Goal: Task Accomplishment & Management: Complete application form

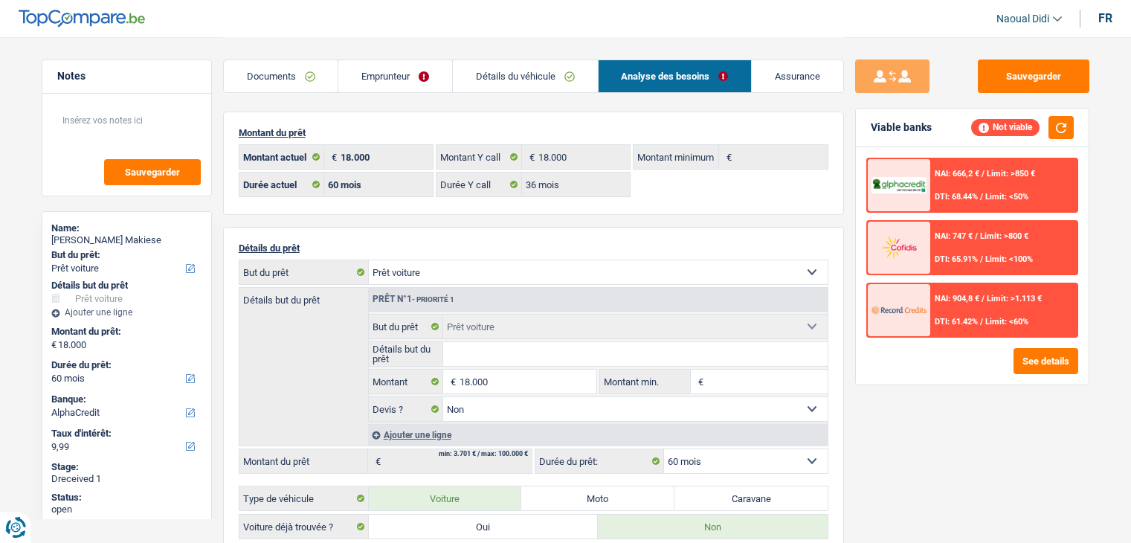
select select "car"
select select "60"
select select "alphacredit"
select select "60"
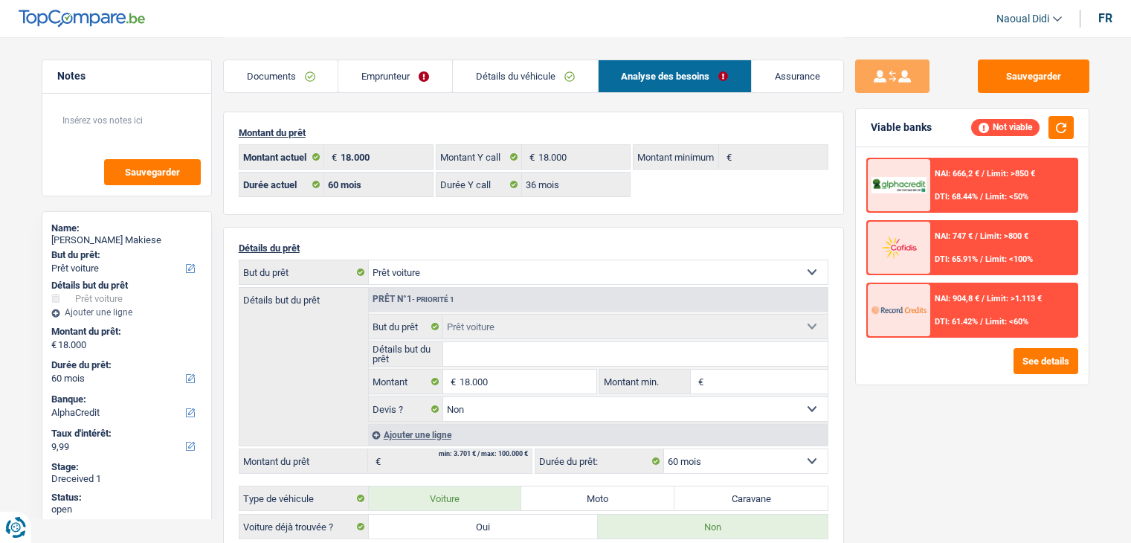
select select "36"
select select "car"
select select "false"
select select "60"
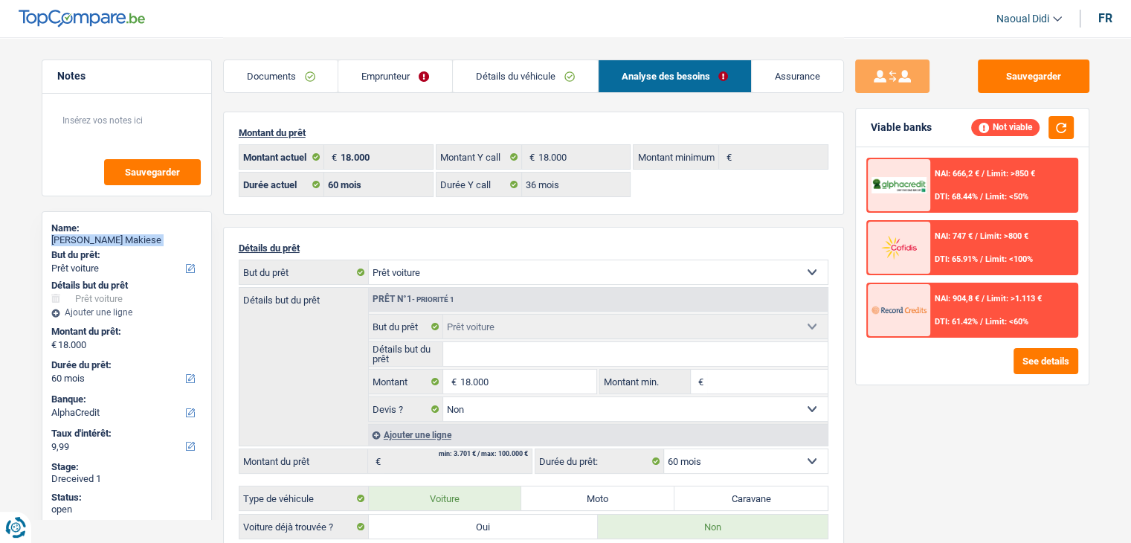
click at [271, 77] on link "Documents" at bounding box center [281, 76] width 114 height 32
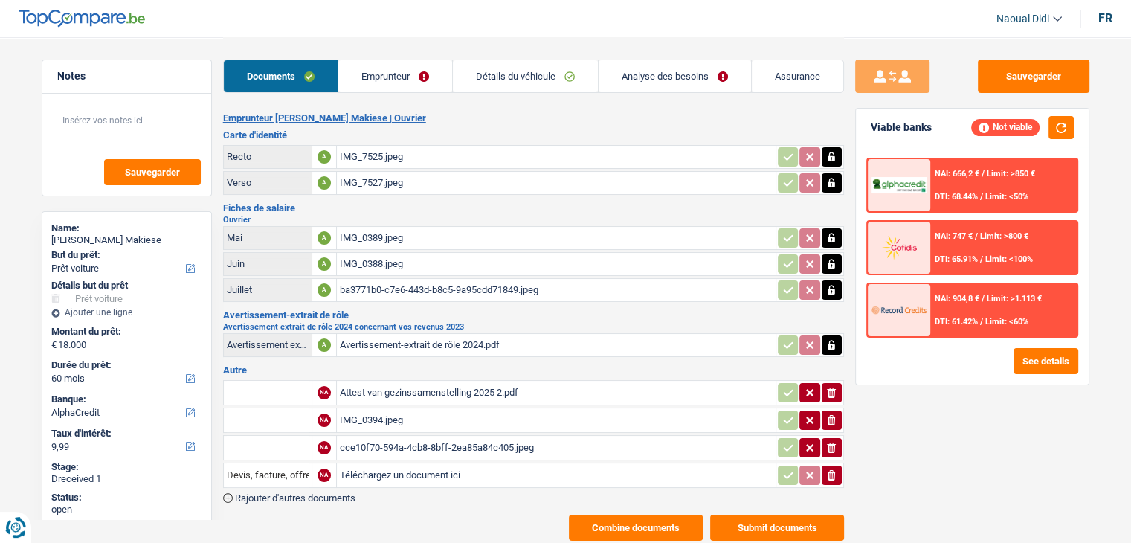
click at [370, 238] on div "IMG_0389.jpeg" at bounding box center [556, 238] width 433 height 22
click at [364, 253] on div "IMG_0388.jpeg" at bounding box center [556, 264] width 433 height 22
click at [387, 288] on div "ba3771b0-c7e6-443d-b8c5-9a95cdd71849.jpeg" at bounding box center [556, 290] width 433 height 22
click at [374, 409] on div "IMG_0394.jpeg" at bounding box center [556, 420] width 433 height 22
click at [384, 436] on div "cce10f70-594a-4cb8-8bff-2ea85a84c405.jpeg" at bounding box center [556, 447] width 433 height 22
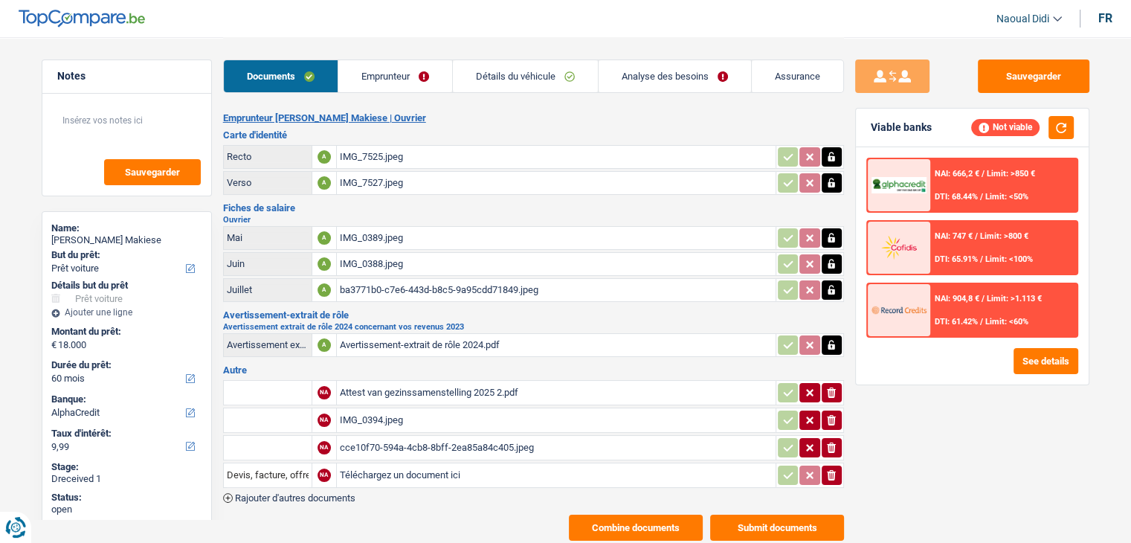
click at [377, 414] on div "IMG_0394.jpeg" at bounding box center [556, 420] width 433 height 22
click at [395, 442] on div "cce10f70-594a-4cb8-8bff-2ea85a84c405.jpeg" at bounding box center [556, 447] width 433 height 22
click at [395, 384] on div "Attest van gezinssamenstelling 2025 2.pdf" at bounding box center [556, 392] width 433 height 22
click at [406, 84] on link "Emprunteur" at bounding box center [395, 76] width 114 height 32
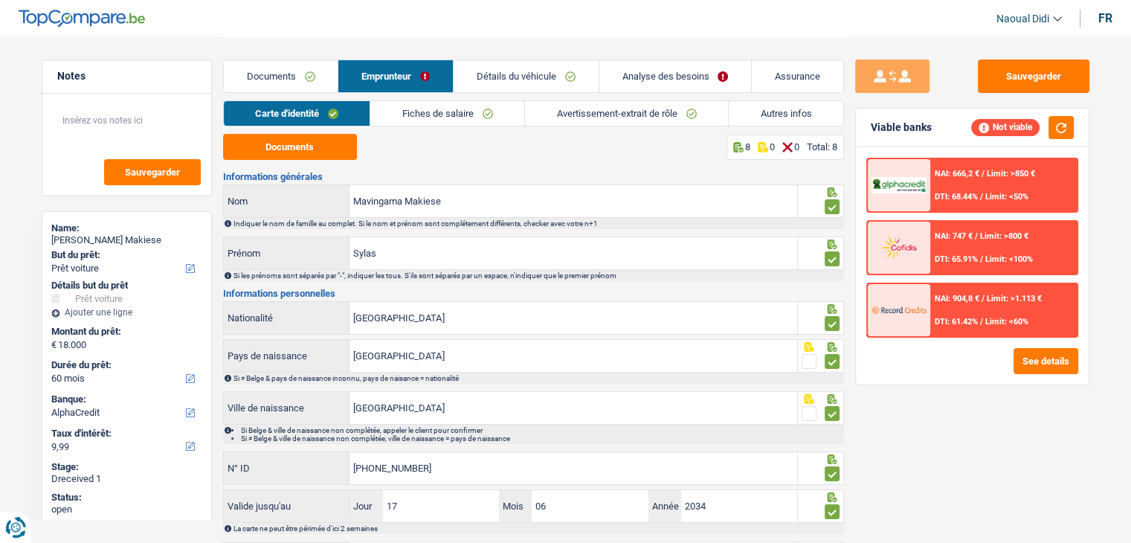
click at [497, 118] on link "Fiches de salaire" at bounding box center [447, 113] width 154 height 25
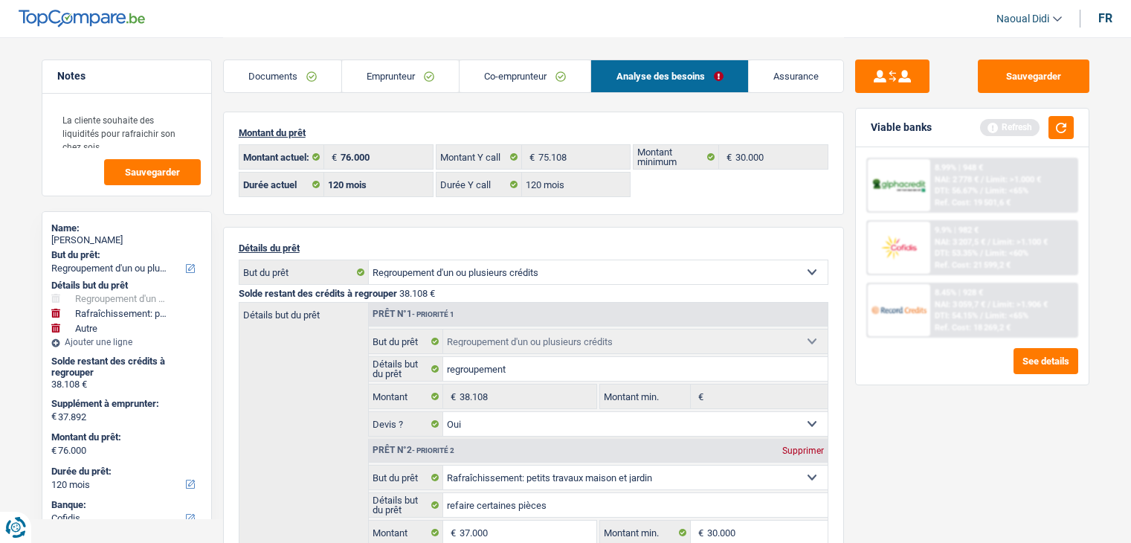
select select "refinancing"
select select "houseOrGarden"
select select "other"
select select "120"
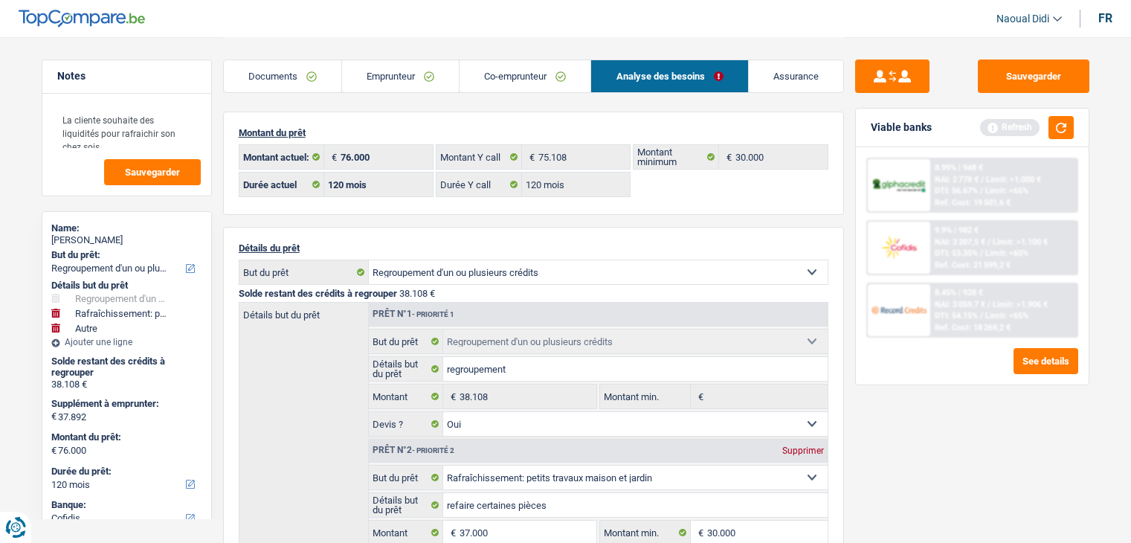
select select "cofidis"
select select "120"
select select "refinancing"
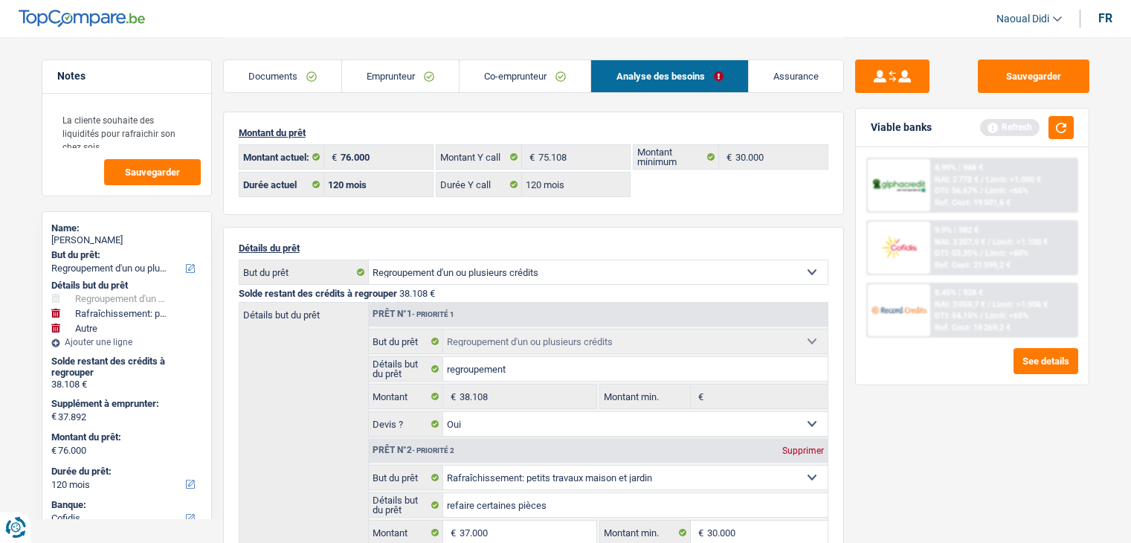
select select "yes"
select select "houseOrGarden"
select select "yes"
select select "other"
select select "120"
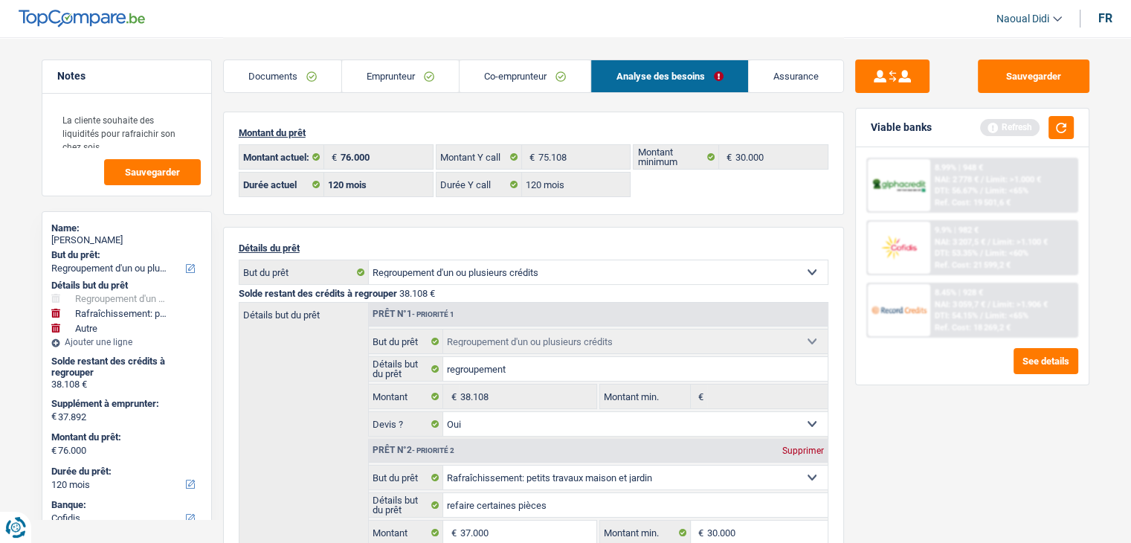
click at [272, 74] on link "Documents" at bounding box center [282, 76] width 117 height 32
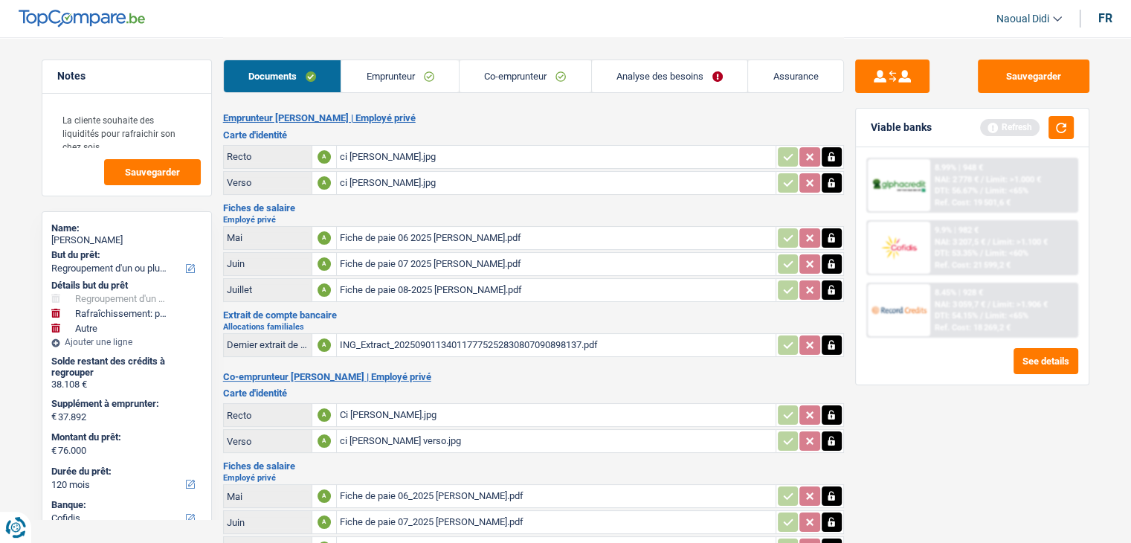
click at [375, 150] on div "ci Jessica recto.jpg" at bounding box center [556, 157] width 433 height 22
click at [372, 76] on link "Emprunteur" at bounding box center [399, 76] width 117 height 32
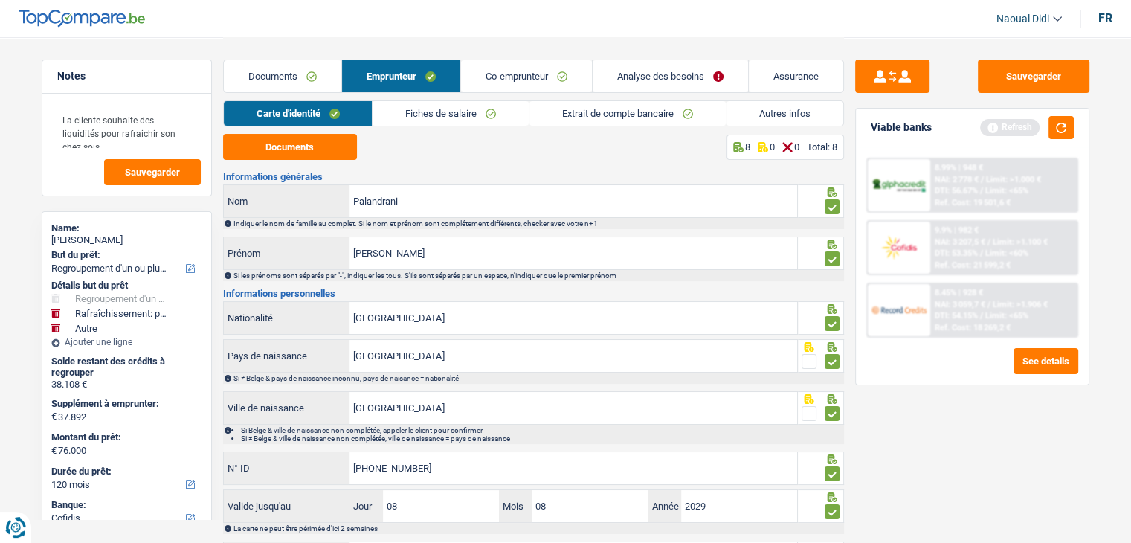
click at [777, 114] on link "Autres infos" at bounding box center [784, 113] width 117 height 25
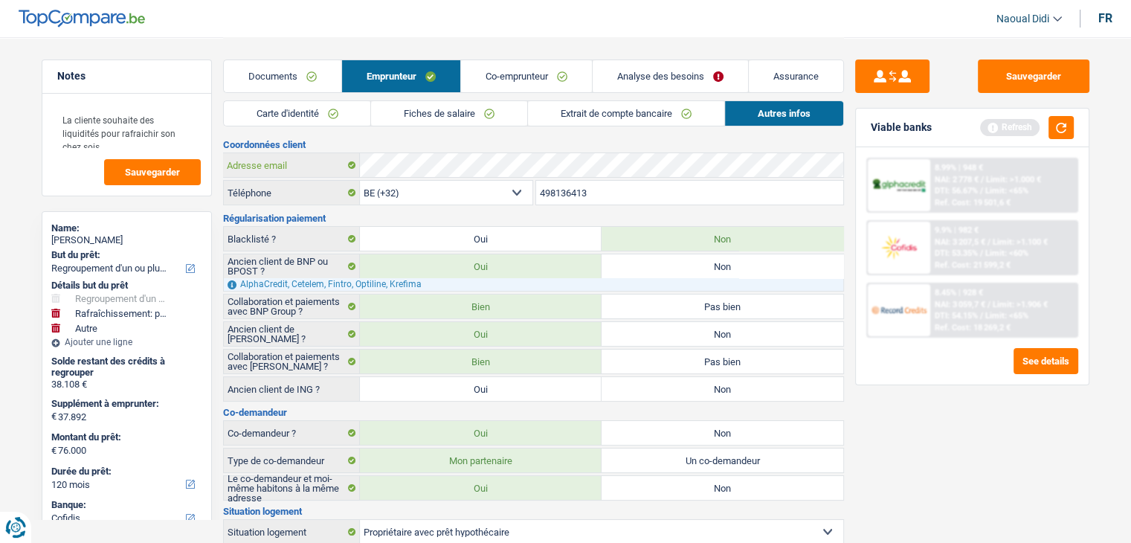
click at [1036, 84] on button "Sauvegarder" at bounding box center [1034, 75] width 112 height 33
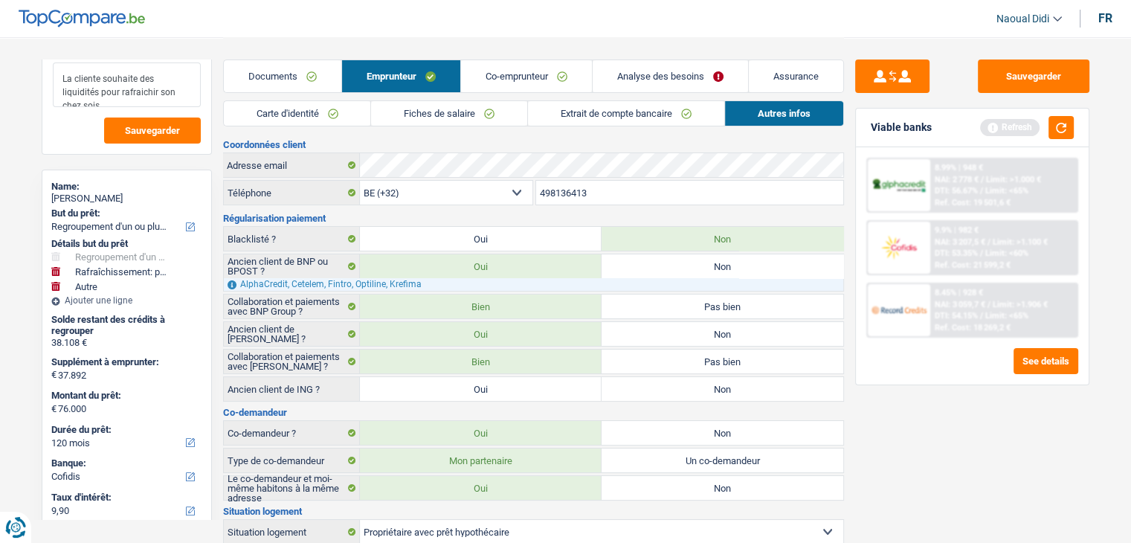
scroll to position [74, 0]
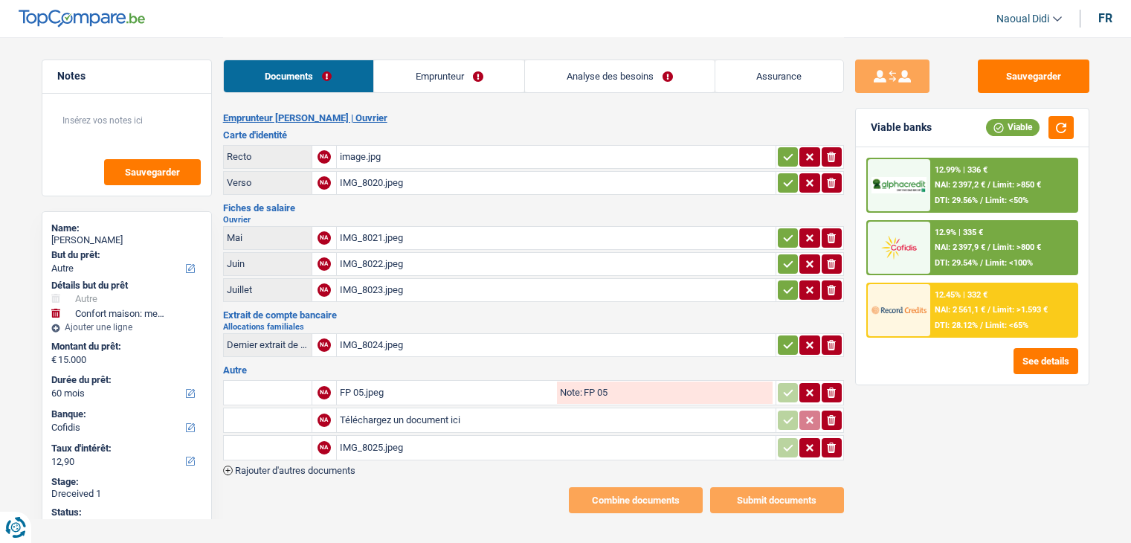
select select "other"
select select "household"
select select "60"
select select "cofidis"
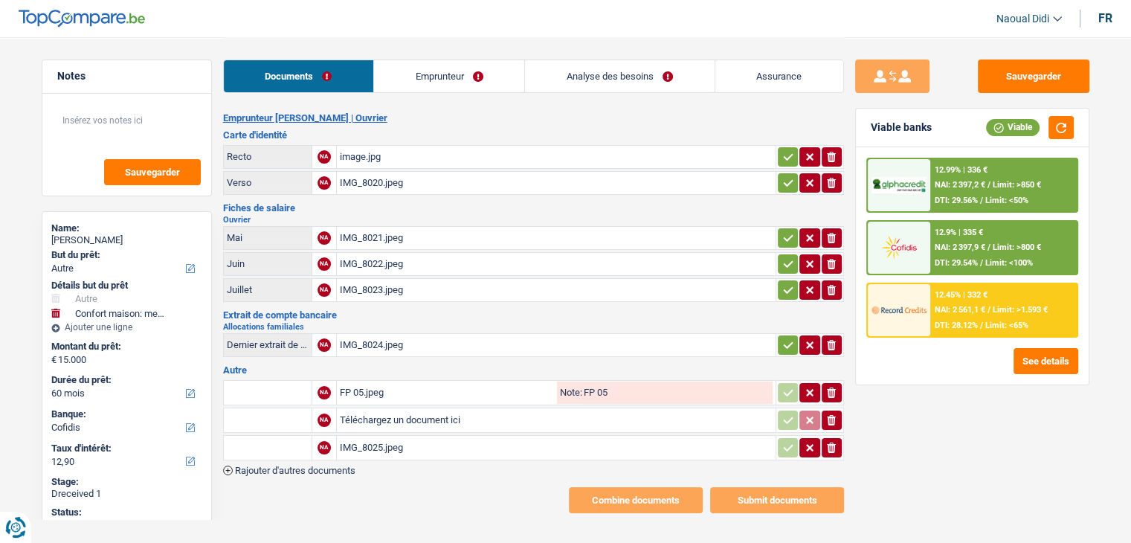
click at [378, 236] on div "IMG_8021.jpeg" at bounding box center [556, 238] width 433 height 22
click at [368, 261] on div "IMG_8022.jpeg" at bounding box center [556, 264] width 433 height 22
click at [436, 77] on link "Emprunteur" at bounding box center [449, 76] width 150 height 32
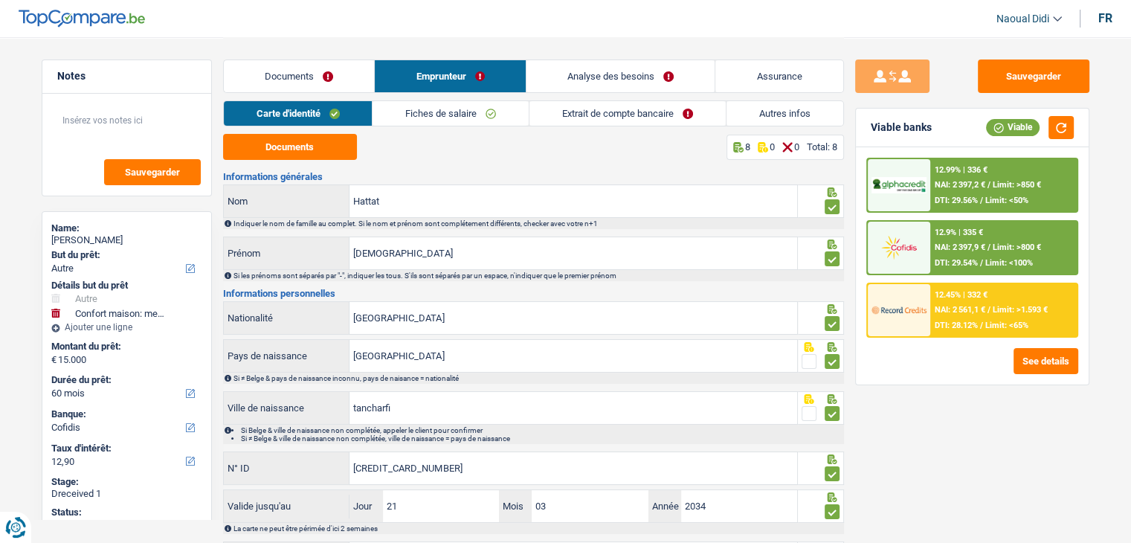
click at [430, 114] on link "Fiches de salaire" at bounding box center [450, 113] width 156 height 25
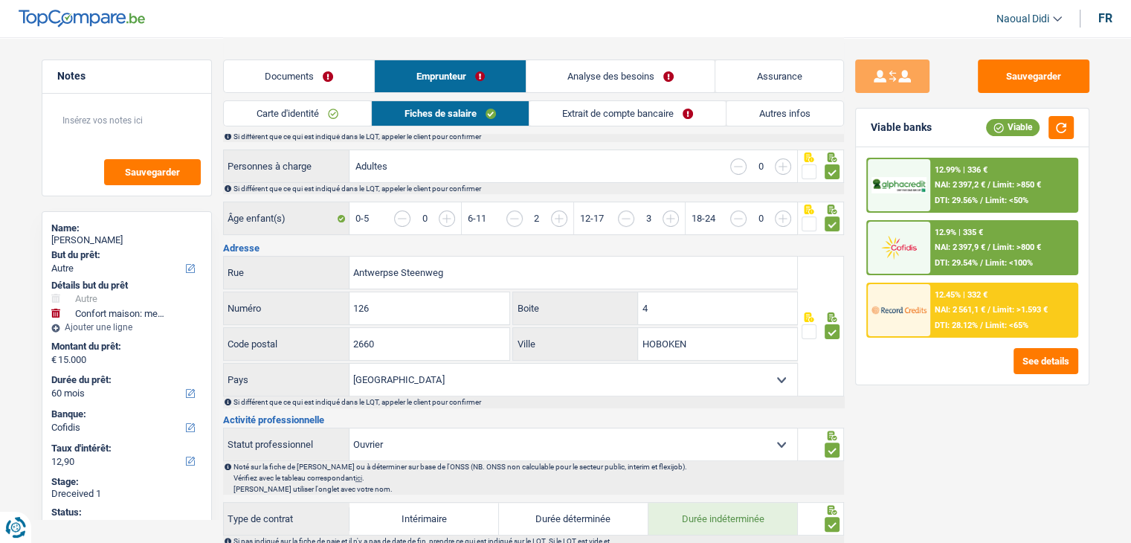
scroll to position [223, 0]
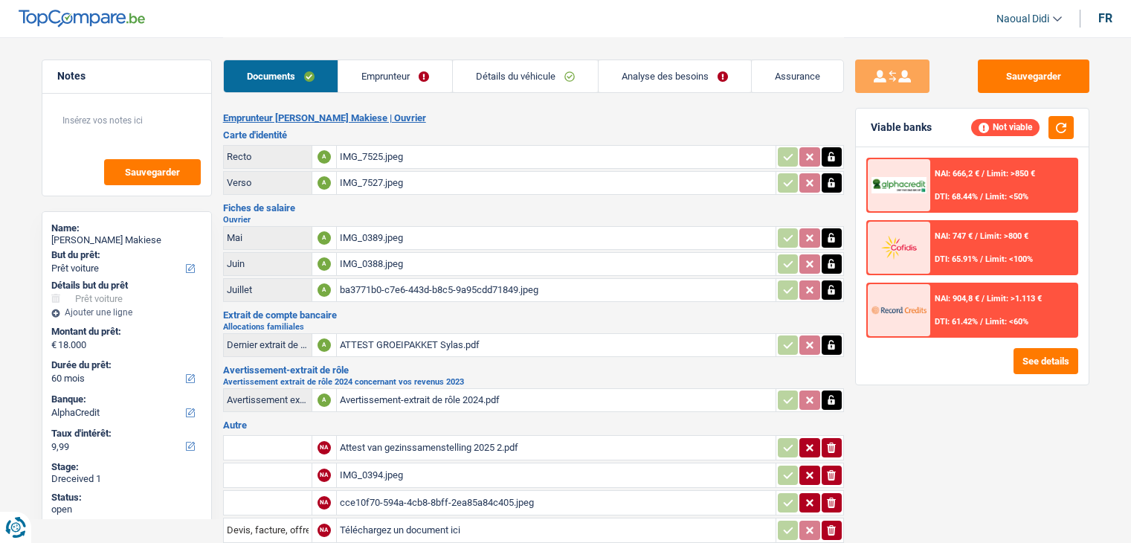
select select "car"
select select "60"
select select "alphacredit"
click at [385, 73] on link "Emprunteur" at bounding box center [395, 76] width 114 height 32
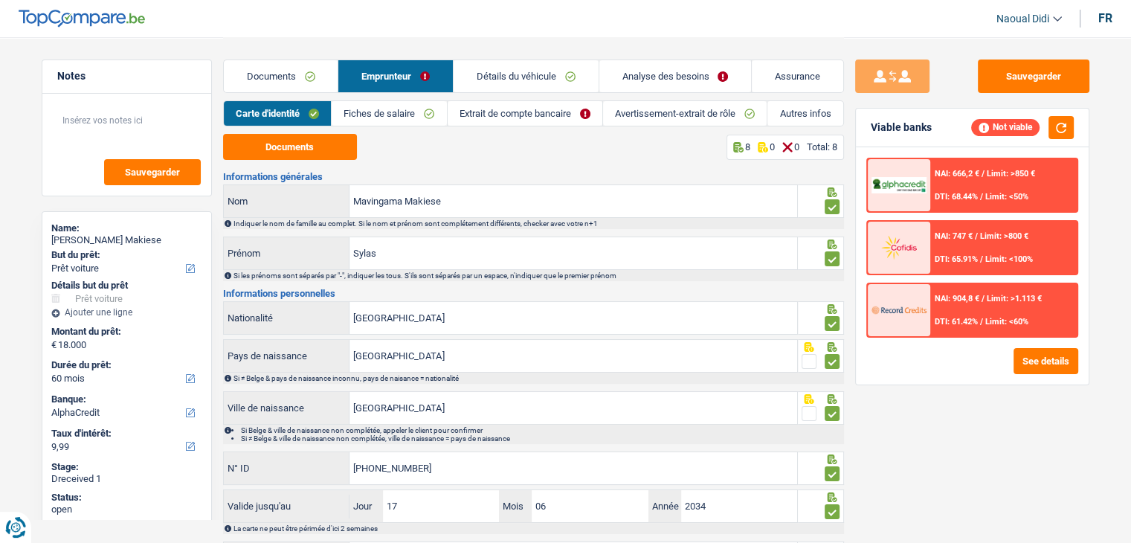
click at [282, 74] on link "Documents" at bounding box center [281, 76] width 114 height 32
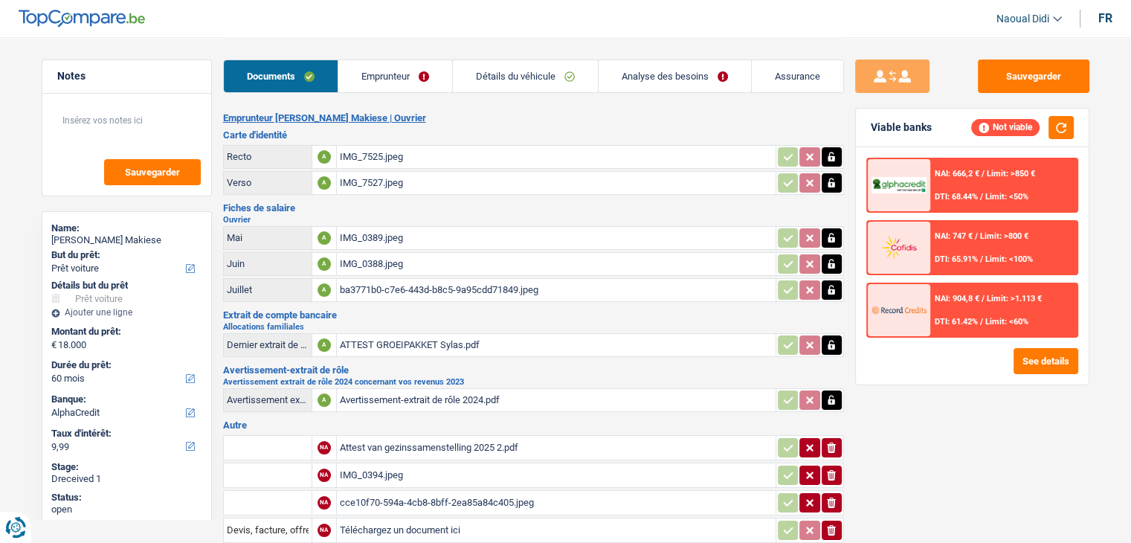
click at [376, 236] on div "IMG_0389.jpeg" at bounding box center [556, 238] width 433 height 22
click at [371, 259] on div "IMG_0388.jpeg" at bounding box center [556, 264] width 433 height 22
click at [372, 285] on div "ba3771b0-c7e6-443d-b8c5-9a95cdd71849.jpeg" at bounding box center [556, 290] width 433 height 22
click at [449, 339] on div "ATTEST GROEIPAKKET Sylas.pdf" at bounding box center [556, 345] width 433 height 22
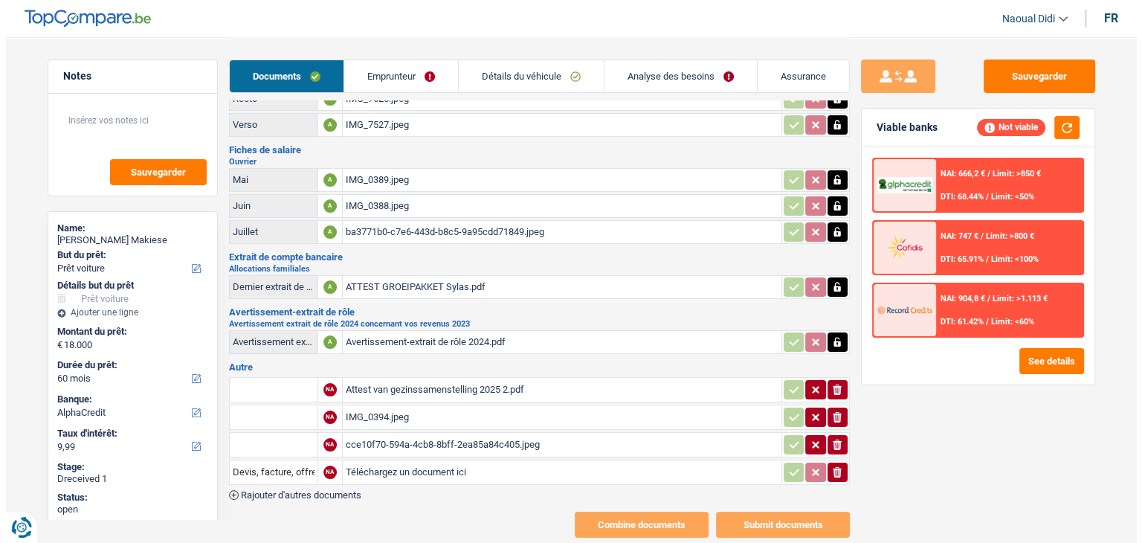
scroll to position [74, 0]
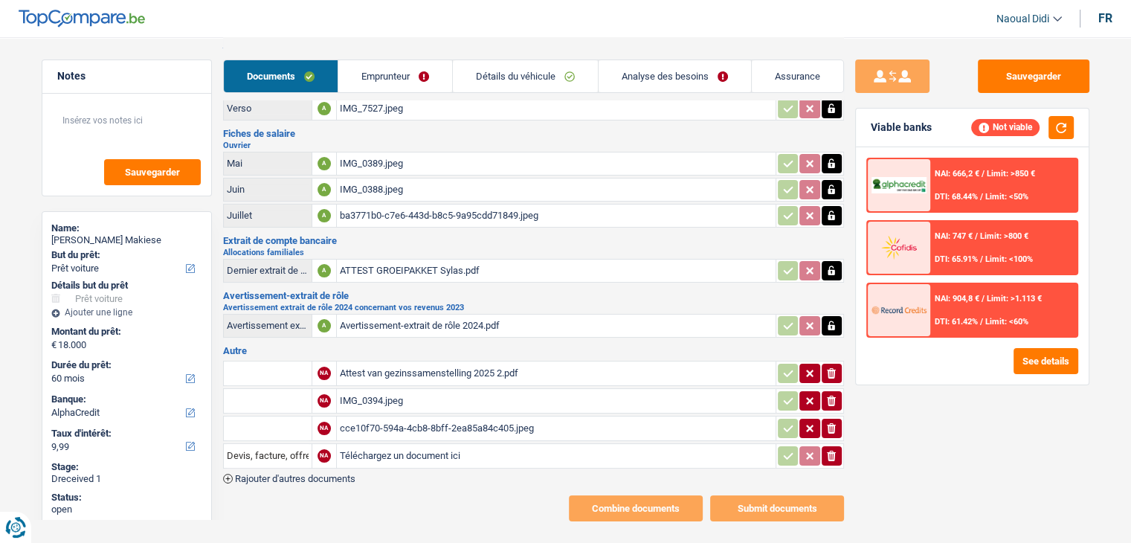
click at [827, 366] on icon "ionicons-v5-e" at bounding box center [831, 373] width 12 height 15
click at [367, 390] on div "IMG_0394.jpeg" at bounding box center [556, 401] width 433 height 22
click at [827, 393] on icon "ionicons-v5-e" at bounding box center [831, 400] width 12 height 15
click at [424, 423] on div "cce10f70-594a-4cb8-8bff-2ea85a84c405.jpeg" at bounding box center [556, 428] width 433 height 22
click at [833, 424] on icon "ionicons-v5-e" at bounding box center [831, 428] width 12 height 15
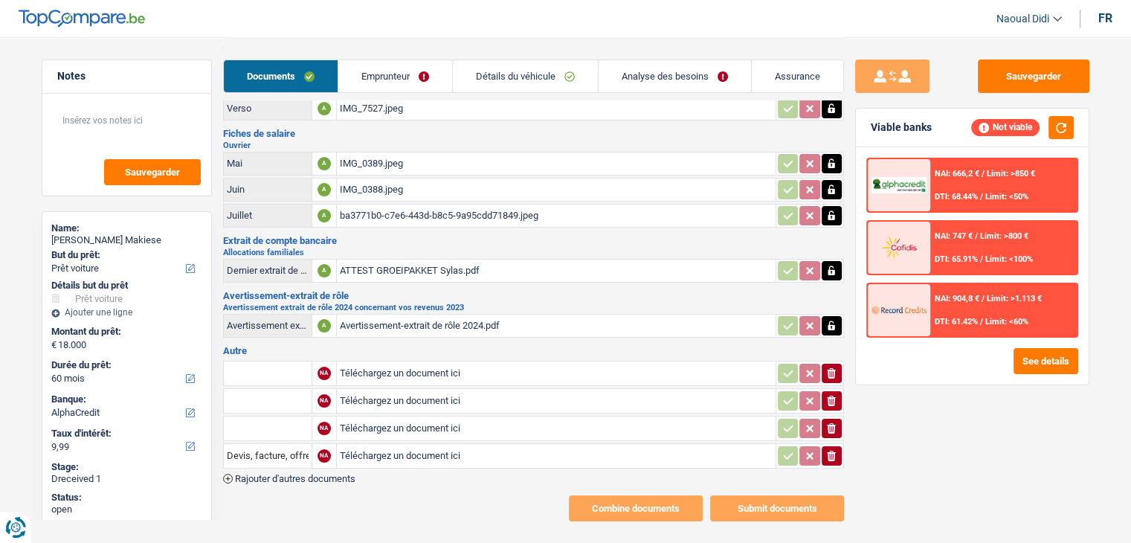
click at [437, 319] on div "Avertissement-extrait de rôle 2024.pdf" at bounding box center [556, 325] width 433 height 22
click at [387, 75] on link "Emprunteur" at bounding box center [395, 76] width 114 height 32
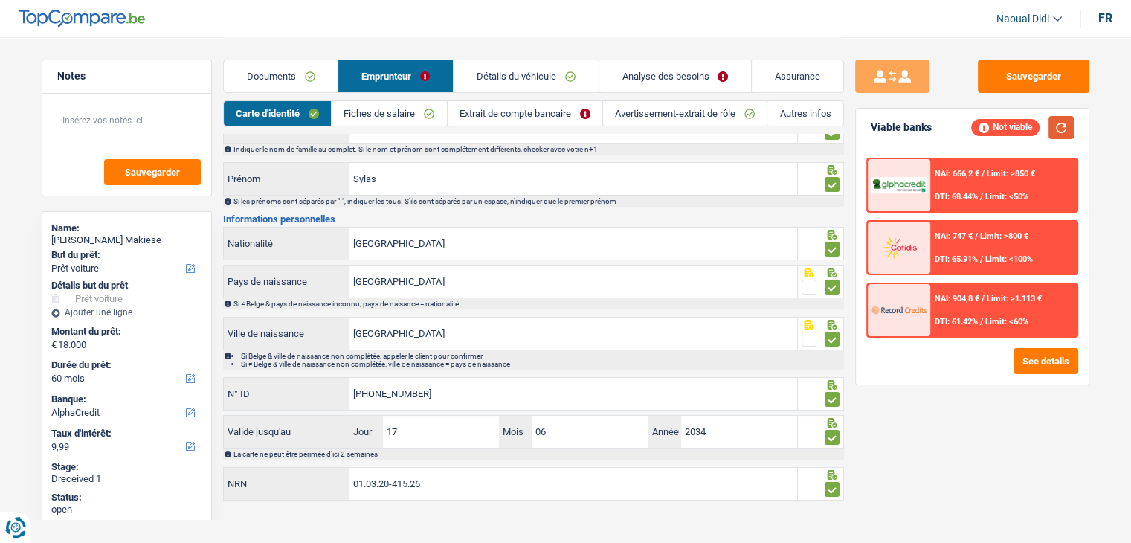
click at [1056, 126] on button "button" at bounding box center [1060, 127] width 25 height 23
click at [1050, 358] on button "See details" at bounding box center [1045, 361] width 65 height 26
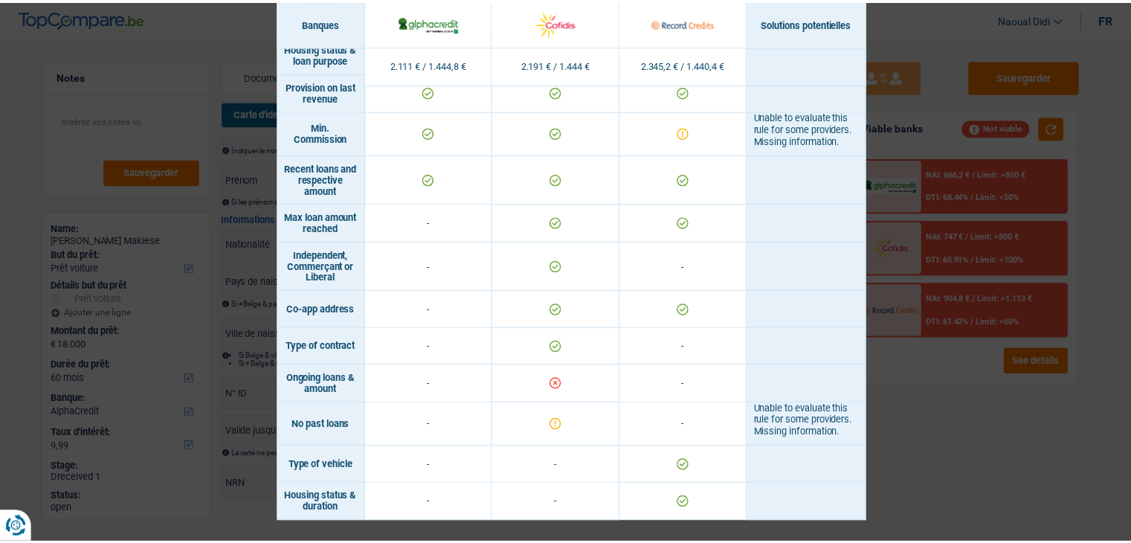
scroll to position [1191, 0]
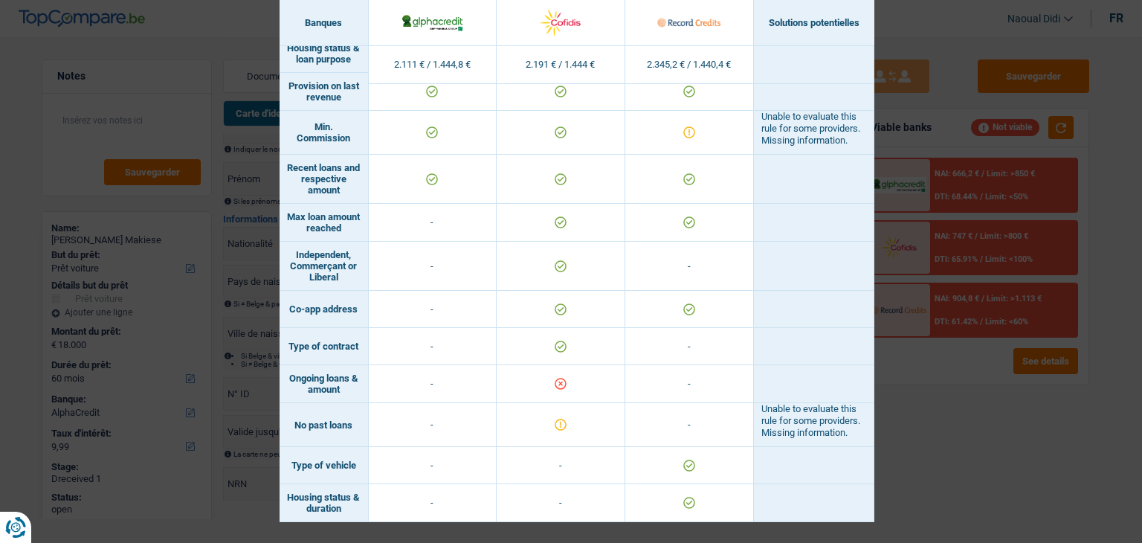
click at [969, 402] on div "Banks conditions × Banques Solutions potentielles Revenus / Charges 2.111 € / 1…" at bounding box center [571, 271] width 1142 height 543
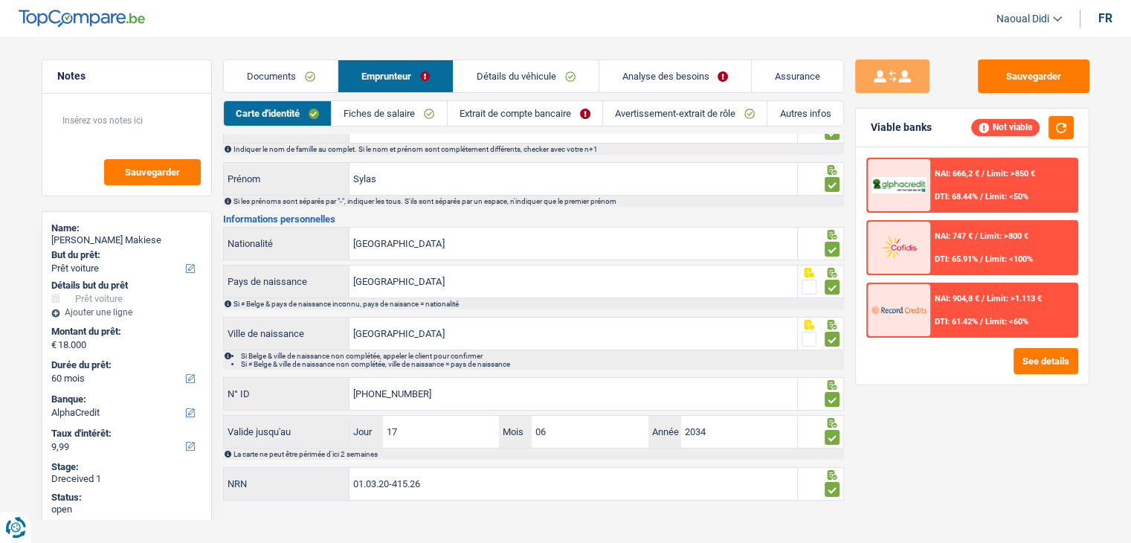
click at [657, 83] on link "Analyse des besoins" at bounding box center [675, 76] width 152 height 32
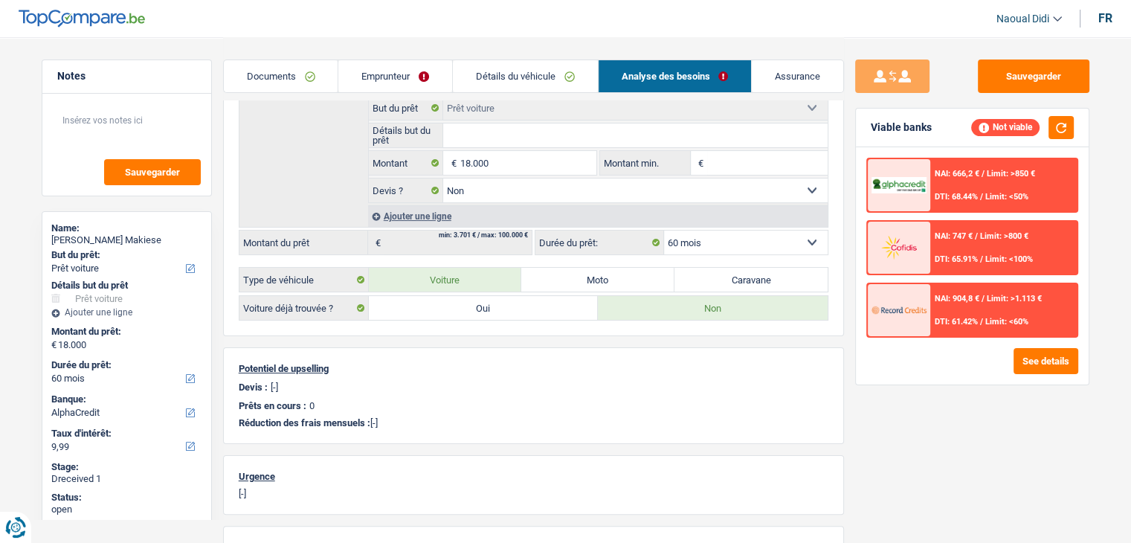
scroll to position [223, 0]
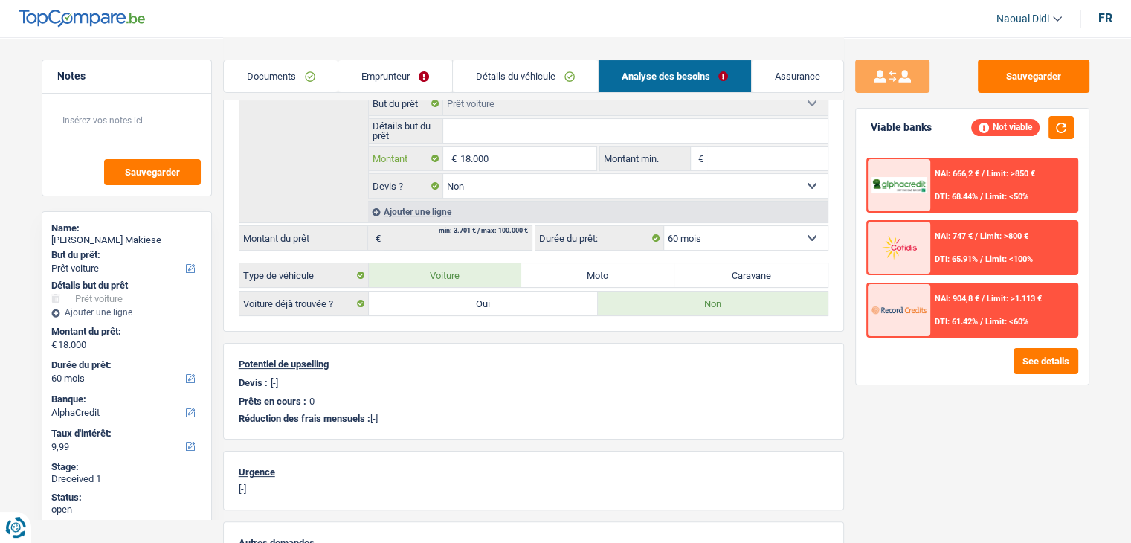
click at [503, 152] on input "18.000" at bounding box center [527, 158] width 136 height 24
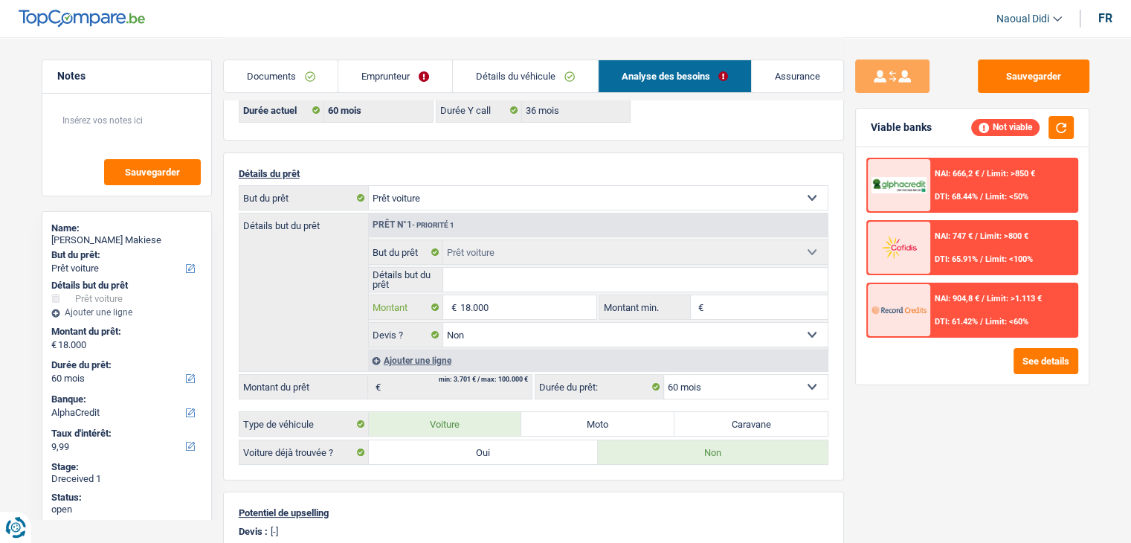
scroll to position [0, 0]
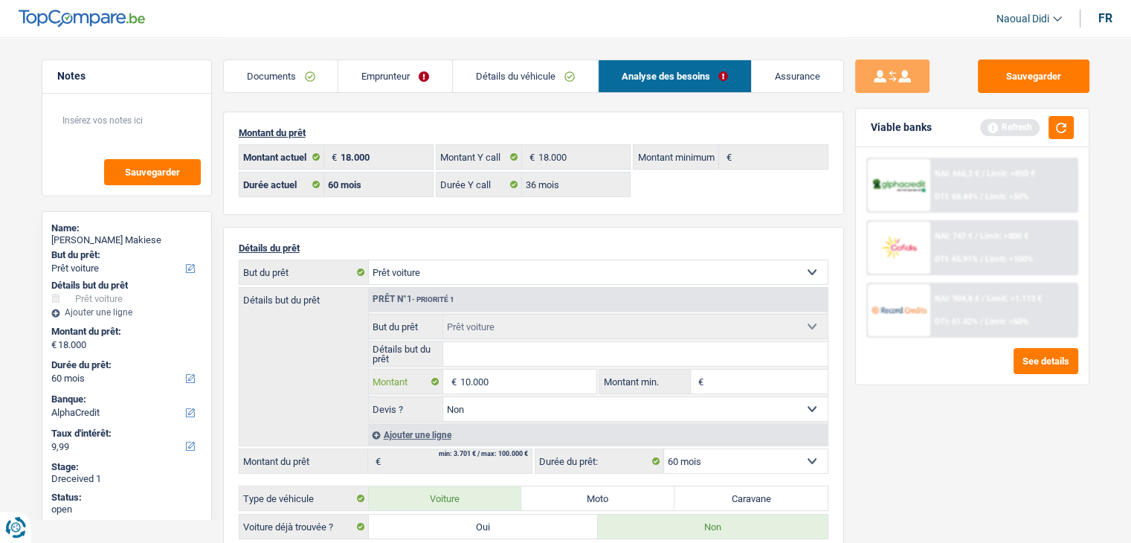
type input "10.000"
select select "48"
type input "10.000"
select select "48"
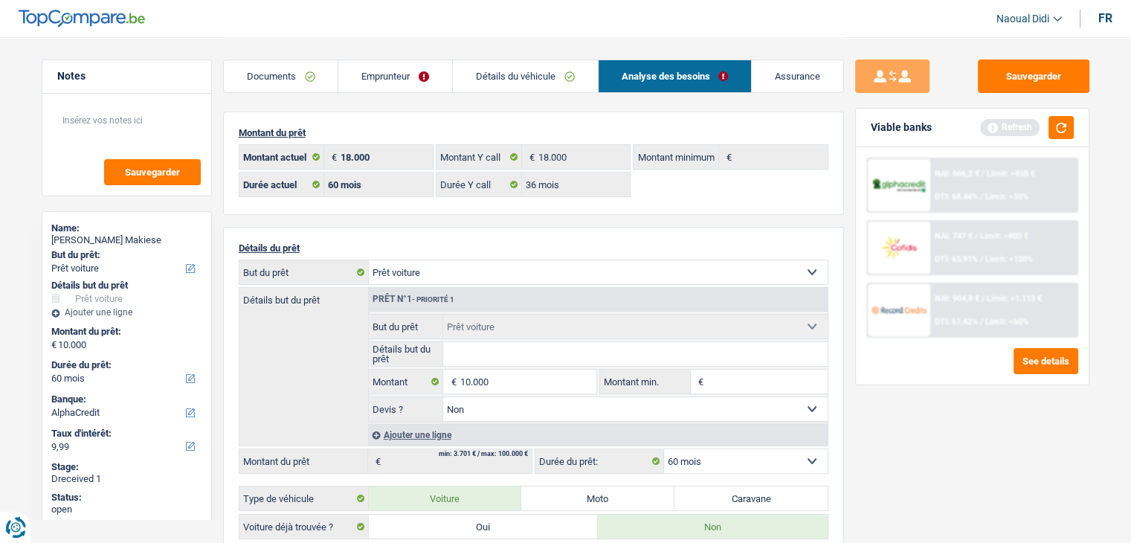
type input "10.000"
select select "48"
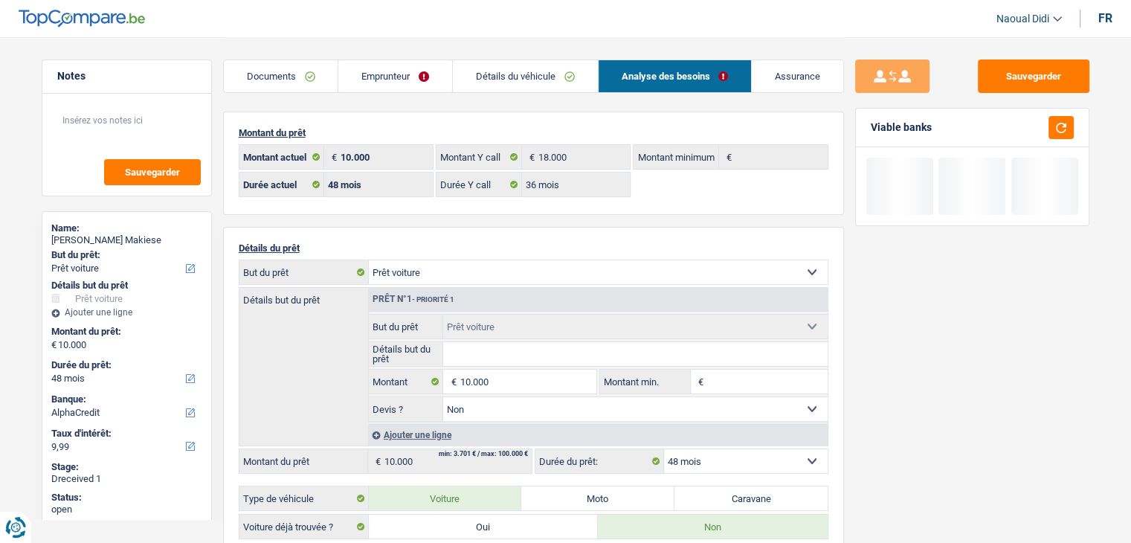
click at [928, 415] on div "Sauvegarder Viable banks" at bounding box center [972, 288] width 256 height 459
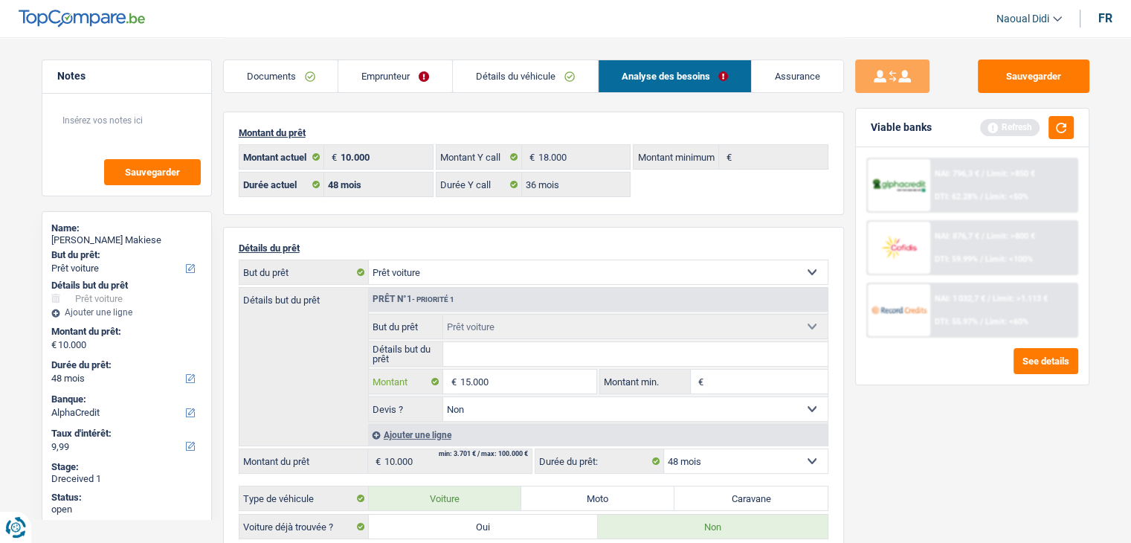
type input "15.000"
select select "60"
type input "15.000"
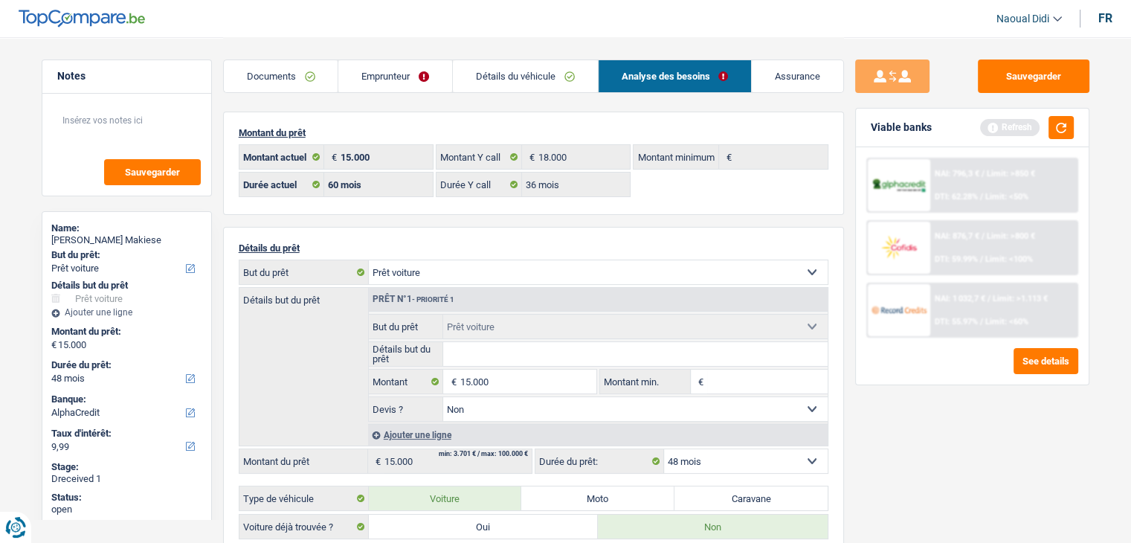
click at [926, 439] on div "Sauvegarder Viable banks Refresh NAI: 796,3 € / Limit: >850 € DTI: 62.28% / Lim…" at bounding box center [972, 288] width 256 height 459
select select "60"
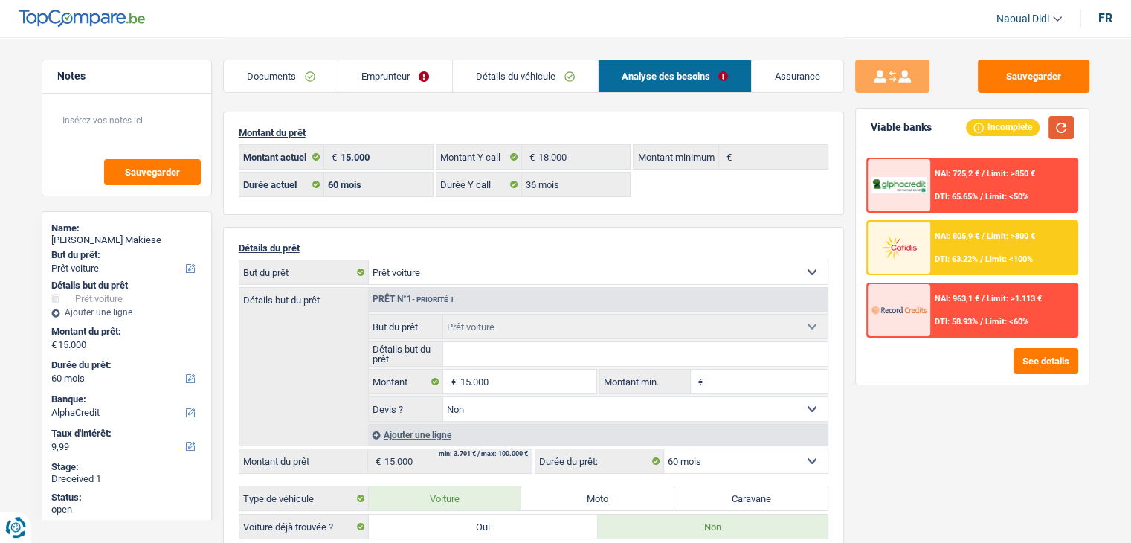
click at [1070, 123] on button "button" at bounding box center [1060, 127] width 25 height 23
click at [937, 245] on div "NAI: 805,9 € / Limit: >800 € DTI: 63.22% / Limit: <100%" at bounding box center [1003, 248] width 146 height 52
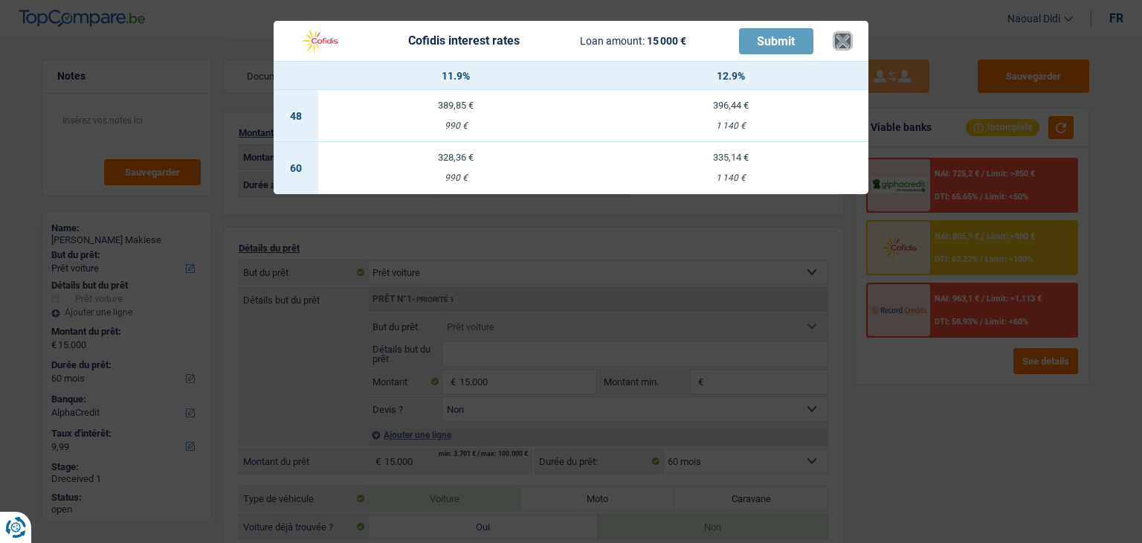
click at [847, 38] on button "×" at bounding box center [843, 40] width 16 height 15
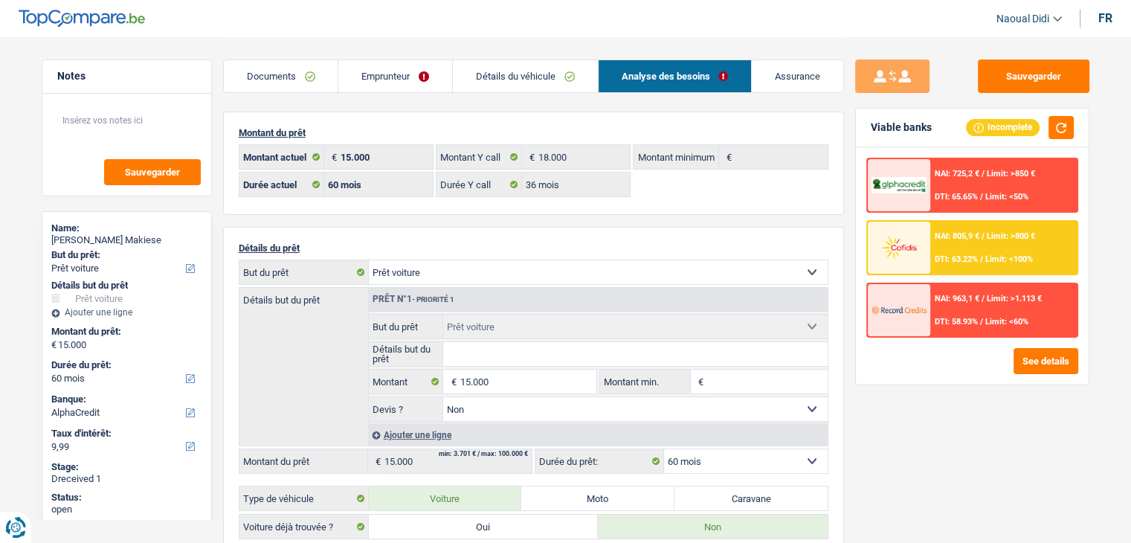
click at [939, 248] on div "NAI: 805,9 € / Limit: >800 € DTI: 63.22% / Limit: <100%" at bounding box center [1003, 248] width 146 height 52
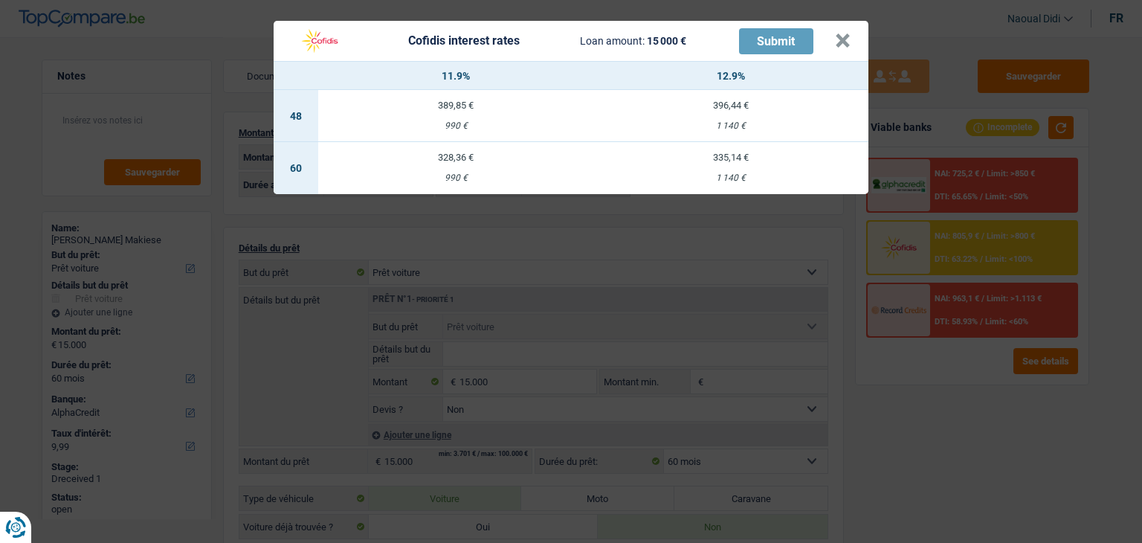
click at [461, 166] on td "328,36 € 990 €" at bounding box center [455, 168] width 275 height 52
select select "cofidis"
type input "11,90"
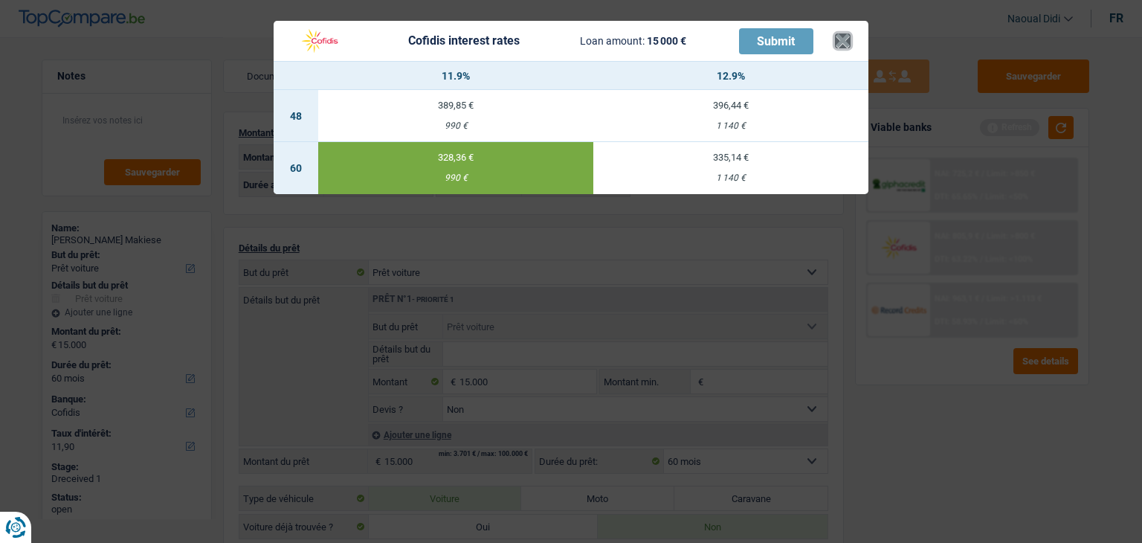
click at [844, 39] on button "×" at bounding box center [843, 40] width 16 height 15
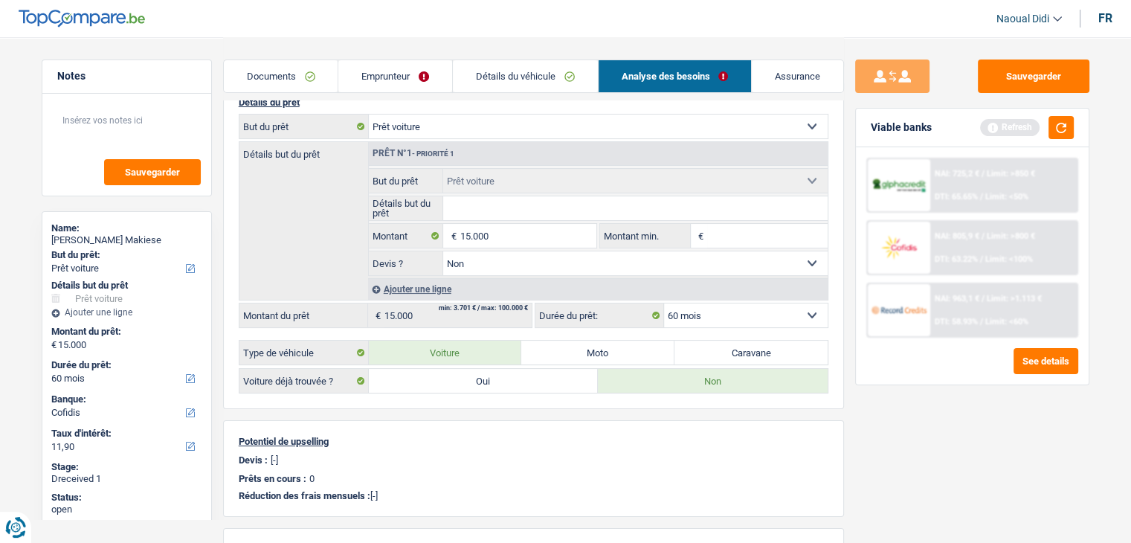
scroll to position [149, 0]
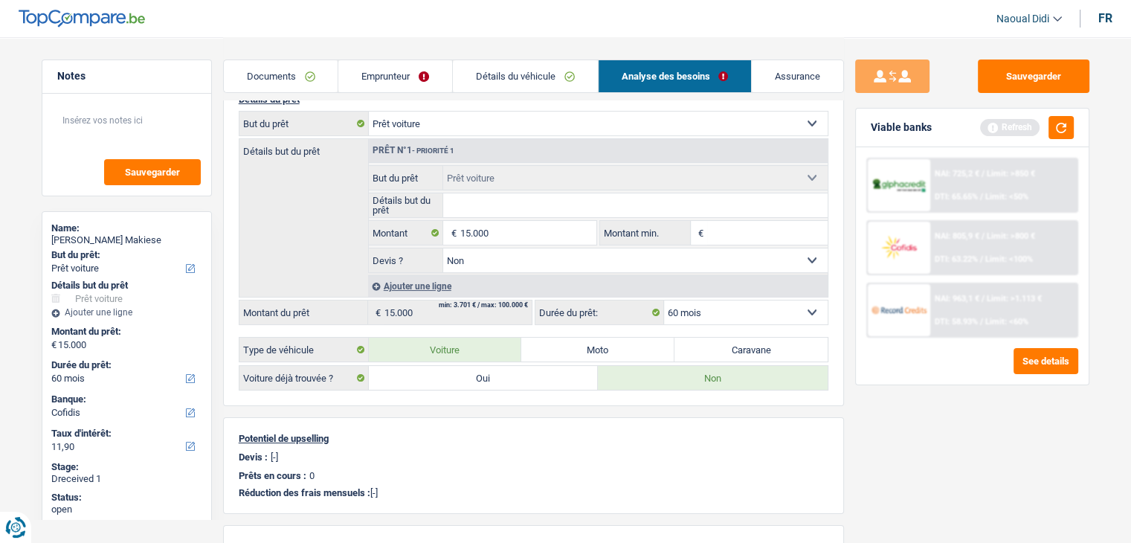
click at [723, 306] on select "12 mois 18 mois 24 mois 30 mois 36 mois 42 mois 48 mois 60 mois Sélectionner un…" at bounding box center [746, 312] width 164 height 24
select select "36"
click at [664, 300] on select "12 mois 18 mois 24 mois 30 mois 36 mois 42 mois 48 mois 60 mois Sélectionner un…" at bounding box center [746, 312] width 164 height 24
select select "36"
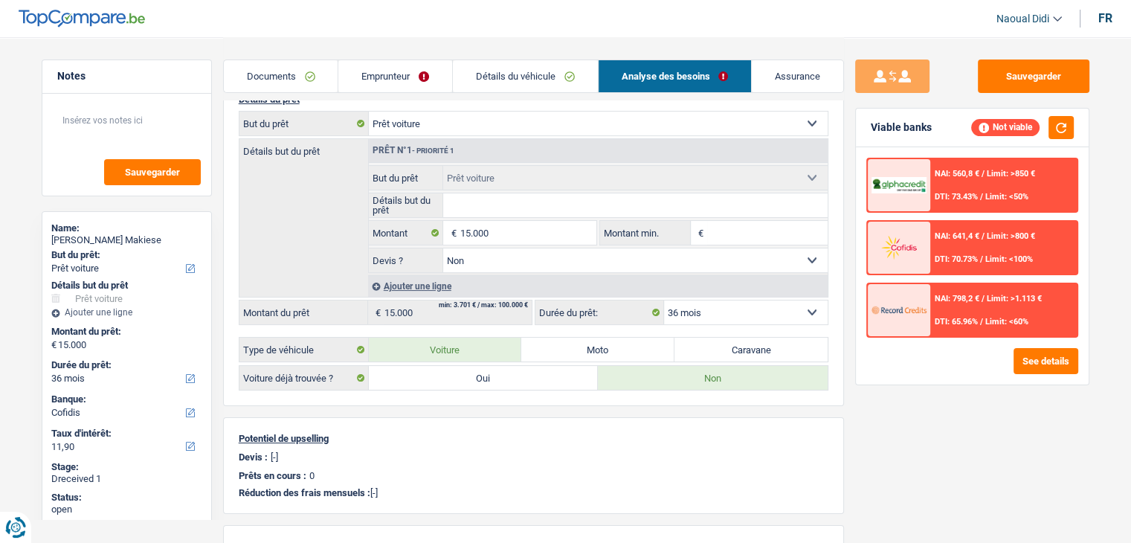
click at [734, 307] on select "12 mois 18 mois 24 mois 30 mois 36 mois 42 mois 48 mois 60 mois Sélectionner un…" at bounding box center [746, 312] width 164 height 24
select select "60"
click at [664, 300] on select "12 mois 18 mois 24 mois 30 mois 36 mois 42 mois 48 mois 60 mois Sélectionner un…" at bounding box center [746, 312] width 164 height 24
select select "60"
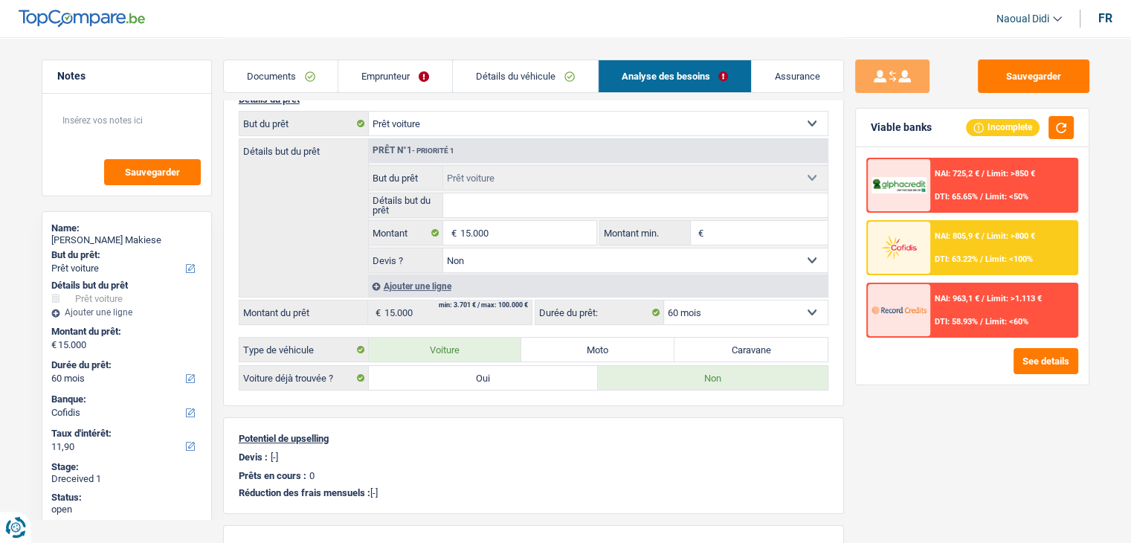
click at [966, 251] on div "NAI: 805,9 € / Limit: >800 € DTI: 63.22% / Limit: <100%" at bounding box center [1003, 248] width 146 height 52
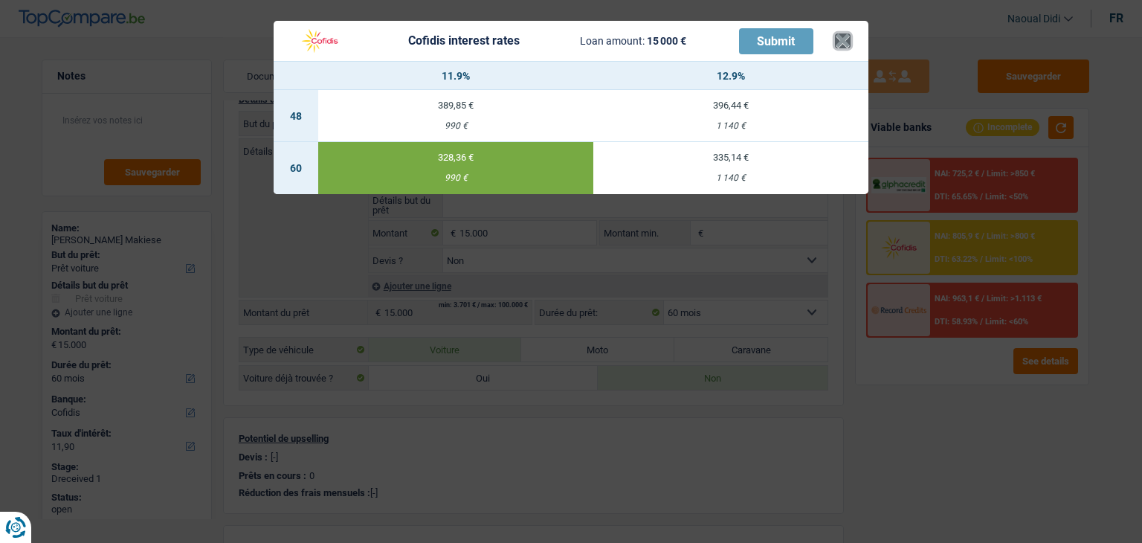
click at [842, 42] on button "×" at bounding box center [843, 40] width 16 height 15
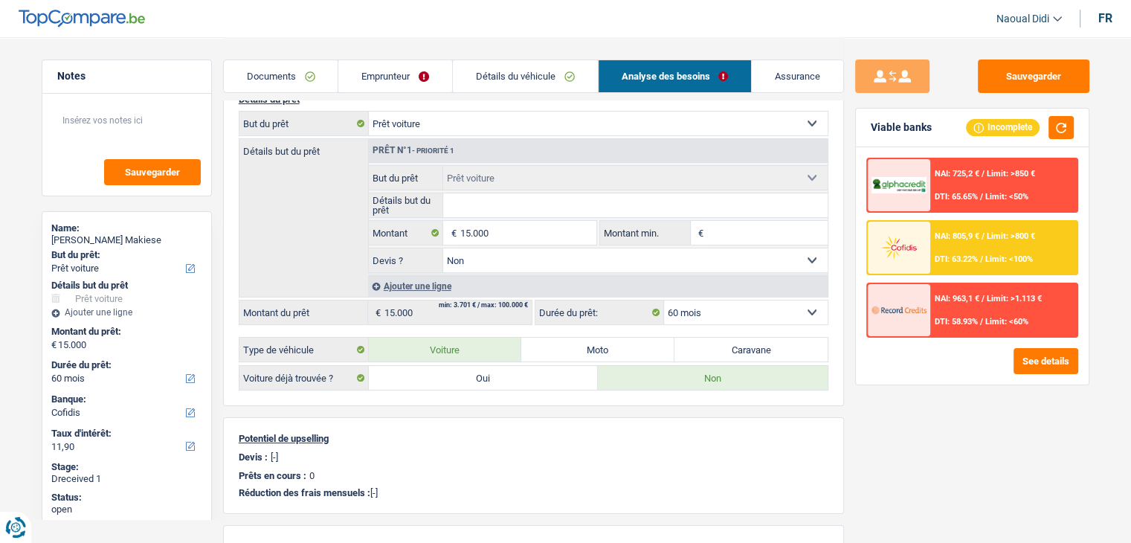
click at [374, 73] on link "Emprunteur" at bounding box center [395, 76] width 114 height 32
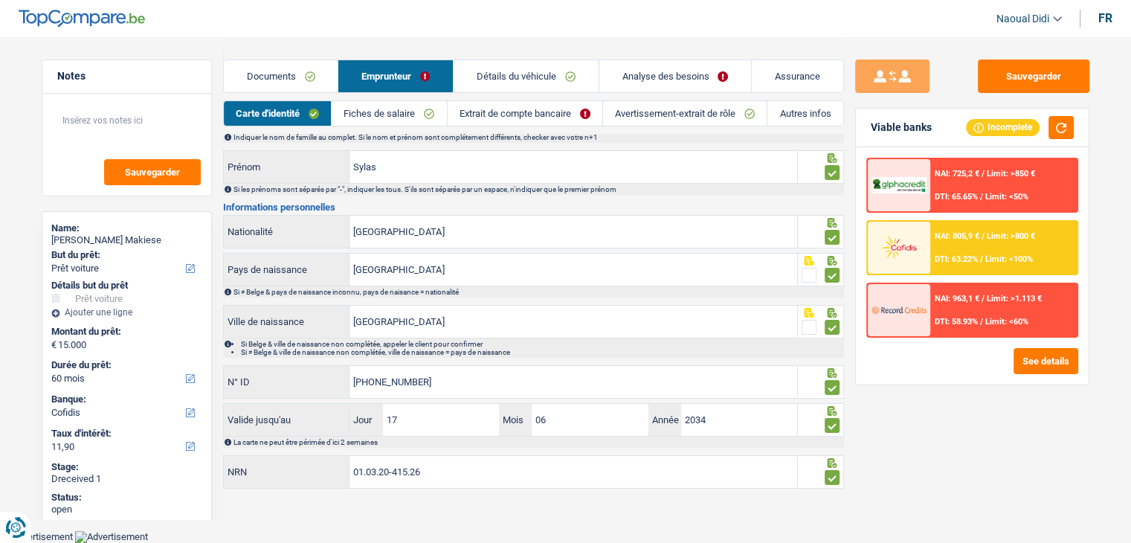
scroll to position [83, 0]
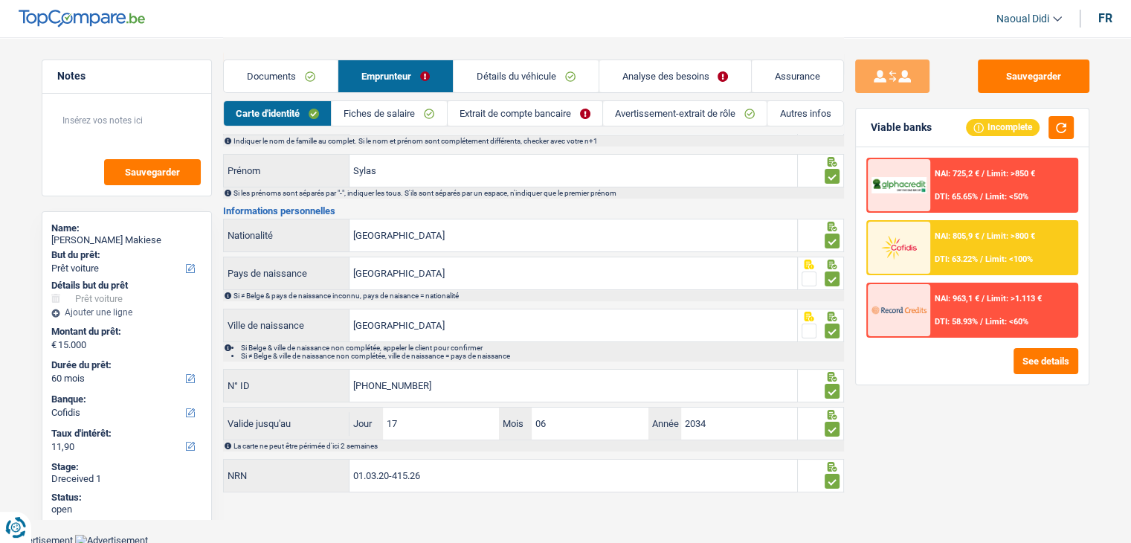
click at [526, 114] on link "Extrait de compte bancaire" at bounding box center [525, 113] width 155 height 25
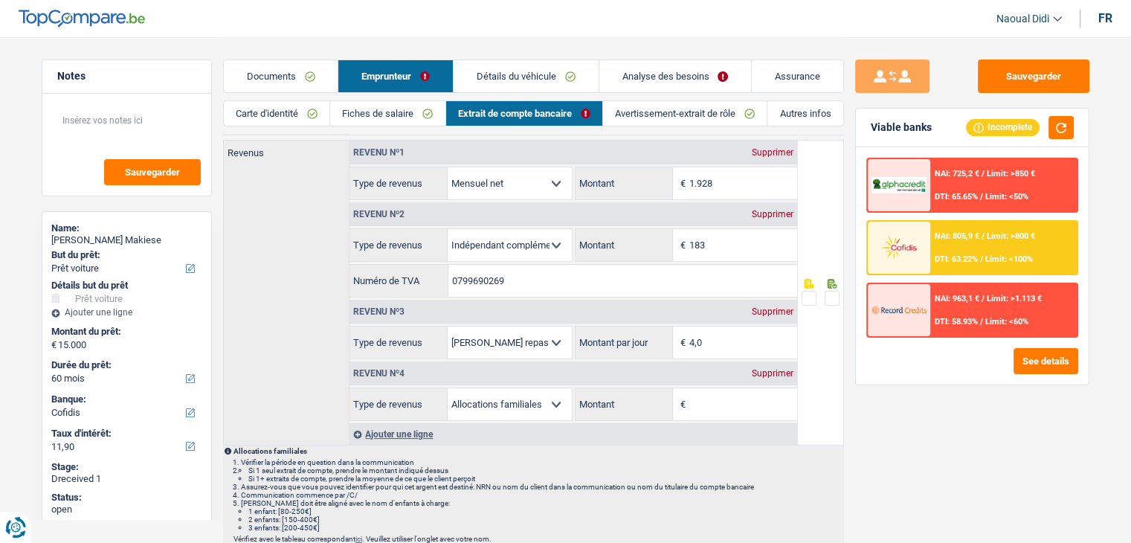
click at [833, 300] on span at bounding box center [831, 298] width 15 height 15
click at [0, 0] on input "radio" at bounding box center [0, 0] width 0 height 0
click at [774, 369] on div "Supprimer" at bounding box center [772, 373] width 49 height 9
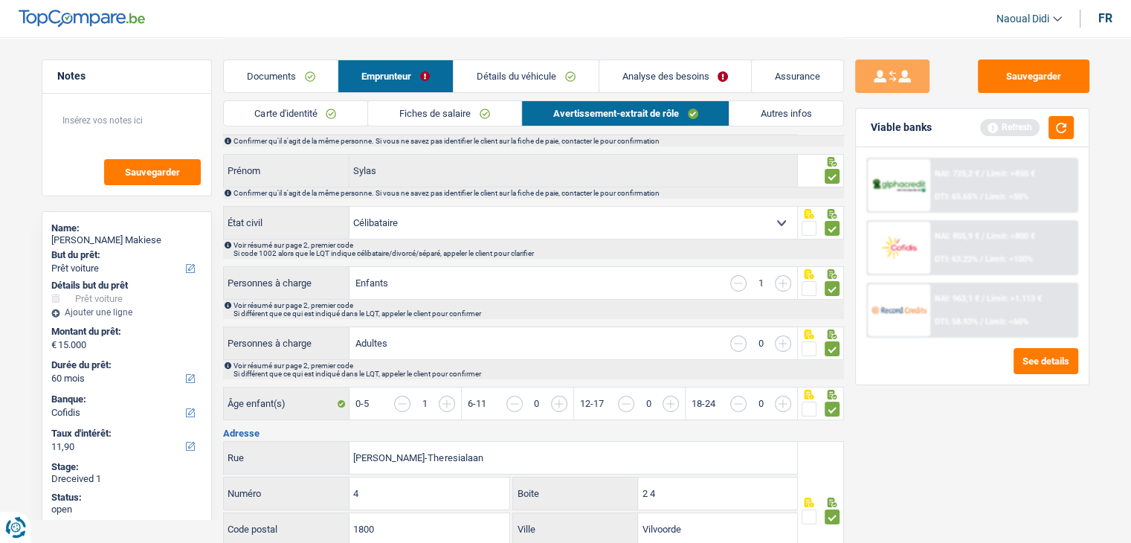
scroll to position [0, 0]
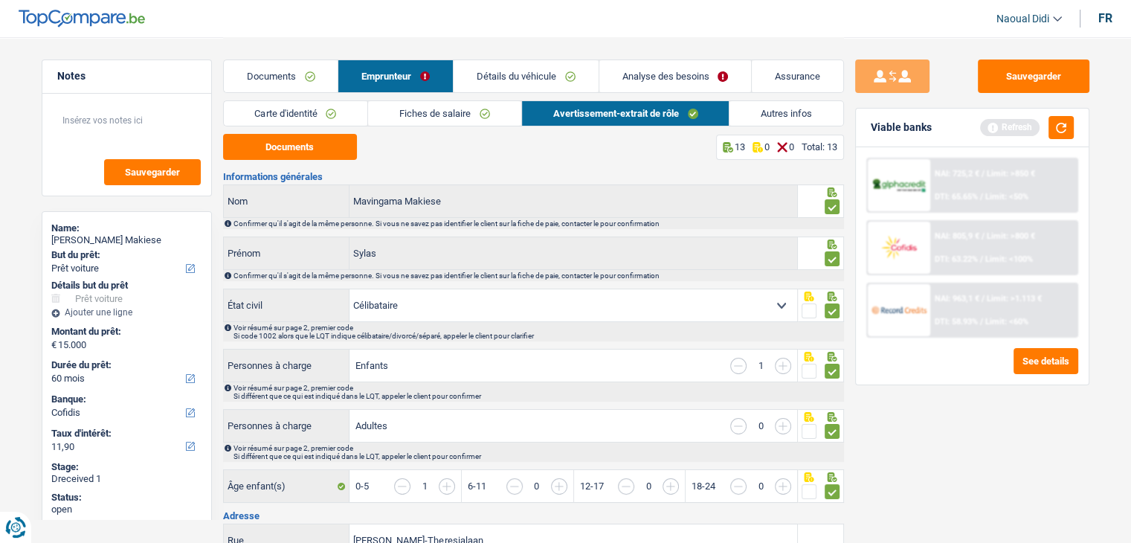
click at [467, 115] on link "Fiches de salaire" at bounding box center [444, 113] width 153 height 25
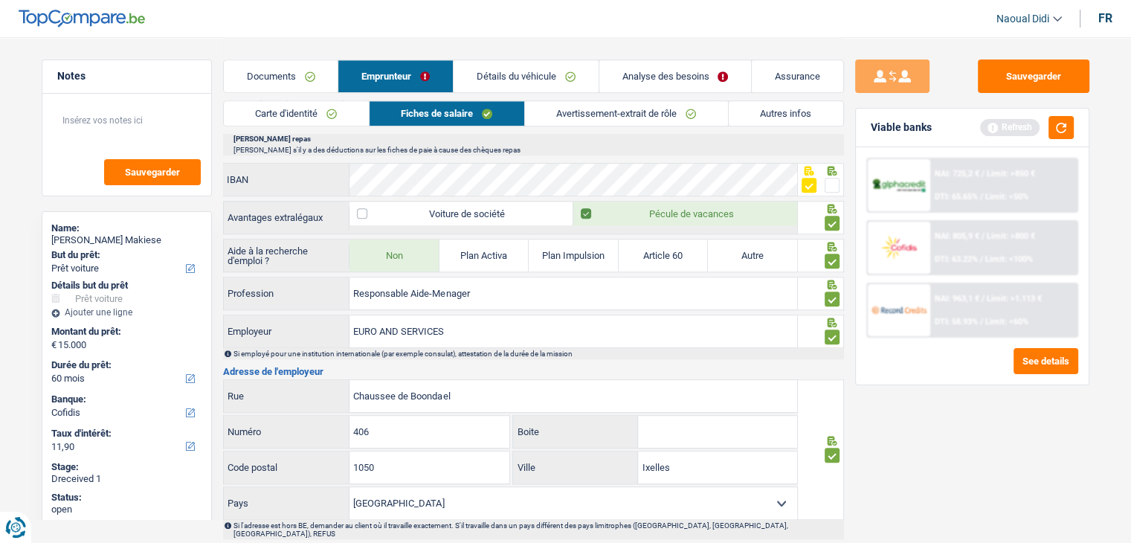
scroll to position [981, 0]
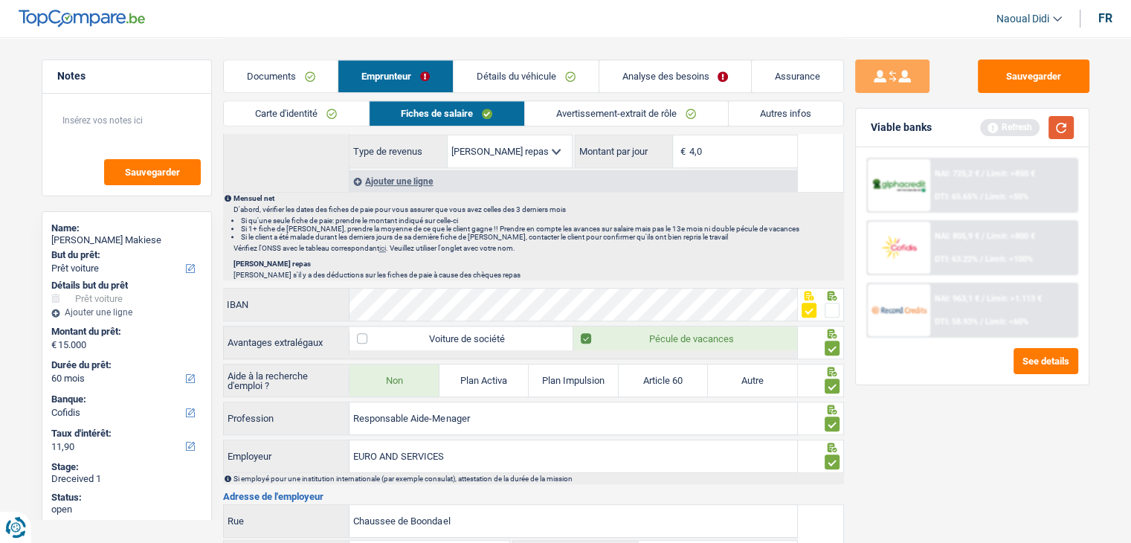
click at [1059, 131] on button "button" at bounding box center [1060, 127] width 25 height 23
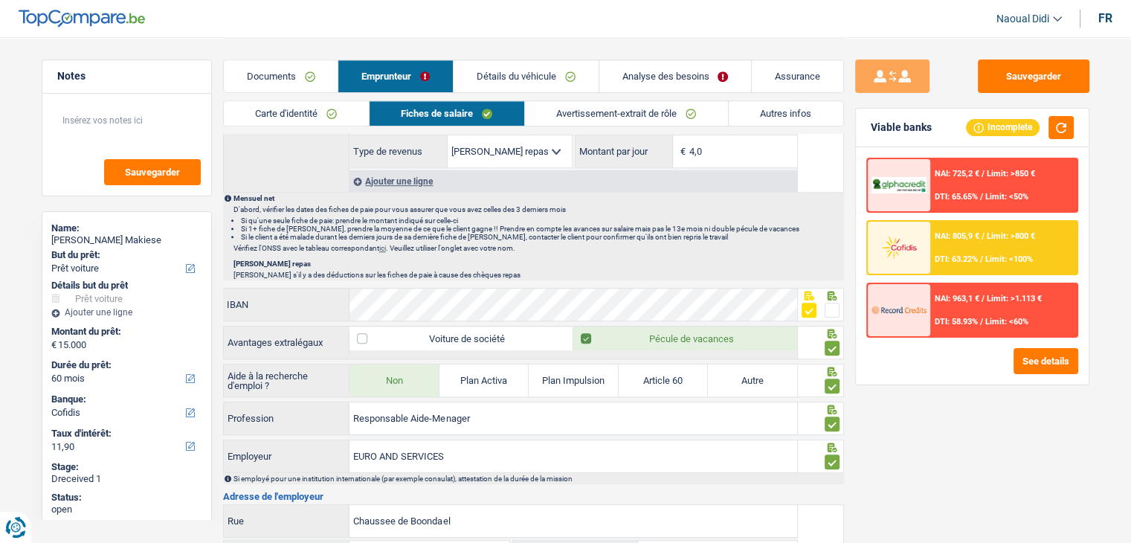
click at [1006, 245] on div "NAI: 805,9 € / Limit: >800 € DTI: 63.22% / Limit: <100%" at bounding box center [1003, 248] width 146 height 52
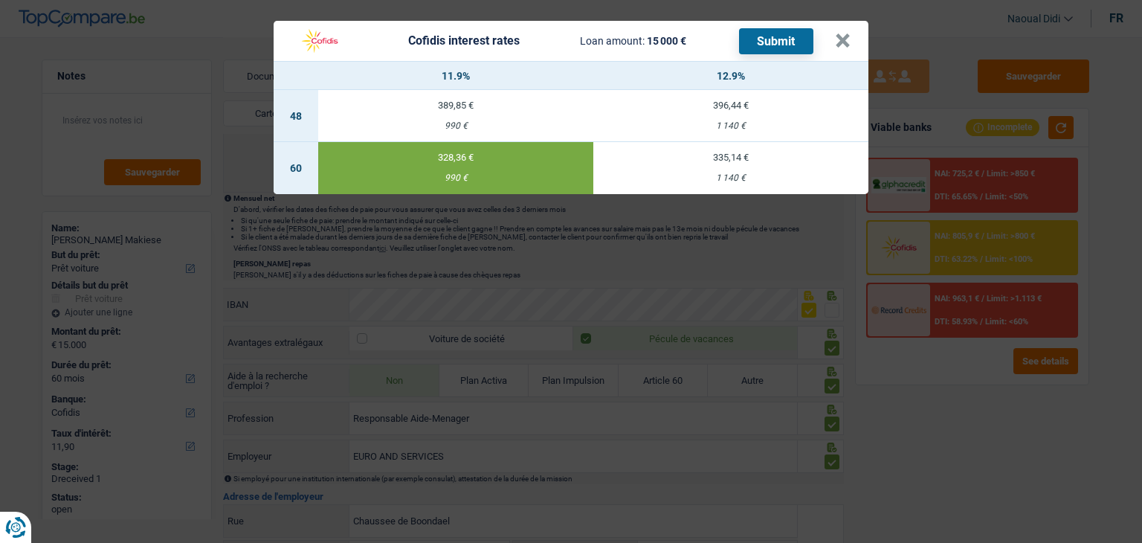
click at [790, 42] on button "Submit" at bounding box center [776, 41] width 74 height 26
click at [842, 37] on button "×" at bounding box center [843, 40] width 16 height 15
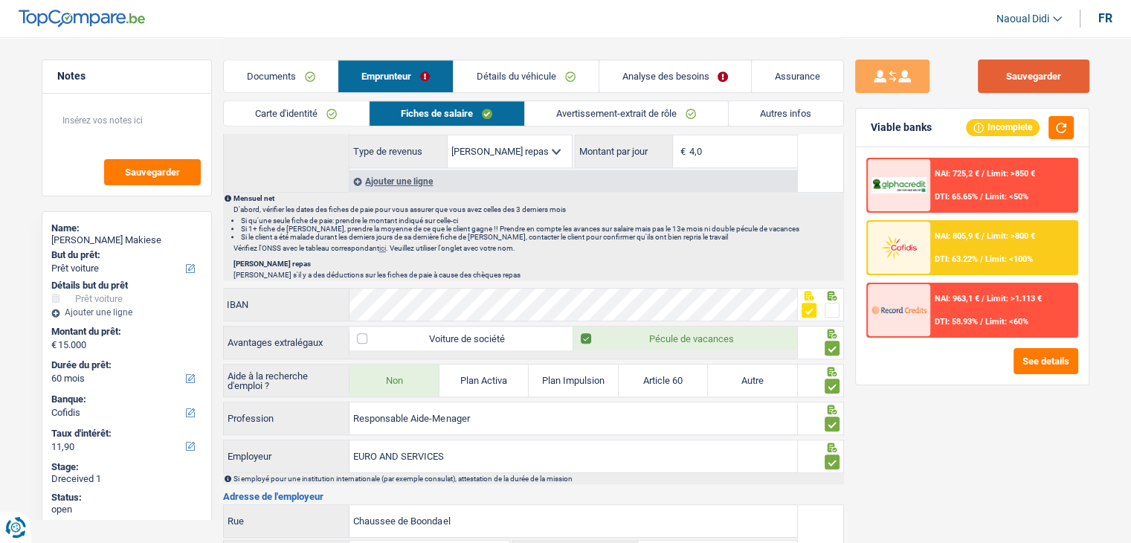
click at [1007, 75] on button "Sauvegarder" at bounding box center [1034, 75] width 112 height 33
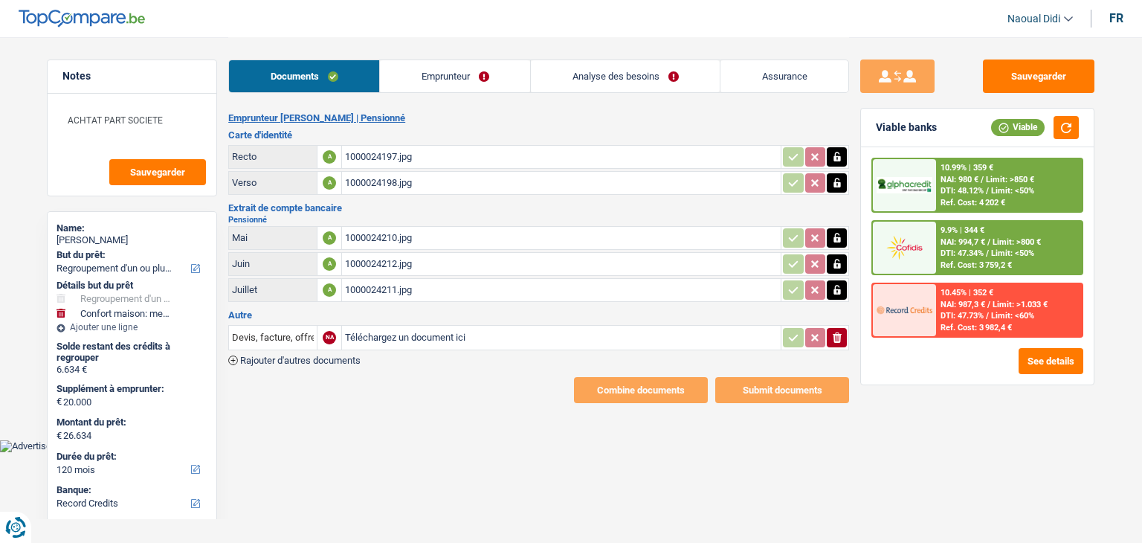
select select "refinancing"
select select "household"
select select "120"
click at [460, 66] on link "Emprunteur" at bounding box center [455, 76] width 150 height 32
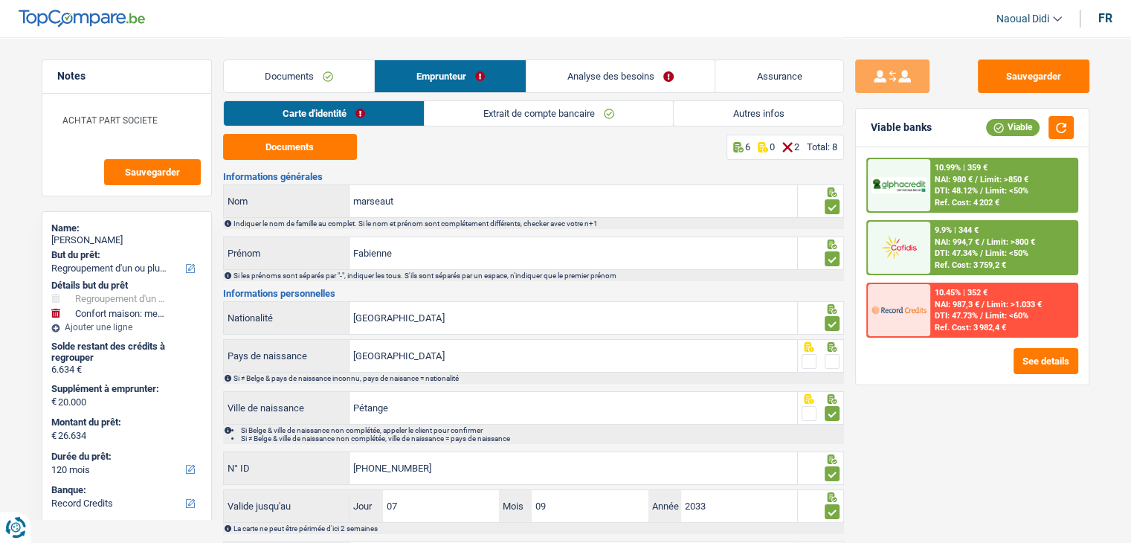
click at [537, 114] on link "Extrait de compte bancaire" at bounding box center [548, 113] width 248 height 25
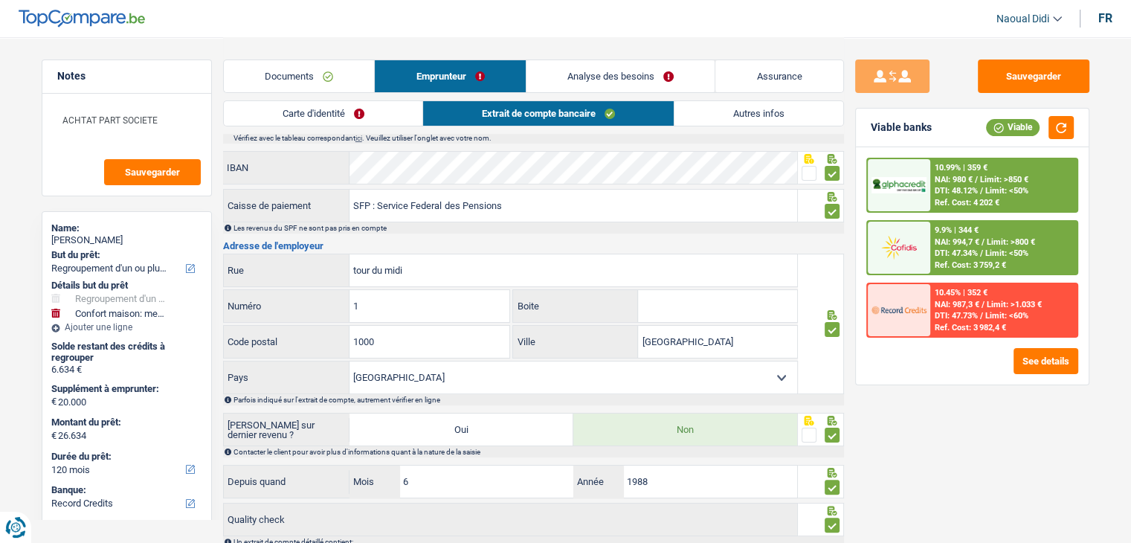
scroll to position [327, 0]
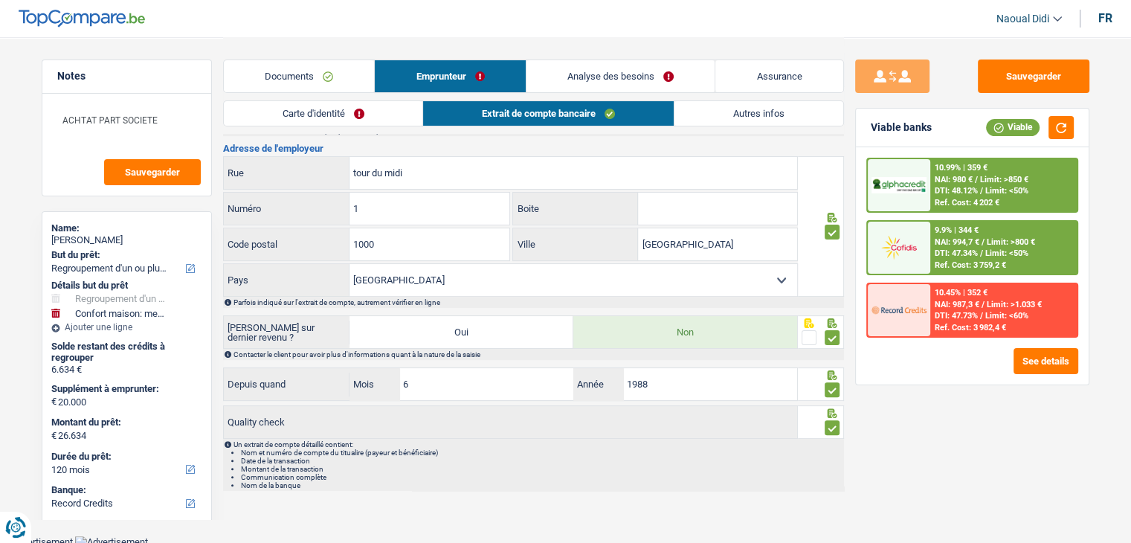
click at [767, 111] on link "Autres infos" at bounding box center [758, 113] width 169 height 25
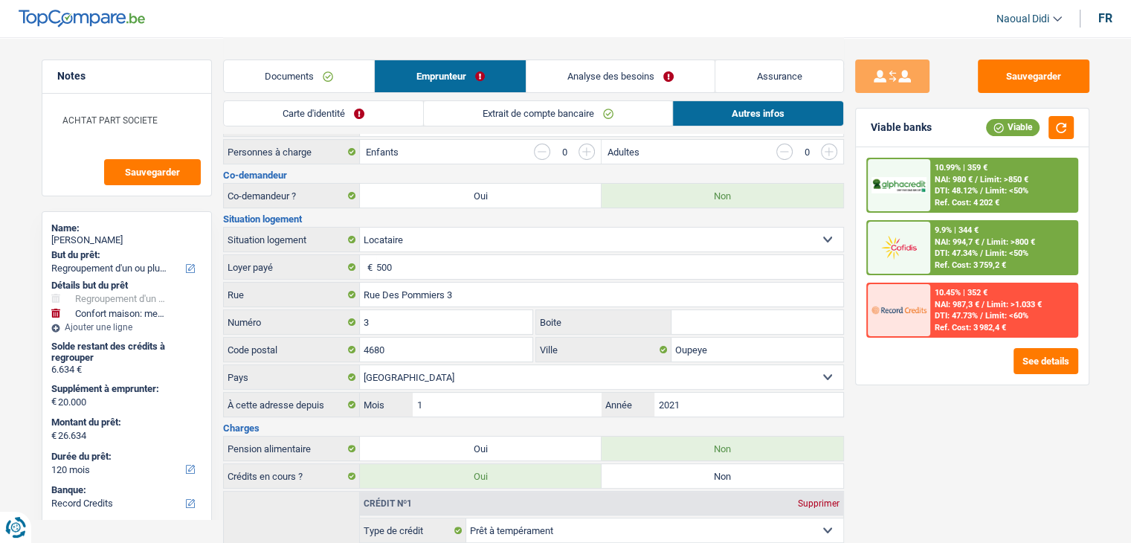
scroll to position [207, 0]
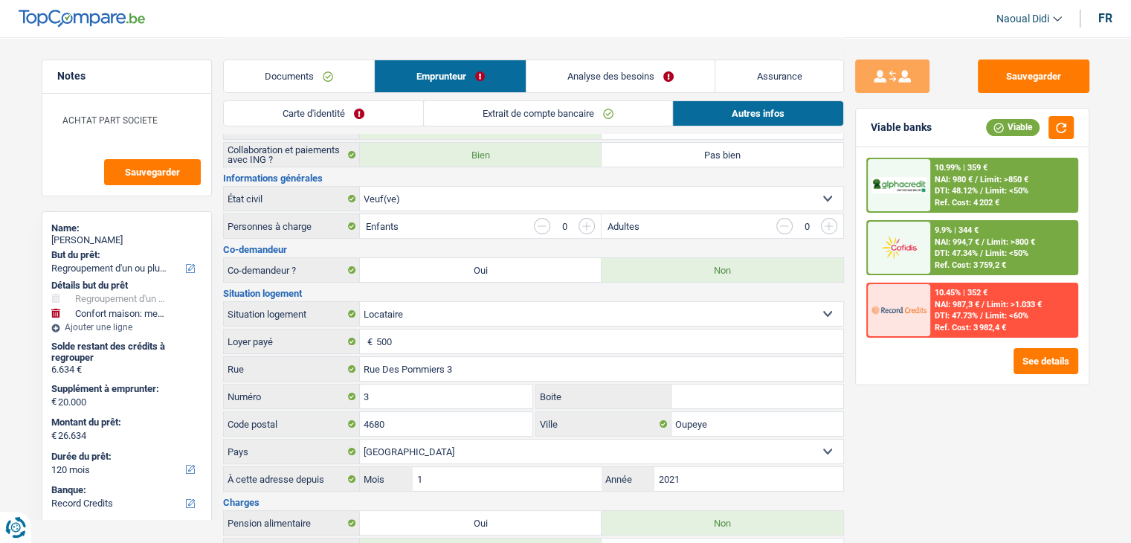
click at [984, 177] on span "Limit: >850 €" at bounding box center [1004, 180] width 48 height 10
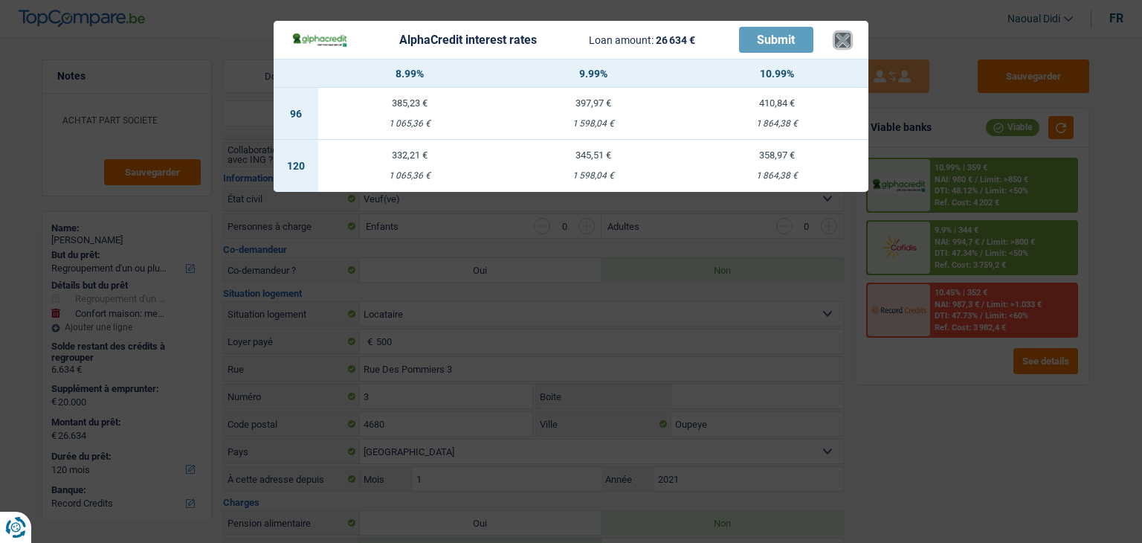
drag, startPoint x: 843, startPoint y: 36, endPoint x: 749, endPoint y: 66, distance: 99.0
click at [842, 36] on button "×" at bounding box center [843, 40] width 16 height 15
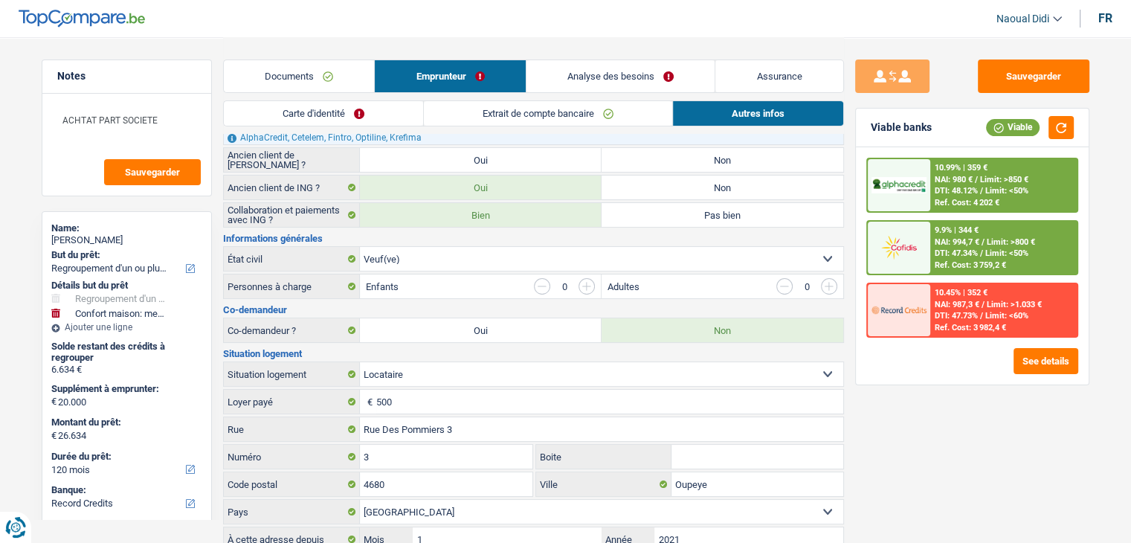
scroll to position [0, 0]
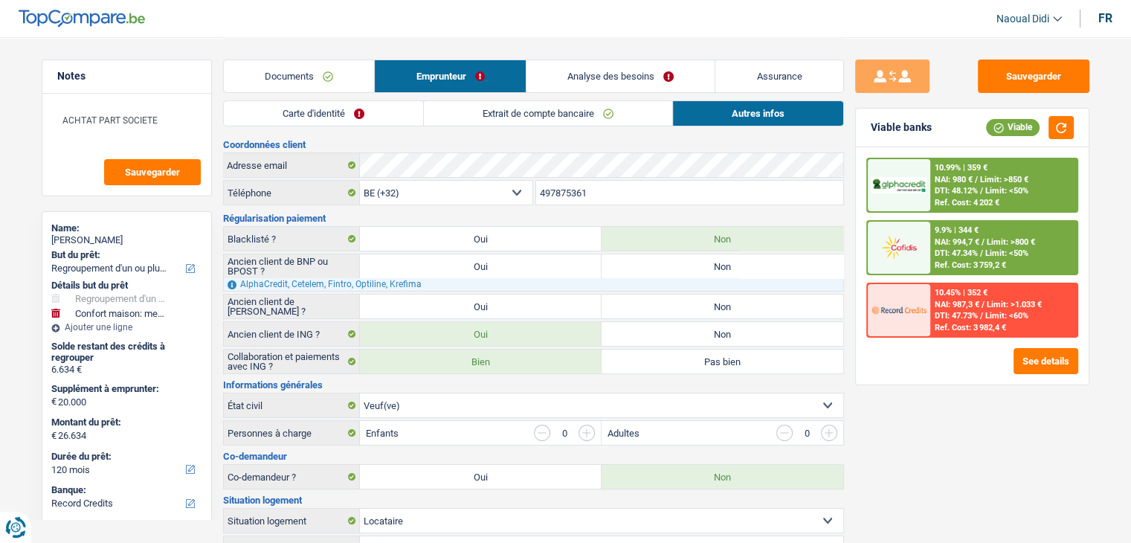
click at [599, 75] on link "Analyse des besoins" at bounding box center [620, 76] width 189 height 32
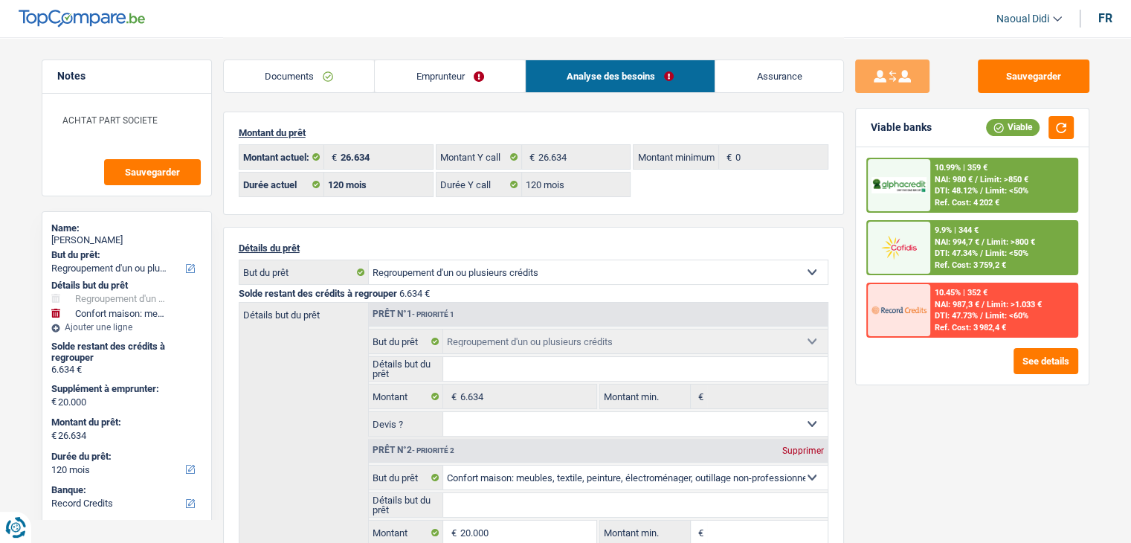
click at [963, 194] on span "DTI: 48.12%" at bounding box center [955, 191] width 43 height 10
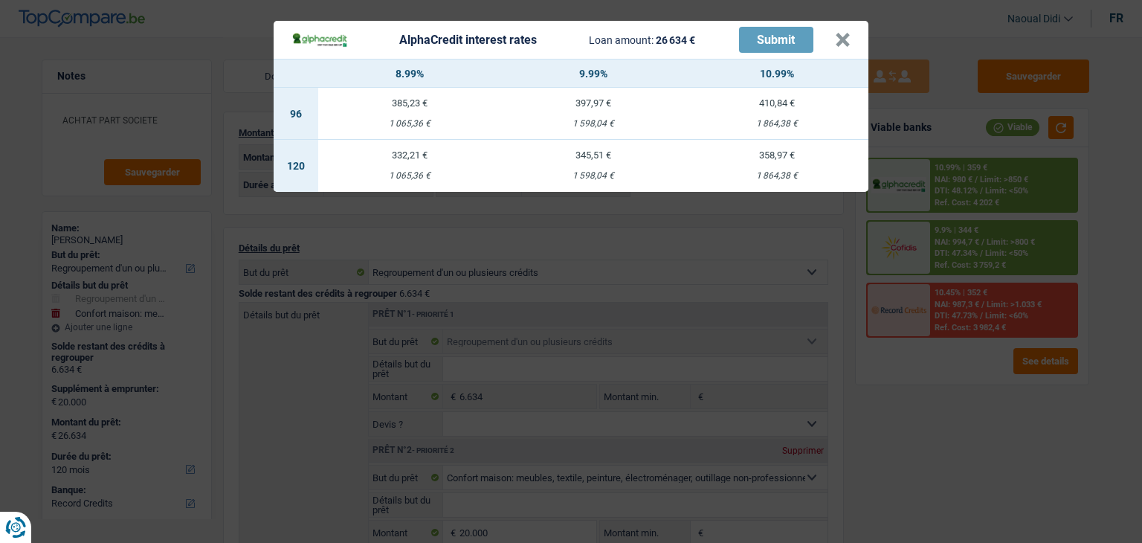
click at [589, 163] on td "345,51 € 1 598,04 €" at bounding box center [594, 166] width 184 height 52
select select "alphacredit"
type input "9,99"
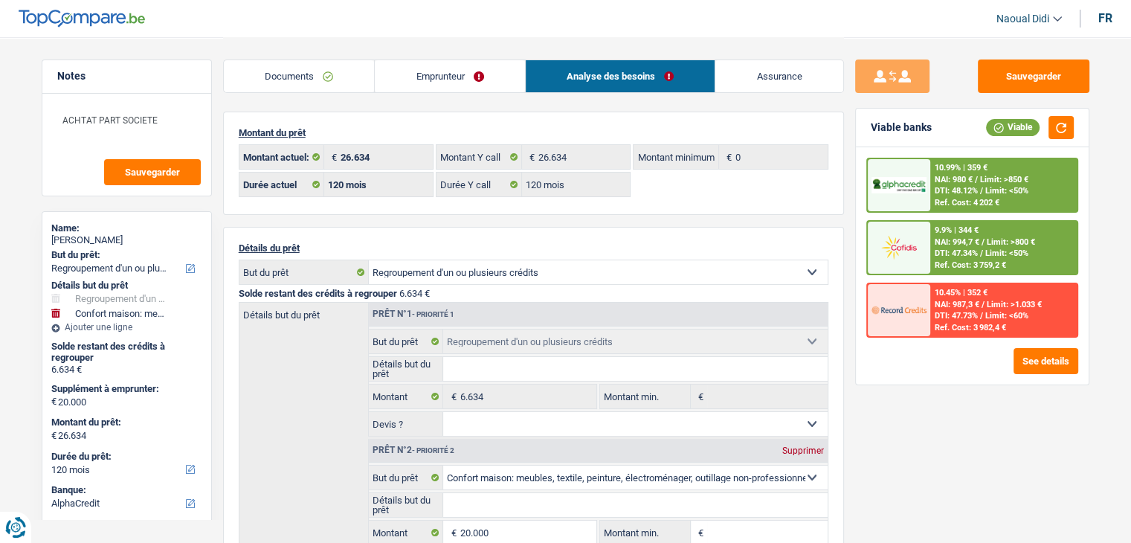
click at [957, 183] on span "NAI: 980 €" at bounding box center [953, 180] width 38 height 10
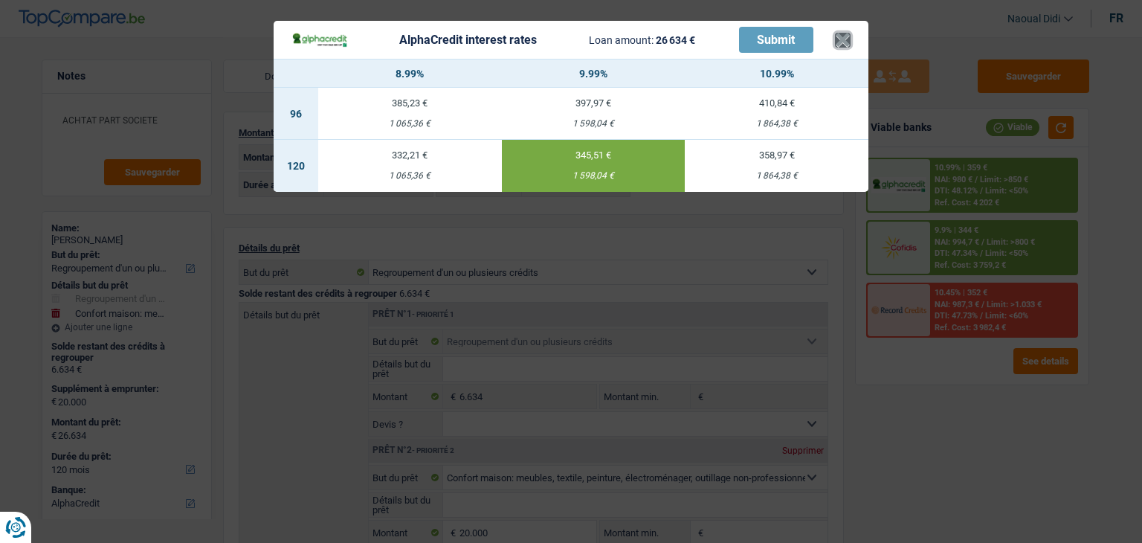
click at [842, 39] on button "×" at bounding box center [843, 40] width 16 height 15
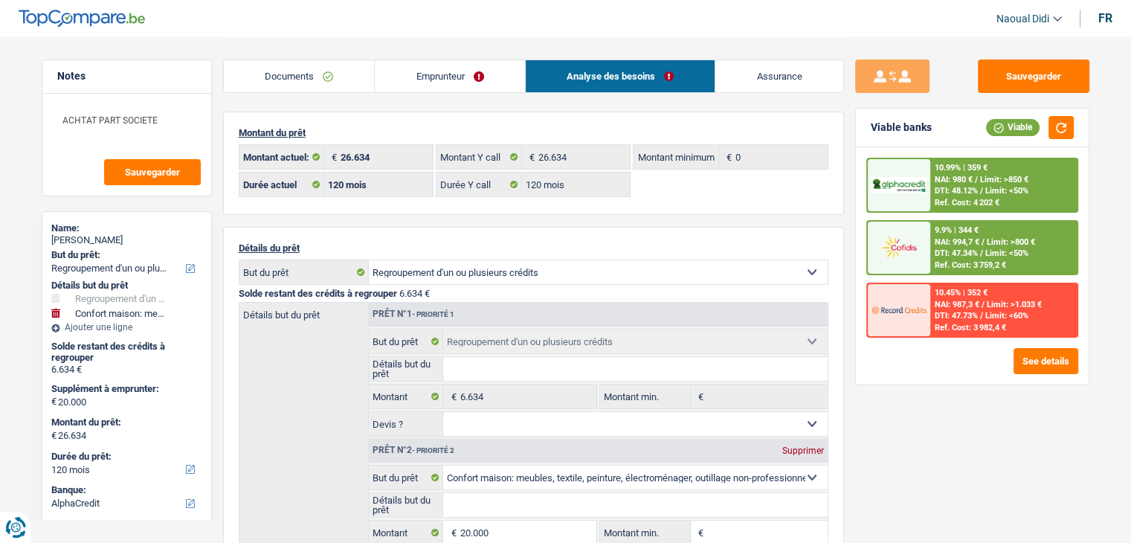
click at [439, 81] on link "Emprunteur" at bounding box center [450, 76] width 150 height 32
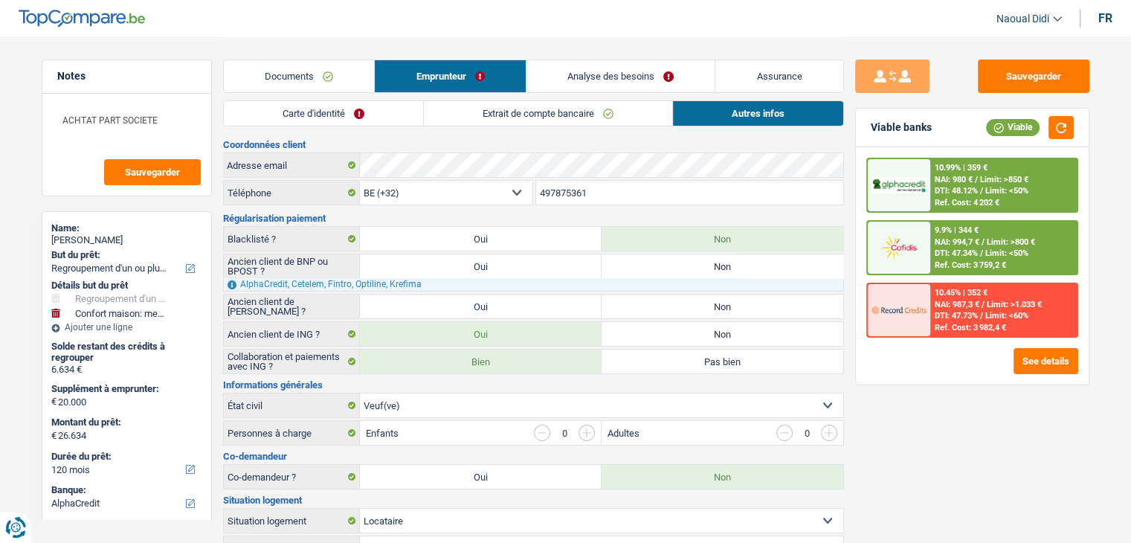
click at [310, 120] on link "Carte d'identité" at bounding box center [323, 113] width 199 height 25
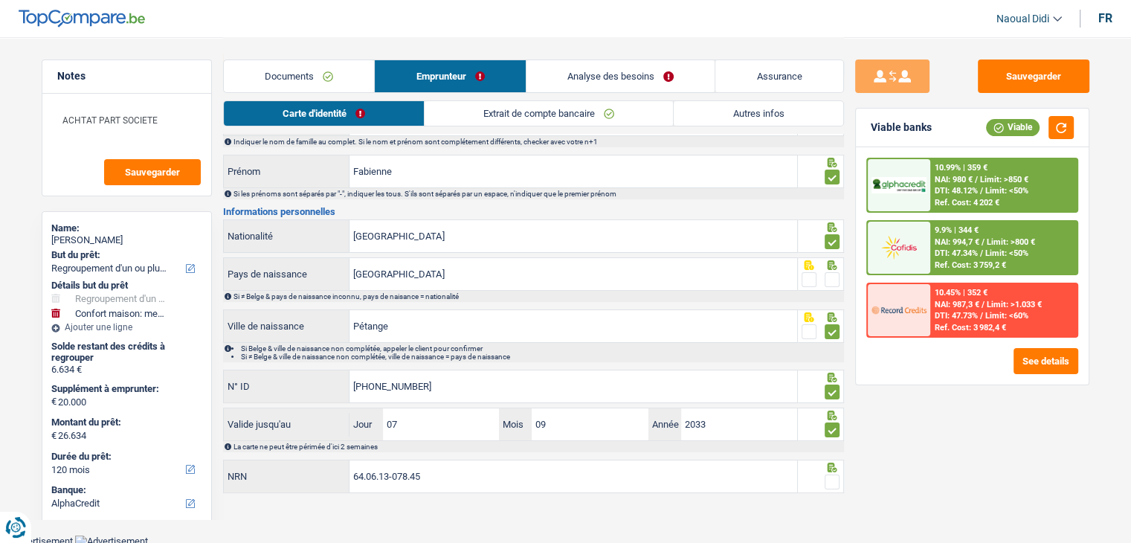
scroll to position [83, 0]
click at [827, 275] on span at bounding box center [831, 278] width 15 height 15
click at [0, 0] on input "radio" at bounding box center [0, 0] width 0 height 0
click at [834, 480] on span at bounding box center [831, 481] width 15 height 15
click at [0, 0] on input "radio" at bounding box center [0, 0] width 0 height 0
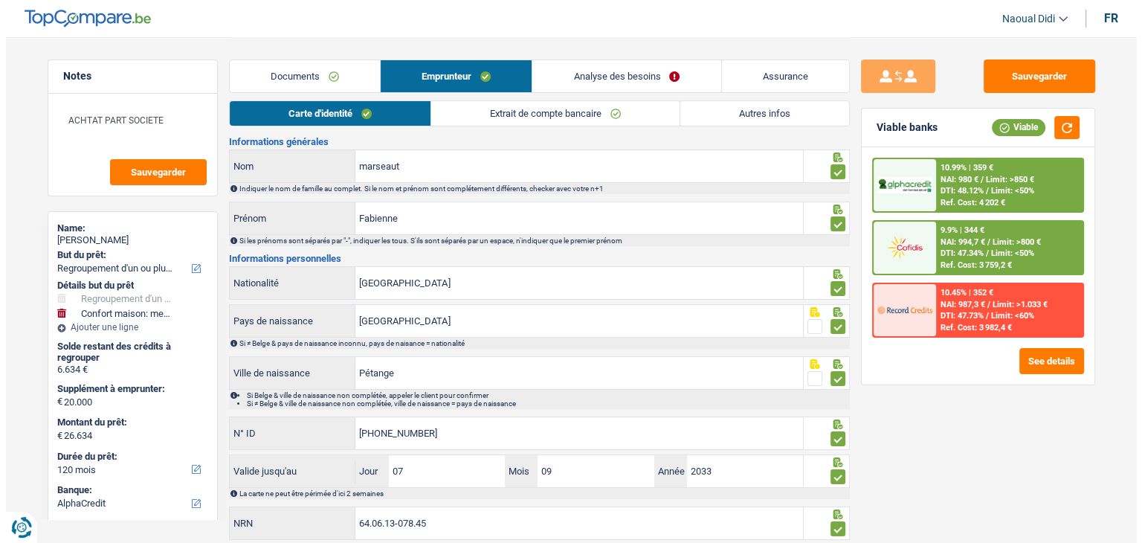
scroll to position [0, 0]
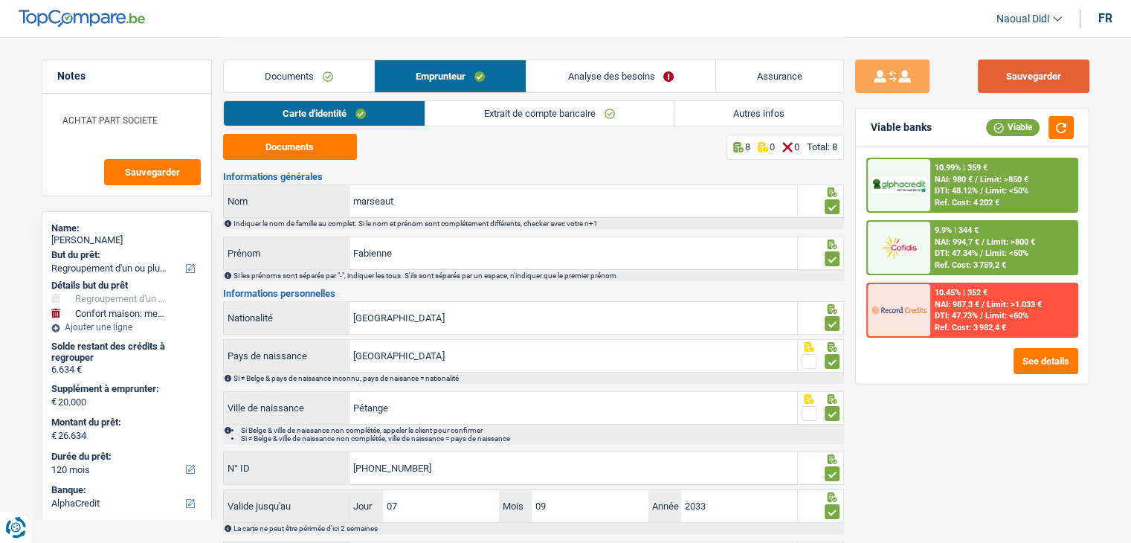
click at [1025, 81] on button "Sauvegarder" at bounding box center [1034, 75] width 112 height 33
click at [957, 180] on span "NAI: 980 €" at bounding box center [953, 180] width 38 height 10
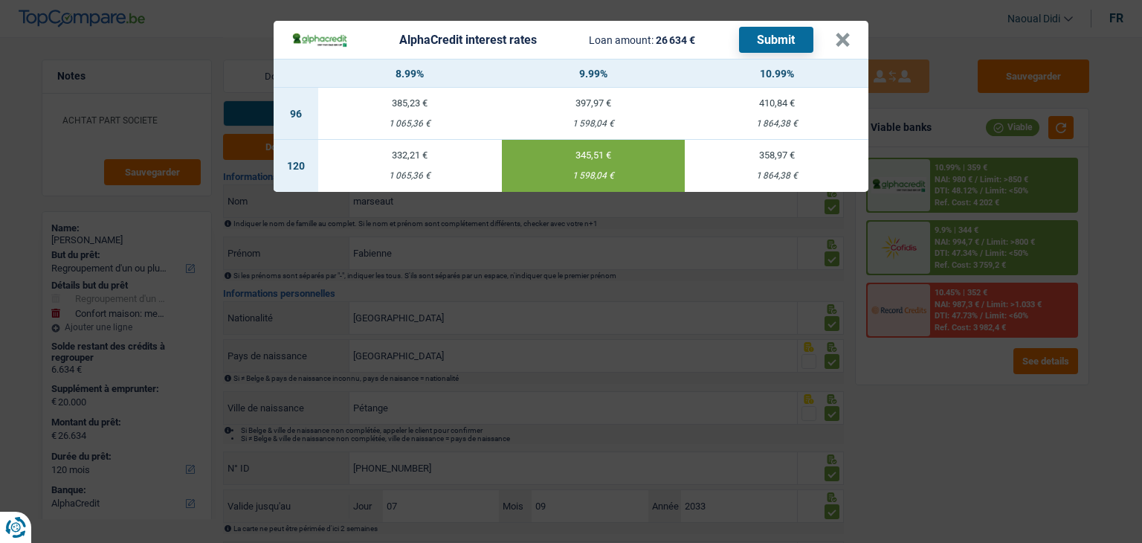
click at [769, 38] on button "Submit" at bounding box center [776, 40] width 74 height 26
click at [842, 42] on button "×" at bounding box center [843, 40] width 16 height 15
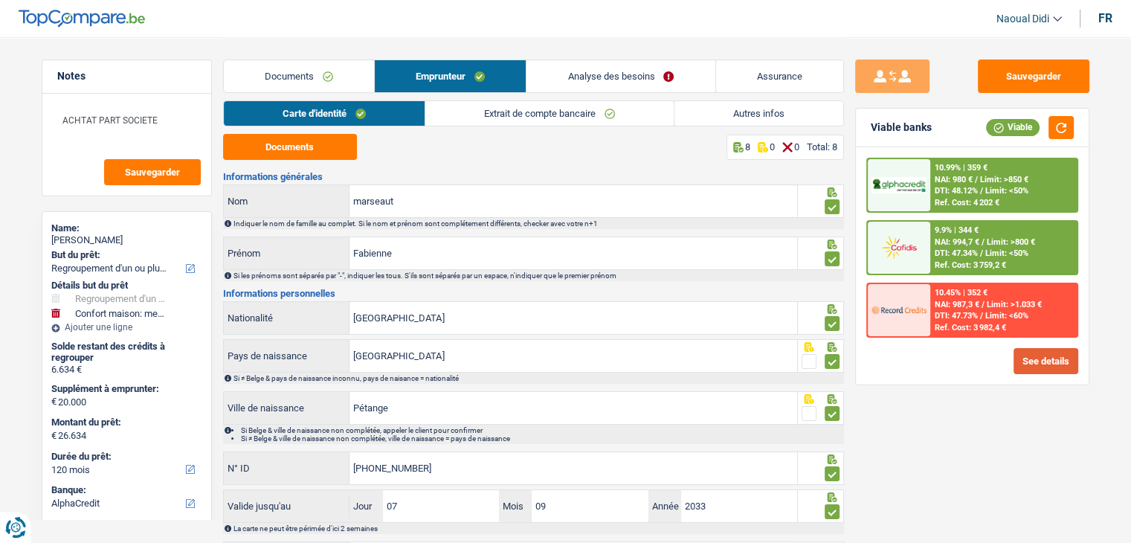
click at [1030, 355] on button "See details" at bounding box center [1045, 361] width 65 height 26
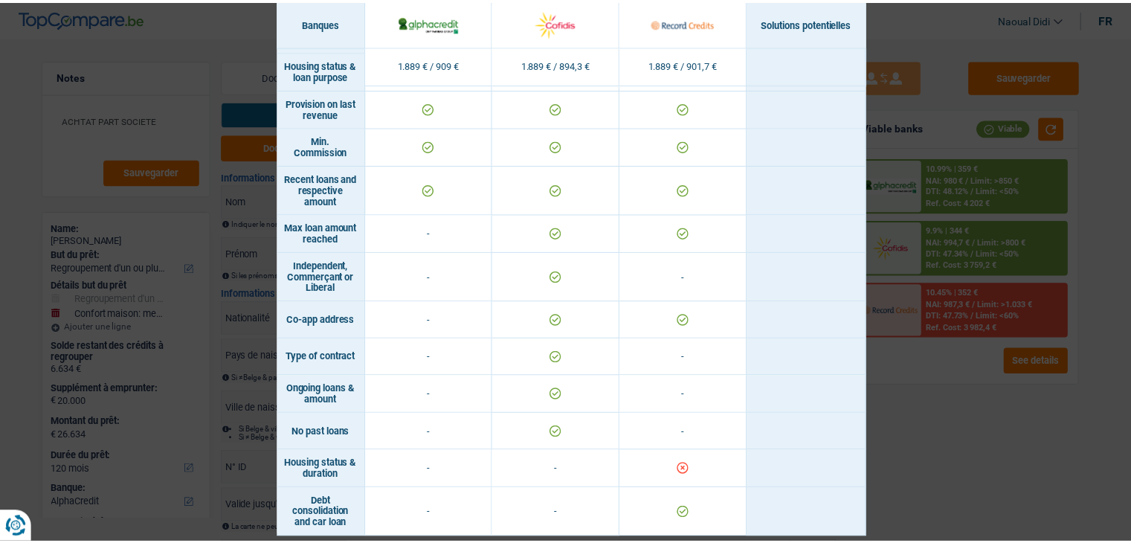
scroll to position [930, 0]
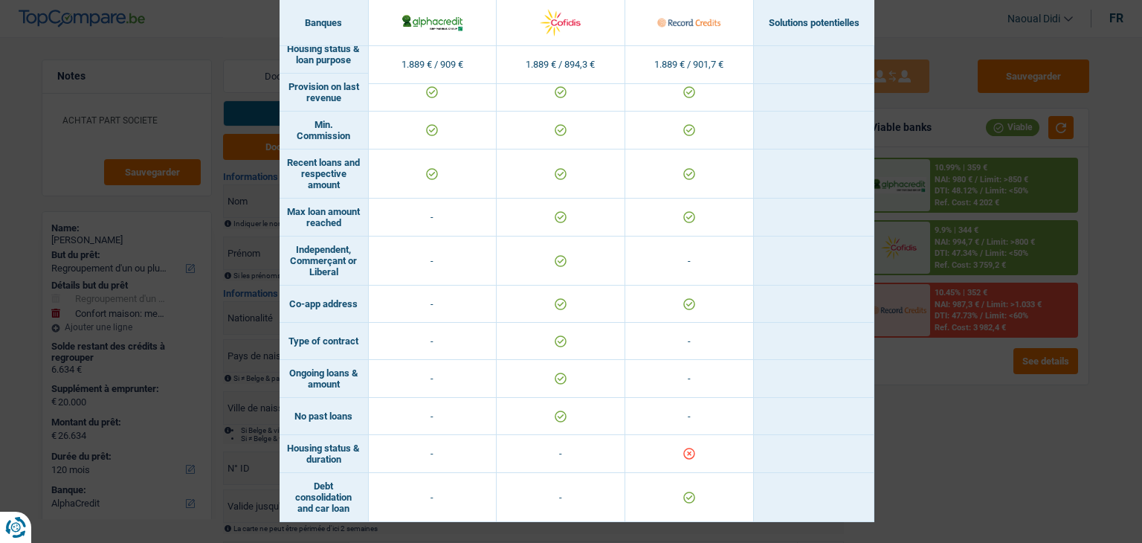
click at [934, 416] on div "Banks conditions × Banques Solutions potentielles Revenus / Charges 1.889 € / 9…" at bounding box center [571, 271] width 1142 height 543
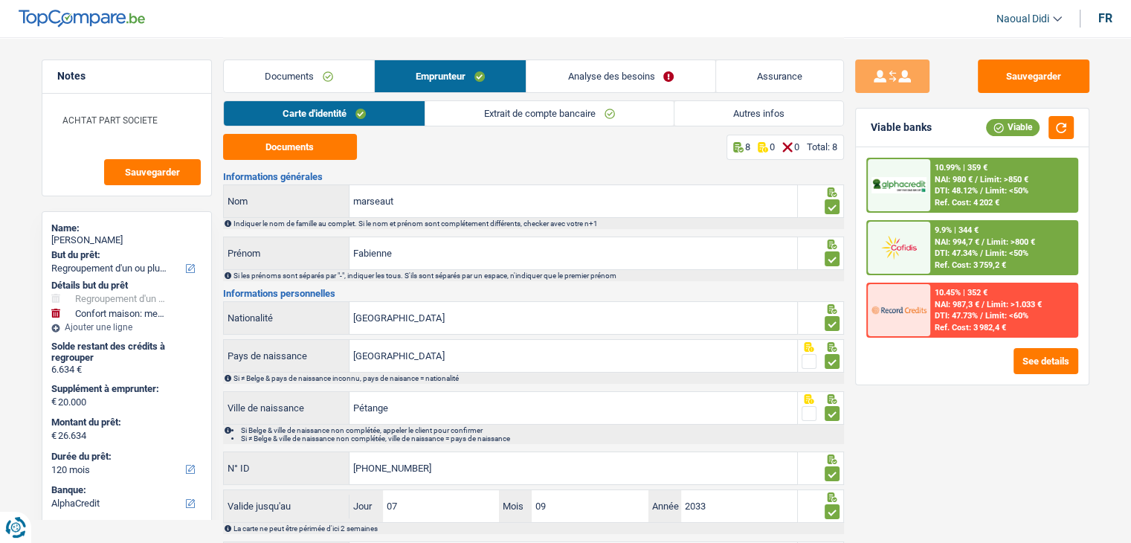
click at [949, 240] on span "NAI: 994,7 €" at bounding box center [956, 242] width 45 height 10
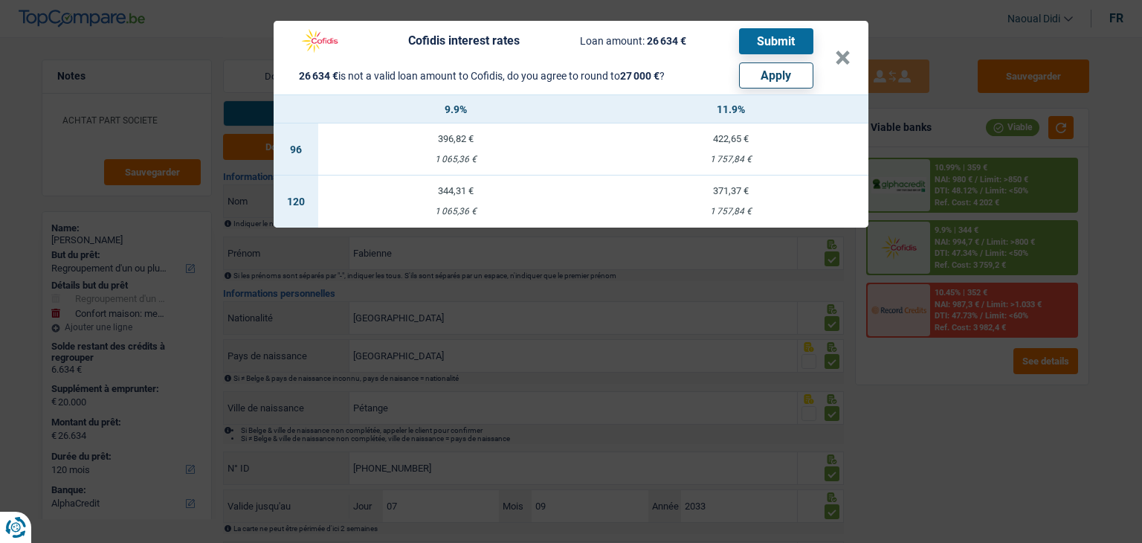
click at [793, 83] on button "Apply" at bounding box center [776, 75] width 74 height 26
type input "20.366"
type input "27.000"
select select "other"
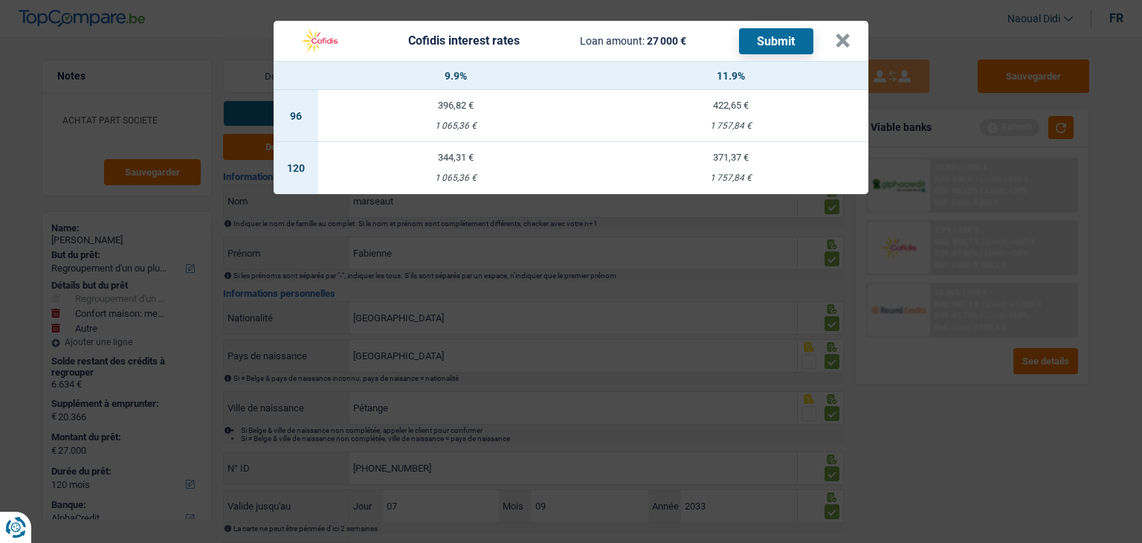
click at [731, 169] on td "371,37 € 1 757,84 €" at bounding box center [730, 168] width 275 height 52
select select "cofidis"
type input "11,90"
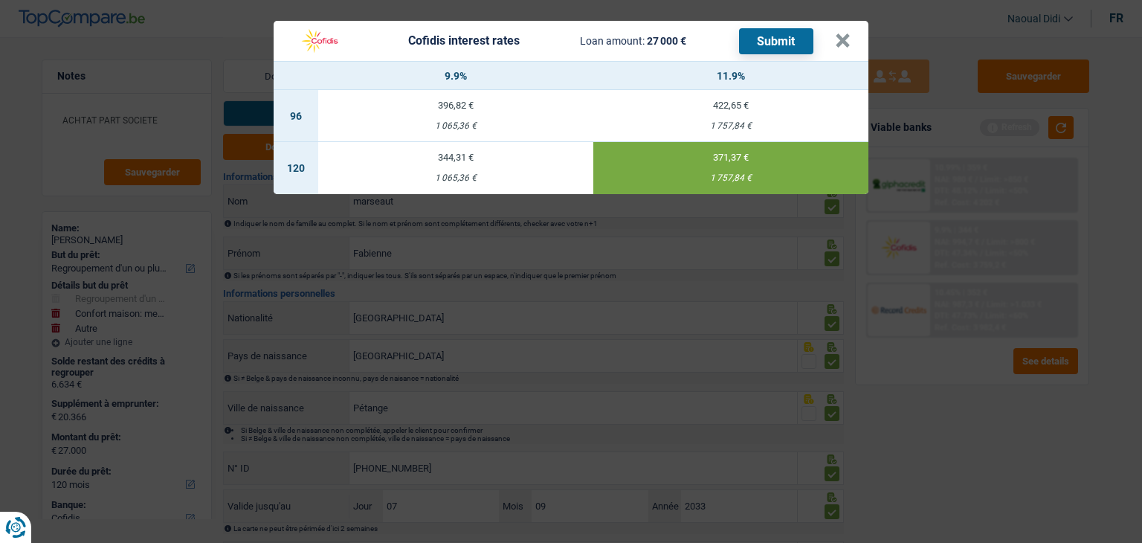
click at [782, 41] on button "Submit" at bounding box center [776, 41] width 74 height 26
click at [845, 37] on button "×" at bounding box center [843, 40] width 16 height 15
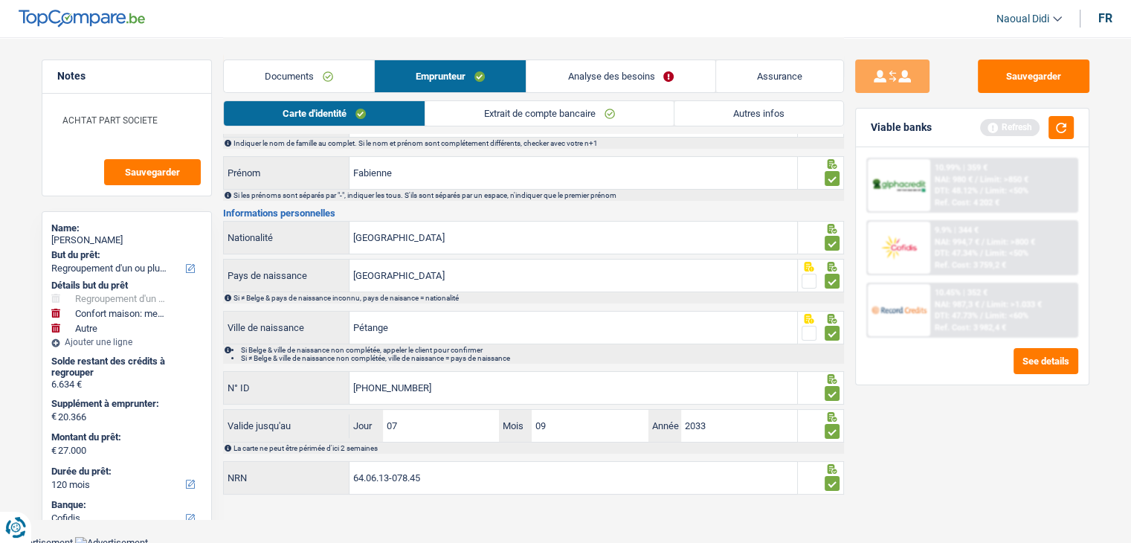
scroll to position [83, 0]
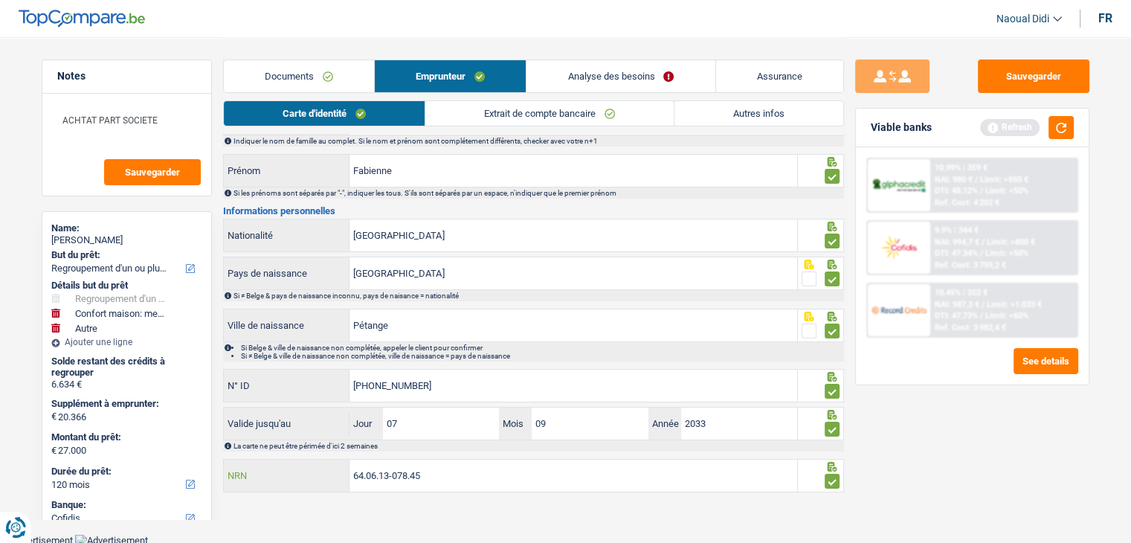
drag, startPoint x: 430, startPoint y: 477, endPoint x: 295, endPoint y: 462, distance: 135.4
click at [295, 462] on div "64.06.13-078.45 NRN" at bounding box center [511, 475] width 574 height 32
click at [291, 77] on link "Documents" at bounding box center [299, 76] width 150 height 32
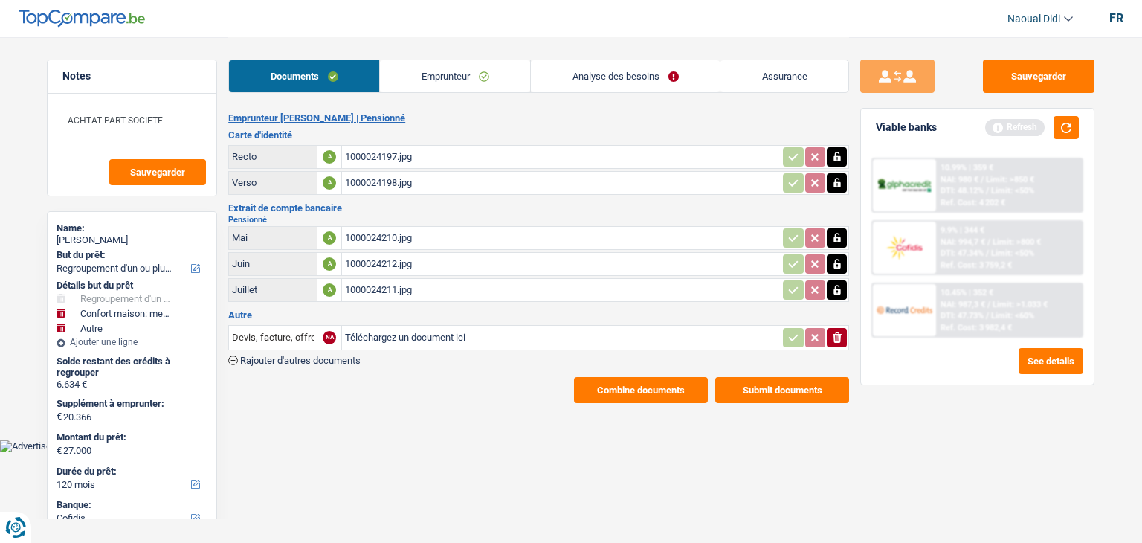
click at [764, 381] on button "Submit documents" at bounding box center [782, 390] width 134 height 26
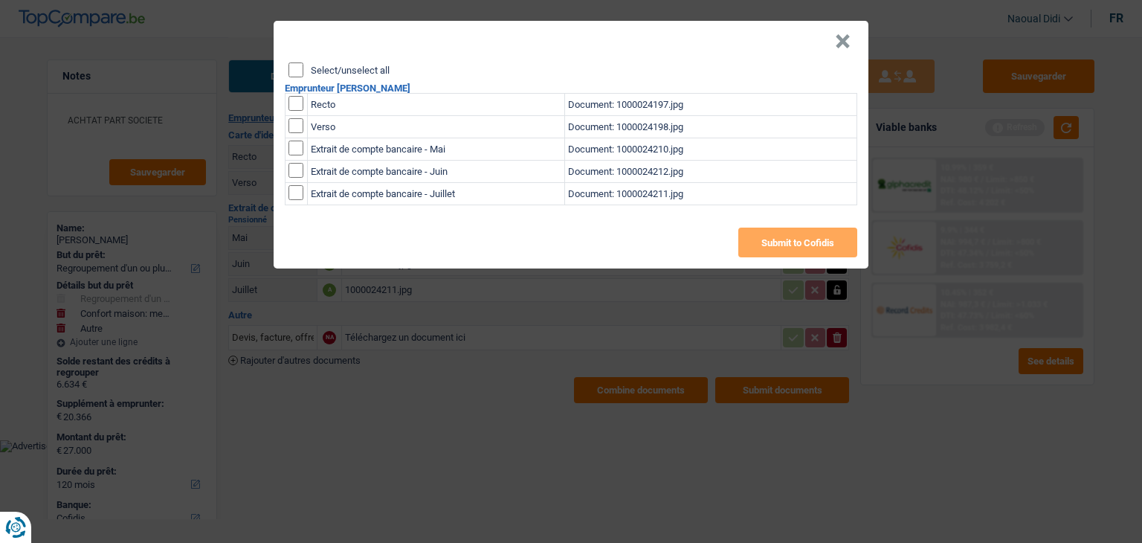
click at [297, 69] on input "Select/unselect all" at bounding box center [295, 69] width 15 height 15
checkbox input "true"
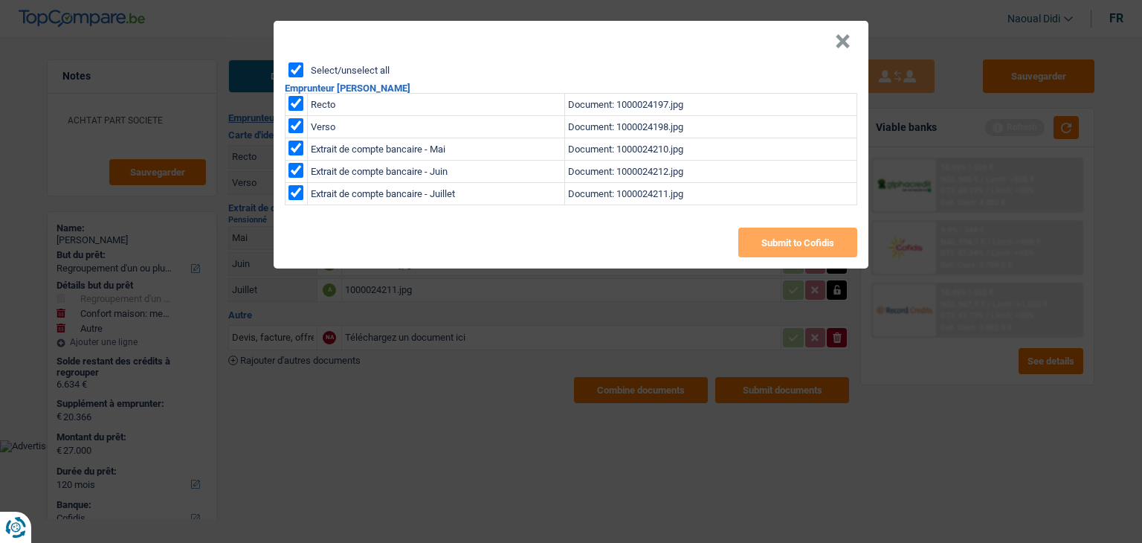
checkbox input "true"
click at [810, 245] on button "Submit to Cofidis" at bounding box center [797, 242] width 119 height 30
click at [839, 39] on button "×" at bounding box center [843, 41] width 16 height 15
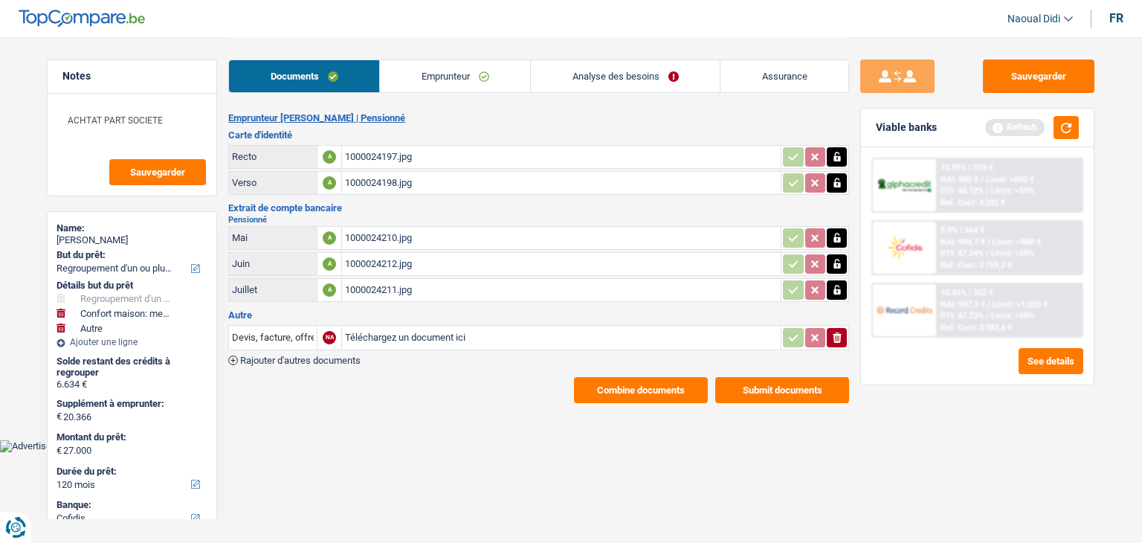
click at [644, 388] on button "Combine documents" at bounding box center [641, 390] width 134 height 26
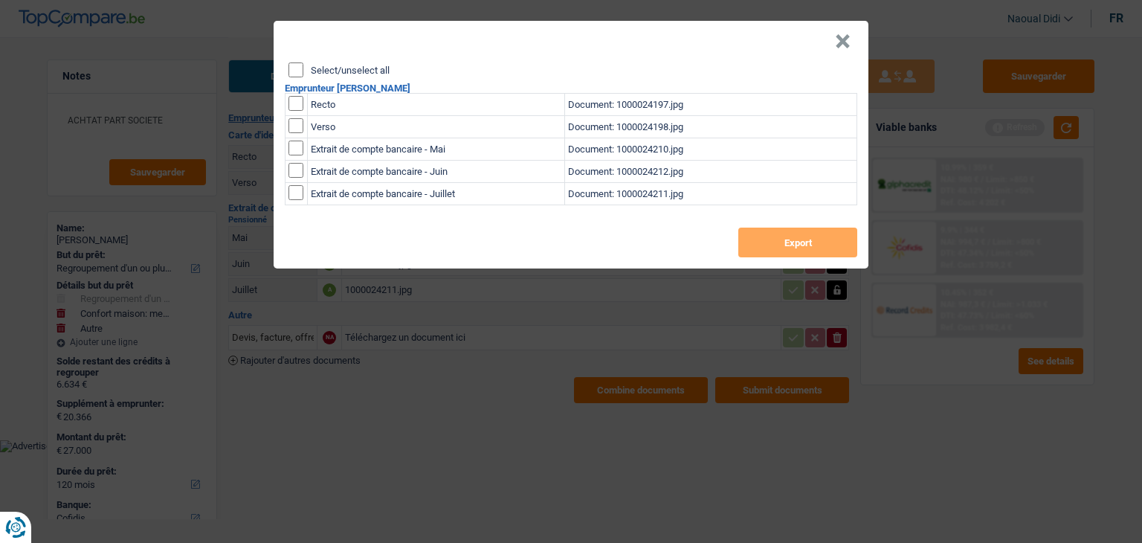
click at [294, 60] on header "×" at bounding box center [571, 42] width 595 height 42
click at [294, 71] on input "Select/unselect all" at bounding box center [295, 69] width 15 height 15
checkbox input "true"
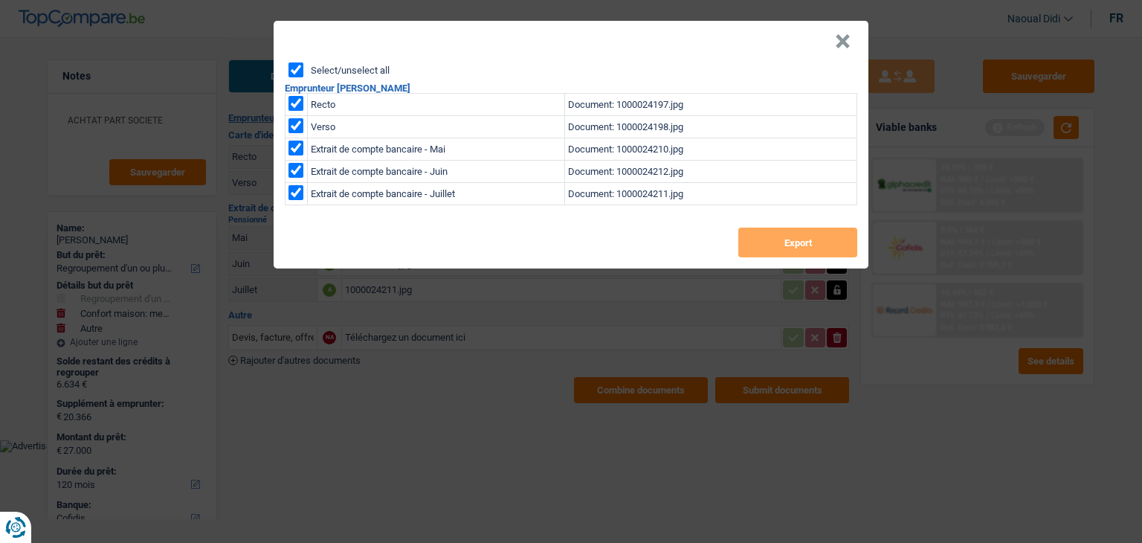
checkbox input "true"
click at [799, 236] on button "Export" at bounding box center [797, 242] width 119 height 30
click at [844, 39] on button "×" at bounding box center [843, 41] width 16 height 15
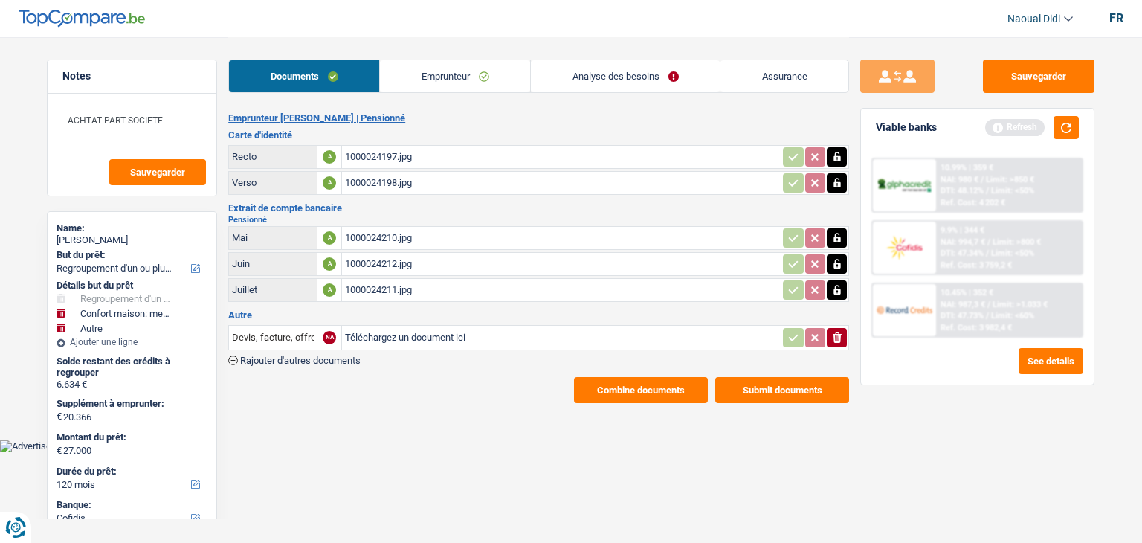
click at [446, 76] on link "Emprunteur" at bounding box center [455, 76] width 150 height 32
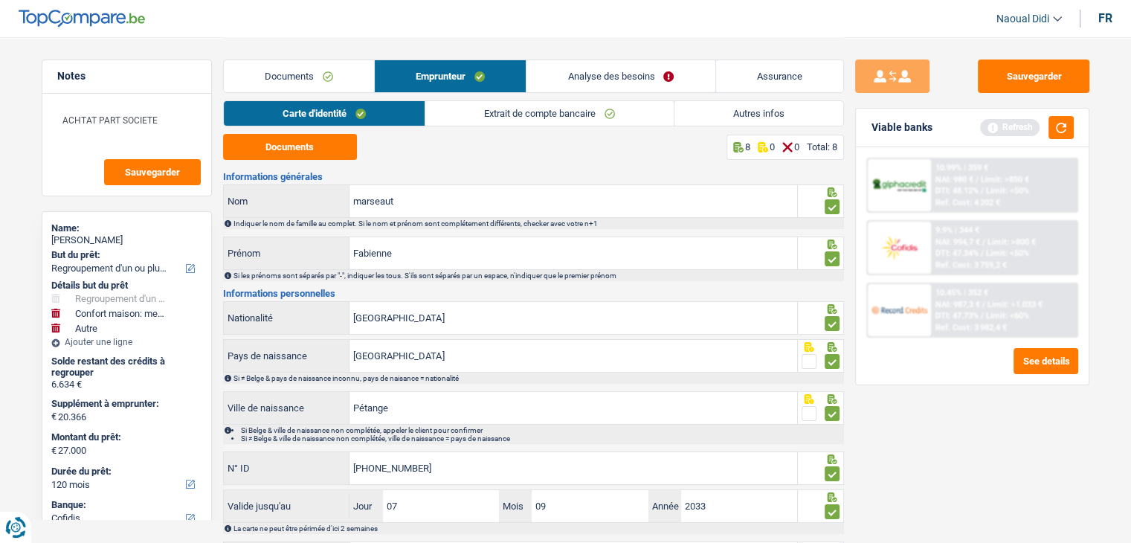
click at [618, 81] on link "Analyse des besoins" at bounding box center [620, 76] width 188 height 32
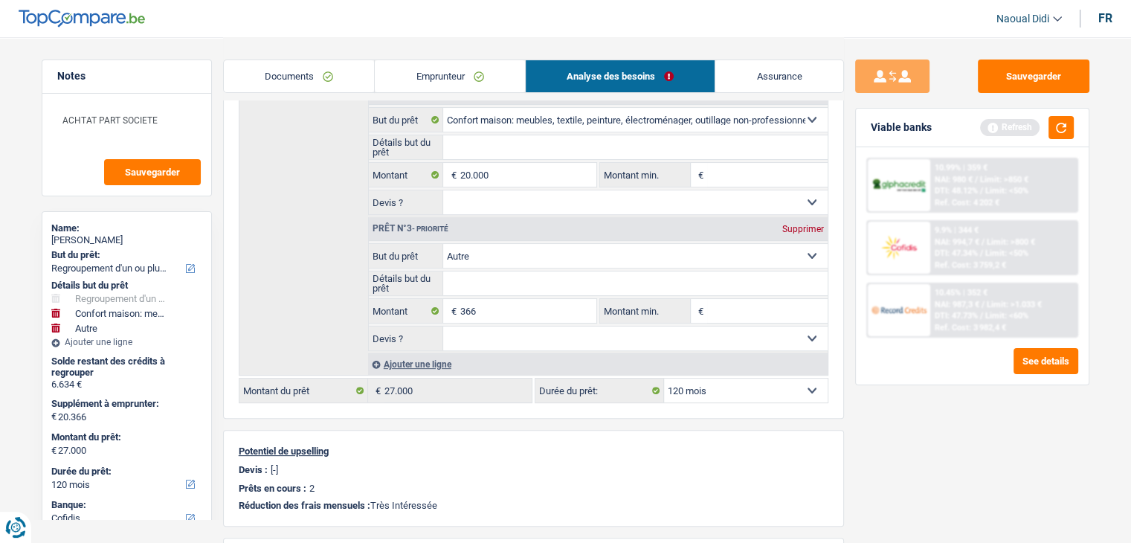
scroll to position [372, 0]
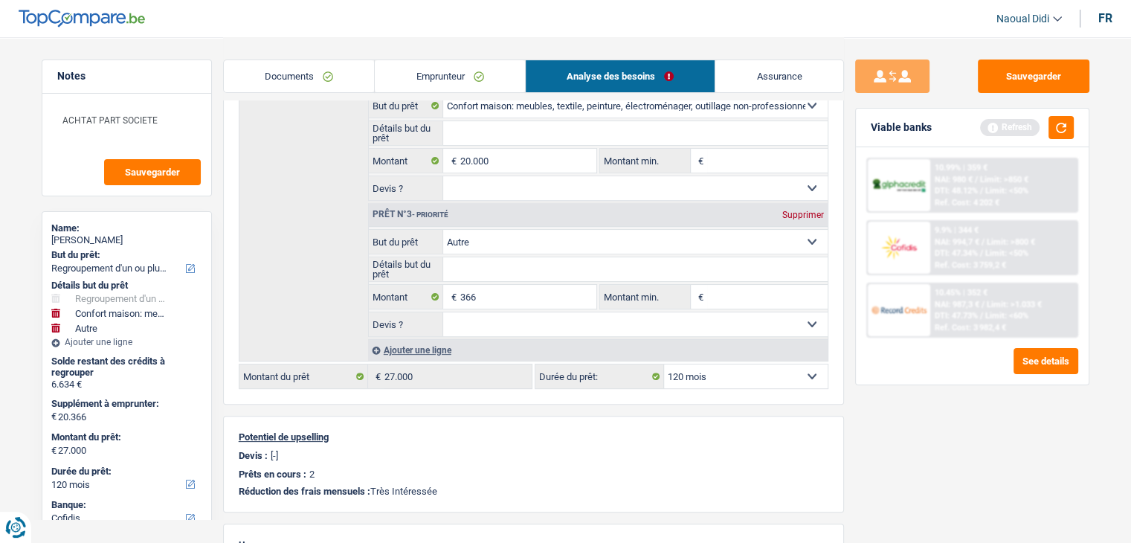
click at [804, 210] on div "Supprimer" at bounding box center [802, 214] width 49 height 9
type input "20.000"
type input "26.634"
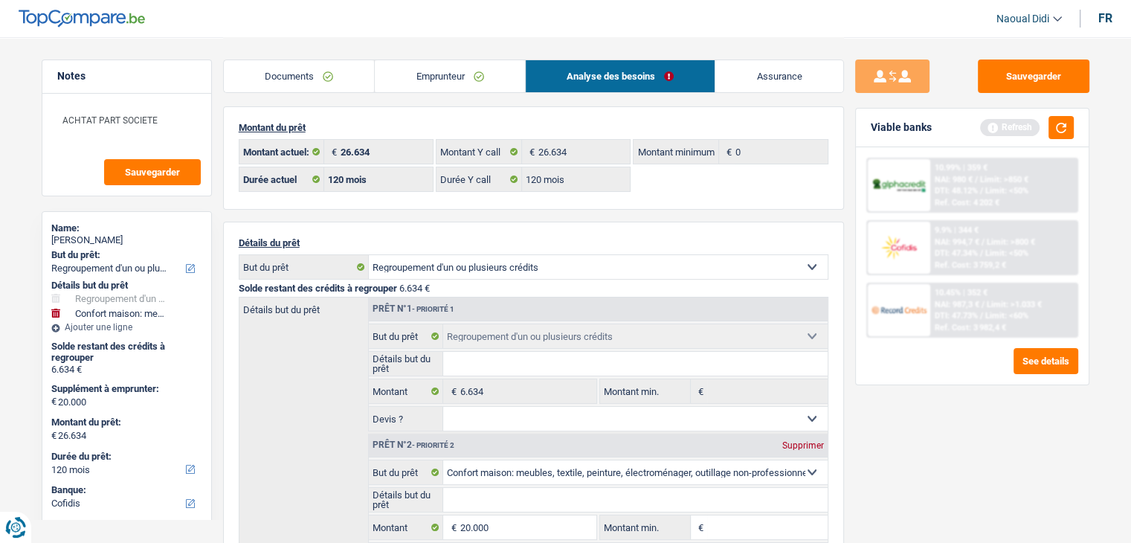
scroll to position [0, 0]
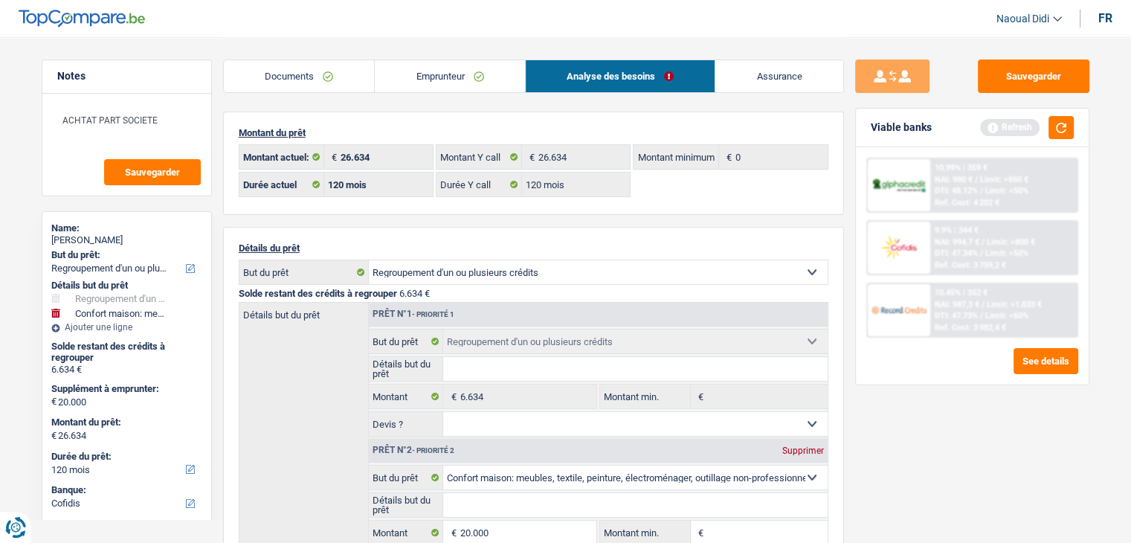
click at [1074, 119] on div "Viable banks Refresh" at bounding box center [972, 128] width 233 height 39
click at [1067, 120] on button "button" at bounding box center [1060, 127] width 25 height 23
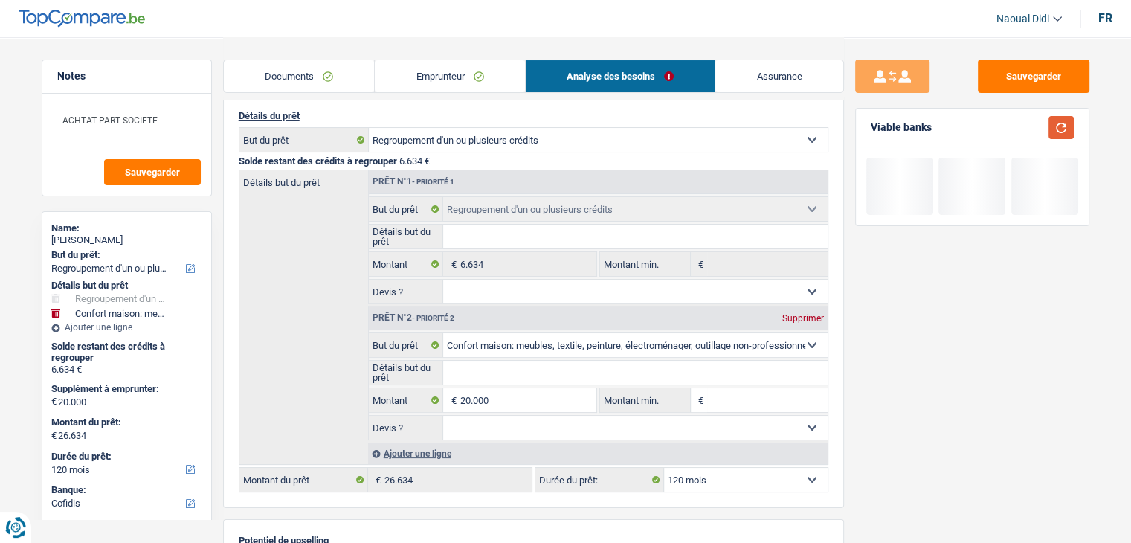
scroll to position [223, 0]
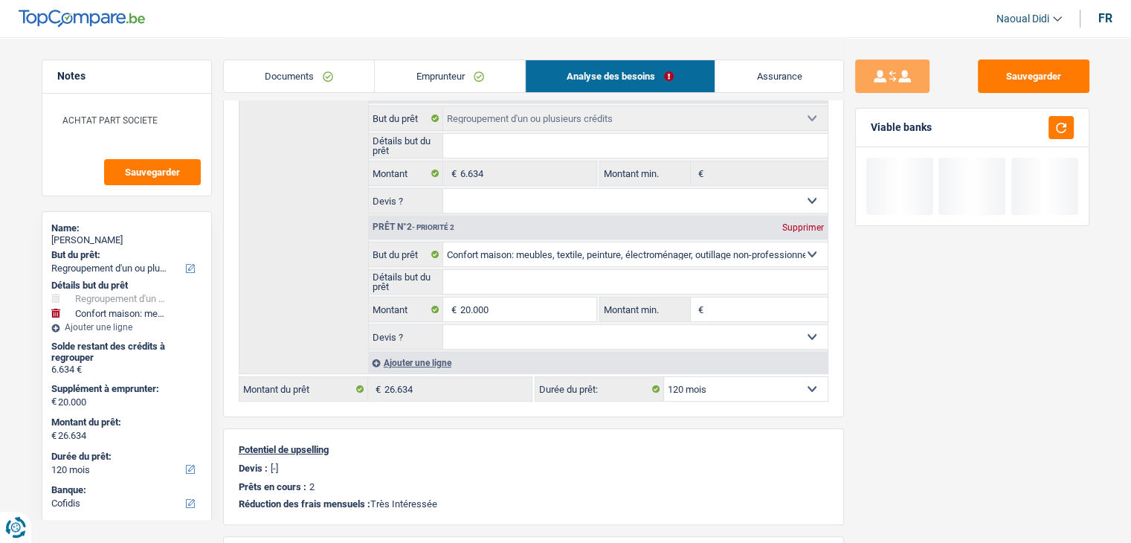
click at [715, 385] on select "12 mois 18 mois 24 mois 30 mois 36 mois 42 mois 48 mois 60 mois 72 mois 84 mois…" at bounding box center [746, 389] width 164 height 24
select select "84"
click at [664, 377] on select "12 mois 18 mois 24 mois 30 mois 36 mois 42 mois 48 mois 60 mois 72 mois 84 mois…" at bounding box center [746, 389] width 164 height 24
select select "84"
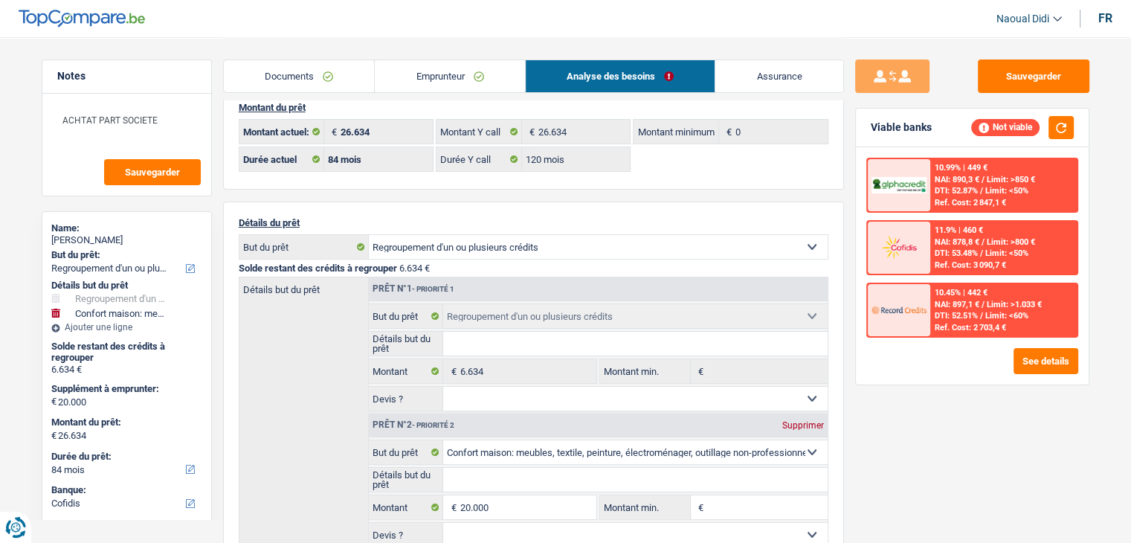
scroll to position [0, 0]
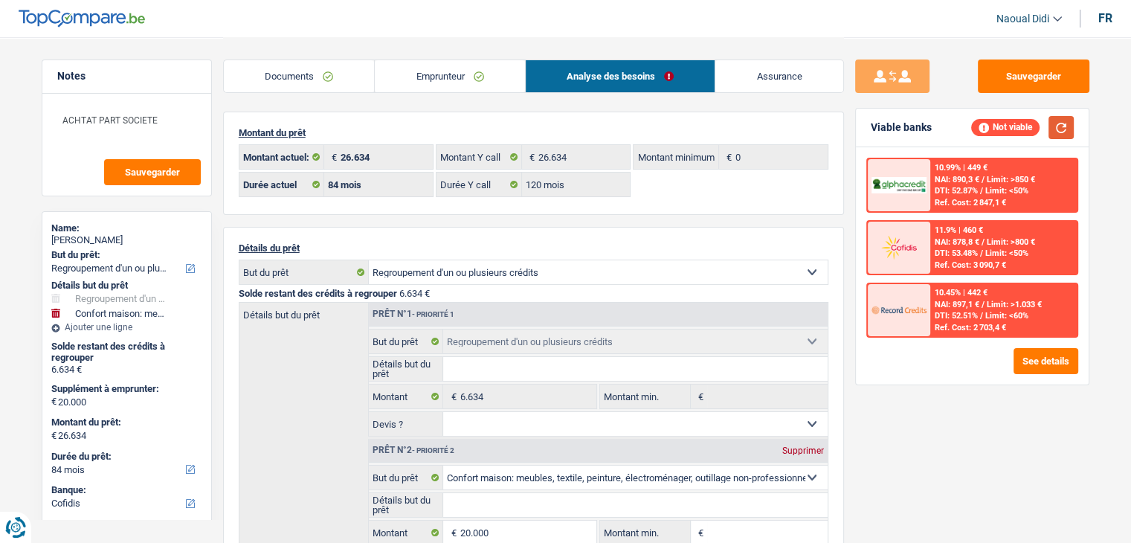
click at [1068, 129] on button "button" at bounding box center [1060, 127] width 25 height 23
click at [436, 65] on link "Emprunteur" at bounding box center [450, 76] width 150 height 32
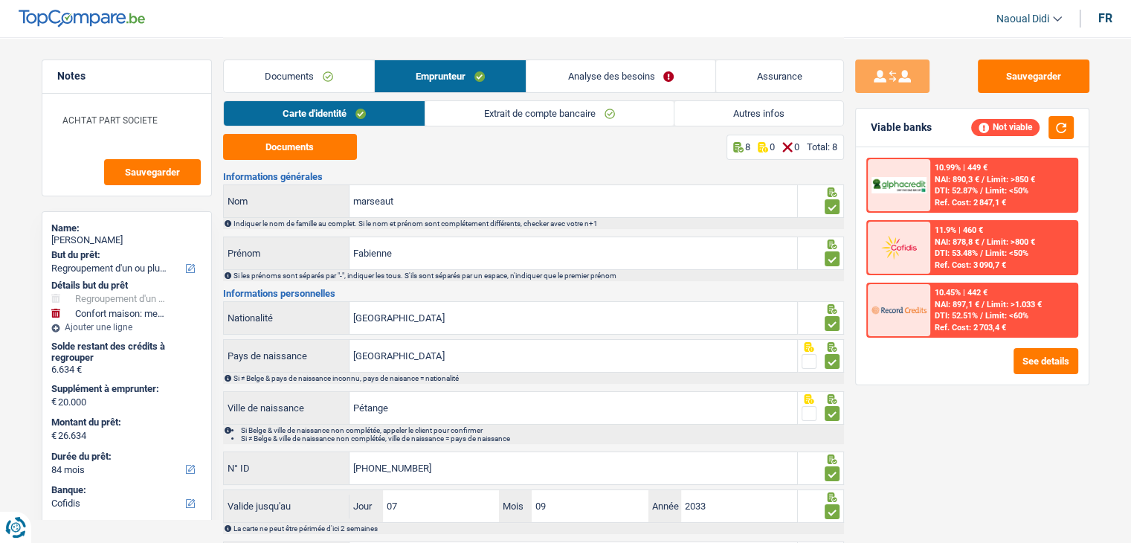
click at [769, 114] on link "Autres infos" at bounding box center [758, 113] width 169 height 25
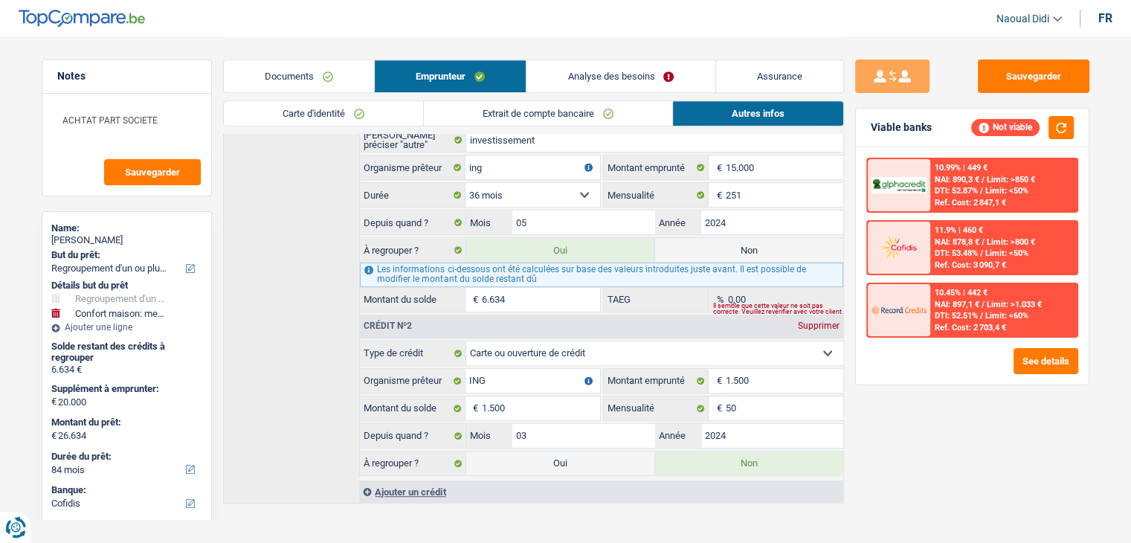
scroll to position [727, 0]
click at [576, 453] on label "Oui" at bounding box center [560, 462] width 188 height 24
click at [576, 453] on input "Oui" at bounding box center [560, 462] width 188 height 24
radio input "true"
click at [576, 453] on label "Oui" at bounding box center [560, 462] width 188 height 24
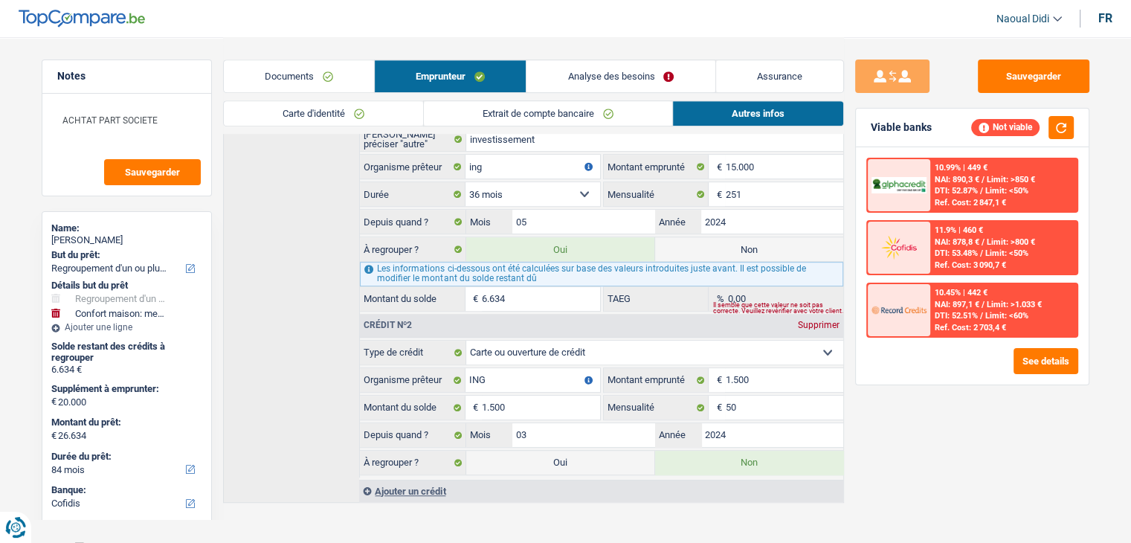
click at [576, 453] on input "Oui" at bounding box center [560, 462] width 188 height 24
type input "28.134"
select select "120"
radio input "false"
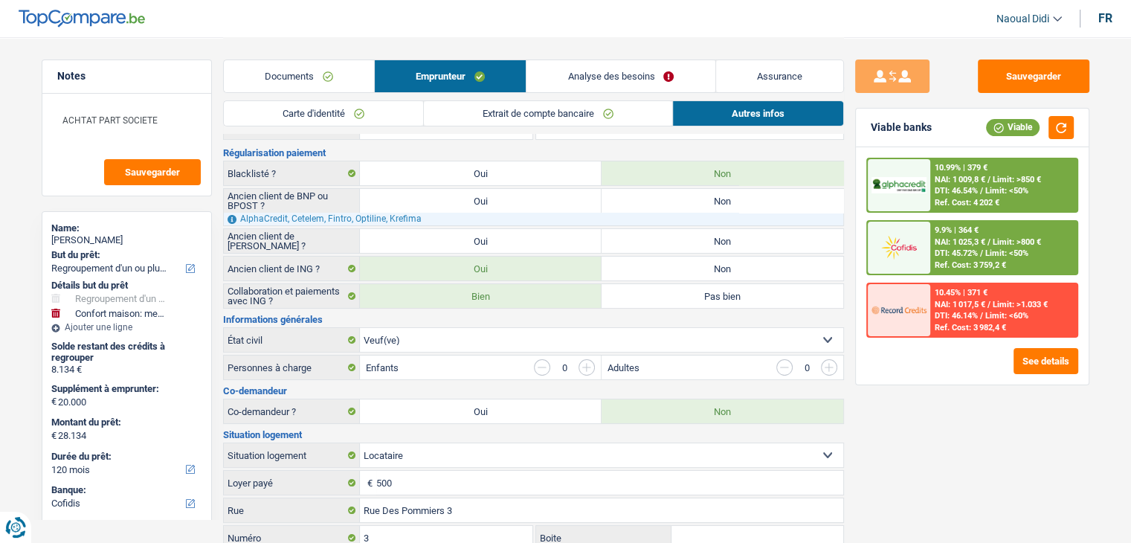
scroll to position [0, 0]
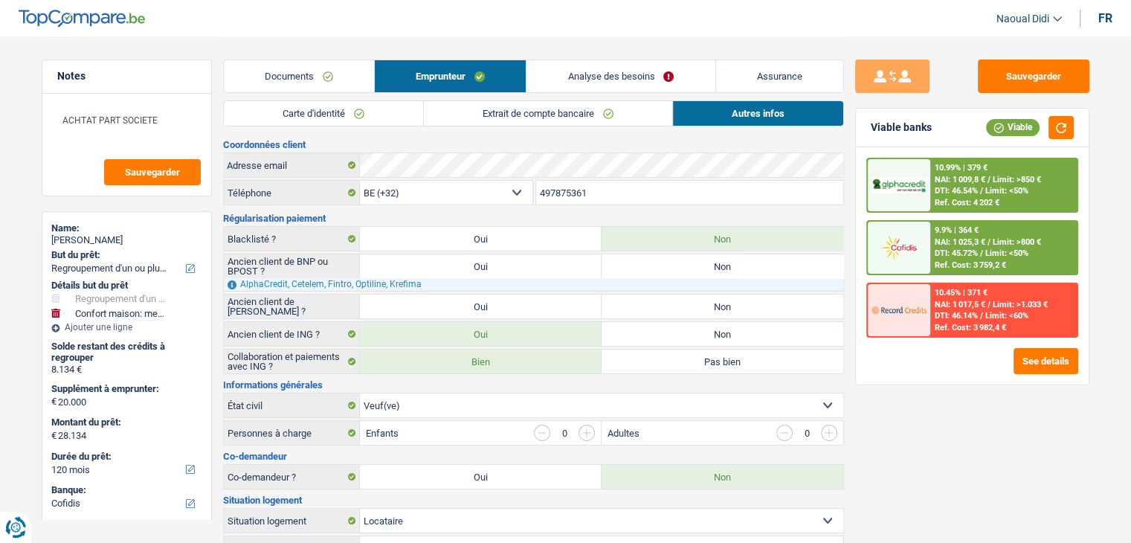
click at [283, 114] on link "Carte d'identité" at bounding box center [323, 113] width 199 height 25
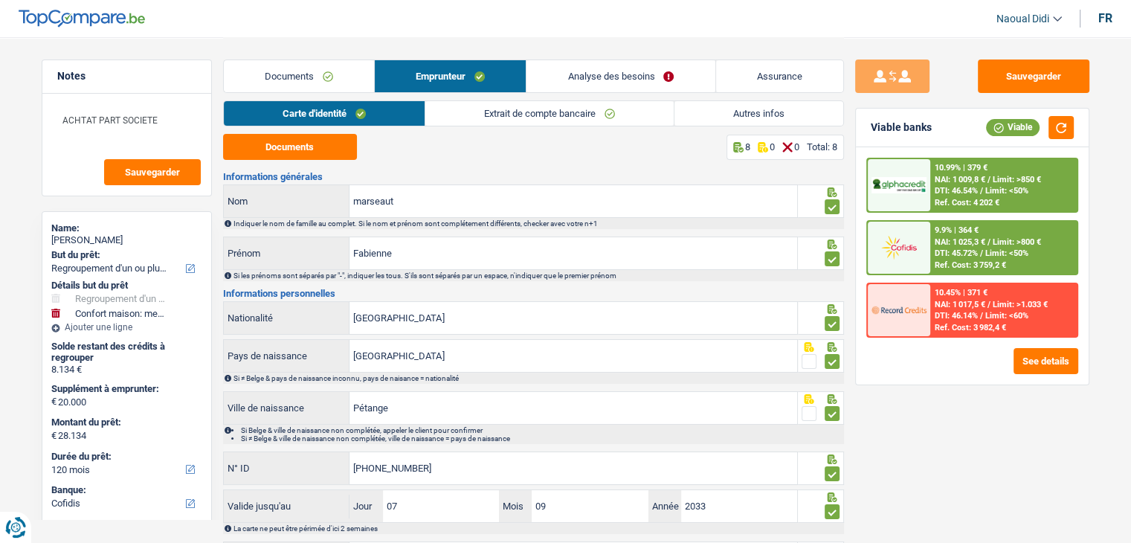
click at [740, 119] on link "Autres infos" at bounding box center [758, 113] width 169 height 25
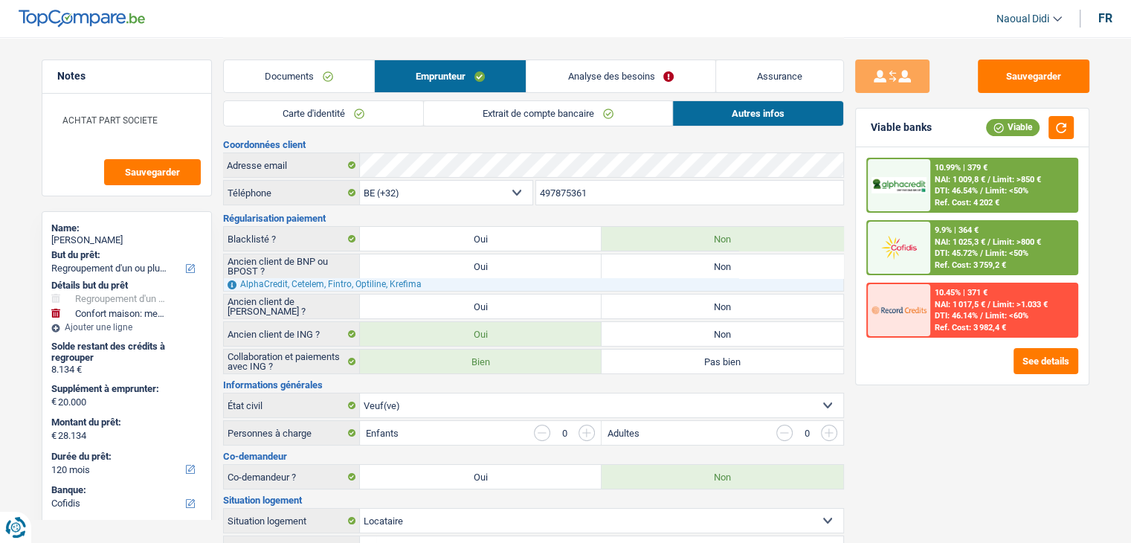
click at [597, 67] on link "Analyse des besoins" at bounding box center [620, 76] width 188 height 32
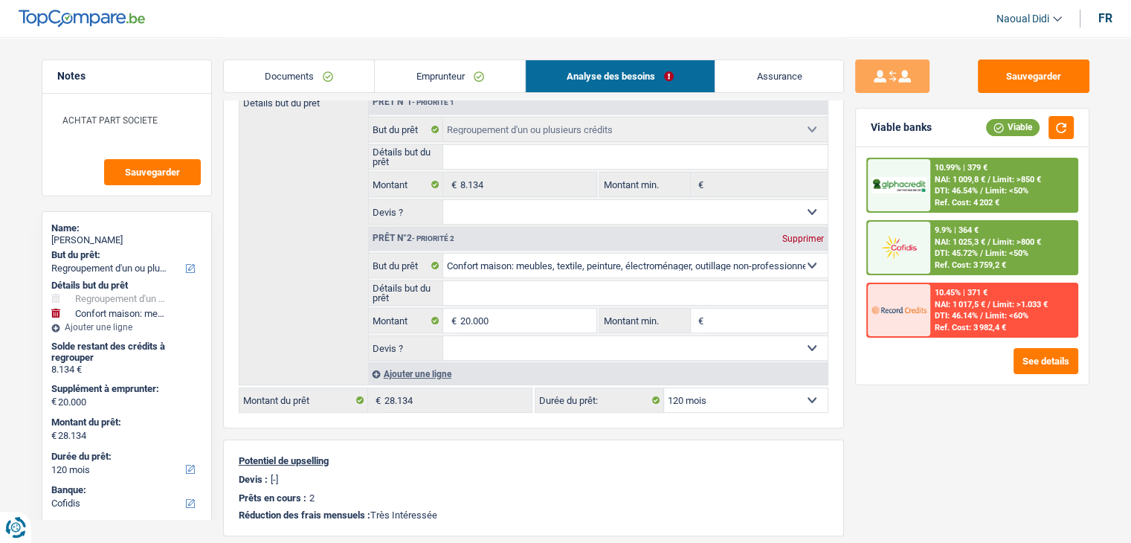
scroll to position [223, 0]
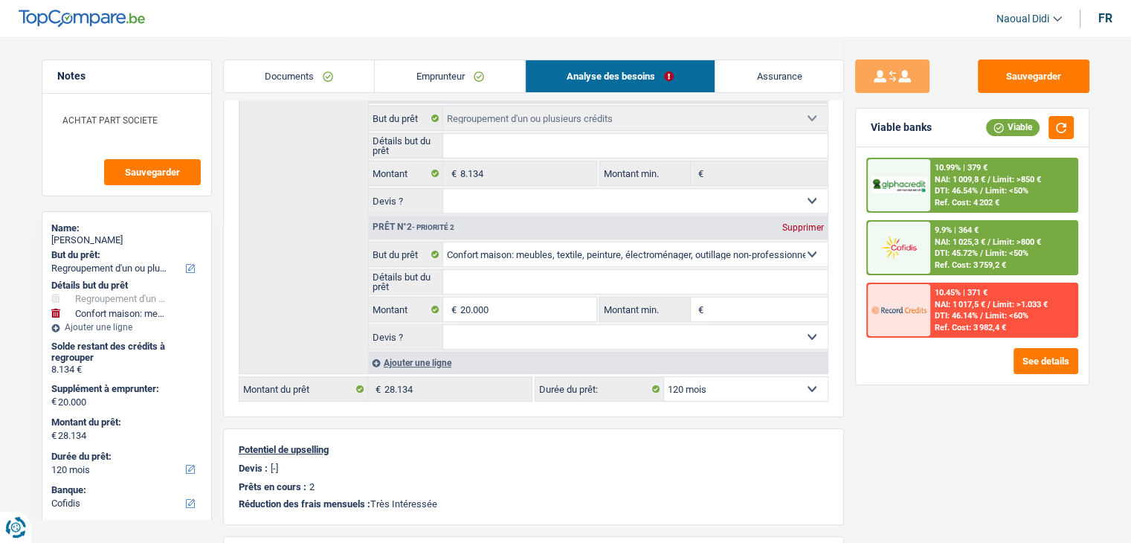
click at [749, 393] on select "12 mois 18 mois 24 mois 30 mois 36 mois 42 mois 48 mois 60 mois 72 mois 84 mois…" at bounding box center [746, 389] width 164 height 24
click at [740, 378] on select "12 mois 18 mois 24 mois 30 mois 36 mois 42 mois 48 mois 60 mois 72 mois 84 mois…" at bounding box center [746, 389] width 164 height 24
select select "84"
click at [664, 377] on select "12 mois 18 mois 24 mois 30 mois 36 mois 42 mois 48 mois 60 mois 72 mois 84 mois…" at bounding box center [746, 389] width 164 height 24
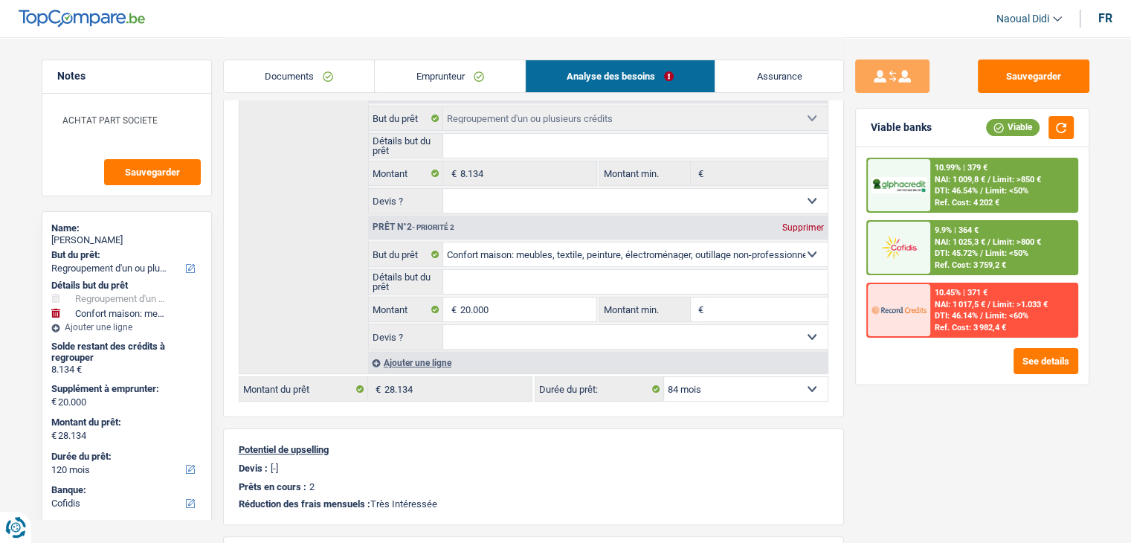
select select "84"
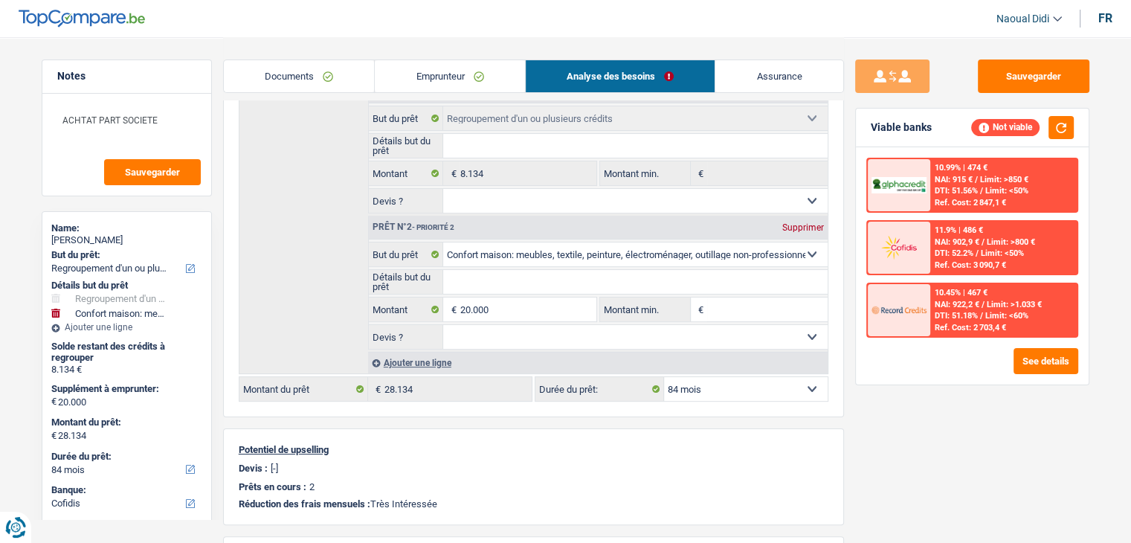
click at [758, 381] on select "12 mois 18 mois 24 mois 30 mois 36 mois 42 mois 48 mois 60 mois 72 mois 84 mois…" at bounding box center [746, 389] width 164 height 24
click at [705, 381] on select "12 mois 18 mois 24 mois 30 mois 36 mois 42 mois 48 mois 60 mois 72 mois 84 mois…" at bounding box center [746, 389] width 164 height 24
select select "120"
click at [664, 377] on select "12 mois 18 mois 24 mois 30 mois 36 mois 42 mois 48 mois 60 mois 72 mois 84 mois…" at bounding box center [746, 389] width 164 height 24
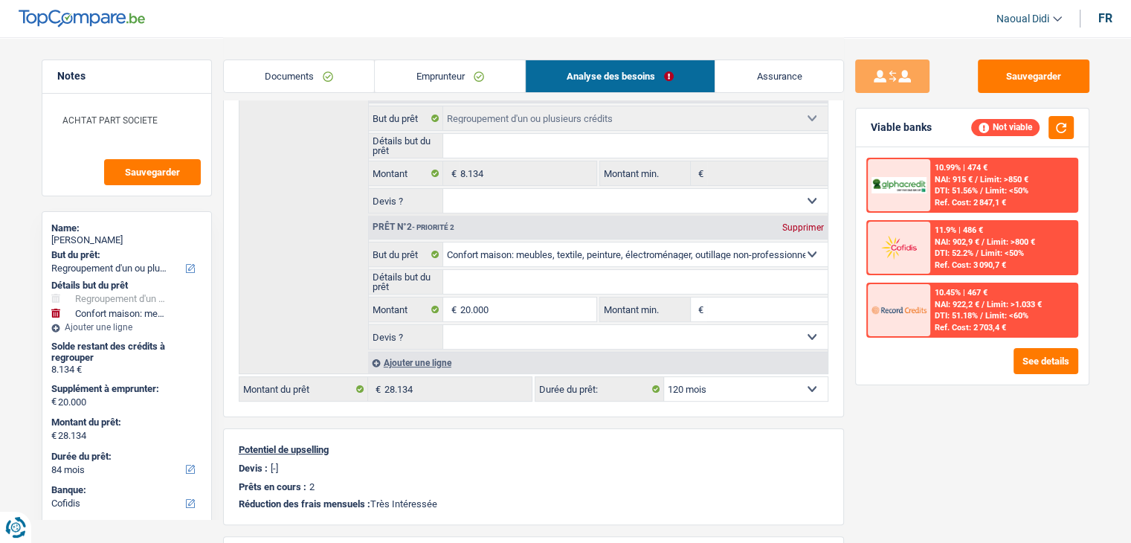
select select "120"
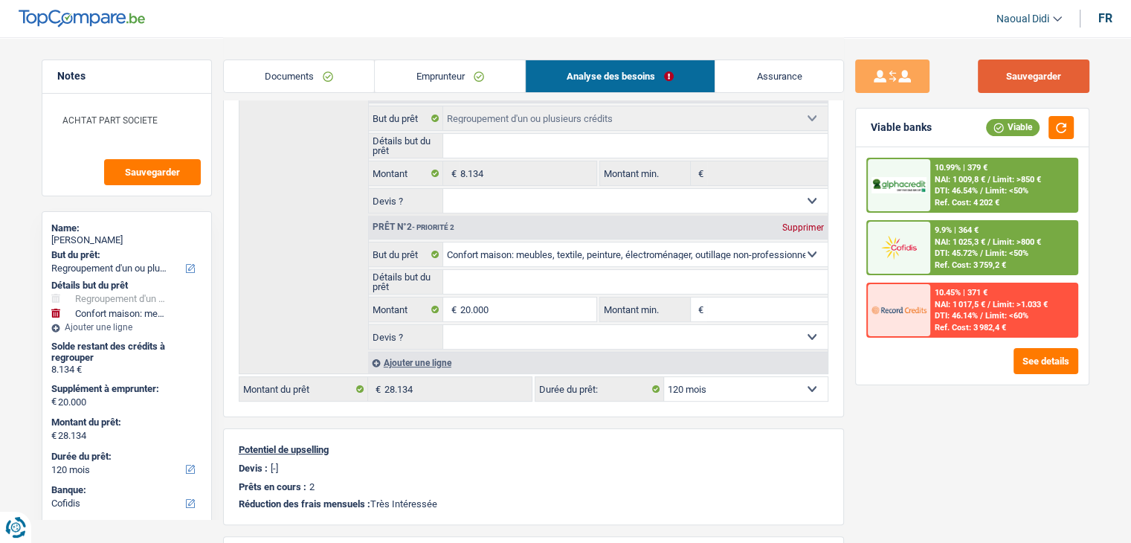
click at [1053, 71] on button "Sauvegarder" at bounding box center [1034, 75] width 112 height 33
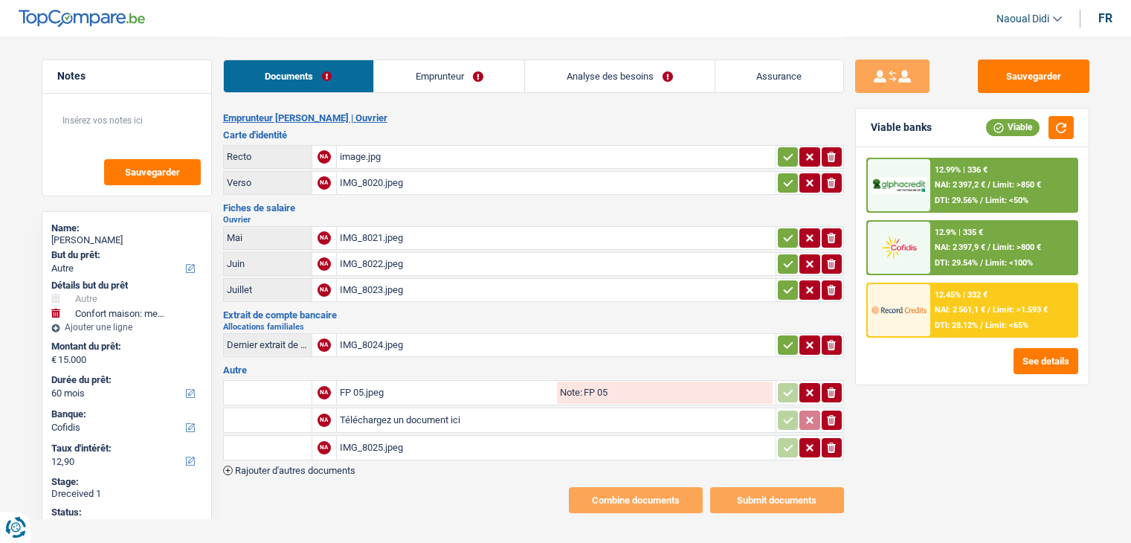
select select "other"
select select "household"
select select "60"
select select "cofidis"
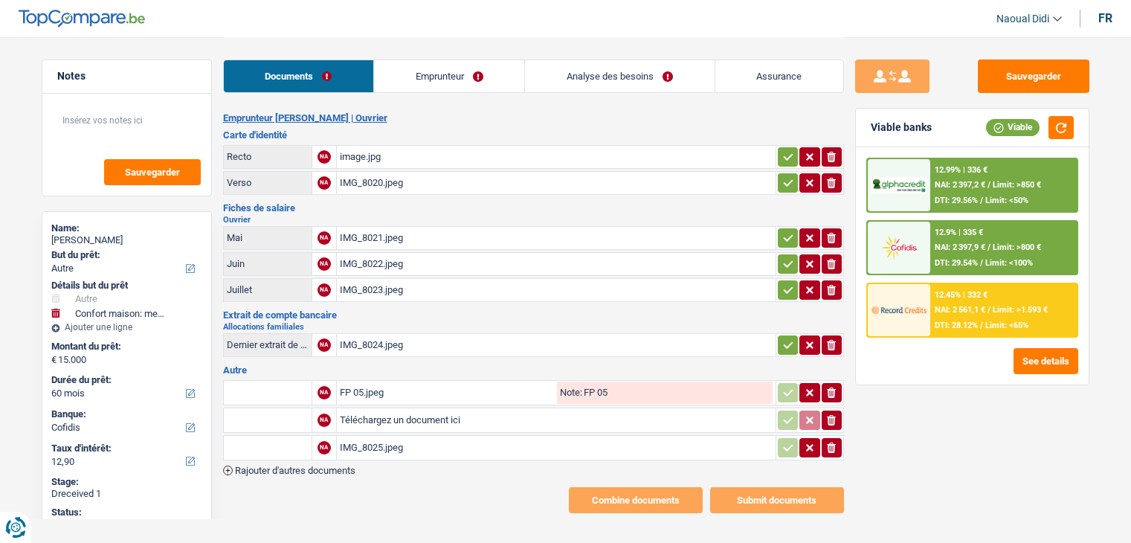
select select "married"
select select "BE"
select select "worker"
select select "netSalary"
select select "other"
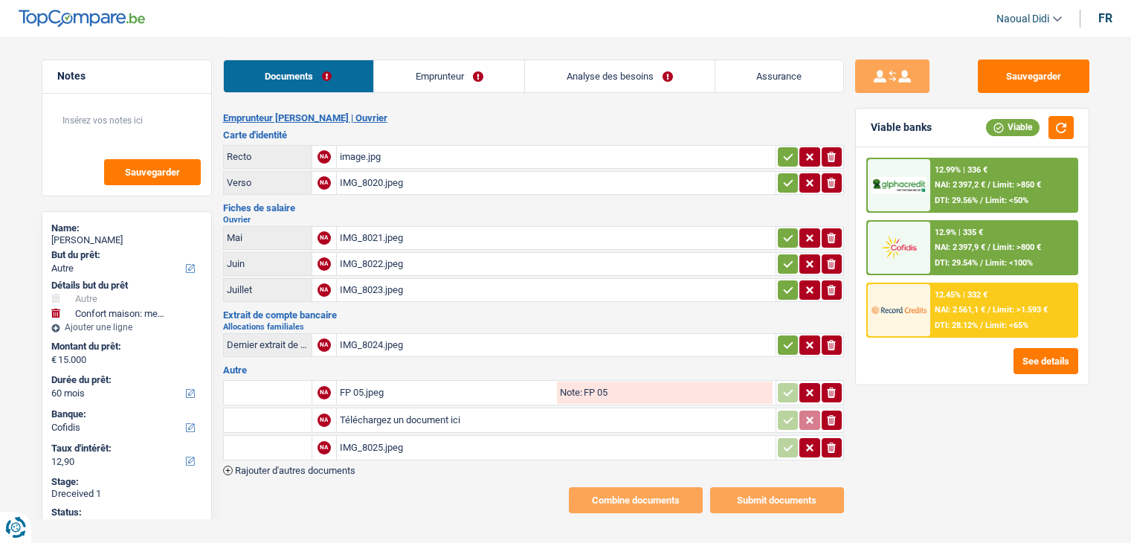
select select "familyAllowances"
select select "BE"
select select "industry"
click at [424, 81] on link "Emprunteur" at bounding box center [449, 76] width 150 height 32
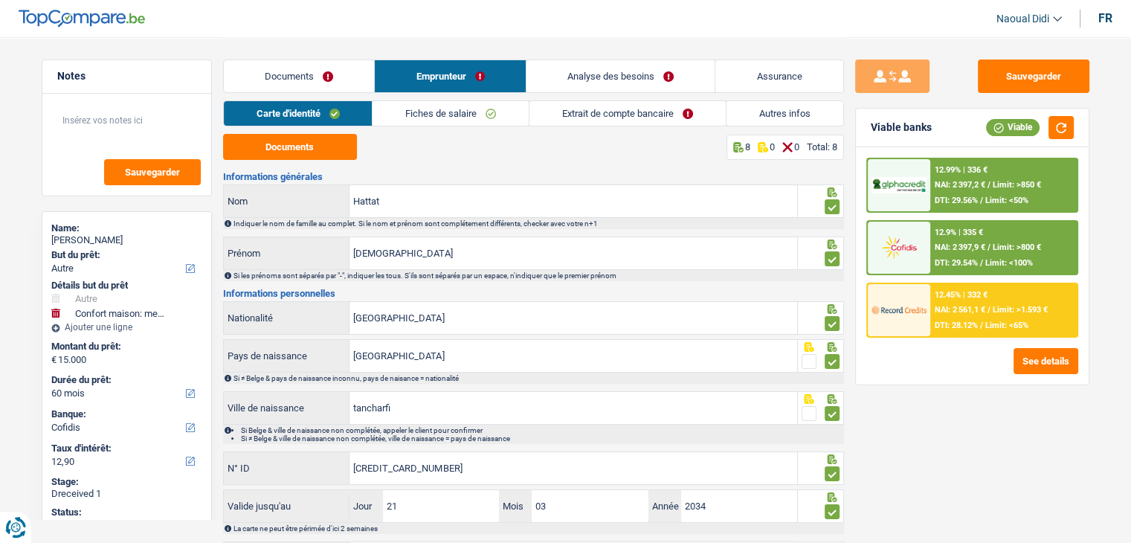
click at [442, 120] on link "Fiches de salaire" at bounding box center [450, 113] width 156 height 25
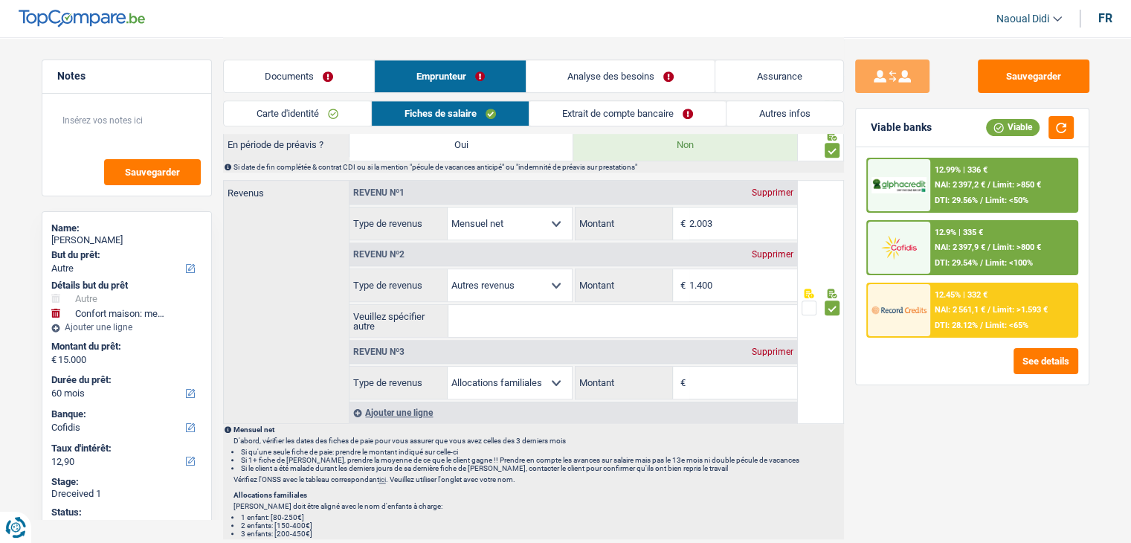
scroll to position [818, 0]
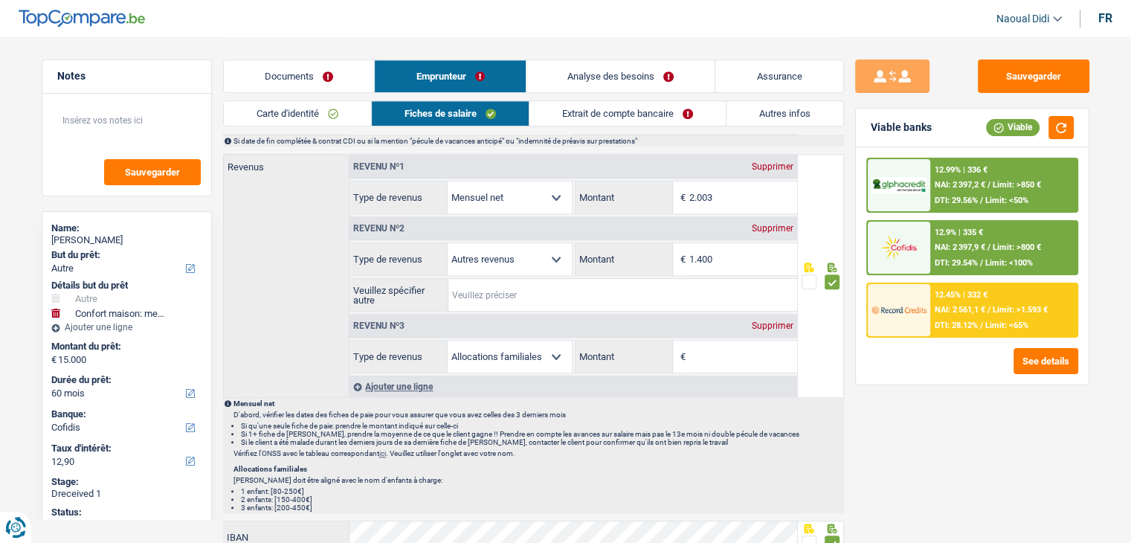
click at [476, 286] on input "Veuillez spécifier autre" at bounding box center [622, 295] width 349 height 32
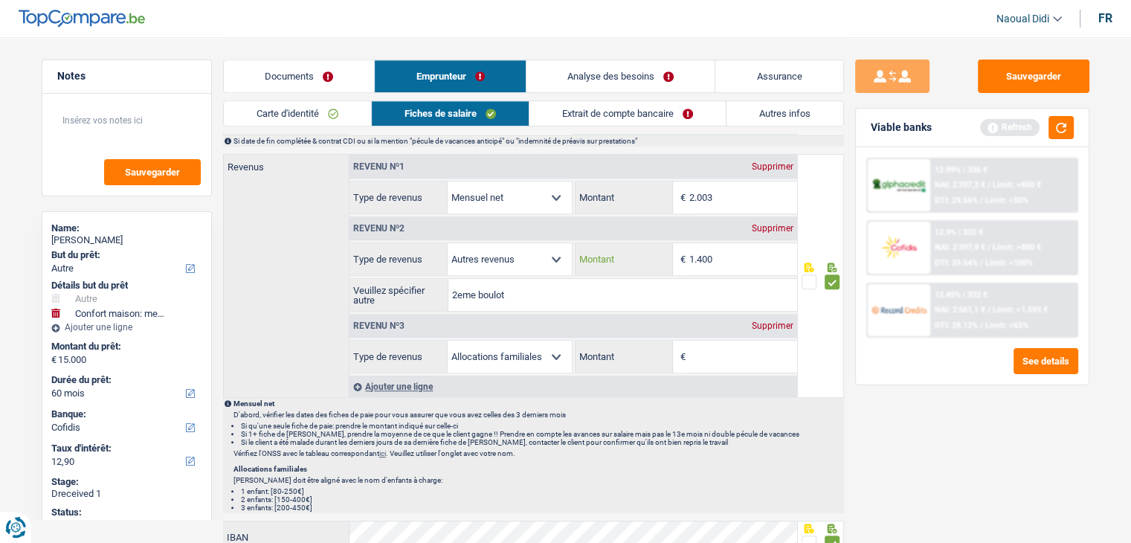
drag, startPoint x: 740, startPoint y: 256, endPoint x: 657, endPoint y: 304, distance: 95.6
click at [657, 304] on fieldset "Allocation d'handicap Allocations chômage Allocations familiales Chèques repas …" at bounding box center [573, 276] width 448 height 69
click at [580, 304] on input "2eme boulot" at bounding box center [622, 295] width 349 height 32
click at [594, 297] on input "2eme boulot" at bounding box center [622, 295] width 349 height 32
drag, startPoint x: 594, startPoint y: 297, endPoint x: 565, endPoint y: 295, distance: 29.1
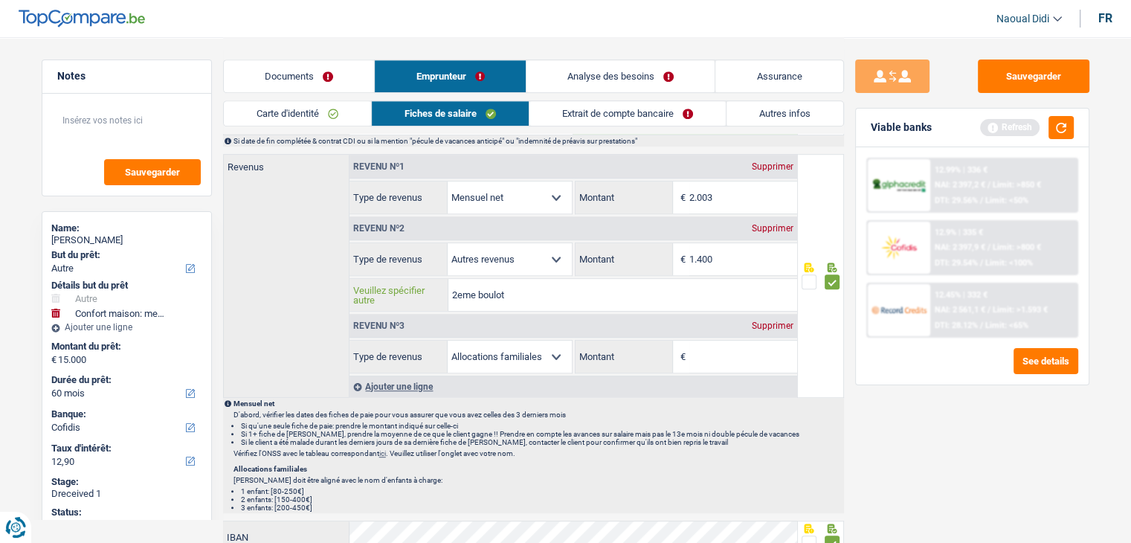
click at [565, 295] on input "2eme boulot" at bounding box center [622, 295] width 349 height 32
type input "2eme boulot"
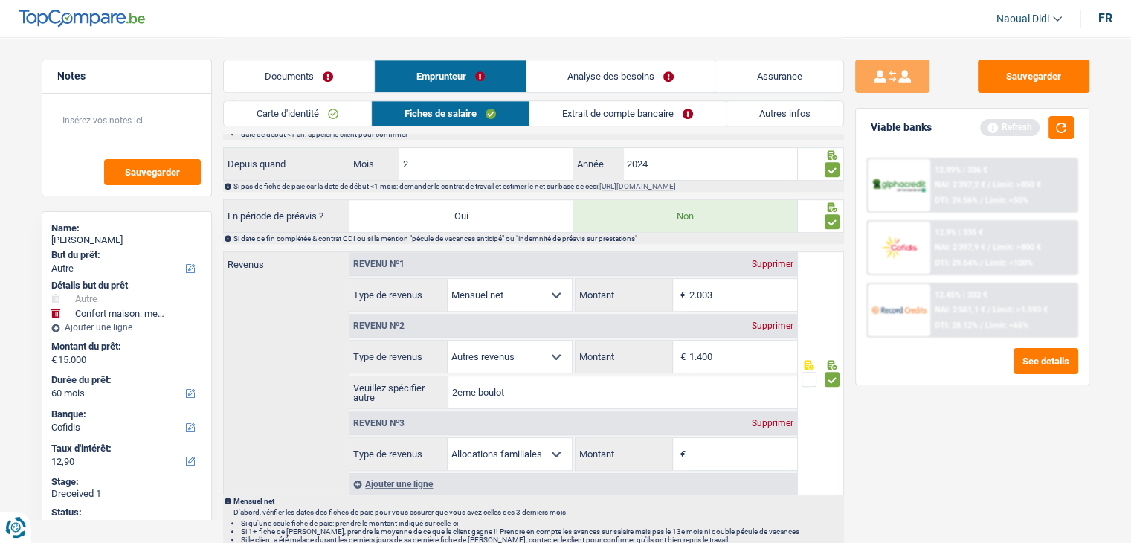
scroll to position [716, 0]
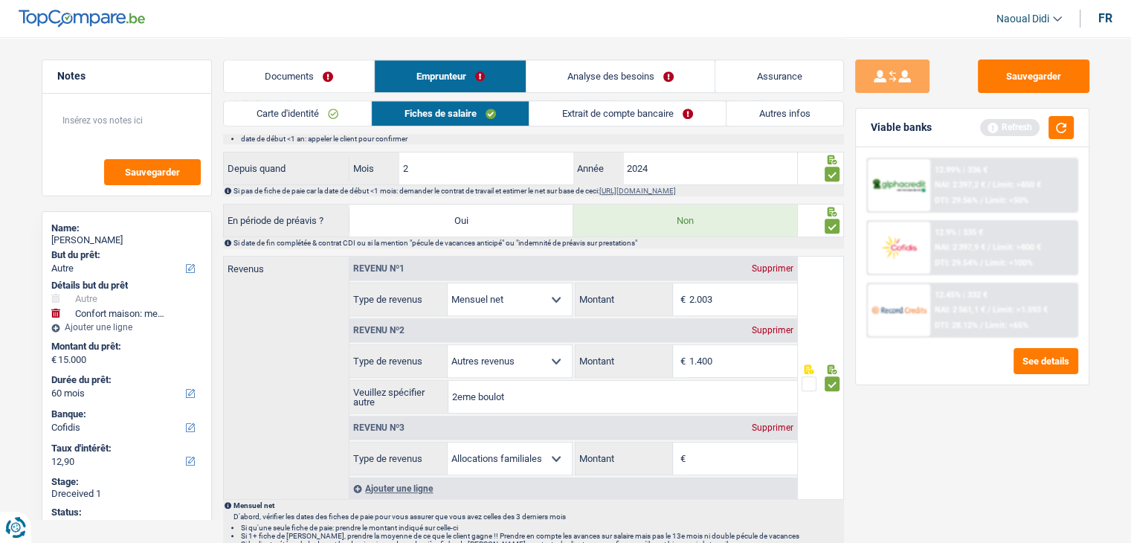
click at [303, 69] on link "Documents" at bounding box center [299, 76] width 151 height 32
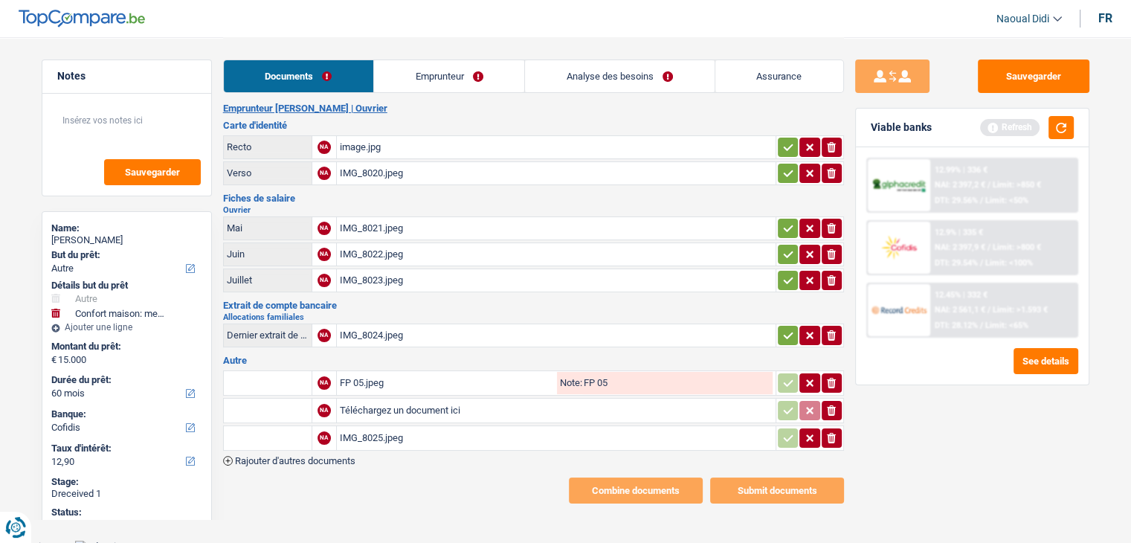
click at [369, 227] on div "IMG_8021.jpeg" at bounding box center [556, 228] width 433 height 22
click at [824, 225] on button "ionicons-v5-e" at bounding box center [831, 228] width 20 height 19
click at [382, 249] on div "IMG_8022.jpeg" at bounding box center [556, 254] width 433 height 22
click at [830, 251] on icon "button" at bounding box center [831, 254] width 9 height 10
click at [378, 280] on div "IMG_8023.jpeg" at bounding box center [556, 280] width 433 height 22
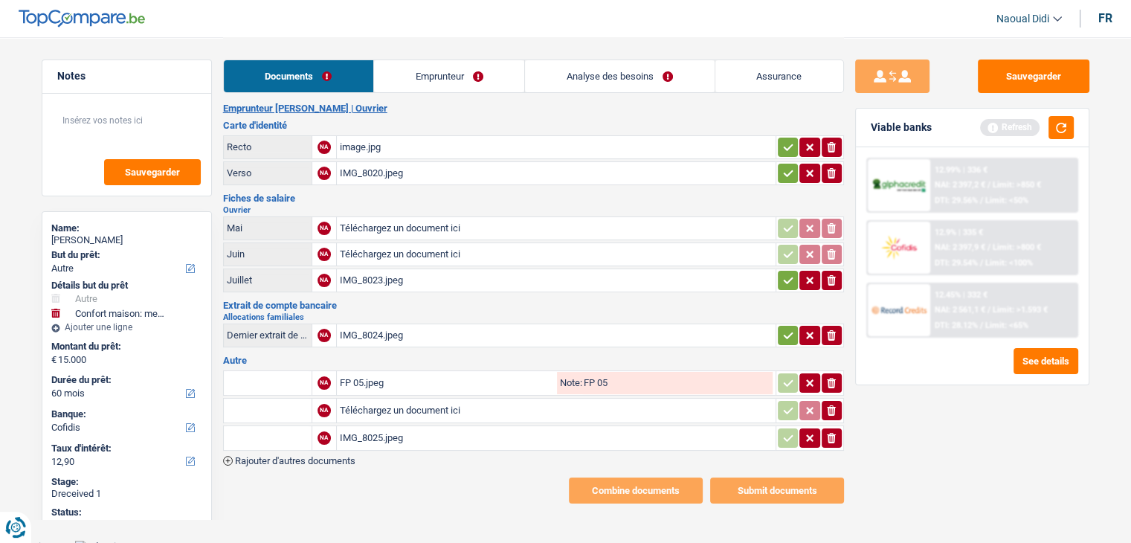
click at [826, 279] on icon "ionicons-v5-e" at bounding box center [831, 280] width 12 height 15
click at [375, 332] on div "IMG_8024.jpeg" at bounding box center [556, 335] width 433 height 22
click at [832, 331] on icon "button" at bounding box center [831, 335] width 9 height 10
click at [351, 376] on div "FP 05.jpeg" at bounding box center [447, 383] width 214 height 22
click at [831, 375] on icon "ionicons-v5-e" at bounding box center [831, 382] width 12 height 15
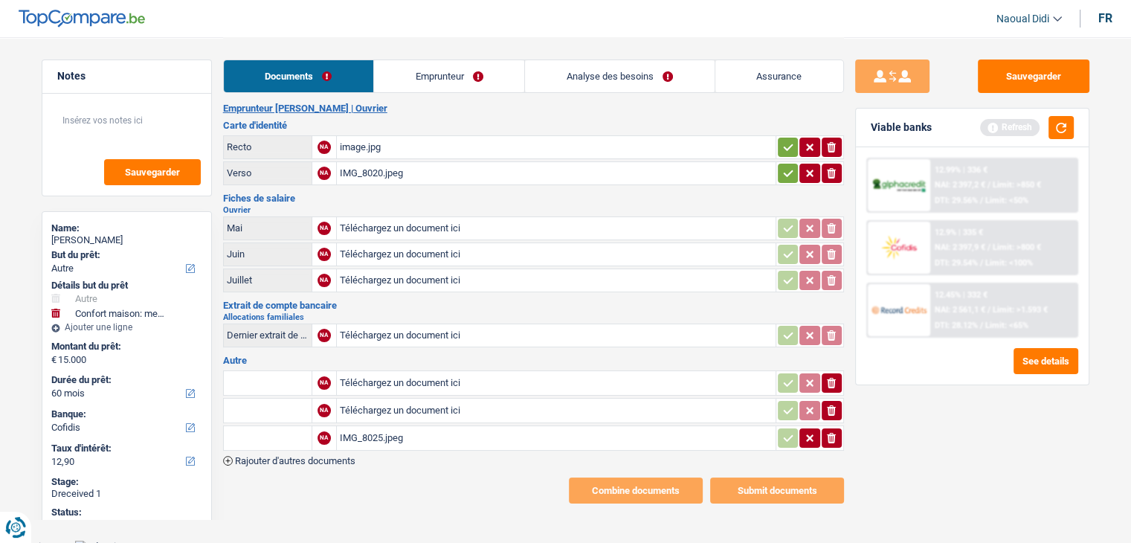
click at [833, 404] on icon "ionicons-v5-e" at bounding box center [831, 410] width 12 height 15
click at [361, 430] on div "IMG_8025.jpeg" at bounding box center [556, 438] width 433 height 22
click at [832, 433] on icon "button" at bounding box center [831, 438] width 9 height 10
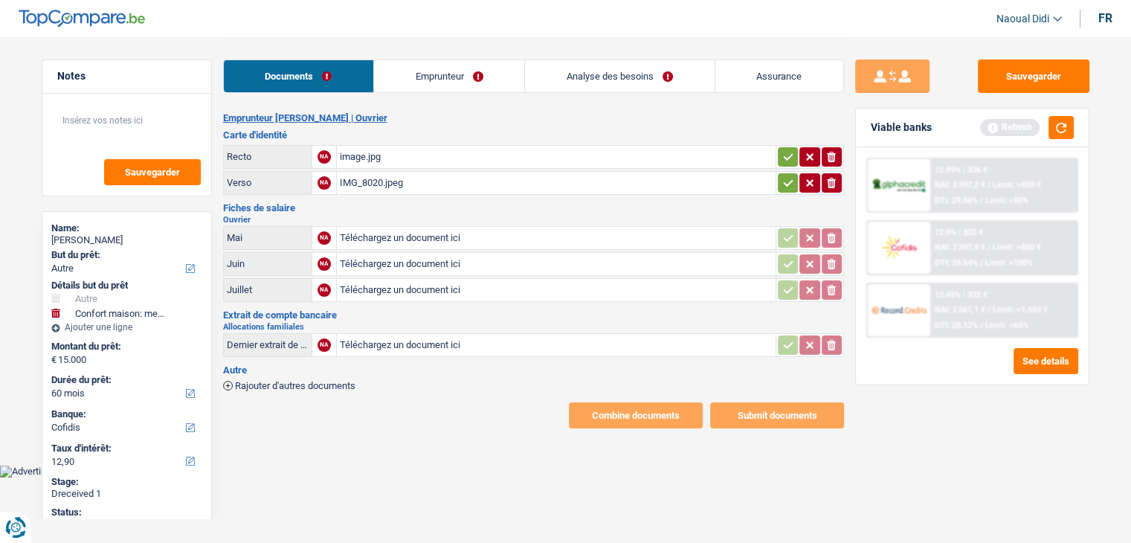
scroll to position [0, 0]
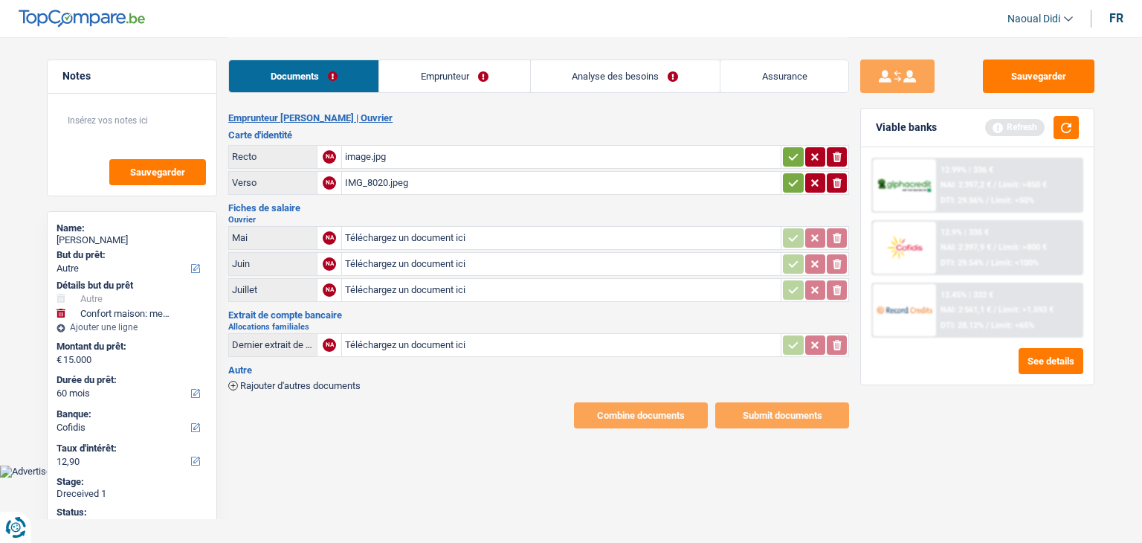
click at [403, 236] on input "Téléchargez un document ici" at bounding box center [561, 238] width 433 height 22
click at [359, 227] on div "may.pdf" at bounding box center [561, 238] width 433 height 22
click at [19, 143] on main "Notes Sauvegarder Name: Mohammed Hattat But du prêt: Confort maison: meubles, t…" at bounding box center [571, 232] width 1142 height 465
click at [832, 243] on button "button" at bounding box center [837, 237] width 20 height 19
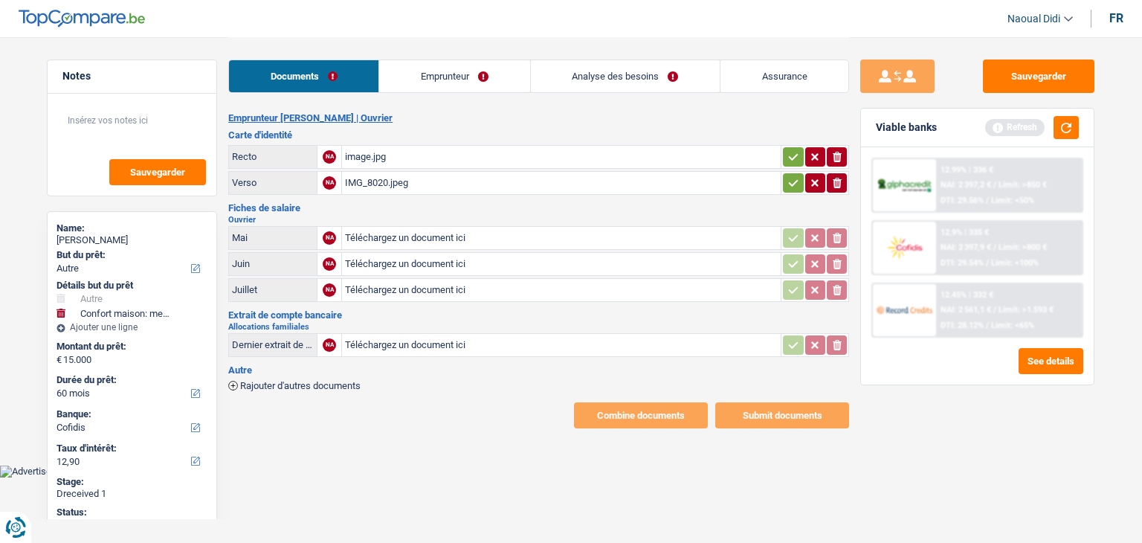
click at [422, 234] on input "Téléchargez un document ici" at bounding box center [561, 238] width 433 height 22
type input "C:\fakepath\DSV 05.pdf"
click at [388, 262] on input "Téléchargez un document ici" at bounding box center [561, 264] width 433 height 22
type input "C:\fakepath\DSV 06.pdf"
click at [387, 286] on input "Téléchargez un document ici" at bounding box center [561, 290] width 433 height 22
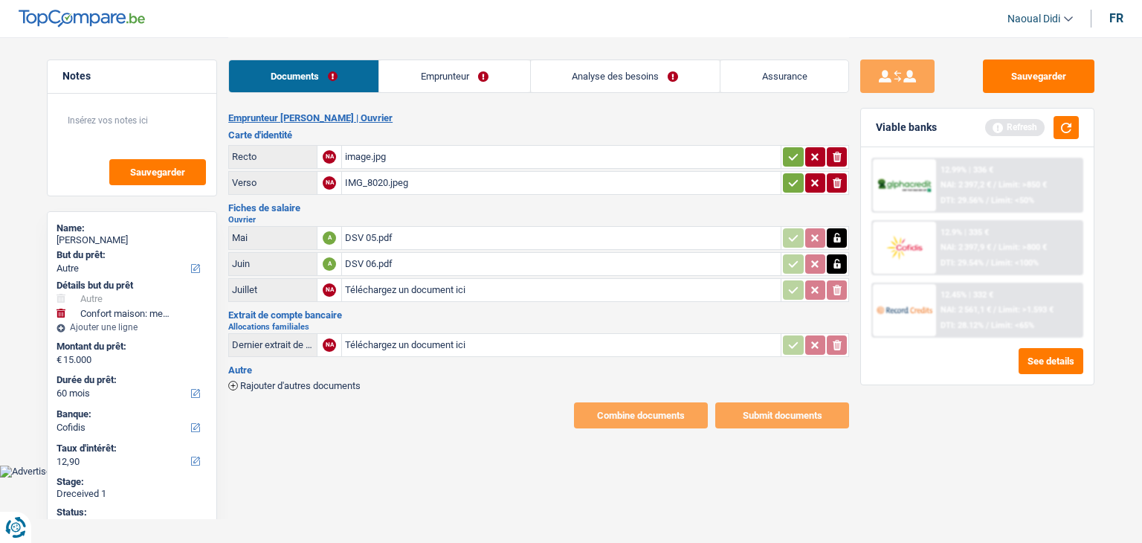
type input "C:\fakepath\07 DSV.pdf"
click at [397, 340] on input "Téléchargez un document ici" at bounding box center [561, 345] width 433 height 22
type input "C:\fakepath\GOM 05.pdf"
click at [304, 378] on div "Rajouter d'autres documents" at bounding box center [538, 384] width 621 height 13
click at [303, 381] on span "Rajouter d'autres documents" at bounding box center [300, 386] width 120 height 10
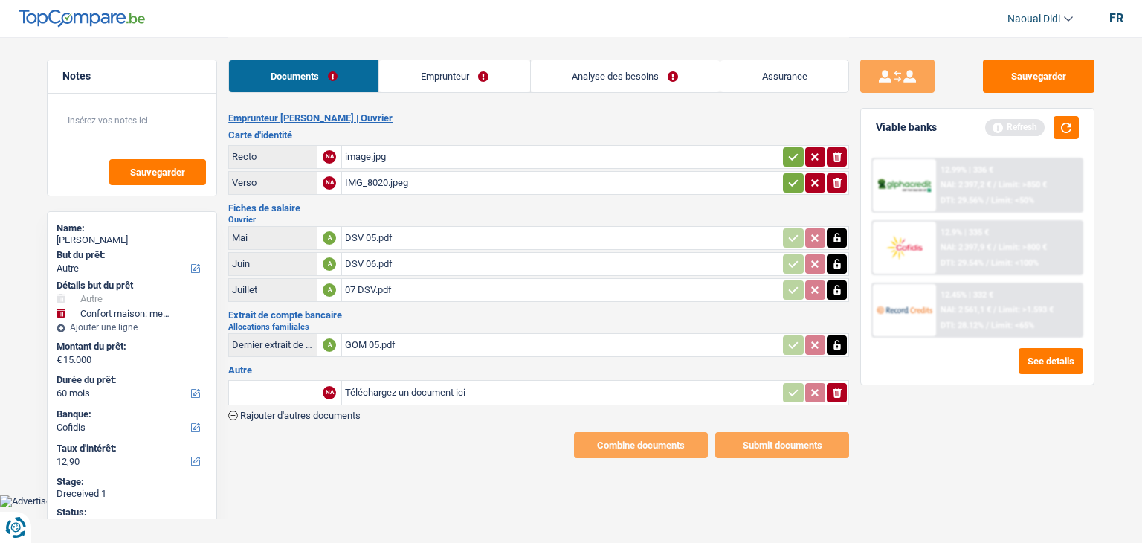
click at [378, 384] on input "Téléchargez un document ici" at bounding box center [561, 392] width 433 height 22
type input "C:\fakepath\GOM 06.pdf"
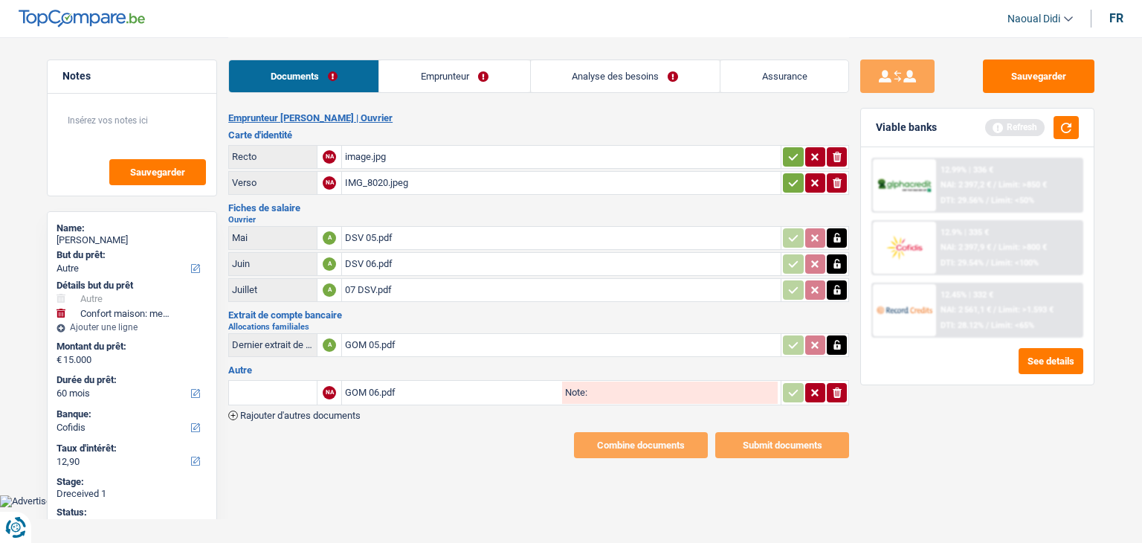
click at [580, 387] on label "Note:" at bounding box center [574, 392] width 25 height 10
click at [587, 383] on input "Note:" at bounding box center [682, 392] width 190 height 22
type input "FP 2E JOB"
click at [501, 467] on main "Notes Sauvegarder Name: Mohammed Hattat But du prêt: Confort maison: meubles, t…" at bounding box center [571, 247] width 1142 height 495
click at [1016, 77] on button "Sauvegarder" at bounding box center [1039, 75] width 112 height 33
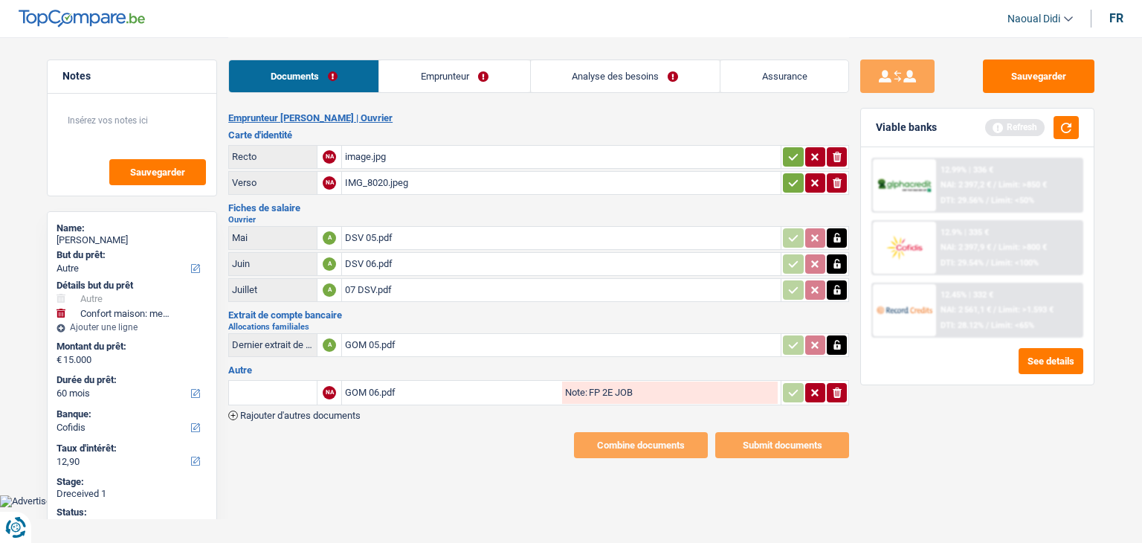
click at [435, 81] on link "Emprunteur" at bounding box center [454, 76] width 150 height 32
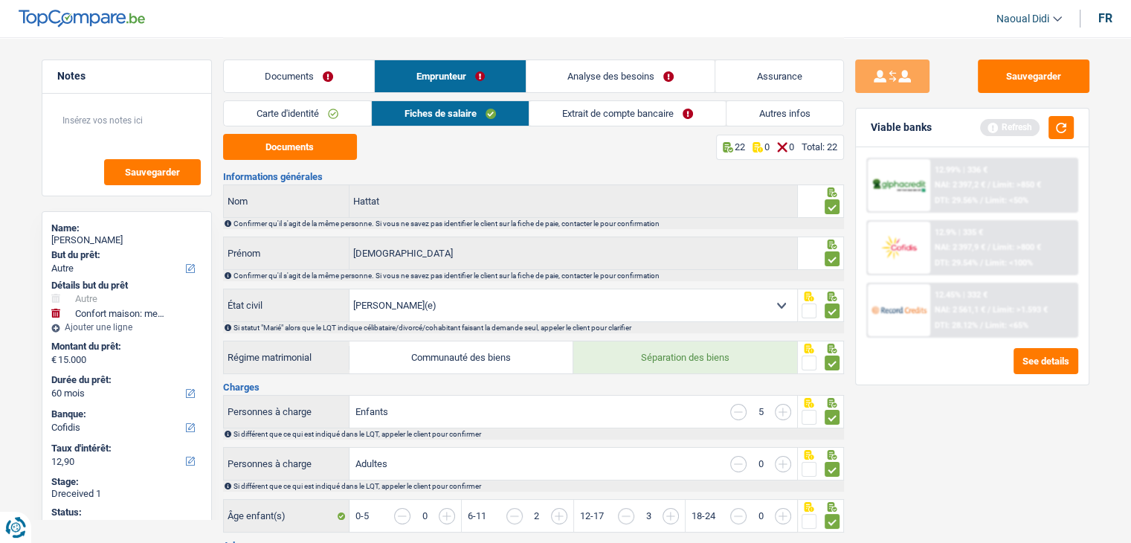
click at [303, 69] on link "Documents" at bounding box center [299, 76] width 151 height 32
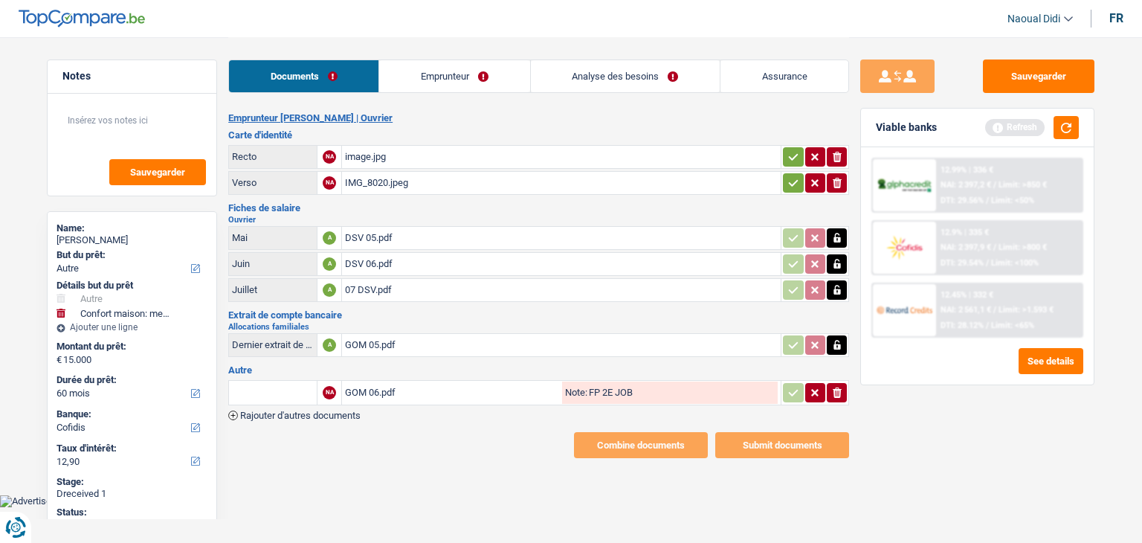
click at [789, 156] on icon "button" at bounding box center [794, 156] width 10 height 7
click at [797, 182] on icon "button" at bounding box center [793, 182] width 12 height 15
click at [477, 83] on link "Emprunteur" at bounding box center [454, 76] width 150 height 32
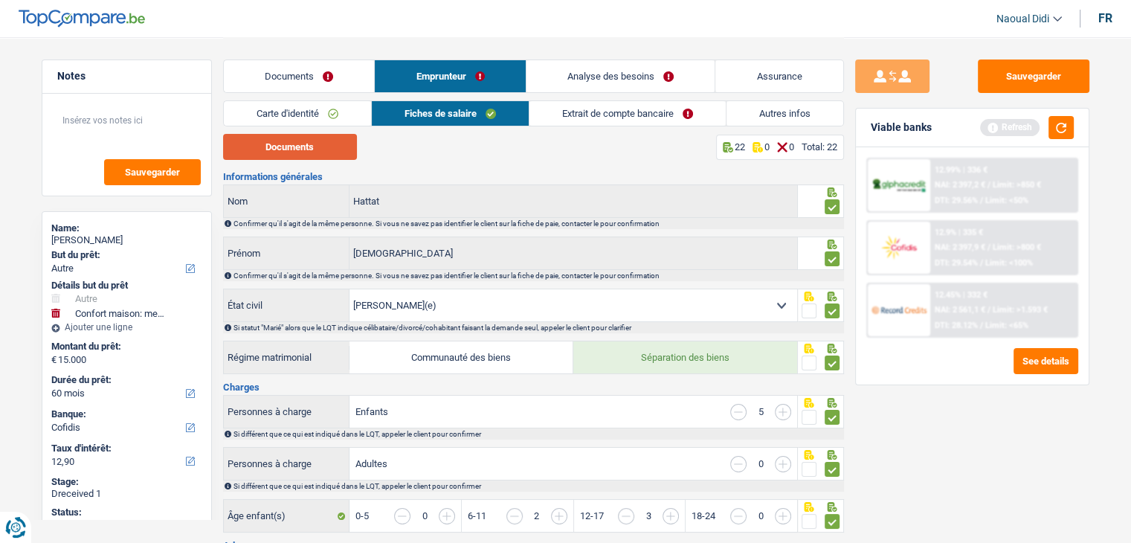
click at [299, 143] on button "Documents" at bounding box center [290, 147] width 134 height 26
click at [315, 80] on link "Documents" at bounding box center [299, 76] width 151 height 32
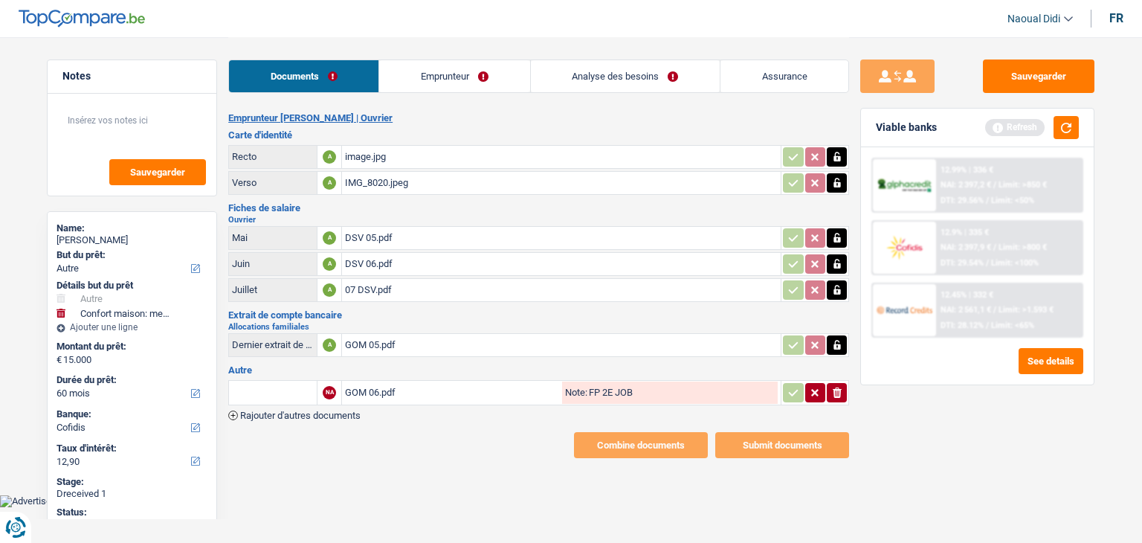
click at [381, 335] on div "GOM 05.pdf" at bounding box center [561, 345] width 433 height 22
click at [378, 384] on div "GOM 06.pdf" at bounding box center [452, 392] width 214 height 22
click at [475, 80] on link "Emprunteur" at bounding box center [454, 76] width 150 height 32
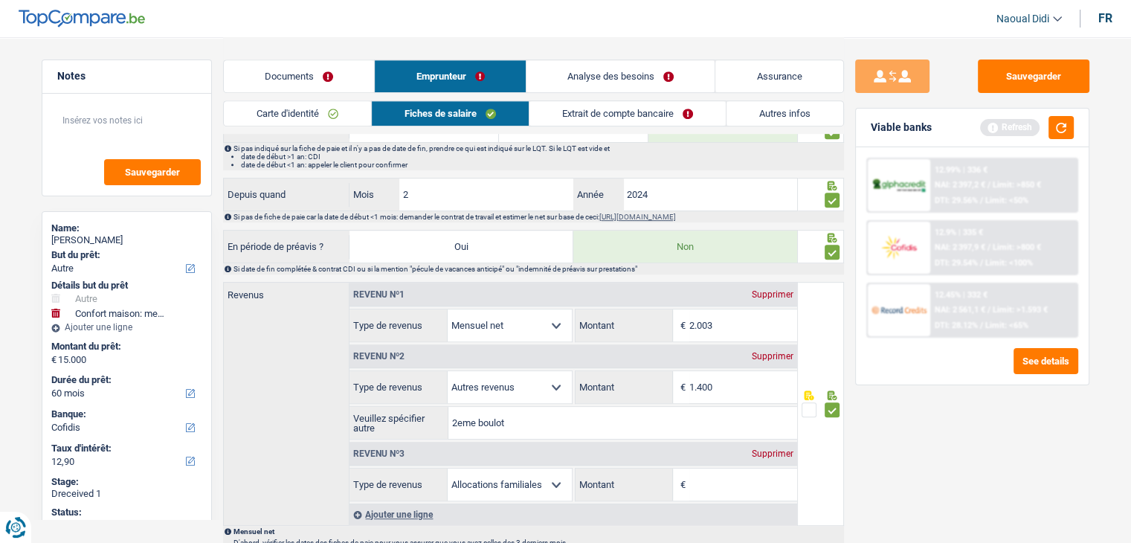
scroll to position [743, 0]
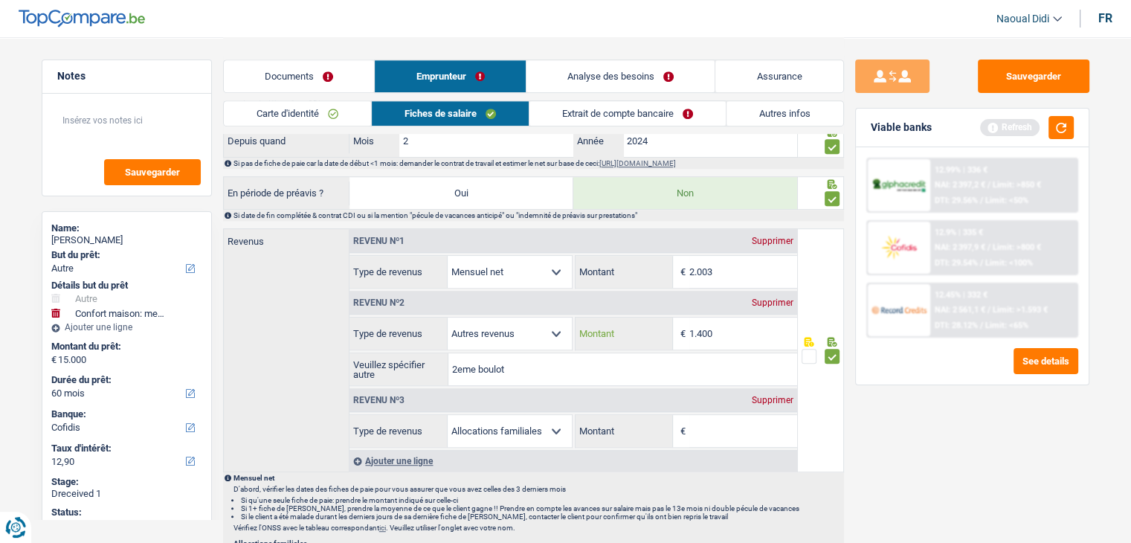
click at [722, 327] on input "1.400" at bounding box center [743, 333] width 108 height 32
type input "1.367"
click at [912, 430] on div "Sauvegarder Viable banks Refresh 12.99% | 336 € NAI: 2 397,2 € / Limit: >850 € …" at bounding box center [972, 288] width 256 height 459
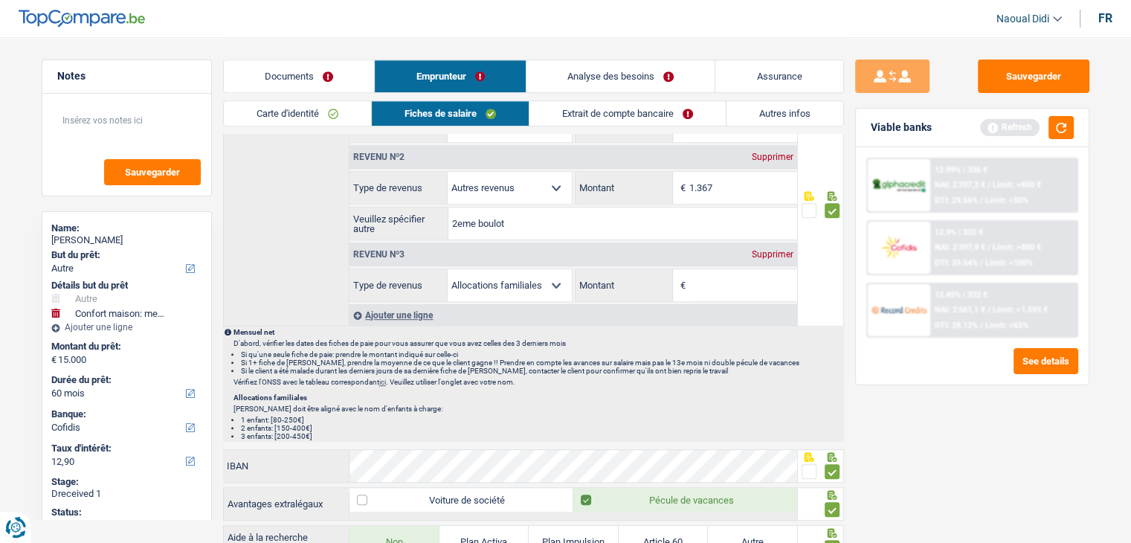
scroll to position [892, 0]
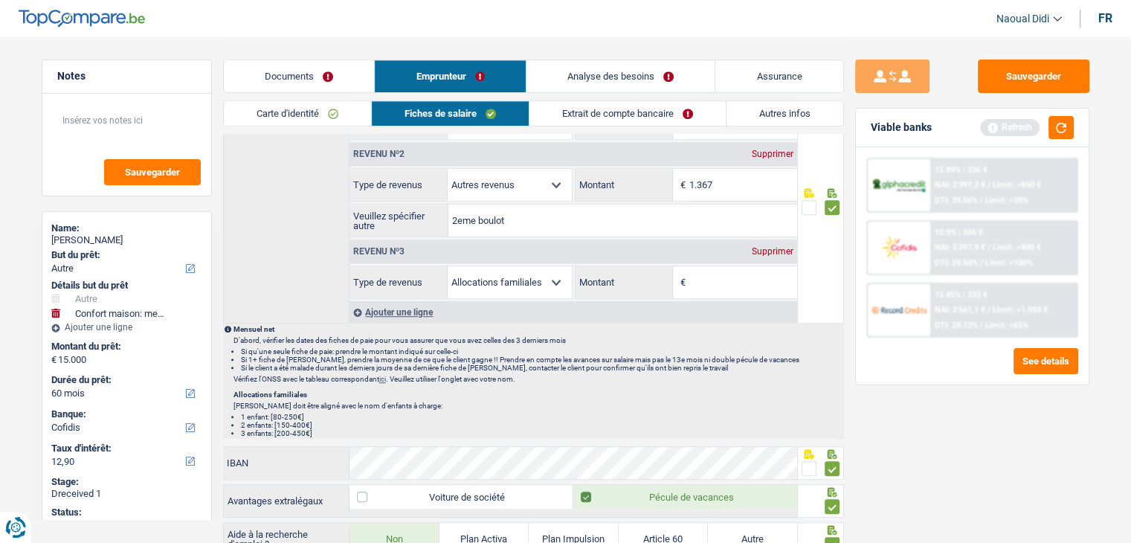
click at [767, 247] on div "Supprimer" at bounding box center [772, 251] width 49 height 9
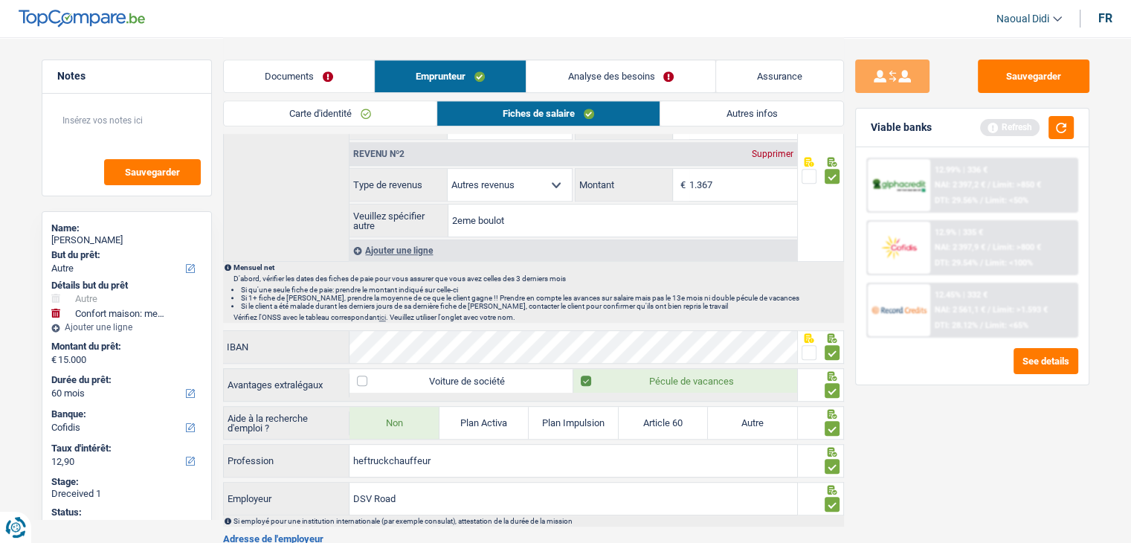
scroll to position [818, 0]
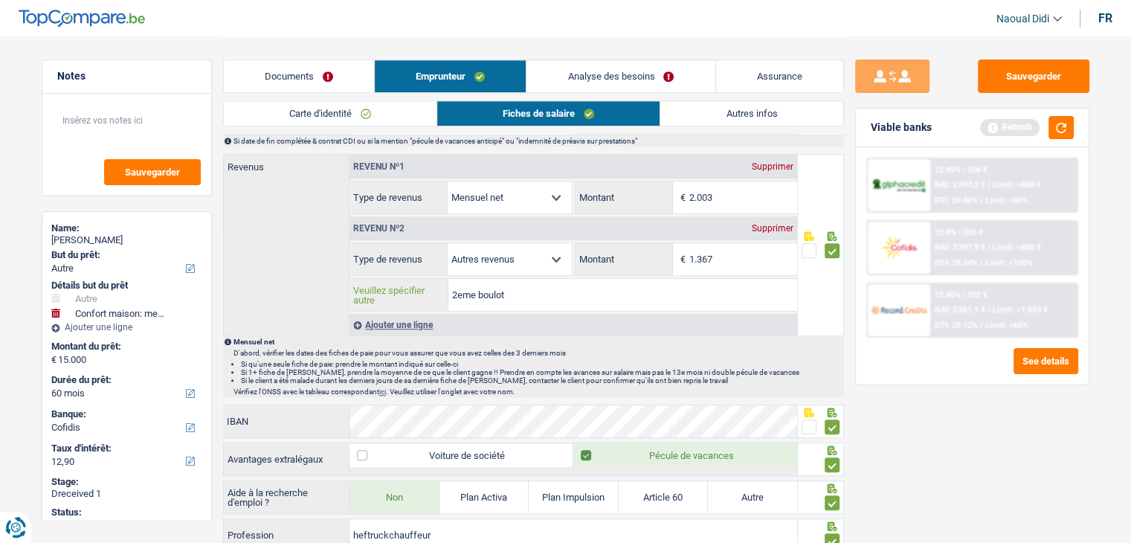
click at [528, 295] on input "2eme boulot" at bounding box center [622, 295] width 349 height 32
type input "2eme boulot GOM NV"
click at [987, 84] on button "Sauvegarder" at bounding box center [1034, 75] width 112 height 33
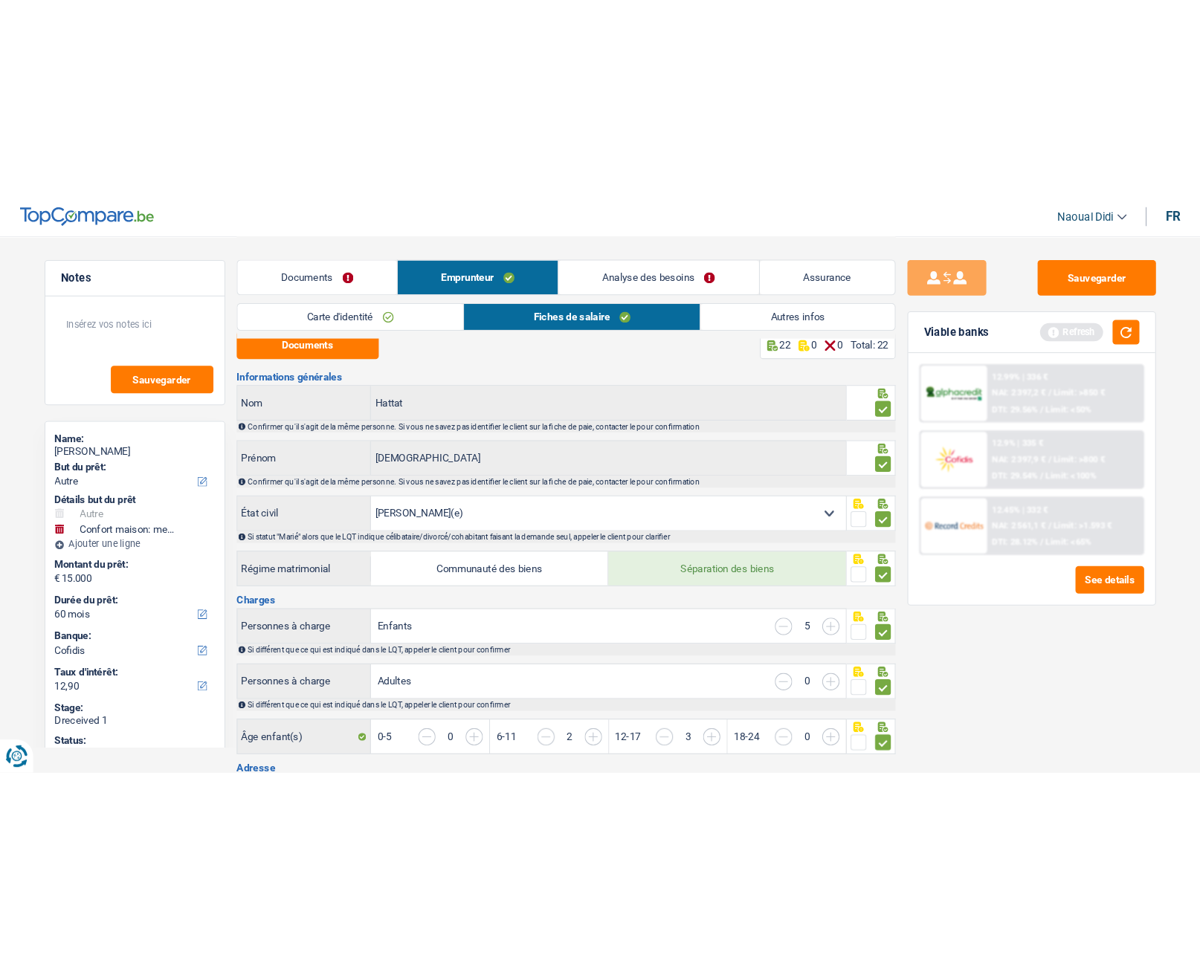
scroll to position [0, 0]
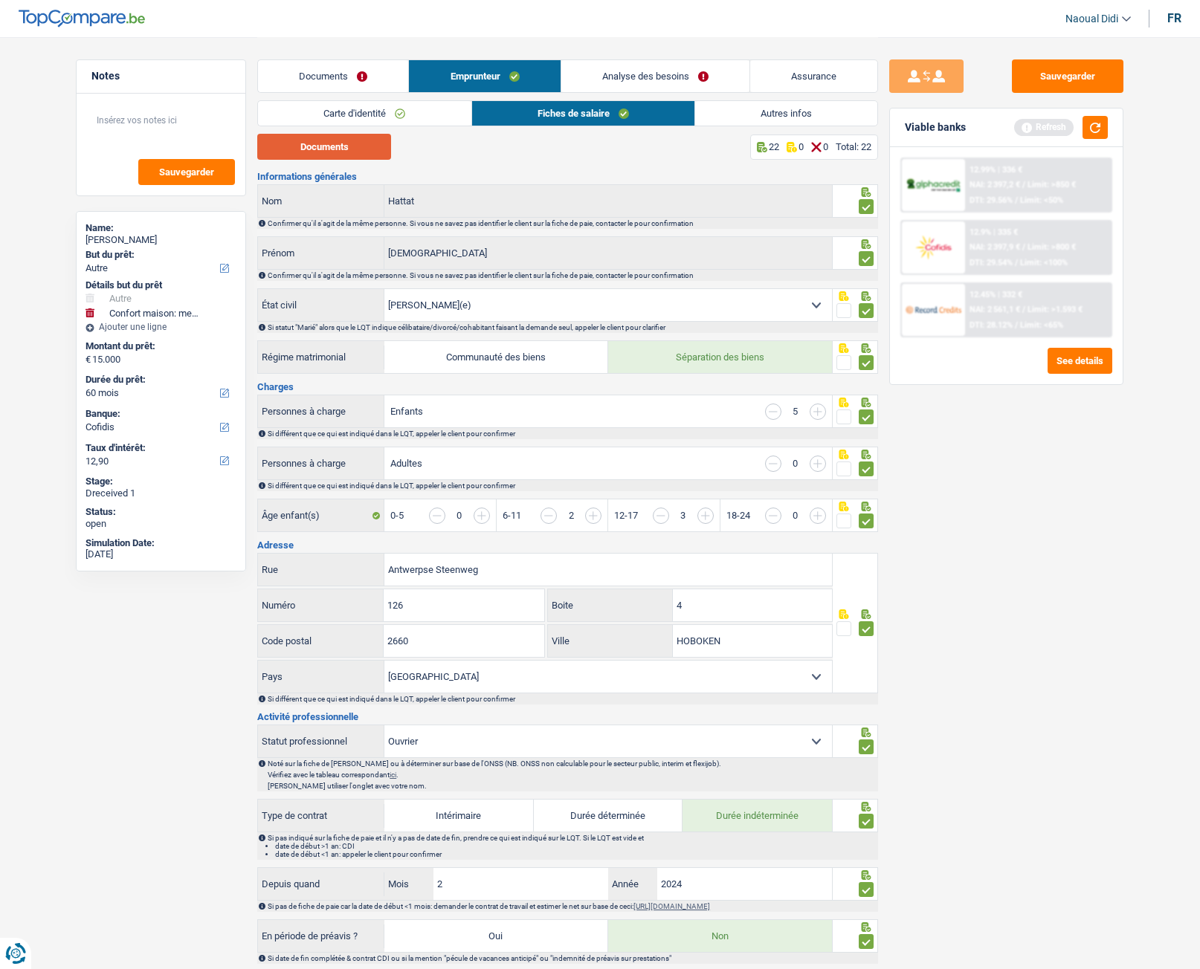
click at [361, 148] on button "Documents" at bounding box center [324, 147] width 134 height 26
click at [746, 542] on input "4" at bounding box center [752, 606] width 159 height 32
type input "1"
click at [971, 540] on div "Sauvegarder Viable banks Refresh 12.99% | 336 € NAI: 2 397,2 € / Limit: >850 € …" at bounding box center [1006, 502] width 256 height 886
click at [642, 71] on link "Analyse des besoins" at bounding box center [655, 76] width 188 height 32
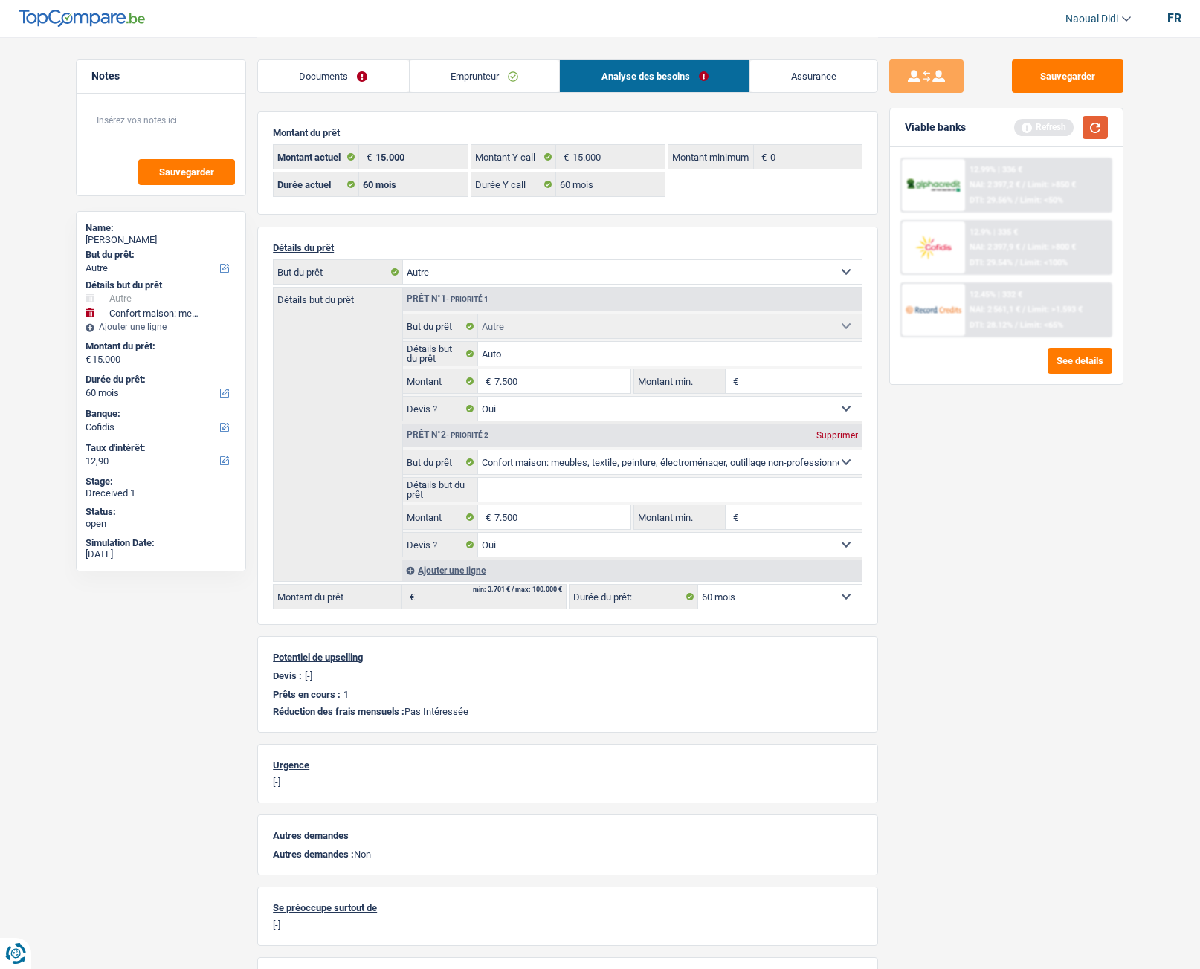
click at [1097, 133] on button "button" at bounding box center [1094, 127] width 25 height 23
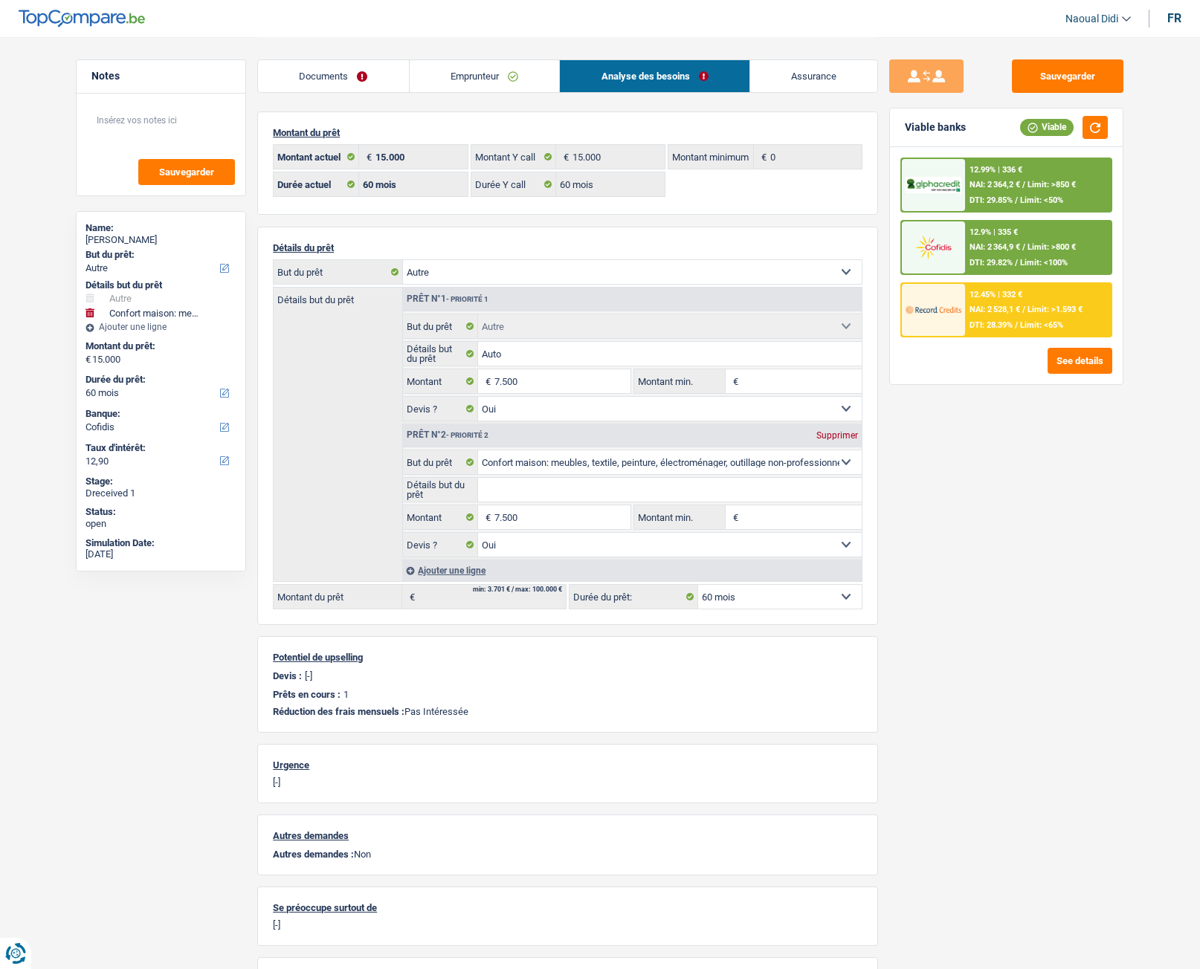
click at [1015, 191] on div "12.99% | 336 € NAI: 2 364,2 € / Limit: >850 € DTI: 29.85% / Limit: <50%" at bounding box center [1038, 185] width 146 height 52
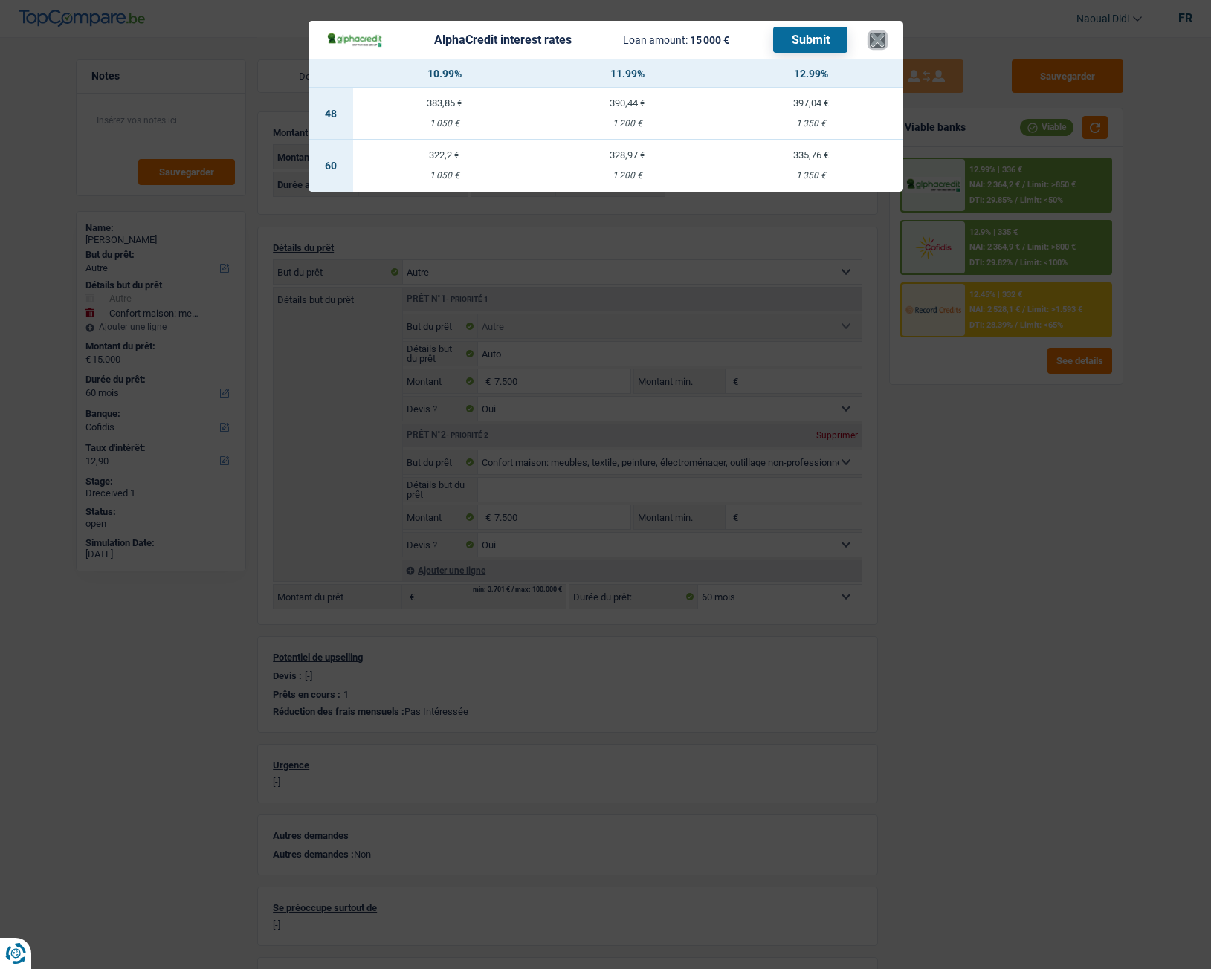
click at [871, 39] on button "×" at bounding box center [878, 40] width 16 height 15
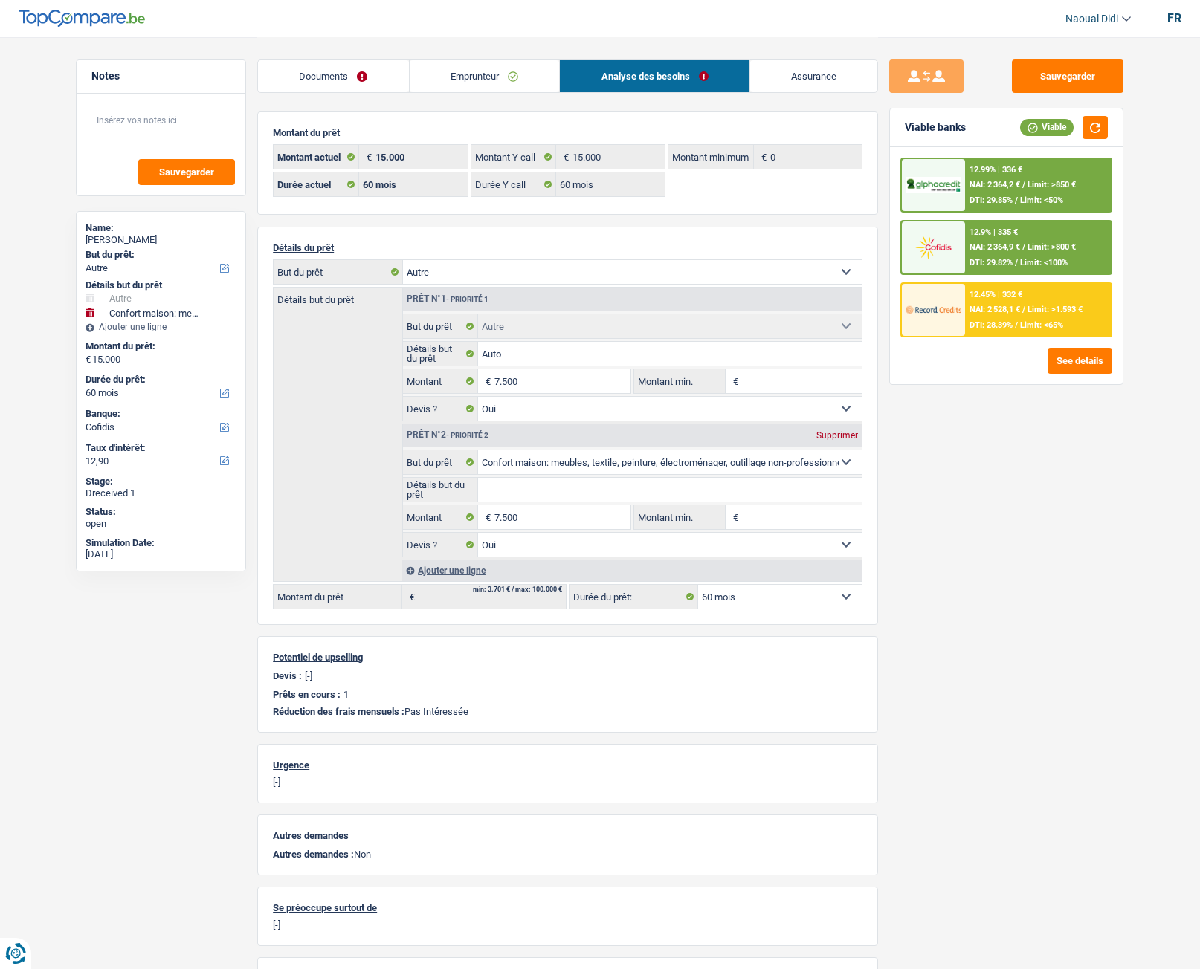
click at [1036, 184] on span "Limit: >850 €" at bounding box center [1051, 185] width 48 height 10
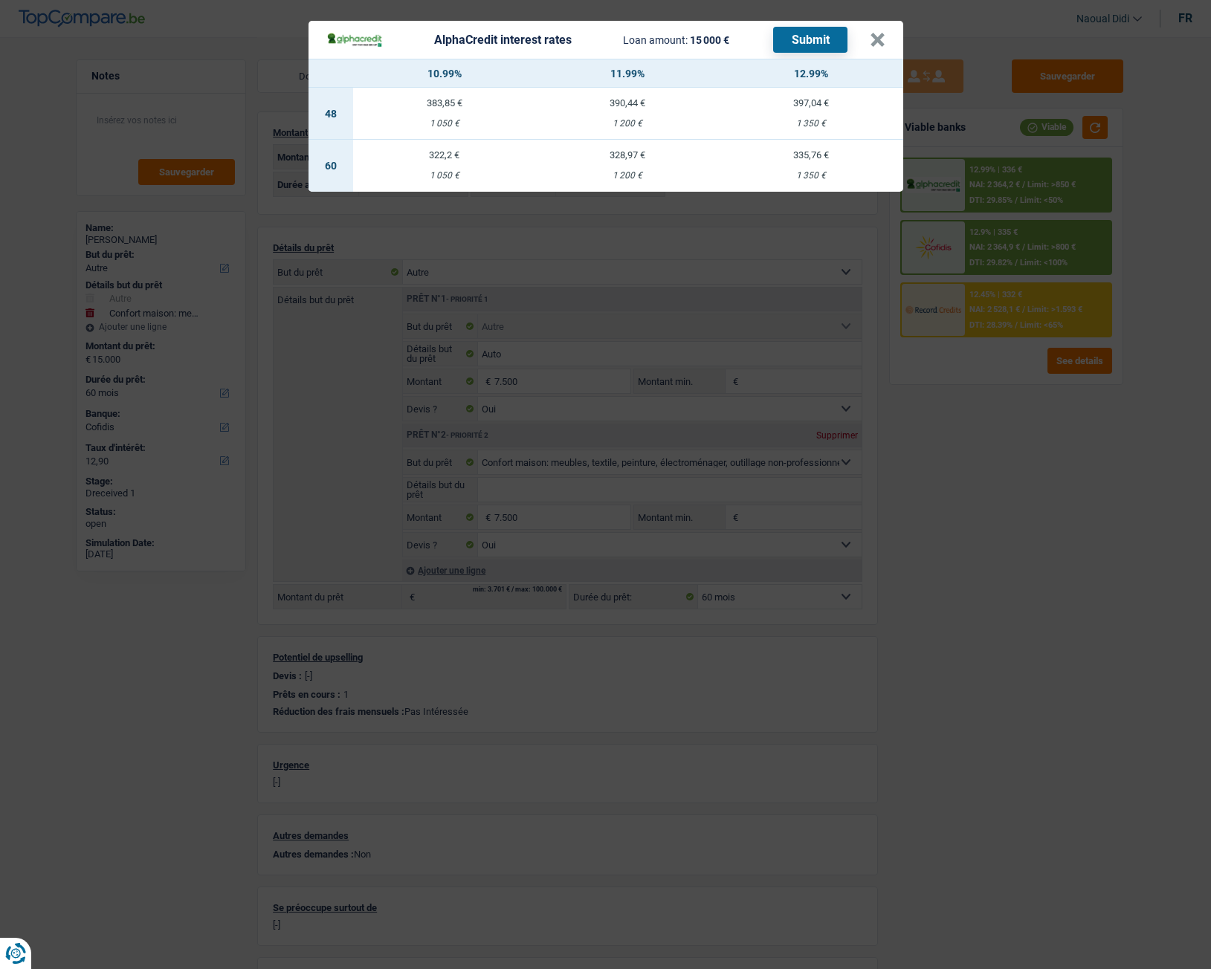
click at [622, 166] on td "328,97 € 1 200 €" at bounding box center [628, 166] width 184 height 52
select select "alphacredit"
type input "11,99"
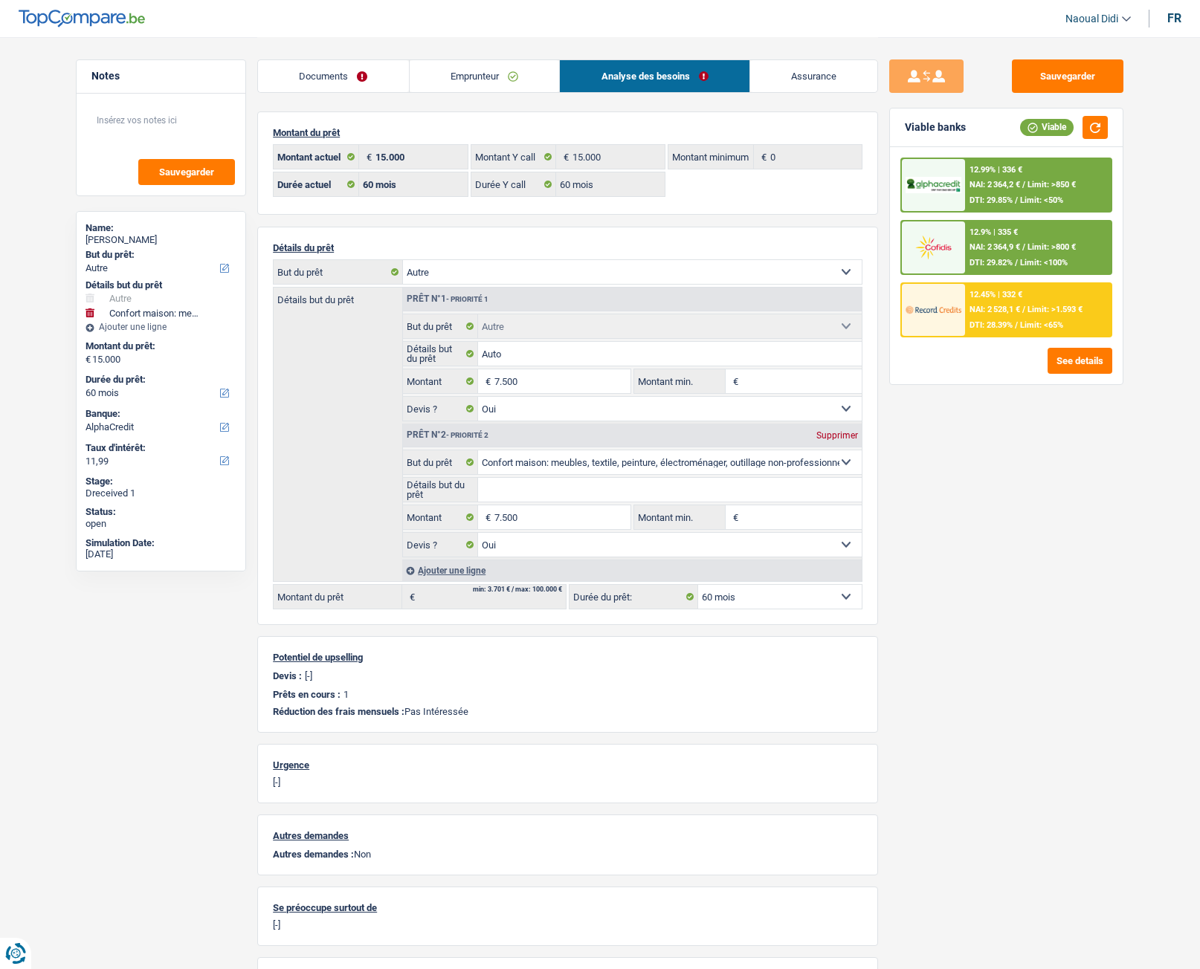
click at [1016, 193] on div "12.99% | 336 € NAI: 2 364,2 € / Limit: >850 € DTI: 29.85% / Limit: <50%" at bounding box center [1038, 185] width 146 height 52
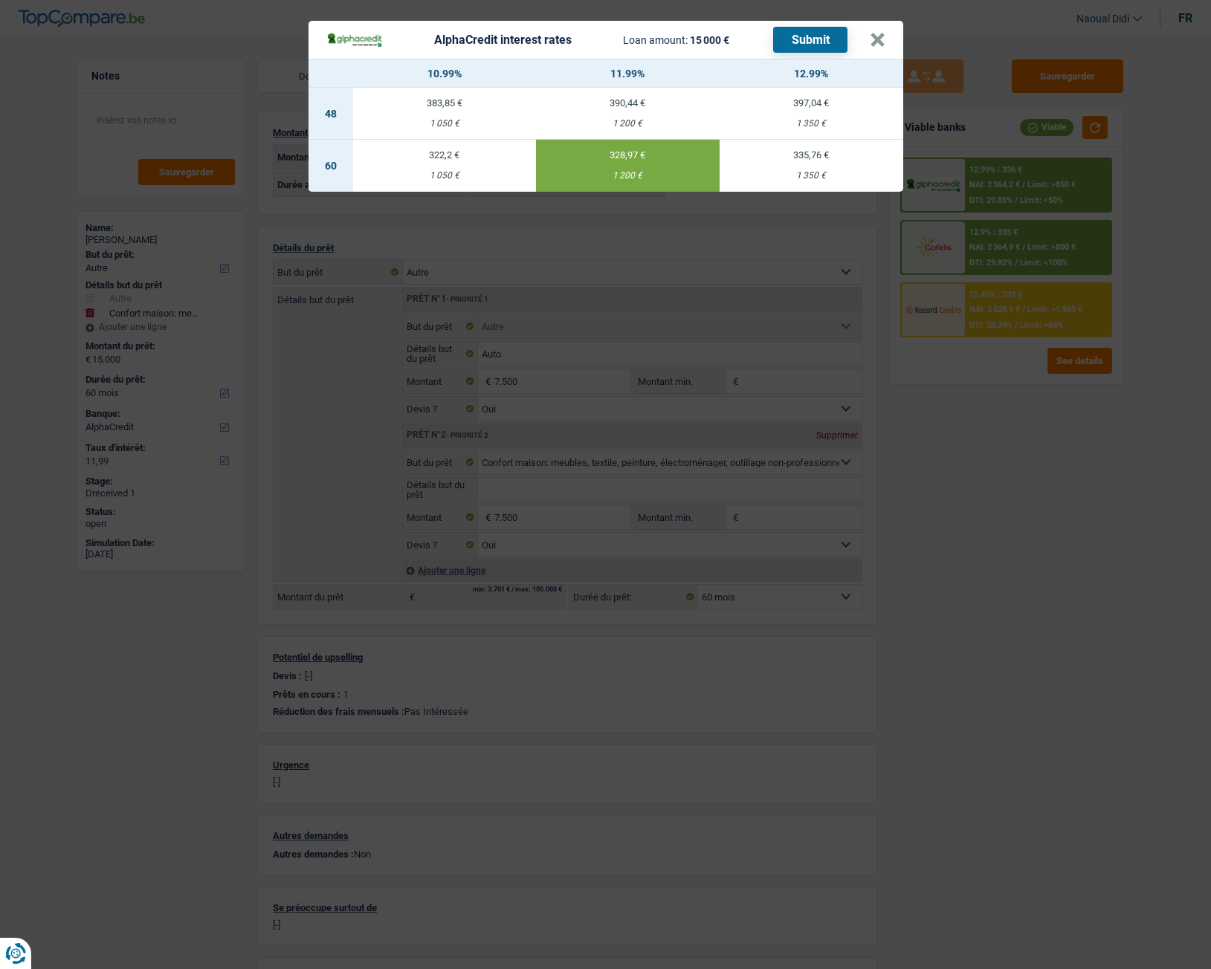
click at [828, 36] on button "Submit" at bounding box center [810, 40] width 74 height 26
click at [876, 44] on button "×" at bounding box center [878, 40] width 16 height 15
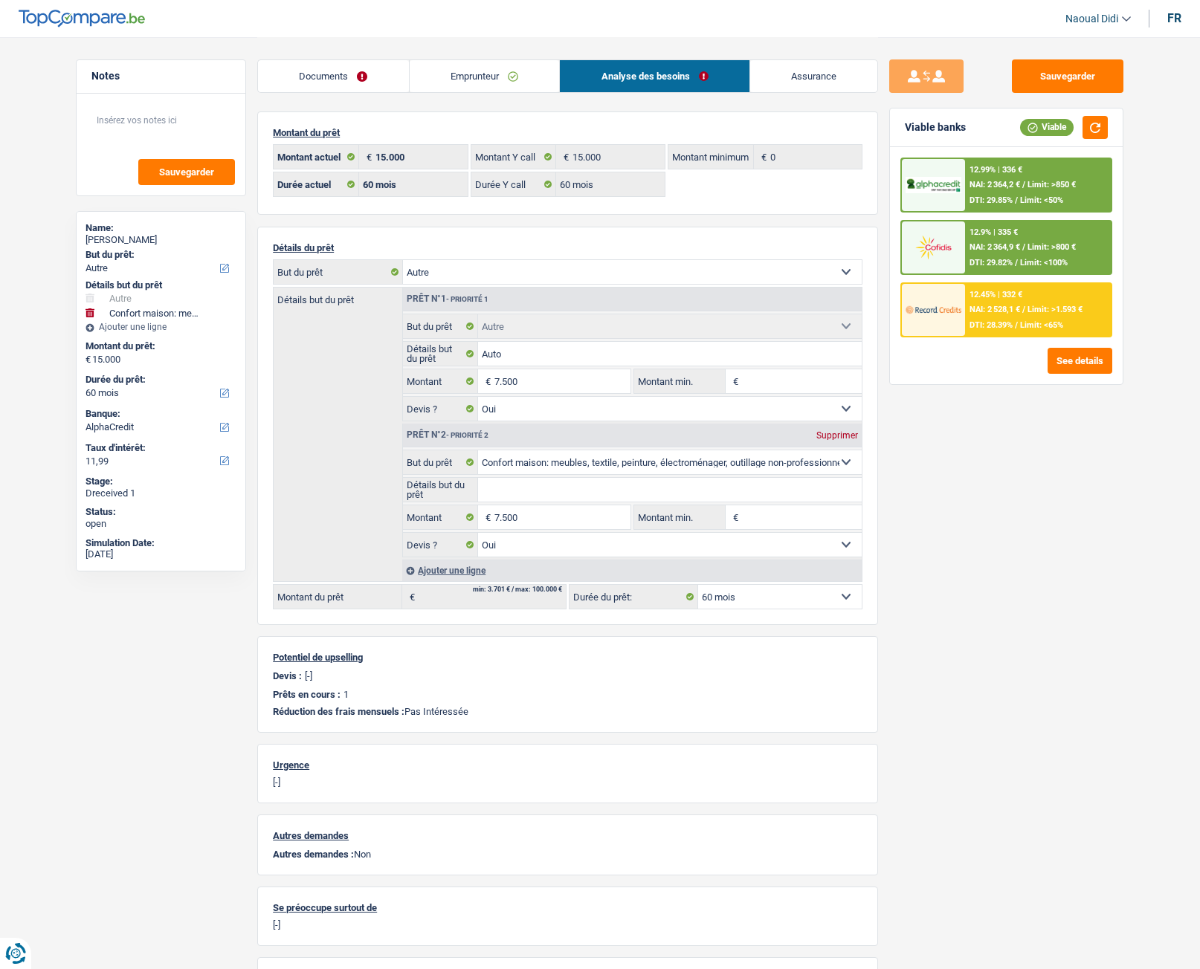
click at [1012, 316] on div "12.45% | 332 € NAI: 2 528,1 € / Limit: >1.593 € DTI: 28.39% / Limit: <65%" at bounding box center [1038, 310] width 146 height 52
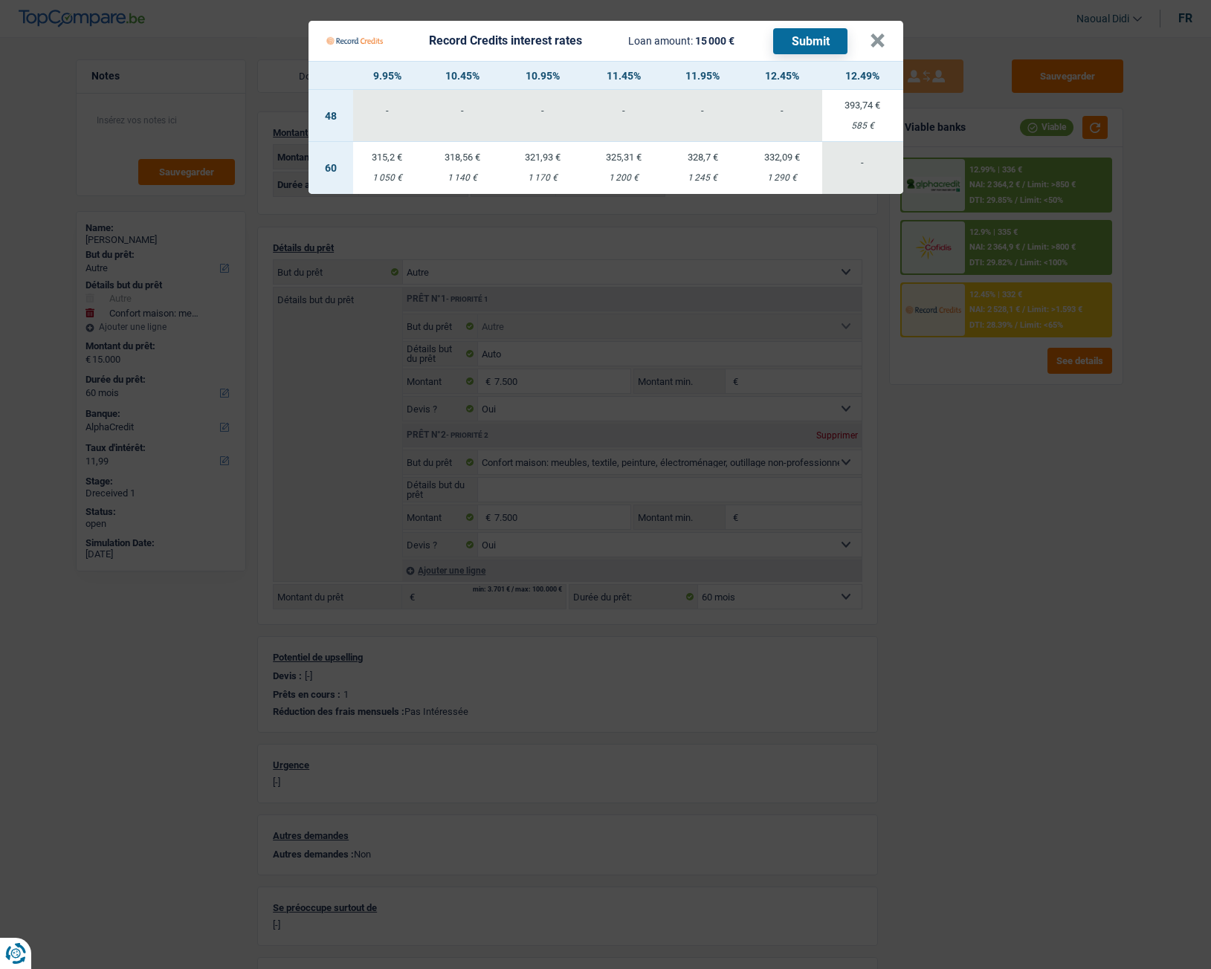
click at [537, 171] on td "321,93 € 1 170 €" at bounding box center [543, 168] width 81 height 52
select select "record credits"
type input "10,95"
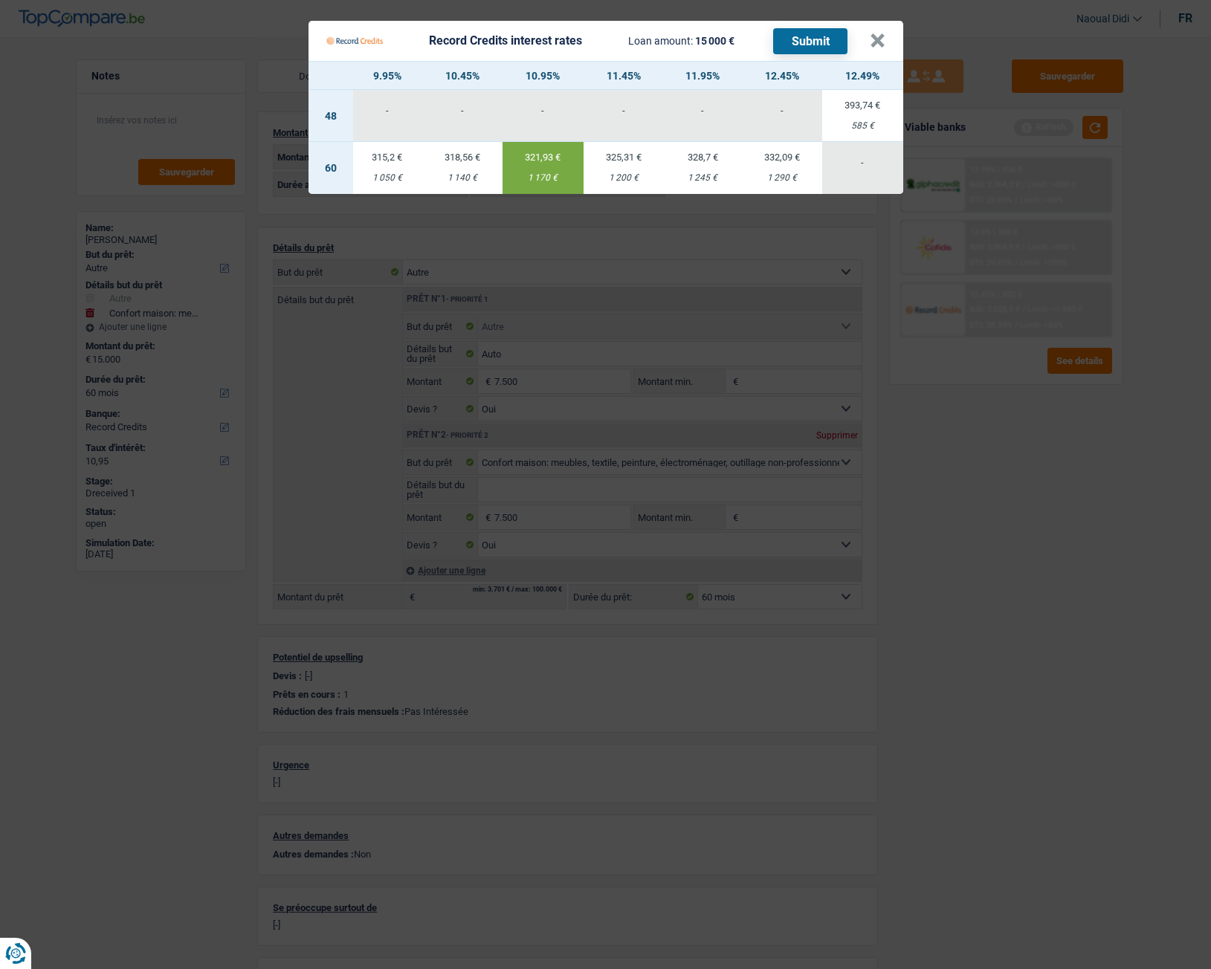
click at [814, 42] on button "Submit" at bounding box center [810, 41] width 74 height 26
click at [876, 41] on button "×" at bounding box center [878, 40] width 16 height 15
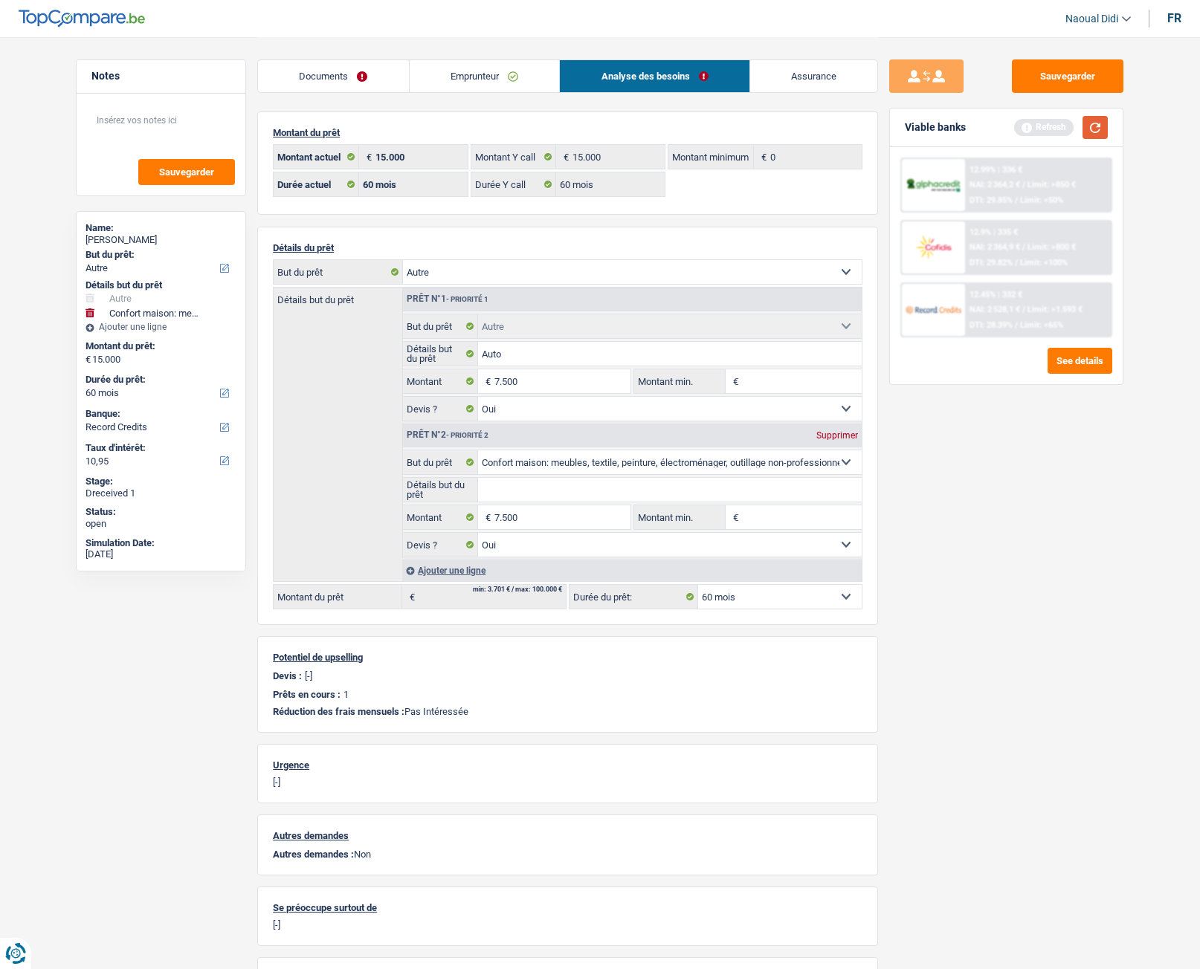
click at [1096, 123] on button "button" at bounding box center [1094, 127] width 25 height 23
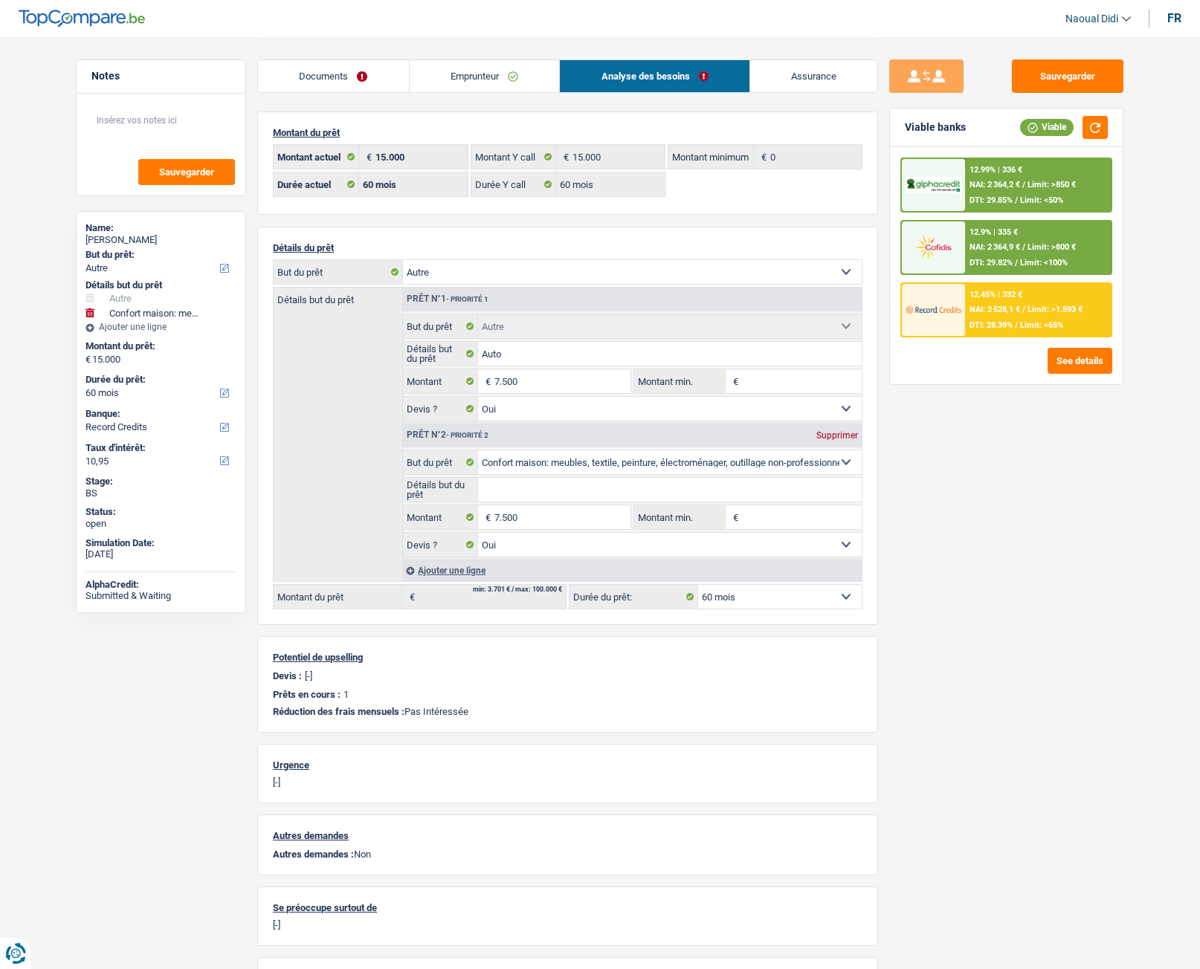
click at [1012, 250] on span "NAI: 2 364,9 €" at bounding box center [994, 247] width 51 height 10
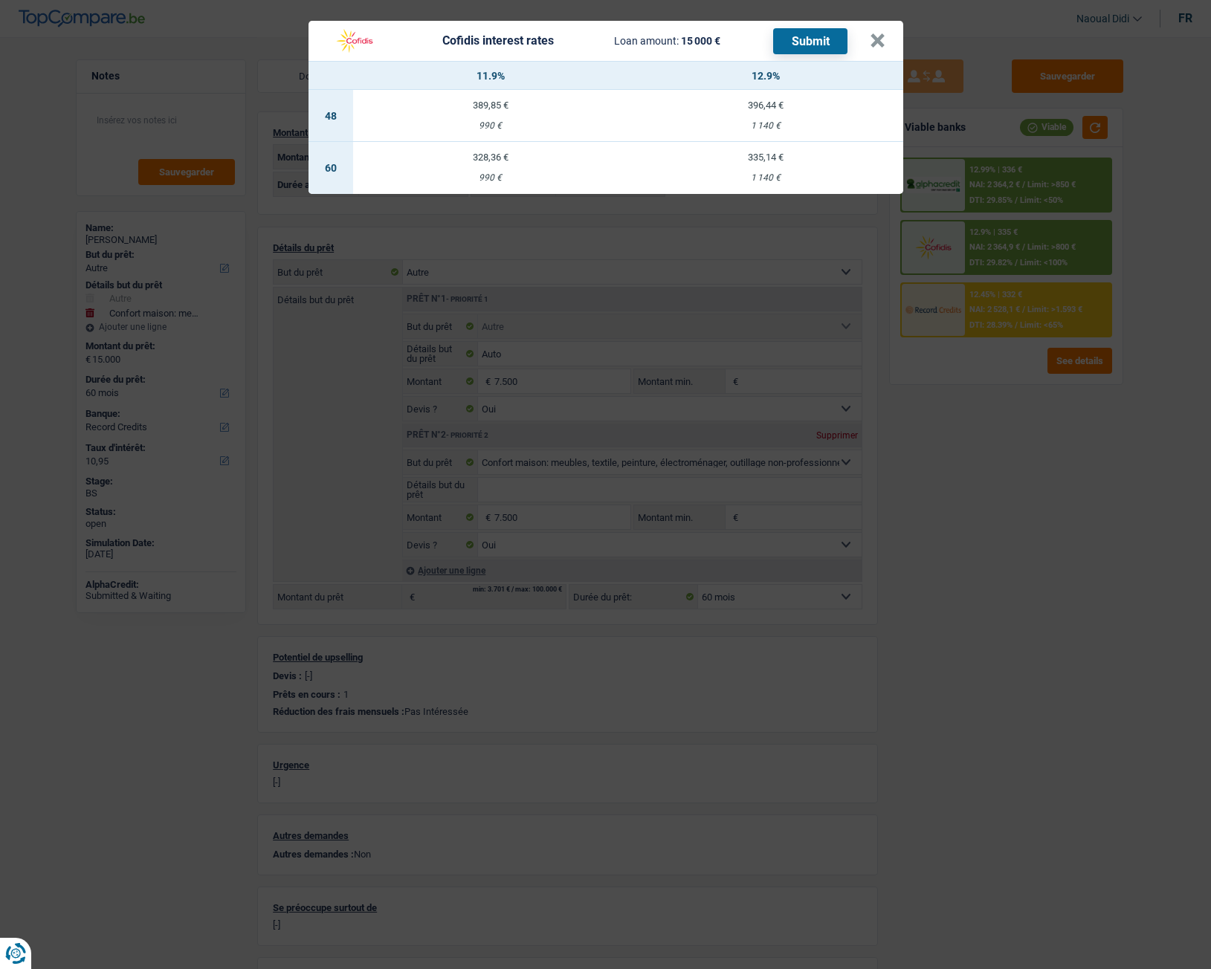
click at [485, 168] on td "328,36 € 990 €" at bounding box center [490, 168] width 275 height 52
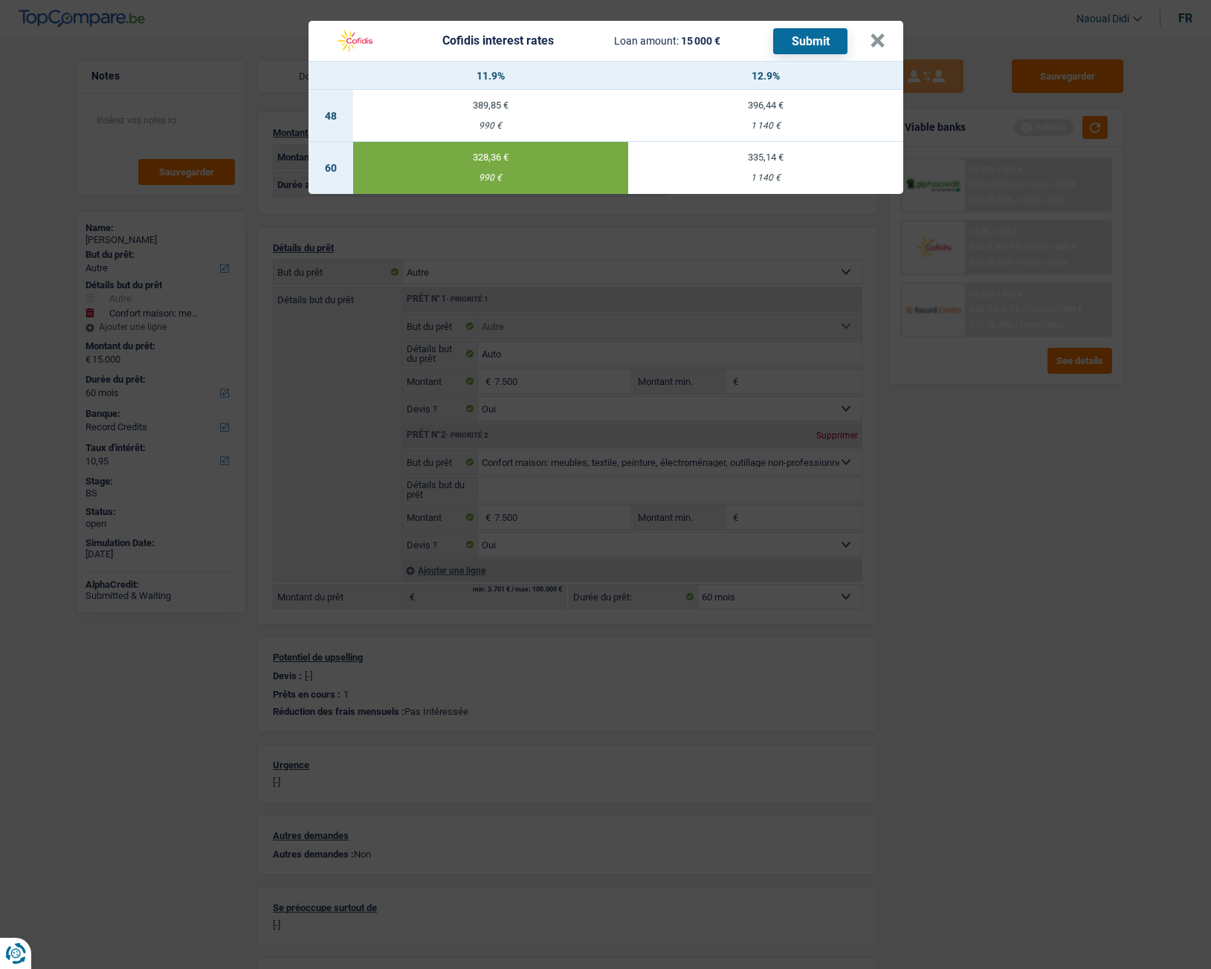
select select "cofidis"
type input "11,90"
click at [815, 45] on button "Submit" at bounding box center [810, 41] width 74 height 26
click at [879, 45] on button "×" at bounding box center [878, 40] width 16 height 15
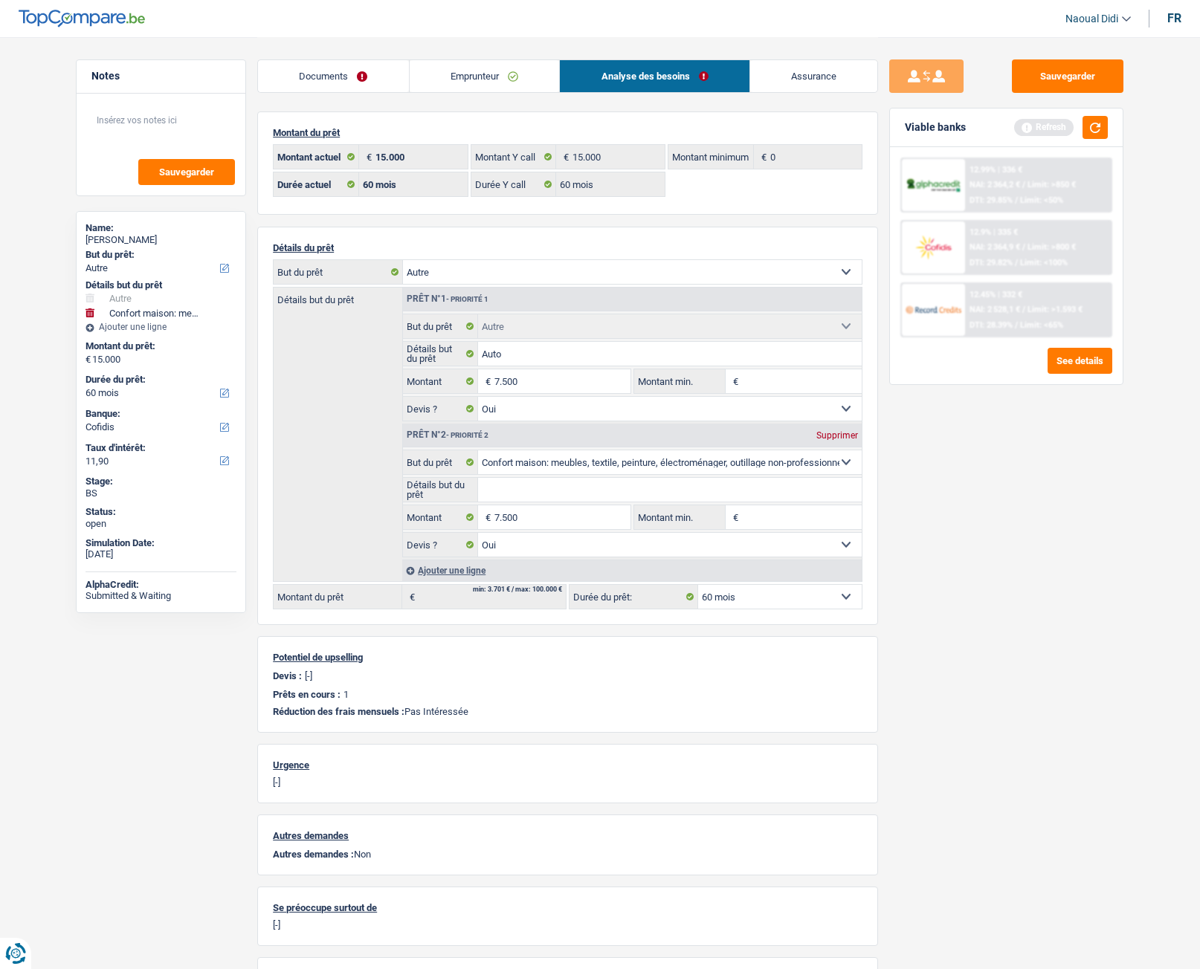
drag, startPoint x: 493, startPoint y: 66, endPoint x: 469, endPoint y: 204, distance: 140.3
click at [493, 66] on link "Emprunteur" at bounding box center [485, 76] width 150 height 32
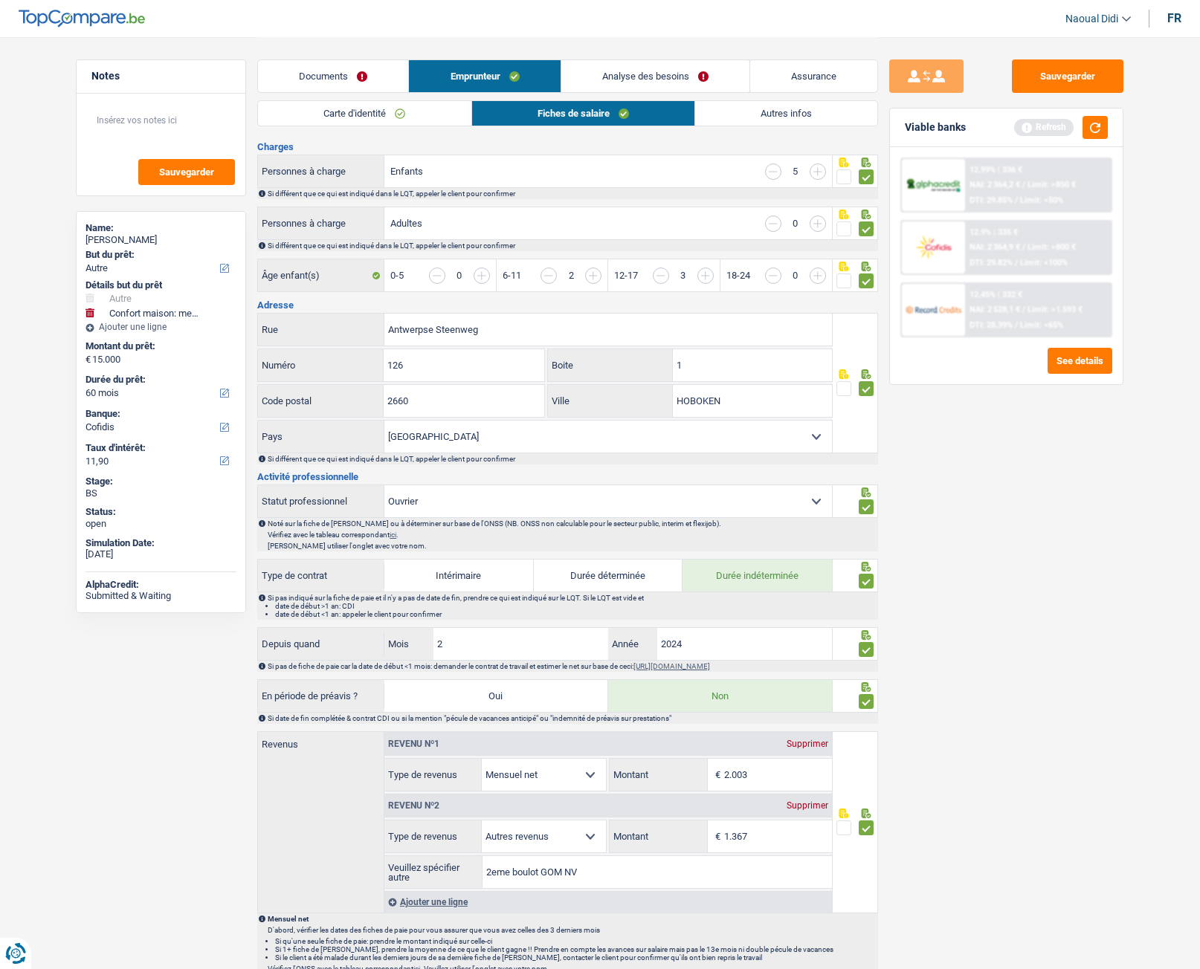
scroll to position [223, 0]
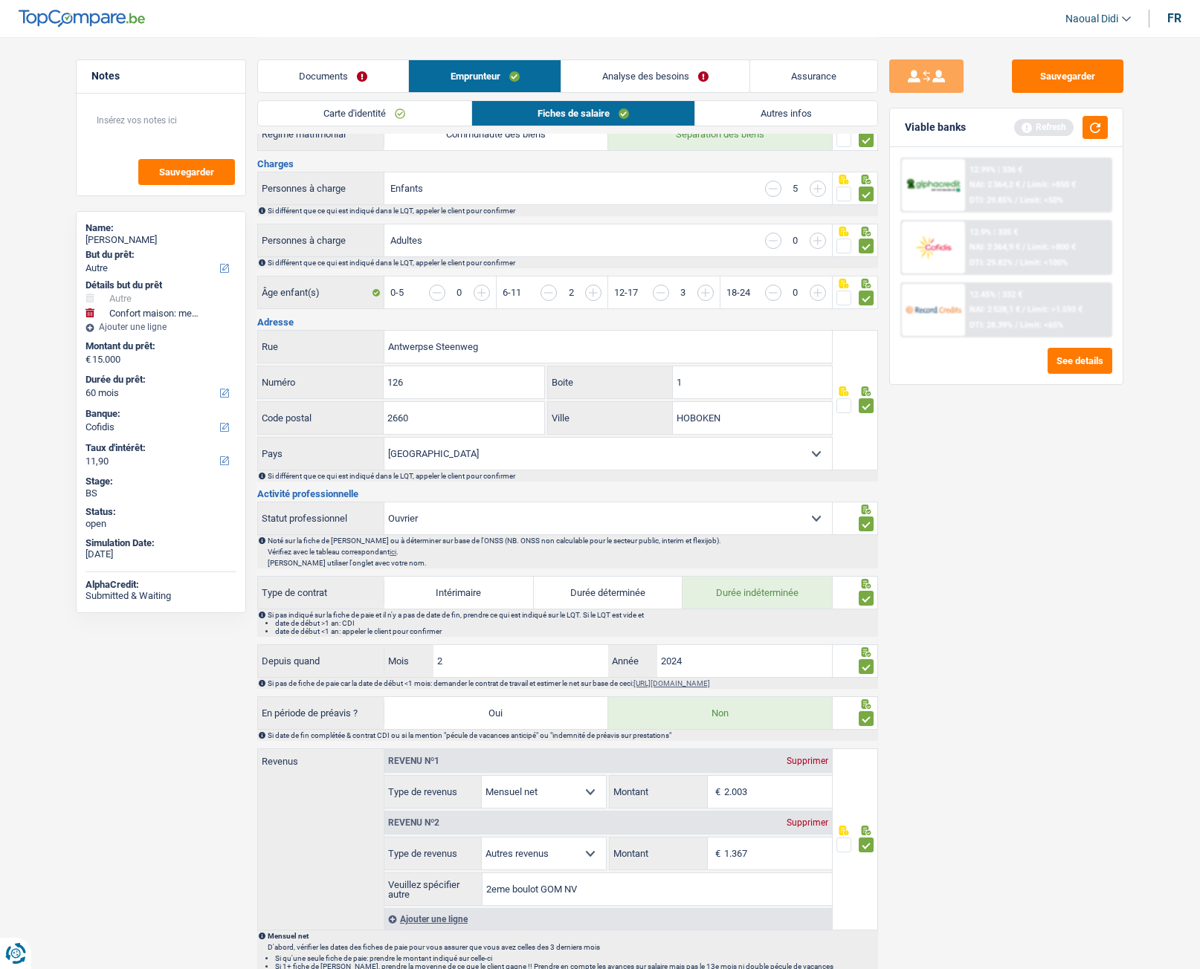
click at [356, 113] on link "Carte d'identité" at bounding box center [364, 113] width 213 height 25
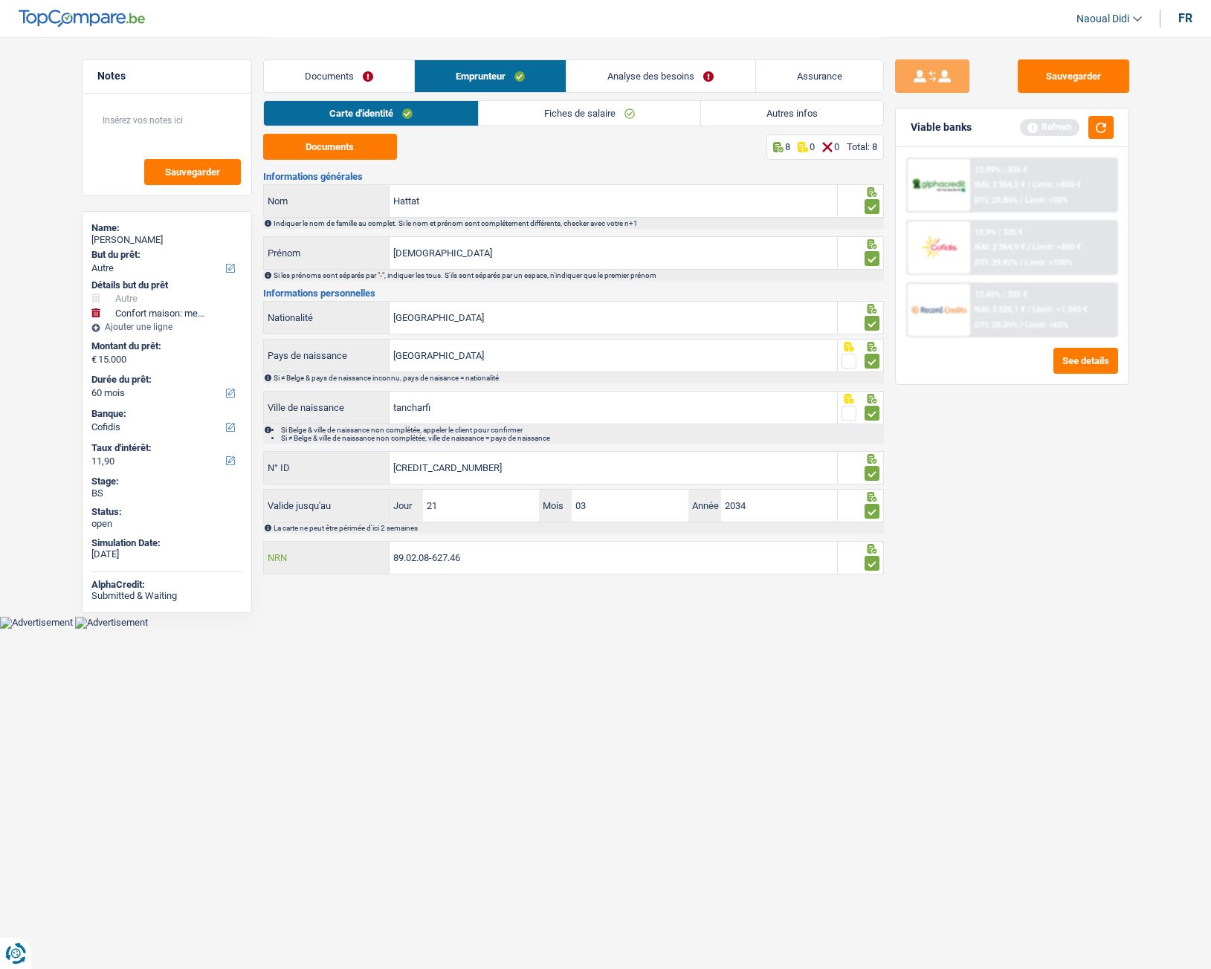
drag, startPoint x: 493, startPoint y: 559, endPoint x: 320, endPoint y: 530, distance: 175.6
click at [320, 530] on div "Informations générales Hattat Nom Indiquer le nom de famille au complet. Si le …" at bounding box center [573, 374] width 621 height 405
click at [298, 82] on link "Documents" at bounding box center [339, 76] width 150 height 32
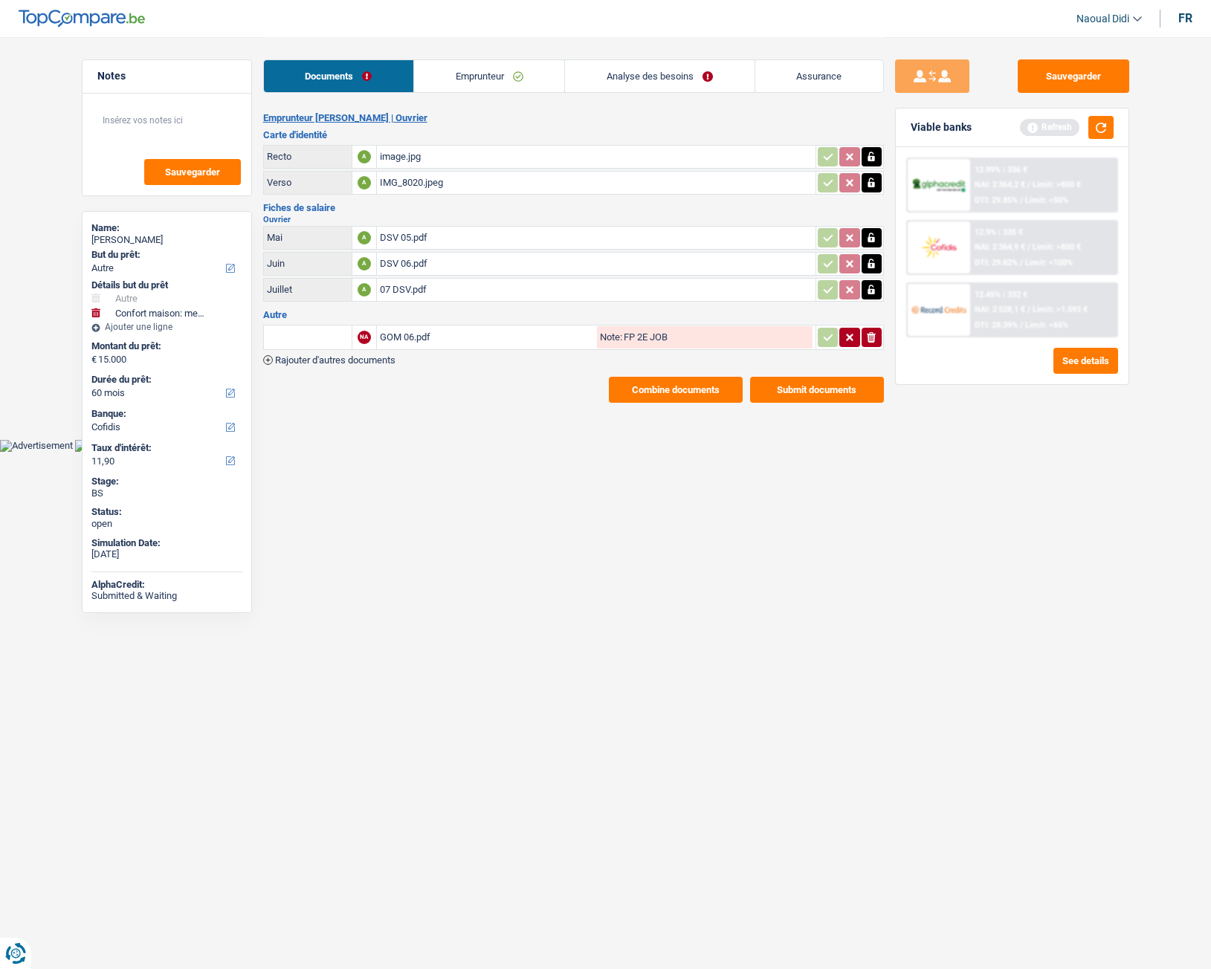
click at [700, 395] on button "Combine documents" at bounding box center [676, 390] width 134 height 26
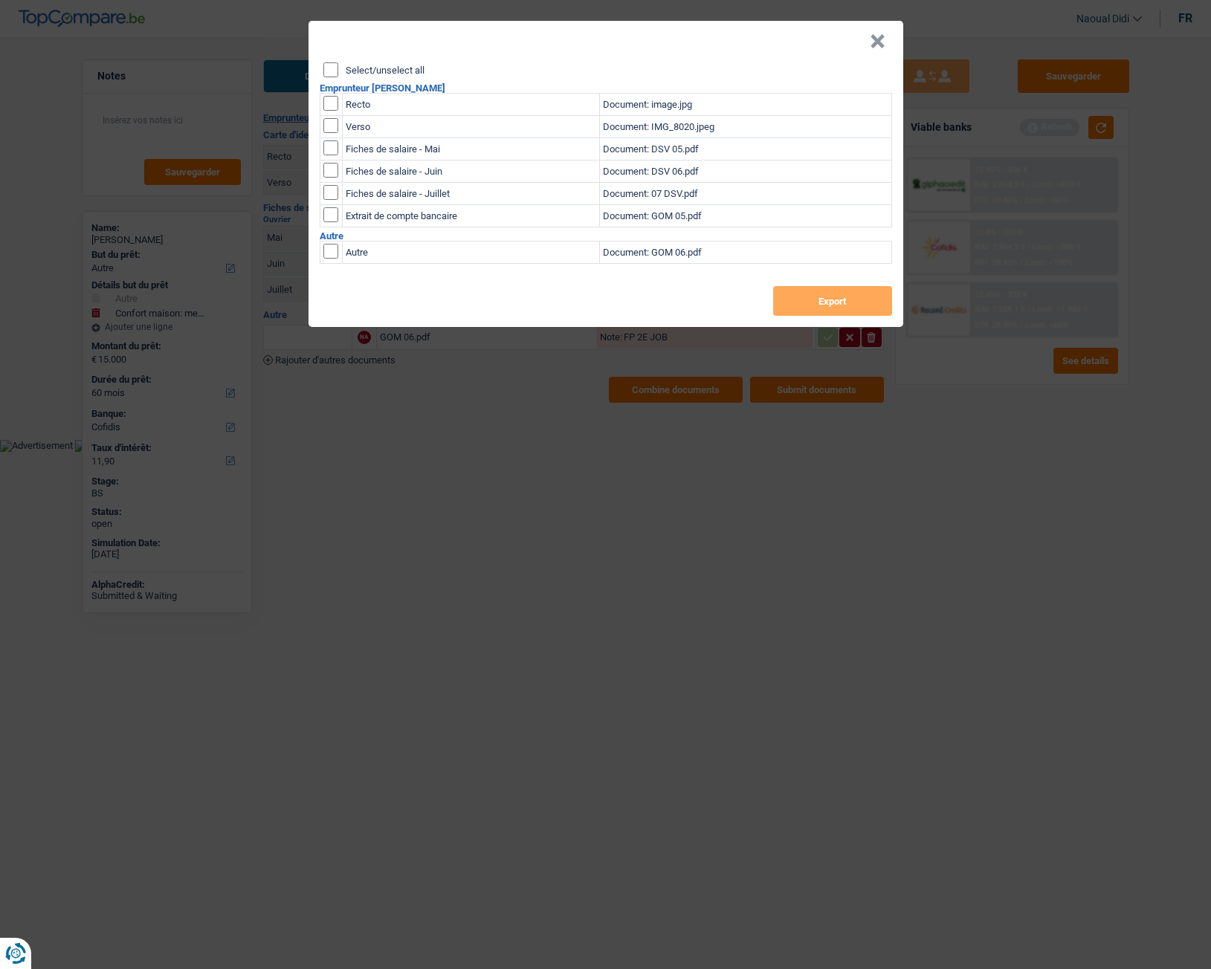
click at [331, 72] on input "Select/unselect all" at bounding box center [330, 69] width 15 height 15
checkbox input "true"
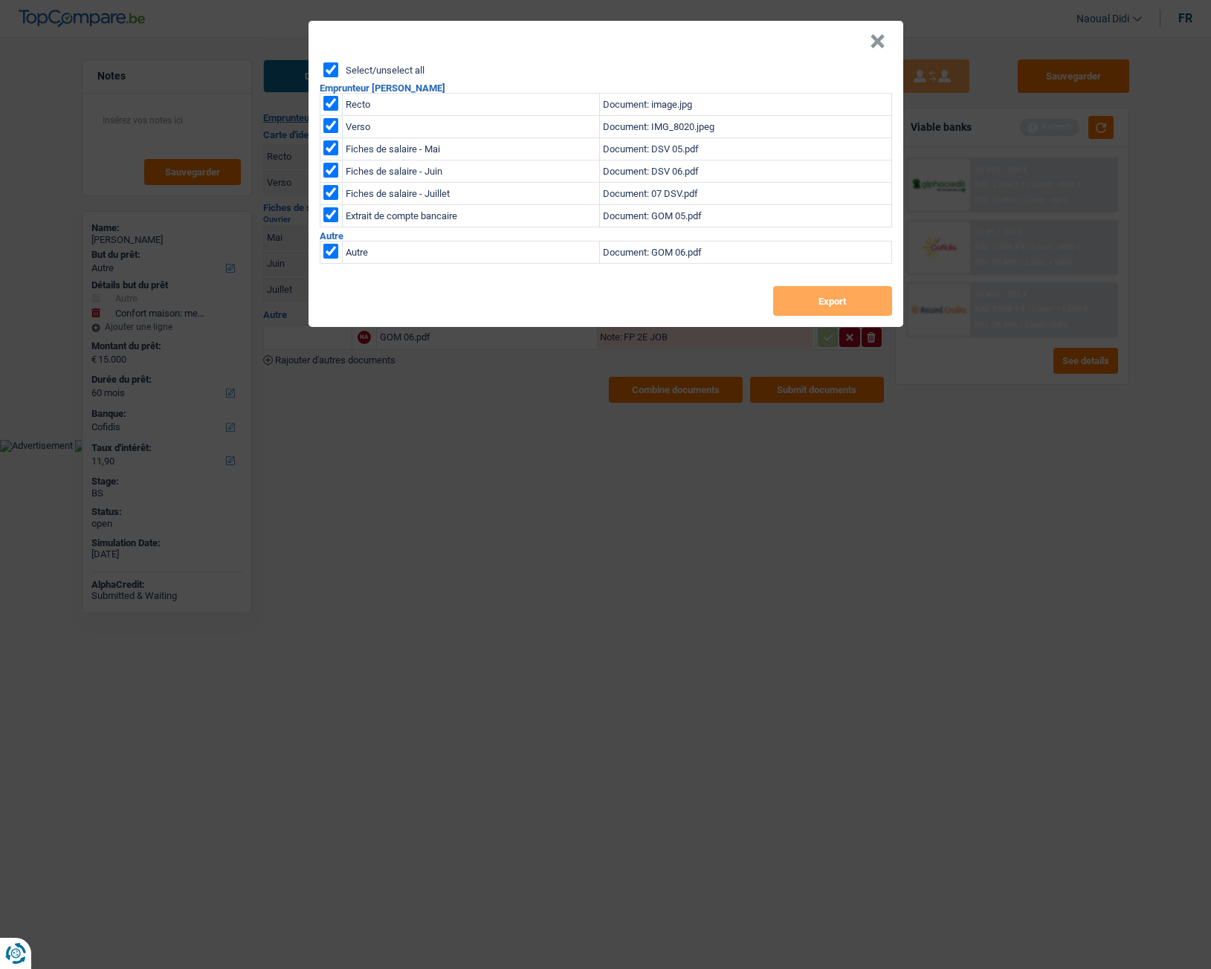
checkbox input "true"
click at [839, 294] on button "Export" at bounding box center [832, 301] width 119 height 30
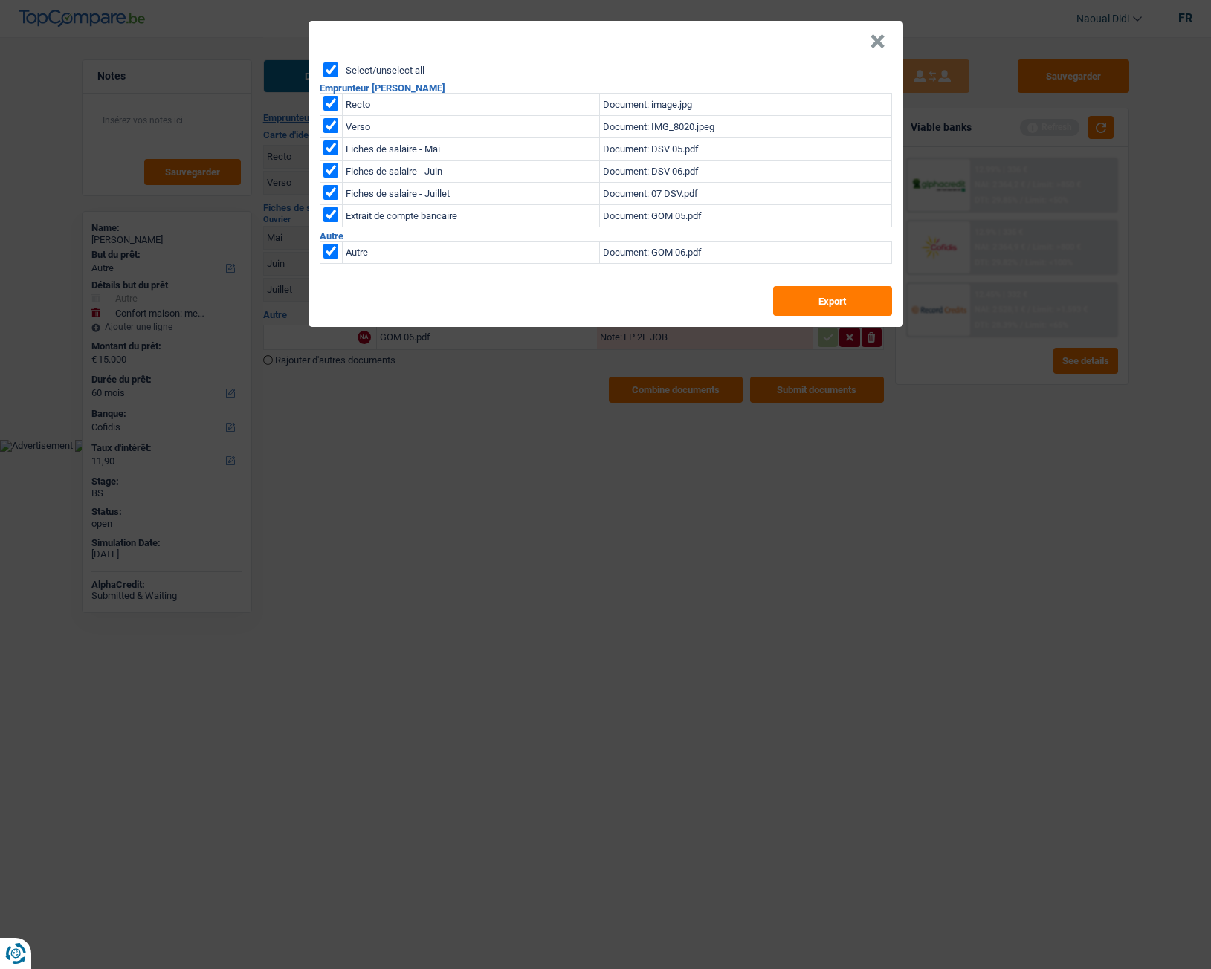
click at [876, 48] on button "×" at bounding box center [878, 41] width 16 height 15
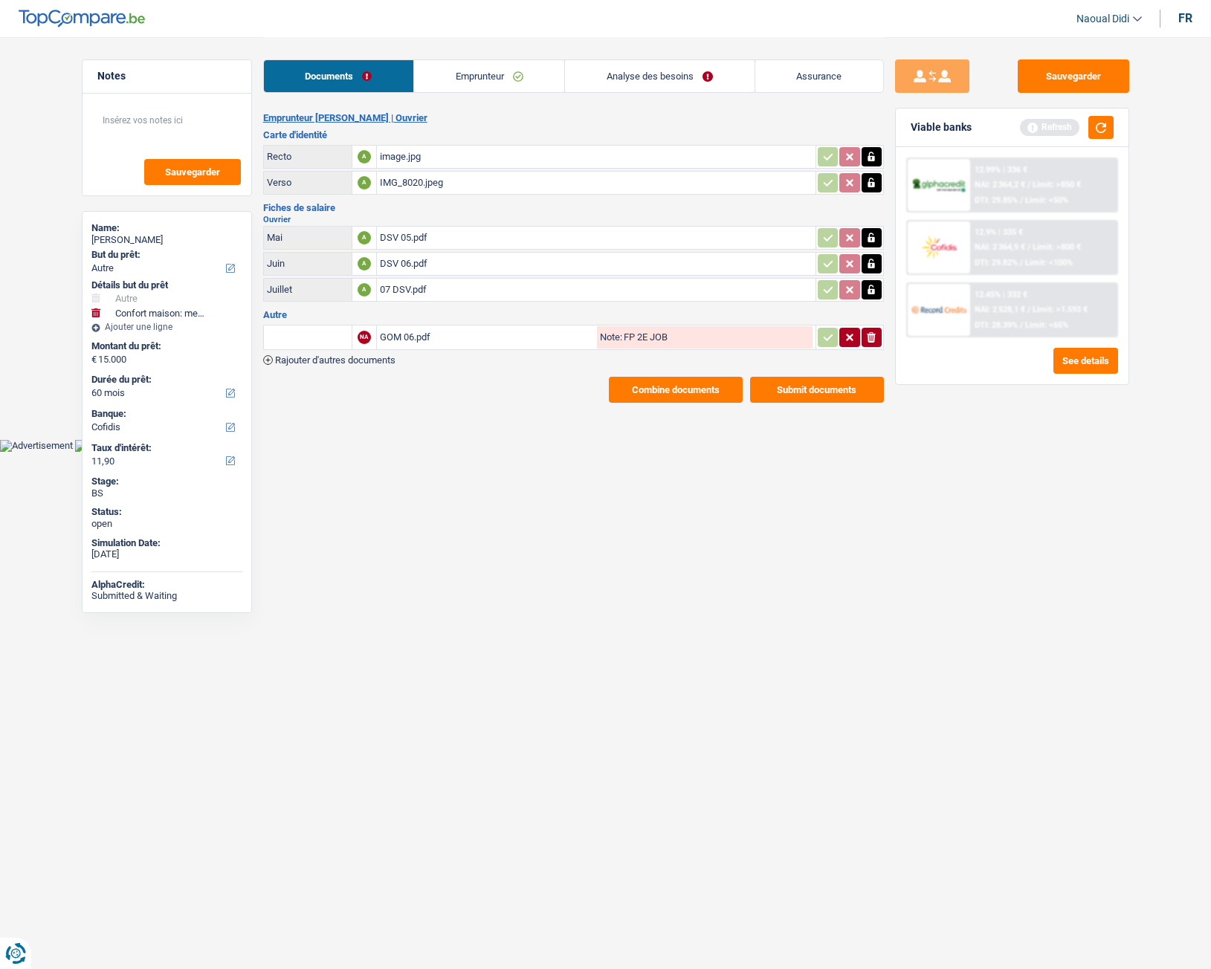
click at [314, 361] on span "Rajouter d'autres documents" at bounding box center [335, 360] width 120 height 10
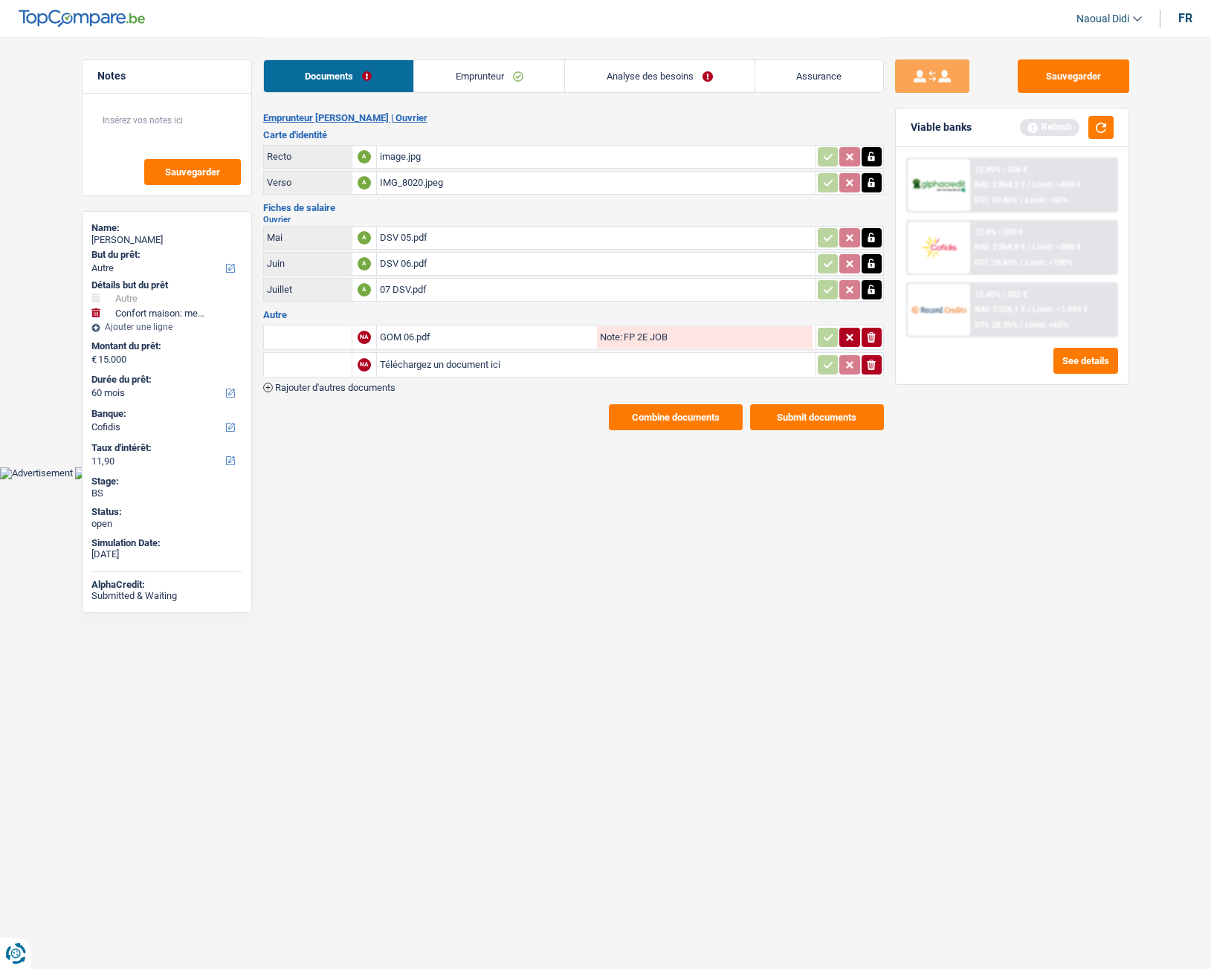
click at [415, 364] on input "Téléchargez un document ici" at bounding box center [596, 365] width 433 height 22
type input "C:\fakepath\GOM 05.pdf"
drag, startPoint x: 680, startPoint y: 340, endPoint x: 625, endPoint y: 340, distance: 55.0
click at [625, 340] on input "FP 2E JOB" at bounding box center [717, 337] width 190 height 22
click at [655, 365] on input "Note:" at bounding box center [717, 365] width 190 height 22
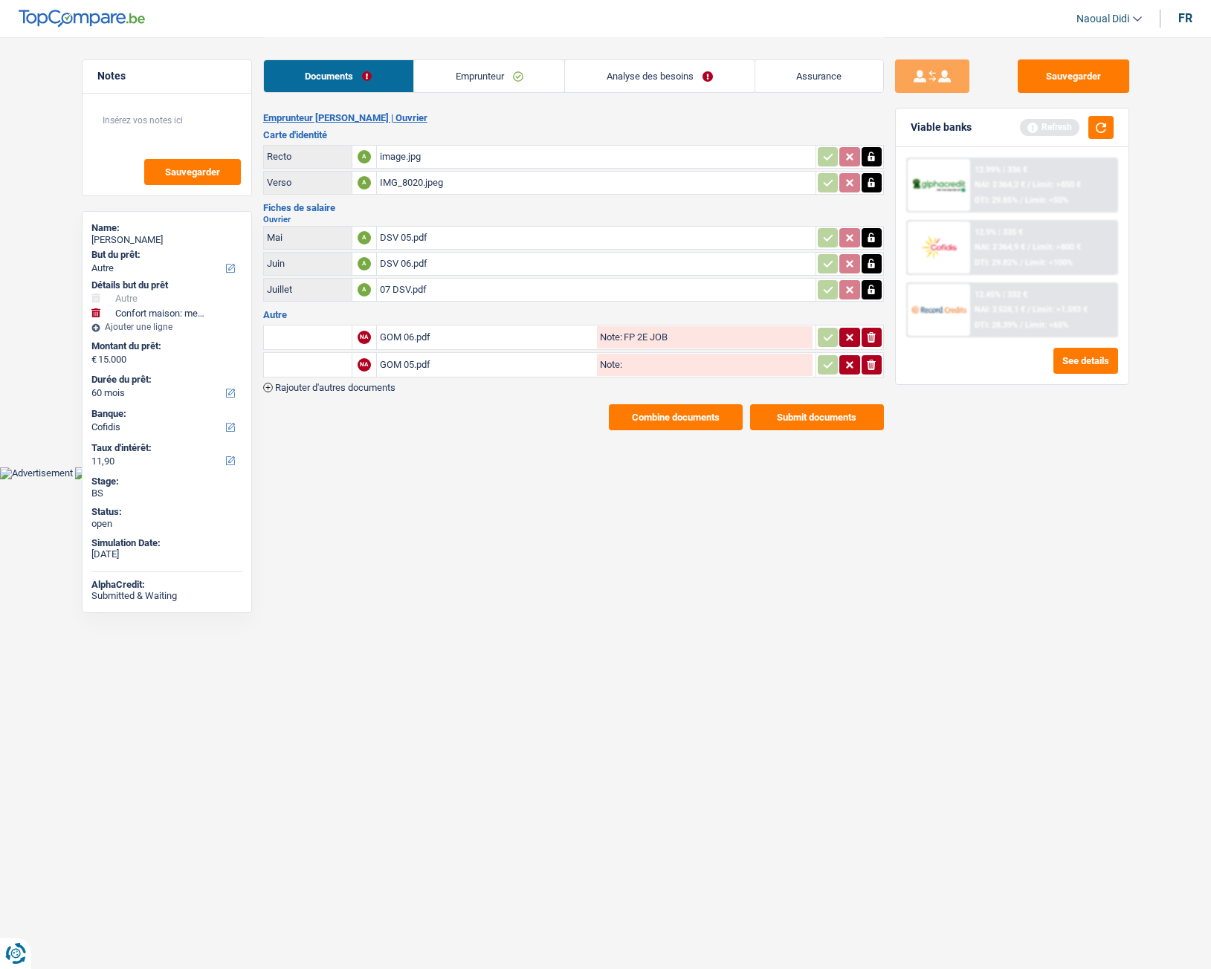
paste input "FP 2E JOB"
type input "FP 2E JOB"
click at [1086, 84] on button "Sauvegarder" at bounding box center [1074, 75] width 112 height 33
click at [645, 422] on button "Combine documents" at bounding box center [676, 417] width 134 height 26
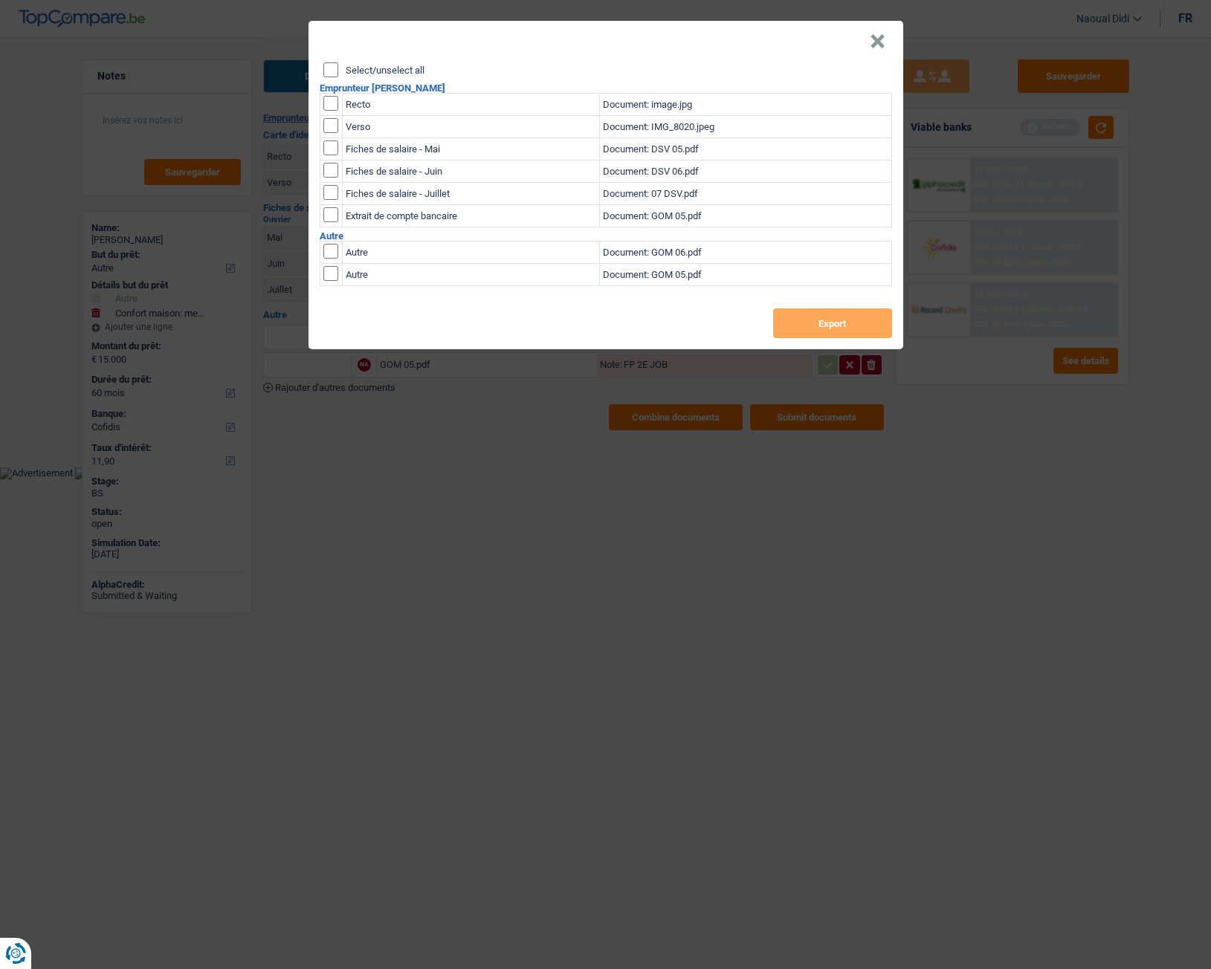
click at [329, 80] on div "Select/unselect all Emprunteur Mohammed Hattat Recto Document: image.jpg Verso …" at bounding box center [606, 205] width 595 height 287
click at [329, 74] on input "Select/unselect all" at bounding box center [330, 69] width 15 height 15
checkbox input "true"
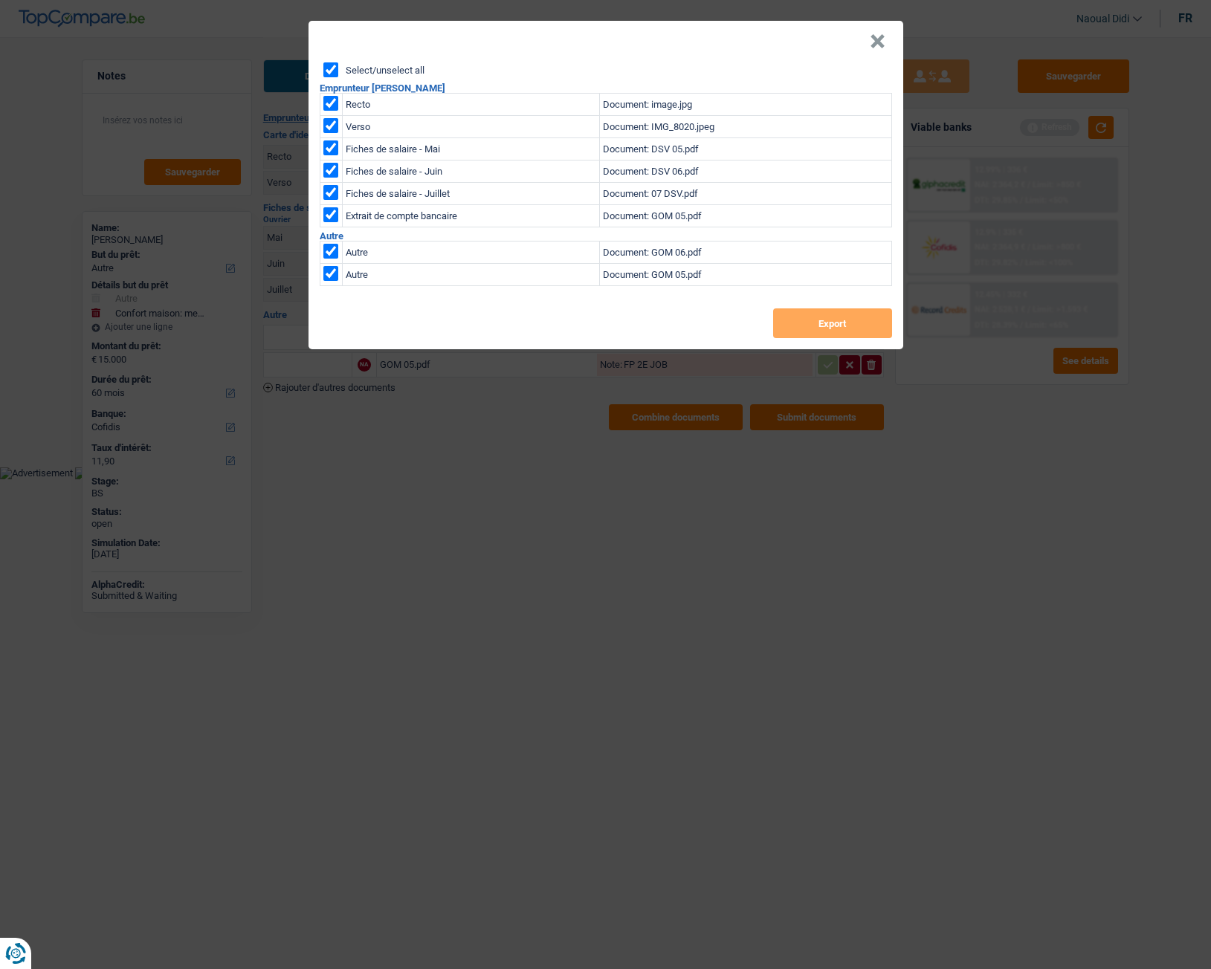
checkbox input "true"
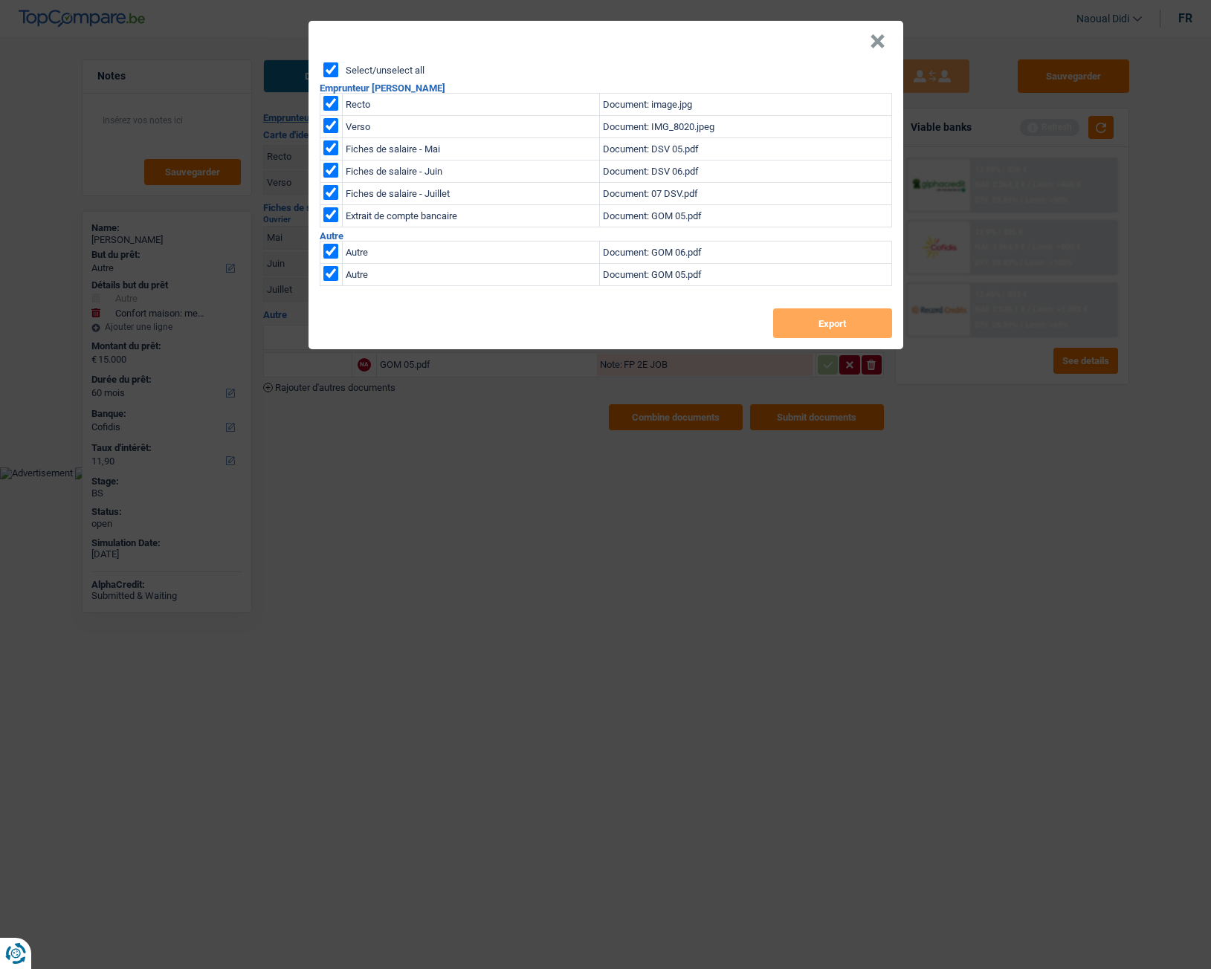
checkbox input "true"
click at [807, 326] on button "Export" at bounding box center [832, 324] width 119 height 30
click at [882, 42] on button "×" at bounding box center [878, 41] width 16 height 15
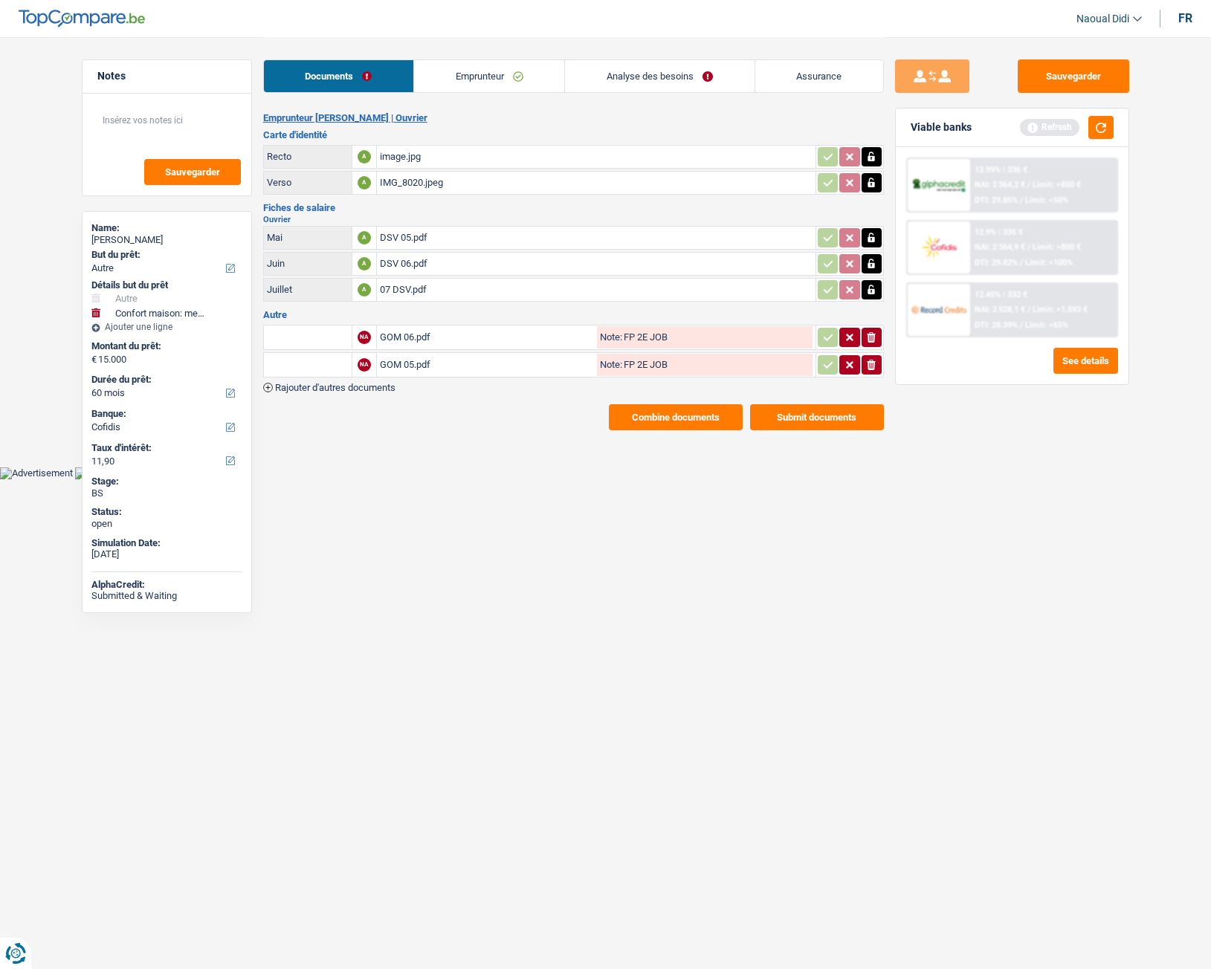
click at [420, 333] on div "GOM 06.pdf" at bounding box center [487, 337] width 214 height 22
click at [1073, 87] on button "Sauvegarder" at bounding box center [1074, 75] width 112 height 33
click at [666, 78] on link "Analyse des besoins" at bounding box center [659, 76] width 189 height 32
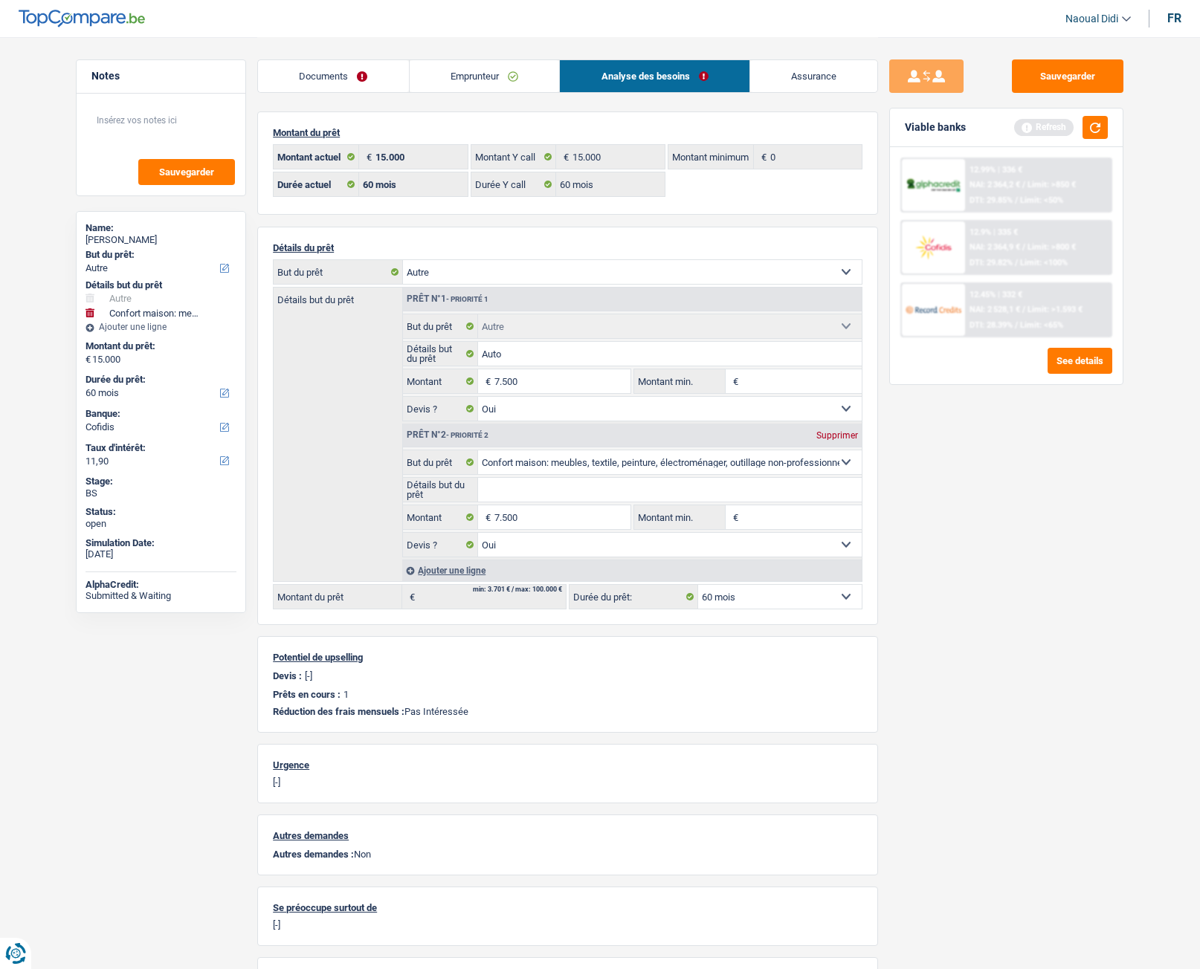
click at [357, 80] on link "Documents" at bounding box center [333, 76] width 151 height 32
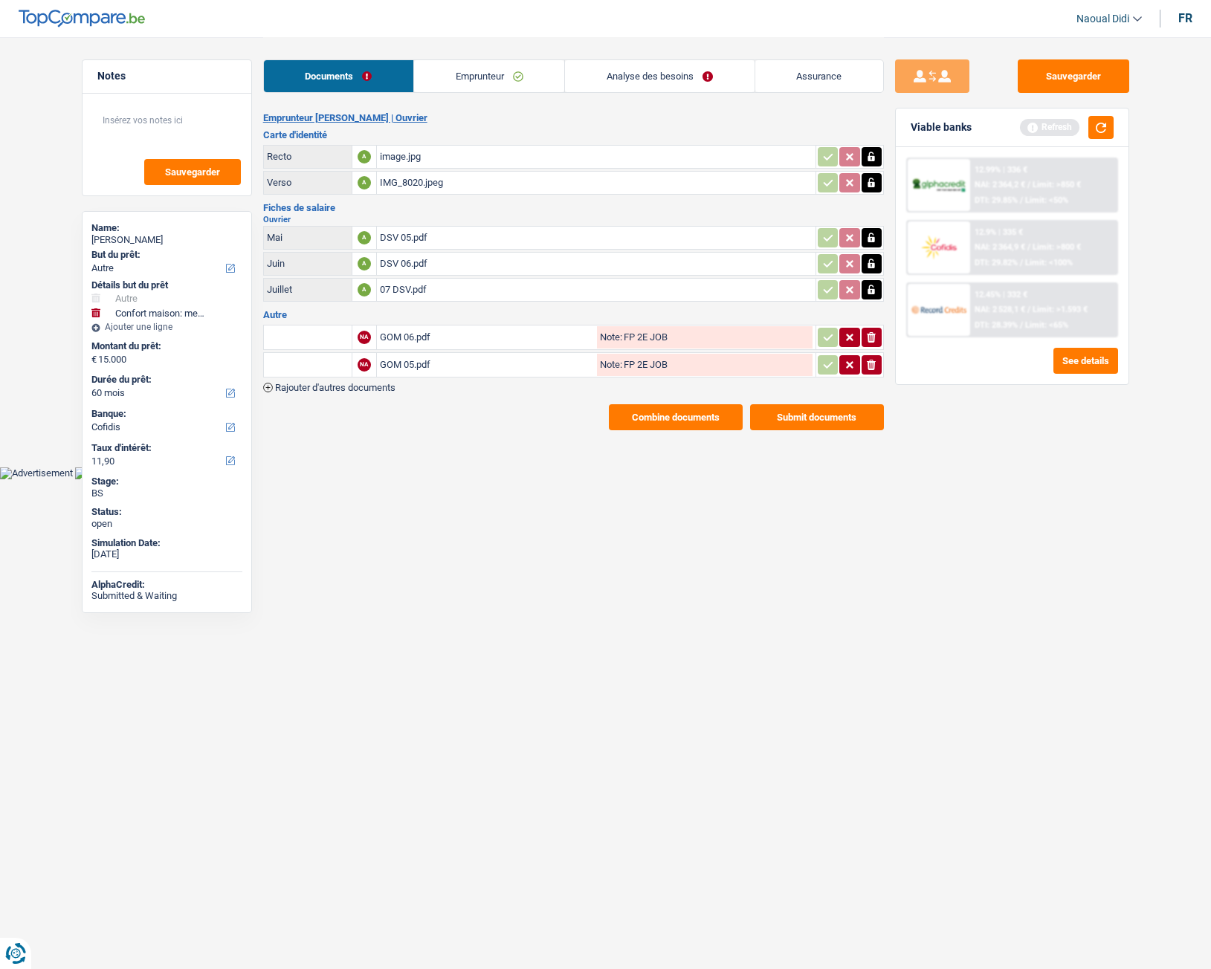
click at [397, 155] on div "image.jpg" at bounding box center [596, 157] width 433 height 22
click at [413, 231] on div "DSV 05.pdf" at bounding box center [596, 238] width 433 height 22
click at [645, 84] on link "Analyse des besoins" at bounding box center [659, 76] width 189 height 32
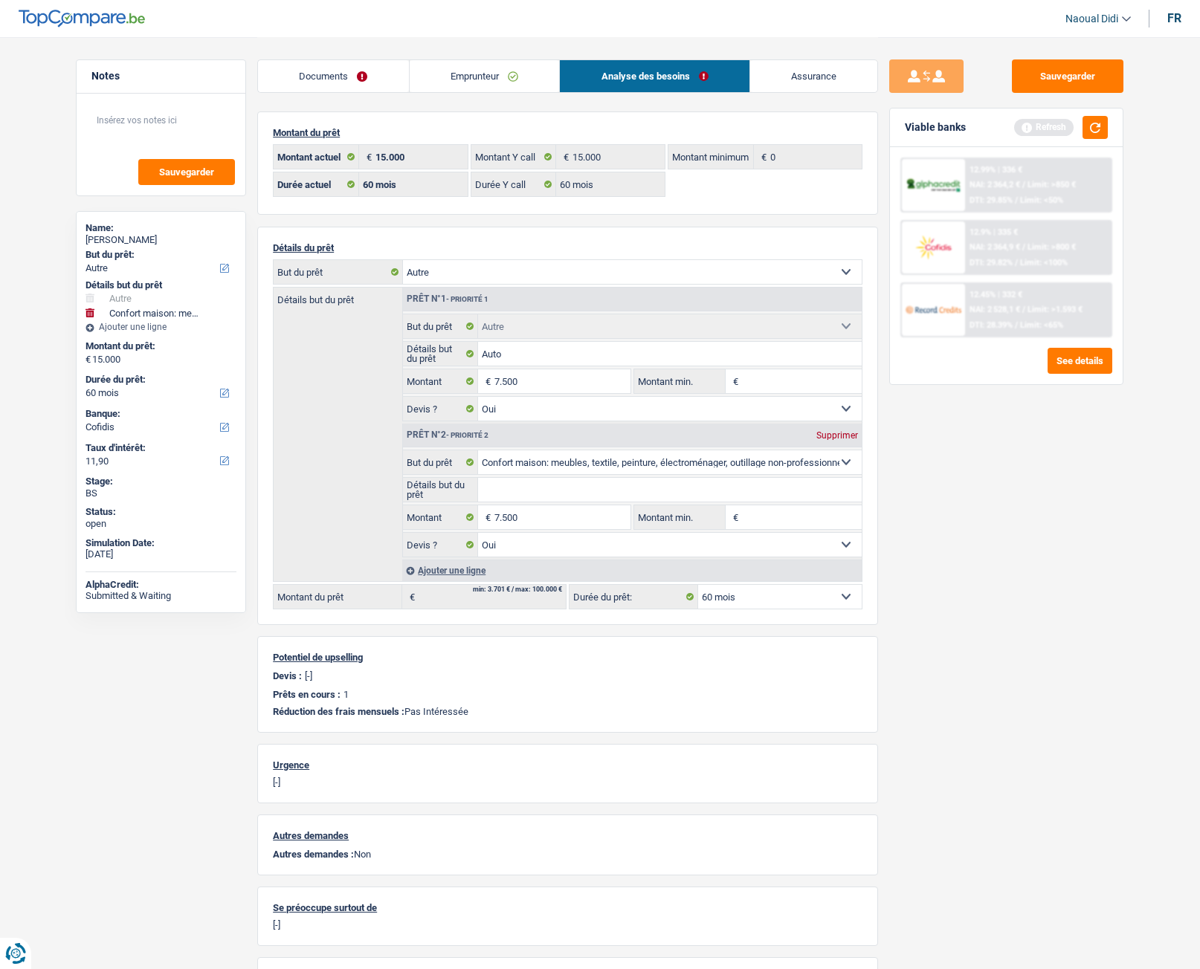
click at [1034, 542] on div "Sauvegarder Viable banks Refresh 12.99% | 336 € NAI: 2 364,2 € / Limit: >850 € …" at bounding box center [1006, 502] width 256 height 886
click at [1064, 76] on button "Sauvegarder" at bounding box center [1068, 75] width 112 height 33
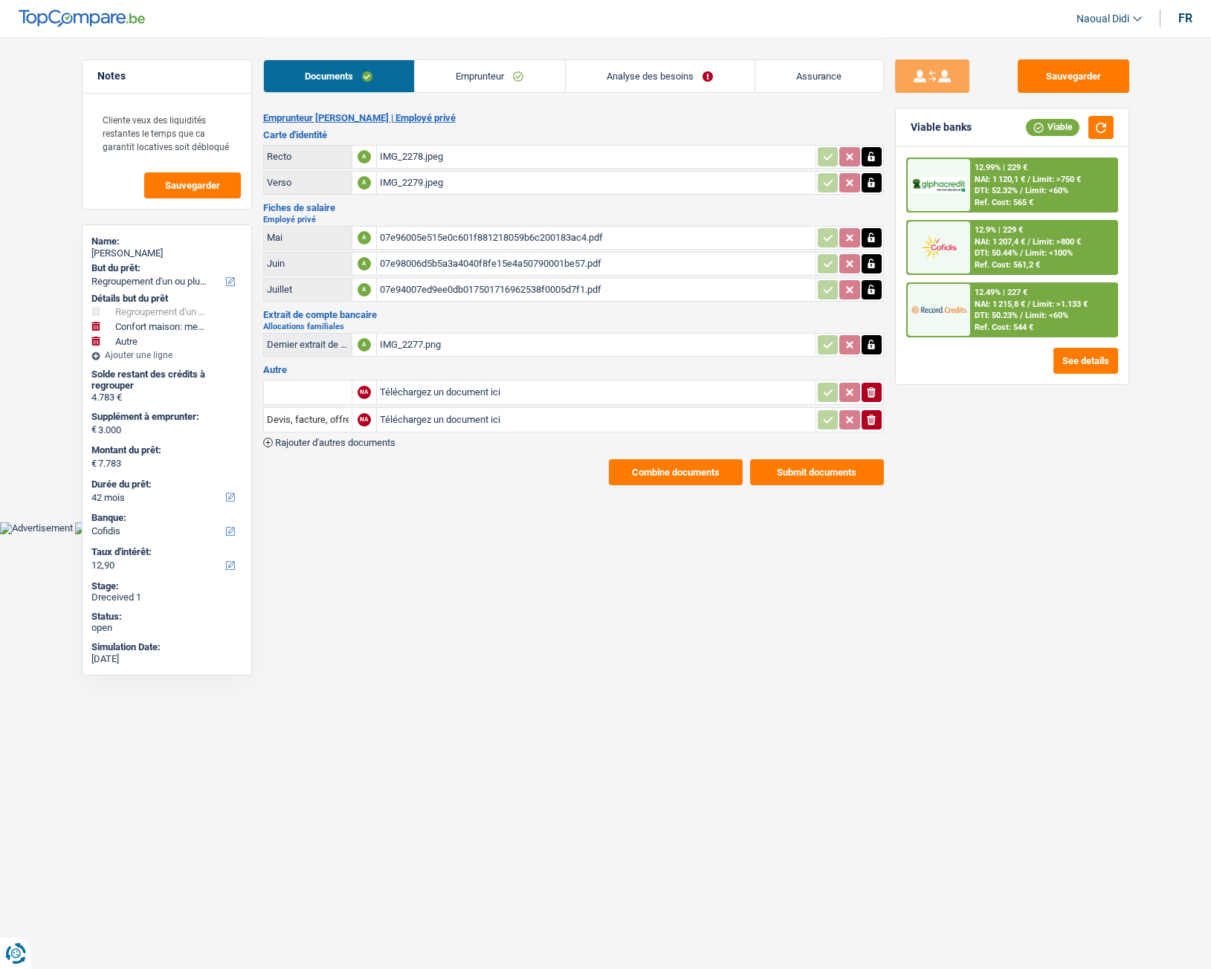
select select "refinancing"
select select "household"
select select "other"
select select "42"
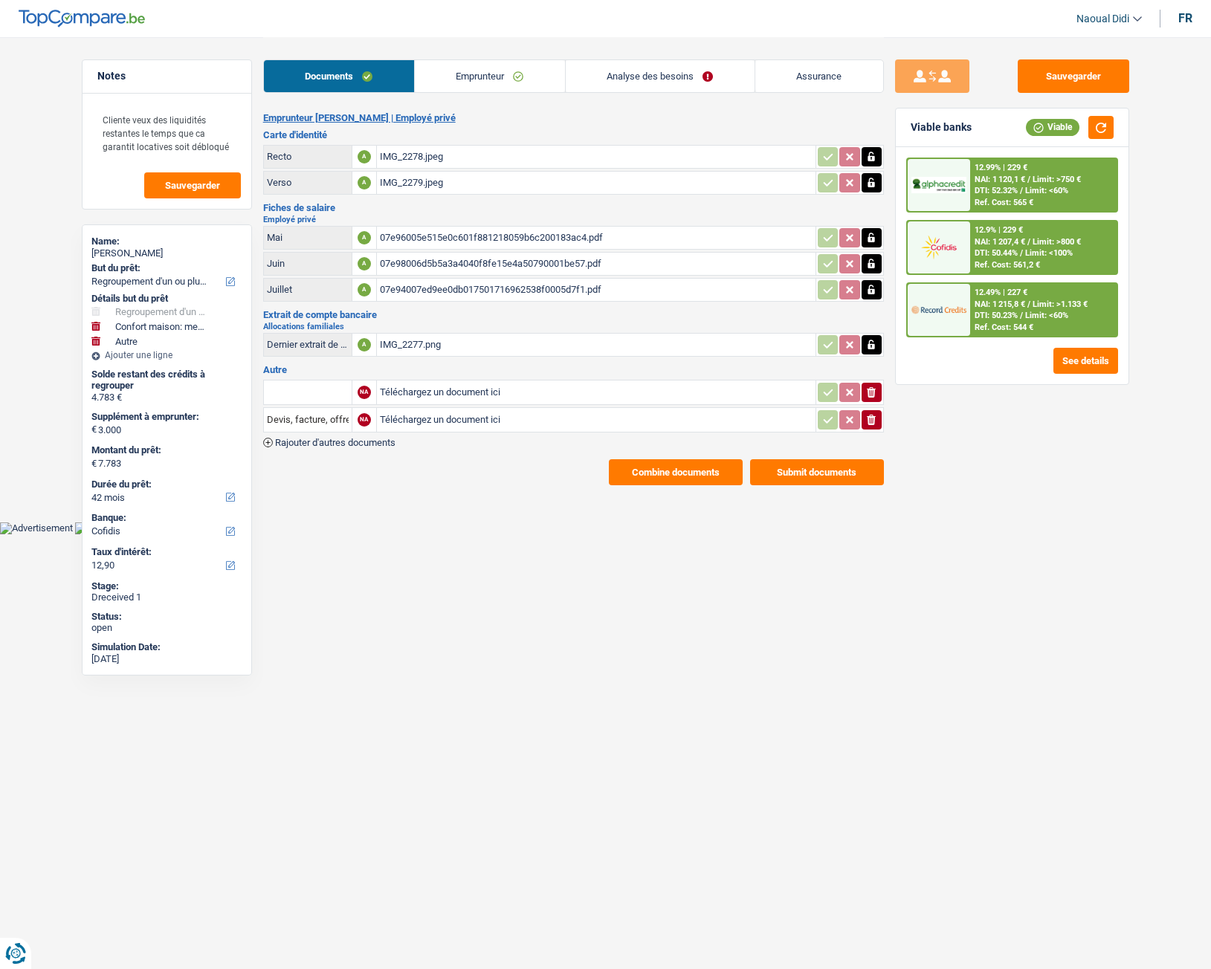
click at [479, 77] on link "Emprunteur" at bounding box center [490, 76] width 150 height 32
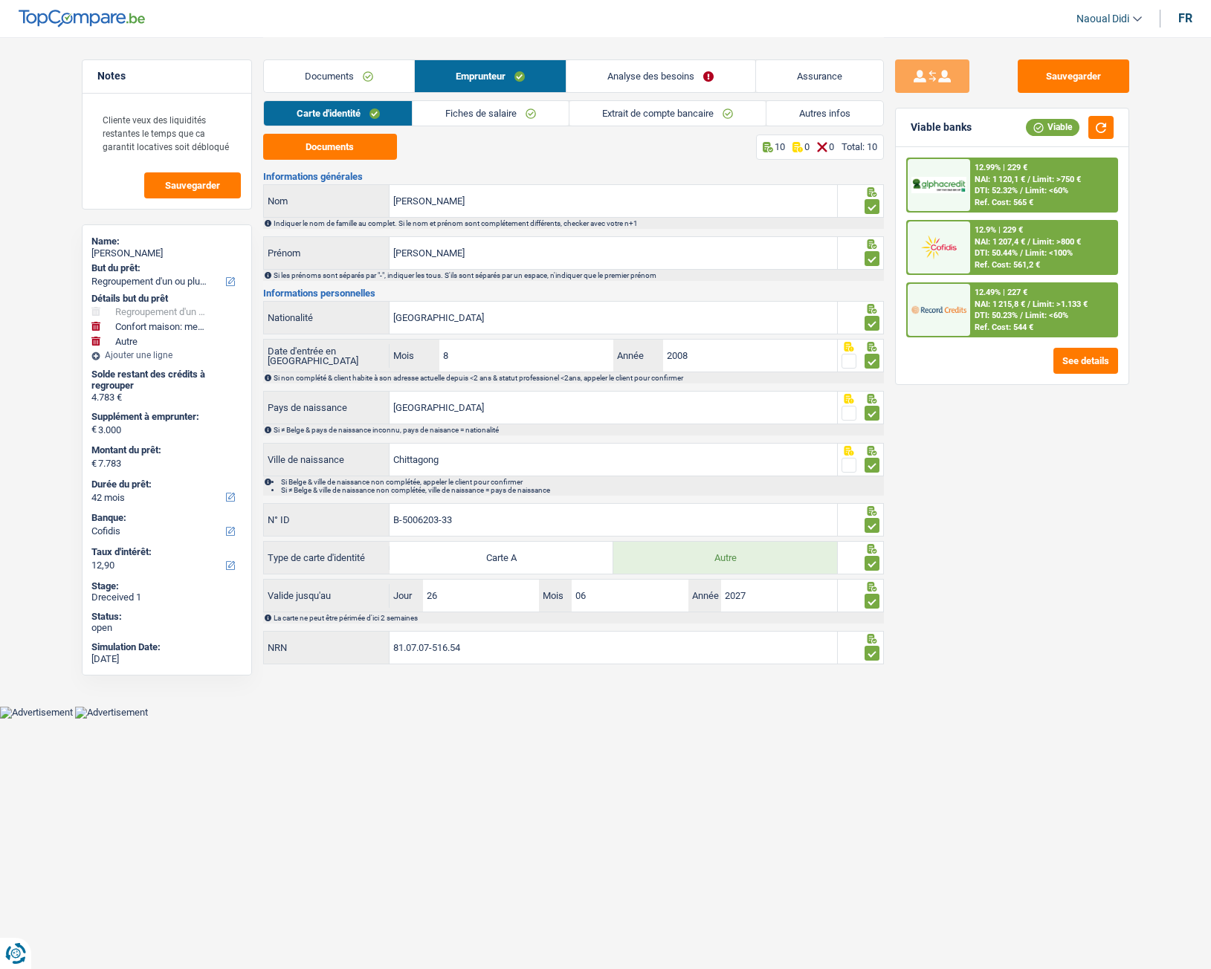
click at [319, 118] on link "Carte d'identité" at bounding box center [338, 113] width 149 height 25
click at [323, 143] on button "Documents" at bounding box center [330, 147] width 134 height 26
click at [492, 107] on link "Fiches de salaire" at bounding box center [491, 113] width 156 height 25
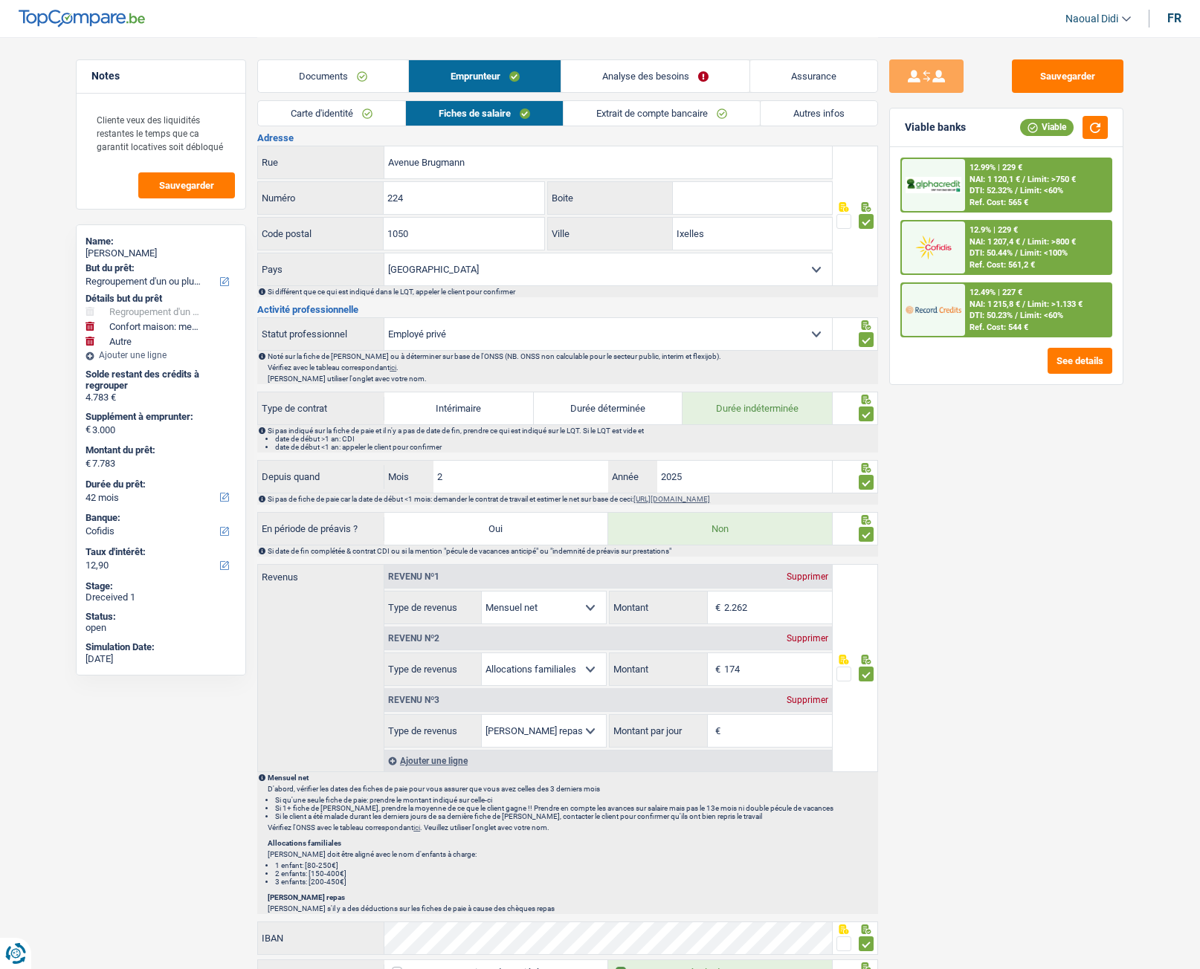
scroll to position [446, 0]
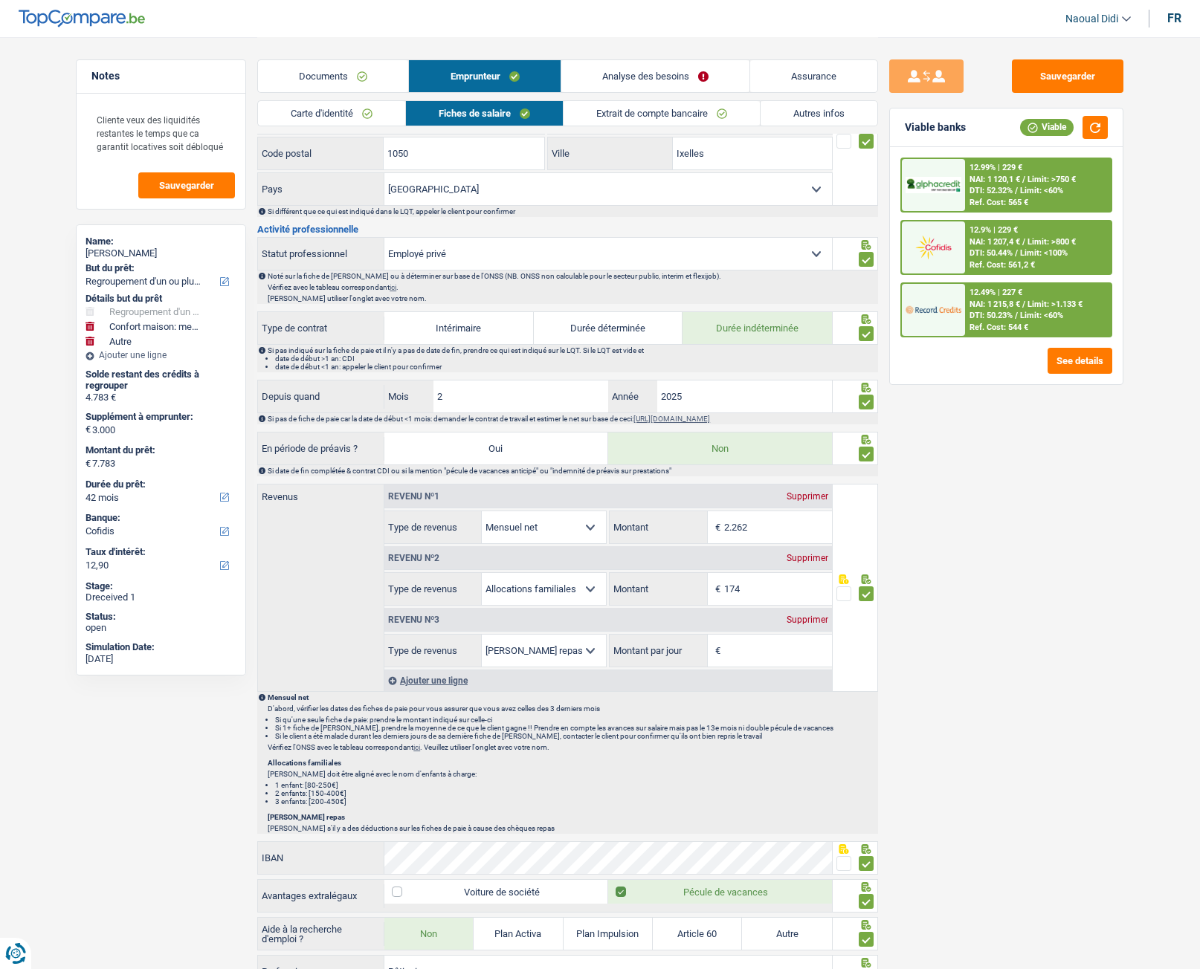
click at [804, 618] on div "Supprimer" at bounding box center [807, 620] width 49 height 9
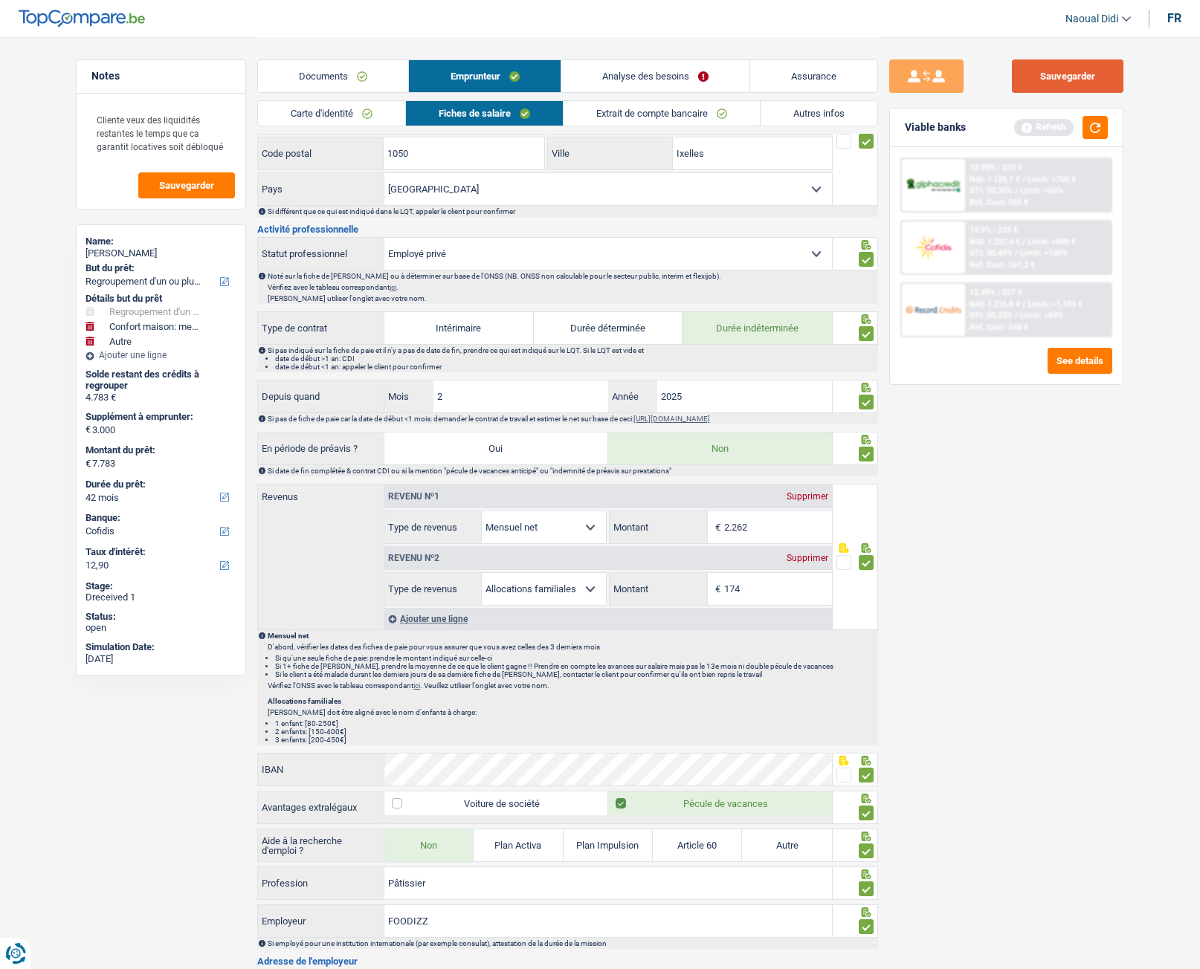
click at [1071, 80] on button "Sauvegarder" at bounding box center [1068, 75] width 112 height 33
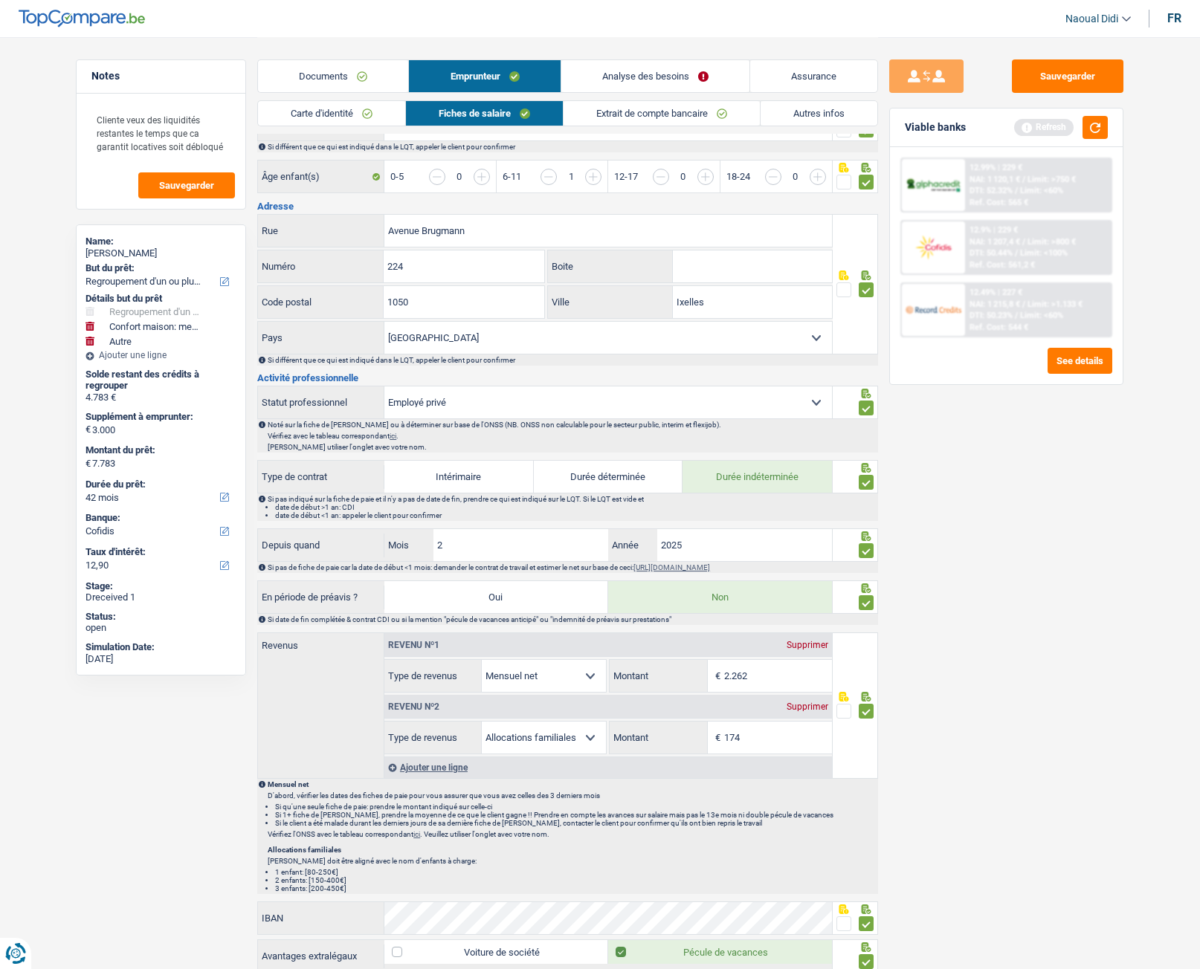
scroll to position [0, 0]
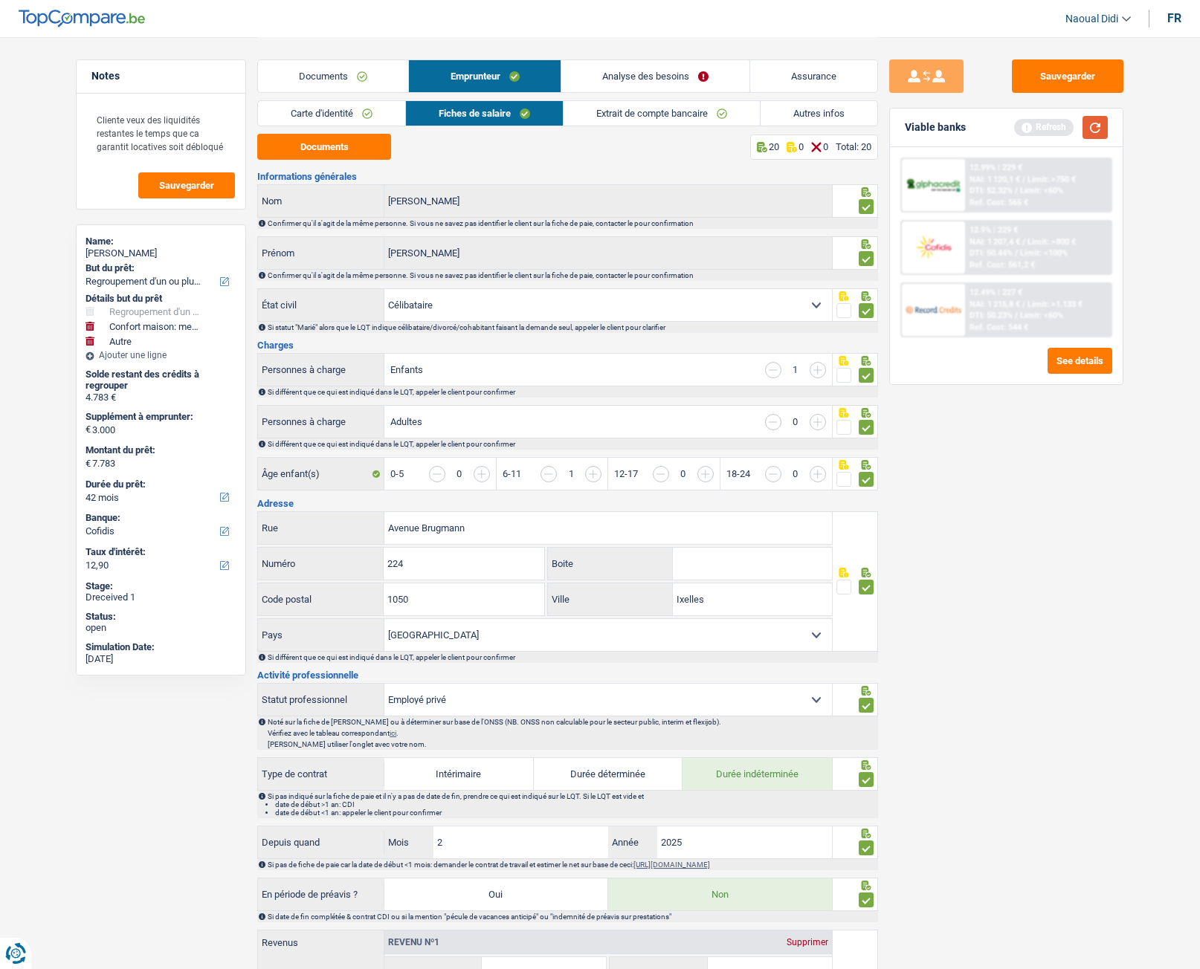
click at [1095, 126] on button "button" at bounding box center [1094, 127] width 25 height 23
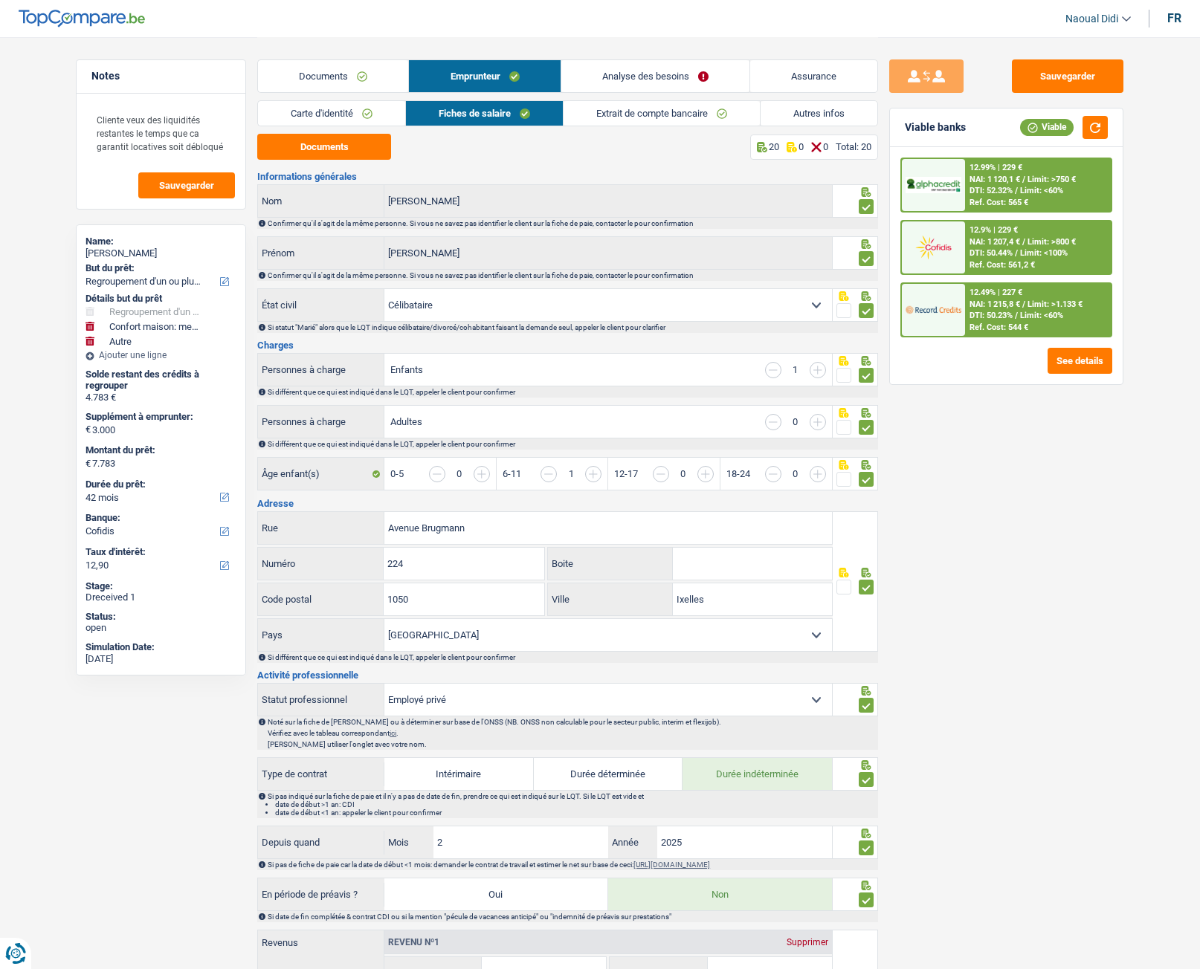
click at [1039, 176] on span "Limit: >750 €" at bounding box center [1051, 180] width 48 height 10
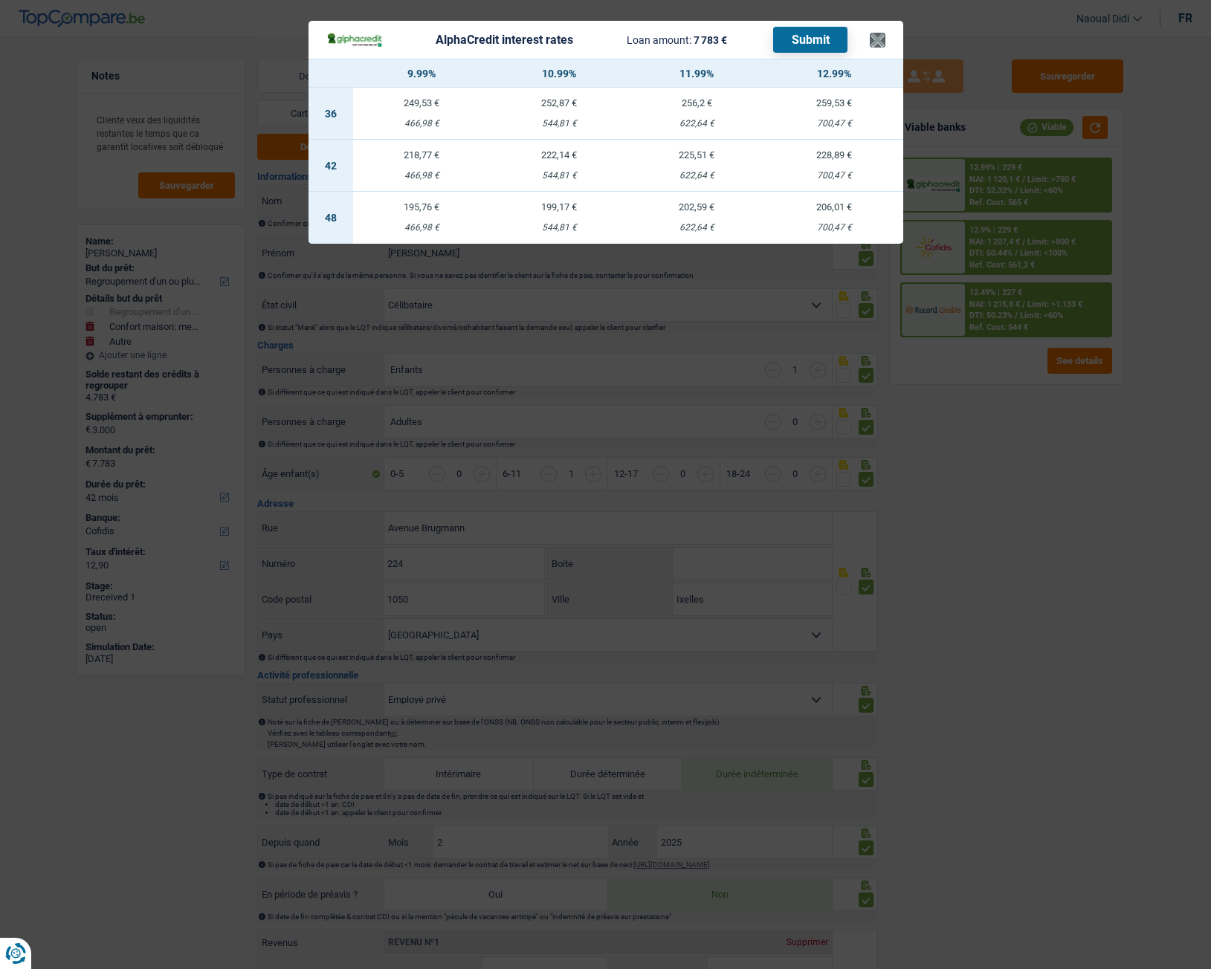
click at [884, 36] on header "AlphaCredit interest rates Loan amount: 7 783 € Submit ×" at bounding box center [606, 40] width 595 height 38
click at [873, 42] on button "×" at bounding box center [878, 40] width 16 height 15
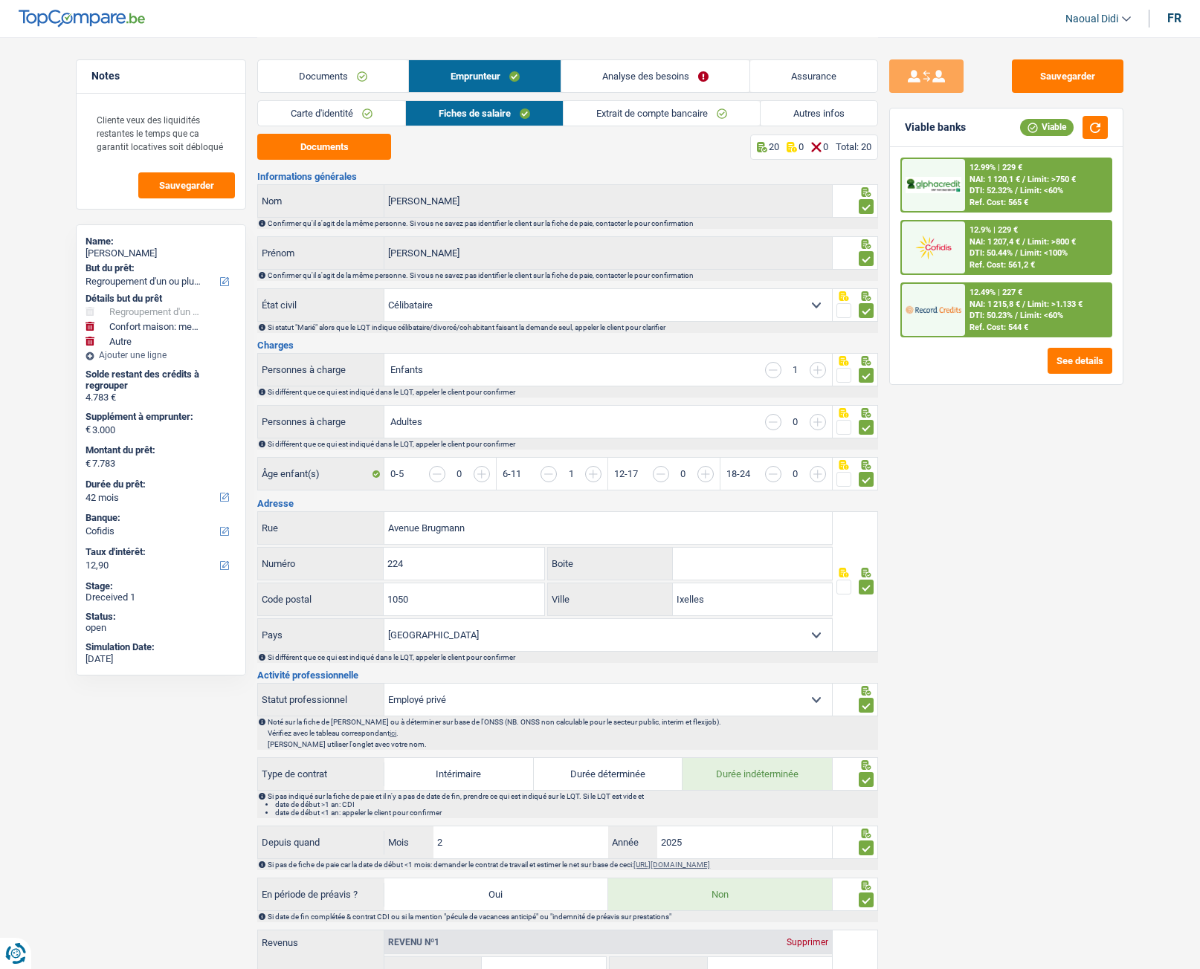
click at [673, 77] on link "Analyse des besoins" at bounding box center [655, 76] width 188 height 32
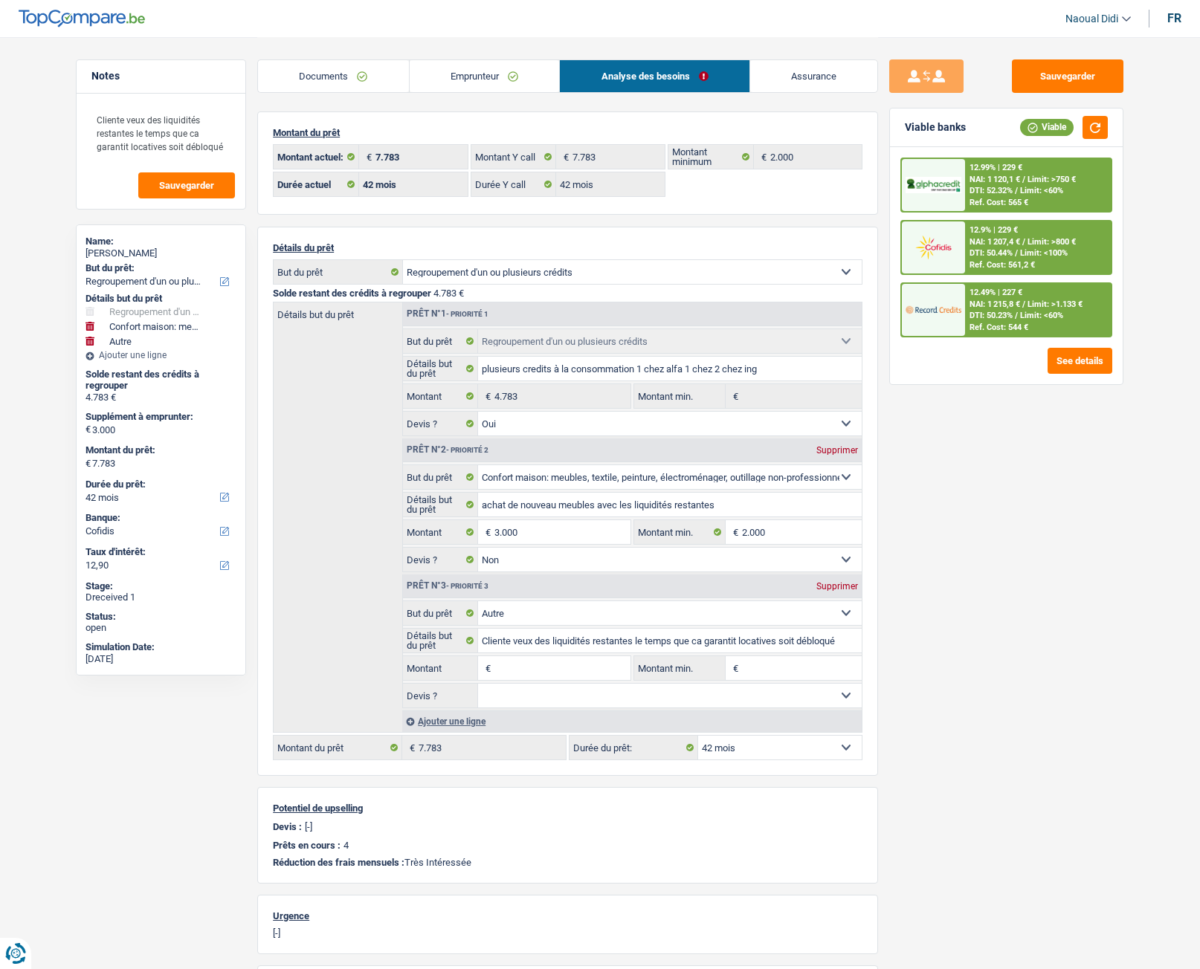
click at [1007, 190] on span "DTI: 52.32%" at bounding box center [990, 191] width 43 height 10
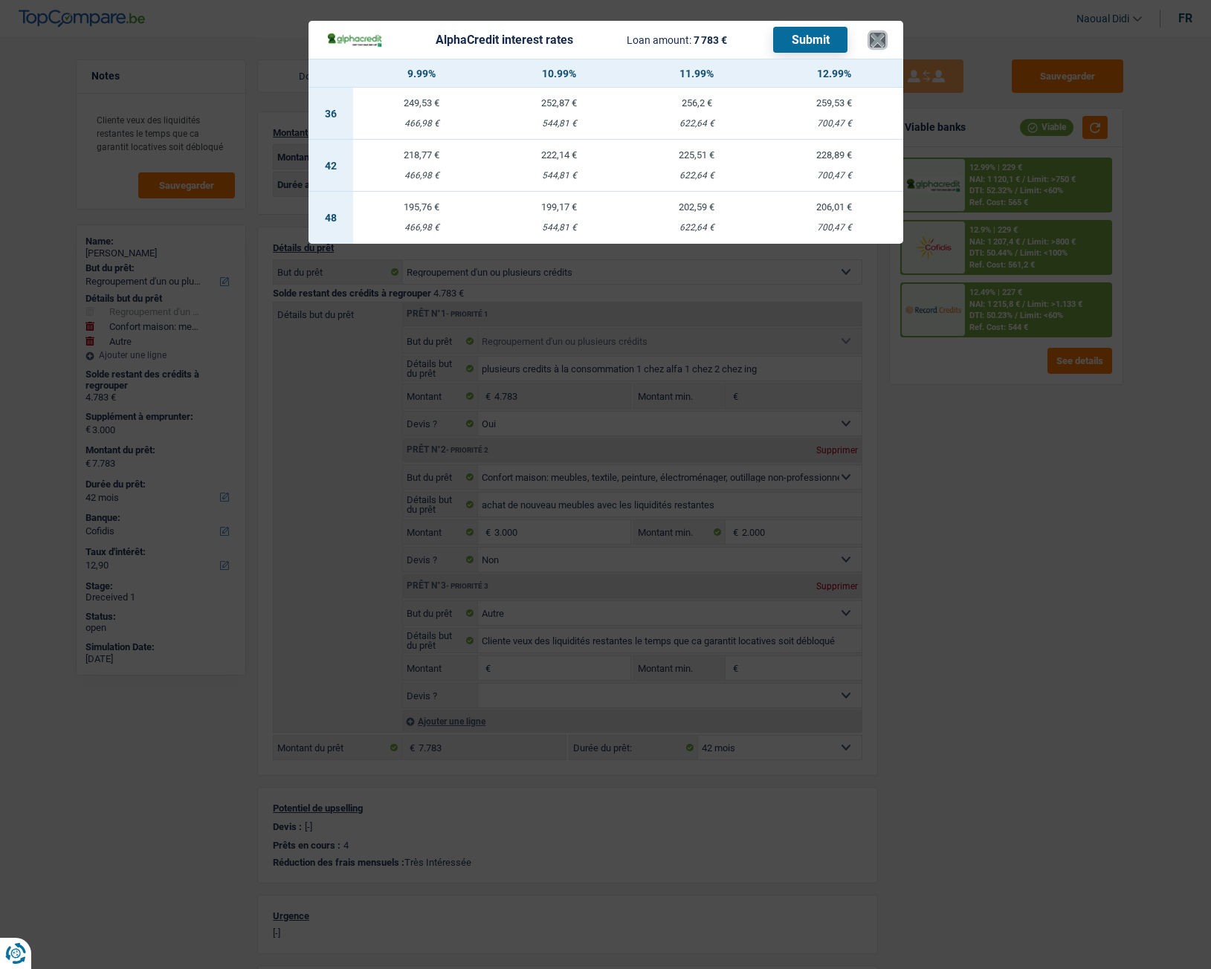
click at [878, 37] on button "×" at bounding box center [878, 40] width 16 height 15
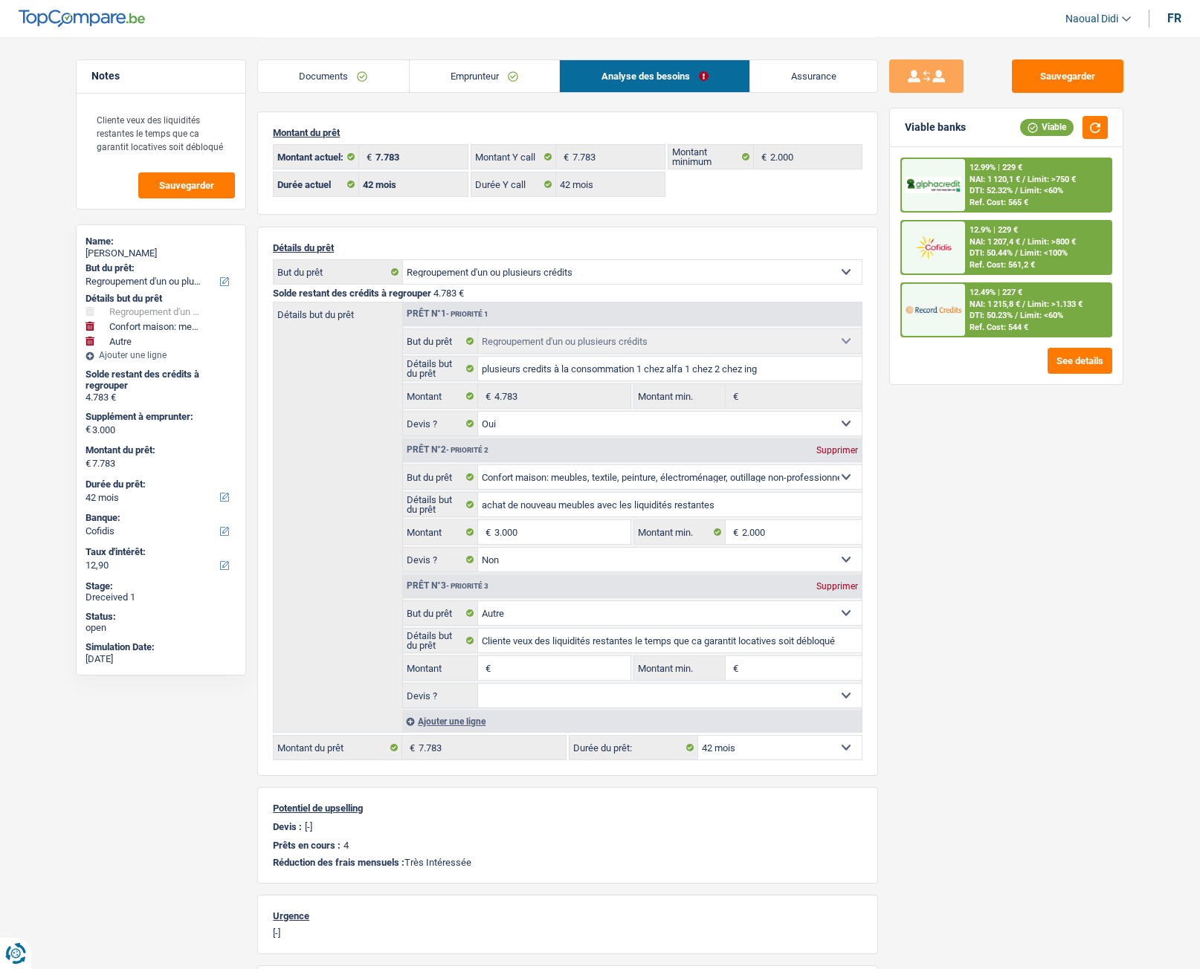
click at [509, 668] on input "Montant" at bounding box center [562, 668] width 136 height 24
click at [1020, 180] on span "NAI: 1 120,1 €" at bounding box center [994, 180] width 51 height 10
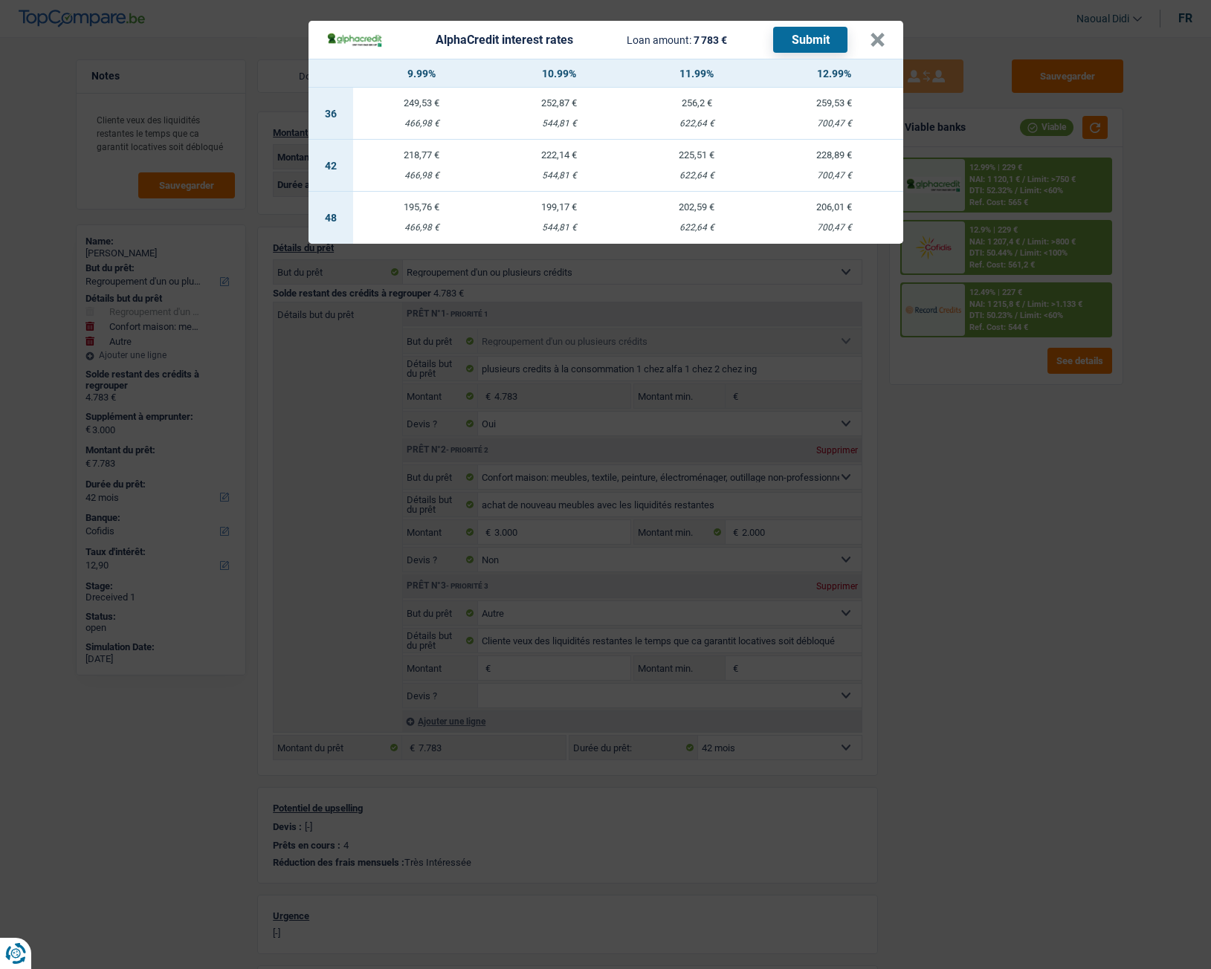
click at [867, 36] on div "AlphaCredit interest rates Loan amount: 7 783 € Submit" at bounding box center [597, 40] width 543 height 26
click at [882, 48] on button "×" at bounding box center [878, 40] width 16 height 15
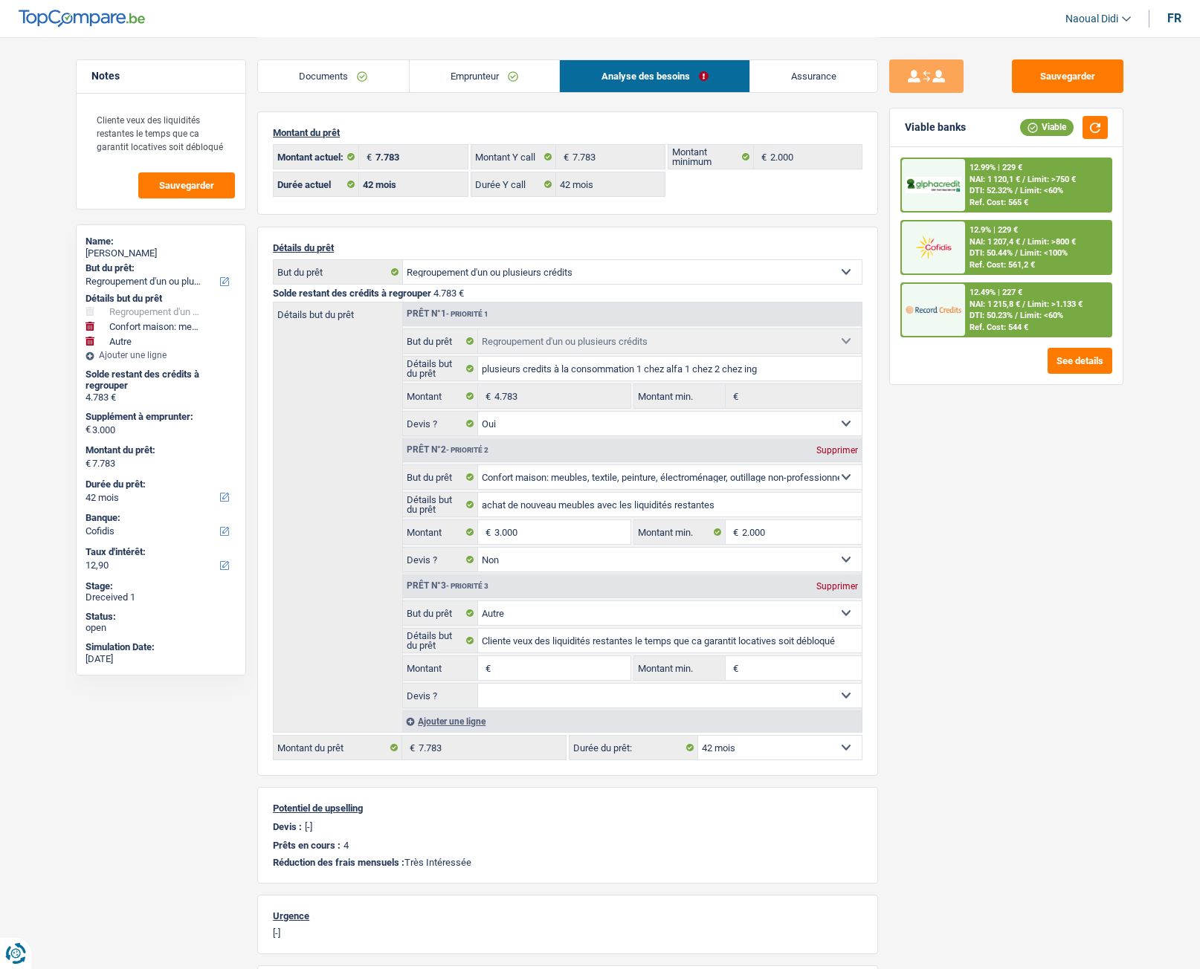
click at [1012, 175] on span "NAI: 1 120,1 €" at bounding box center [994, 180] width 51 height 10
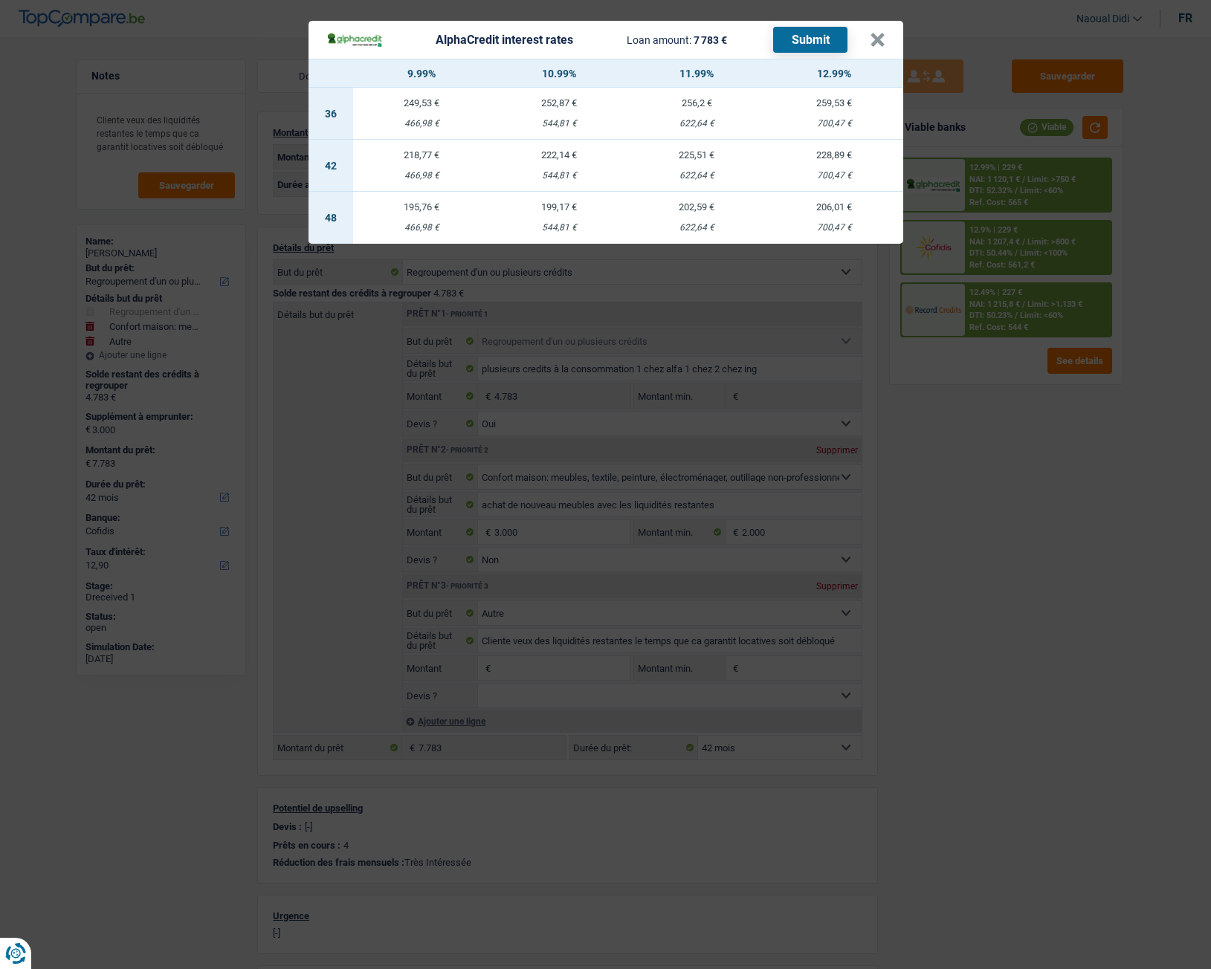
drag, startPoint x: 699, startPoint y: 164, endPoint x: 707, endPoint y: 155, distance: 12.1
click at [705, 156] on td "225,51 € 622,64 €" at bounding box center [697, 166] width 138 height 52
select select "alphacredit"
type input "11,99"
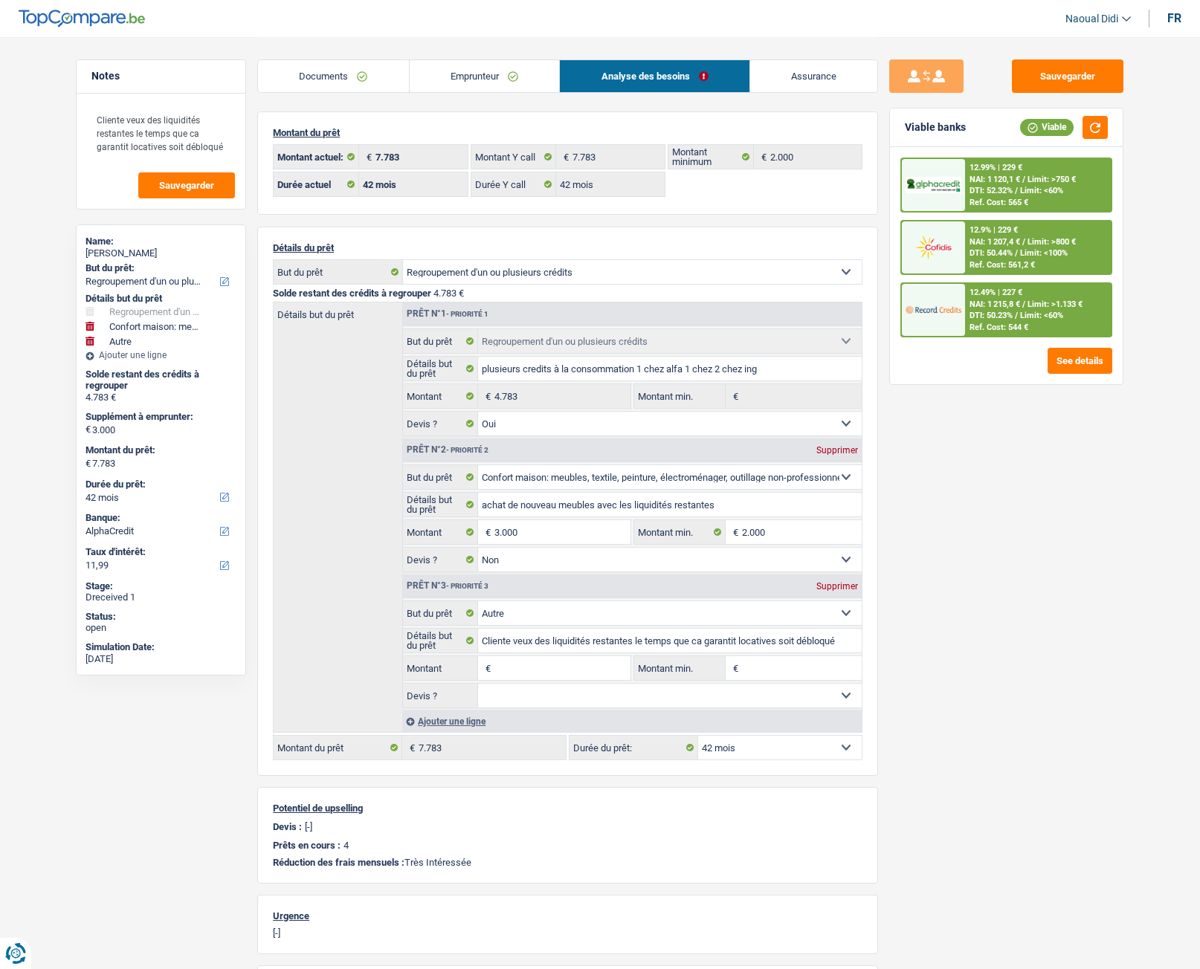
click at [984, 187] on span "DTI: 52.32%" at bounding box center [990, 191] width 43 height 10
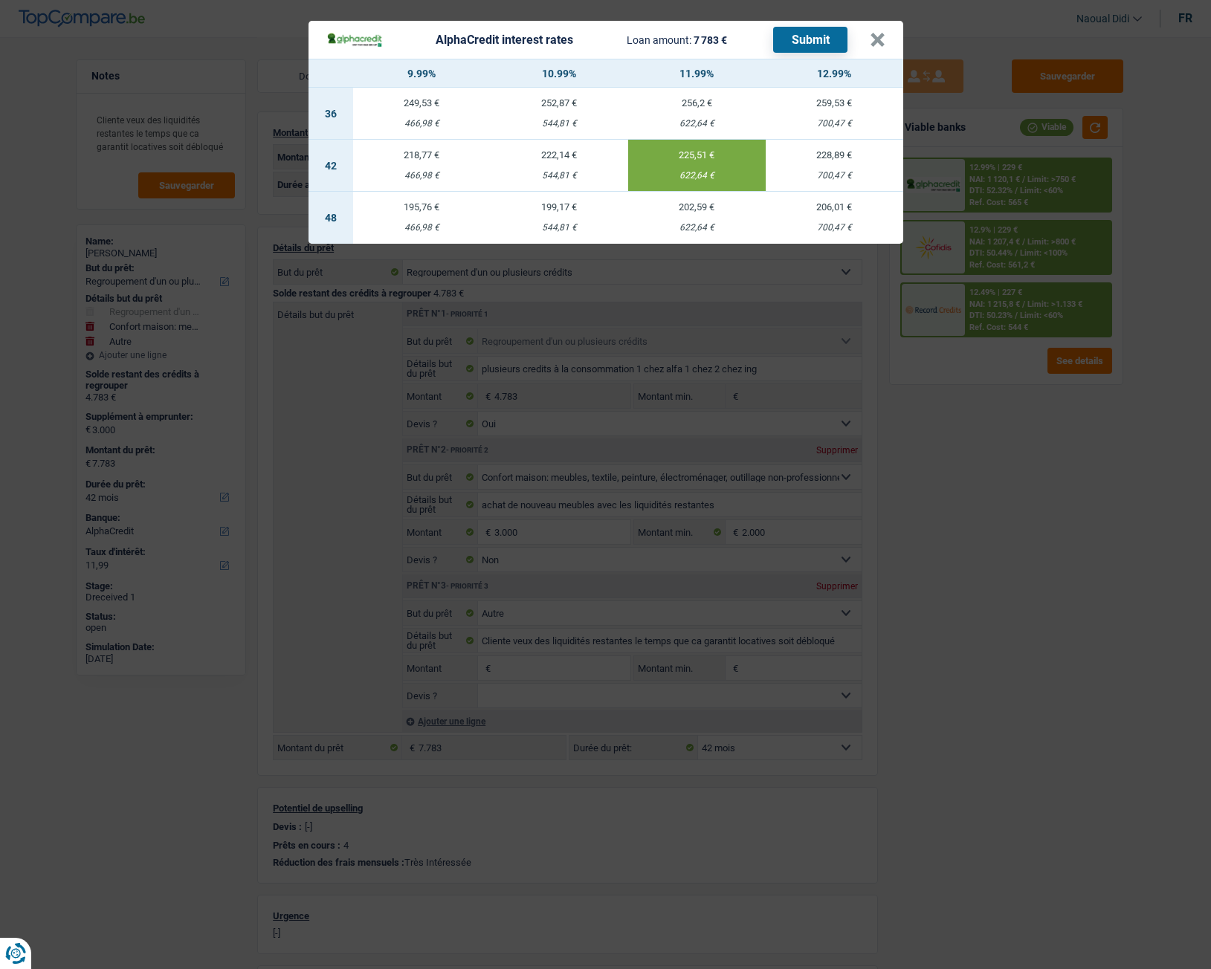
click at [819, 36] on button "Submit" at bounding box center [810, 40] width 74 height 26
click at [875, 46] on button "×" at bounding box center [878, 40] width 16 height 15
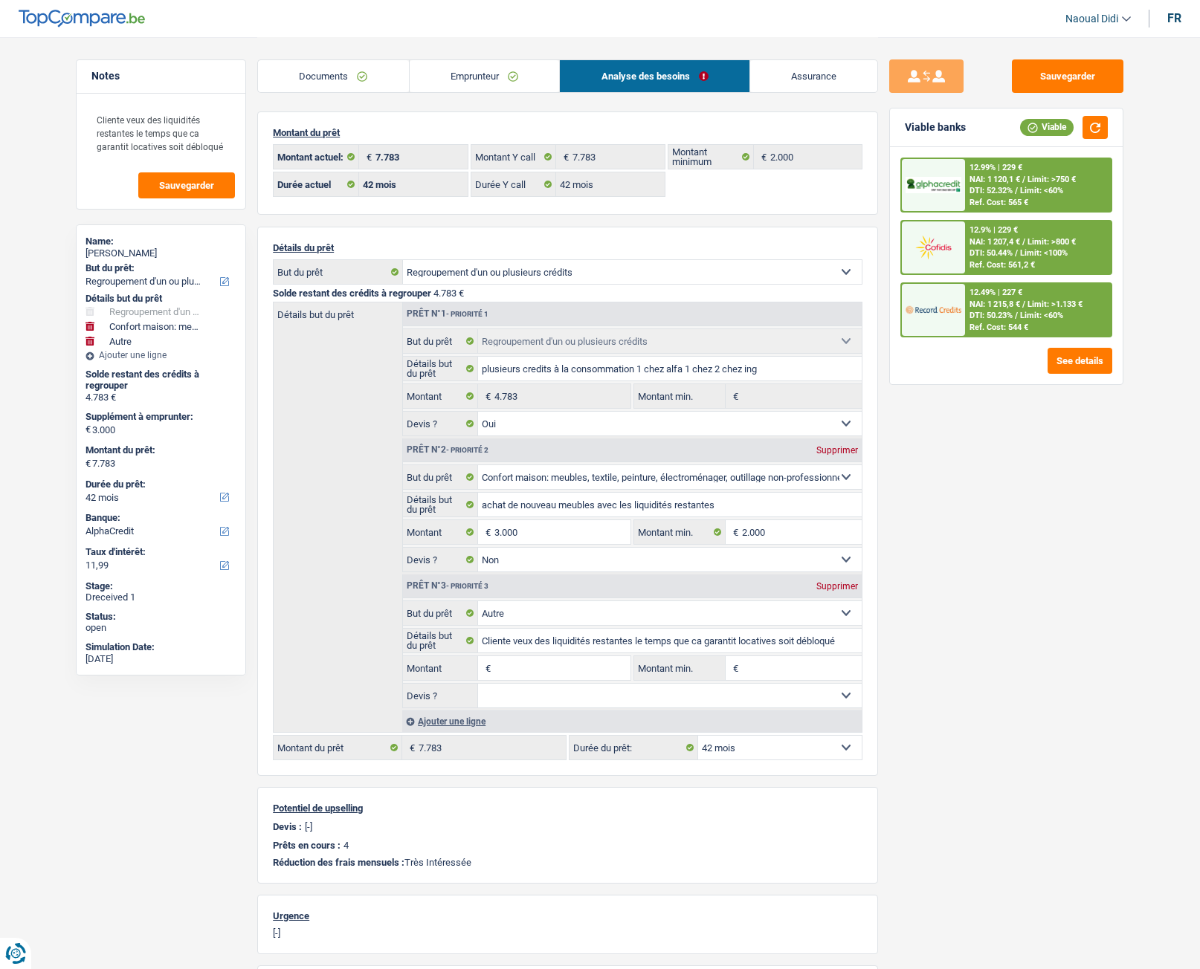
click at [981, 302] on span "NAI: 1 215,8 €" at bounding box center [994, 305] width 51 height 10
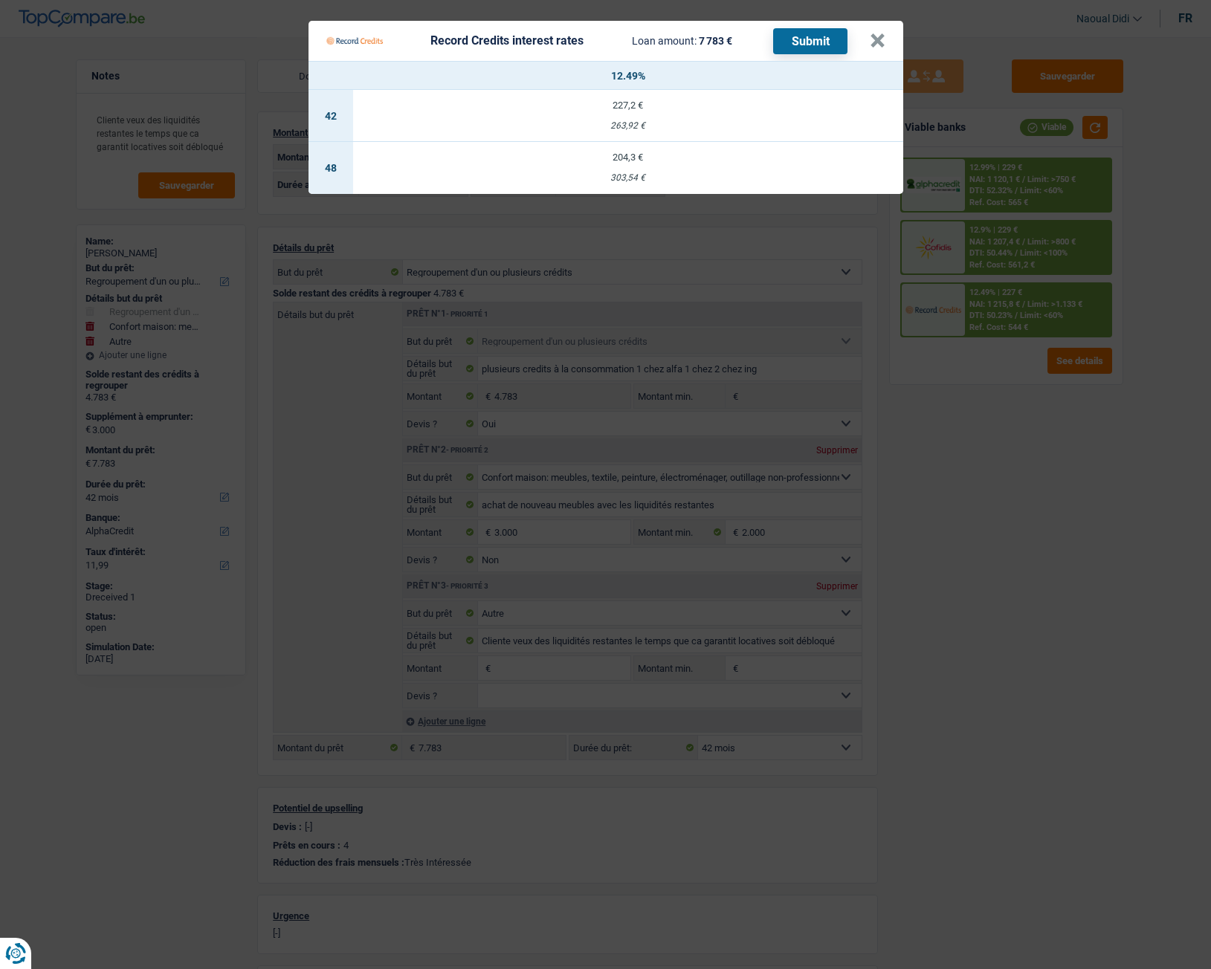
click at [632, 103] on div "227,2 €" at bounding box center [628, 105] width 550 height 10
select select "record credits"
type input "12,49"
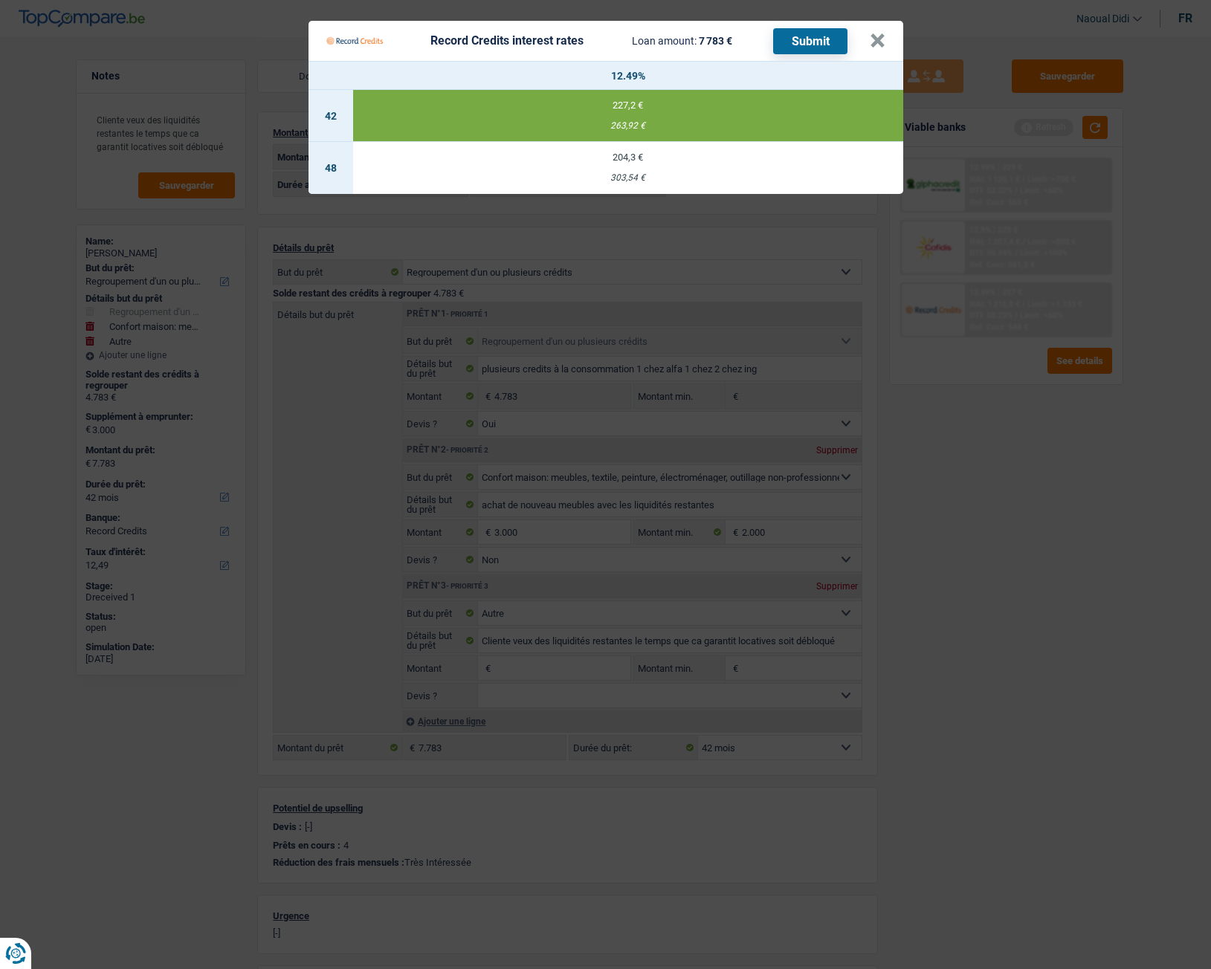
click at [808, 34] on button "Submit" at bounding box center [810, 41] width 74 height 26
click at [880, 39] on button "×" at bounding box center [878, 40] width 16 height 15
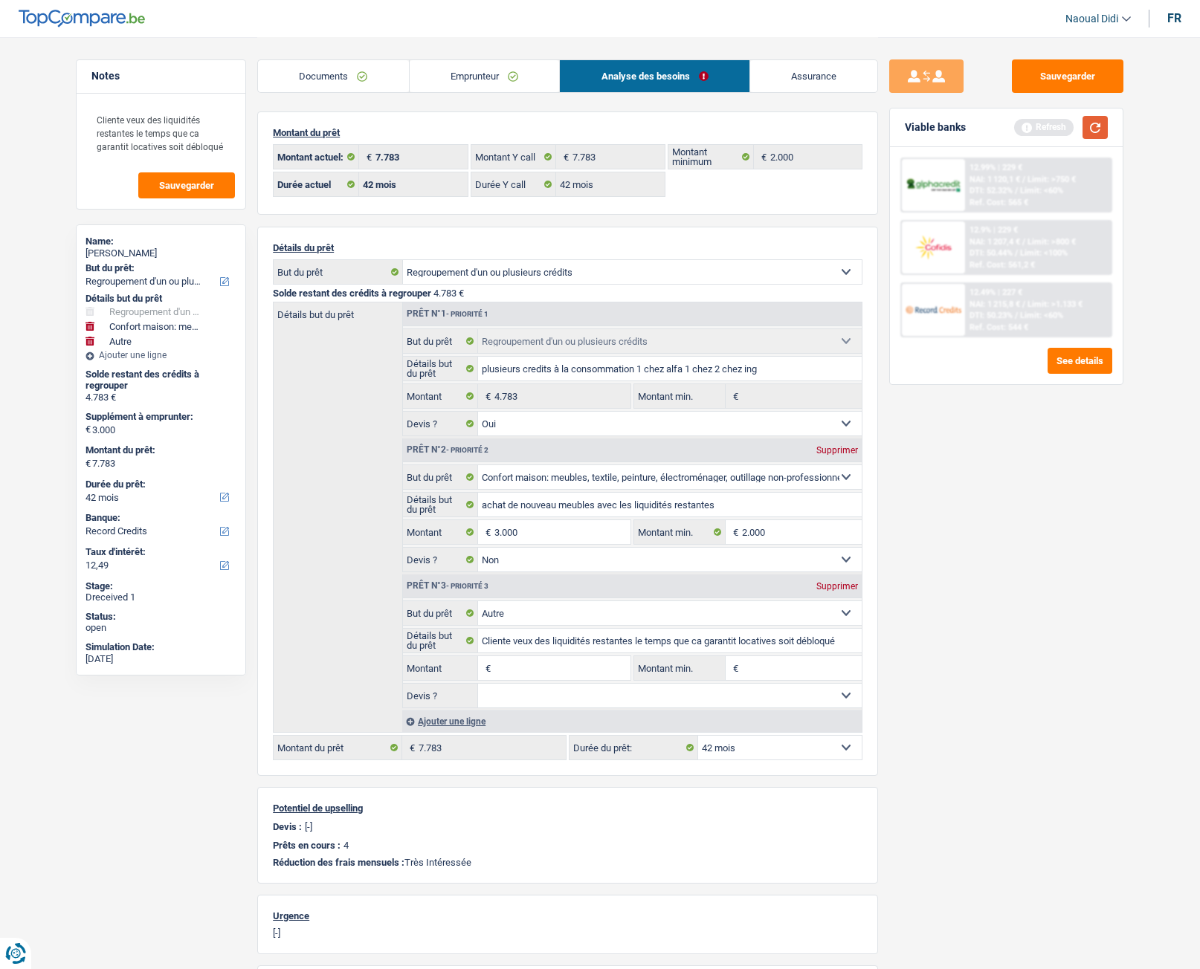
click at [1100, 126] on button "button" at bounding box center [1094, 127] width 25 height 23
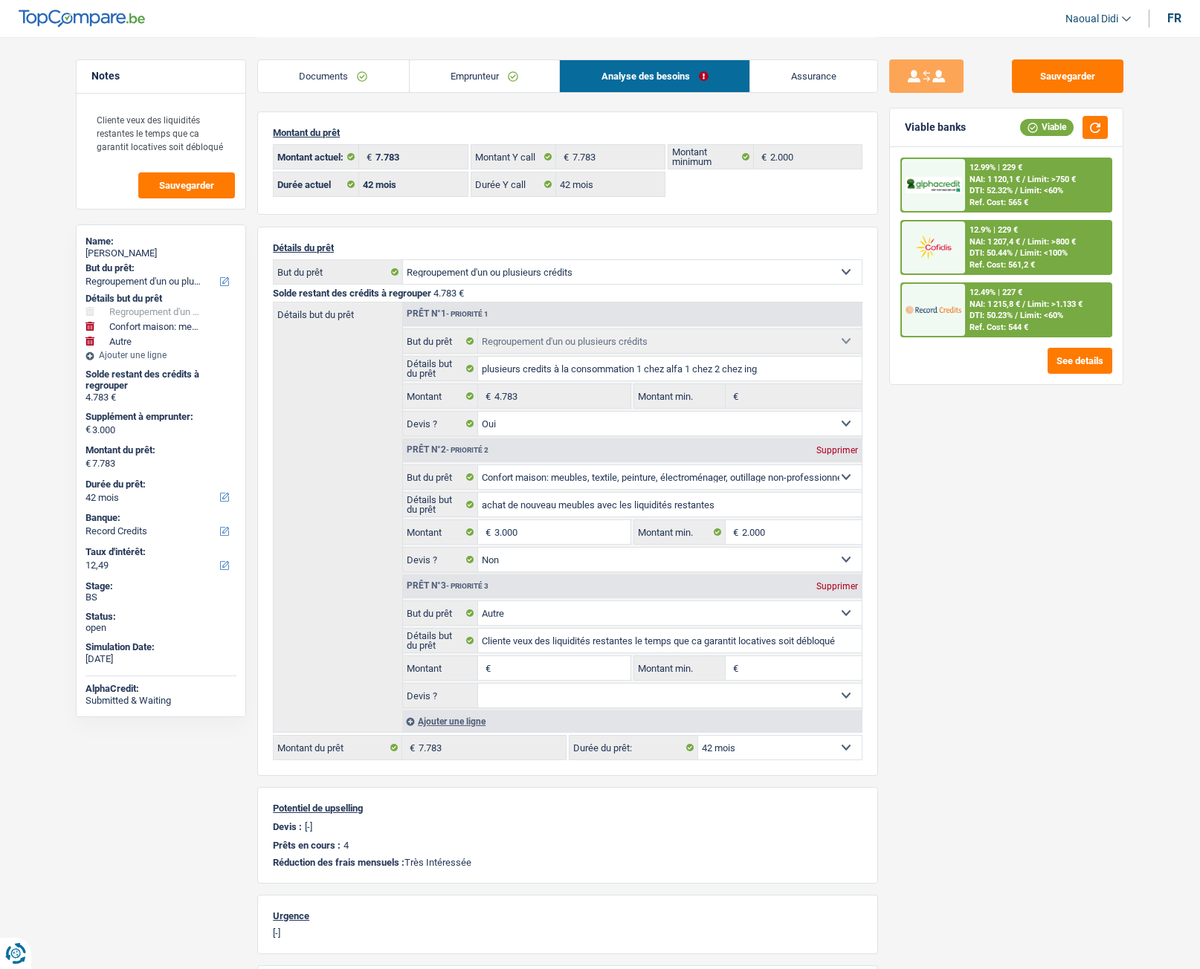
click at [1012, 255] on span "DTI: 50.44%" at bounding box center [990, 253] width 43 height 10
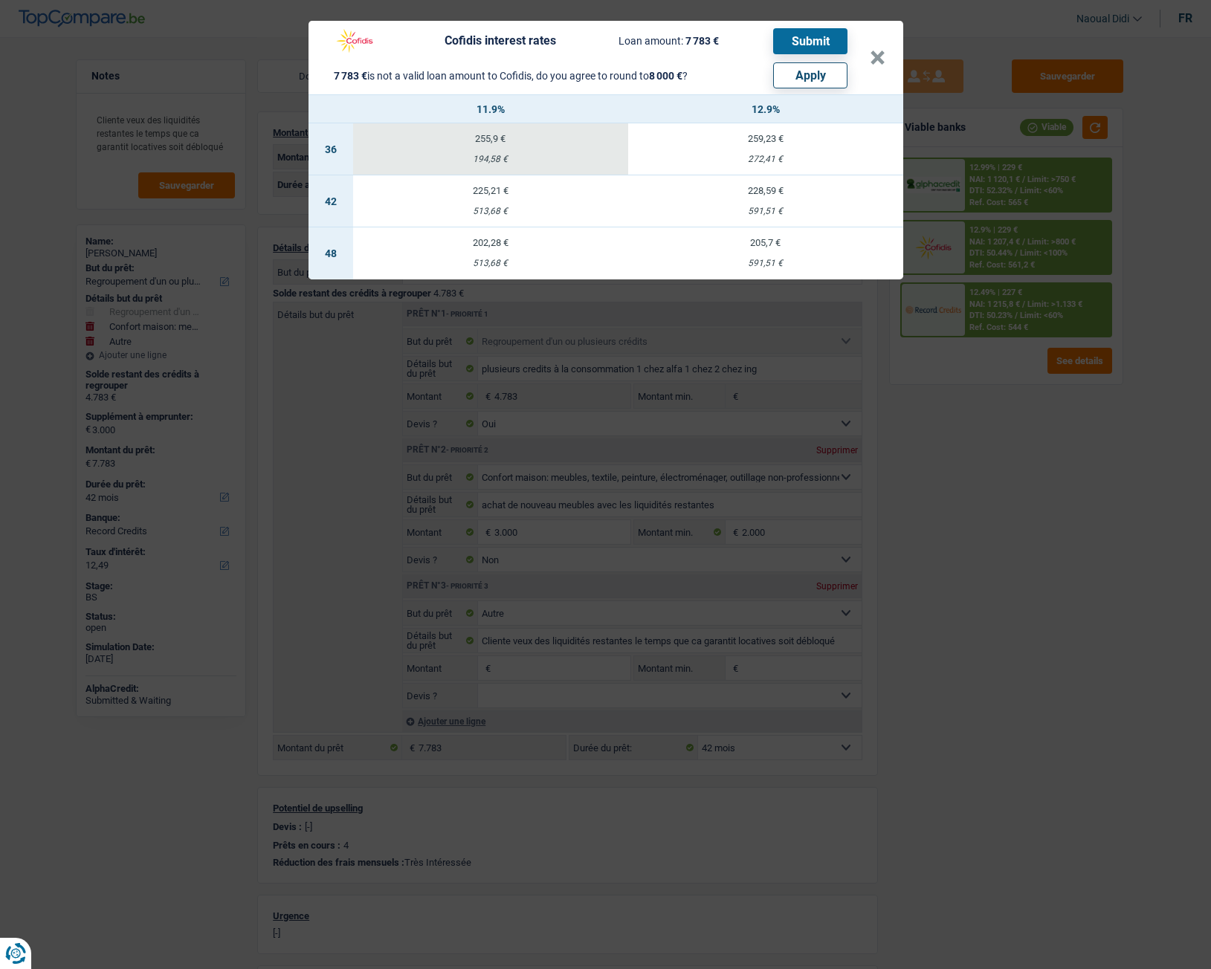
click at [812, 76] on button "Apply" at bounding box center [810, 75] width 74 height 26
type input "3.217"
type input "8.000"
select select "48"
type input "8.000"
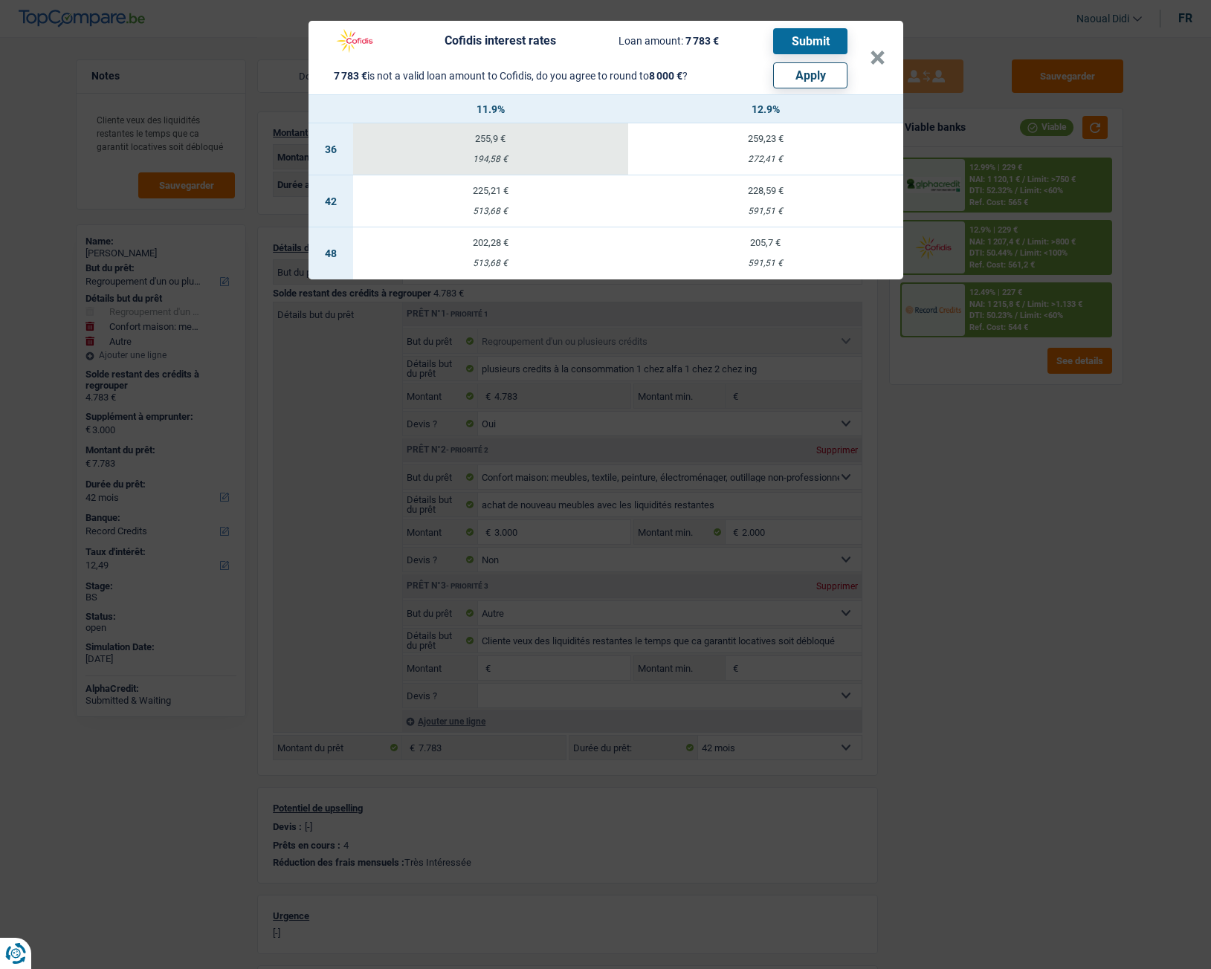
select select "48"
type input "217"
type input "8.000"
select select "48"
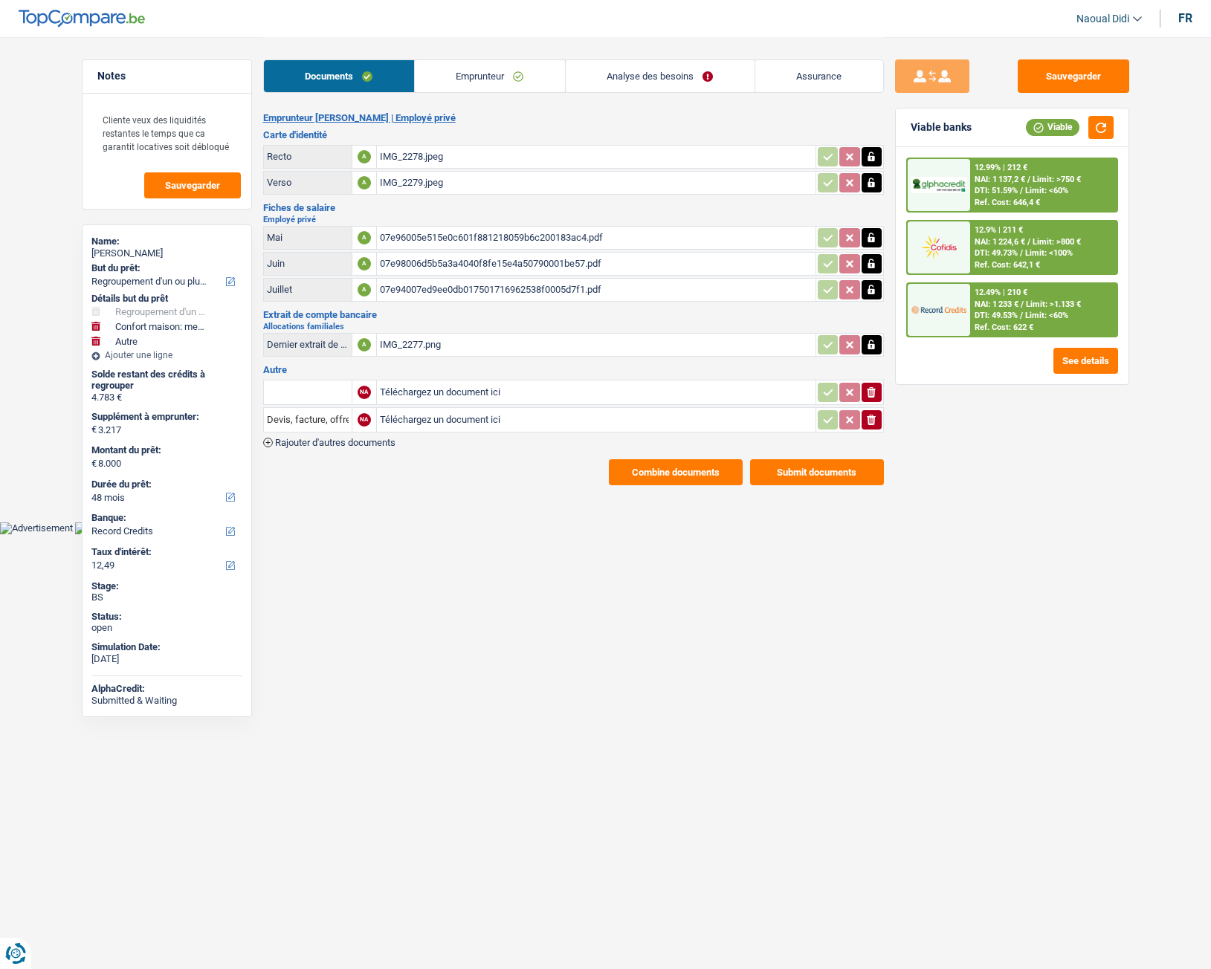
select select "refinancing"
select select "household"
select select "other"
select select "48"
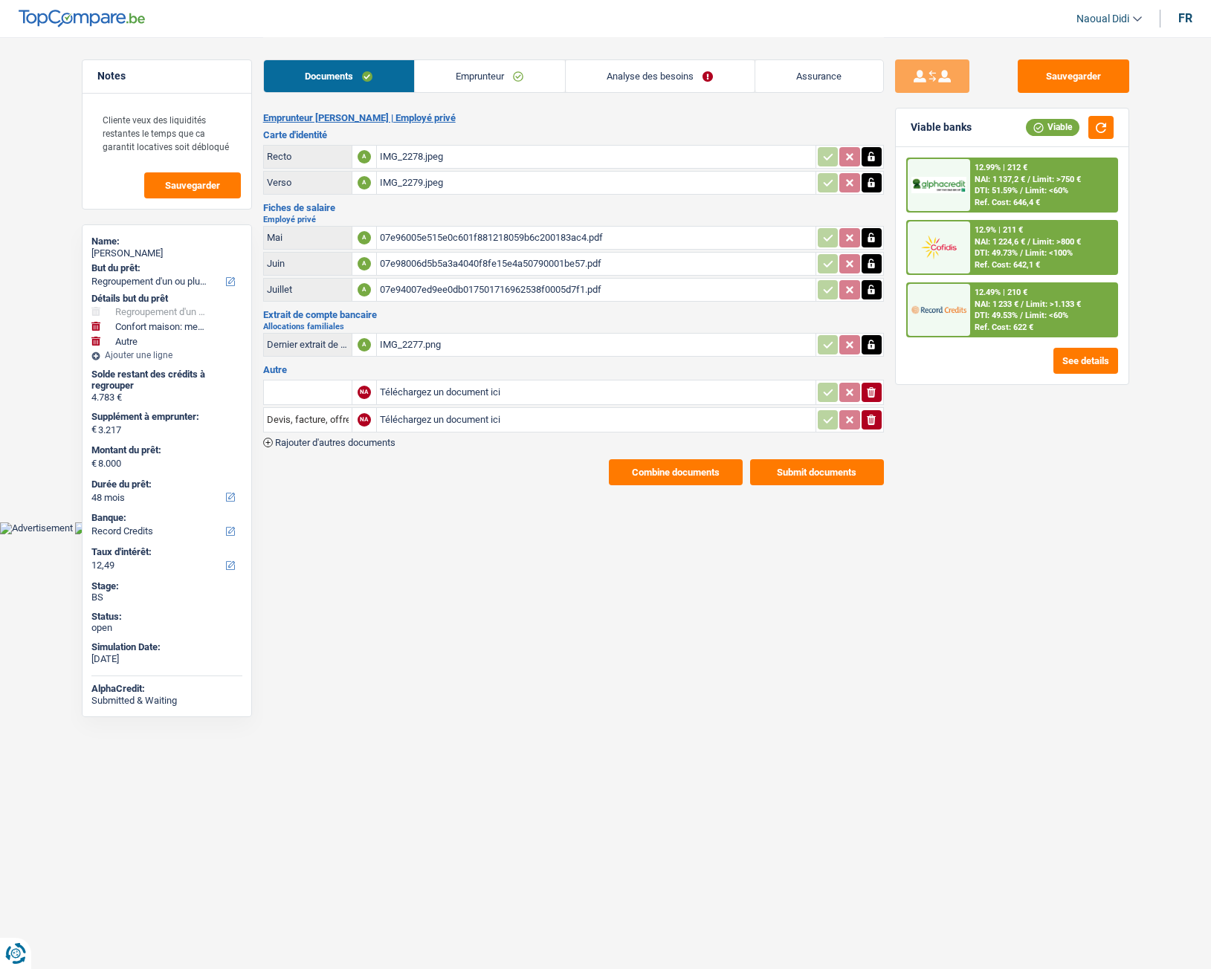
select select "record credits"
select select "48"
select select "42"
select select "refinancing"
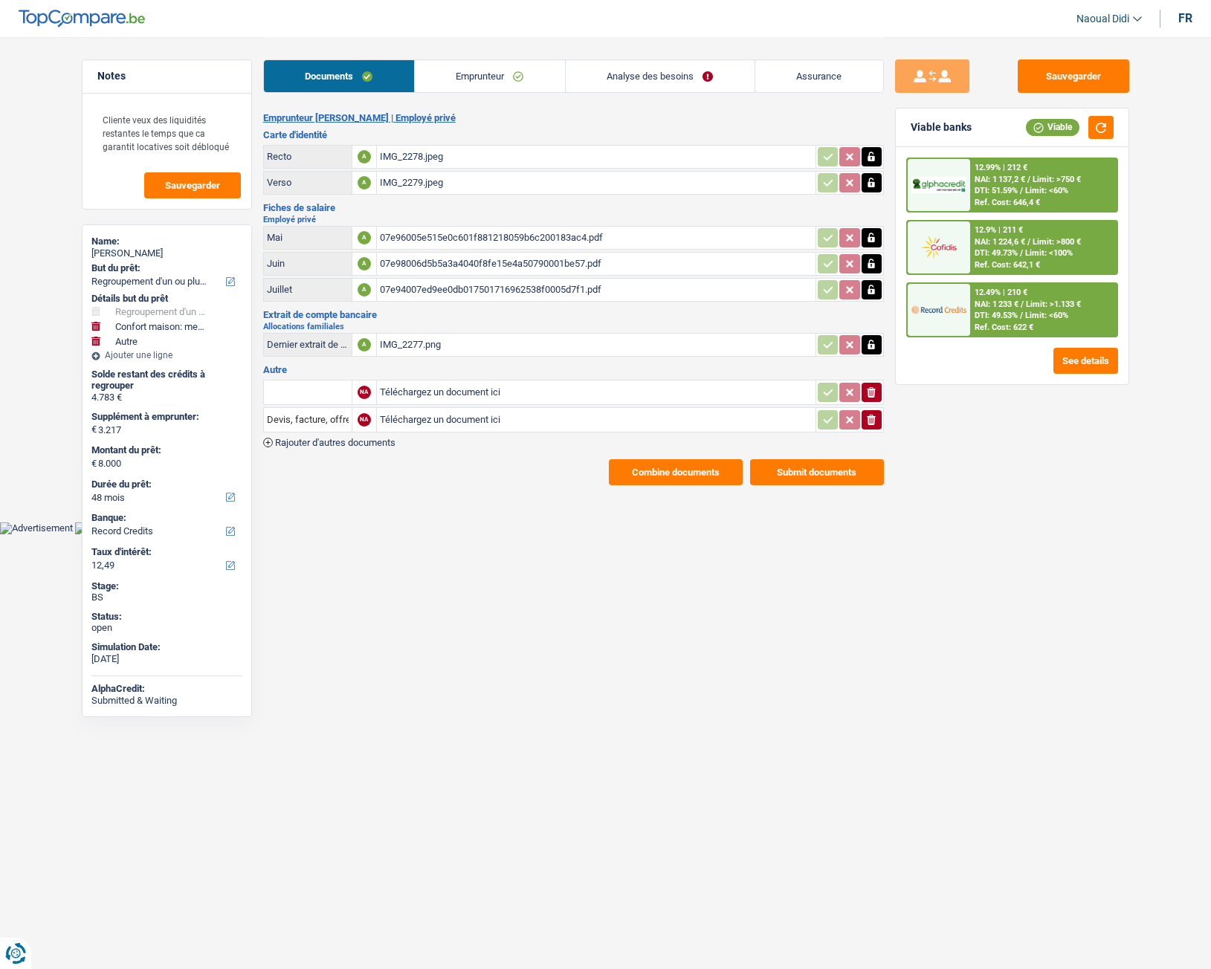
select select "yes"
select select "household"
select select "false"
select select "other"
select select "48"
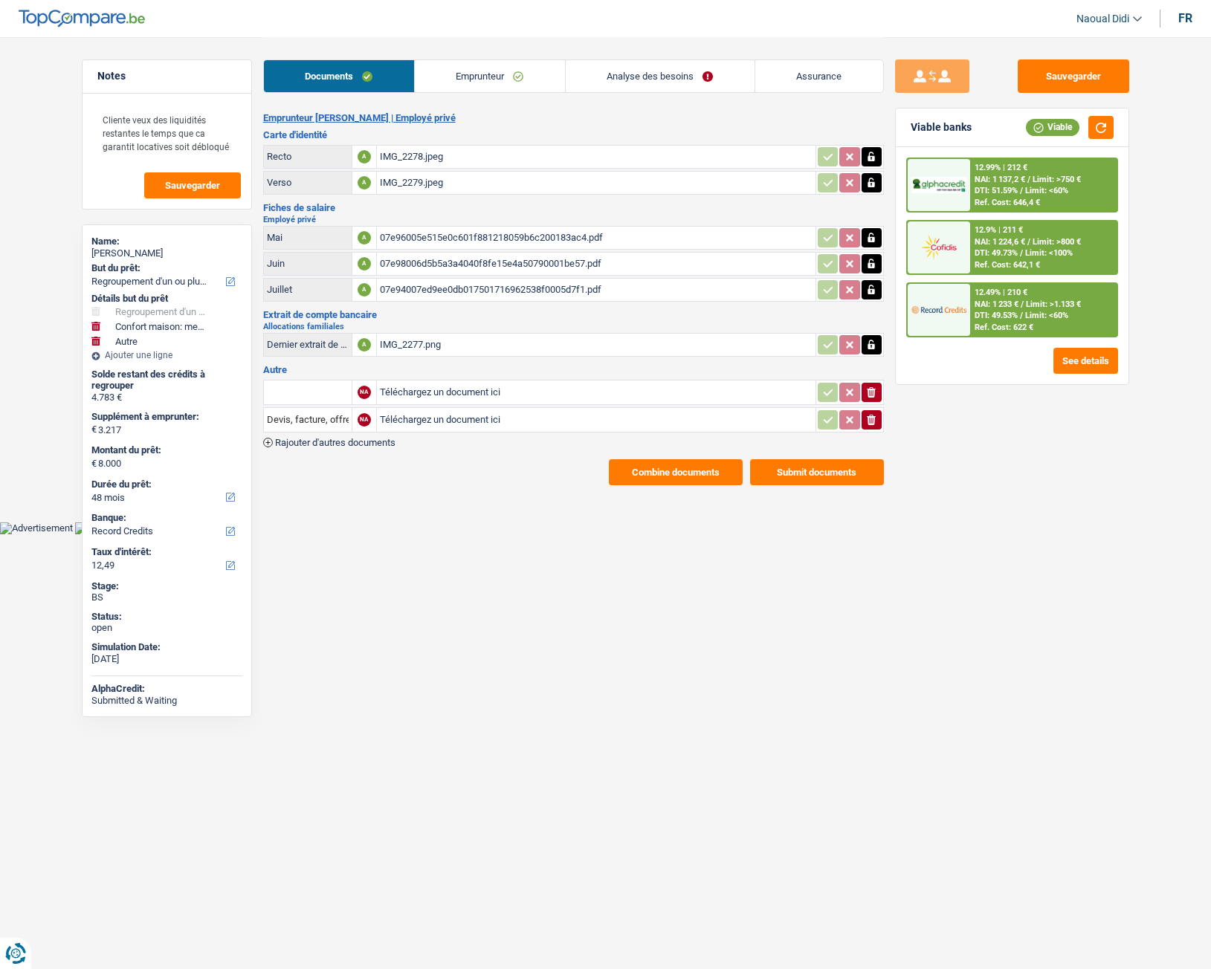
click at [1006, 243] on span "NAI: 1 224,6 €" at bounding box center [1000, 242] width 51 height 10
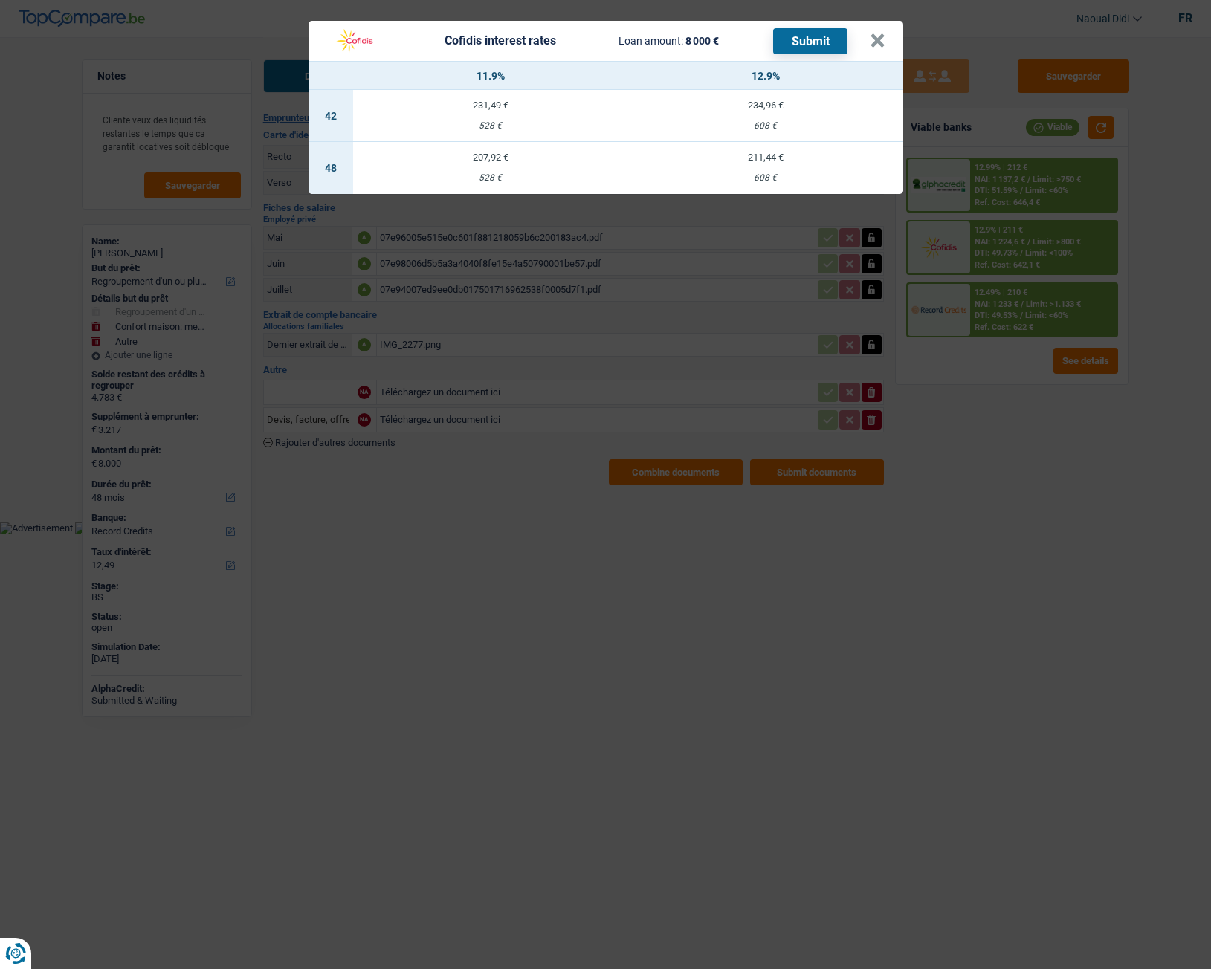
click at [488, 119] on td "231,49 € 528 €" at bounding box center [490, 116] width 275 height 52
select select "42"
select select "cofidis"
type input "11,90"
select select "42"
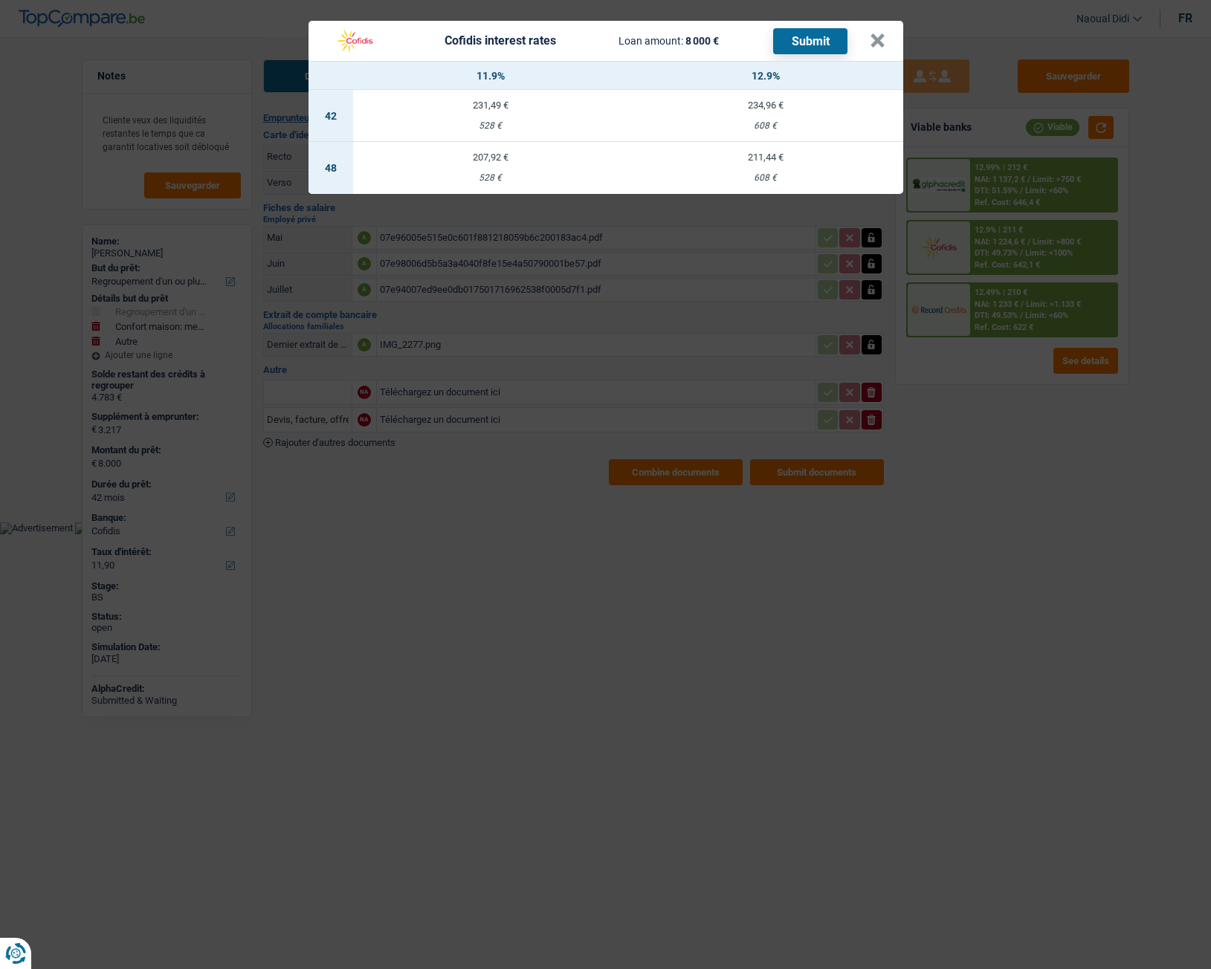
select select "42"
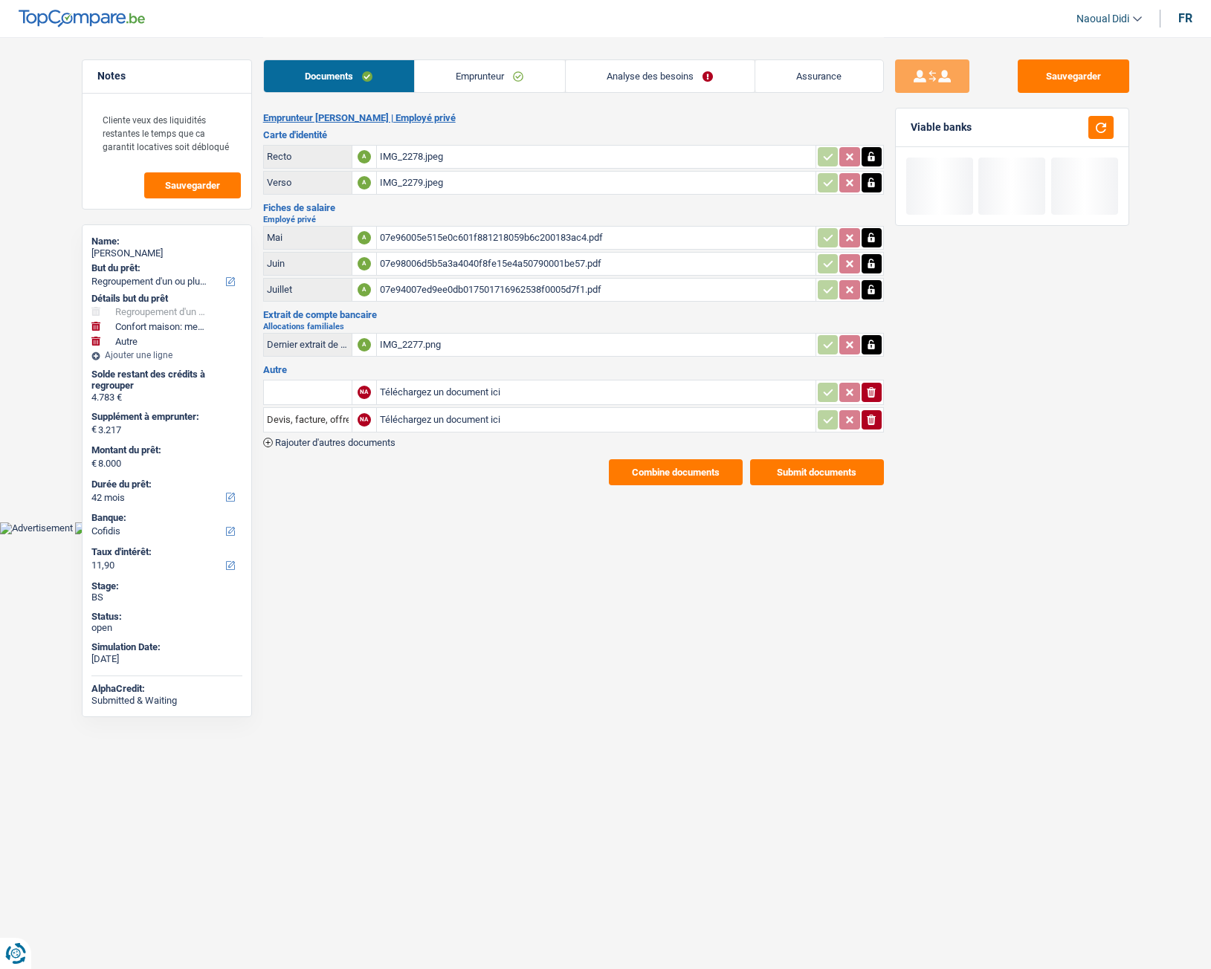
click at [645, 64] on link "Analyse des besoins" at bounding box center [660, 76] width 189 height 32
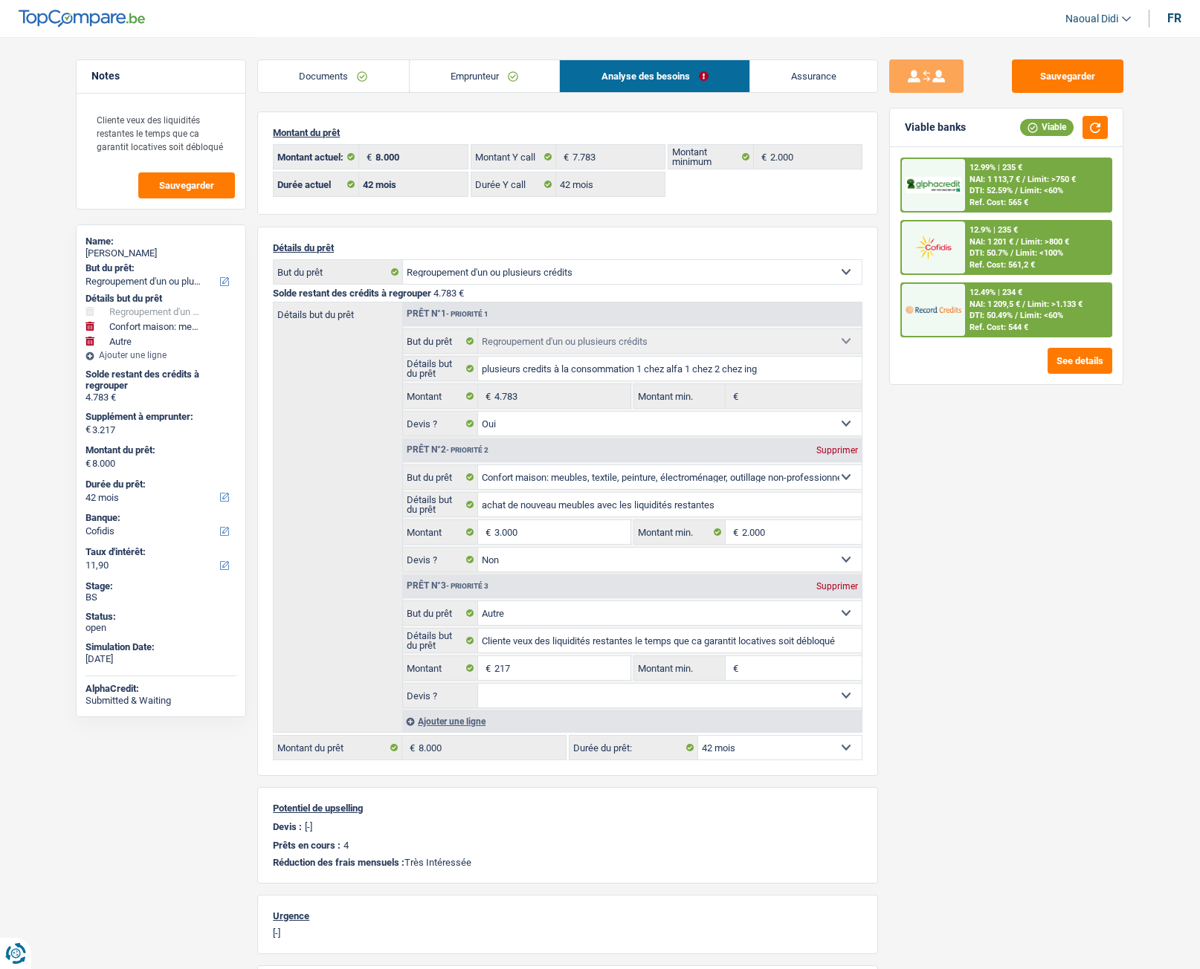
click at [992, 239] on span "NAI: 1 201 €" at bounding box center [991, 242] width 44 height 10
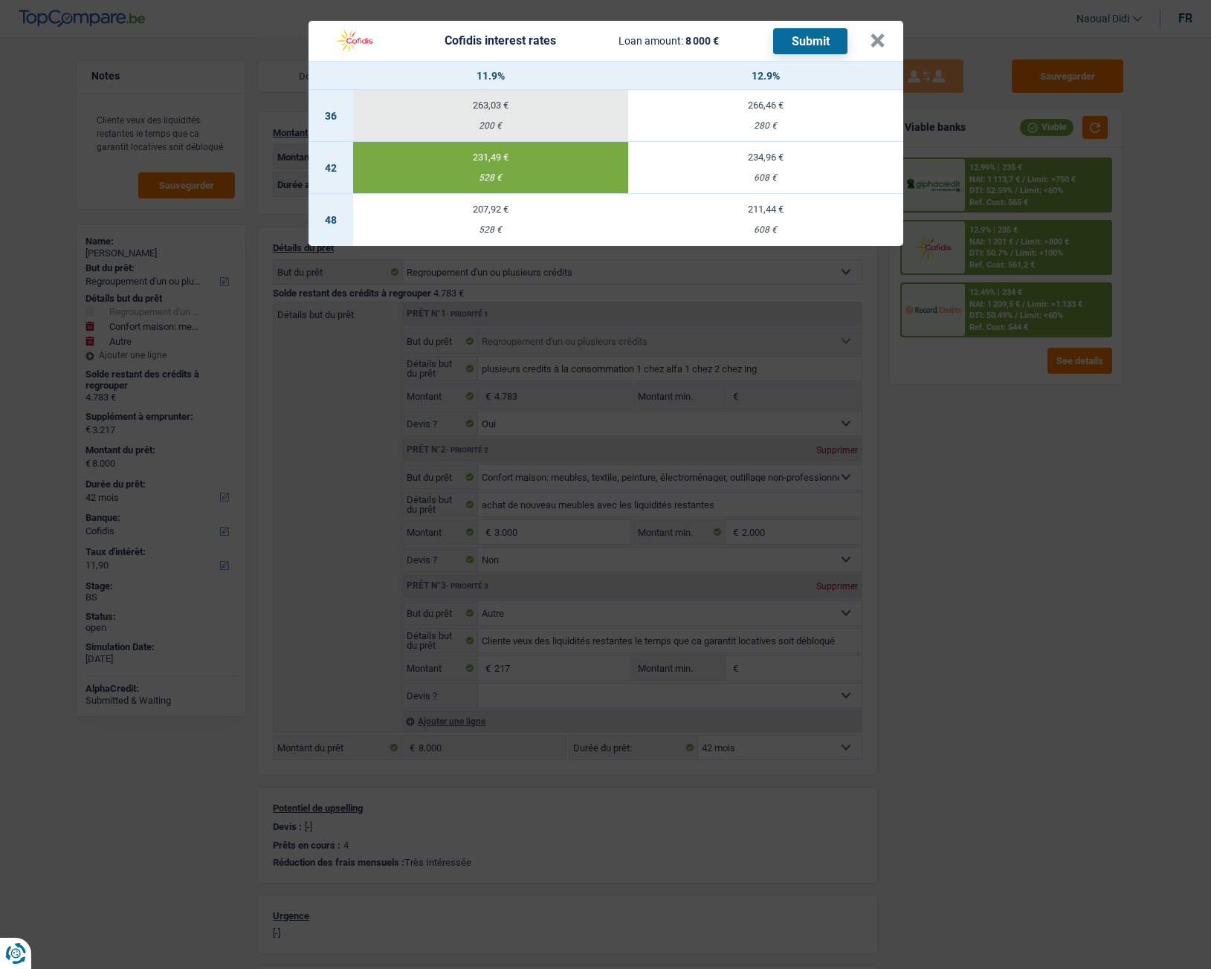
click at [814, 43] on button "Submit" at bounding box center [810, 41] width 74 height 26
click at [875, 39] on button "×" at bounding box center [878, 40] width 16 height 15
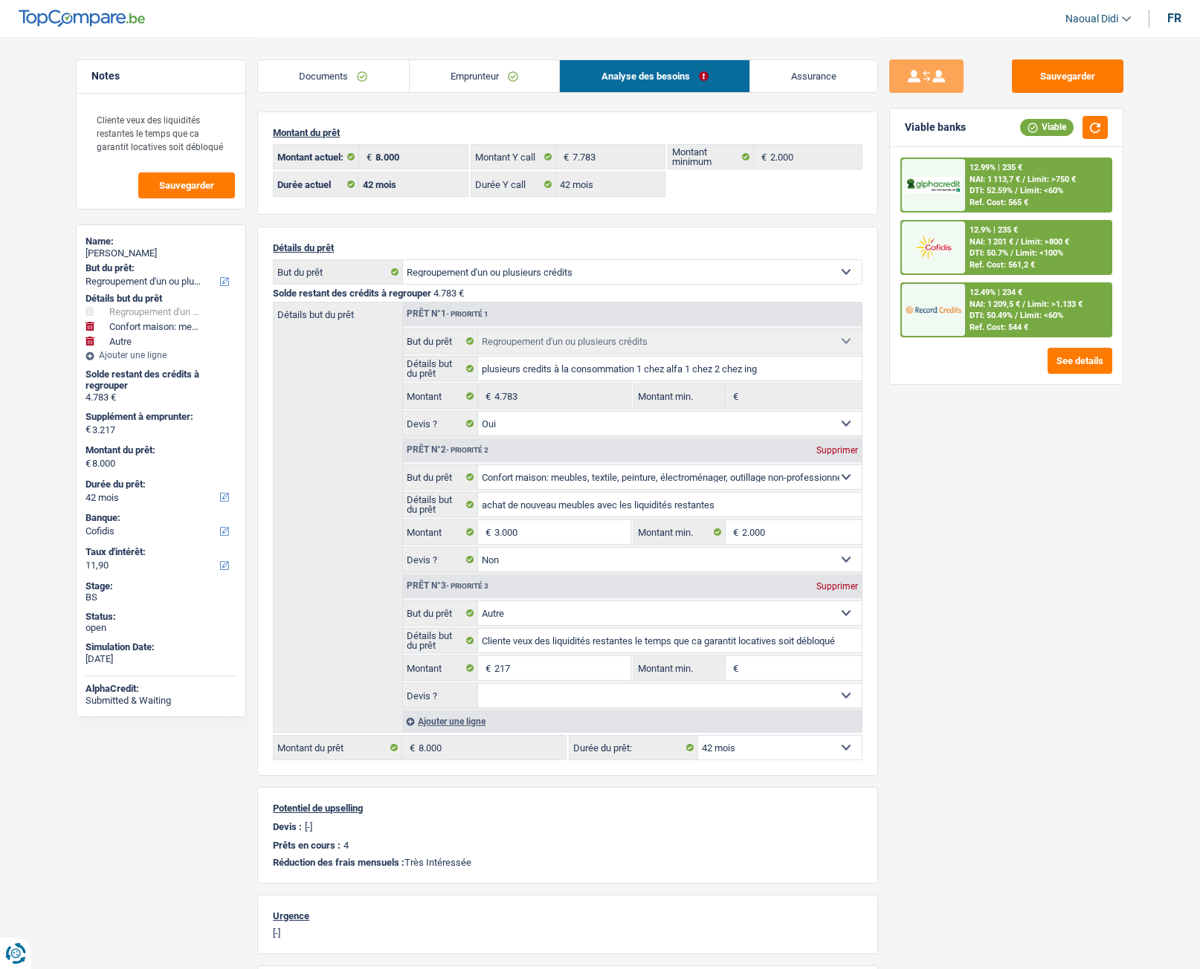
click at [324, 88] on link "Documents" at bounding box center [333, 76] width 151 height 32
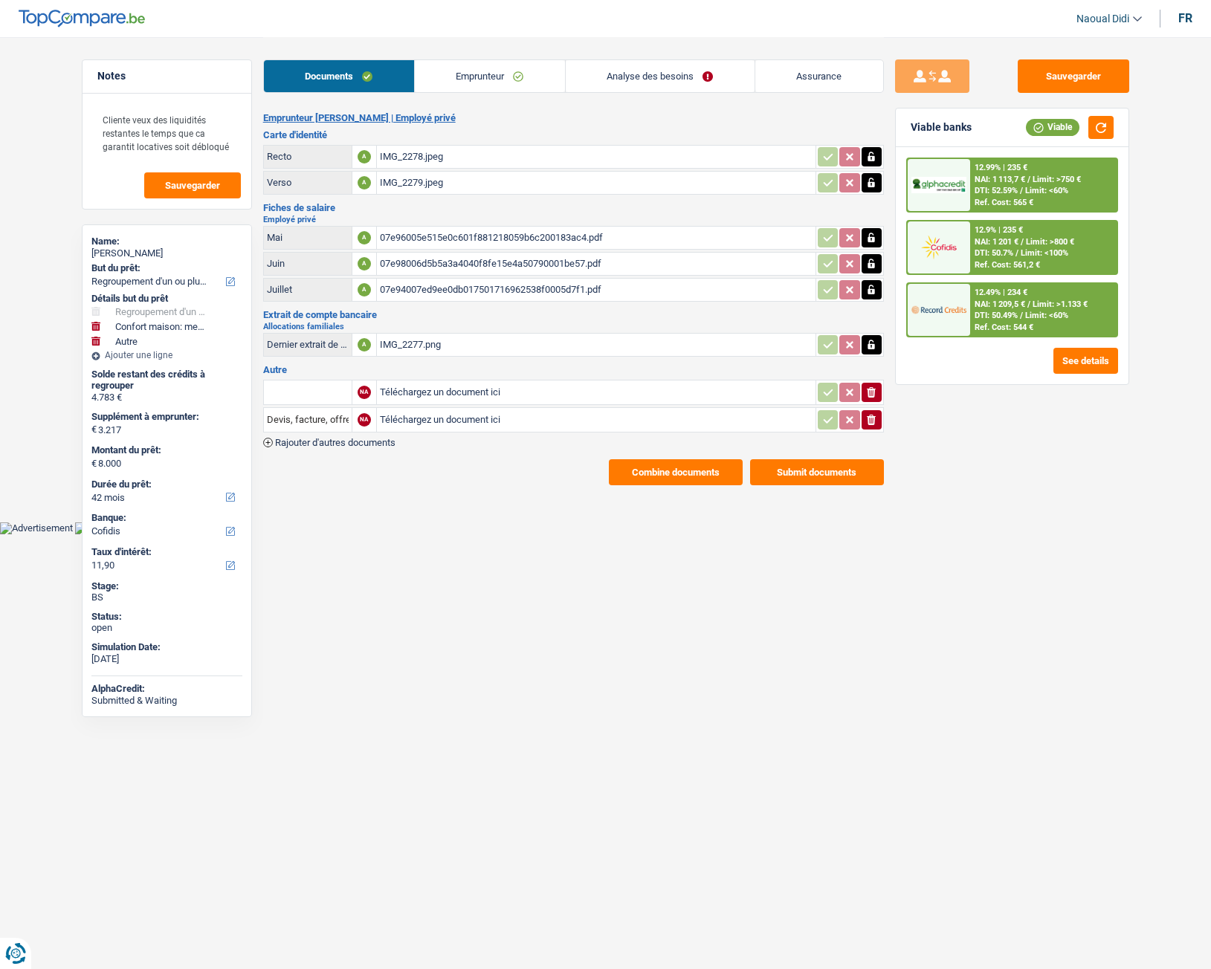
click at [811, 470] on button "Submit documents" at bounding box center [817, 472] width 134 height 26
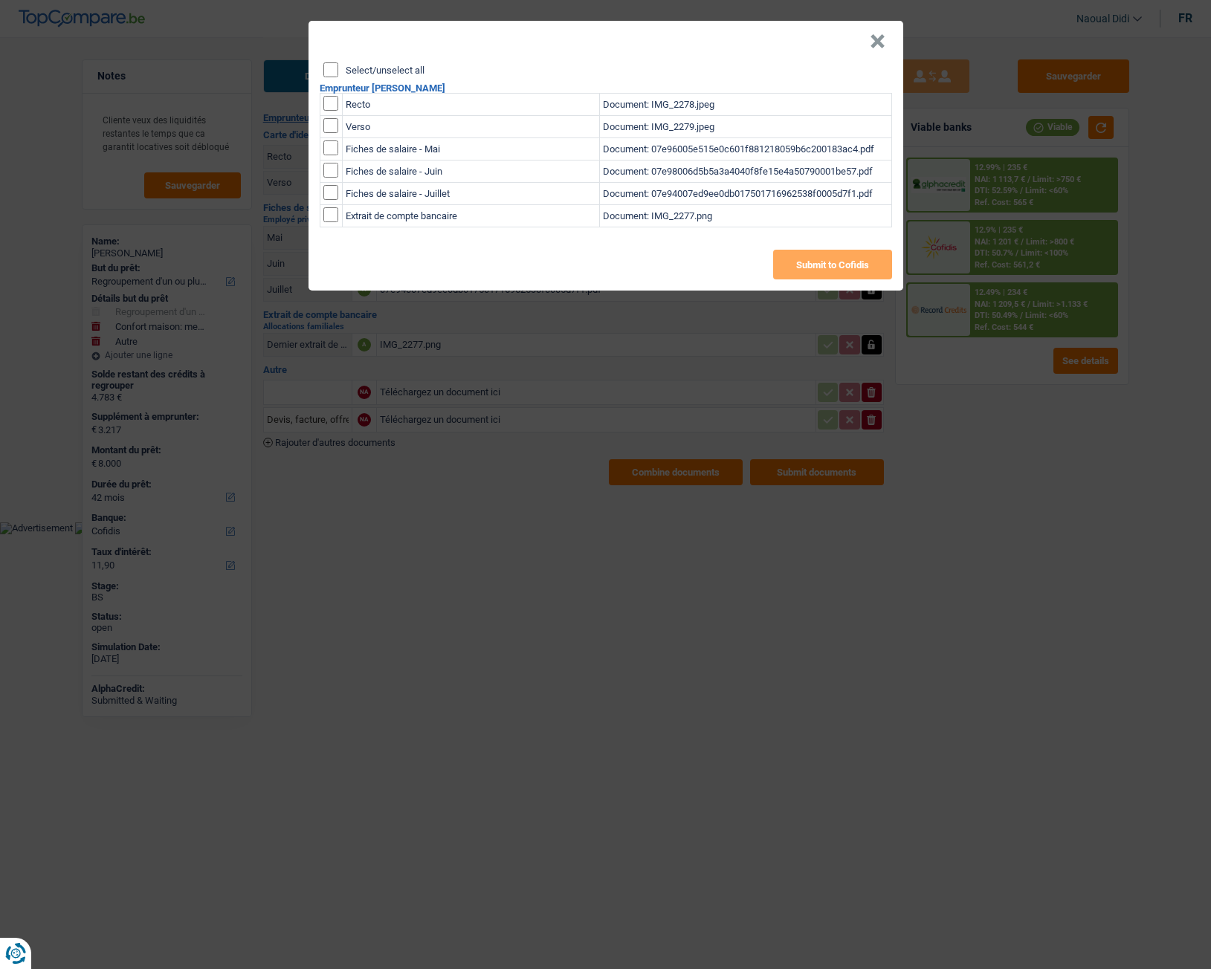
click at [326, 76] on input "Select/unselect all" at bounding box center [330, 69] width 15 height 15
checkbox input "true"
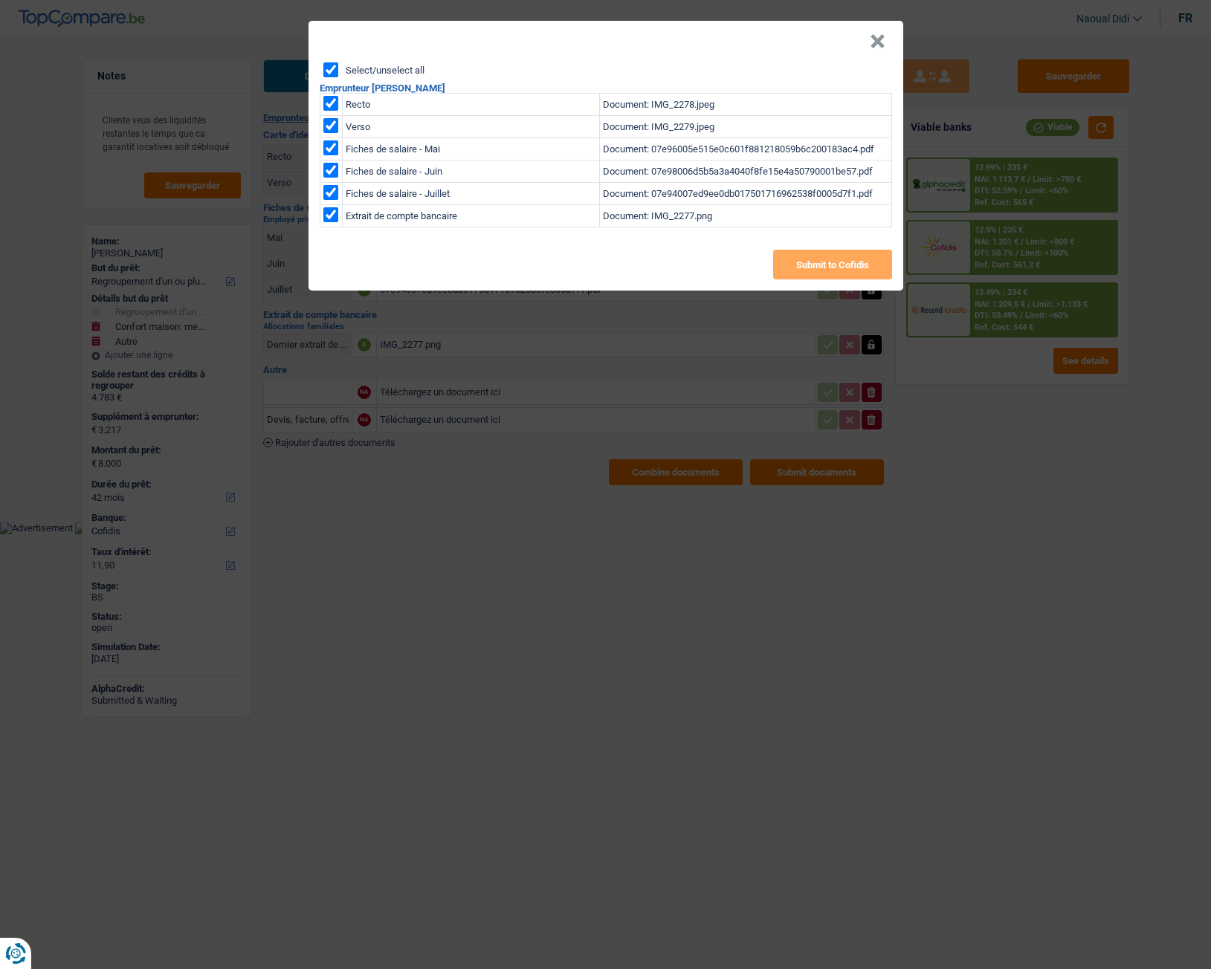
checkbox input "true"
click at [838, 262] on button "Submit to Cofidis" at bounding box center [832, 265] width 119 height 30
click at [876, 45] on button "×" at bounding box center [878, 41] width 16 height 15
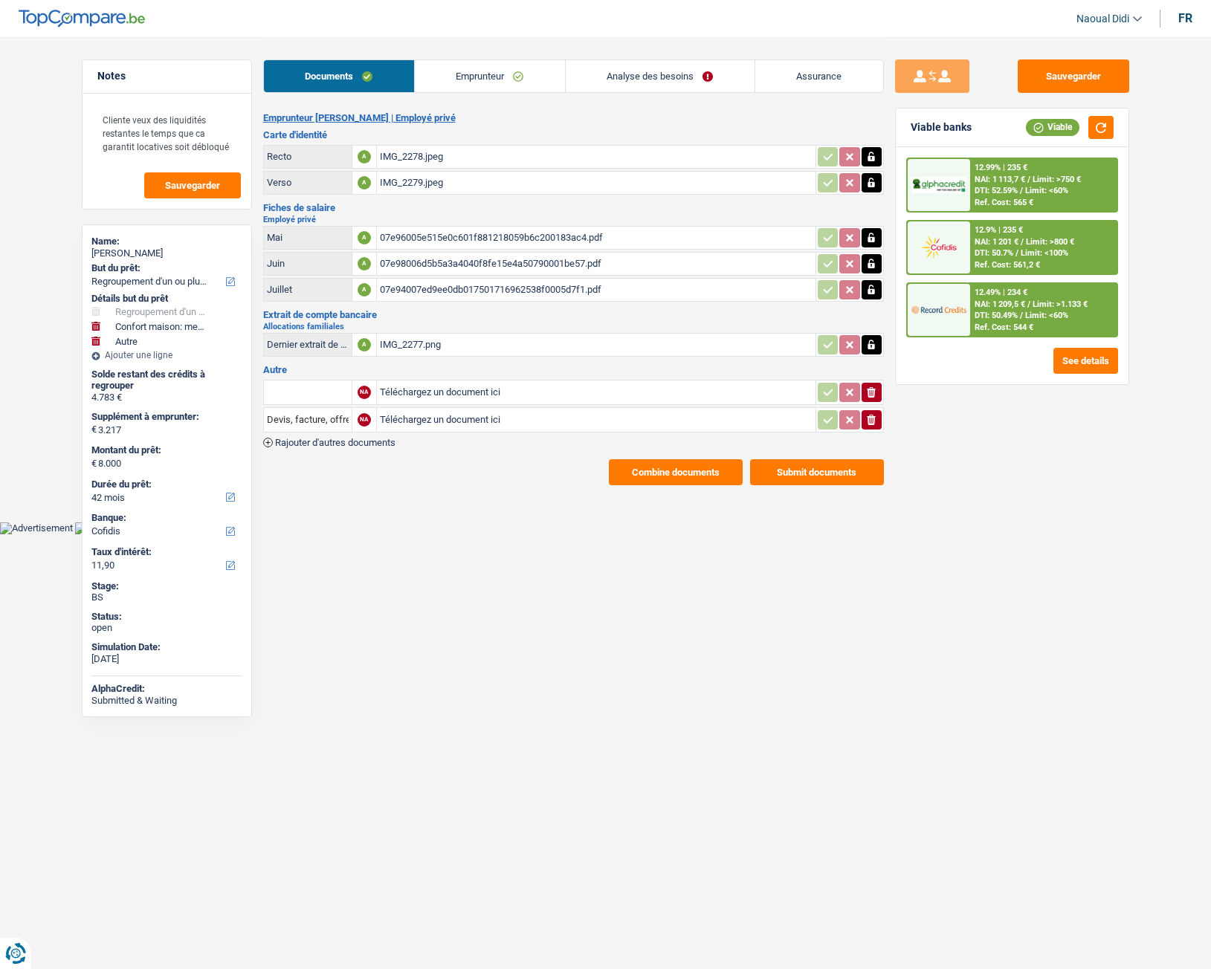
click at [700, 457] on div "Emprunteur Monika Rahman | Employé privé Carte d'identité Recto A IMG_2278.jpeg…" at bounding box center [573, 298] width 621 height 373
click at [696, 471] on button "Combine documents" at bounding box center [676, 472] width 134 height 26
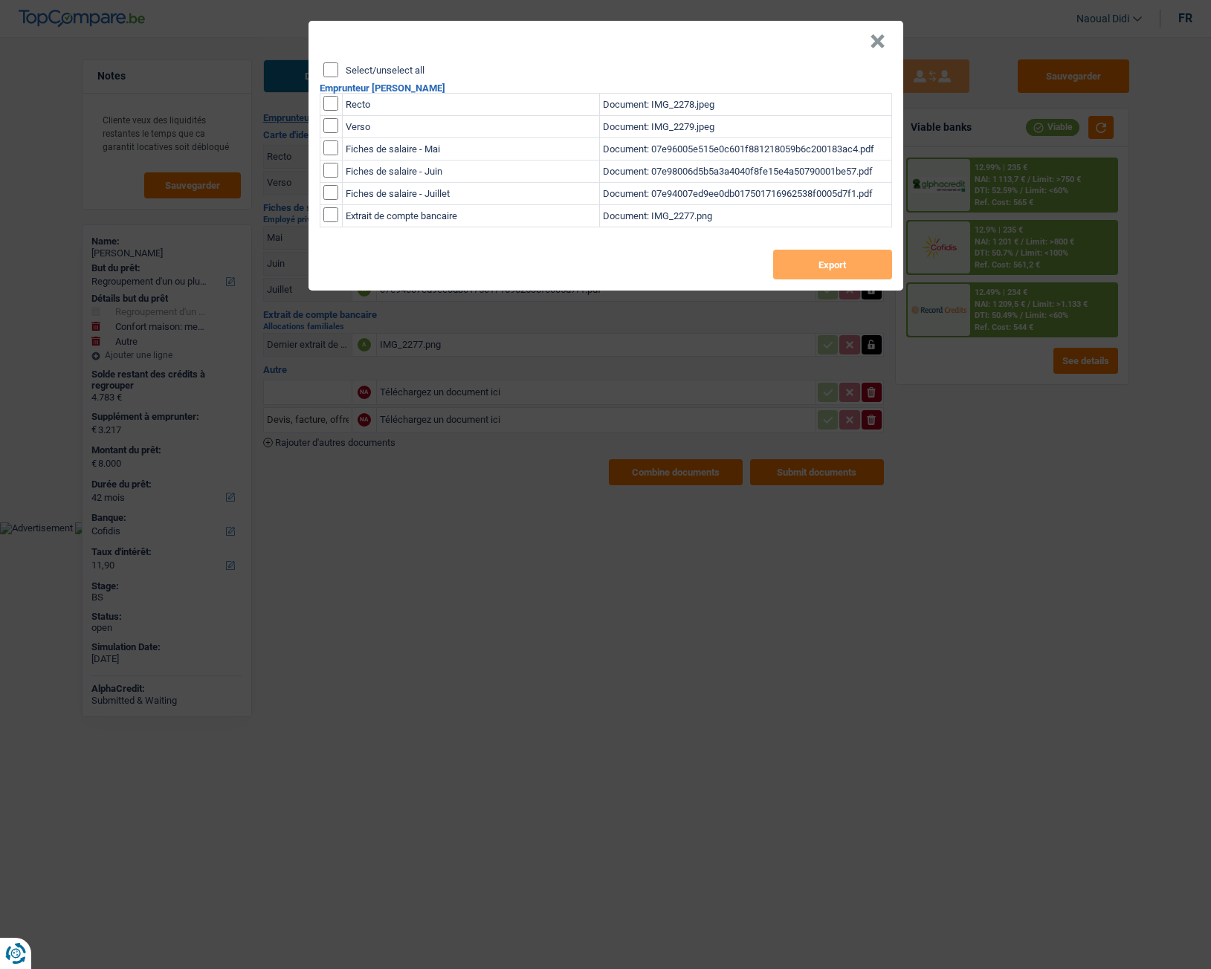
click at [332, 71] on input "Select/unselect all" at bounding box center [330, 69] width 15 height 15
checkbox input "true"
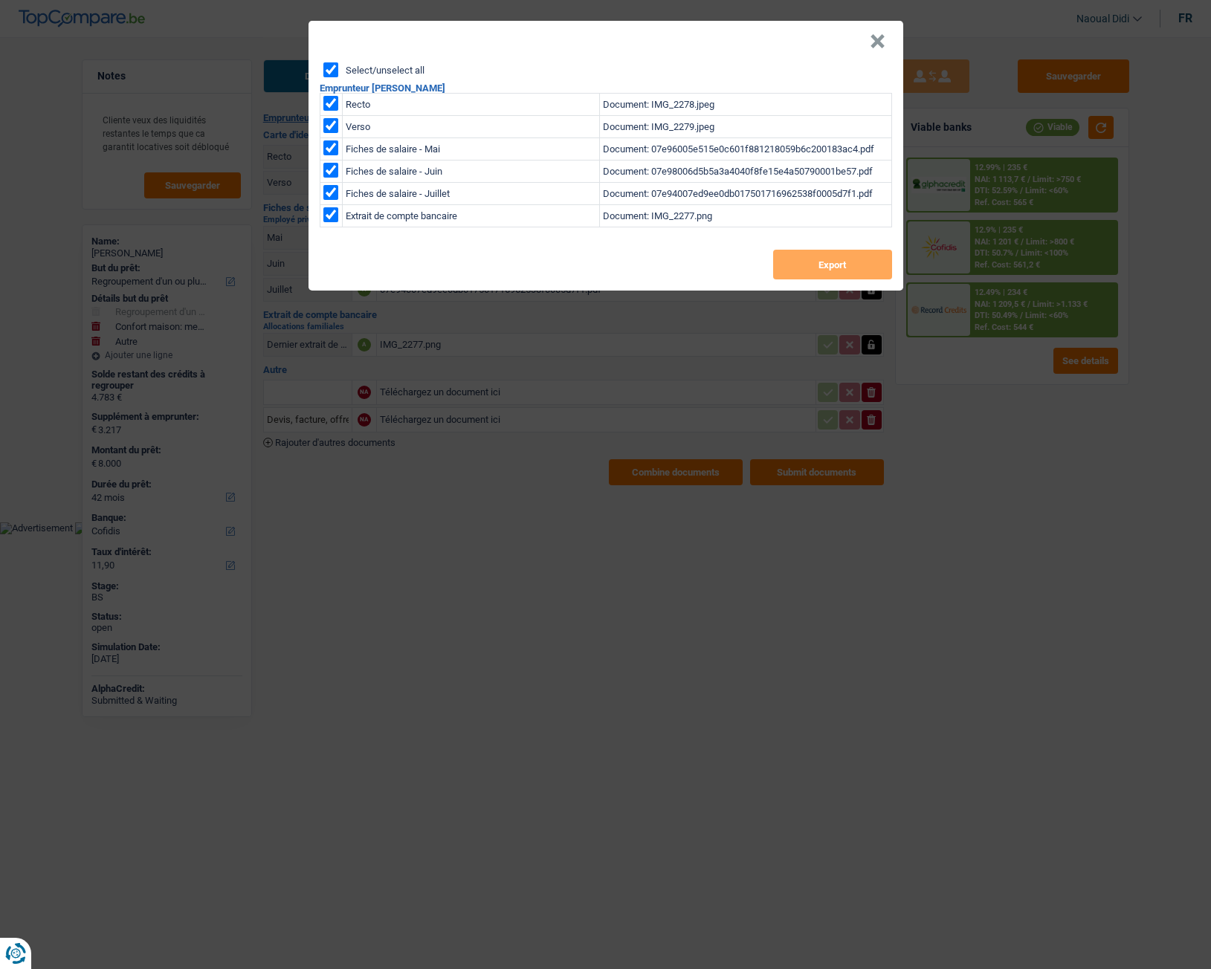
checkbox input "true"
click at [817, 262] on button "Export" at bounding box center [832, 265] width 119 height 30
click at [416, 538] on div "× Select/unselect all Emprunteur Monika Rahman Recto Document: IMG_2278.jpeg Ve…" at bounding box center [605, 484] width 1211 height 969
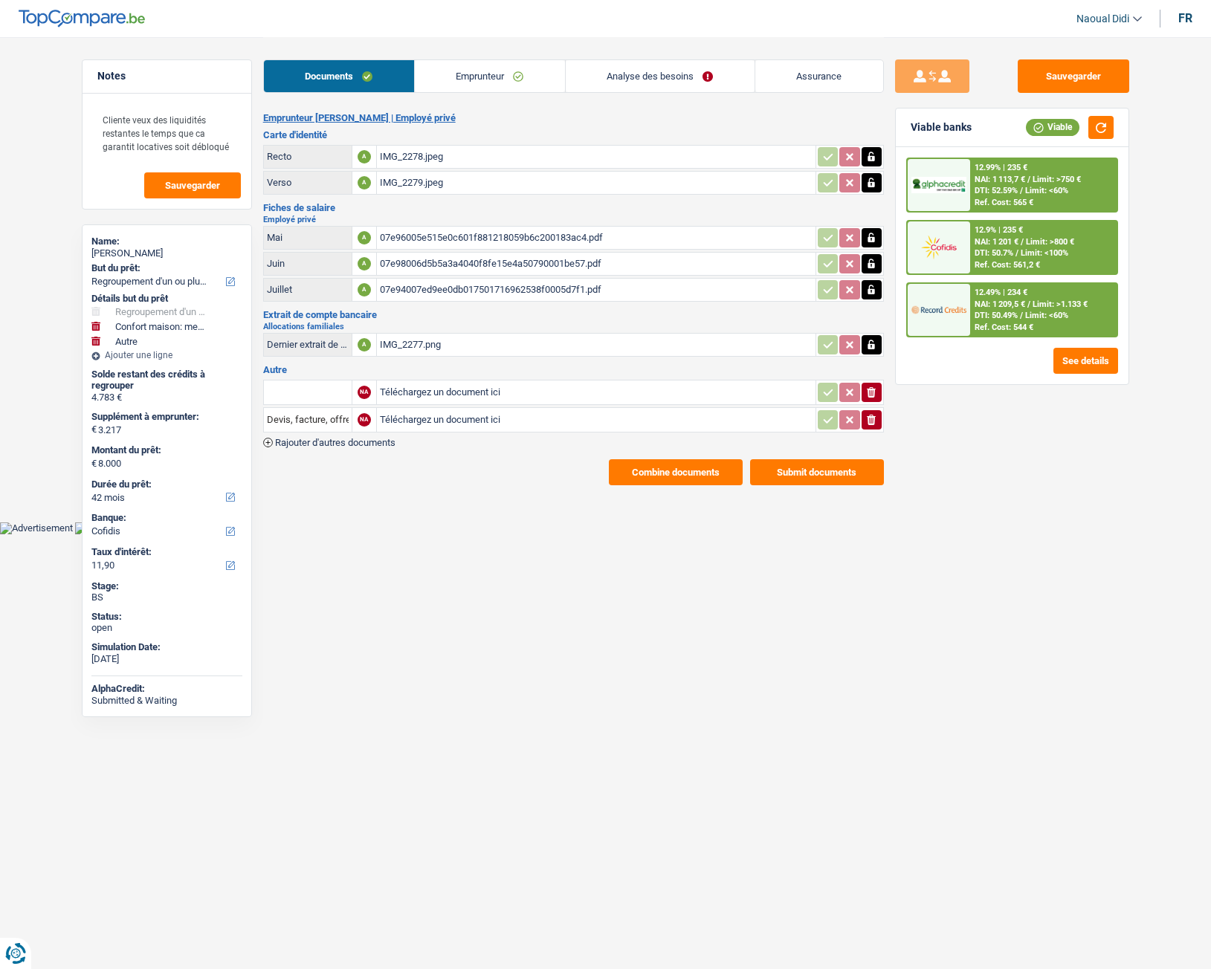
click at [502, 74] on link "Emprunteur" at bounding box center [490, 76] width 150 height 32
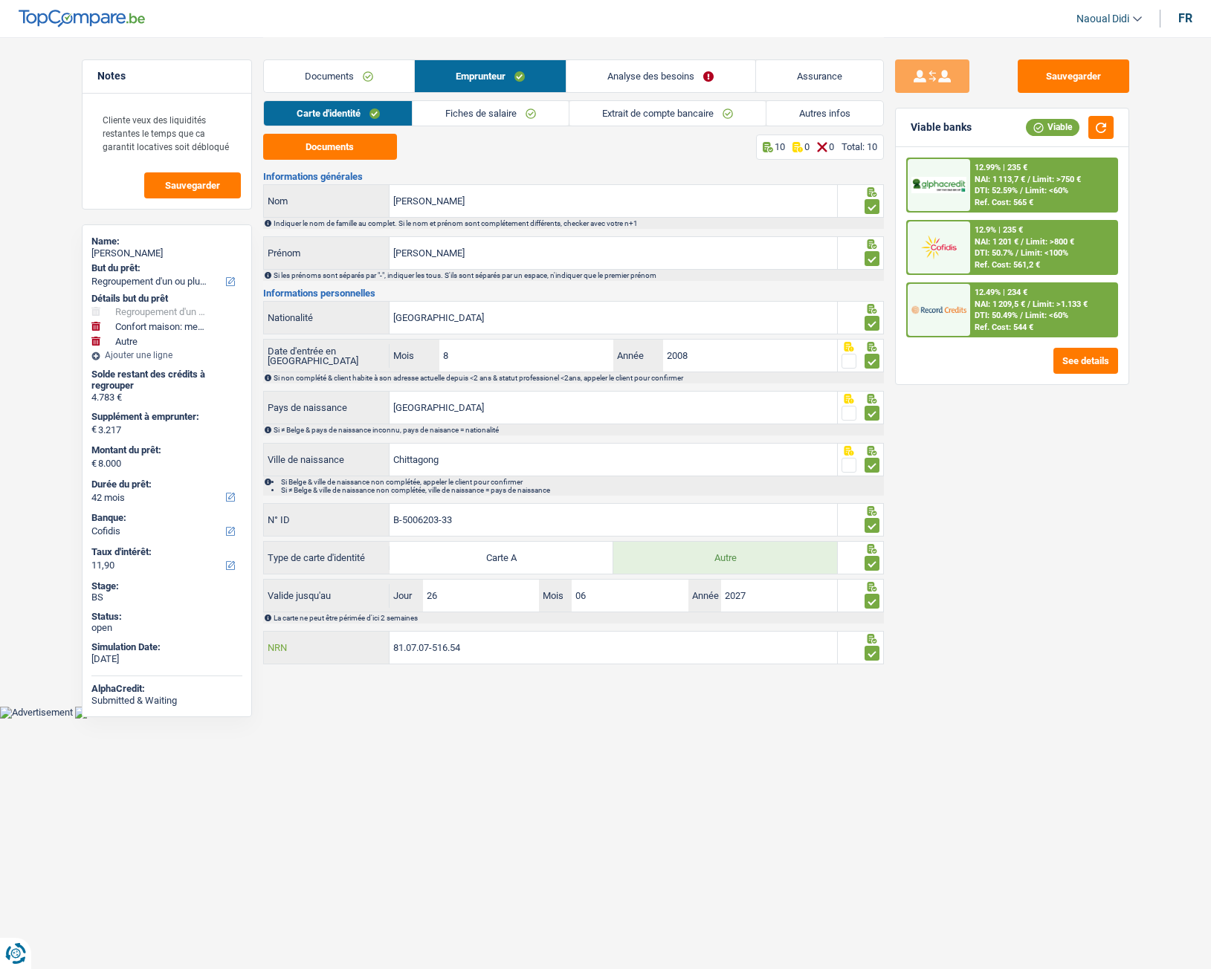
drag, startPoint x: 485, startPoint y: 651, endPoint x: 297, endPoint y: 633, distance: 189.0
click at [297, 633] on div "81.07.07-516.54 NRN" at bounding box center [551, 648] width 574 height 32
click at [607, 719] on html "Vous avez le contrôle de vos données Nous utilisons des cookies, tout comme nos…" at bounding box center [605, 359] width 1211 height 719
drag, startPoint x: 488, startPoint y: 853, endPoint x: 477, endPoint y: 835, distance: 21.7
click at [488, 719] on html "Vous avez le contrôle de vos données Nous utilisons des cookies, tout comme nos…" at bounding box center [605, 359] width 1211 height 719
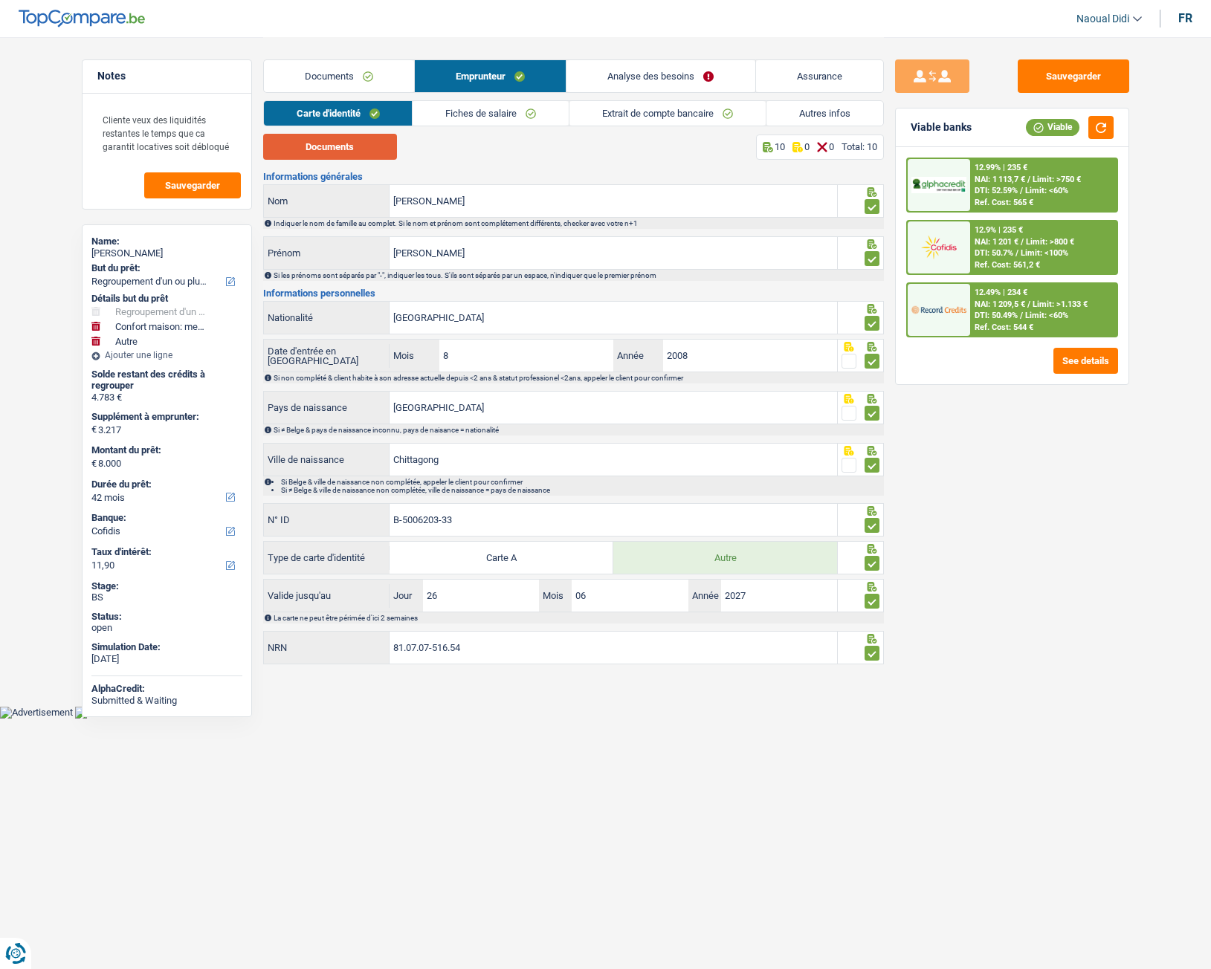
click at [333, 146] on button "Documents" at bounding box center [330, 147] width 134 height 26
click at [476, 120] on link "Fiches de salaire" at bounding box center [491, 113] width 156 height 25
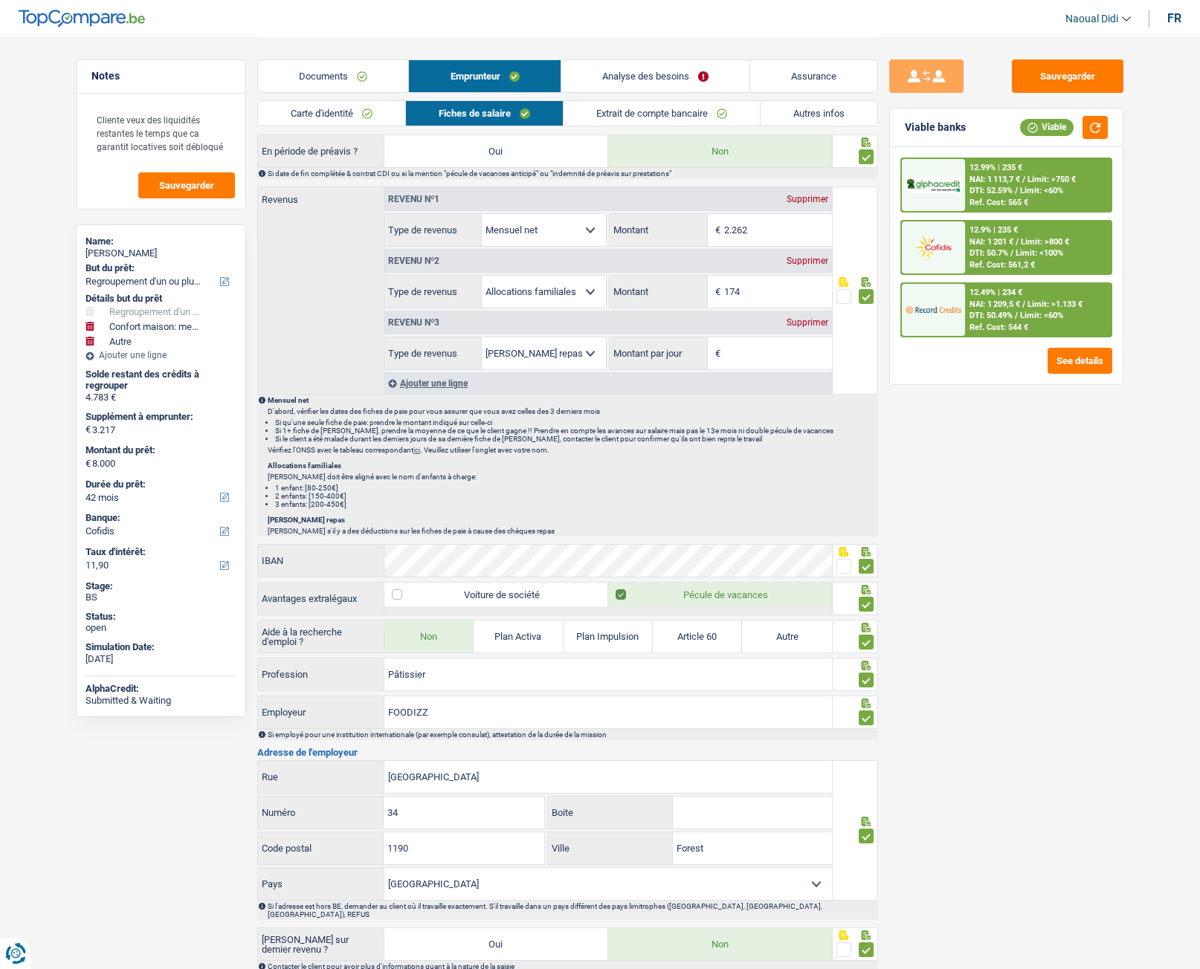
click at [815, 106] on link "Autres infos" at bounding box center [818, 113] width 117 height 25
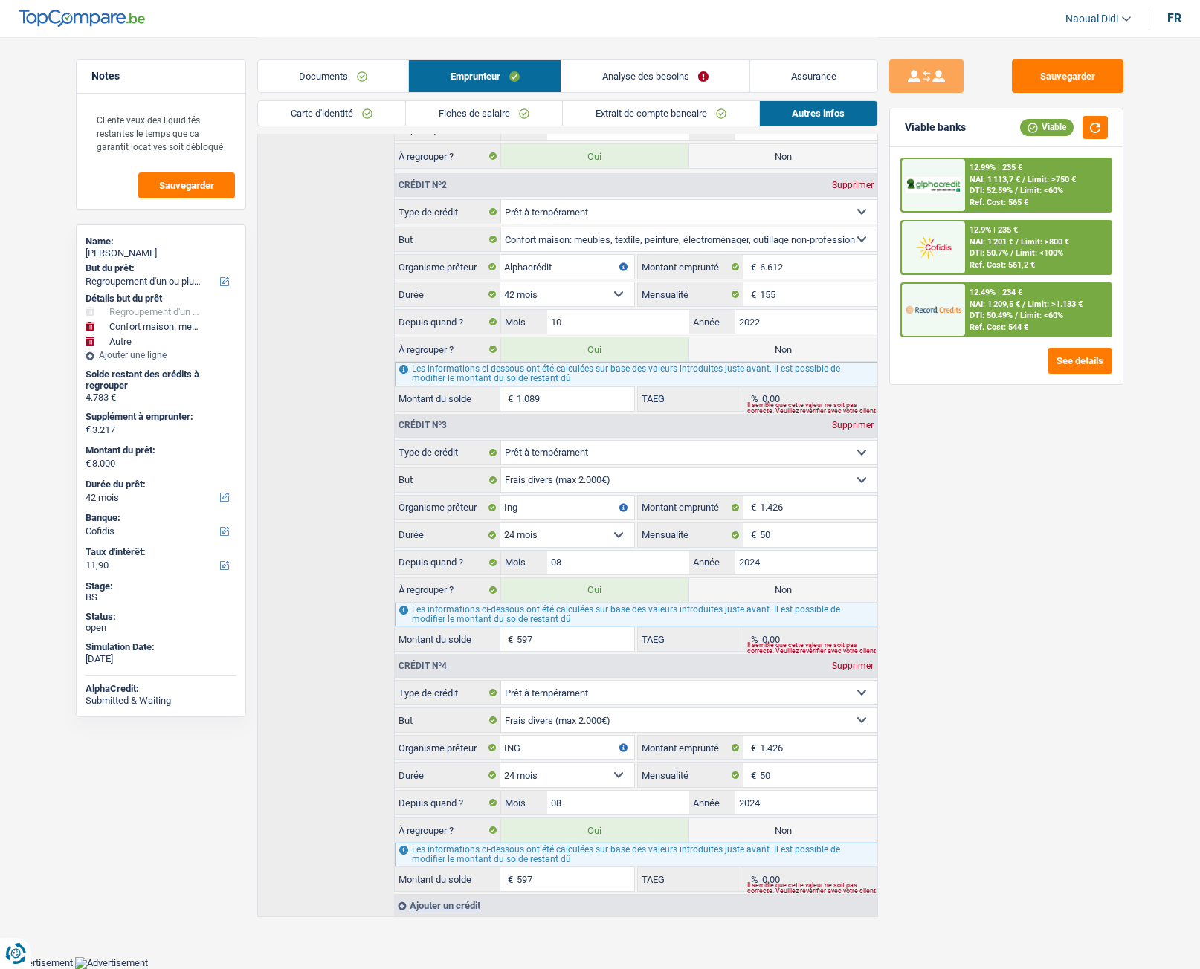
scroll to position [637, 0]
drag, startPoint x: 796, startPoint y: 402, endPoint x: 787, endPoint y: 409, distance: 11.8
click at [782, 407] on div "Il semble que cette valeur ne soit pas correcte. Veuillez revérifier avec votre…" at bounding box center [812, 410] width 130 height 6
click at [926, 397] on div "Sauvegarder Viable banks Viable 12.99% | 235 € NAI: 1 113,7 € / Limit: >750 € D…" at bounding box center [1006, 502] width 256 height 886
drag, startPoint x: 1086, startPoint y: 456, endPoint x: 1069, endPoint y: 458, distance: 17.2
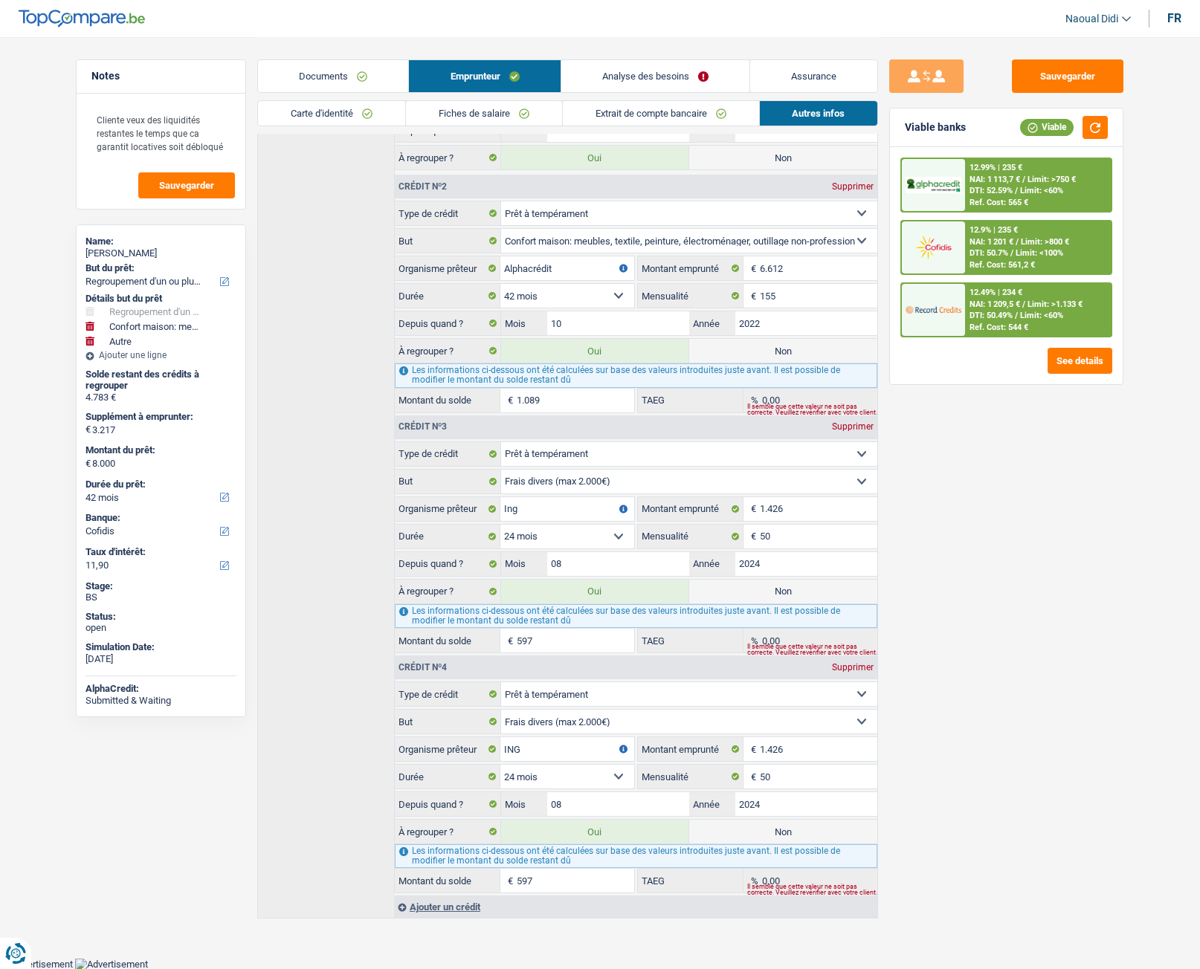
click at [1086, 456] on div "Sauvegarder Viable banks Viable 12.99% | 235 € NAI: 1 113,7 € / Limit: >750 € D…" at bounding box center [1006, 502] width 256 height 886
click at [1071, 85] on button "Sauvegarder" at bounding box center [1068, 75] width 112 height 33
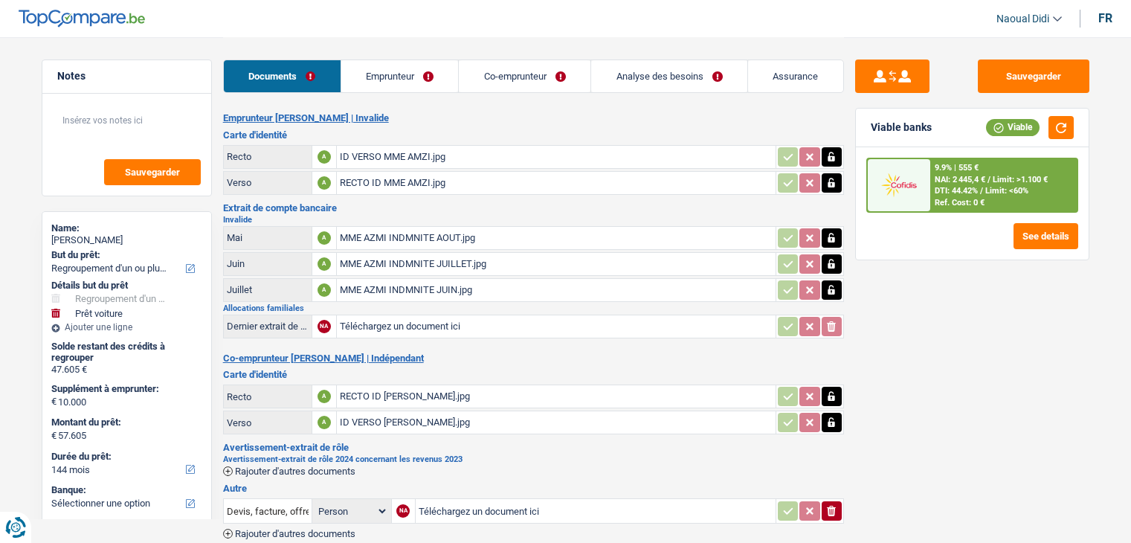
select select "refinancing"
select select "car"
select select "144"
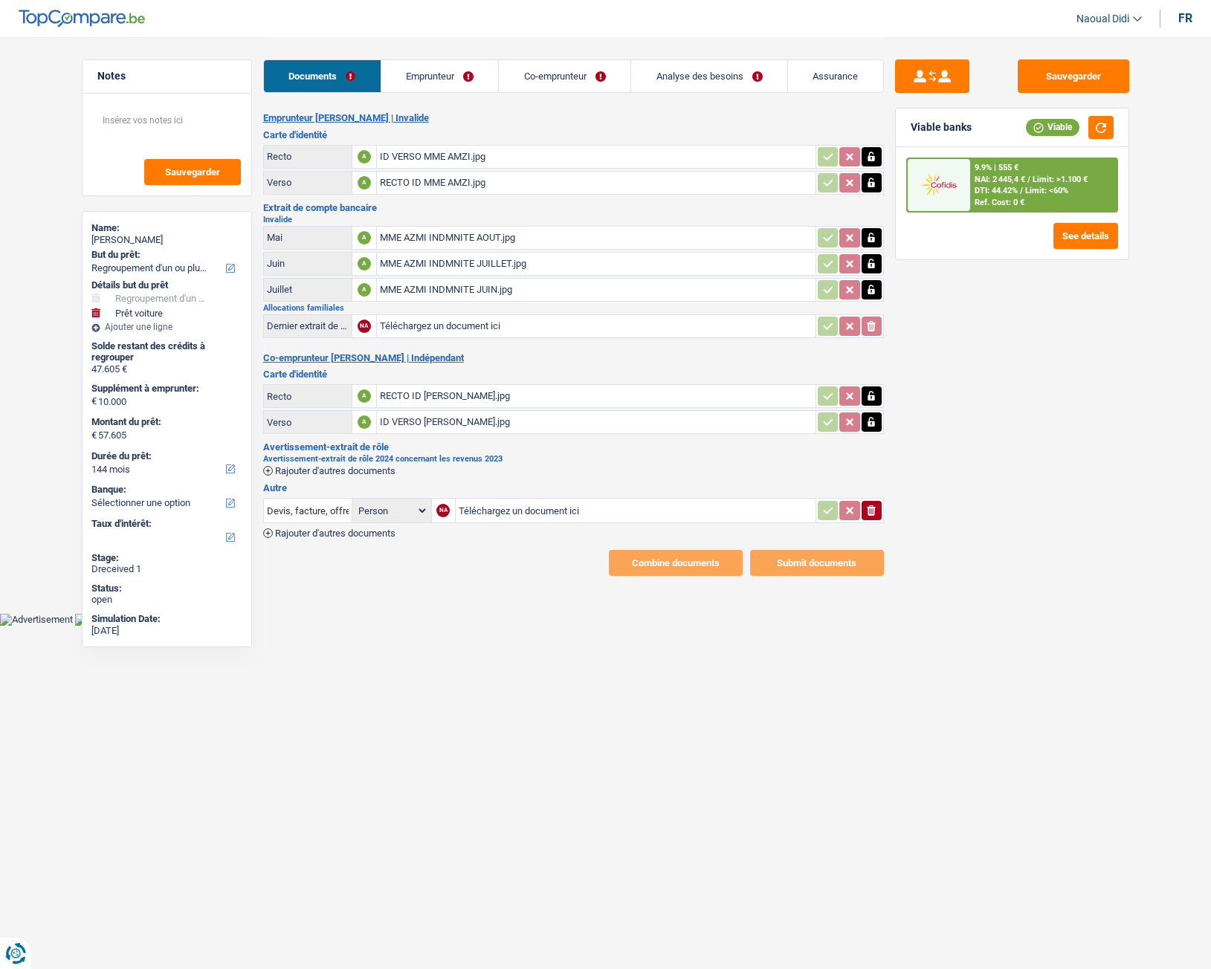
click at [415, 79] on link "Emprunteur" at bounding box center [439, 76] width 117 height 32
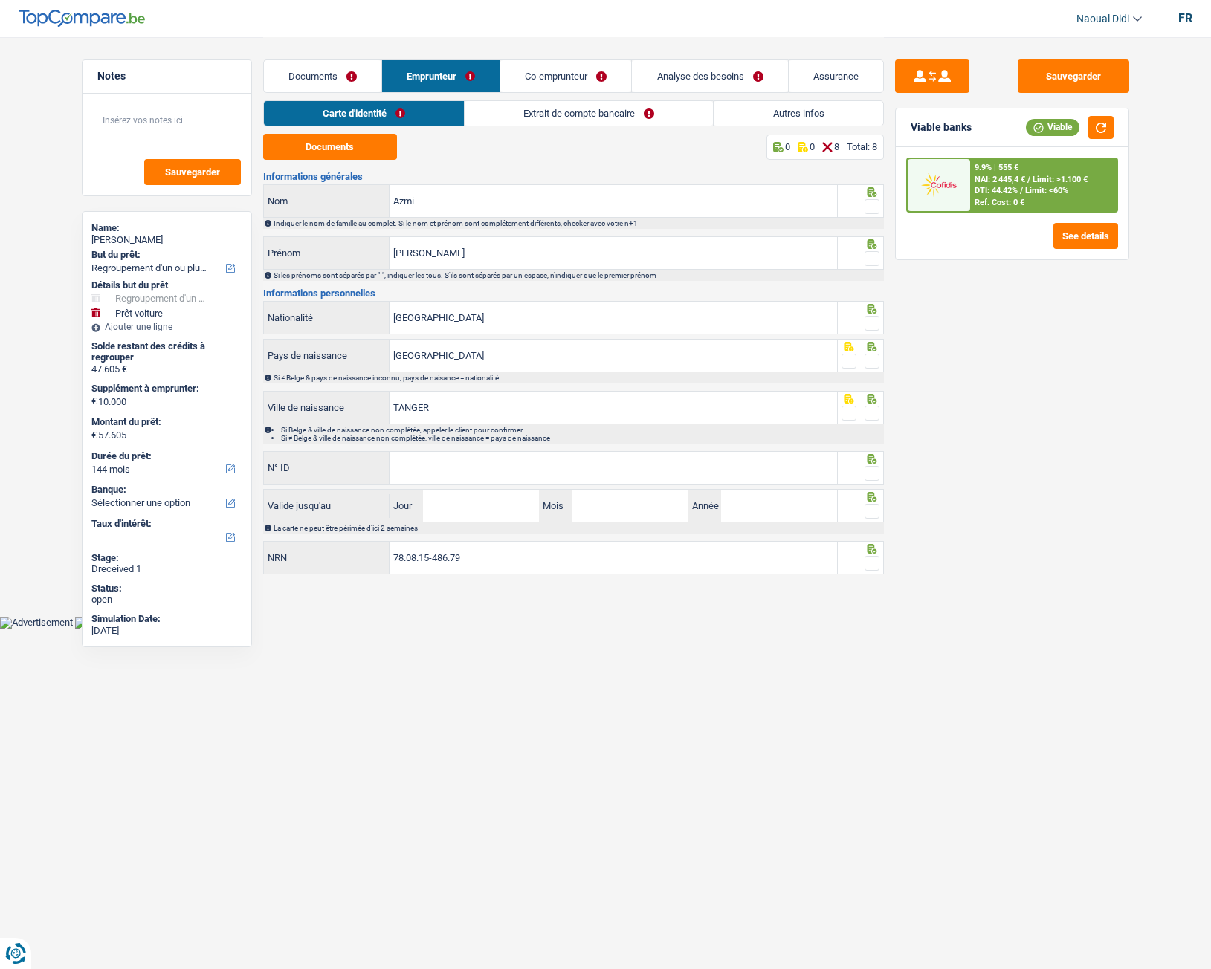
click at [300, 77] on link "Documents" at bounding box center [322, 76] width 117 height 32
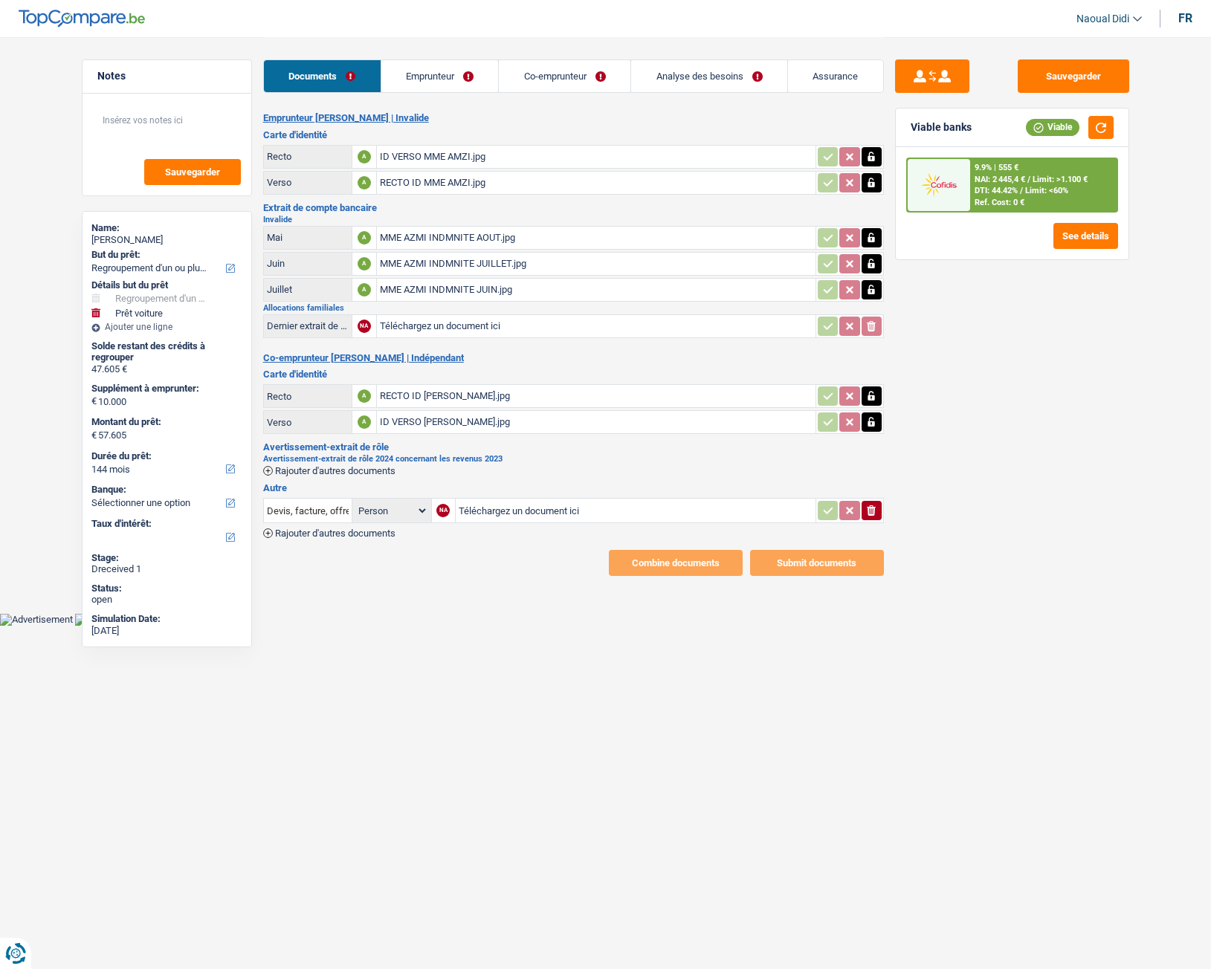
click at [474, 241] on div "MME AZMI INDMNITE AOUT.jpg" at bounding box center [596, 238] width 433 height 22
click at [440, 263] on div "MME AZMI INDMNITE JUILLET.jpg" at bounding box center [596, 264] width 433 height 22
click at [432, 395] on div "RECTO ID [PERSON_NAME].jpg" at bounding box center [596, 396] width 433 height 22
click at [590, 82] on link "Co-emprunteur" at bounding box center [565, 76] width 132 height 32
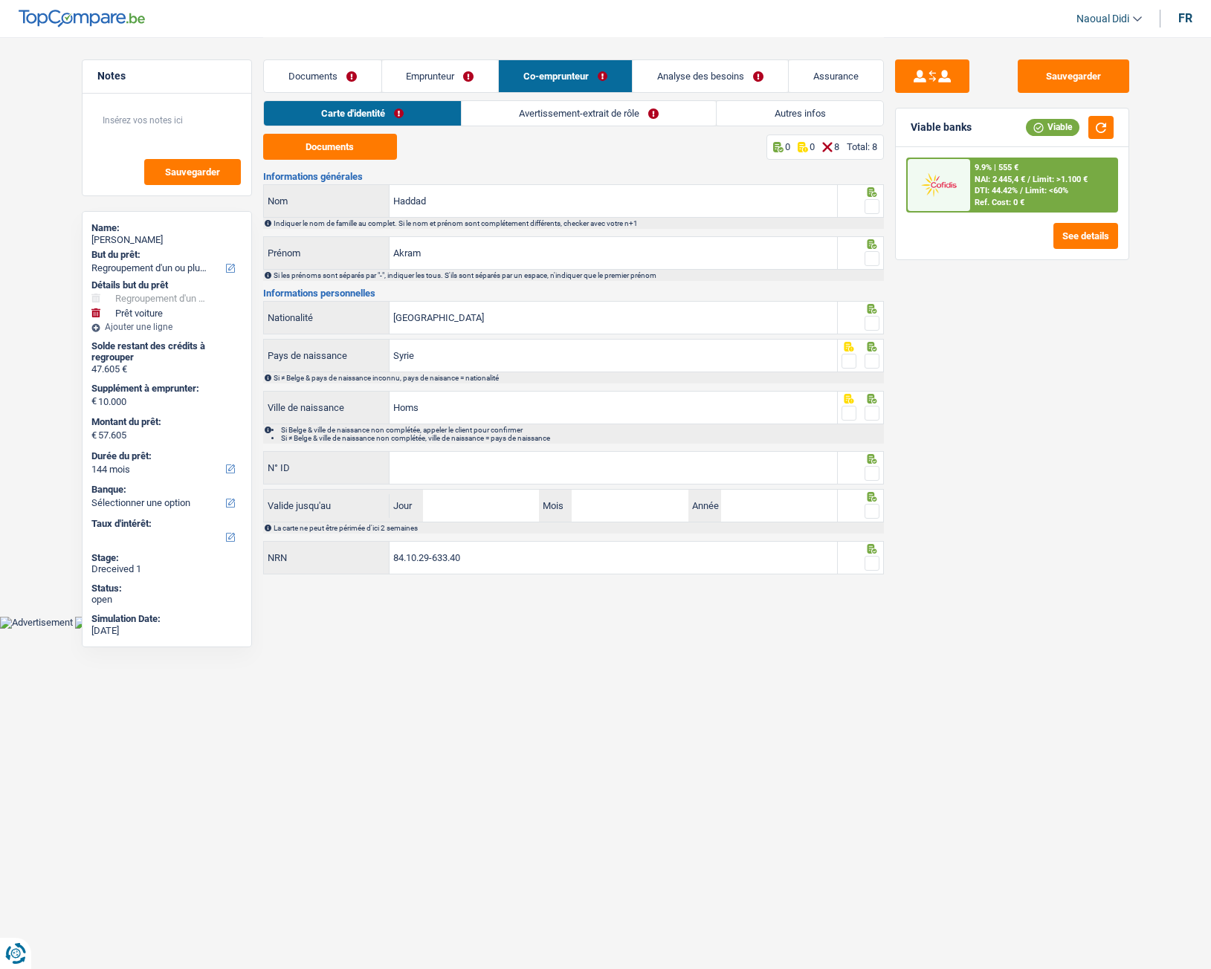
click at [593, 116] on link "Avertissement-extrait de rôle" at bounding box center [589, 113] width 254 height 25
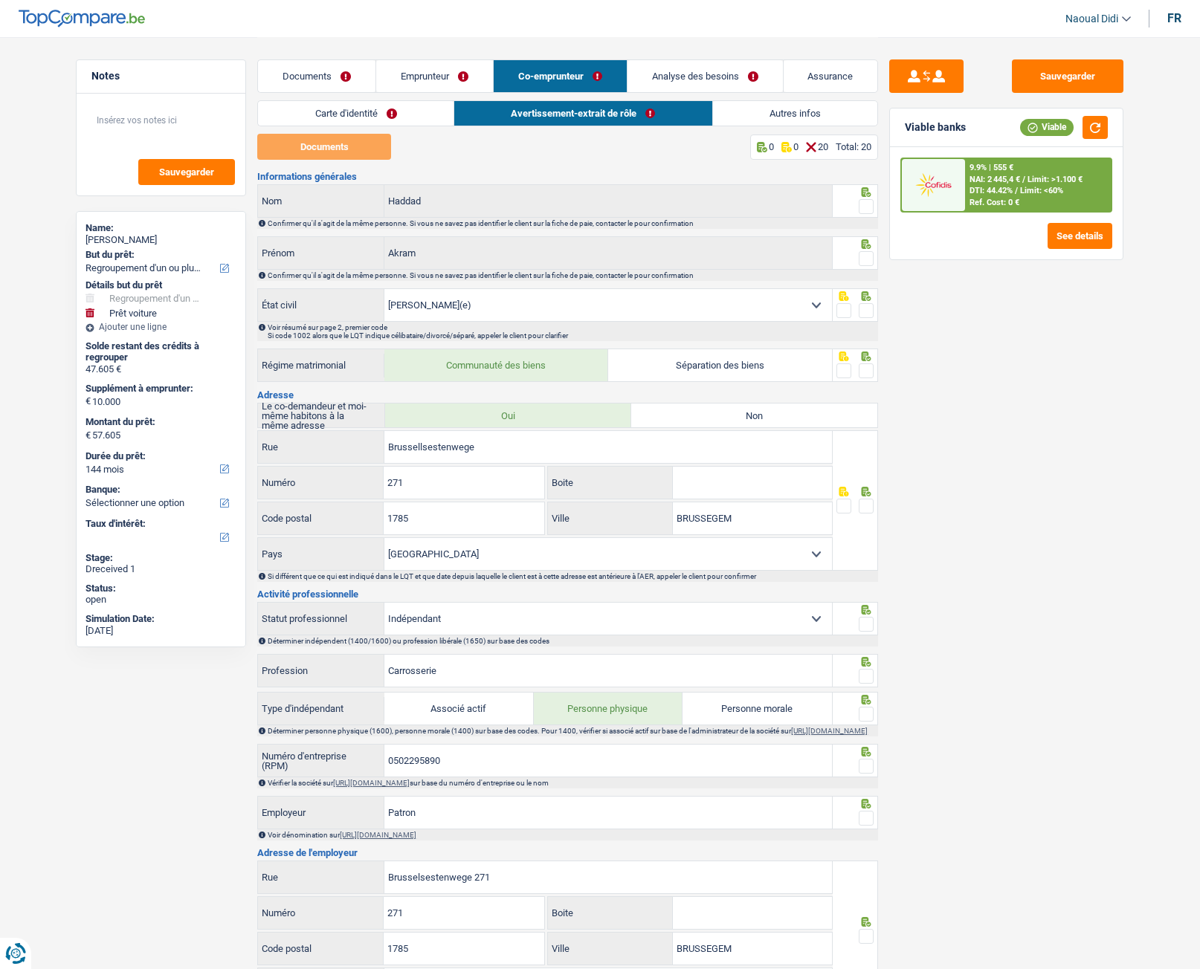
click at [305, 75] on link "Documents" at bounding box center [316, 76] width 117 height 32
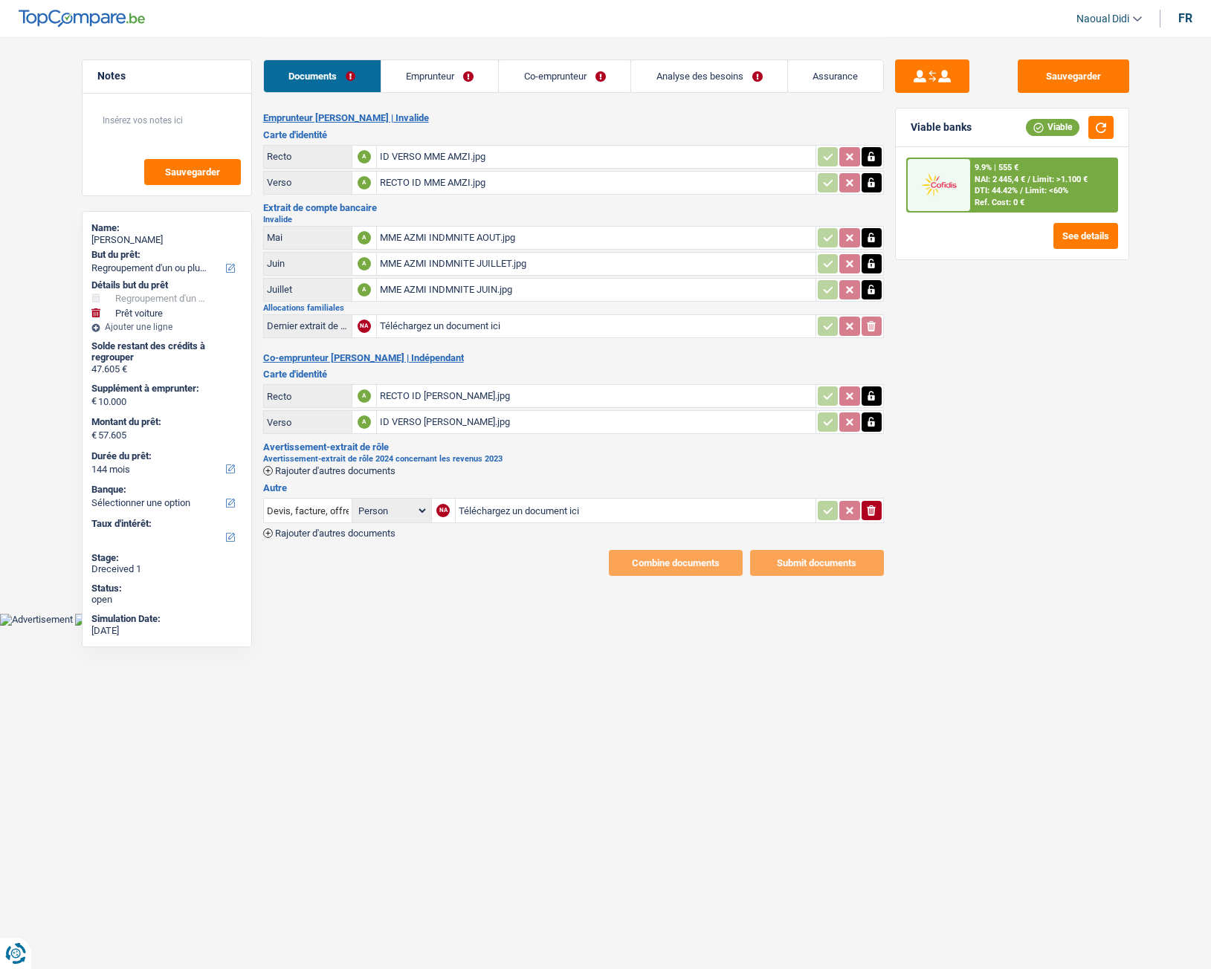
click at [476, 509] on input "Téléchargez un document ici" at bounding box center [636, 511] width 354 height 22
click at [473, 510] on input "Téléchargez un document ici" at bounding box center [636, 511] width 354 height 22
click at [341, 455] on h2 "Avertissement-extrait de rôle 2024 concernant les revenus 2023" at bounding box center [573, 459] width 621 height 8
click at [479, 506] on input "Téléchargez un document ici" at bounding box center [636, 511] width 354 height 22
type input "C:\fakepath\Screenshot_[PHONE_NUMBER]_142428_WhatsApp.jpg"
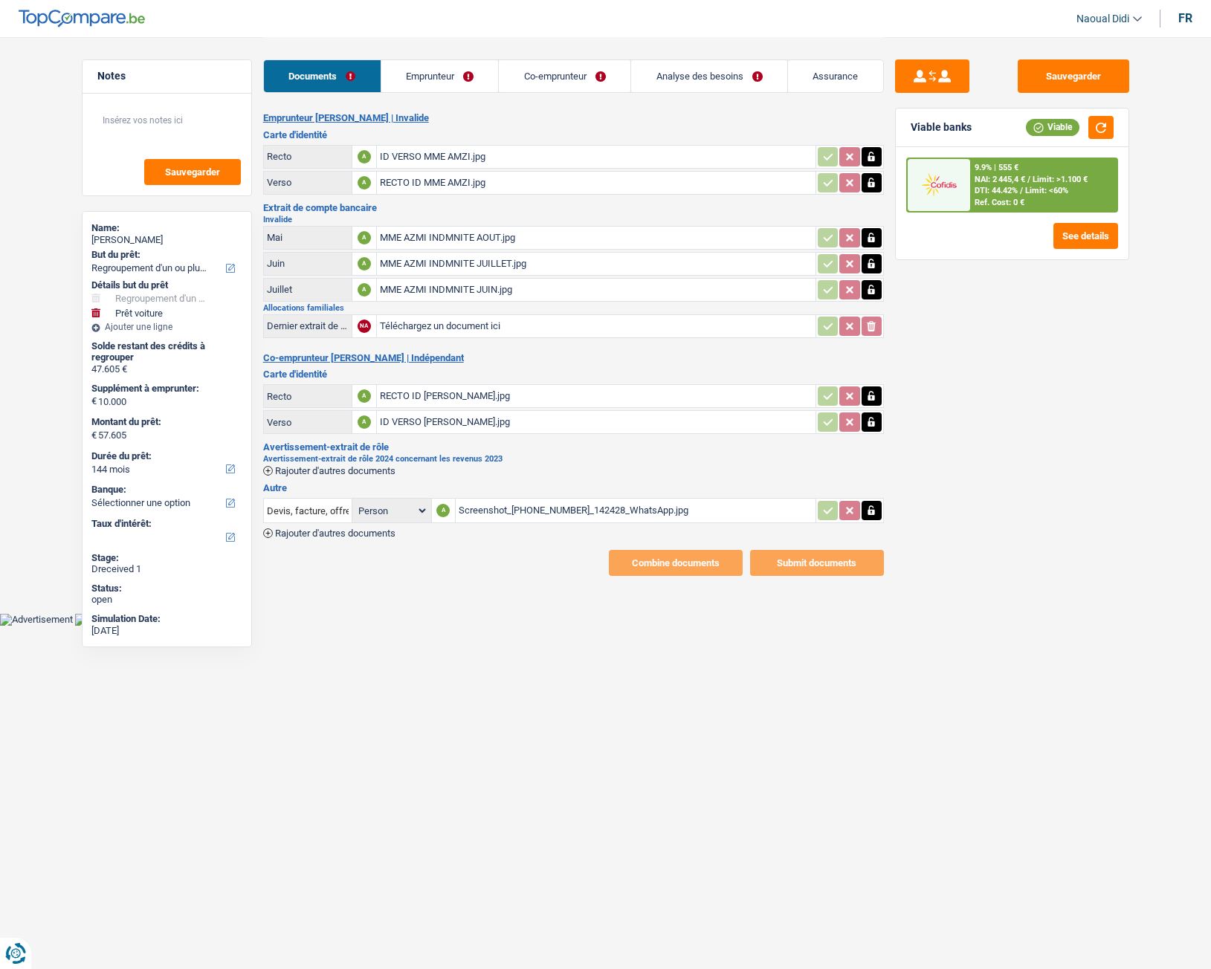
click at [327, 474] on span "Rajouter d'autres documents" at bounding box center [335, 471] width 120 height 10
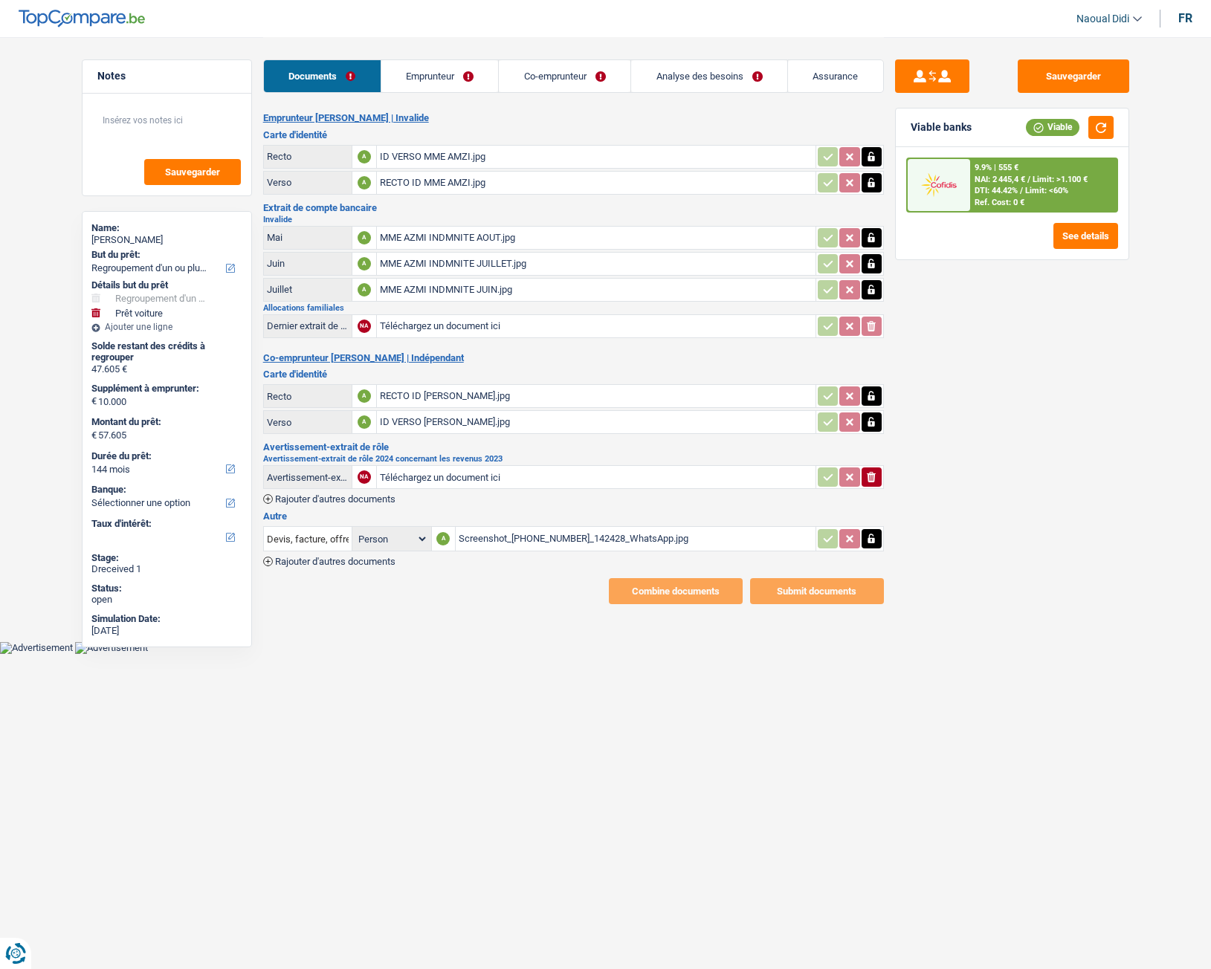
click at [875, 536] on icon "button" at bounding box center [871, 539] width 12 height 15
click at [873, 542] on icon "ionicons-v5-e" at bounding box center [871, 539] width 12 height 15
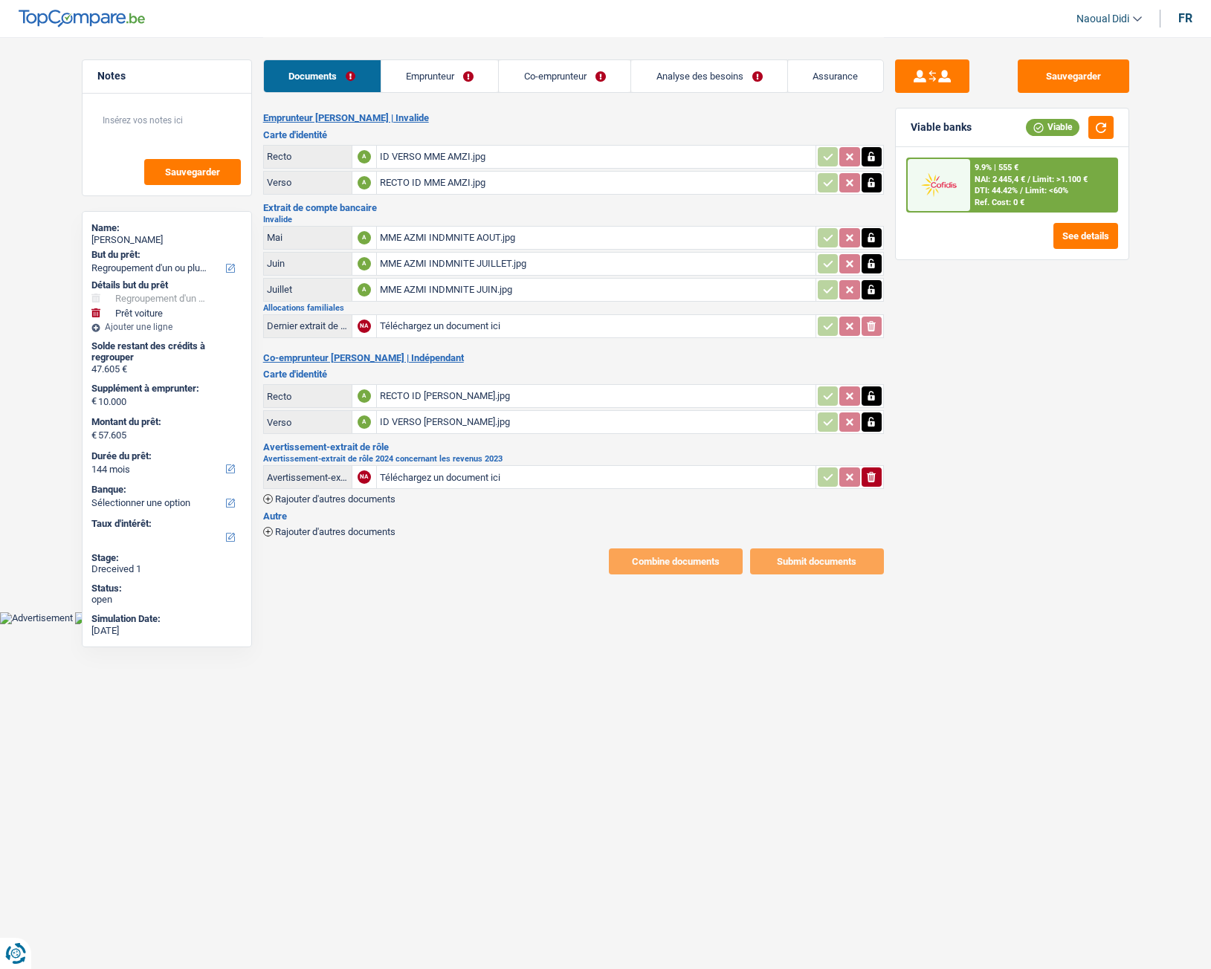
click at [319, 453] on div "Avertissement-extrait de rôle Avertissement-extrait de rôle 2024 concernant les…" at bounding box center [573, 473] width 621 height 62
click at [398, 473] on input "Téléchargez un document ici" at bounding box center [596, 477] width 433 height 22
type input "C:\fakepath\Screenshot_20250829_142428_WhatsApp.jpg"
click at [317, 499] on span "Rajouter d'autres documents" at bounding box center [335, 499] width 120 height 10
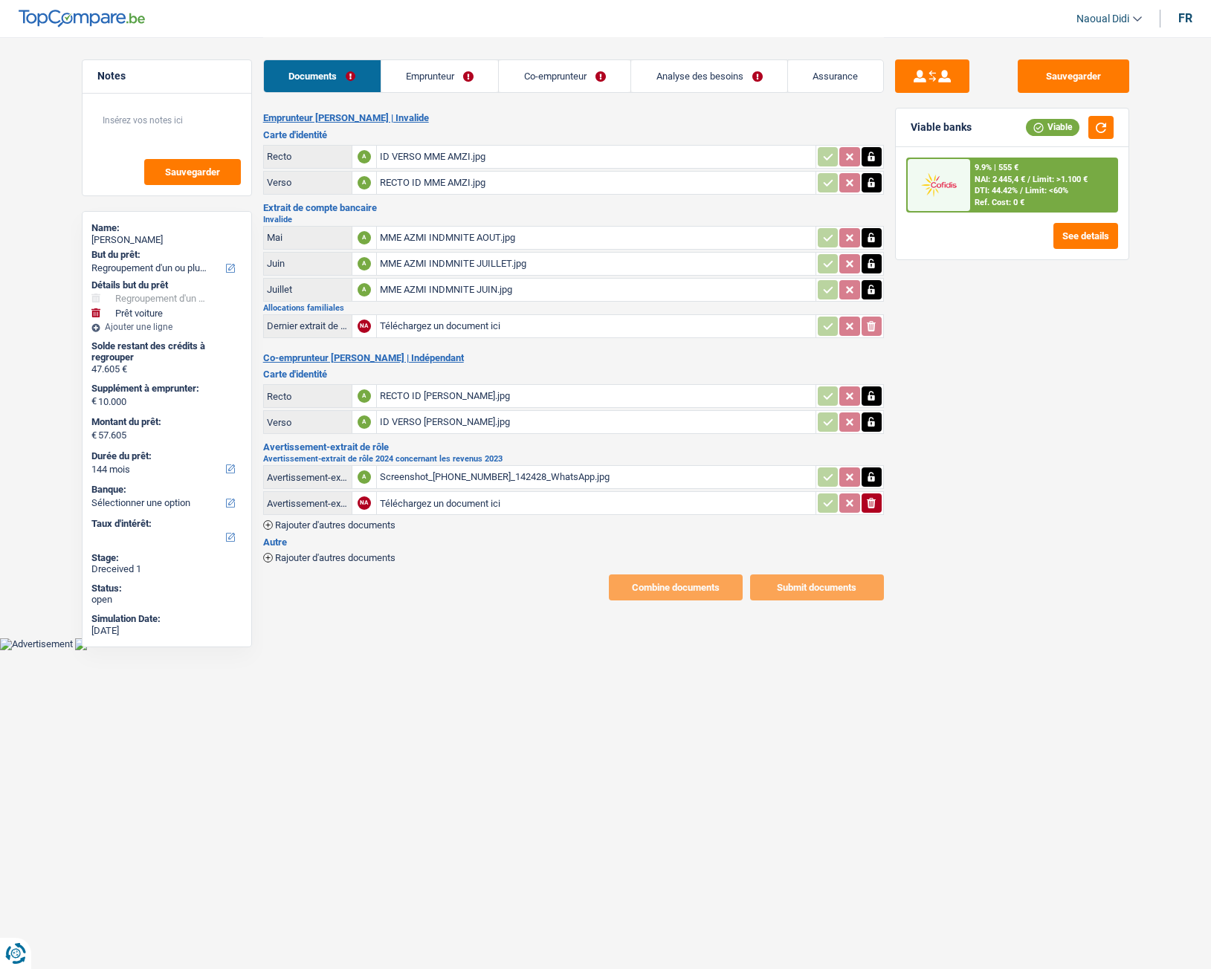
click at [393, 494] on input "Téléchargez un document ici" at bounding box center [596, 503] width 433 height 22
type input "C:\fakepath\Screenshot_20250829_142436_WhatsApp.jpg"
click at [337, 525] on span "Rajouter d'autres documents" at bounding box center [335, 525] width 120 height 10
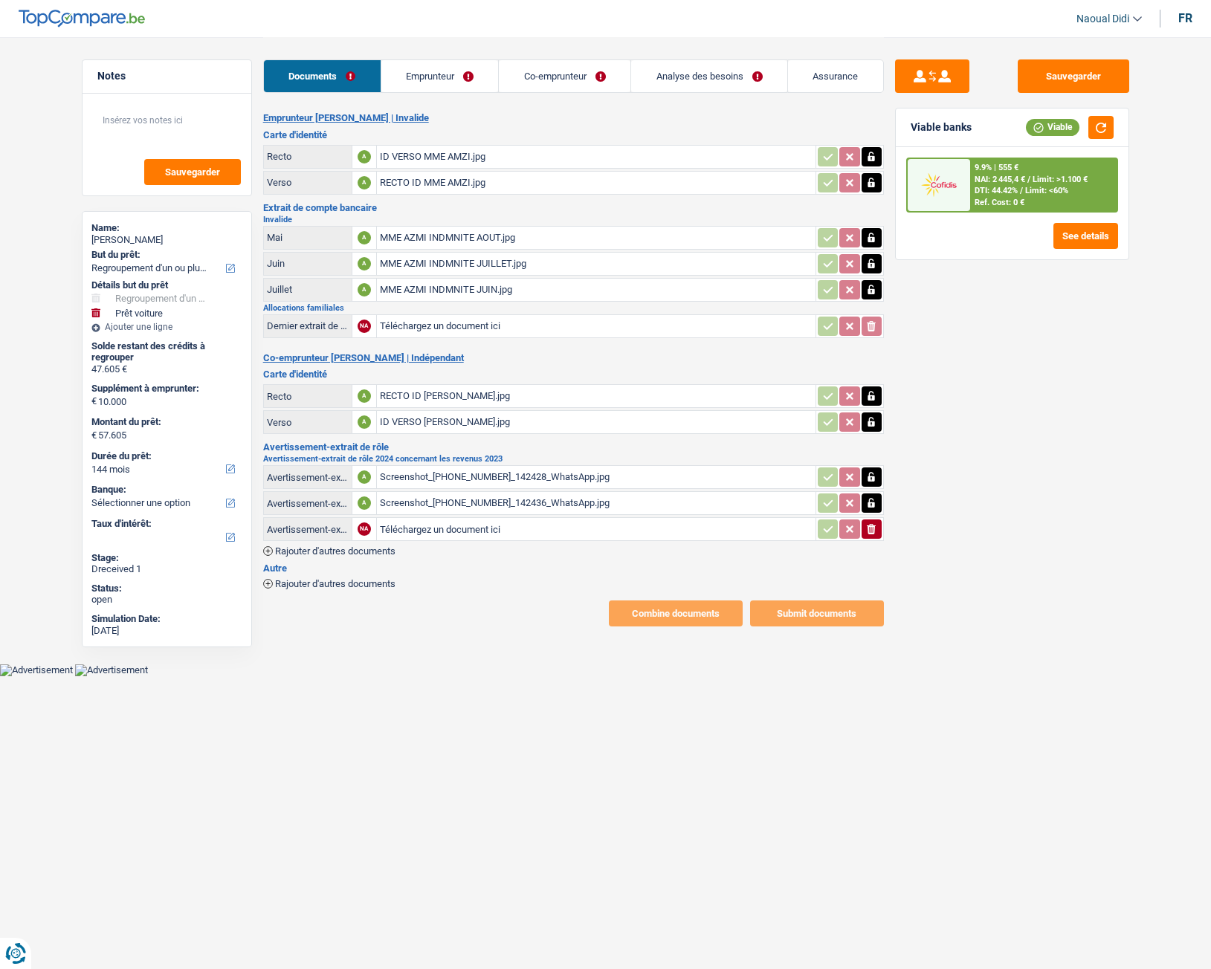
click at [396, 530] on input "Téléchargez un document ici" at bounding box center [596, 529] width 433 height 22
type input "C:\fakepath\Screenshot_20250829_142422_WhatsApp.jpg"
click at [337, 542] on span "Rajouter d'autres documents" at bounding box center [335, 551] width 120 height 10
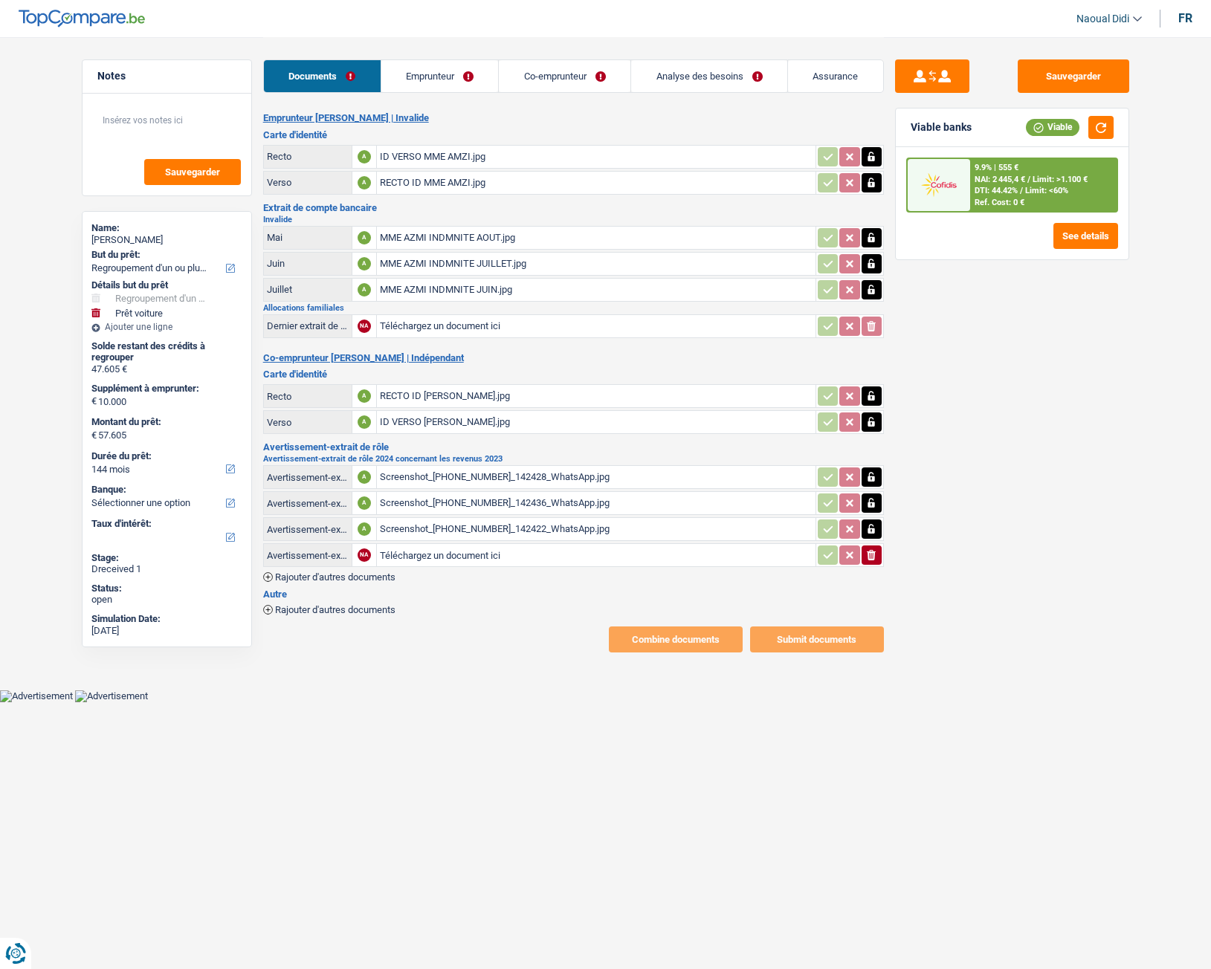
click at [384, 542] on input "Téléchargez un document ici" at bounding box center [596, 555] width 433 height 22
type input "C:\fakepath\Screenshot_20250829_142415_WhatsApp.jpg"
click at [1085, 78] on button "Sauvegarder" at bounding box center [1074, 75] width 112 height 33
click at [422, 82] on link "Emprunteur" at bounding box center [439, 76] width 117 height 32
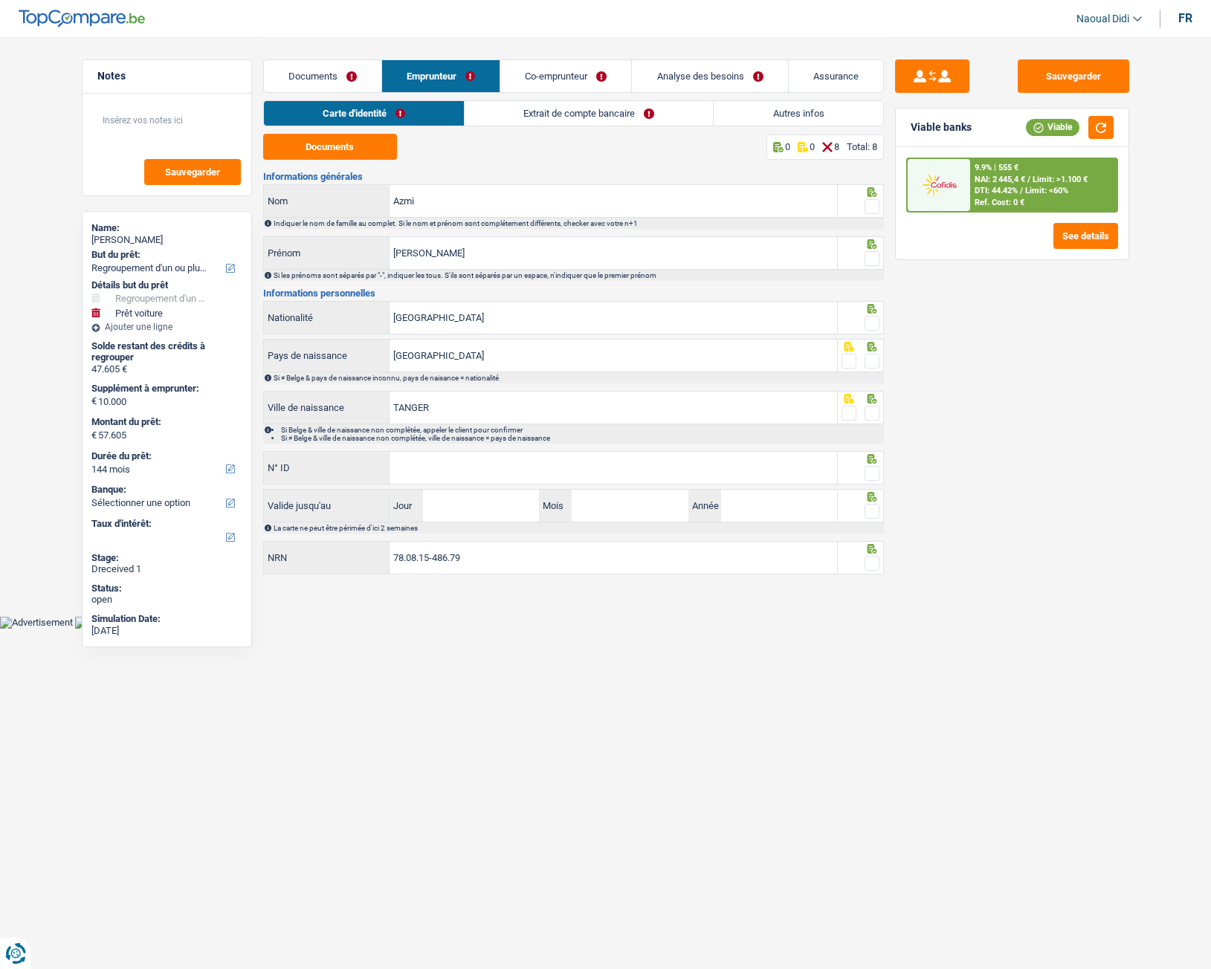
click at [364, 117] on link "Carte d'identité" at bounding box center [364, 113] width 200 height 25
click at [339, 144] on button "Documents" at bounding box center [330, 147] width 134 height 26
click at [873, 206] on span at bounding box center [872, 206] width 15 height 15
click at [0, 0] on input "radio" at bounding box center [0, 0] width 0 height 0
click at [873, 258] on span at bounding box center [872, 258] width 15 height 15
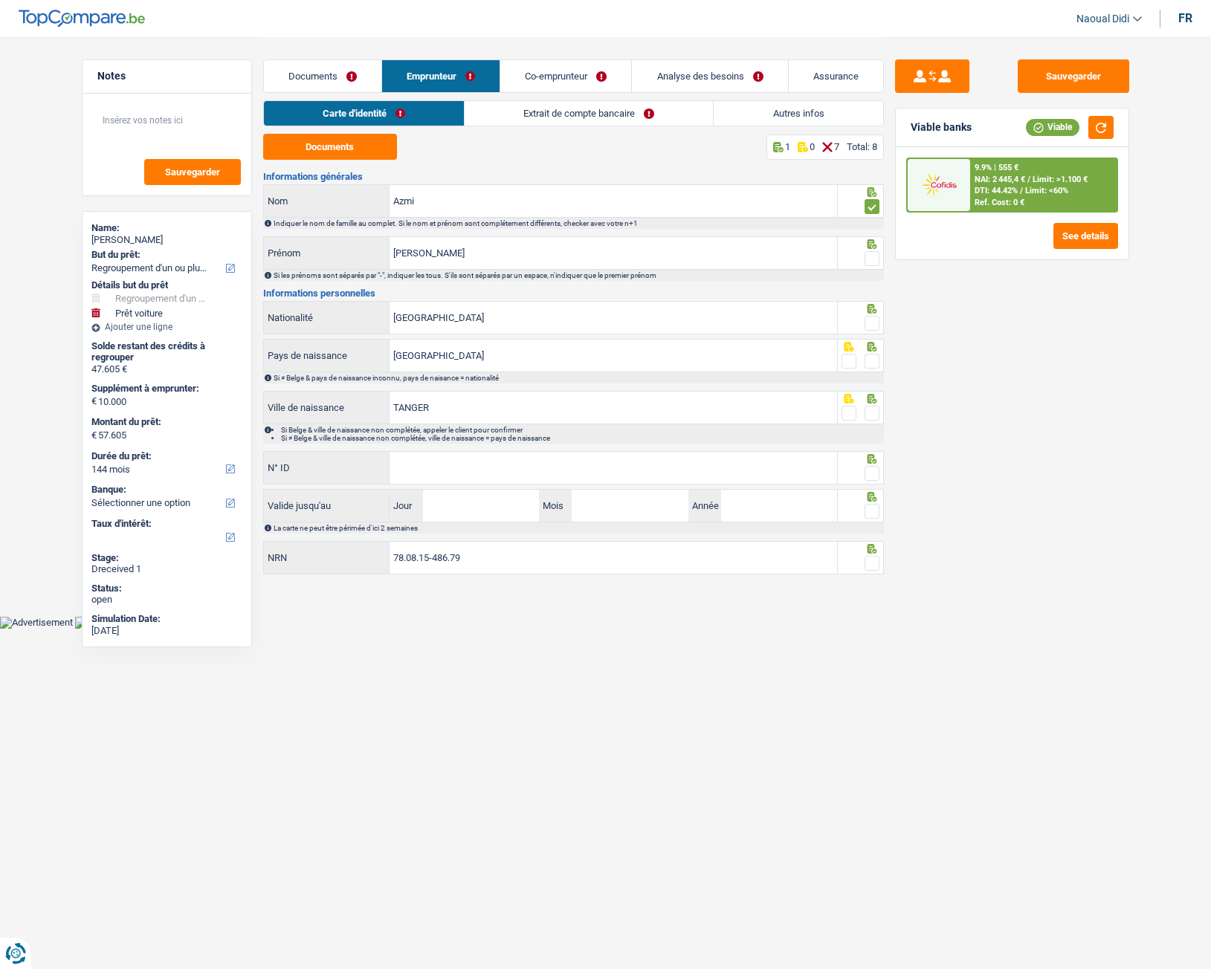
click at [0, 0] on input "radio" at bounding box center [0, 0] width 0 height 0
click at [873, 323] on span at bounding box center [872, 323] width 15 height 15
click at [0, 0] on input "radio" at bounding box center [0, 0] width 0 height 0
click at [874, 366] on span at bounding box center [872, 361] width 15 height 15
click at [0, 0] on input "radio" at bounding box center [0, 0] width 0 height 0
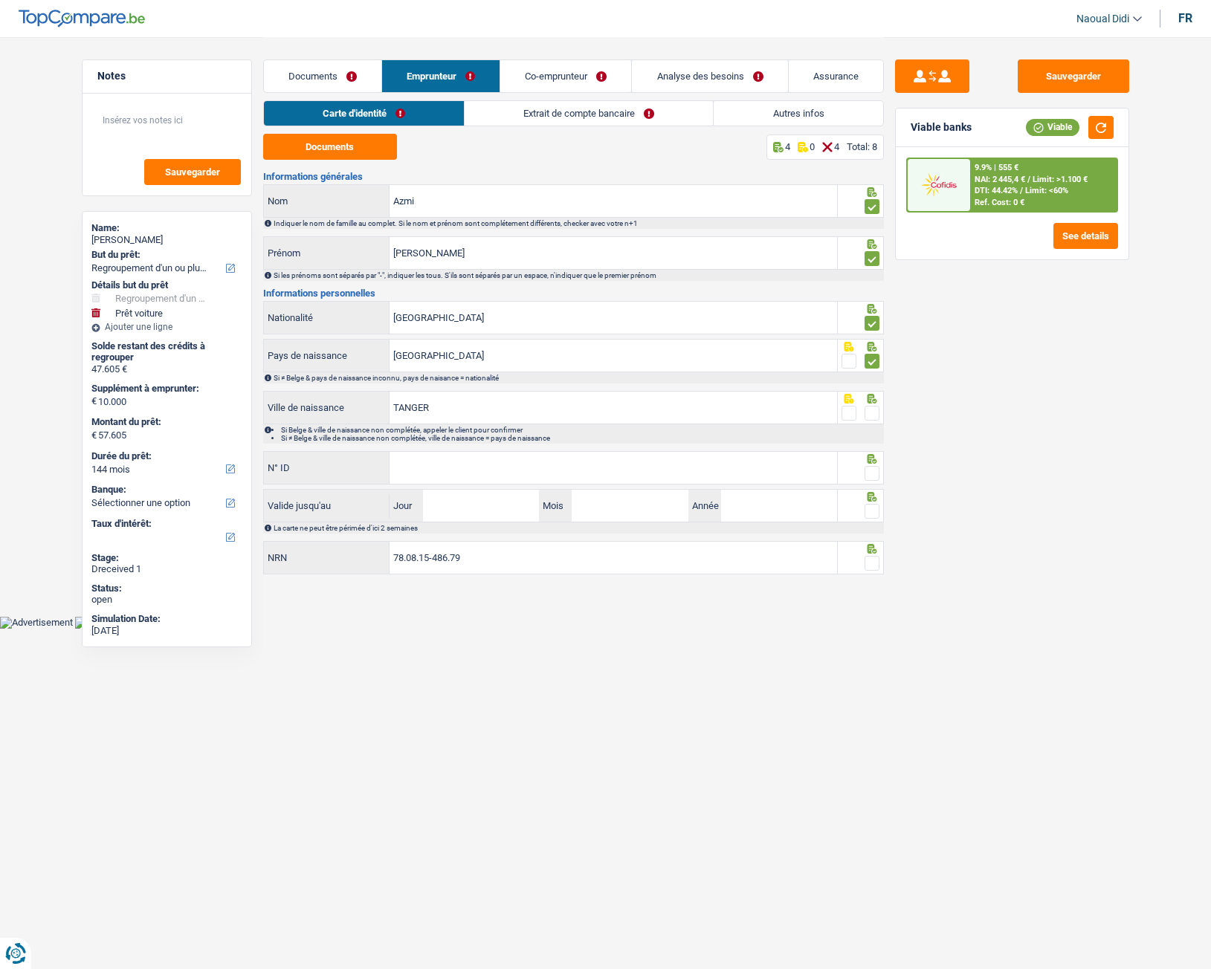
click at [871, 417] on span at bounding box center [872, 413] width 15 height 15
click at [0, 0] on input "radio" at bounding box center [0, 0] width 0 height 0
click at [481, 479] on input "N° ID" at bounding box center [614, 468] width 448 height 32
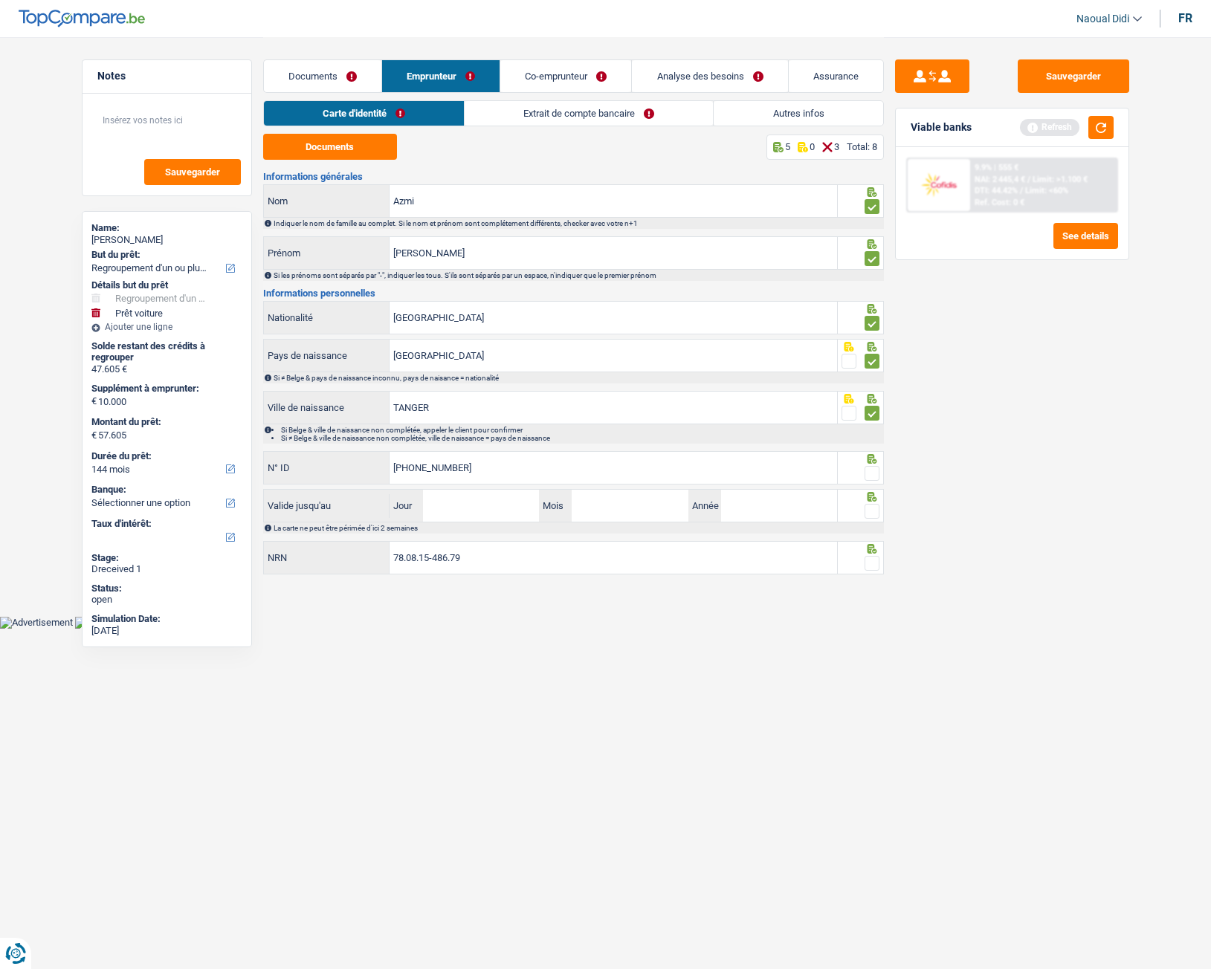
type input "595-0255658-81"
click at [873, 479] on span at bounding box center [872, 473] width 15 height 15
click at [0, 0] on input "radio" at bounding box center [0, 0] width 0 height 0
click at [517, 505] on input "Jour" at bounding box center [481, 506] width 116 height 32
type input "20"
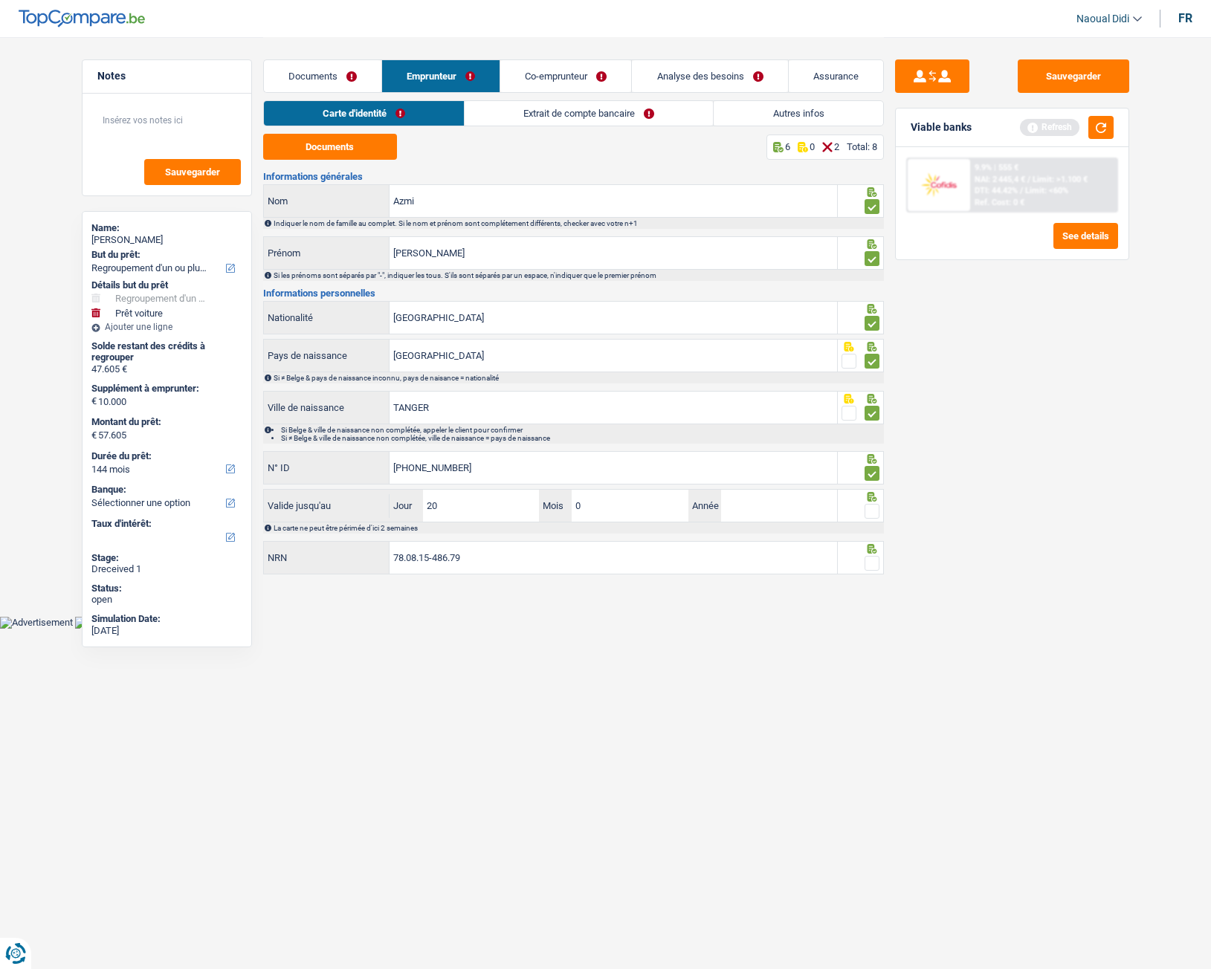
type input "04"
type input "2031"
click at [867, 508] on span at bounding box center [872, 511] width 15 height 15
click at [0, 0] on input "radio" at bounding box center [0, 0] width 0 height 0
click at [869, 542] on span at bounding box center [872, 563] width 15 height 15
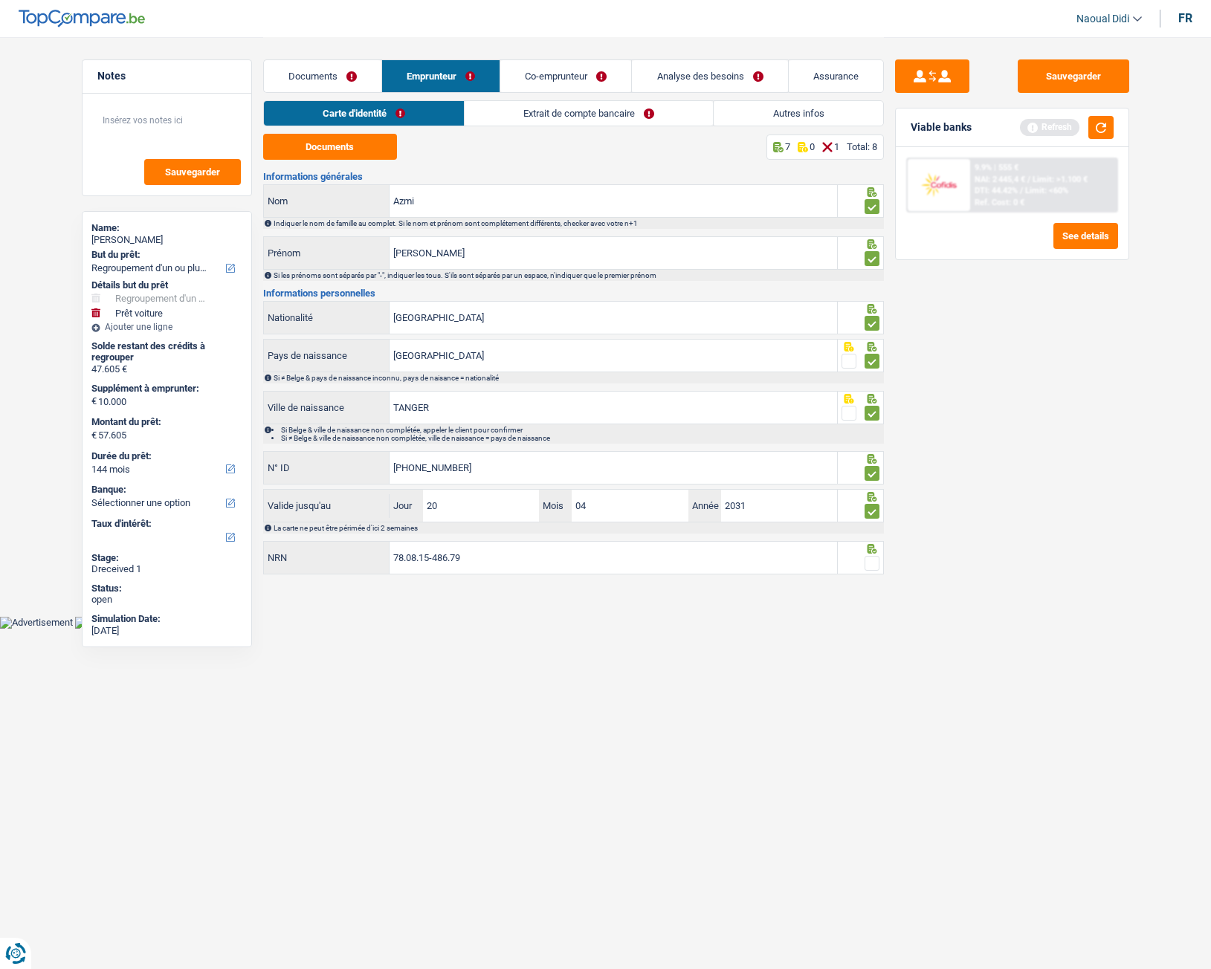
click at [0, 0] on input "radio" at bounding box center [0, 0] width 0 height 0
click at [519, 542] on input "78.08.15-486.79" at bounding box center [614, 558] width 448 height 32
click at [1087, 72] on button "Sauvegarder" at bounding box center [1074, 75] width 112 height 33
click at [544, 109] on link "Extrait de compte bancaire" at bounding box center [589, 113] width 248 height 25
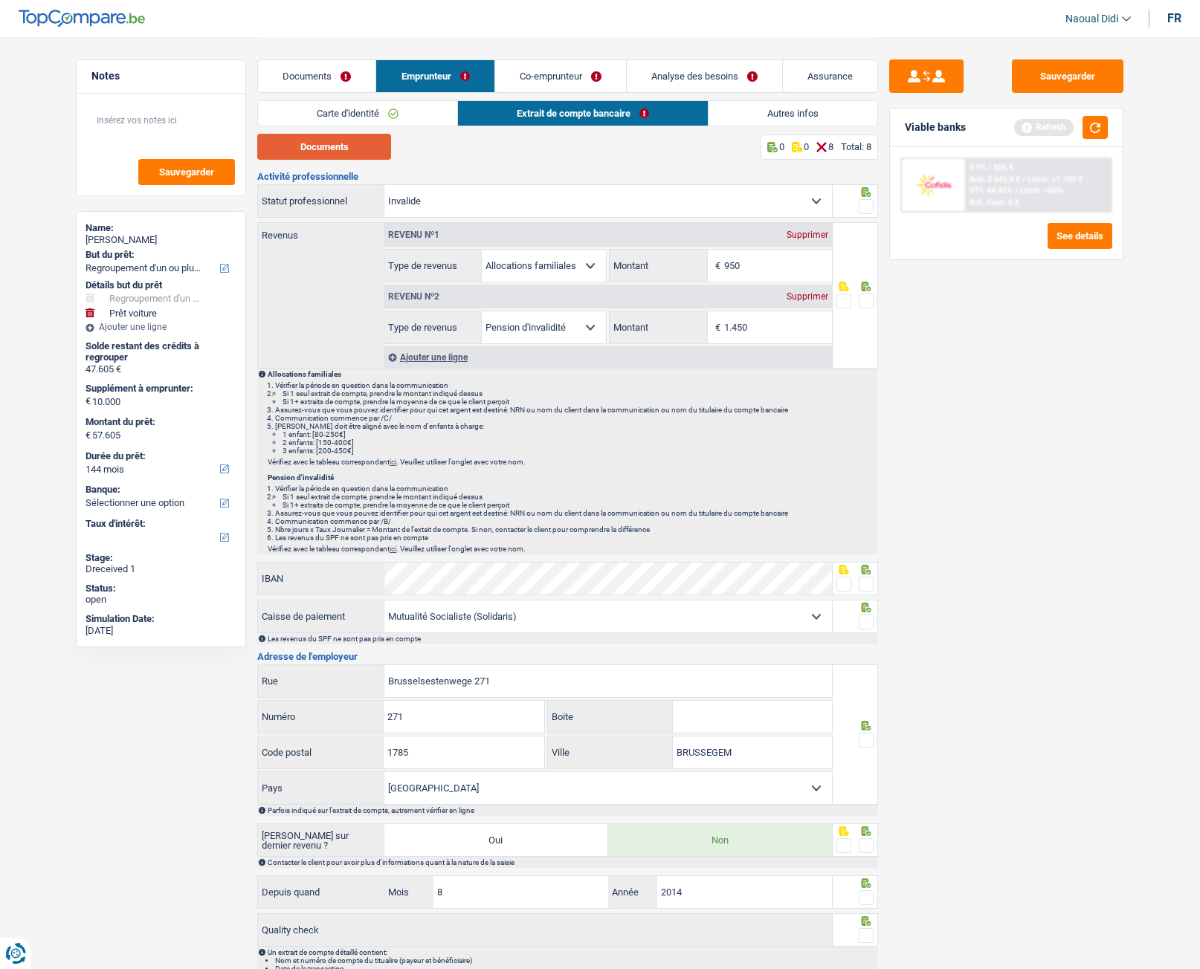
click at [353, 146] on button "Documents" at bounding box center [324, 147] width 134 height 26
click at [866, 202] on span at bounding box center [866, 206] width 15 height 15
click at [0, 0] on input "radio" at bounding box center [0, 0] width 0 height 0
click at [630, 108] on link "Extrait de compte bancaire" at bounding box center [583, 113] width 250 height 25
click at [320, 77] on link "Documents" at bounding box center [316, 76] width 117 height 32
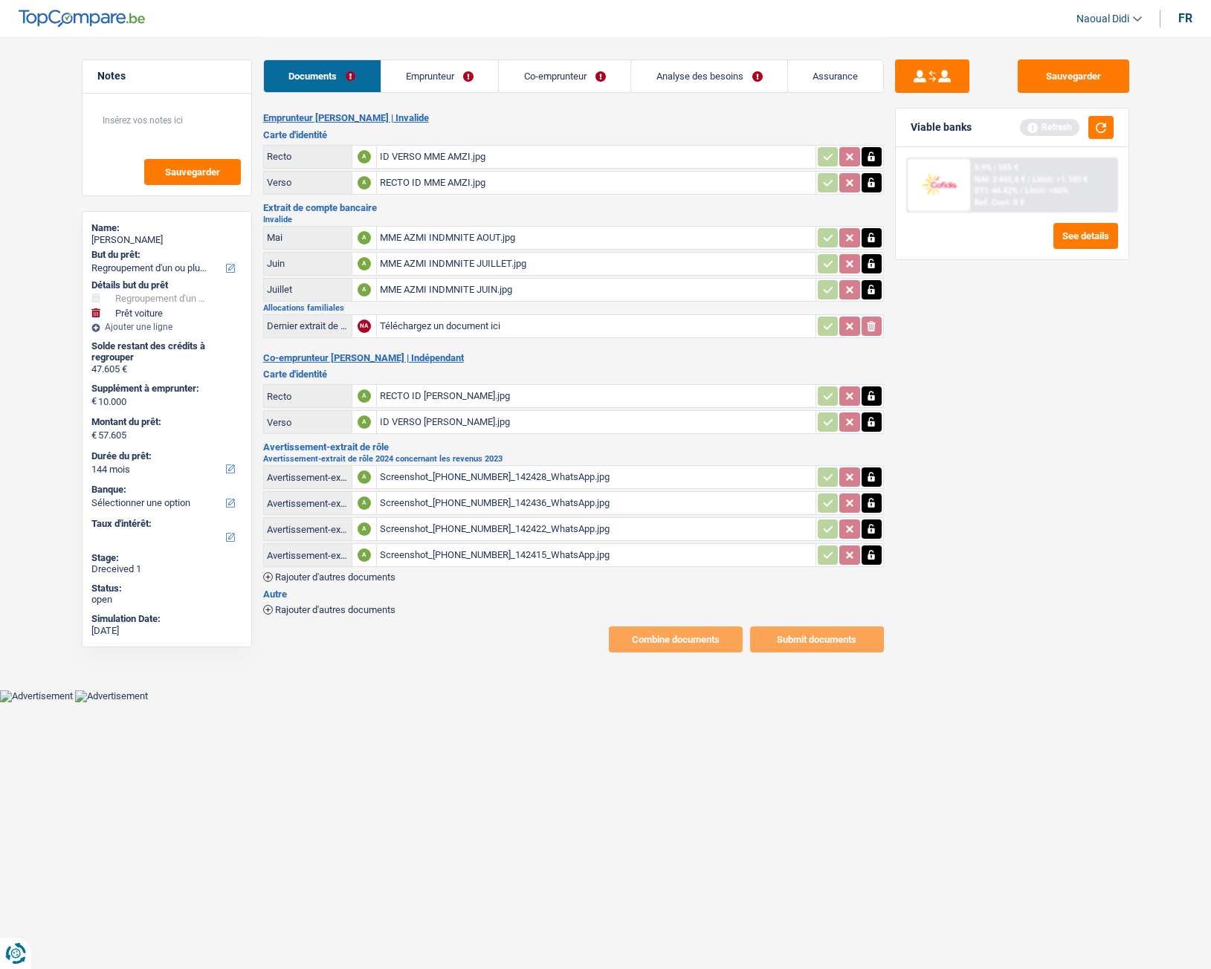
click at [456, 323] on input "Téléchargez un document ici" at bounding box center [596, 326] width 433 height 22
click at [441, 77] on link "Emprunteur" at bounding box center [439, 76] width 117 height 32
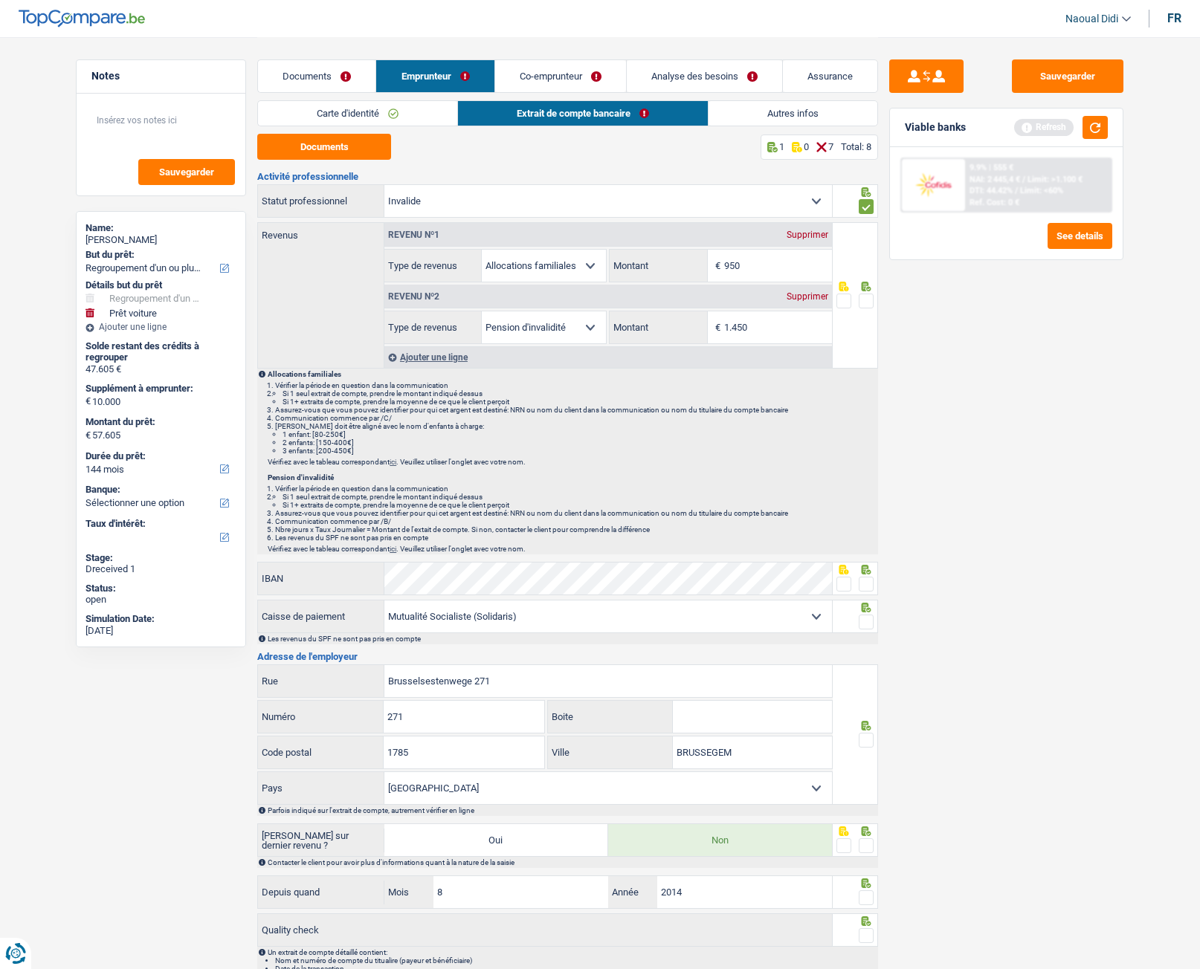
click at [765, 116] on link "Autres infos" at bounding box center [792, 113] width 169 height 25
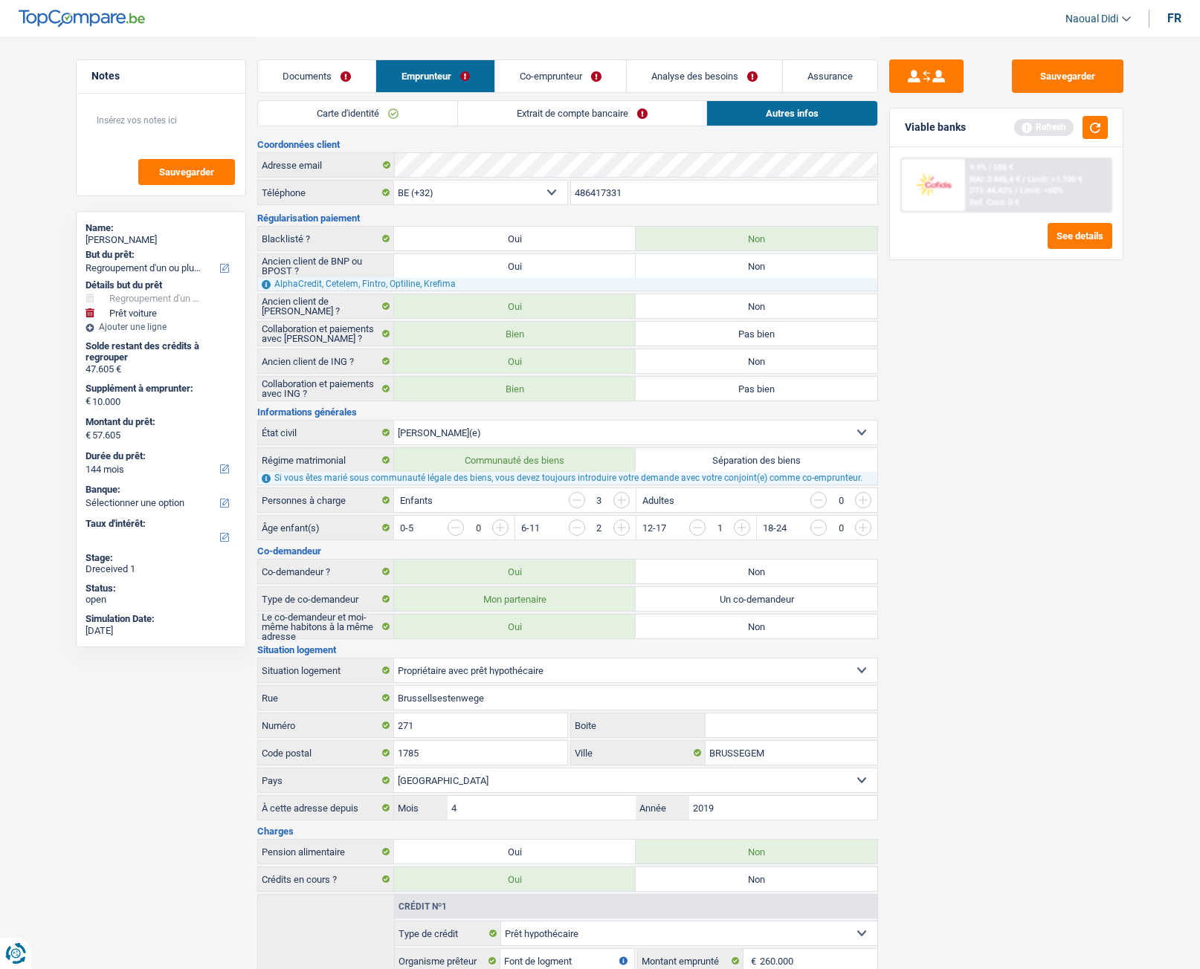
click at [357, 113] on link "Carte d'identité" at bounding box center [357, 113] width 199 height 25
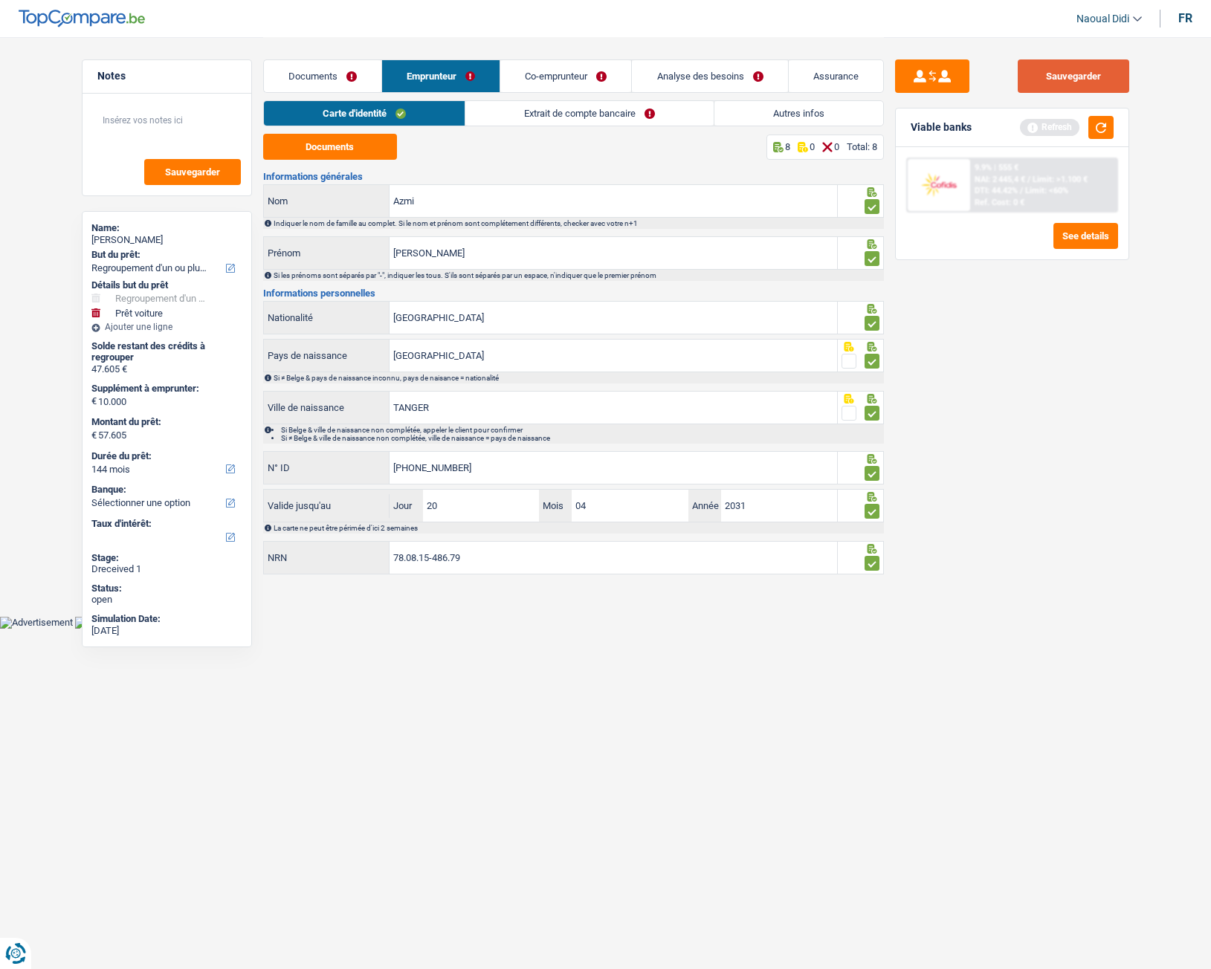
click at [1052, 85] on button "Sauvegarder" at bounding box center [1074, 75] width 112 height 33
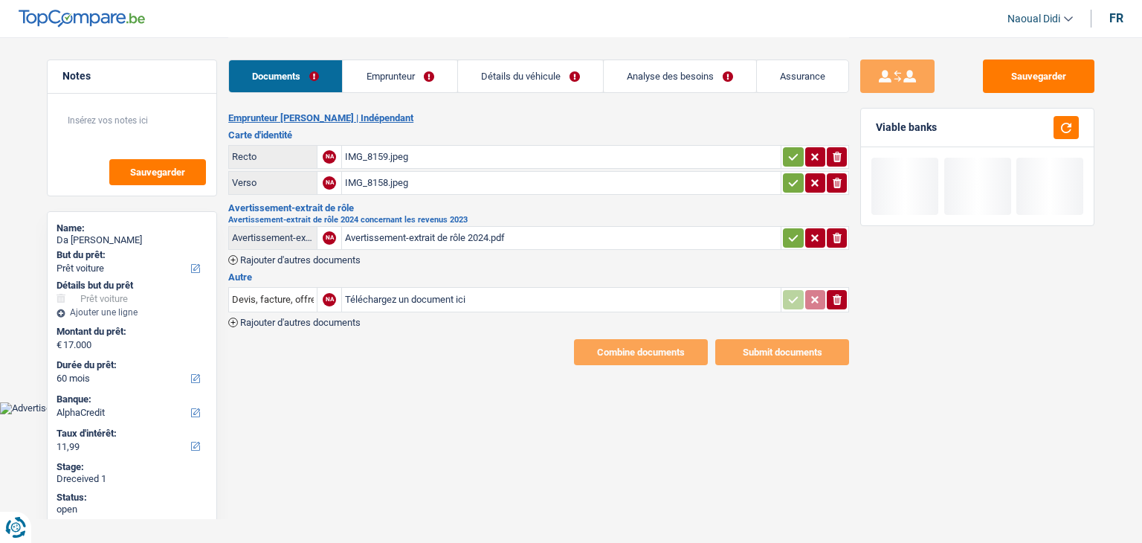
select select "car"
select select "60"
select select "alphacredit"
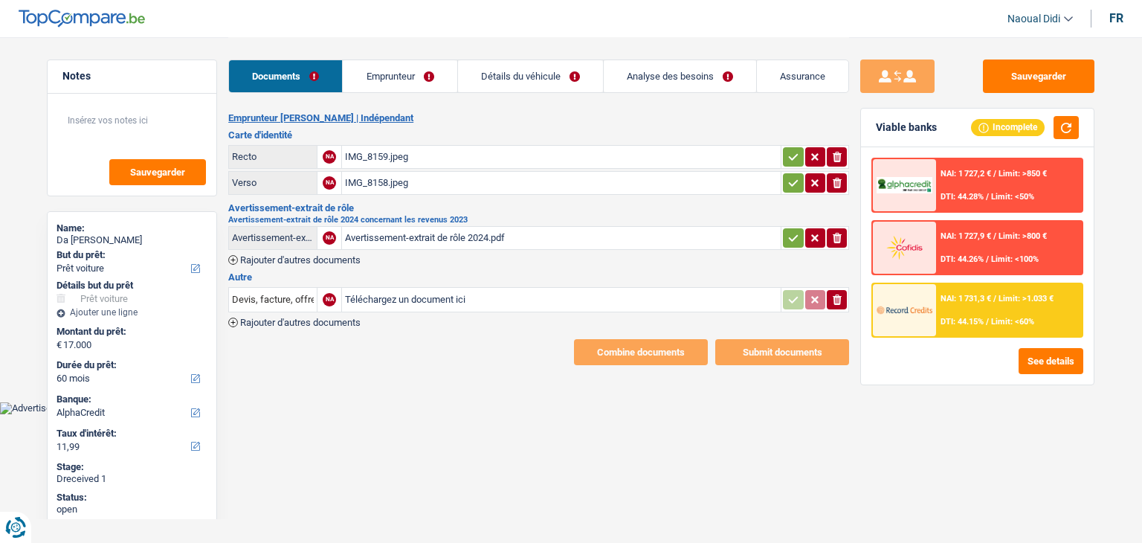
click at [422, 238] on div "Avertissement-extrait de rôle 2024.pdf" at bounding box center [561, 238] width 433 height 22
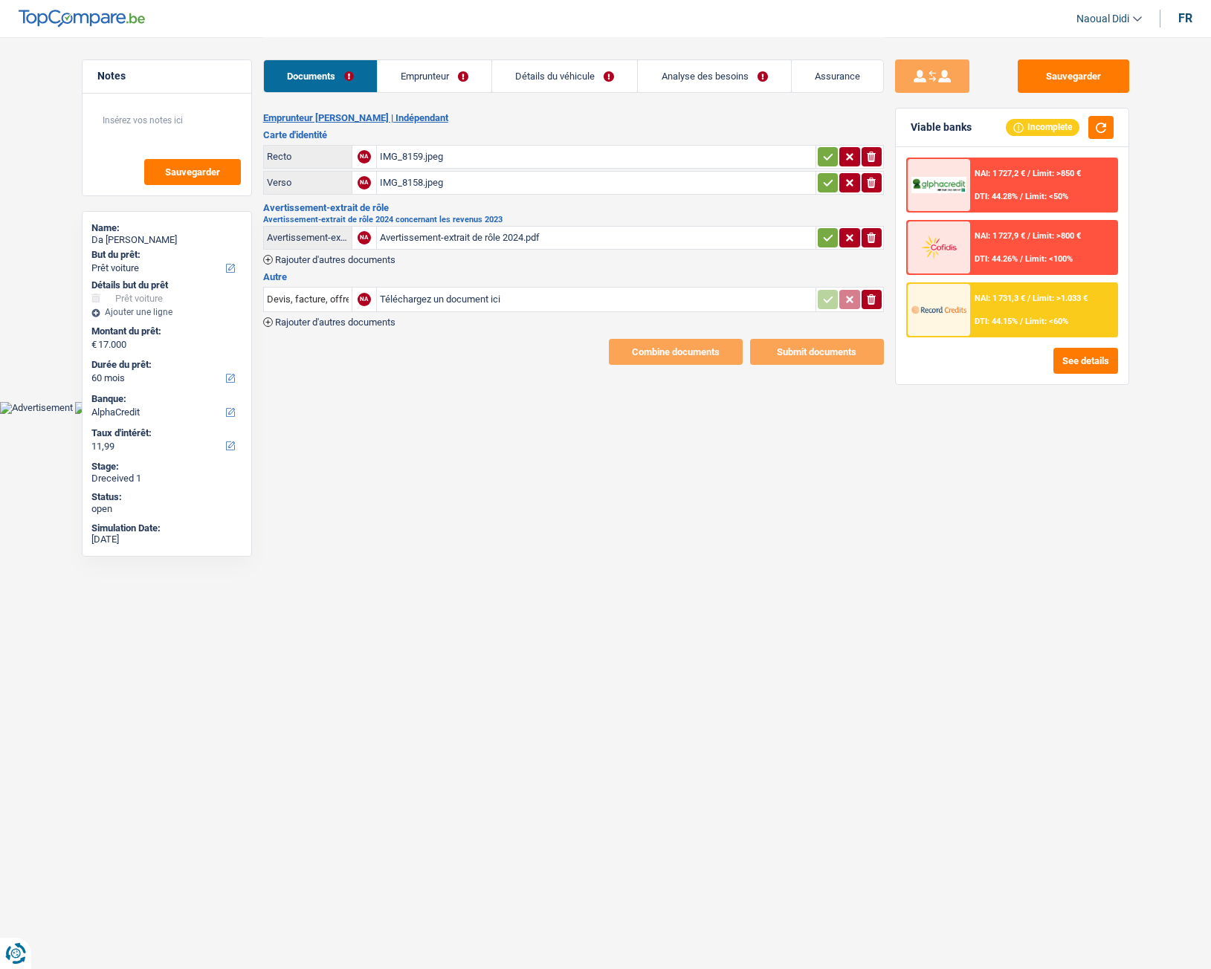
click at [418, 160] on div "IMG_8159.jpeg" at bounding box center [596, 157] width 433 height 22
click at [413, 181] on div "IMG_8158.jpeg" at bounding box center [596, 183] width 433 height 22
click at [434, 234] on div "Avertissement-extrait de rôle 2024.pdf" at bounding box center [596, 238] width 433 height 22
click at [836, 157] on button "button" at bounding box center [828, 156] width 20 height 19
click at [830, 180] on icon "button" at bounding box center [828, 182] width 10 height 7
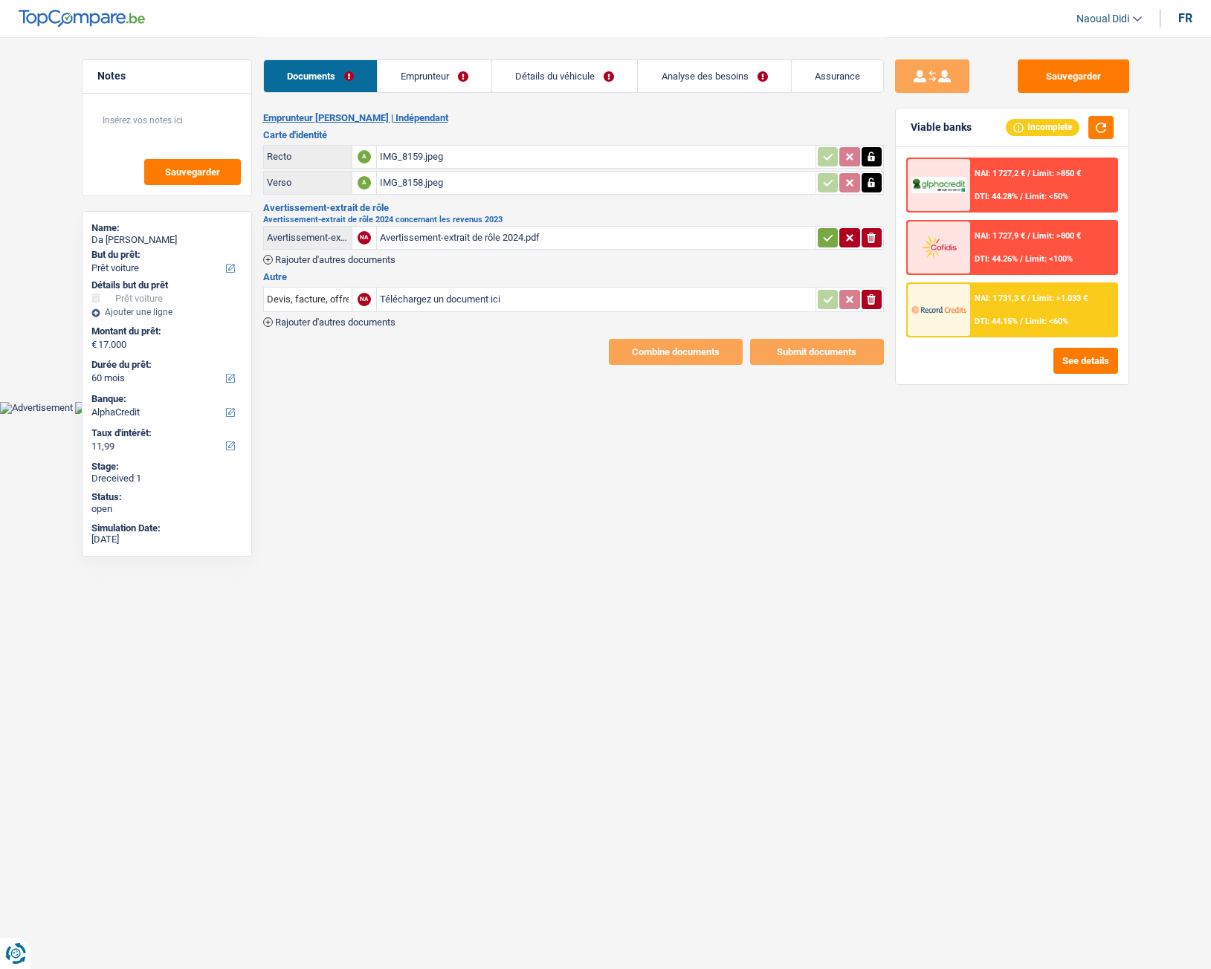
click at [825, 235] on icon "button" at bounding box center [828, 237] width 12 height 15
click at [434, 71] on link "Emprunteur" at bounding box center [435, 76] width 114 height 32
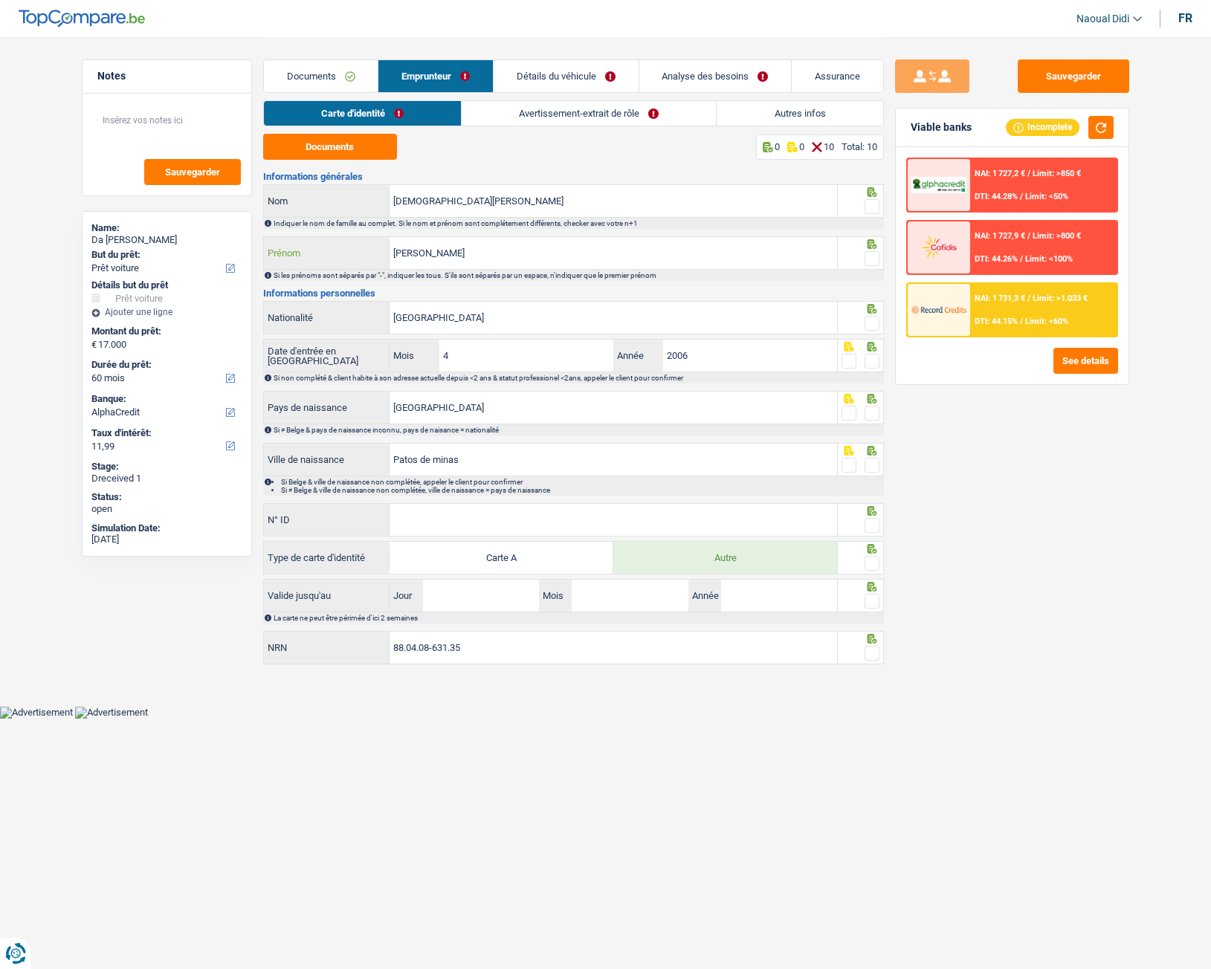
drag, startPoint x: 448, startPoint y: 249, endPoint x: 317, endPoint y: 245, distance: 130.2
click at [317, 245] on div "[PERSON_NAME]" at bounding box center [551, 253] width 574 height 32
click at [461, 198] on input "[DEMOGRAPHIC_DATA][PERSON_NAME]" at bounding box center [614, 201] width 448 height 32
drag, startPoint x: 466, startPoint y: 198, endPoint x: 345, endPoint y: 192, distance: 121.4
click at [345, 192] on div "[PERSON_NAME] Nom" at bounding box center [551, 201] width 574 height 32
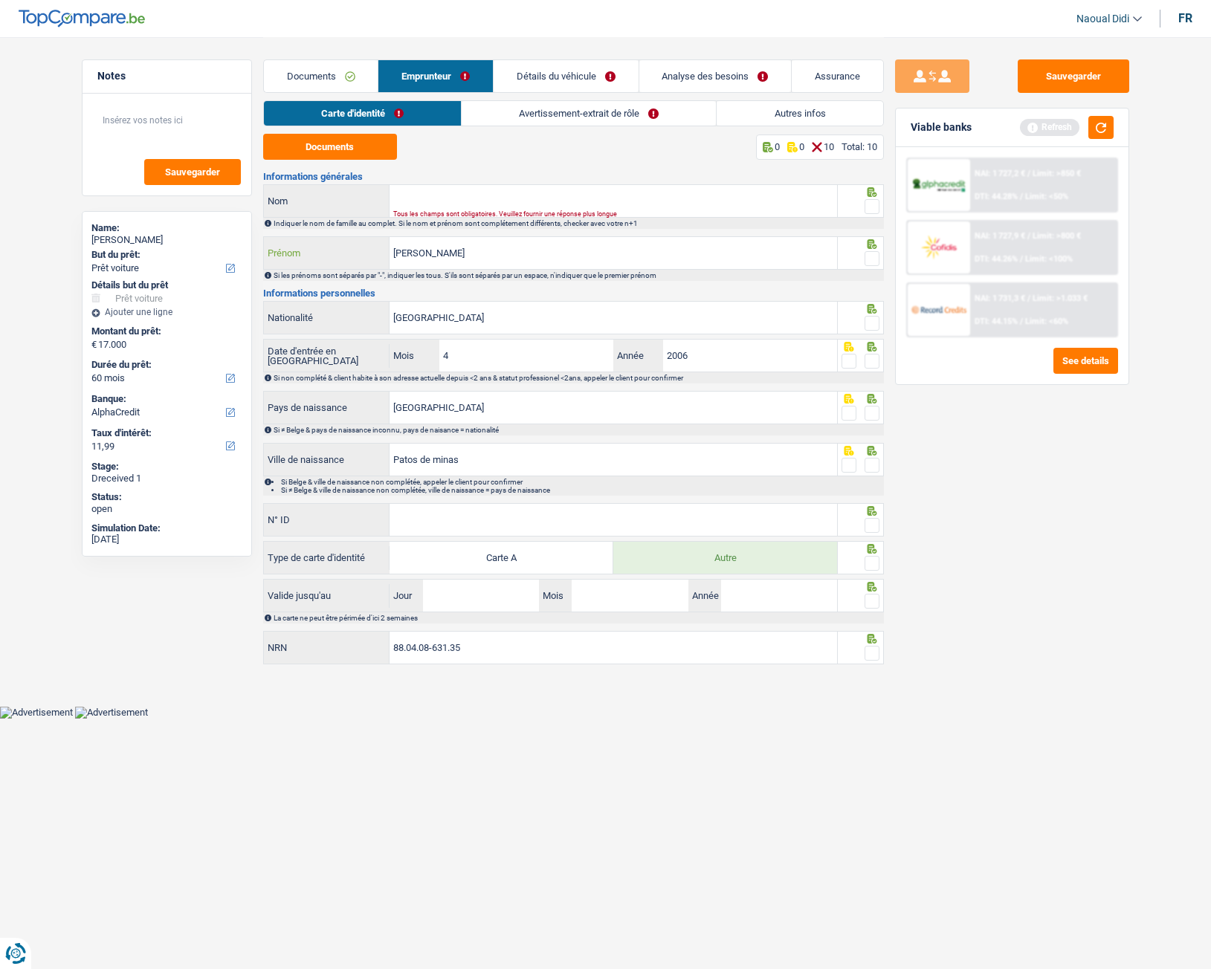
drag, startPoint x: 435, startPoint y: 253, endPoint x: 354, endPoint y: 248, distance: 81.2
click at [354, 248] on div "[PERSON_NAME]" at bounding box center [551, 253] width 574 height 32
paste input "wid dinis"
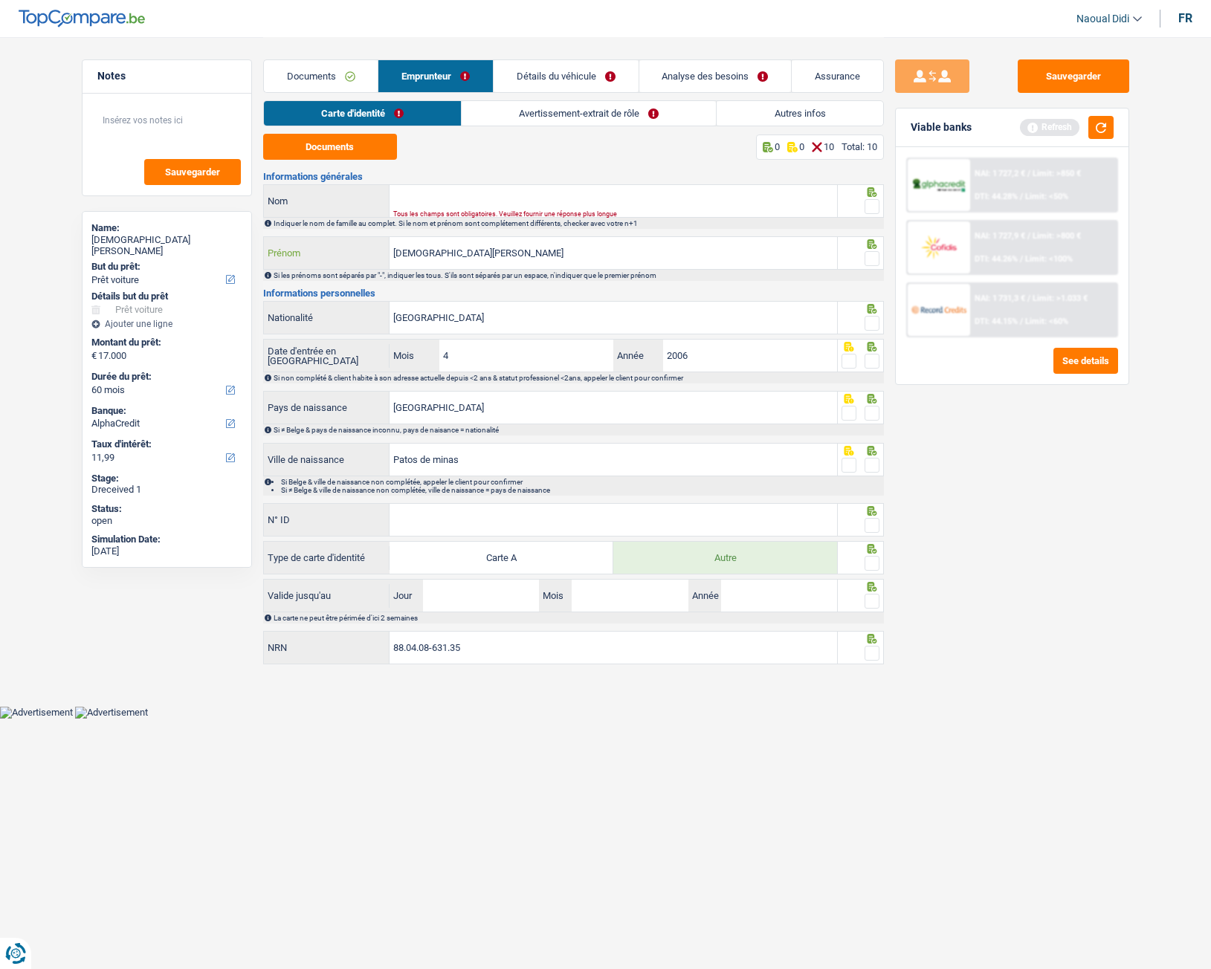
type input "[DEMOGRAPHIC_DATA][PERSON_NAME]"
click at [440, 201] on input "Nom" at bounding box center [614, 201] width 448 height 32
type input "[PERSON_NAME]"
click at [862, 207] on fieldset at bounding box center [861, 207] width 38 height 19
click at [874, 255] on span at bounding box center [872, 258] width 15 height 15
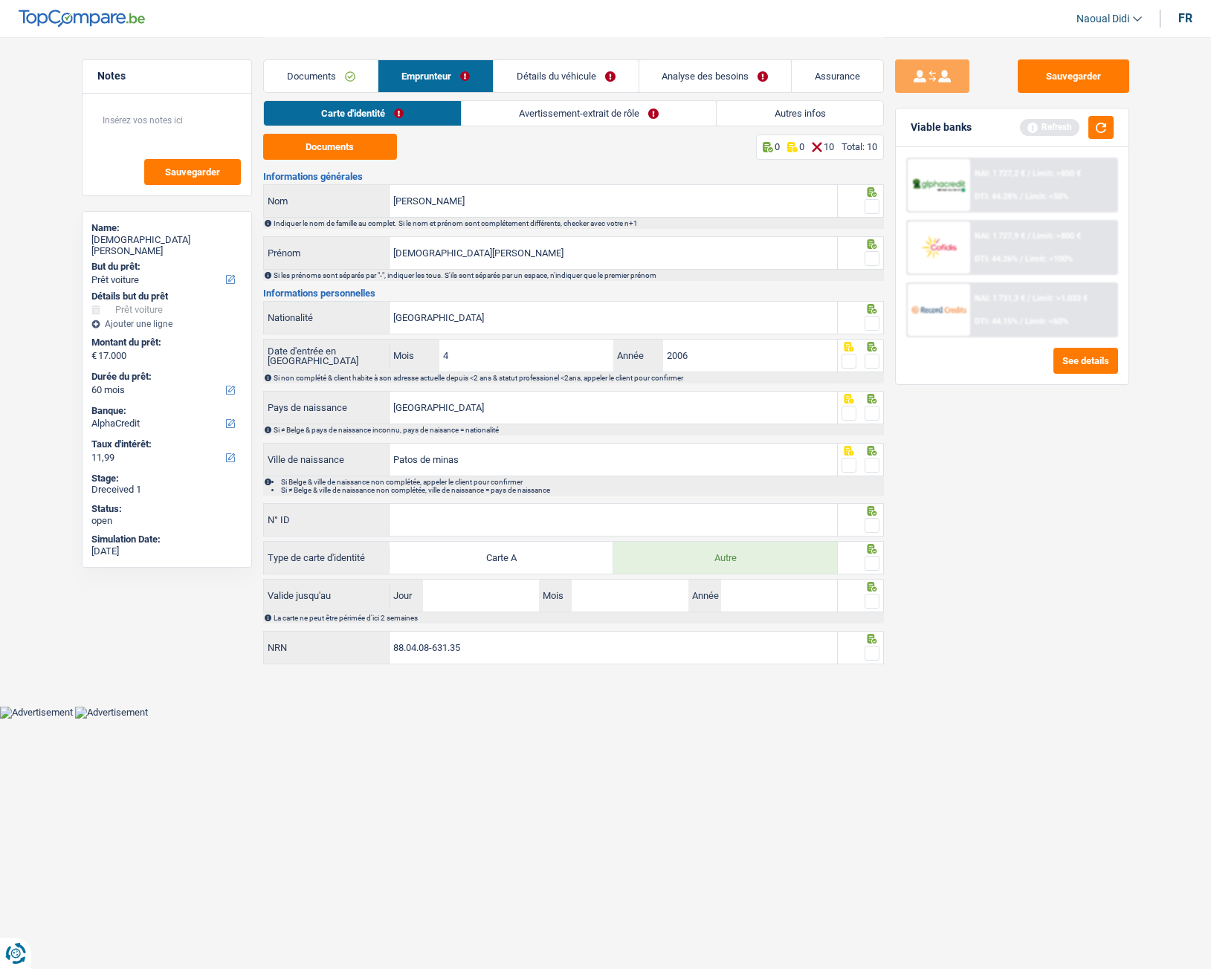
click at [0, 0] on input "radio" at bounding box center [0, 0] width 0 height 0
click at [873, 204] on span at bounding box center [872, 206] width 15 height 15
click at [0, 0] on input "radio" at bounding box center [0, 0] width 0 height 0
click at [871, 323] on span at bounding box center [872, 323] width 15 height 15
click at [0, 0] on input "radio" at bounding box center [0, 0] width 0 height 0
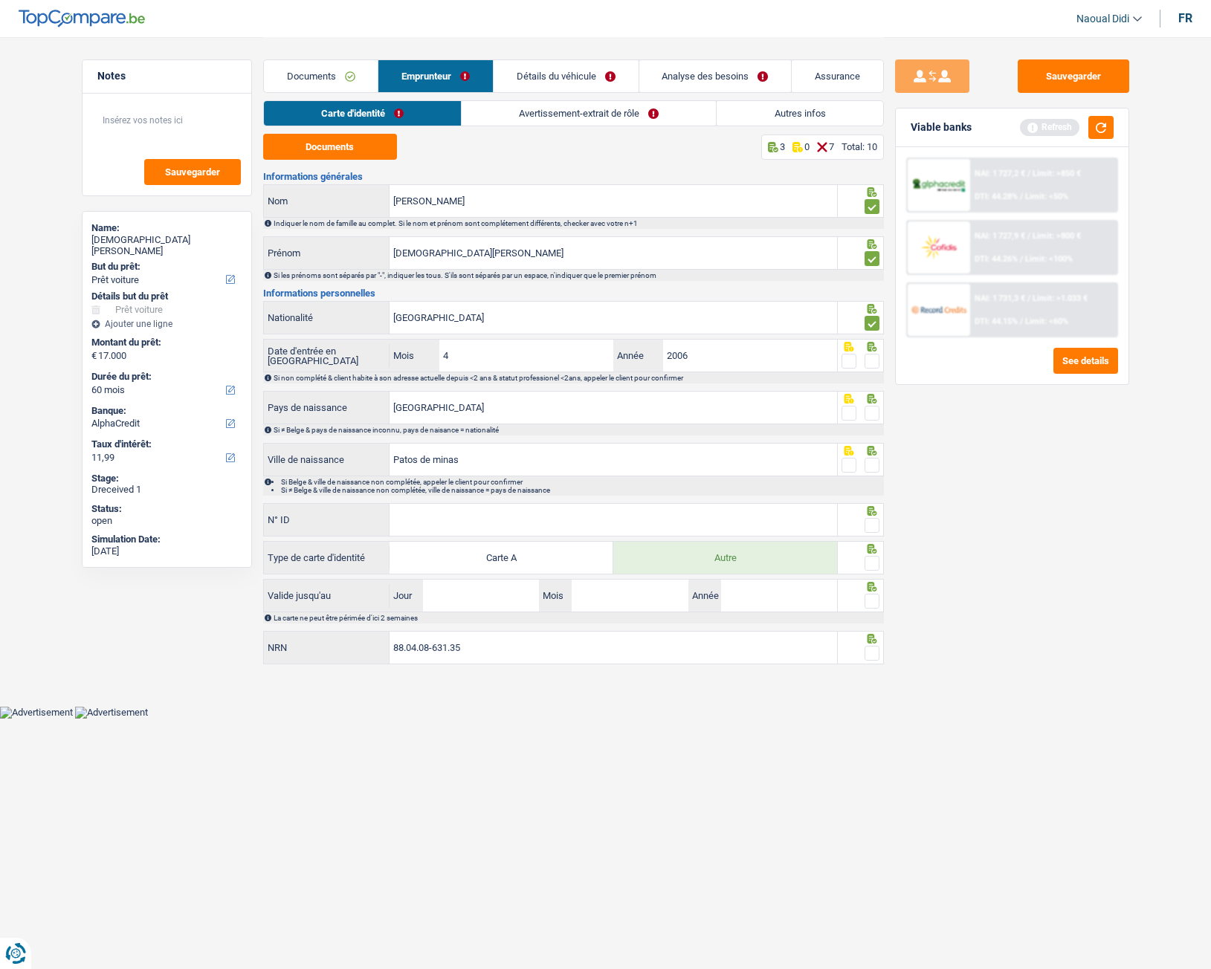
click at [871, 364] on span at bounding box center [872, 361] width 15 height 15
click at [0, 0] on input "radio" at bounding box center [0, 0] width 0 height 0
click at [873, 415] on span at bounding box center [872, 413] width 15 height 15
click at [0, 0] on input "radio" at bounding box center [0, 0] width 0 height 0
click at [876, 468] on span at bounding box center [872, 465] width 15 height 15
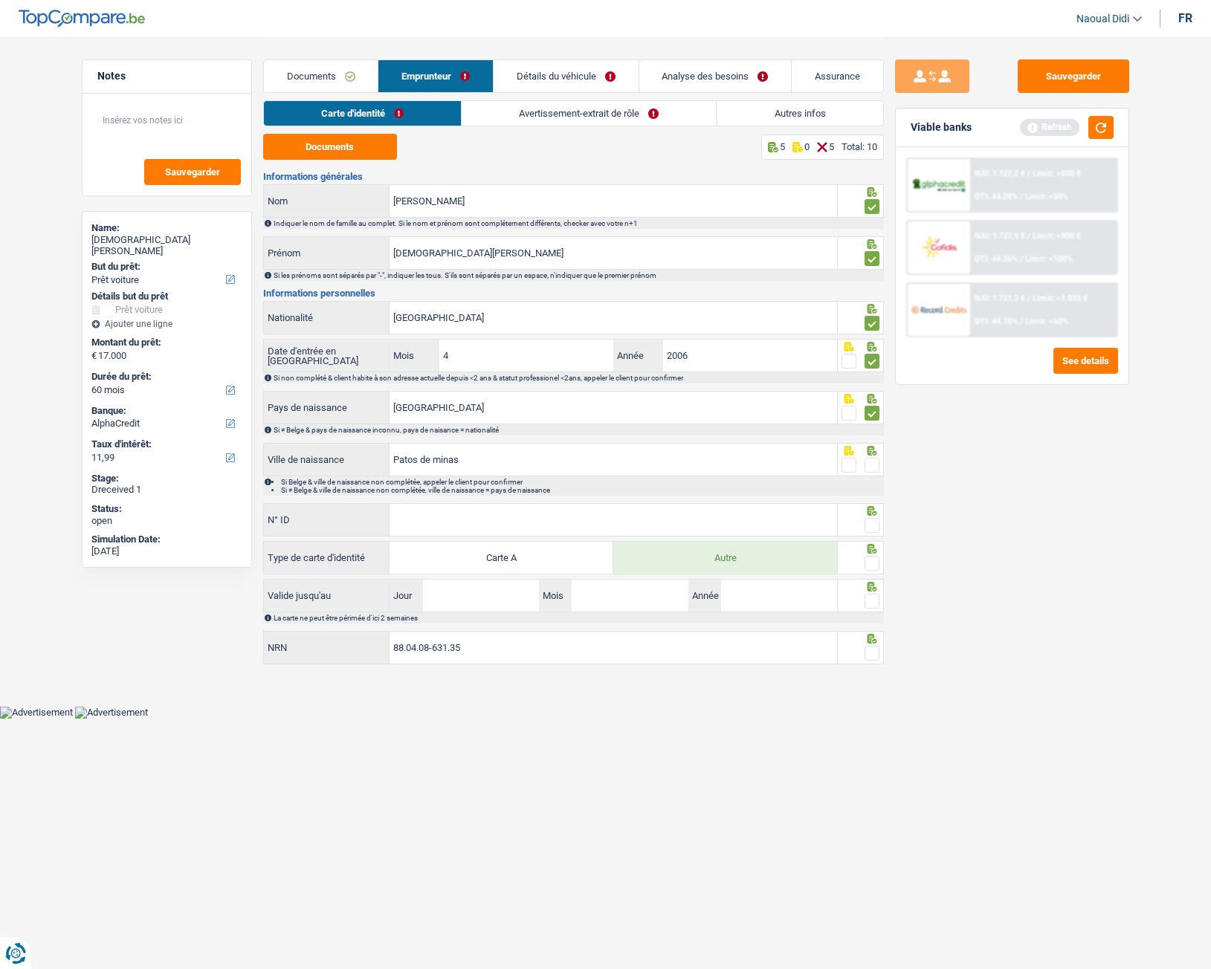
click at [0, 0] on input "radio" at bounding box center [0, 0] width 0 height 0
click at [557, 519] on input "N° ID" at bounding box center [614, 520] width 448 height 32
type input "B-6152967-63"
click at [873, 533] on div at bounding box center [872, 526] width 15 height 19
click at [873, 542] on span at bounding box center [872, 563] width 15 height 15
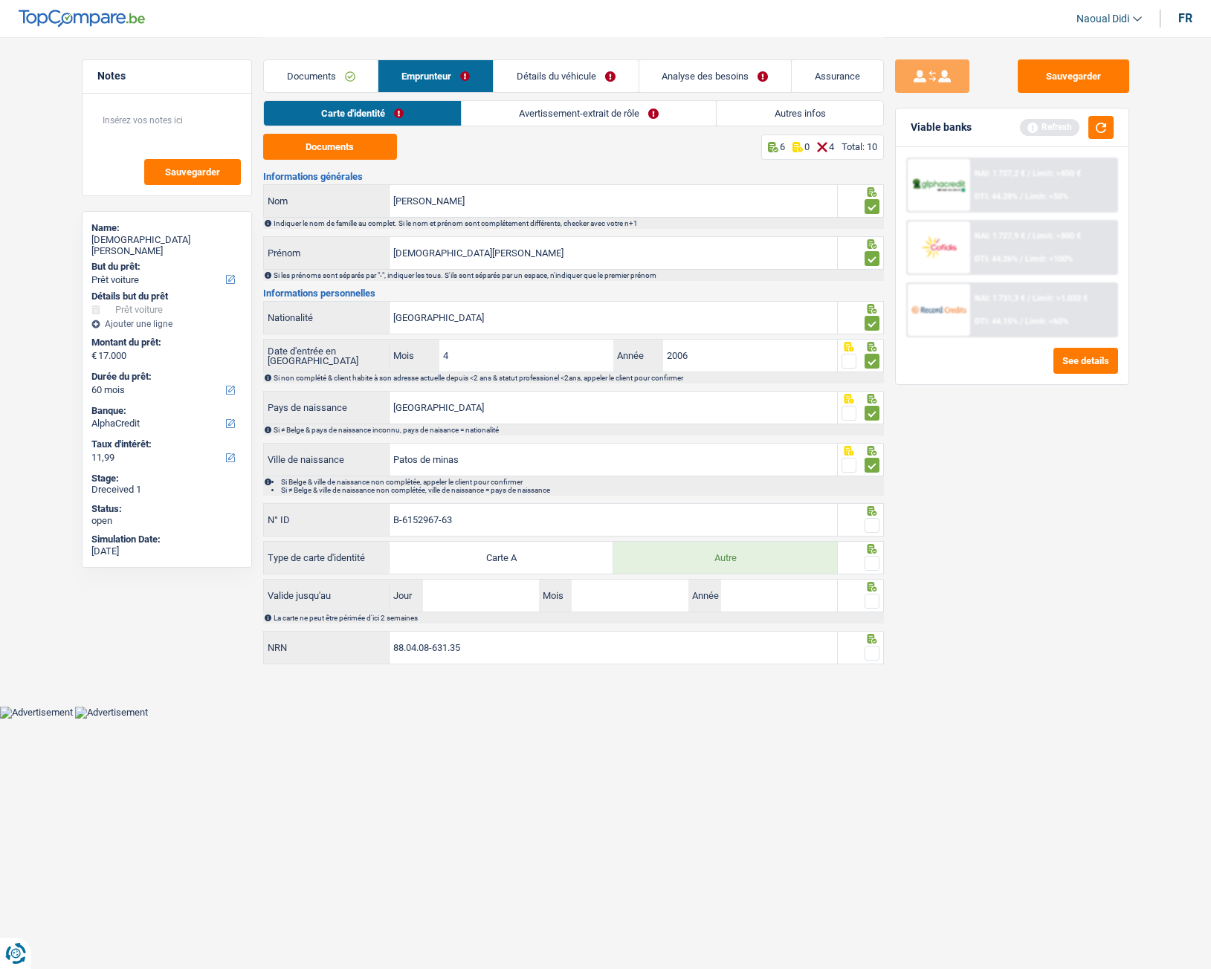
click at [0, 0] on input "radio" at bounding box center [0, 0] width 0 height 0
click at [873, 532] on span at bounding box center [872, 525] width 15 height 15
click at [0, 0] on input "radio" at bounding box center [0, 0] width 0 height 0
click at [509, 542] on input "Jour" at bounding box center [481, 596] width 116 height 32
type input "27"
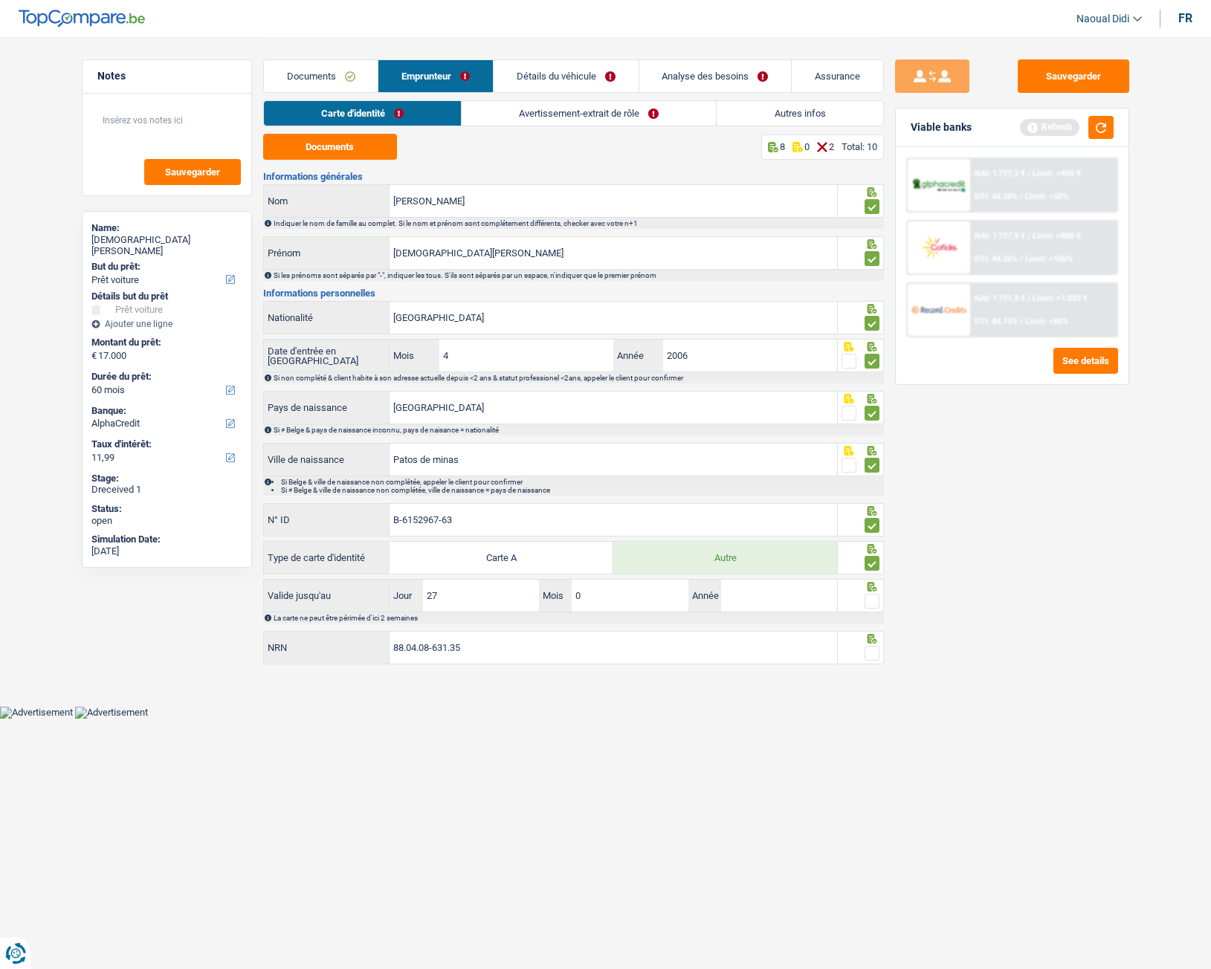
type input "08"
type input "2034"
click at [876, 542] on span at bounding box center [872, 601] width 15 height 15
click at [0, 0] on input "radio" at bounding box center [0, 0] width 0 height 0
click at [872, 542] on span at bounding box center [872, 653] width 15 height 15
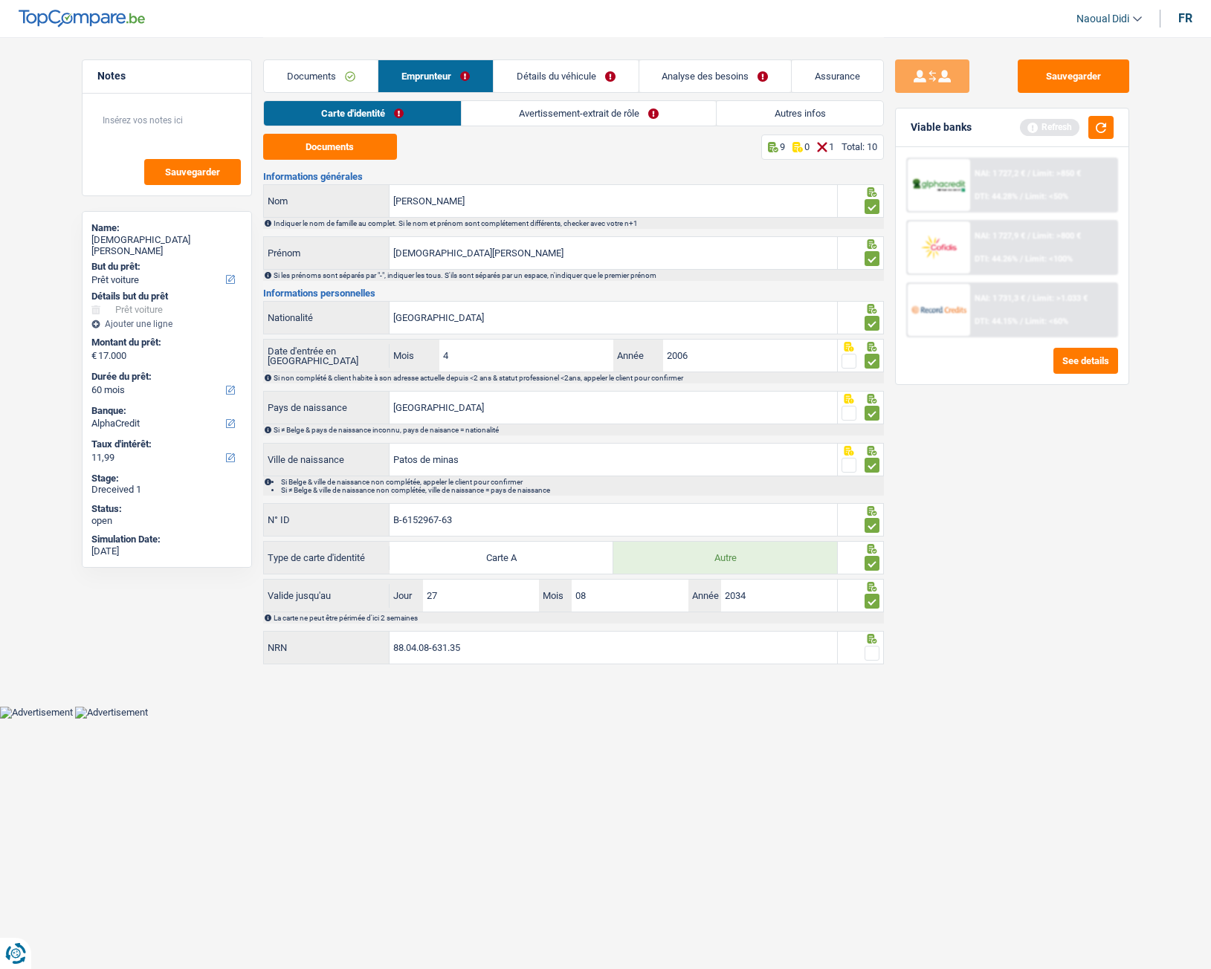
click at [0, 0] on input "radio" at bounding box center [0, 0] width 0 height 0
click at [482, 542] on input "88.04.08-631.35" at bounding box center [614, 648] width 448 height 32
click at [1076, 78] on button "Sauvegarder" at bounding box center [1074, 75] width 112 height 33
click at [559, 113] on link "Avertissement-extrait de rôle" at bounding box center [589, 113] width 254 height 25
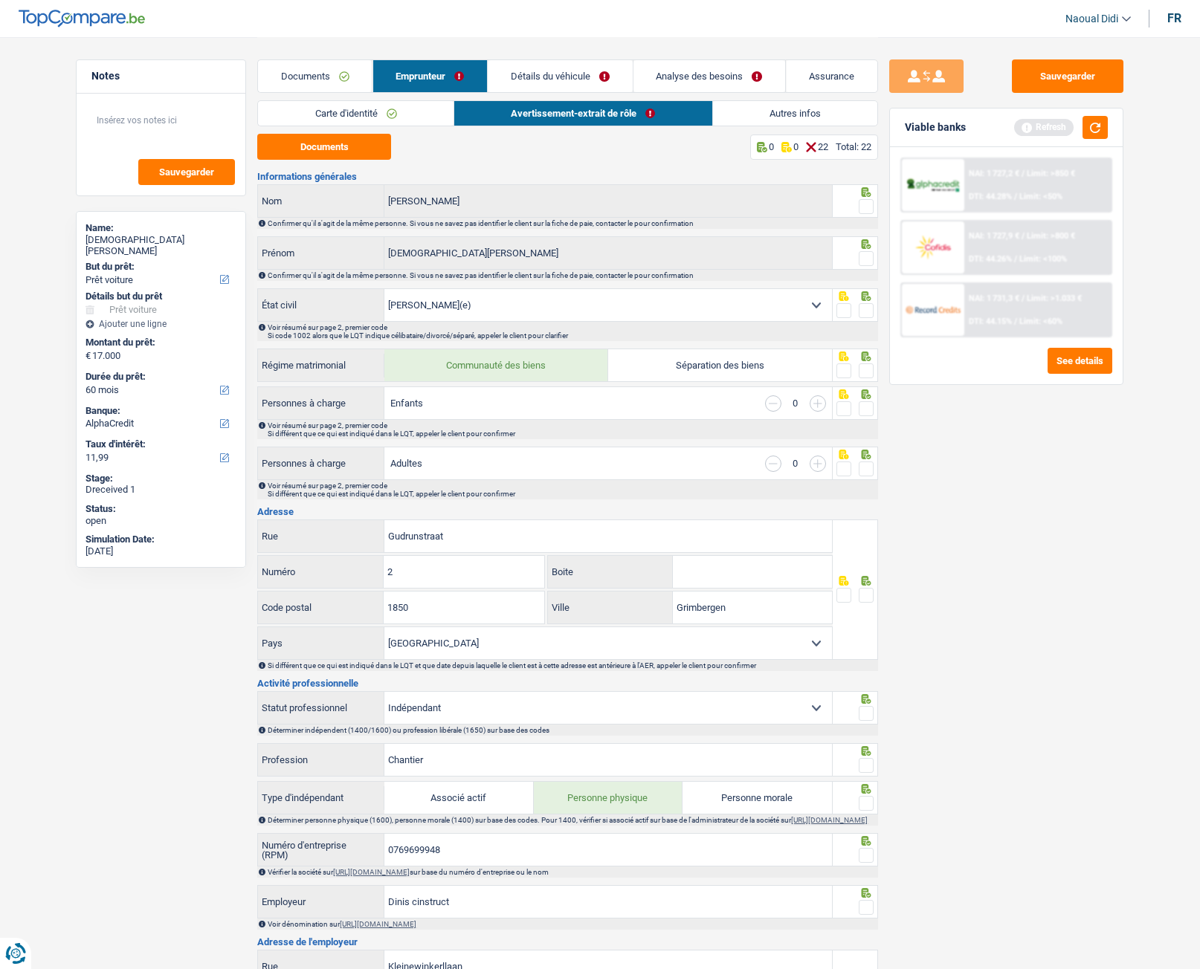
click at [557, 68] on link "Détails du véhicule" at bounding box center [560, 76] width 145 height 32
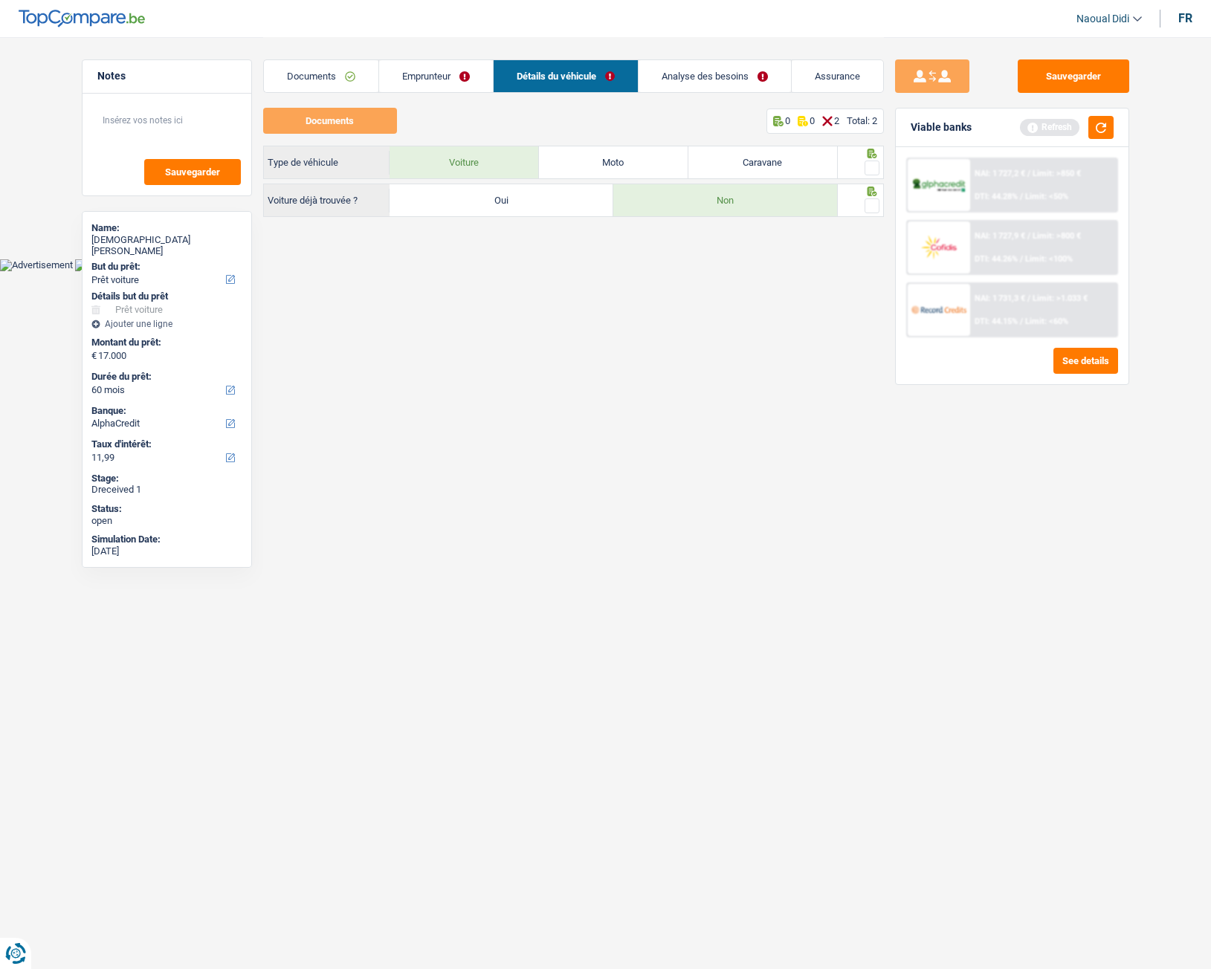
click at [871, 202] on span at bounding box center [872, 205] width 15 height 15
click at [0, 0] on input "radio" at bounding box center [0, 0] width 0 height 0
click at [868, 170] on span at bounding box center [872, 168] width 15 height 15
click at [0, 0] on input "radio" at bounding box center [0, 0] width 0 height 0
click at [414, 61] on link "Emprunteur" at bounding box center [436, 76] width 114 height 32
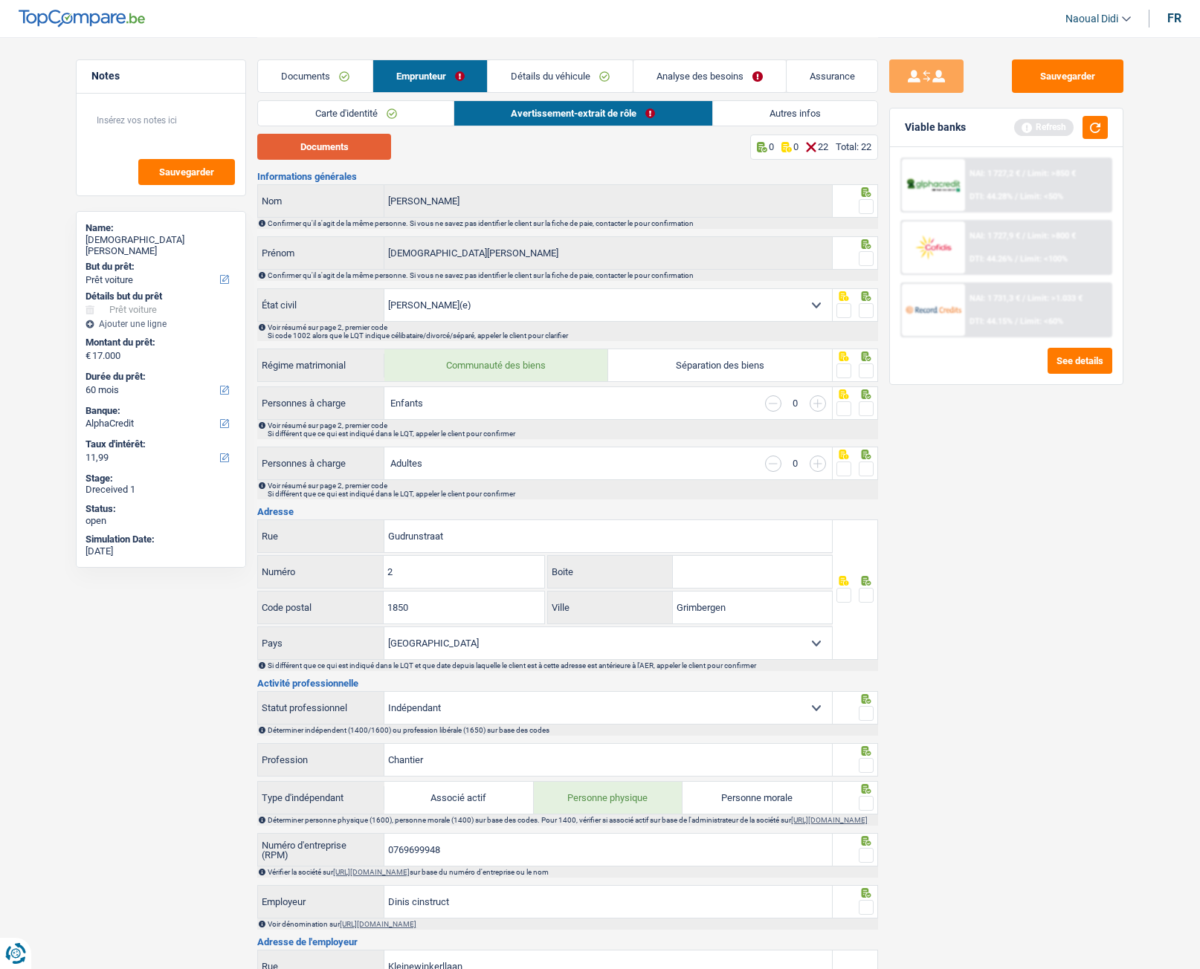
click at [351, 146] on button "Documents" at bounding box center [324, 147] width 134 height 26
click at [863, 200] on span at bounding box center [866, 206] width 15 height 15
click at [0, 0] on input "radio" at bounding box center [0, 0] width 0 height 0
click at [694, 71] on link "Analyse des besoins" at bounding box center [709, 76] width 152 height 32
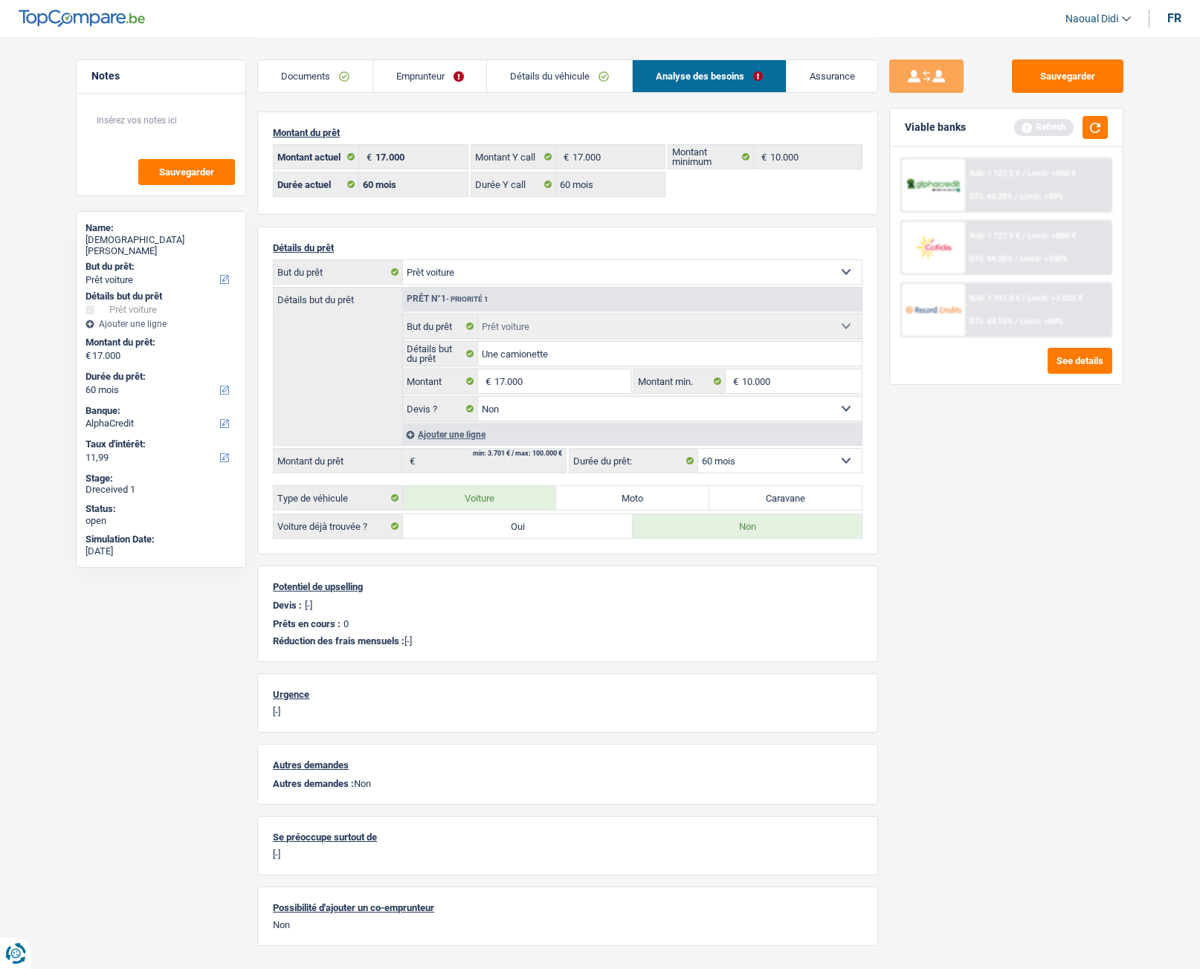
click at [413, 71] on link "Emprunteur" at bounding box center [430, 76] width 114 height 32
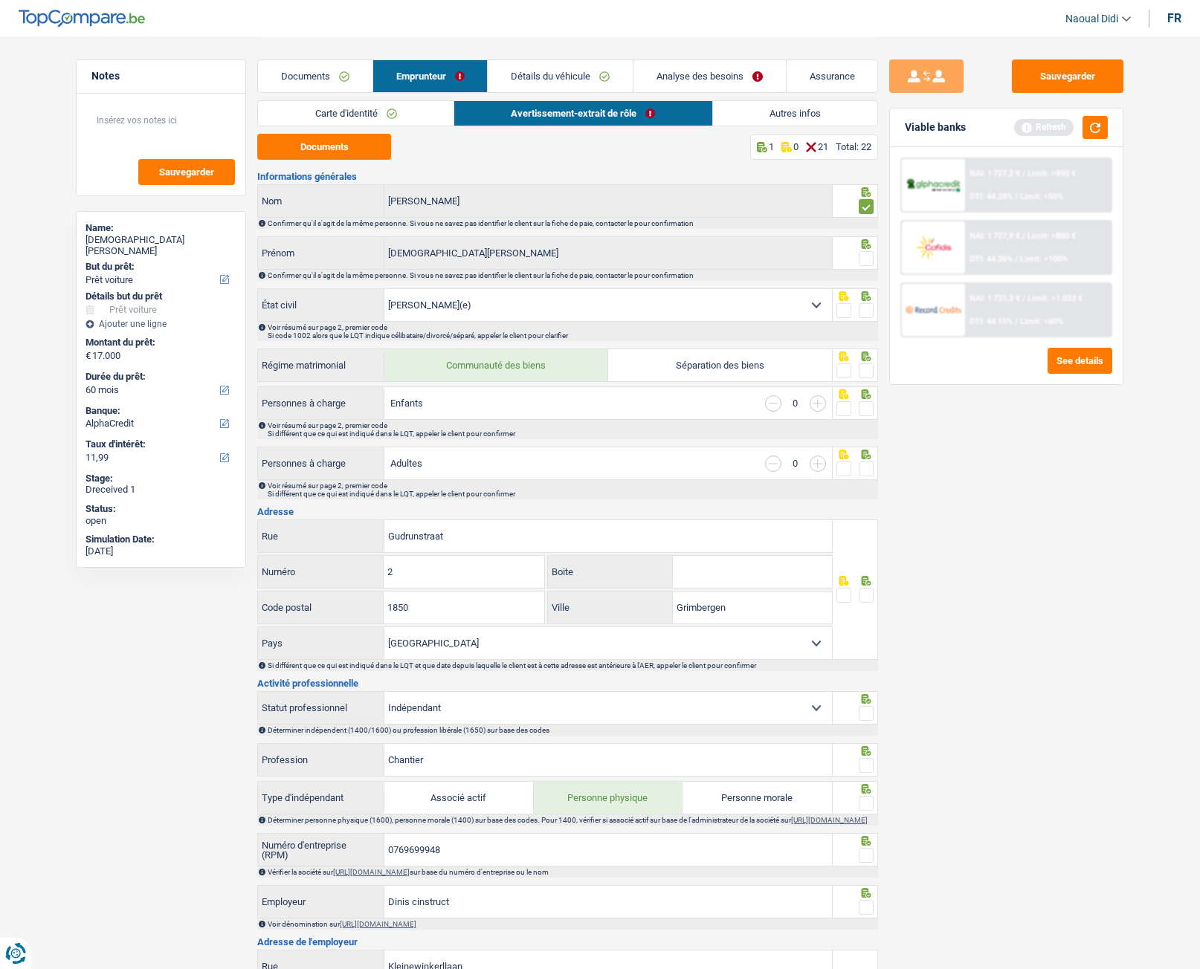
click at [814, 111] on link "Autres infos" at bounding box center [795, 113] width 165 height 25
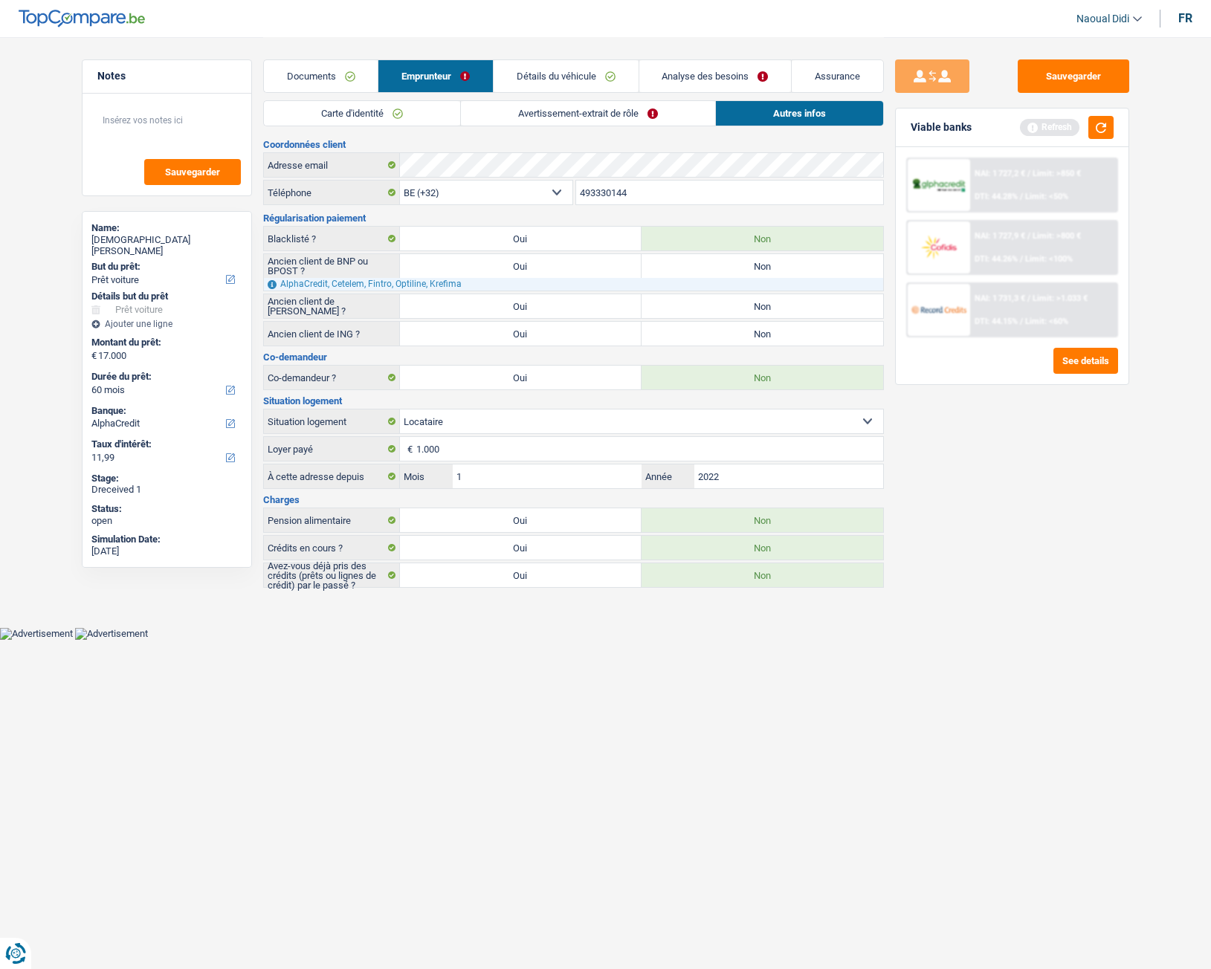
click at [722, 62] on link "Analyse des besoins" at bounding box center [715, 76] width 152 height 32
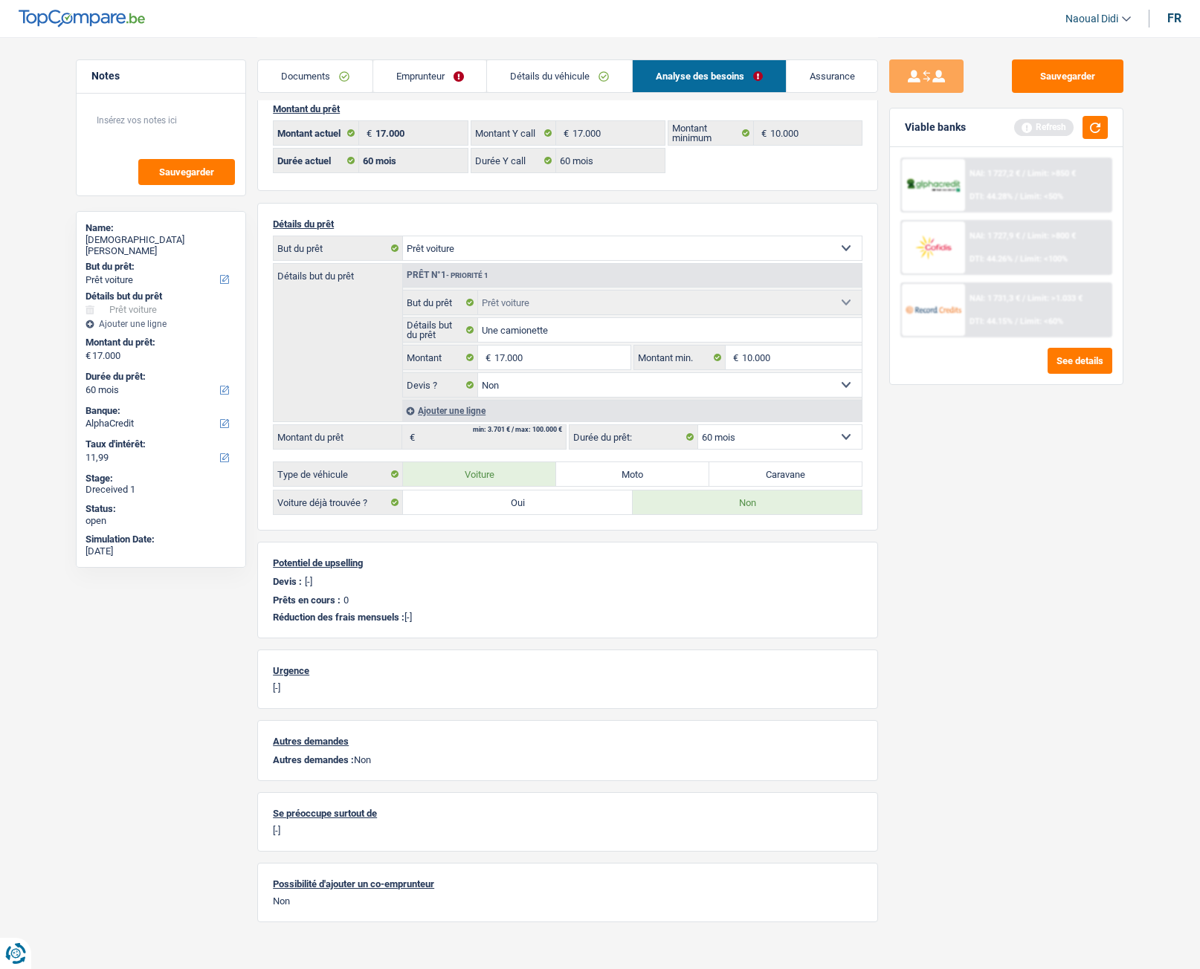
scroll to position [37, 0]
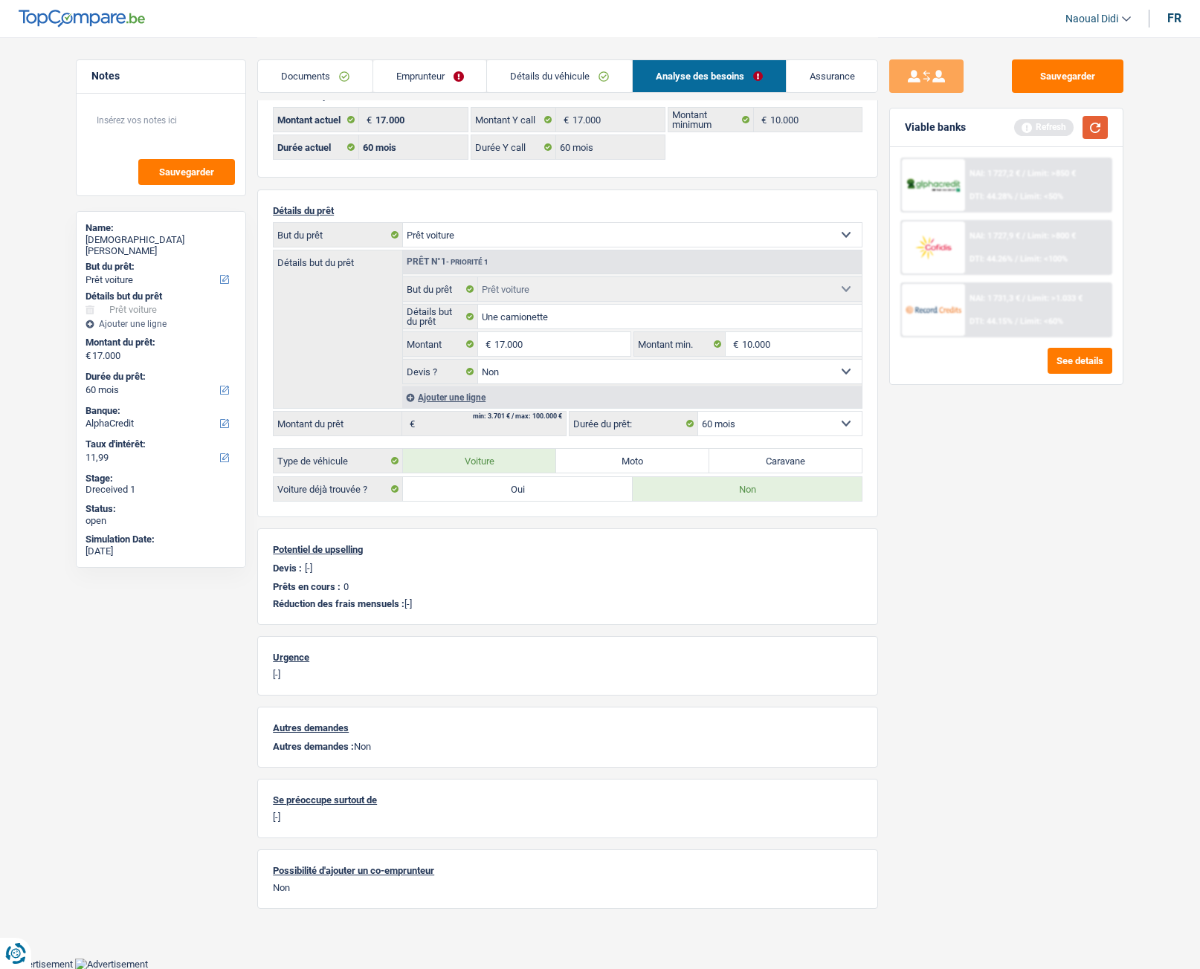
click at [1095, 123] on button "button" at bounding box center [1094, 127] width 25 height 23
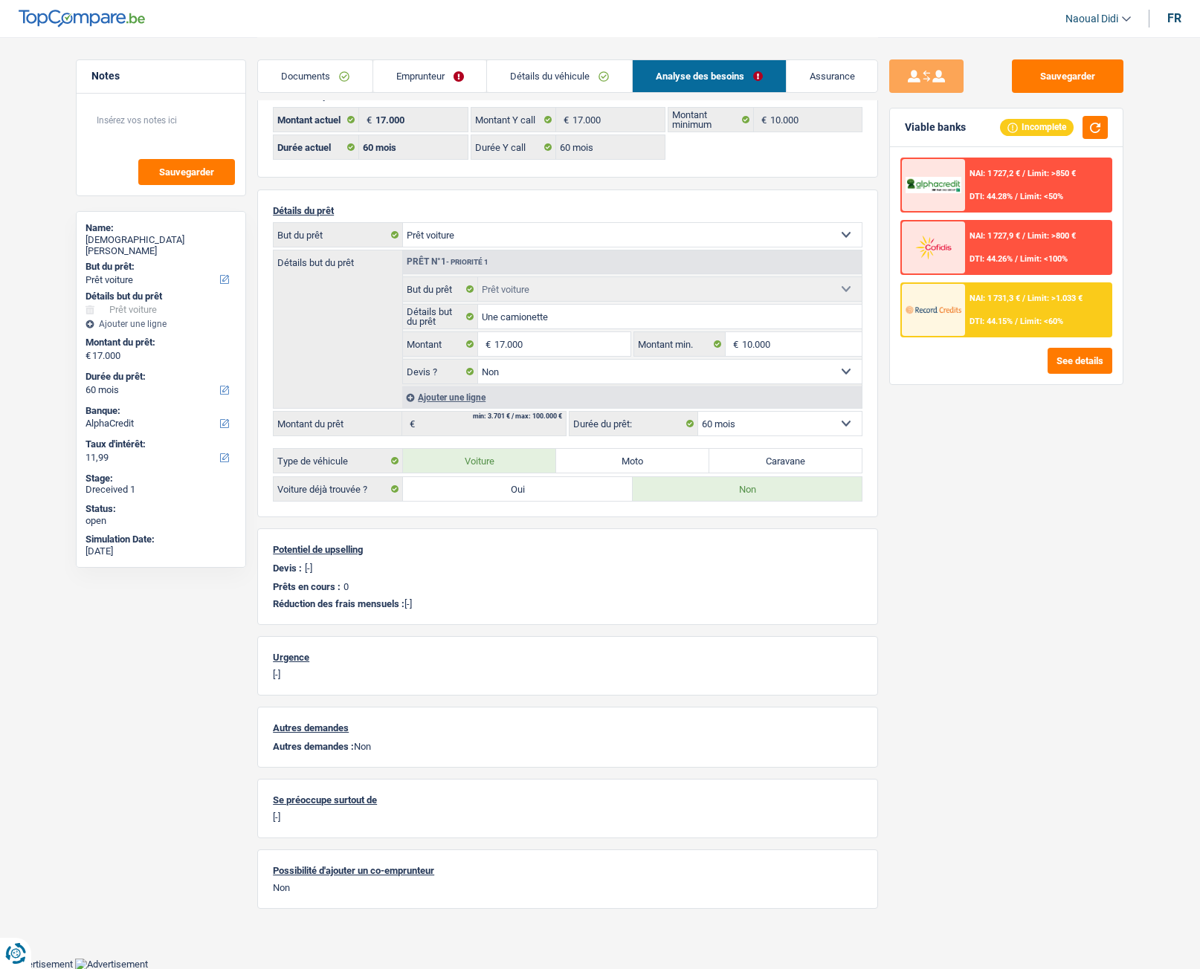
click at [433, 77] on link "Emprunteur" at bounding box center [430, 76] width 114 height 32
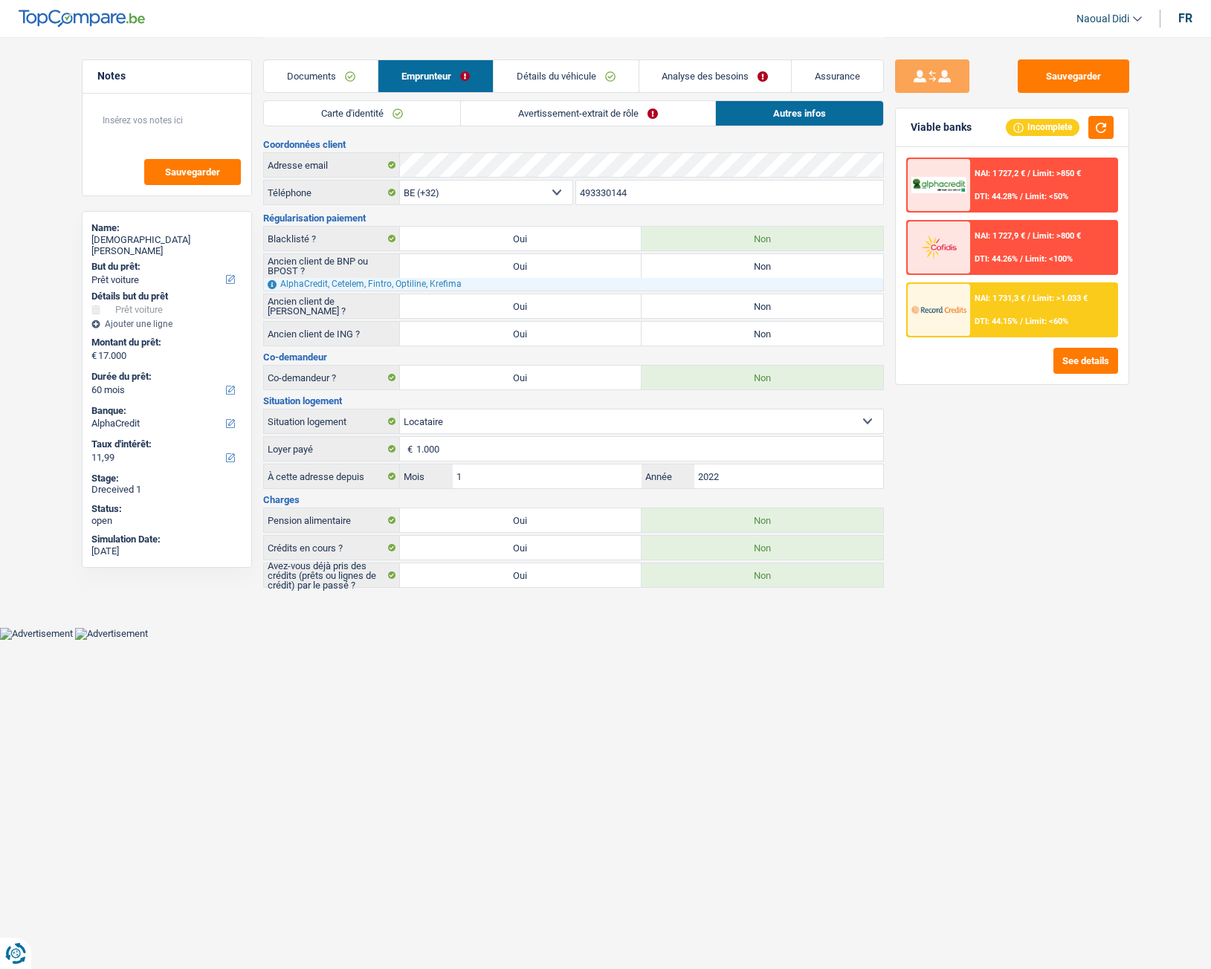
click at [546, 115] on link "Avertissement-extrait de rôle" at bounding box center [588, 113] width 254 height 25
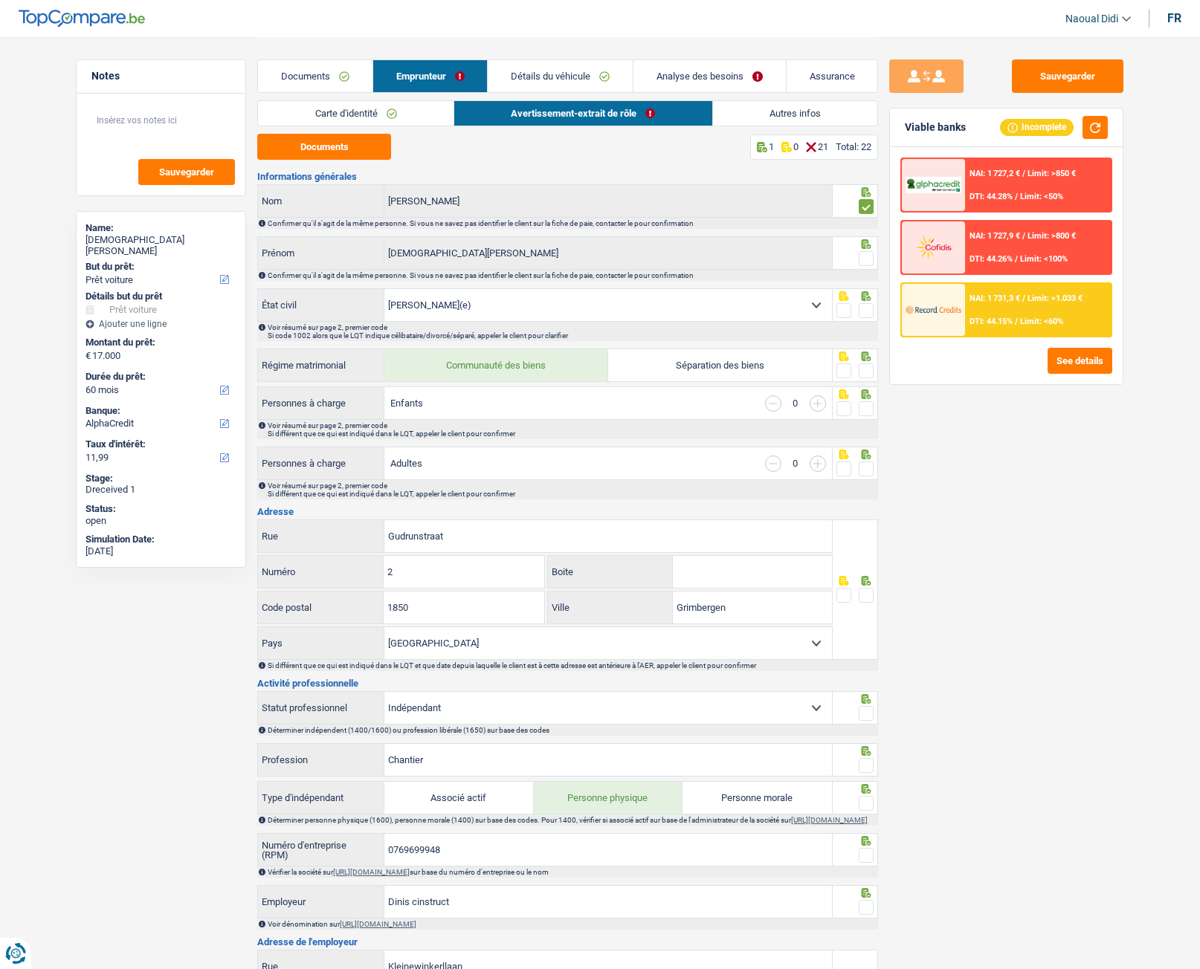
click at [870, 306] on span at bounding box center [866, 310] width 15 height 15
click at [0, 0] on input "radio" at bounding box center [0, 0] width 0 height 0
click at [860, 254] on span at bounding box center [866, 258] width 15 height 15
click at [0, 0] on input "radio" at bounding box center [0, 0] width 0 height 0
click at [870, 371] on span at bounding box center [866, 371] width 15 height 15
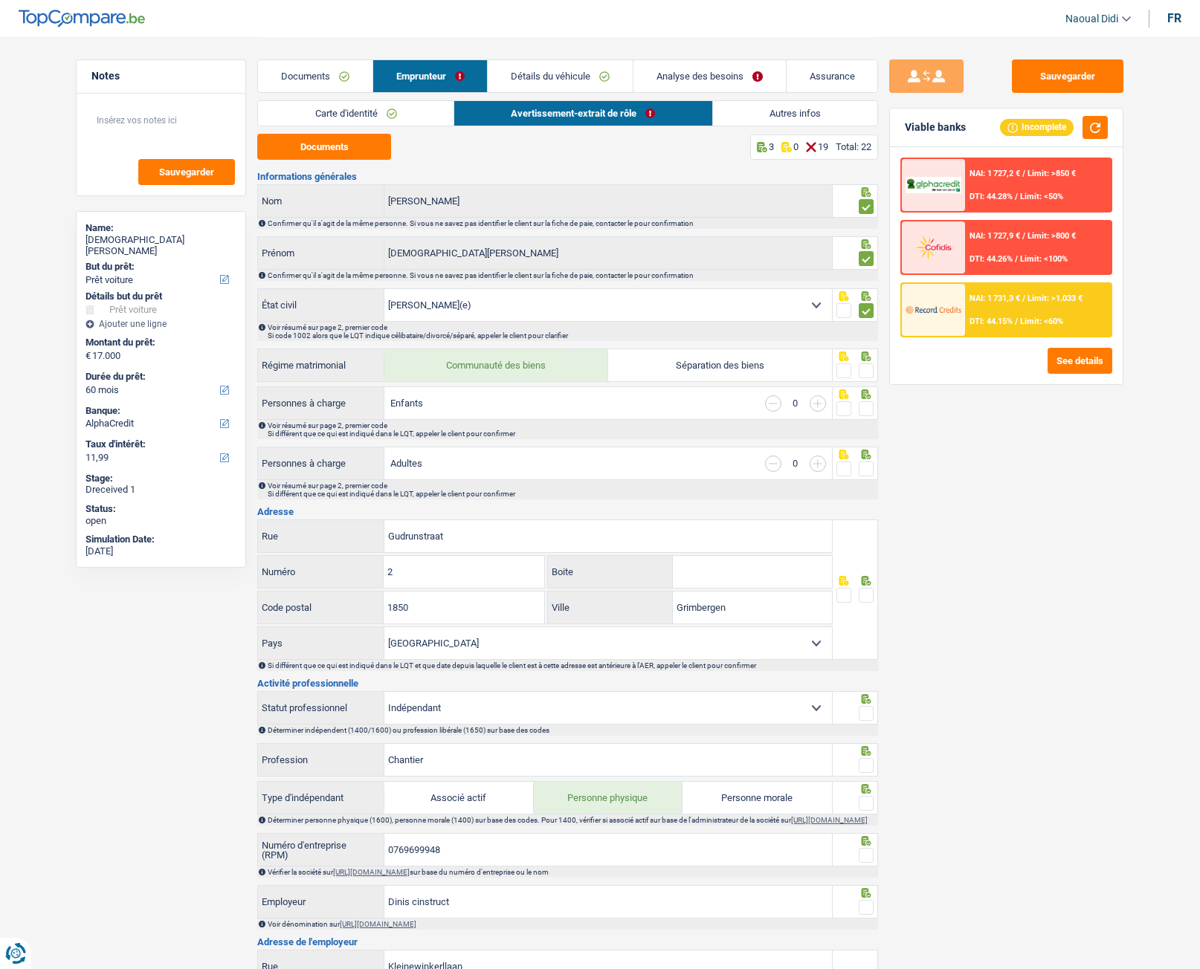
click at [0, 0] on input "radio" at bounding box center [0, 0] width 0 height 0
click at [867, 411] on span at bounding box center [866, 408] width 15 height 15
click at [0, 0] on input "radio" at bounding box center [0, 0] width 0 height 0
click at [868, 469] on span at bounding box center [866, 469] width 15 height 15
click at [0, 0] on input "radio" at bounding box center [0, 0] width 0 height 0
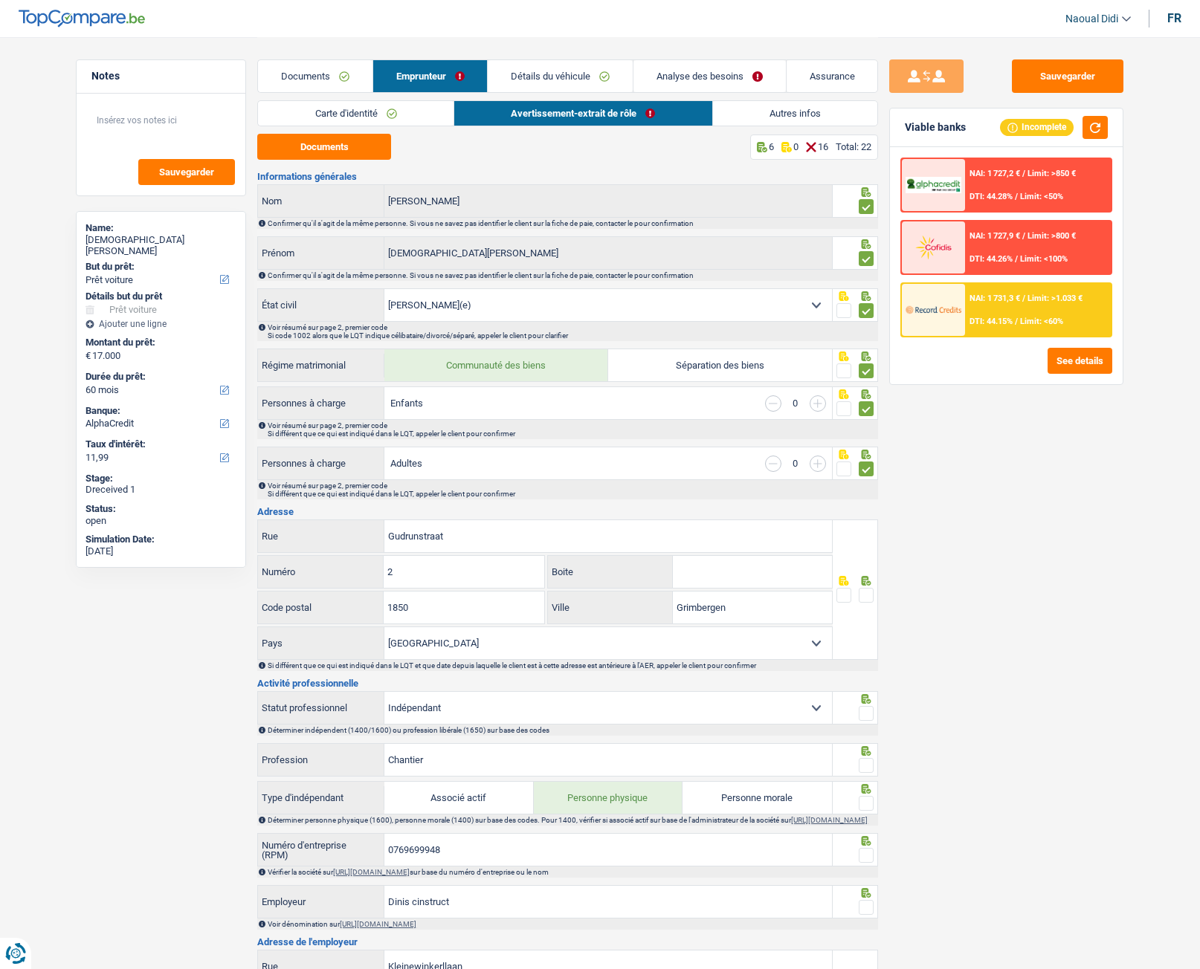
scroll to position [74, 0]
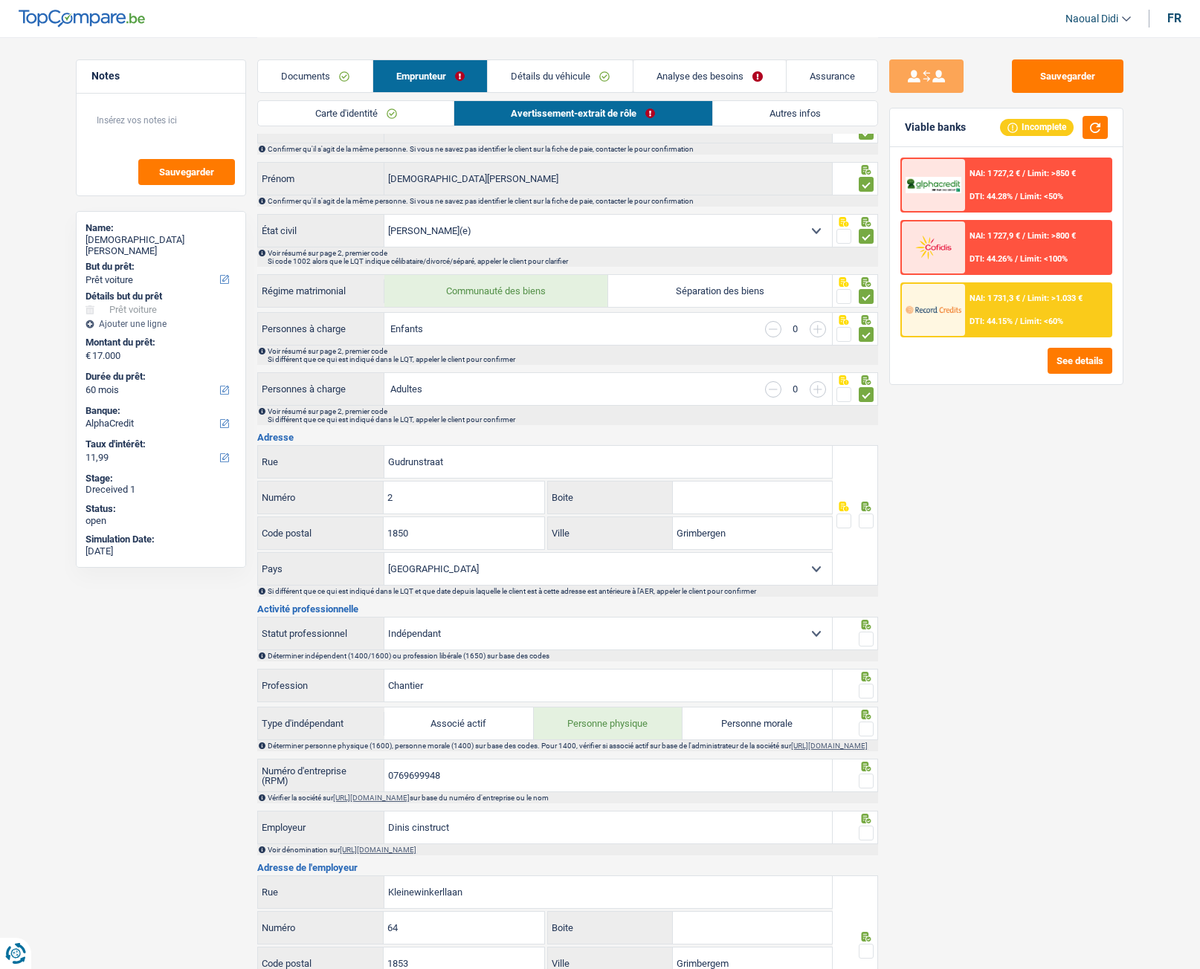
click at [866, 520] on span at bounding box center [866, 521] width 15 height 15
click at [0, 0] on input "radio" at bounding box center [0, 0] width 0 height 0
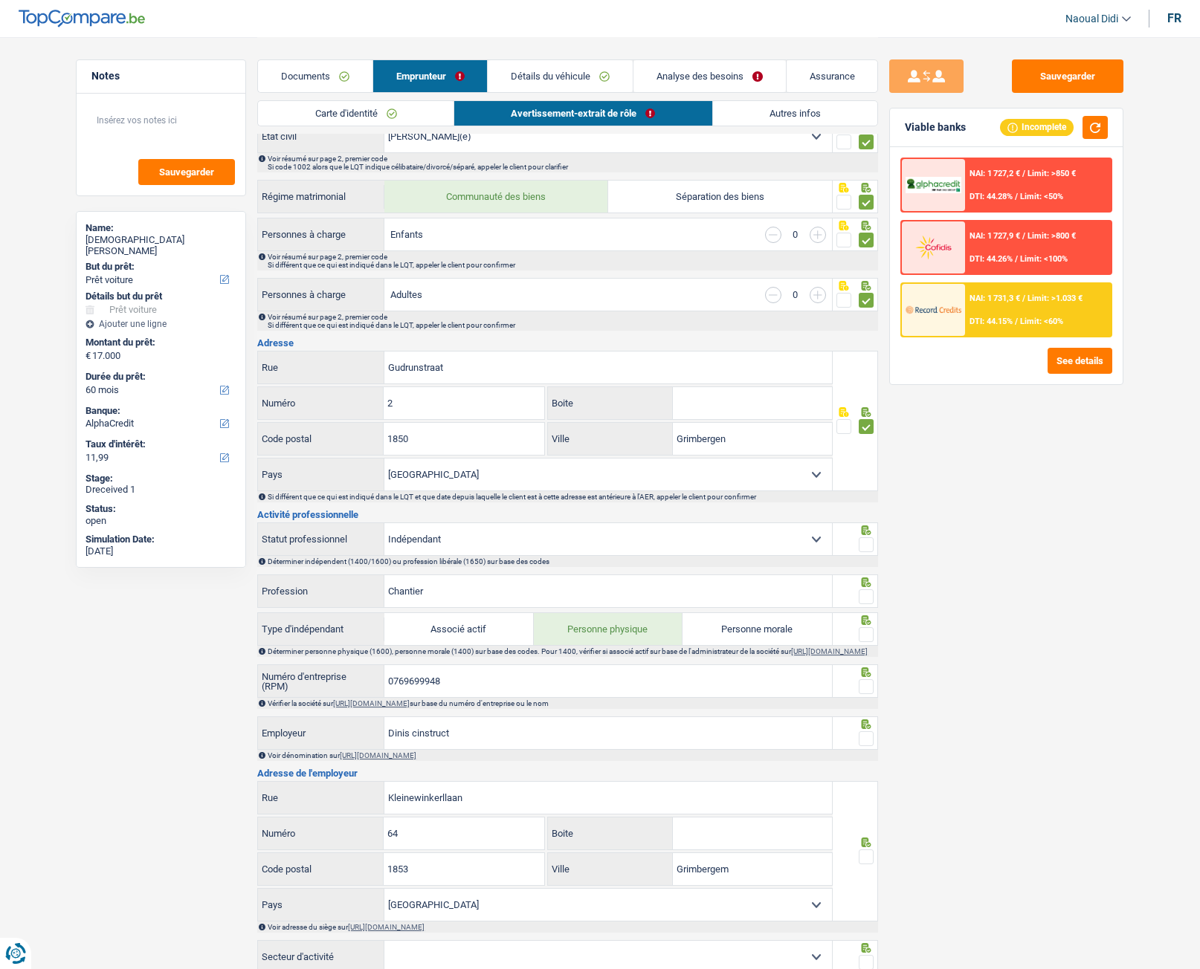
scroll to position [297, 0]
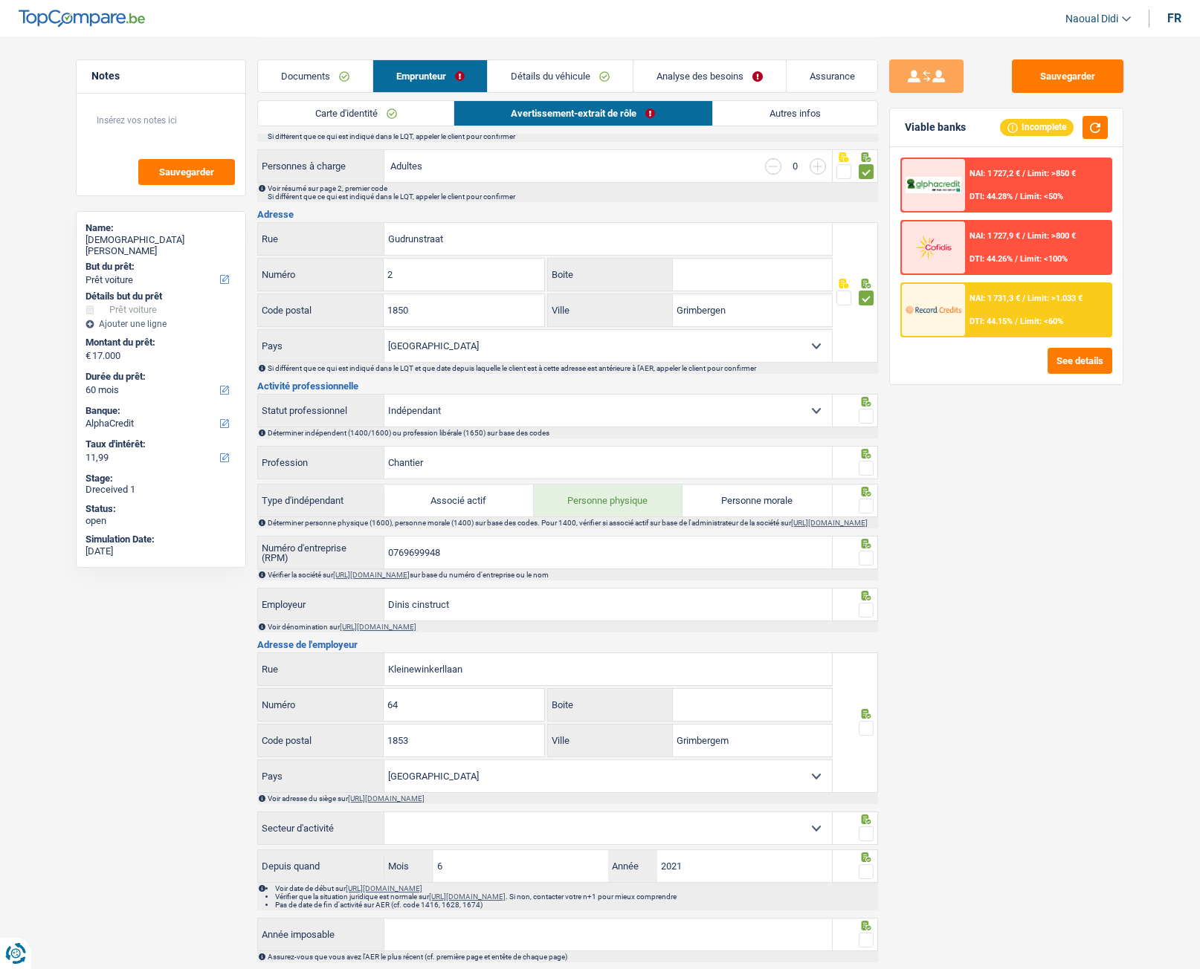
click at [870, 420] on span at bounding box center [866, 416] width 15 height 15
click at [0, 0] on input "radio" at bounding box center [0, 0] width 0 height 0
click at [866, 466] on span at bounding box center [866, 468] width 15 height 15
click at [0, 0] on input "radio" at bounding box center [0, 0] width 0 height 0
click at [866, 509] on span at bounding box center [866, 506] width 15 height 15
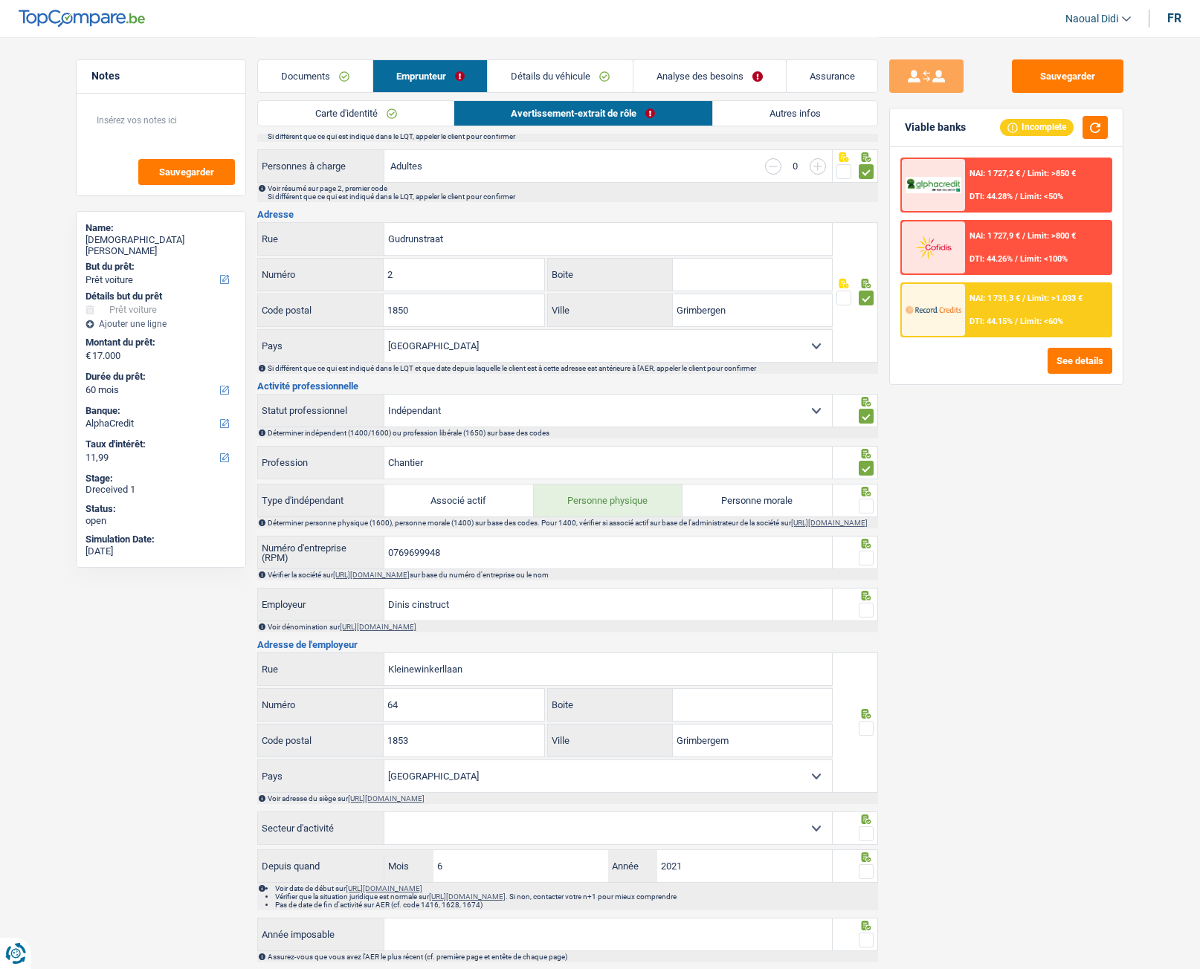
click at [0, 0] on input "radio" at bounding box center [0, 0] width 0 height 0
drag, startPoint x: 485, startPoint y: 558, endPoint x: 375, endPoint y: 555, distance: 110.1
click at [374, 542] on div "0769699948 Numéro d'entreprise (RPM)" at bounding box center [545, 553] width 574 height 32
click at [410, 542] on link "https://kbopub.economie.fgov.be/kbopub/zoeknummerform.html" at bounding box center [371, 575] width 77 height 8
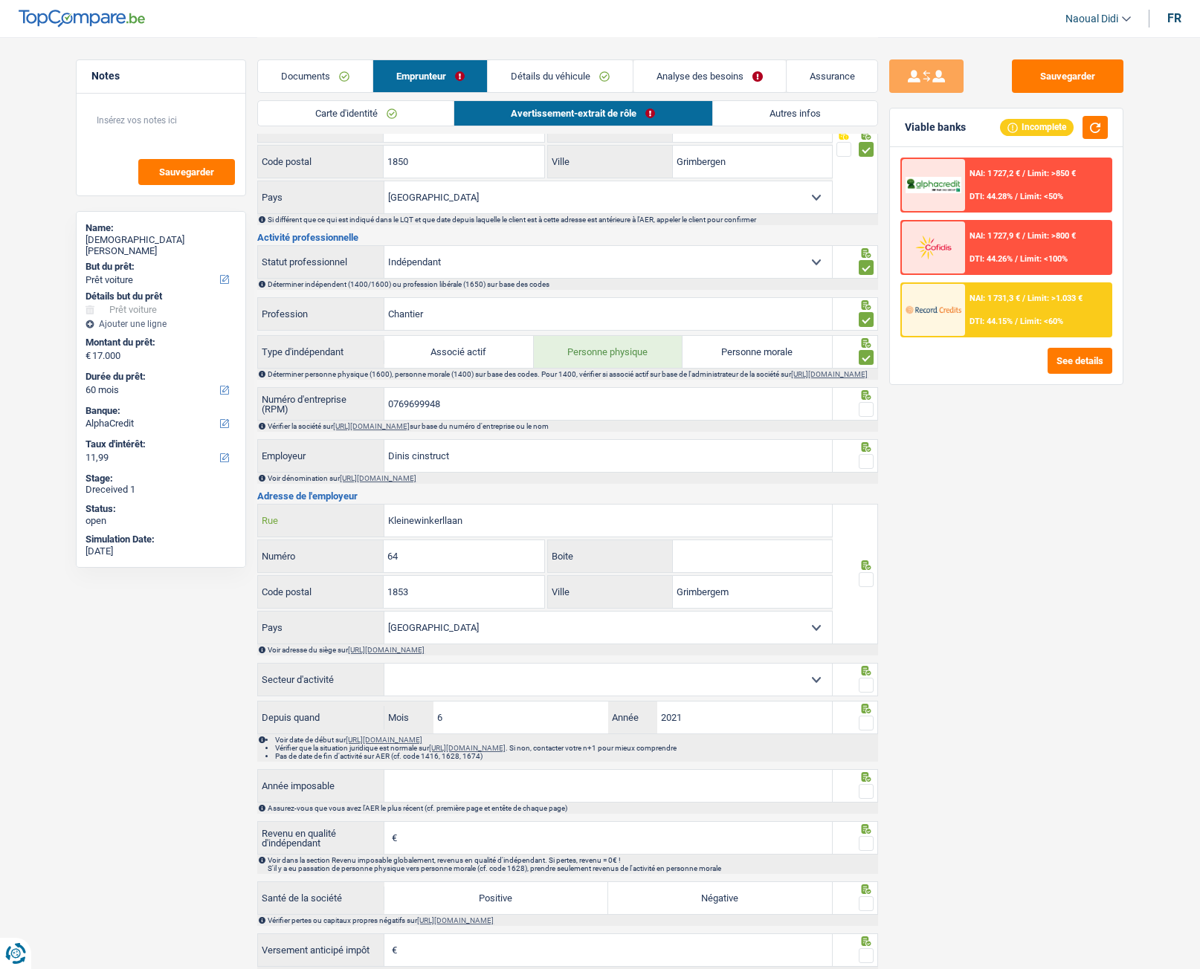
drag, startPoint x: 492, startPoint y: 531, endPoint x: 365, endPoint y: 518, distance: 127.7
click at [365, 518] on div "Kleinewinkerllaan Rue" at bounding box center [545, 521] width 574 height 32
paste input "Westvaartdijk 95"
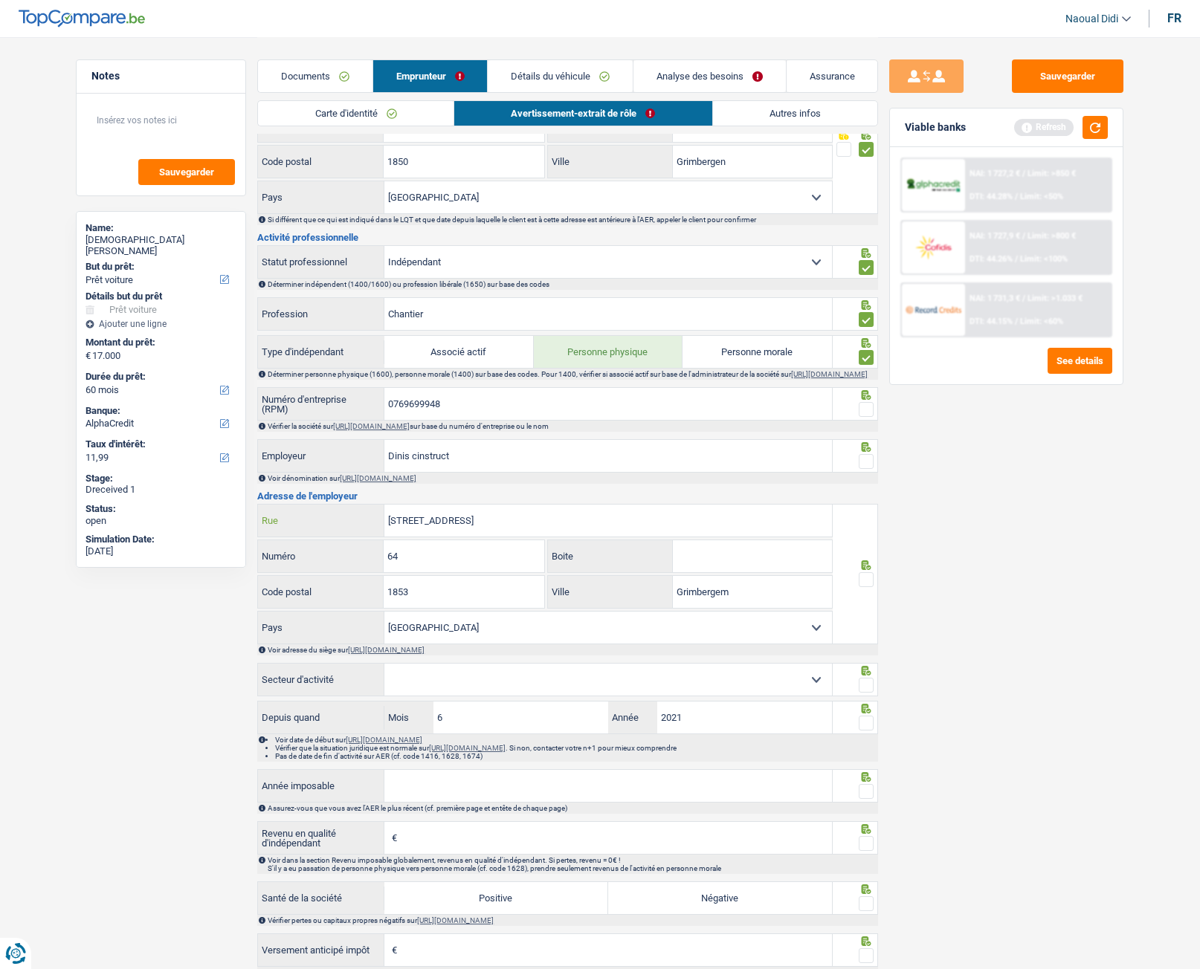
type input "Westvaartdijk 95"
drag, startPoint x: 389, startPoint y: 566, endPoint x: 331, endPoint y: 555, distance: 59.2
click at [331, 542] on div "64 Numéro" at bounding box center [401, 556] width 286 height 32
type input "95"
drag, startPoint x: 757, startPoint y: 600, endPoint x: 642, endPoint y: 592, distance: 115.5
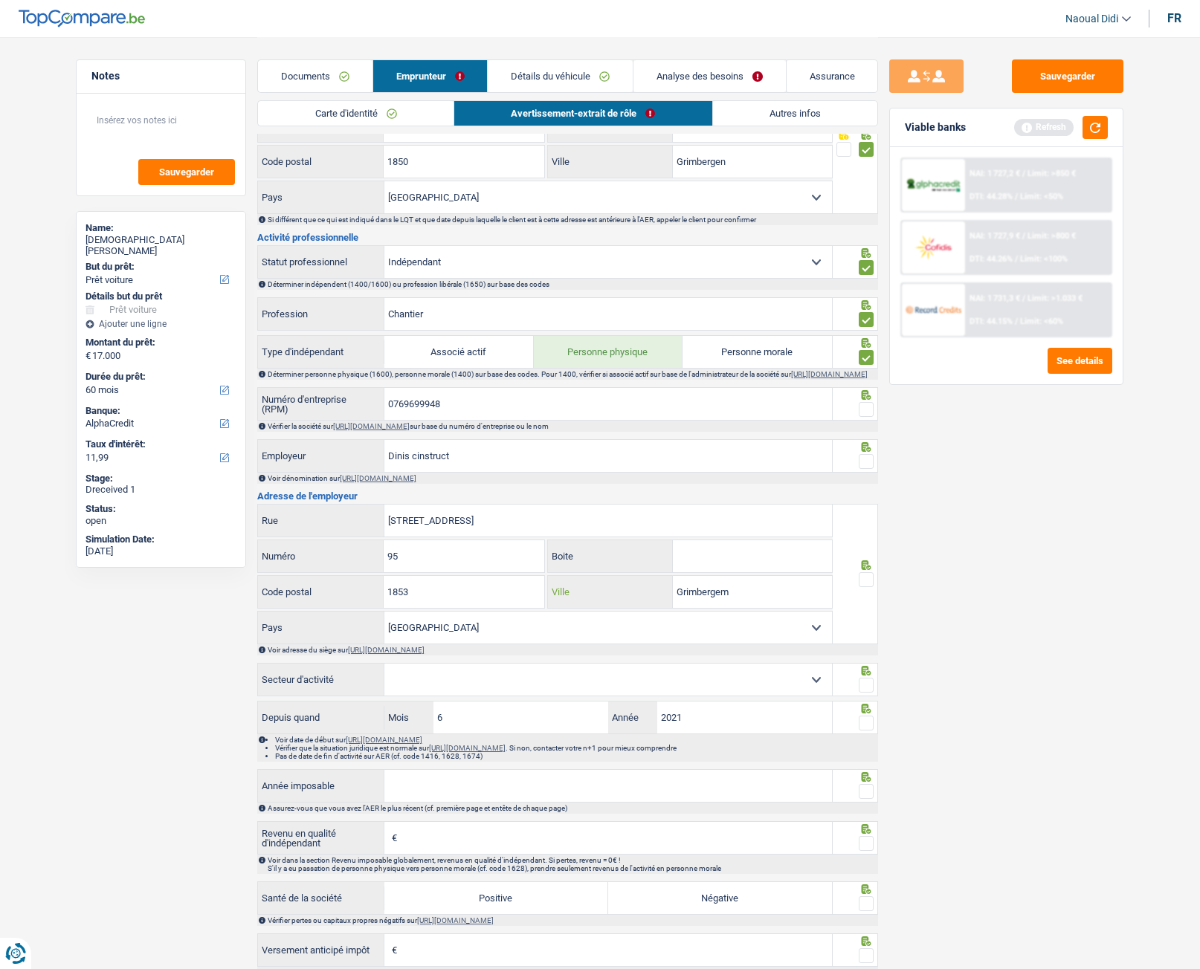
click at [642, 542] on div "Grimbergem Ville" at bounding box center [690, 592] width 284 height 32
paste input "1850 Grimbergen"
click at [701, 542] on input "1850 Grimbergen" at bounding box center [752, 592] width 159 height 32
type input "Grimbergen"
click at [445, 542] on input "1853" at bounding box center [464, 592] width 160 height 32
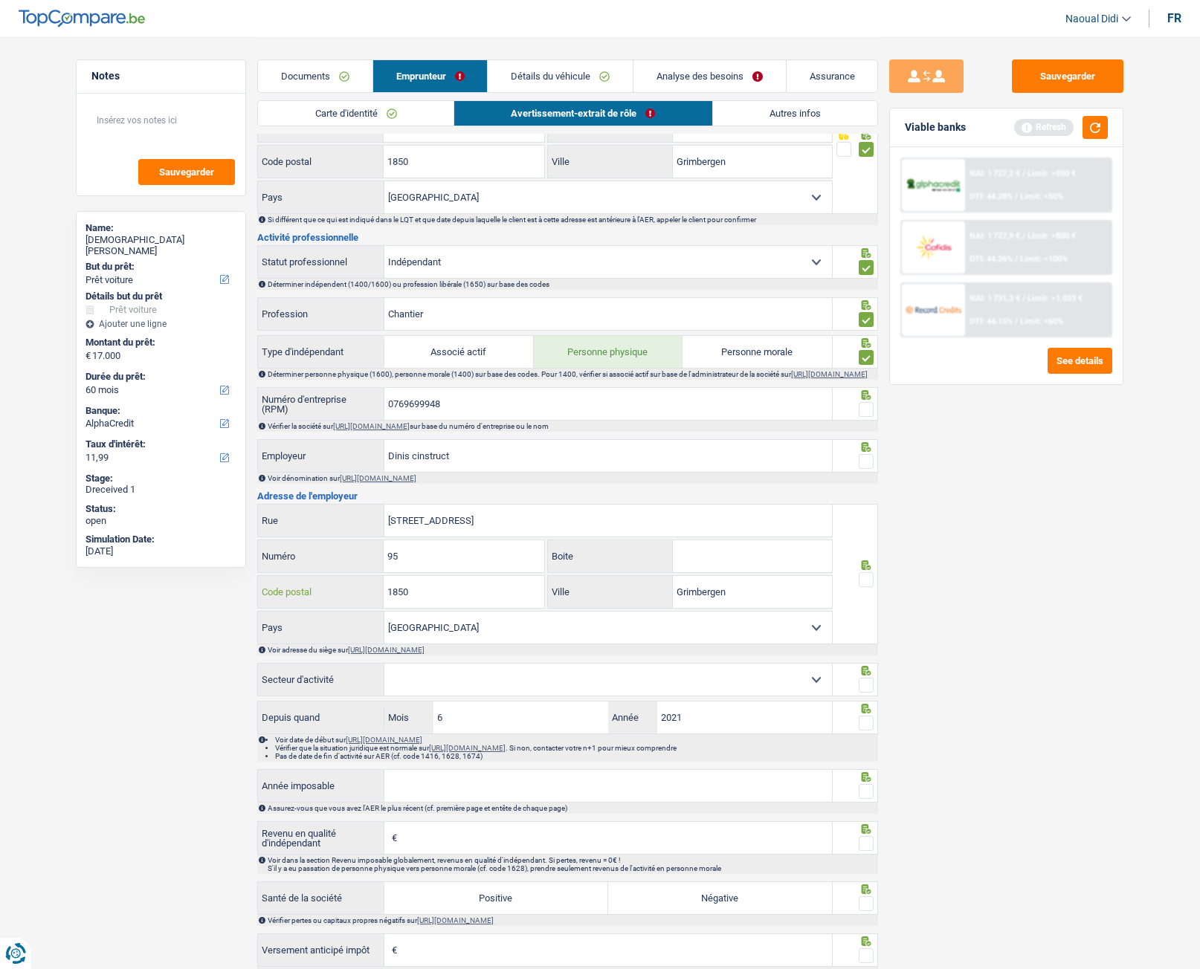
type input "1850"
click at [863, 542] on span at bounding box center [866, 579] width 15 height 15
click at [0, 0] on input "radio" at bounding box center [0, 0] width 0 height 0
click at [868, 469] on span at bounding box center [866, 461] width 15 height 15
click at [0, 0] on input "radio" at bounding box center [0, 0] width 0 height 0
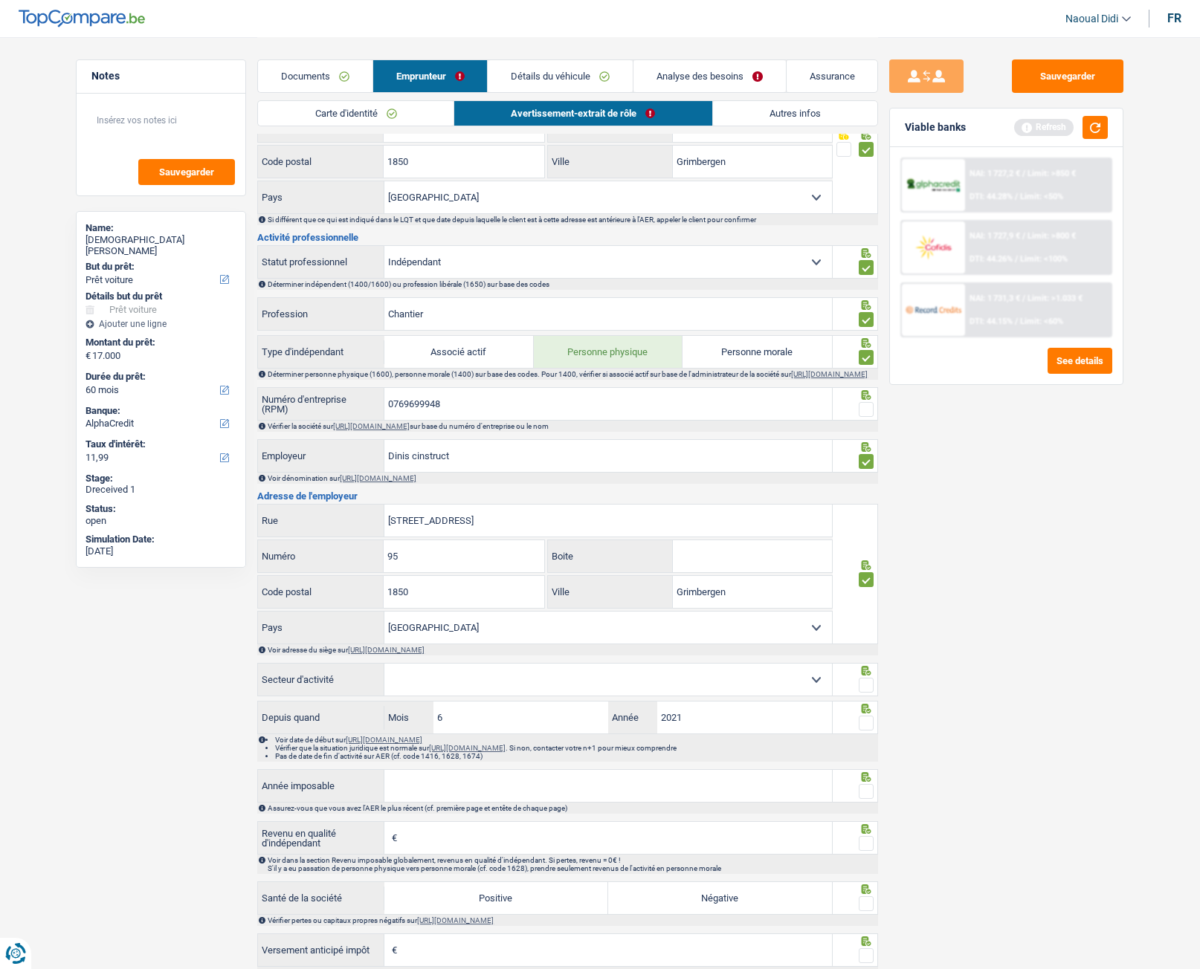
click at [866, 417] on span at bounding box center [866, 409] width 15 height 15
click at [0, 0] on input "radio" at bounding box center [0, 0] width 0 height 0
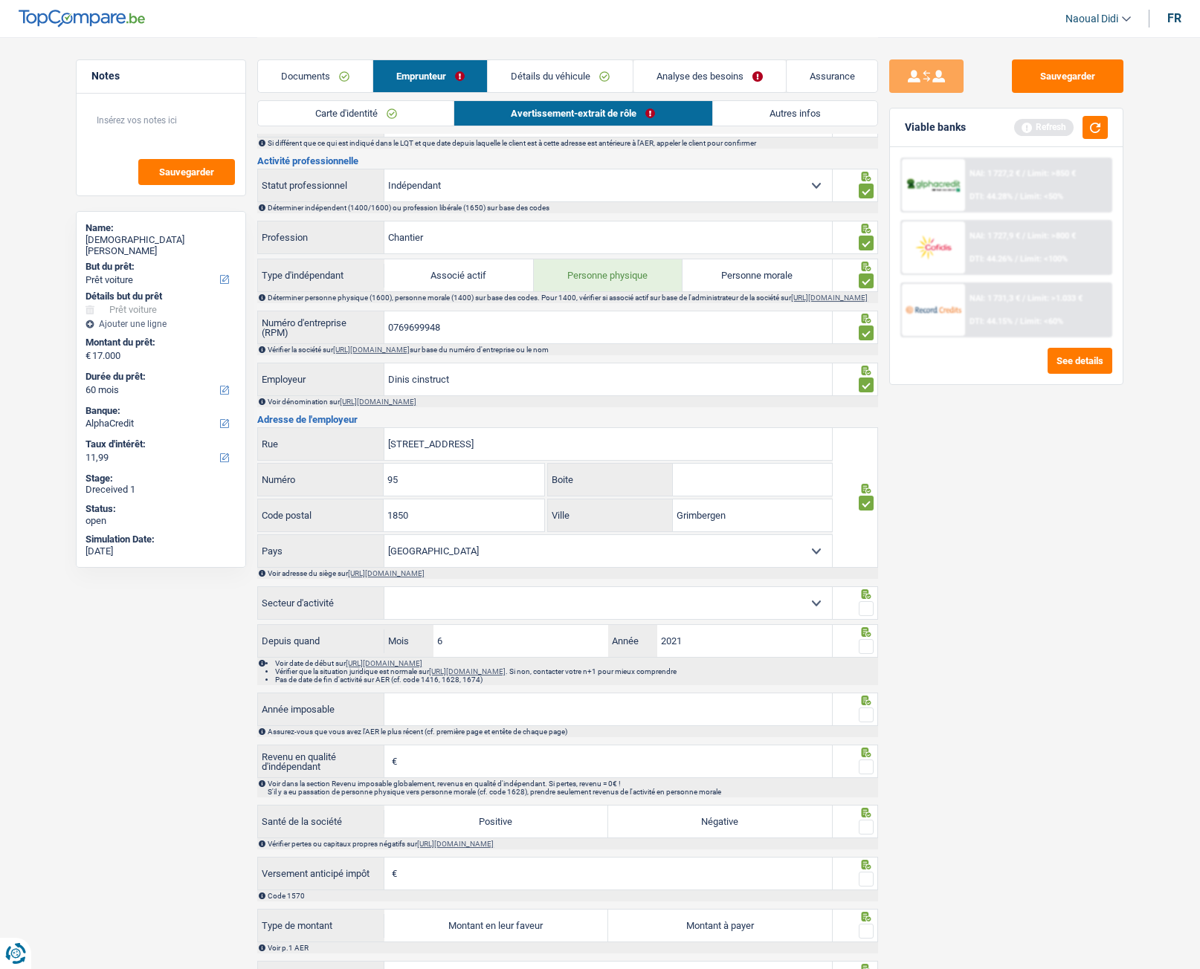
scroll to position [669, 0]
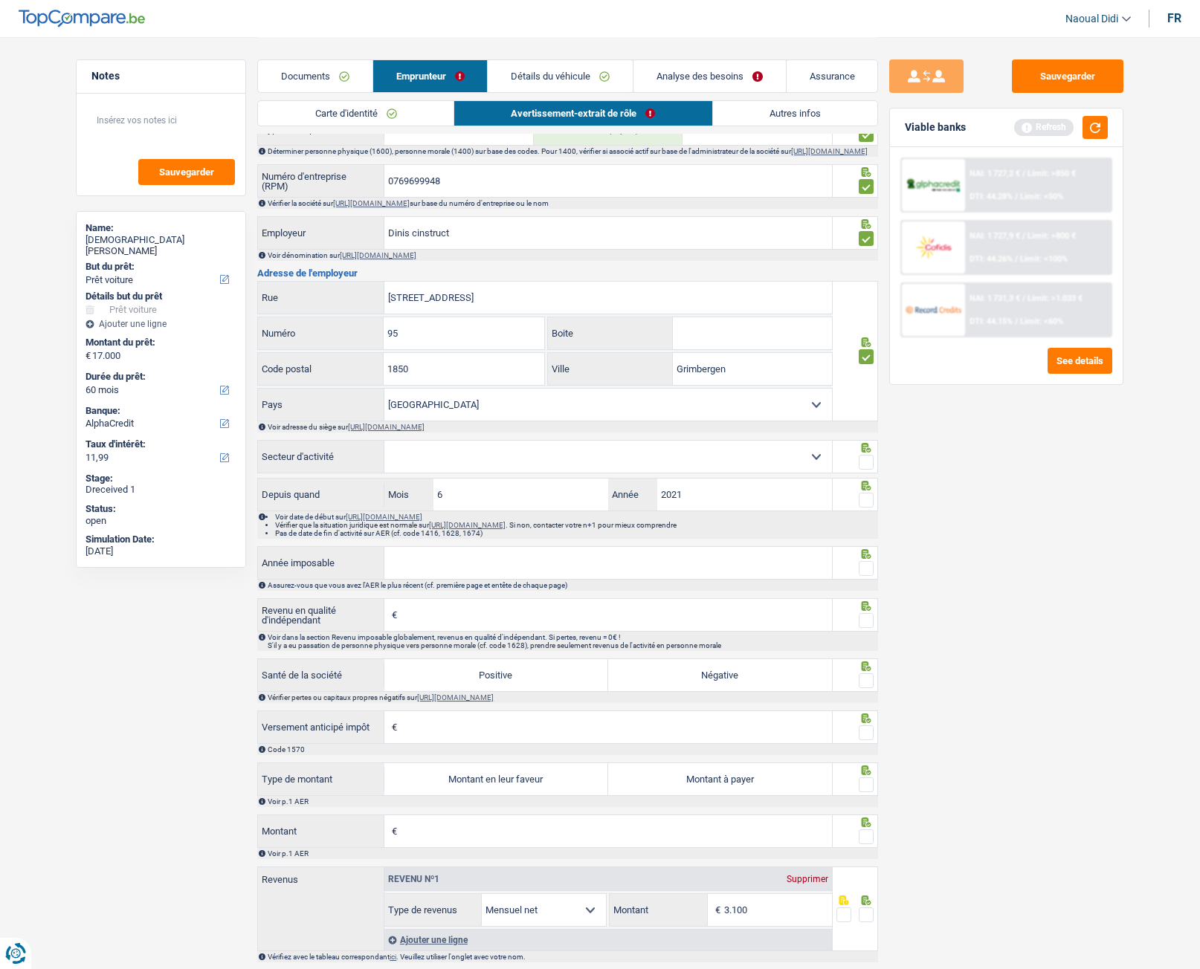
click at [436, 462] on select "Agriculture/Pêche Industrie Horeca Courier/Fitness/Taxi Construction Banques/As…" at bounding box center [608, 457] width 448 height 32
select select "construction"
click at [384, 449] on select "Agriculture/Pêche Industrie Horeca Courier/Fitness/Taxi Construction Banques/As…" at bounding box center [608, 457] width 448 height 32
click at [868, 470] on span at bounding box center [866, 462] width 15 height 15
click at [0, 0] on input "radio" at bounding box center [0, 0] width 0 height 0
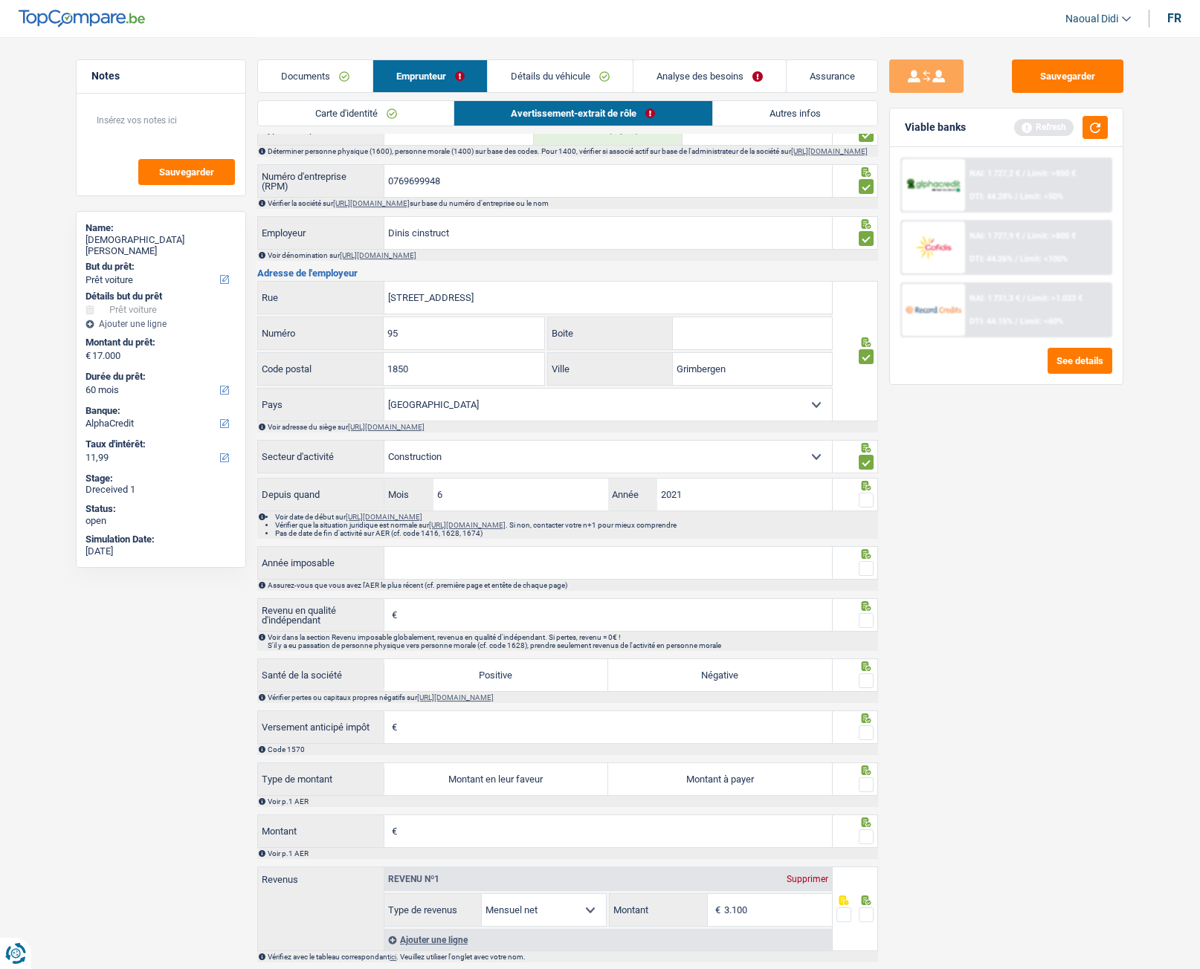
click at [863, 508] on span at bounding box center [866, 500] width 15 height 15
click at [0, 0] on input "radio" at bounding box center [0, 0] width 0 height 0
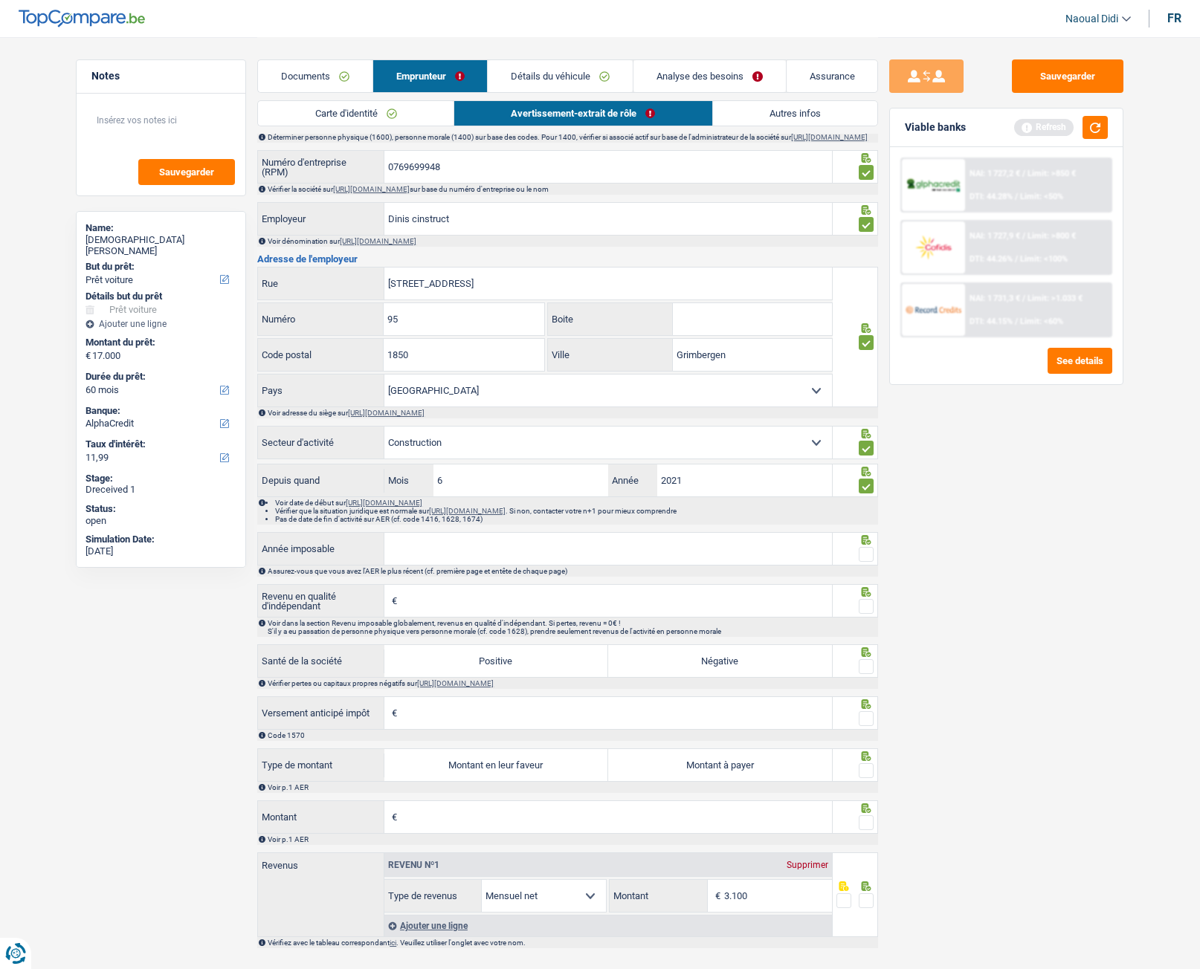
scroll to position [726, 0]
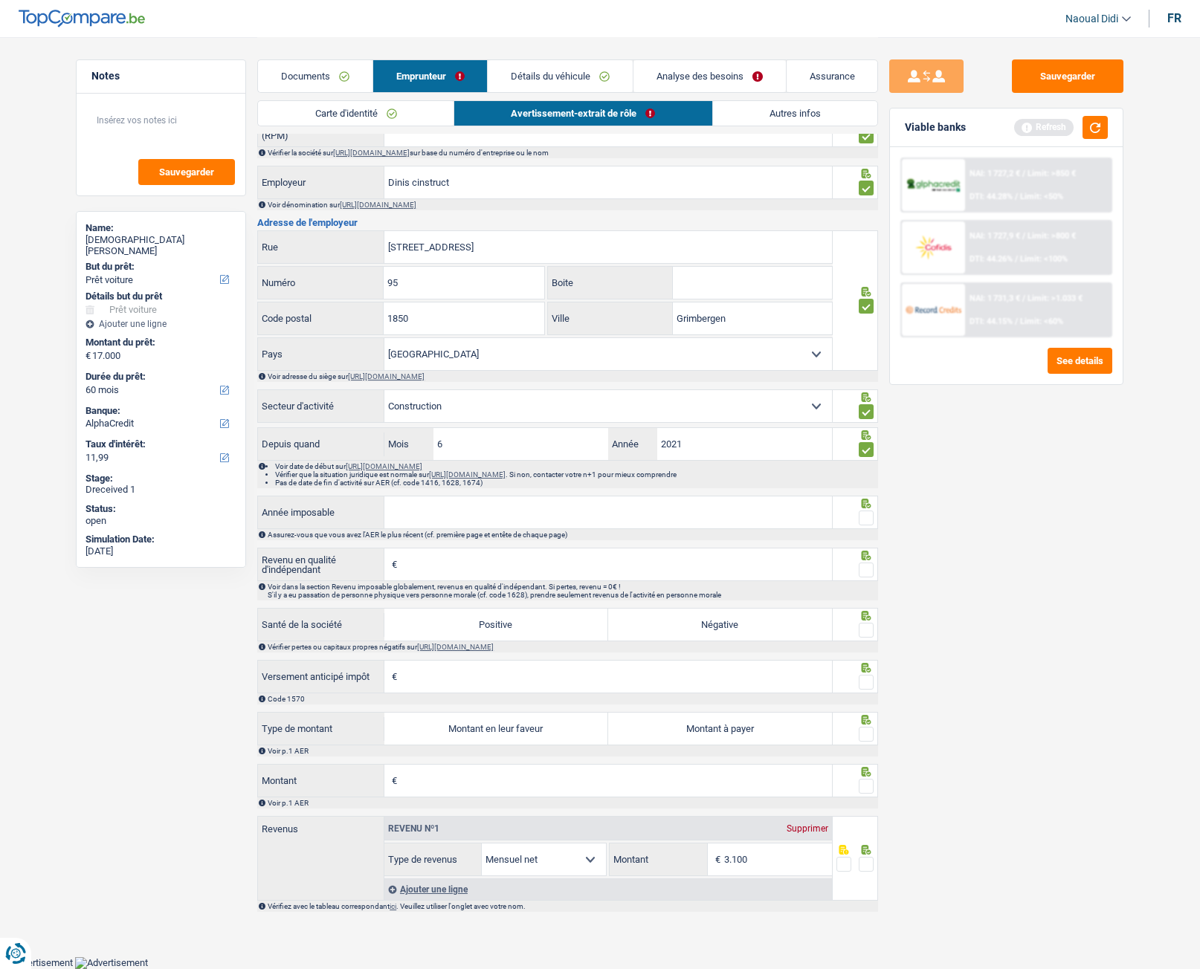
click at [454, 510] on input "Année imposable" at bounding box center [608, 513] width 448 height 32
type input "2023"
click at [863, 517] on span at bounding box center [866, 518] width 15 height 15
click at [0, 0] on input "radio" at bounding box center [0, 0] width 0 height 0
click at [451, 542] on input "Revenu en qualité d'indépendant" at bounding box center [616, 565] width 431 height 32
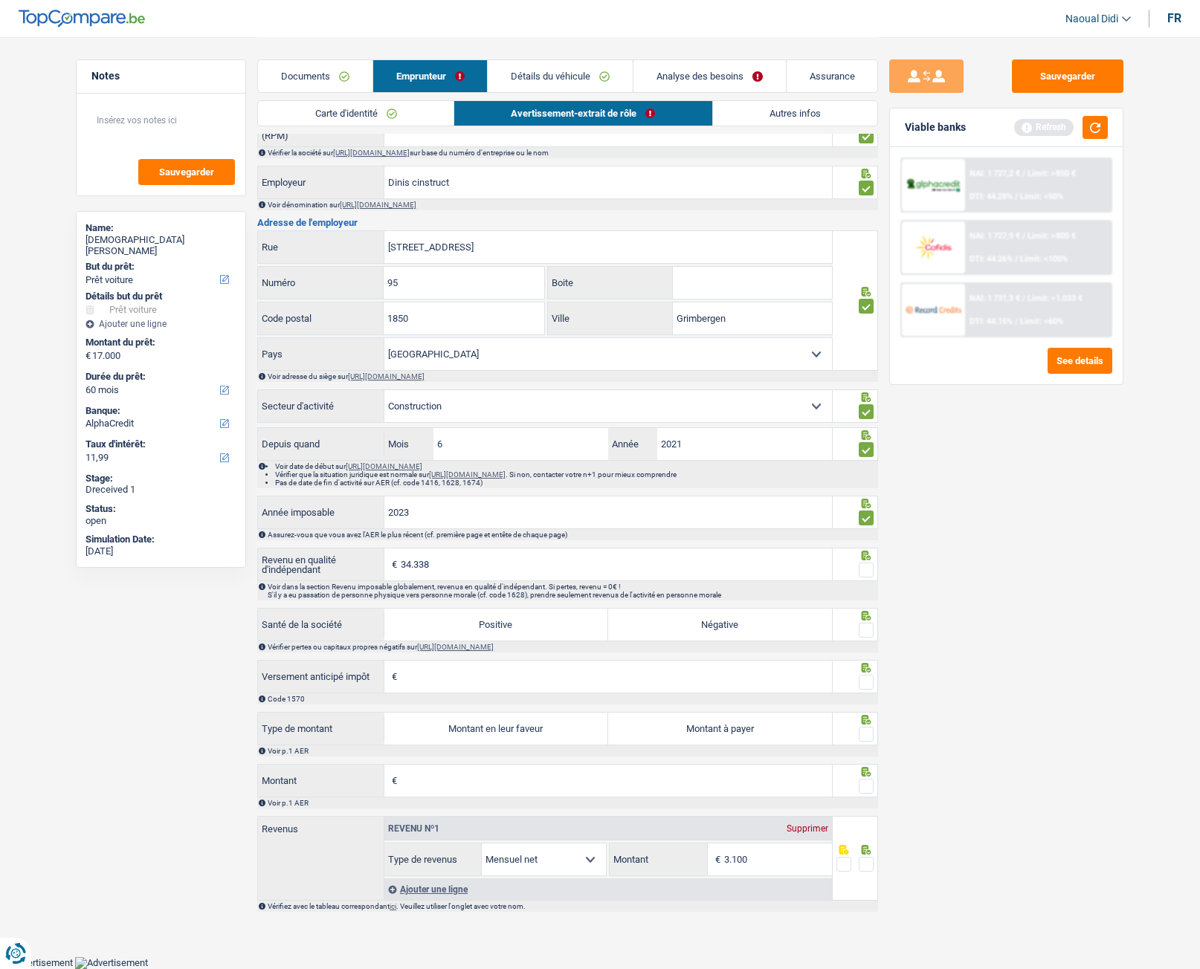
click at [503, 542] on input "34.338" at bounding box center [616, 565] width 431 height 32
type input "34.338"
click at [554, 542] on label "Positive" at bounding box center [496, 625] width 224 height 32
click at [554, 542] on input "Positive" at bounding box center [496, 625] width 224 height 32
radio input "true"
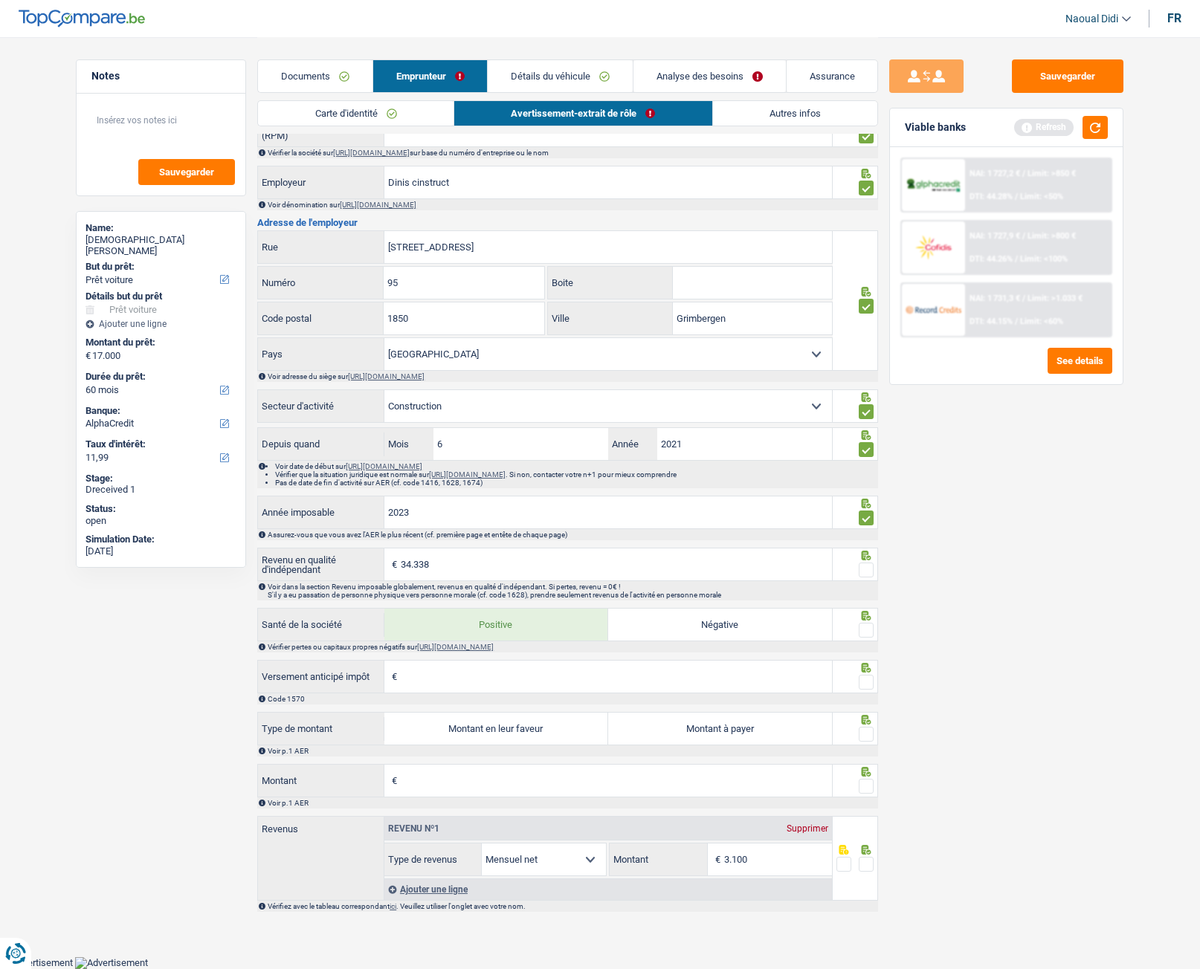
click at [872, 542] on span at bounding box center [866, 570] width 15 height 15
click at [0, 0] on input "radio" at bounding box center [0, 0] width 0 height 0
click at [864, 542] on span at bounding box center [866, 630] width 15 height 15
click at [0, 0] on input "radio" at bounding box center [0, 0] width 0 height 0
click at [419, 542] on input "Versement anticipé impôt" at bounding box center [616, 677] width 431 height 32
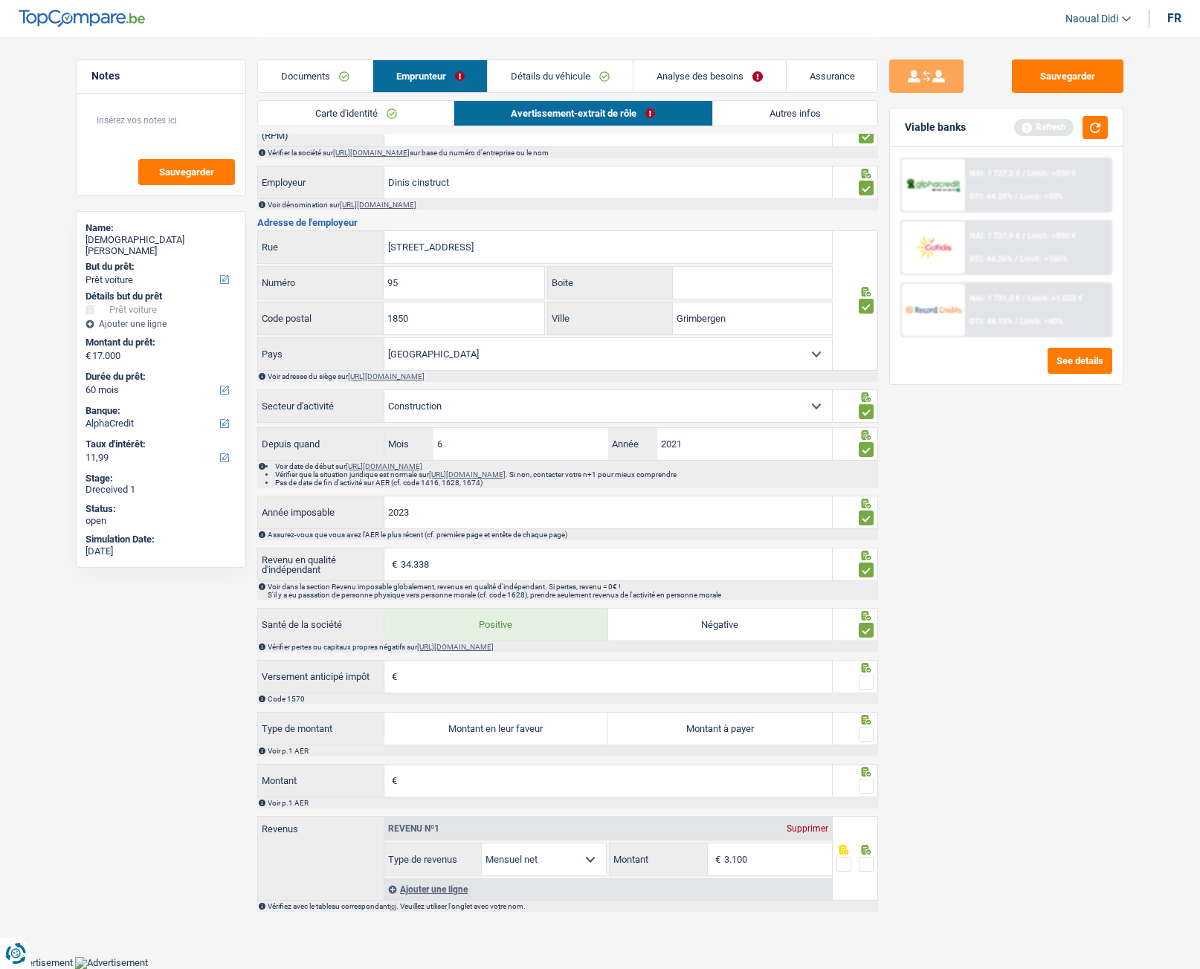
click at [721, 542] on label "Montant à payer" at bounding box center [720, 729] width 224 height 32
click at [721, 542] on input "Montant à payer" at bounding box center [720, 729] width 224 height 32
radio input "true"
type input "2.862"
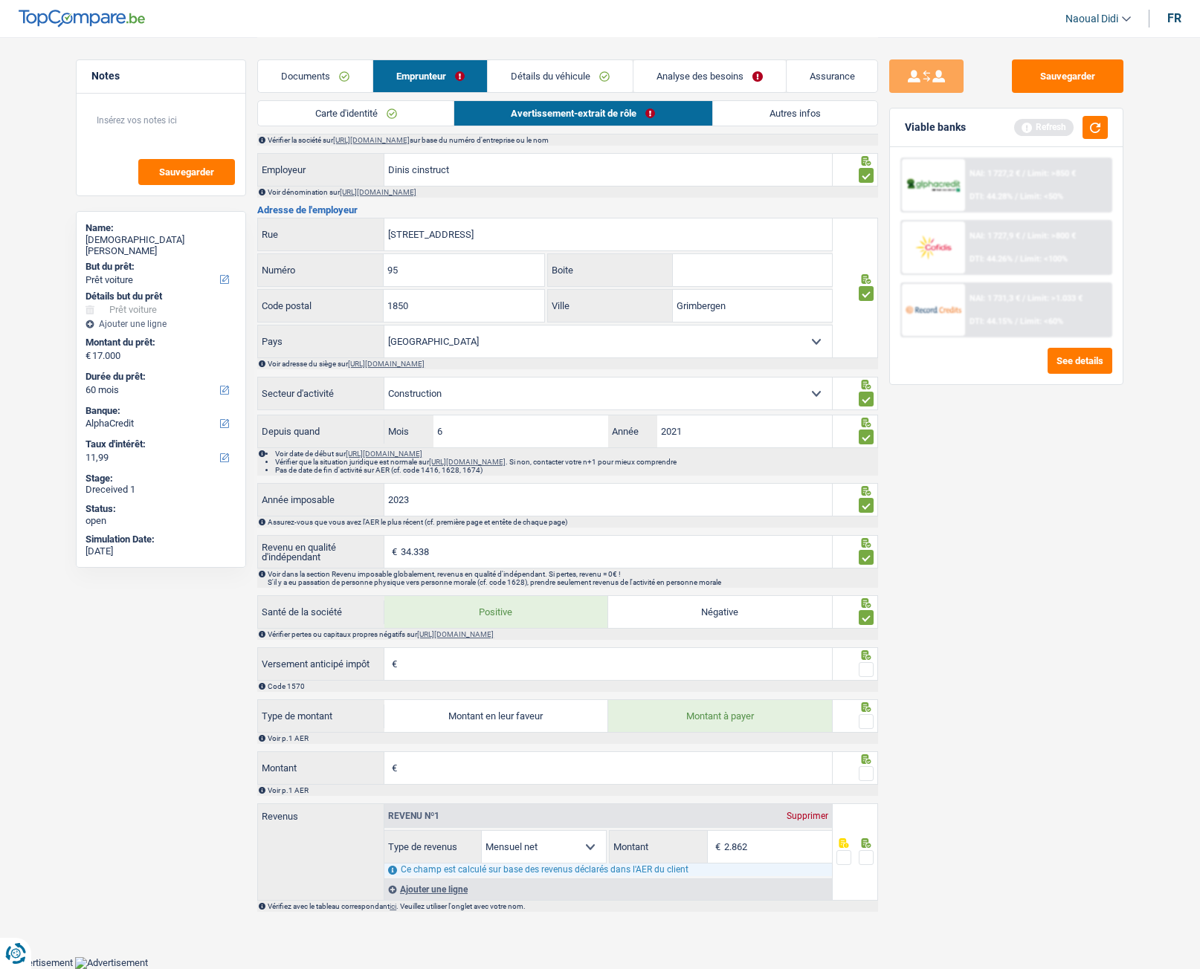
scroll to position [739, 0]
click at [552, 542] on input "Versement anticipé impôt" at bounding box center [616, 664] width 431 height 32
type input "0"
click at [867, 542] on span at bounding box center [866, 669] width 15 height 15
click at [0, 0] on input "radio" at bounding box center [0, 0] width 0 height 0
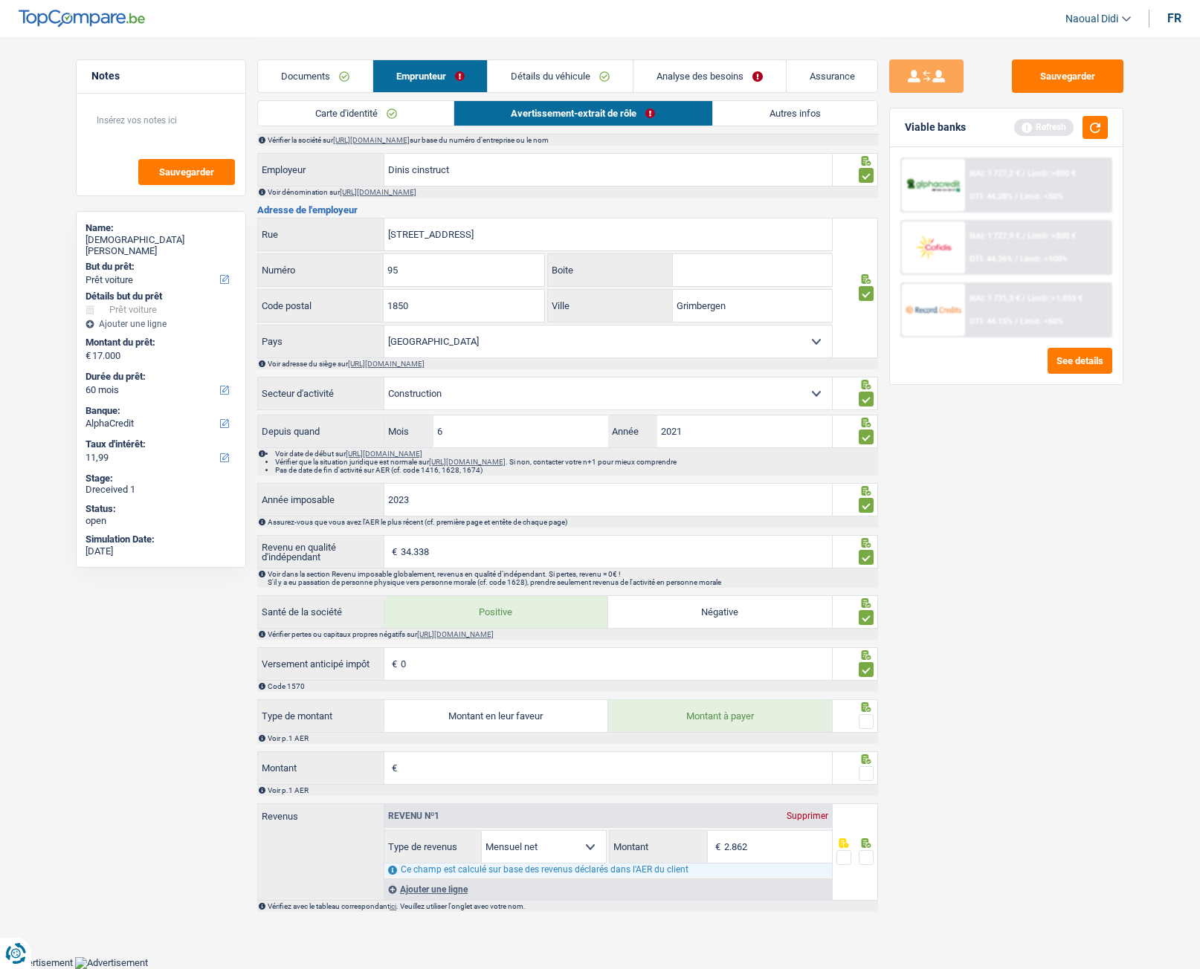
click at [411, 542] on input "Montant" at bounding box center [616, 768] width 431 height 32
click at [475, 542] on input "0" at bounding box center [616, 664] width 431 height 32
click at [411, 542] on input "Montant" at bounding box center [616, 768] width 431 height 32
type input "4.444"
click at [870, 542] on span at bounding box center [866, 773] width 15 height 15
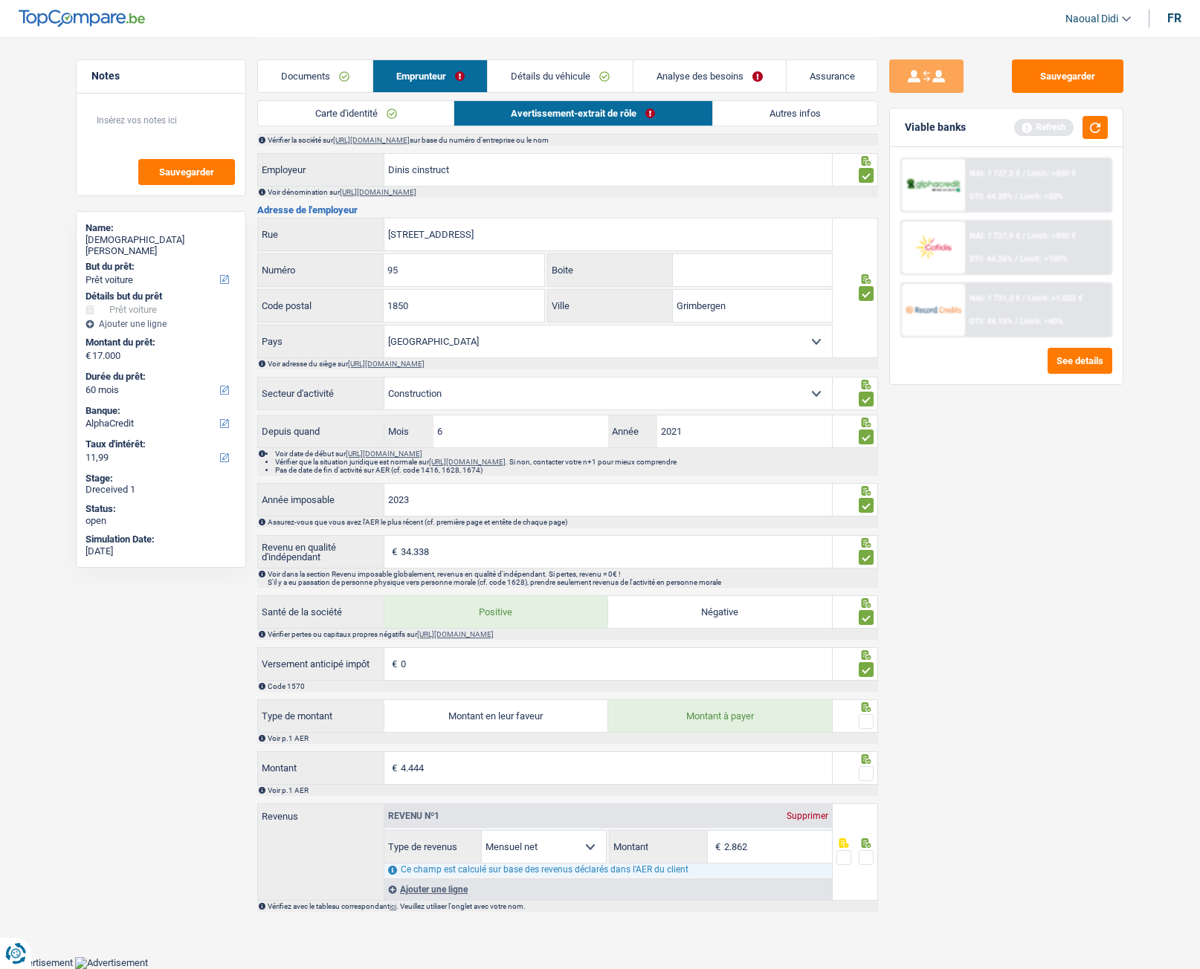
click at [0, 0] on input "radio" at bounding box center [0, 0] width 0 height 0
click at [871, 542] on span at bounding box center [866, 721] width 15 height 15
click at [0, 0] on input "radio" at bounding box center [0, 0] width 0 height 0
drag, startPoint x: 436, startPoint y: 554, endPoint x: 381, endPoint y: 549, distance: 56.0
click at [381, 542] on div "34.338 € Revenu en qualité d'indépendant" at bounding box center [545, 552] width 574 height 32
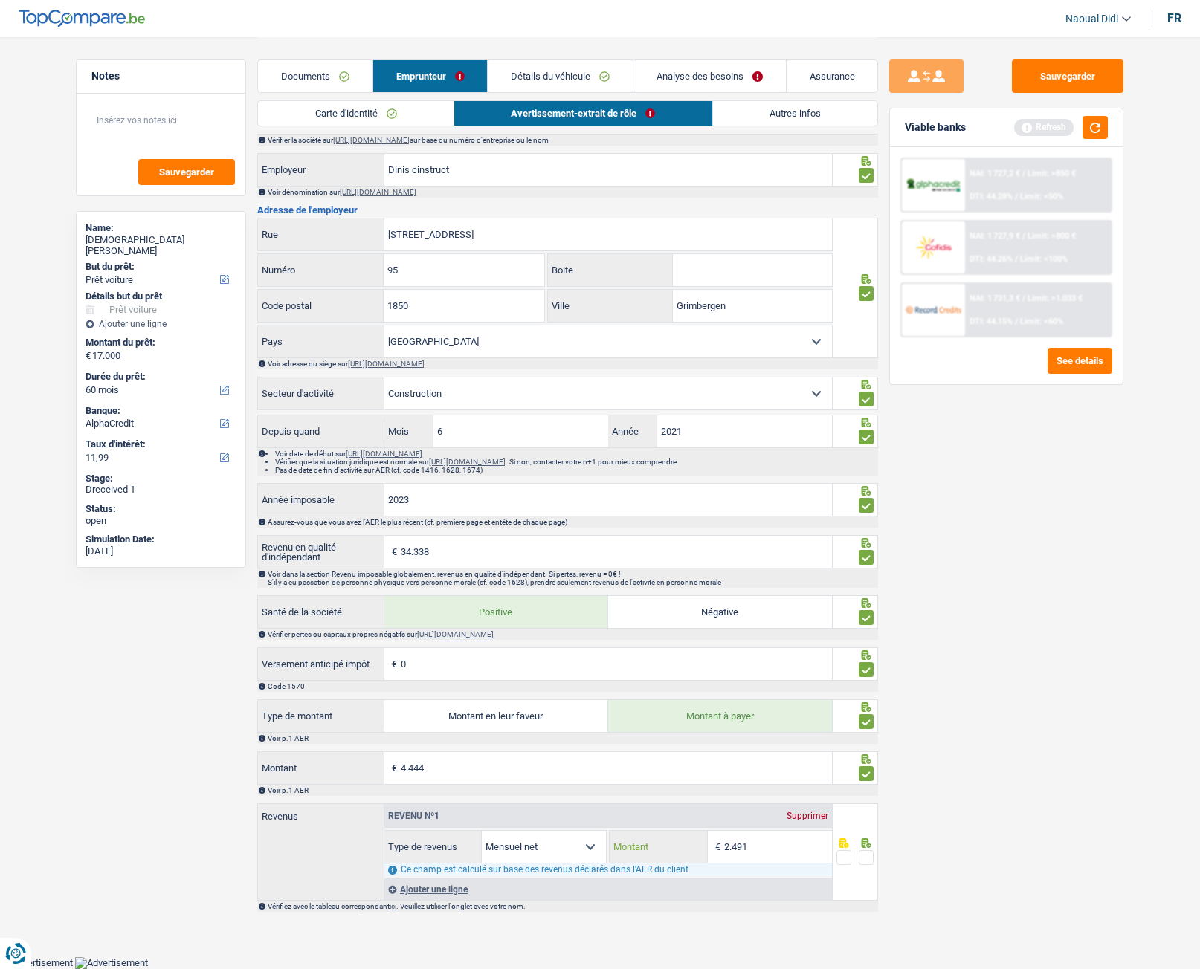
click at [799, 542] on input "2.491" at bounding box center [778, 847] width 108 height 32
type input "2"
click at [459, 542] on input "4.444" at bounding box center [616, 768] width 431 height 32
type input "4"
type input "4.444"
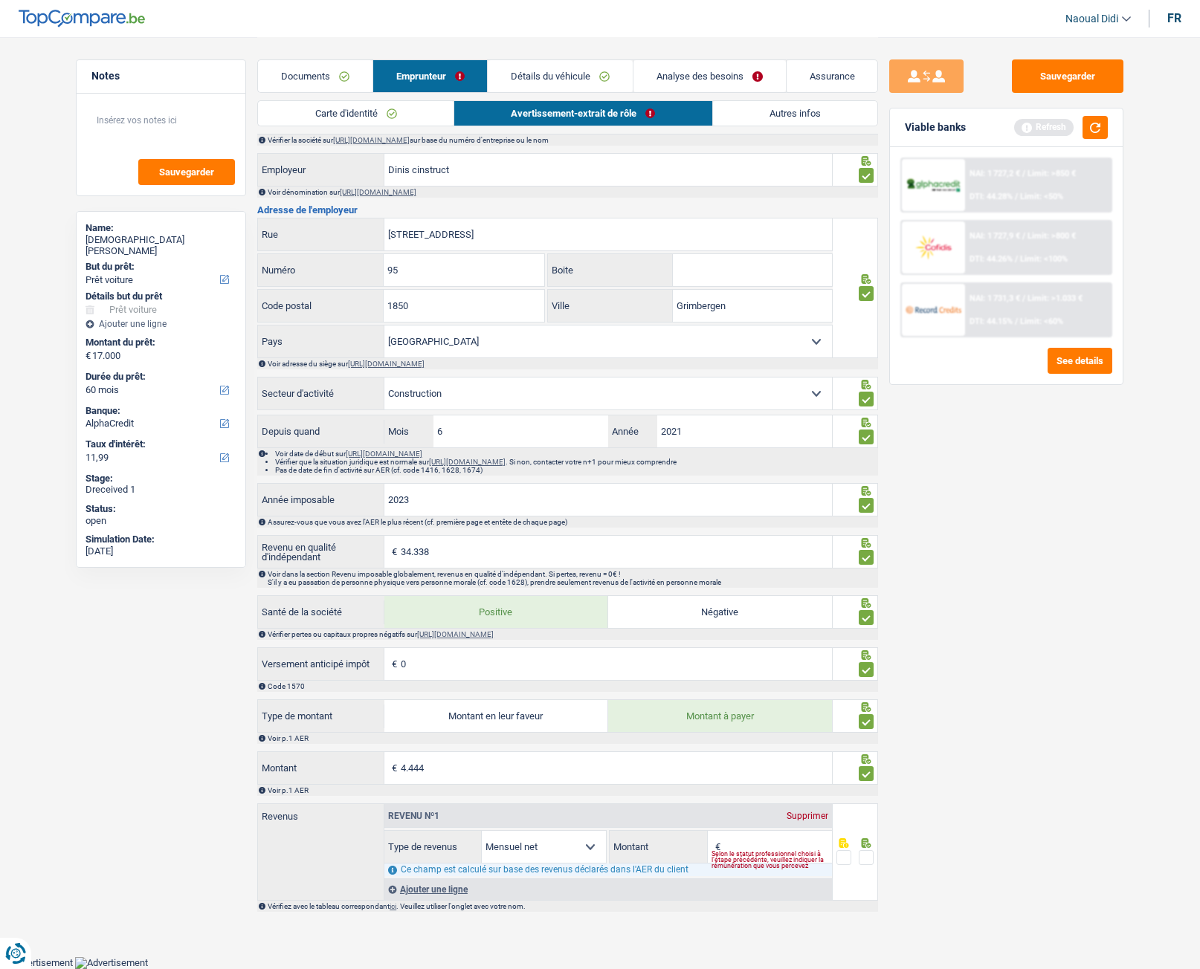
click at [945, 542] on div "Sauvegarder Viable banks Refresh NAI: 1 727,2 € / Limit: >850 € DTI: 44.28% / L…" at bounding box center [1006, 502] width 256 height 886
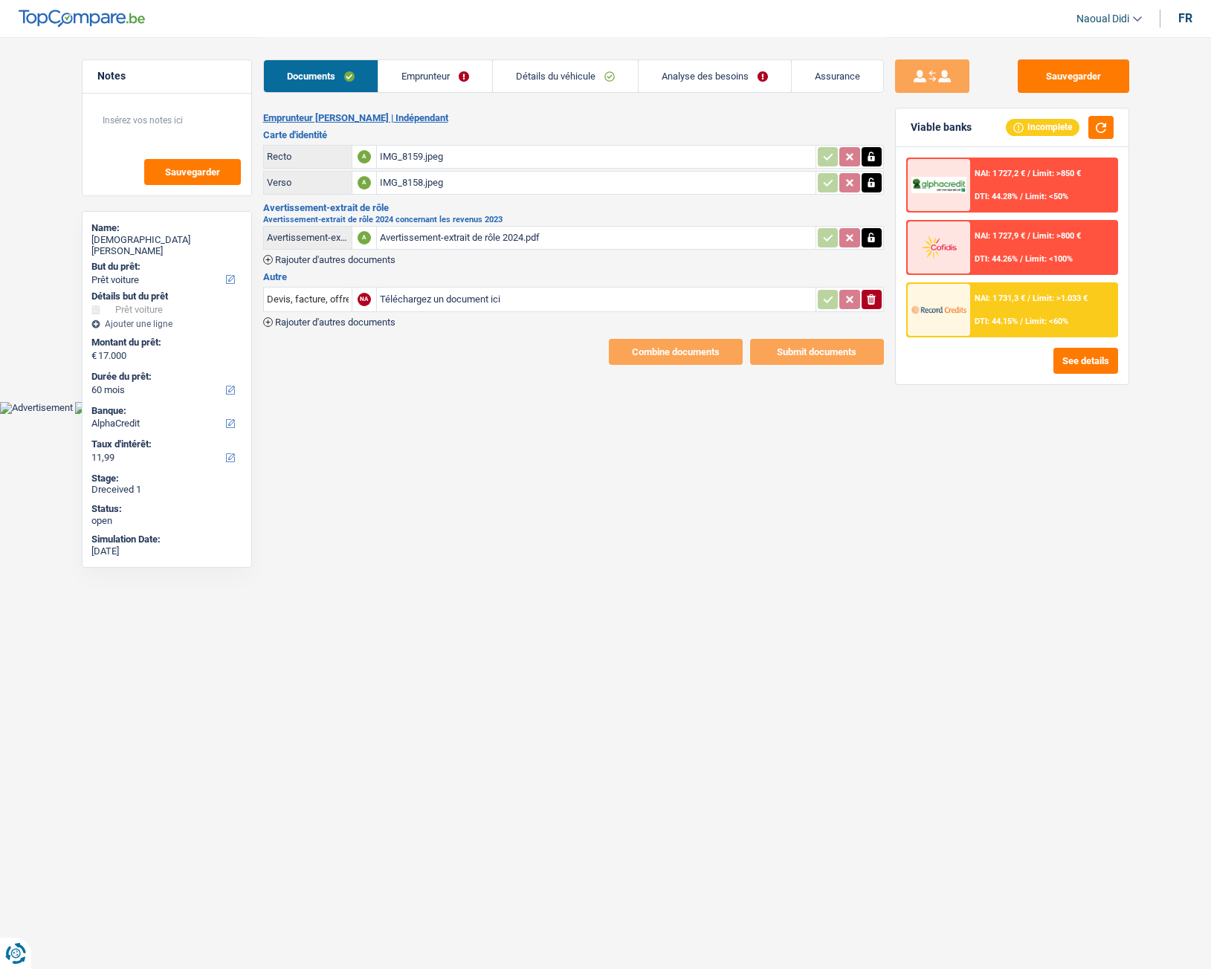
select select "car"
select select "60"
select select "alphacredit"
select select "married"
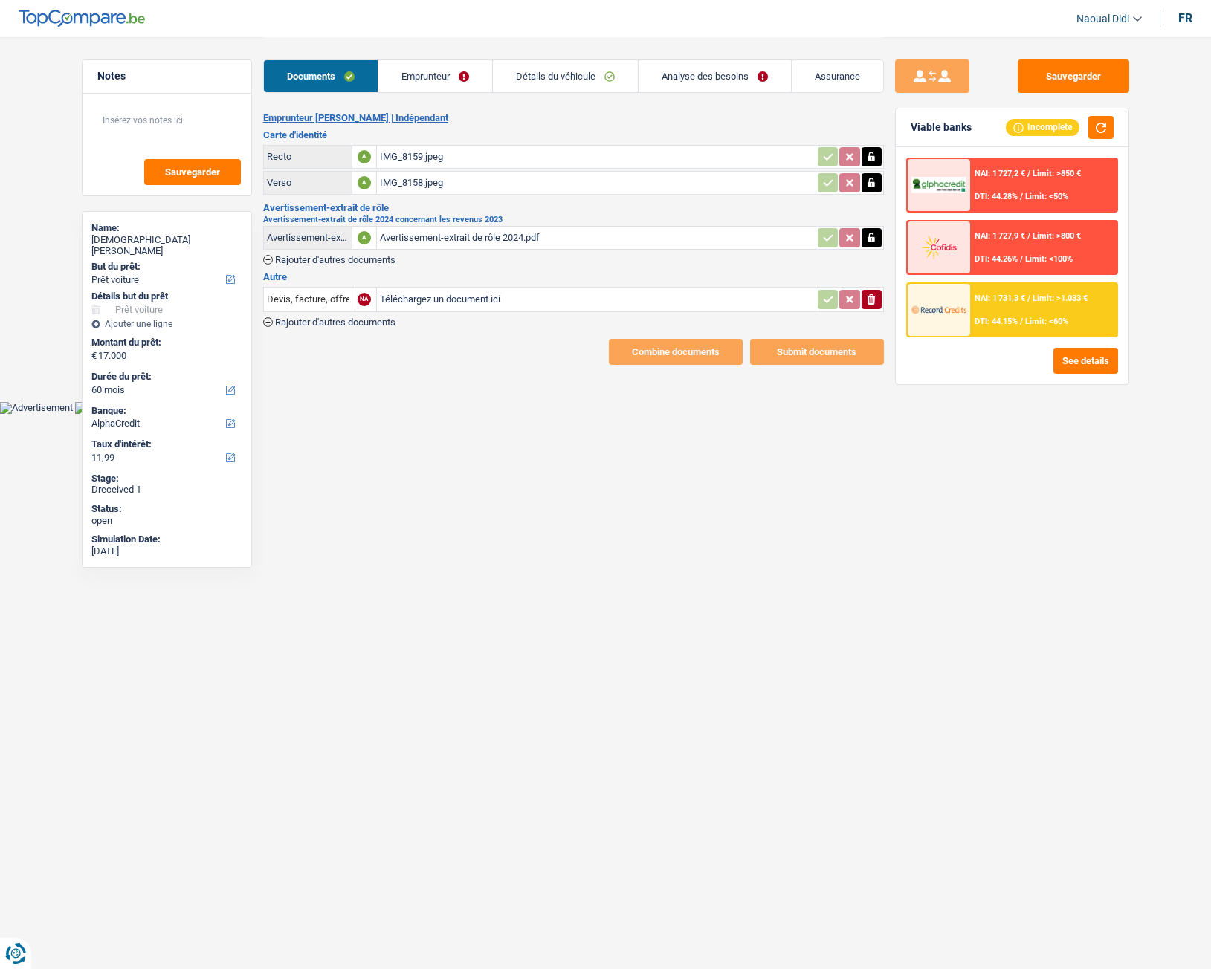
select select "BE"
select select "independent"
select select "BE"
select select "netSalary"
click at [419, 71] on link "Emprunteur" at bounding box center [435, 76] width 114 height 32
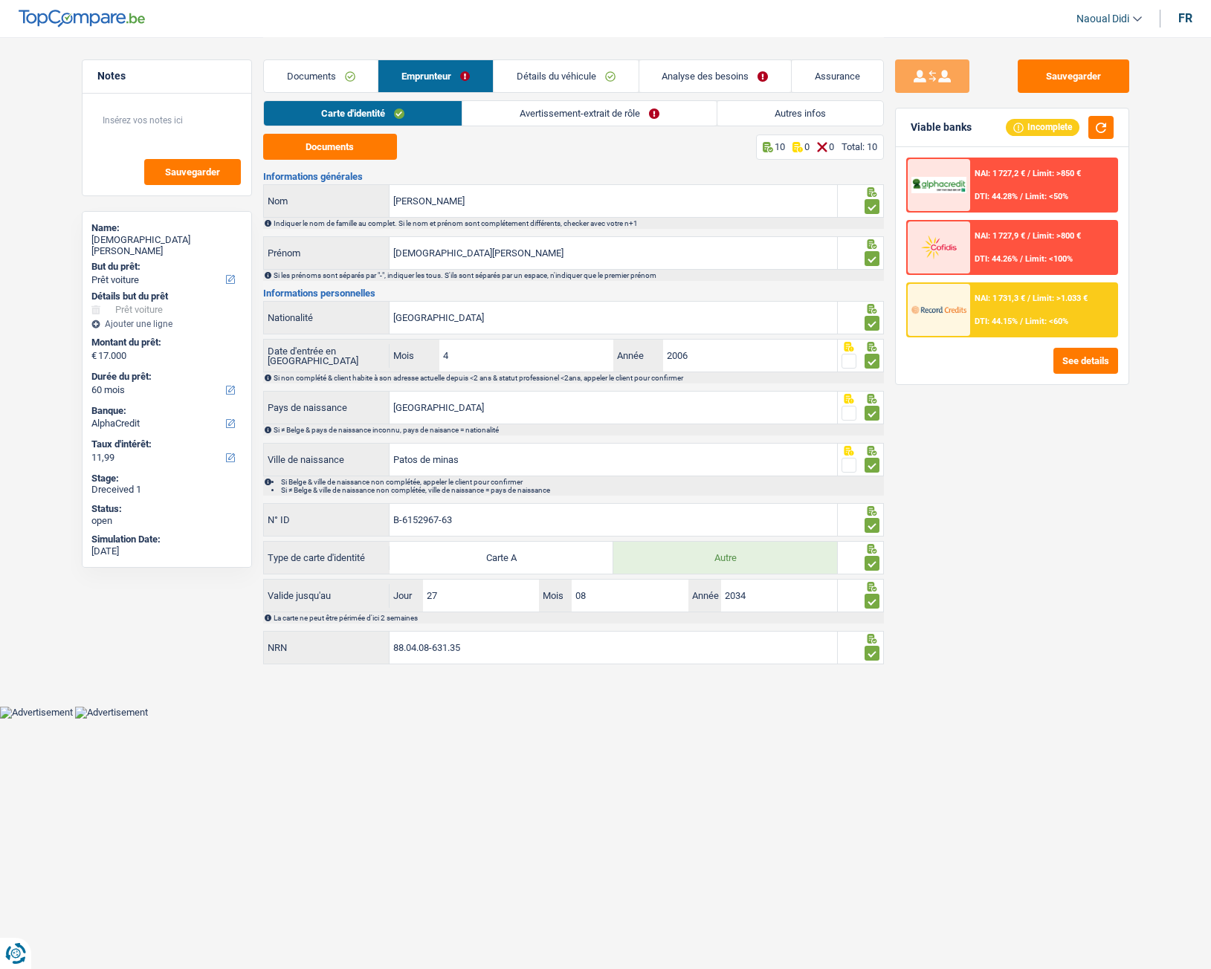
click at [580, 114] on link "Avertissement-extrait de rôle" at bounding box center [589, 113] width 254 height 25
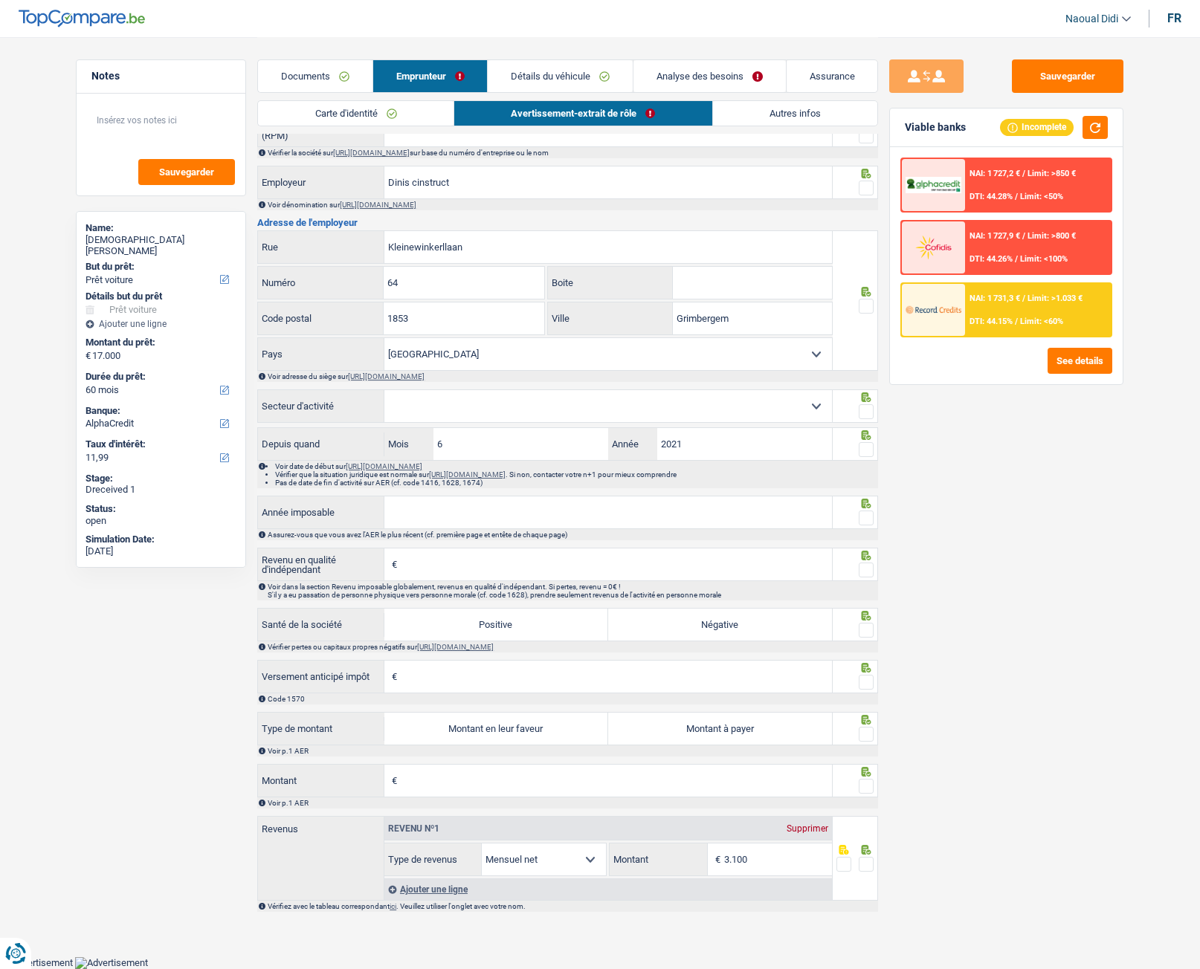
scroll to position [726, 0]
click at [442, 407] on select "Agriculture/Pêche Industrie Horeca Courier/Fitness/Taxi Construction Banques/As…" at bounding box center [608, 406] width 448 height 32
select select "construction"
click at [384, 392] on select "Agriculture/Pêche Industrie Horeca Courier/Fitness/Taxi Construction Banques/As…" at bounding box center [608, 406] width 448 height 32
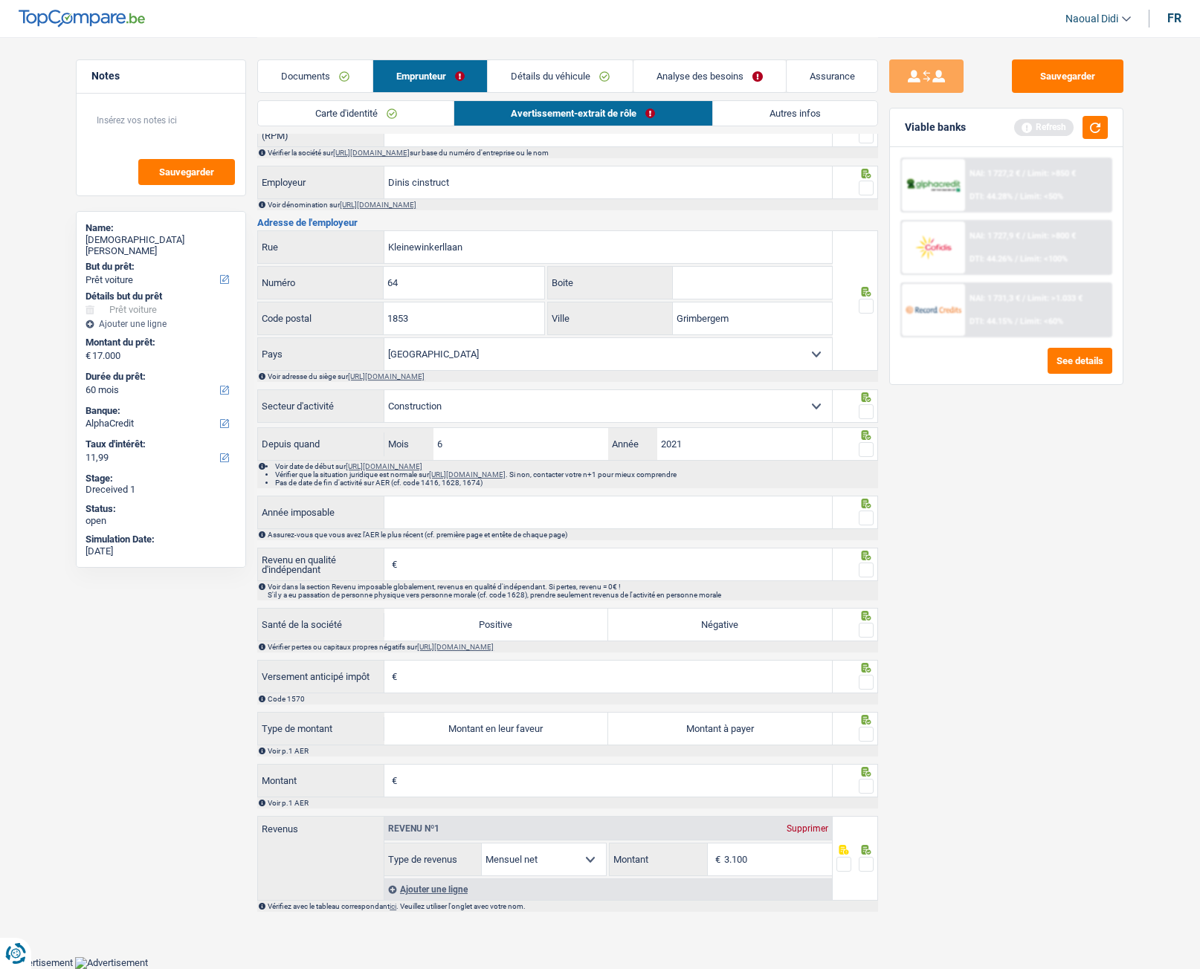
click at [427, 515] on input "Année imposable" at bounding box center [608, 513] width 448 height 32
type input "2023"
click at [422, 574] on input "Revenu en qualité d'indépendant" at bounding box center [616, 565] width 431 height 32
type input "34.338"
click at [743, 624] on label "Négative" at bounding box center [720, 625] width 224 height 32
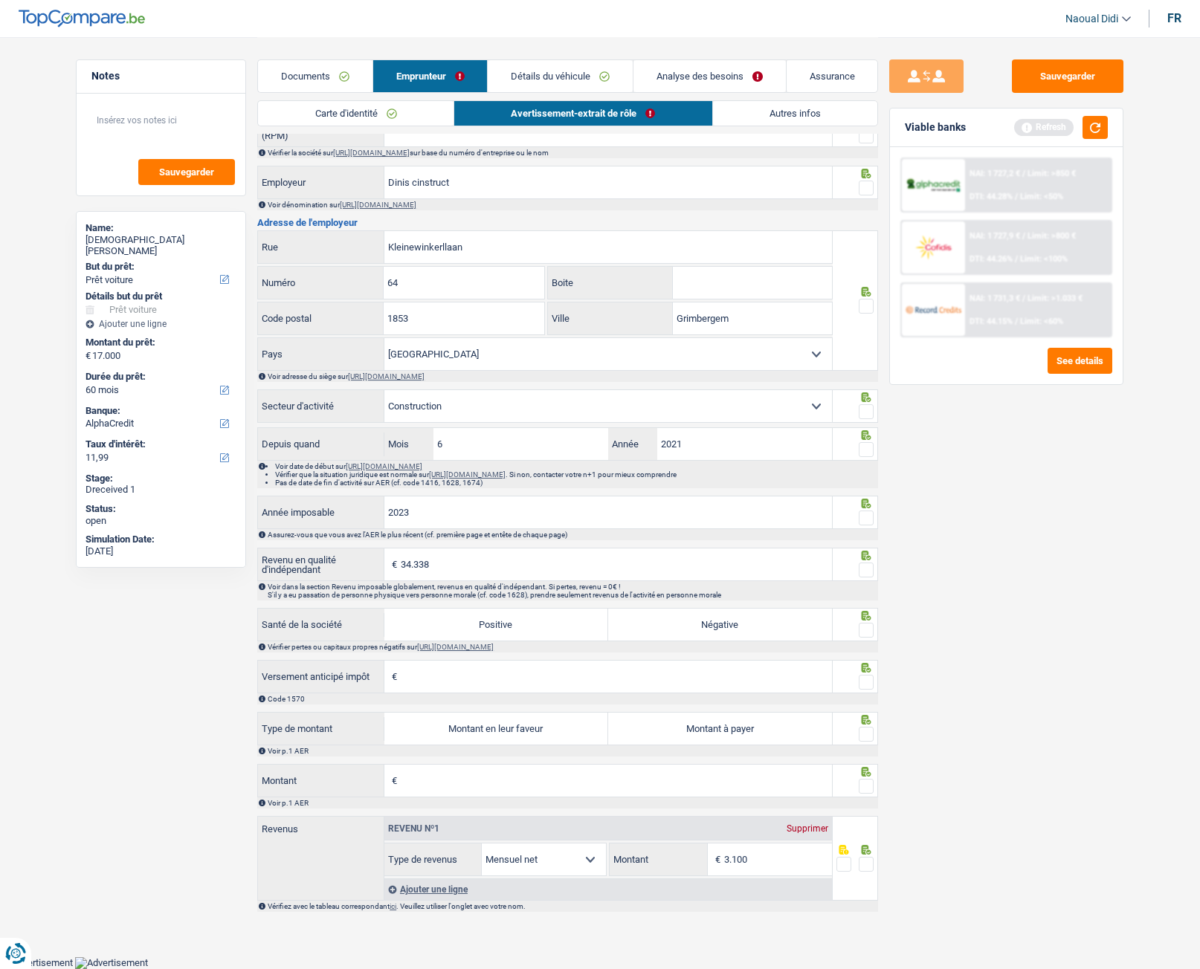
click at [743, 624] on input "Négative" at bounding box center [720, 625] width 224 height 32
radio input "true"
click at [477, 621] on label "Positive" at bounding box center [496, 625] width 224 height 32
click at [477, 621] on input "Positive" at bounding box center [496, 625] width 224 height 32
radio input "true"
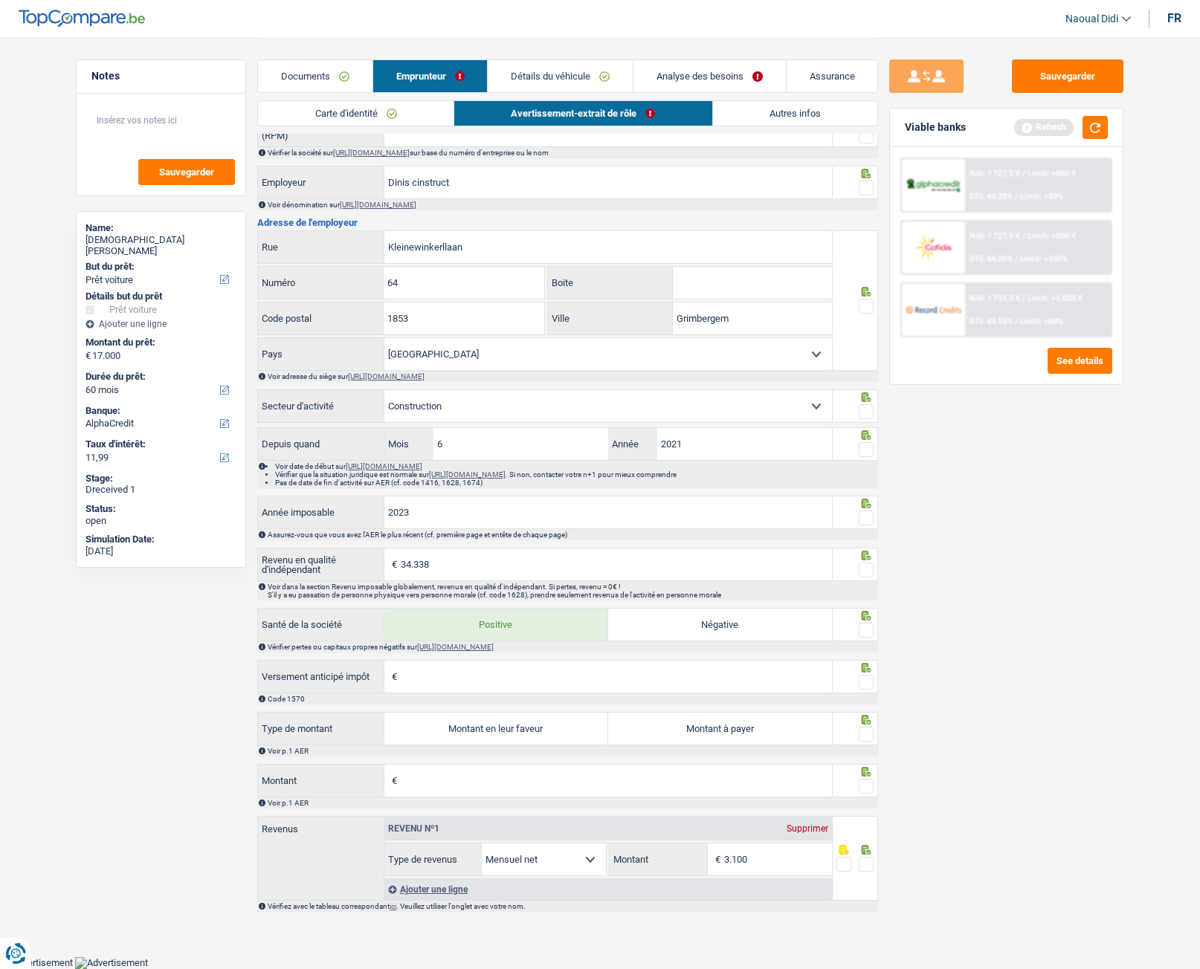
click at [870, 569] on span at bounding box center [866, 570] width 15 height 15
click at [0, 0] on input "radio" at bounding box center [0, 0] width 0 height 0
click at [868, 518] on span at bounding box center [866, 518] width 15 height 15
click at [0, 0] on input "radio" at bounding box center [0, 0] width 0 height 0
click at [865, 445] on span at bounding box center [866, 449] width 15 height 15
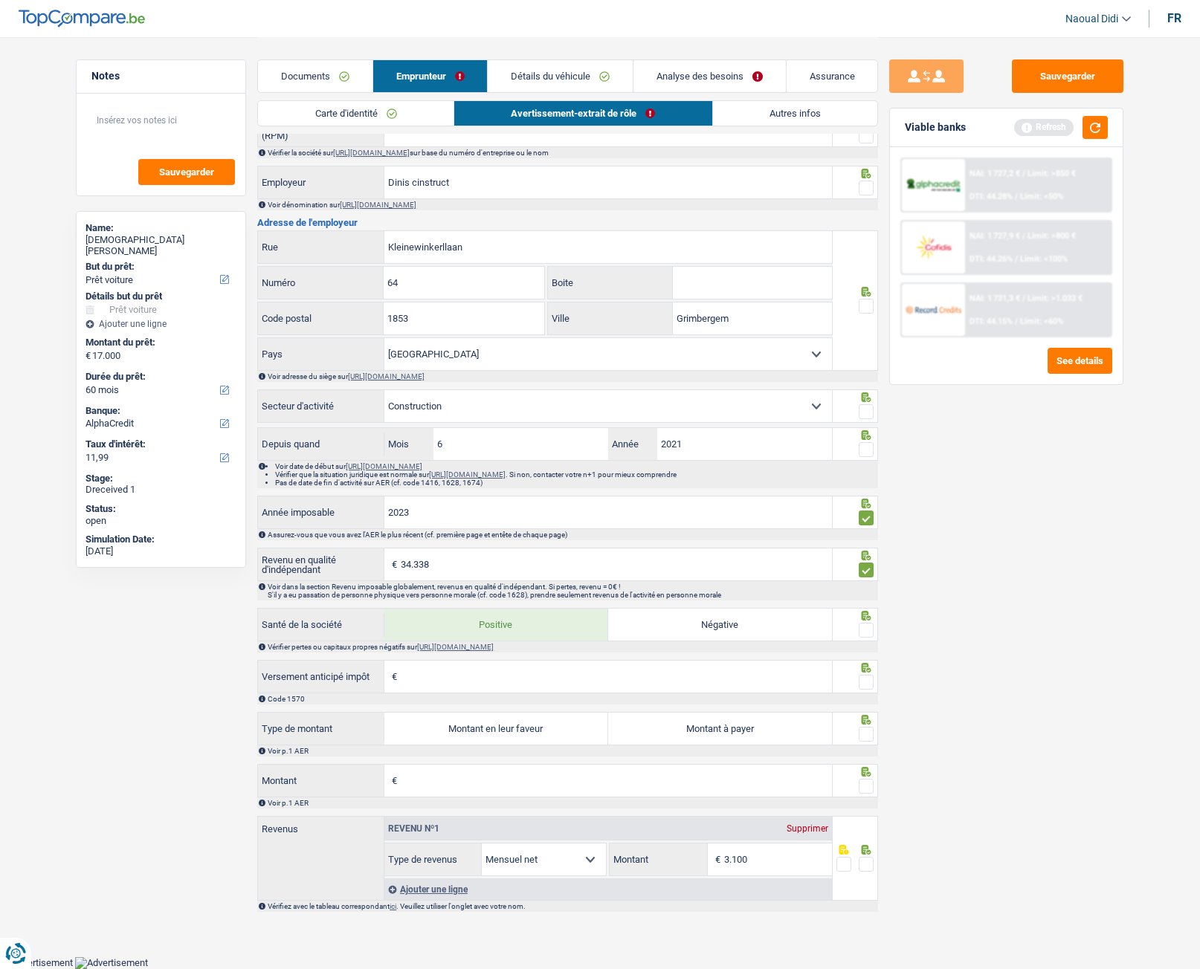
click at [0, 0] on input "radio" at bounding box center [0, 0] width 0 height 0
click at [862, 406] on span at bounding box center [866, 411] width 15 height 15
click at [0, 0] on input "radio" at bounding box center [0, 0] width 0 height 0
click at [862, 300] on div at bounding box center [866, 306] width 15 height 19
click at [866, 187] on span at bounding box center [866, 188] width 15 height 15
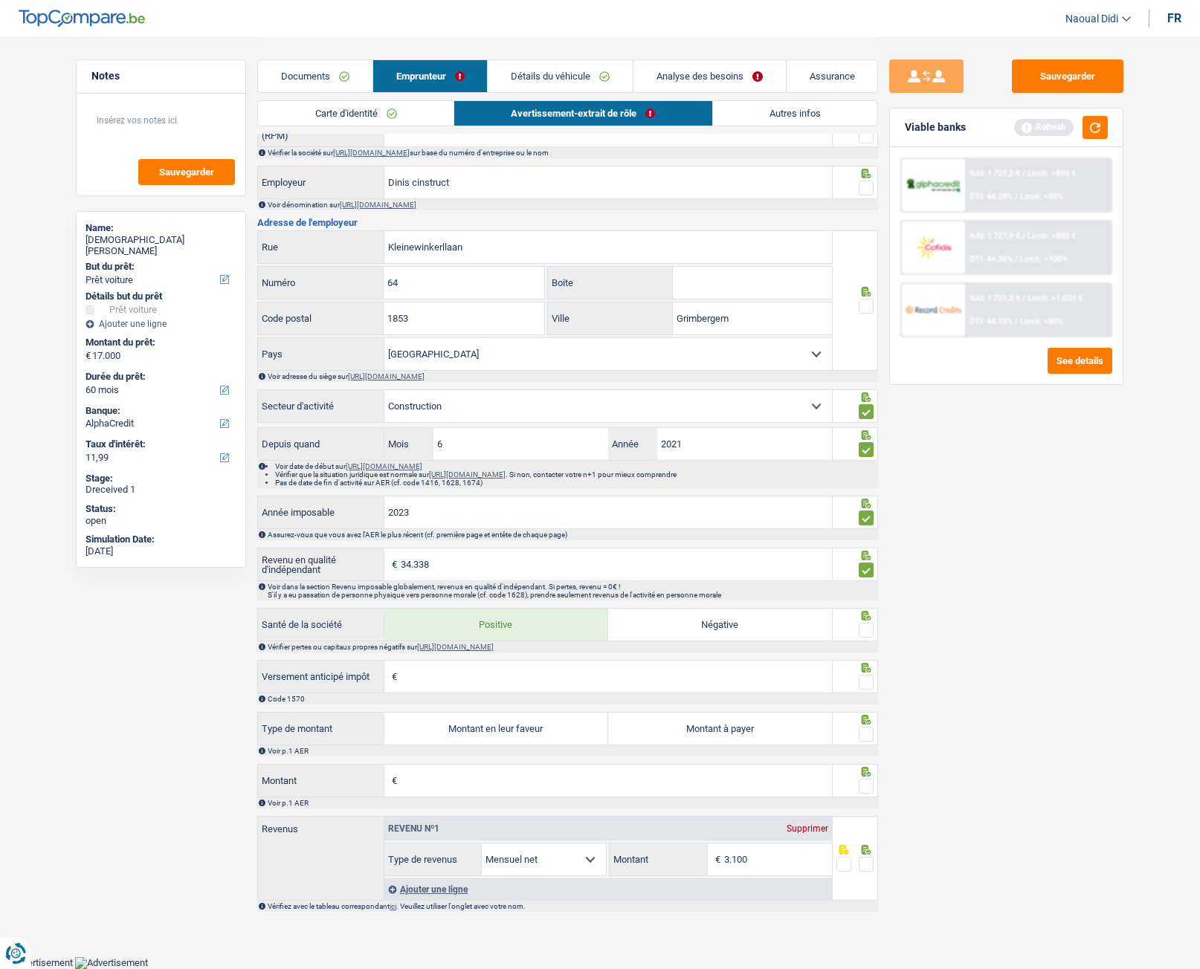
click at [0, 0] on input "radio" at bounding box center [0, 0] width 0 height 0
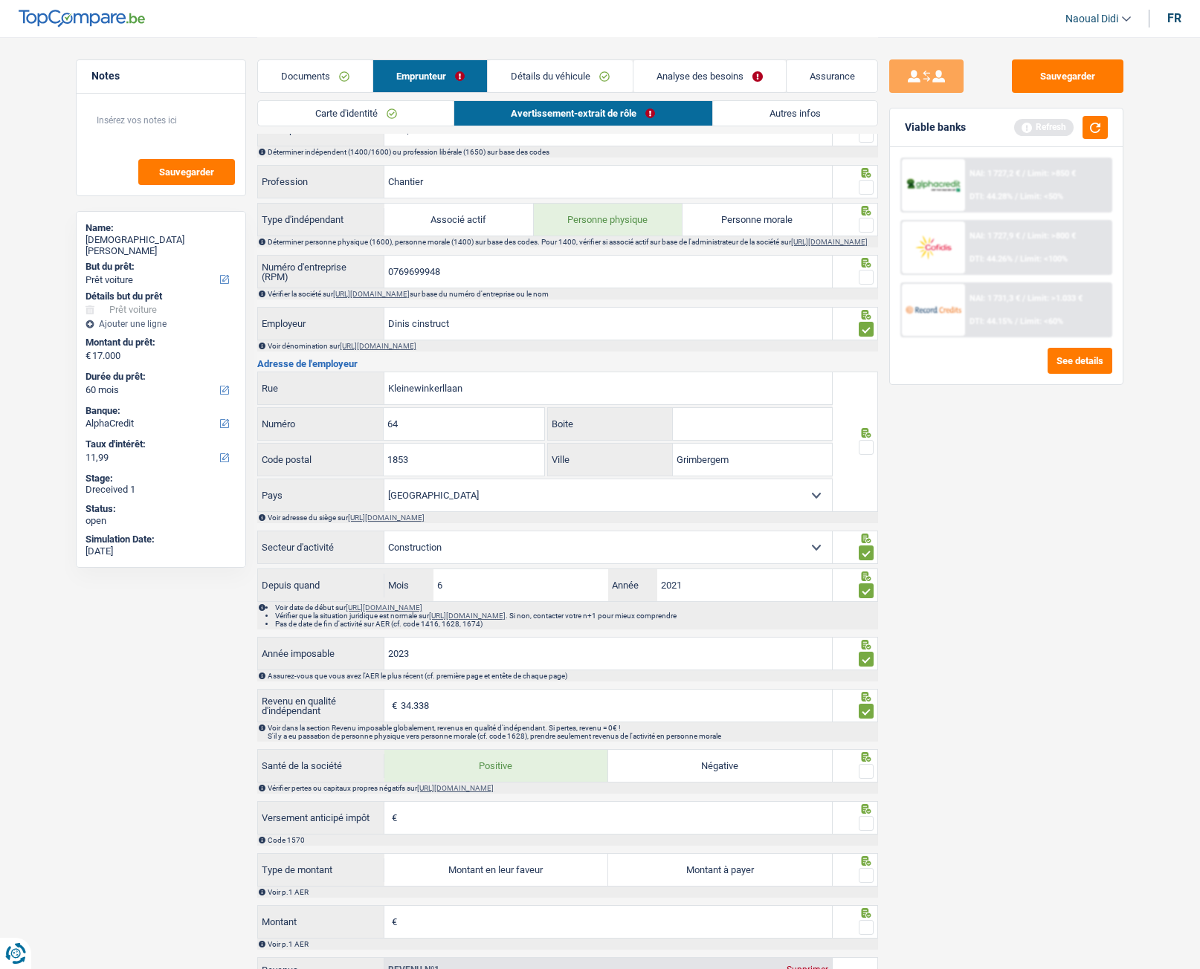
scroll to position [578, 0]
click at [865, 281] on span at bounding box center [866, 278] width 15 height 15
click at [0, 0] on input "radio" at bounding box center [0, 0] width 0 height 0
click at [865, 219] on span at bounding box center [866, 226] width 15 height 15
click at [0, 0] on input "radio" at bounding box center [0, 0] width 0 height 0
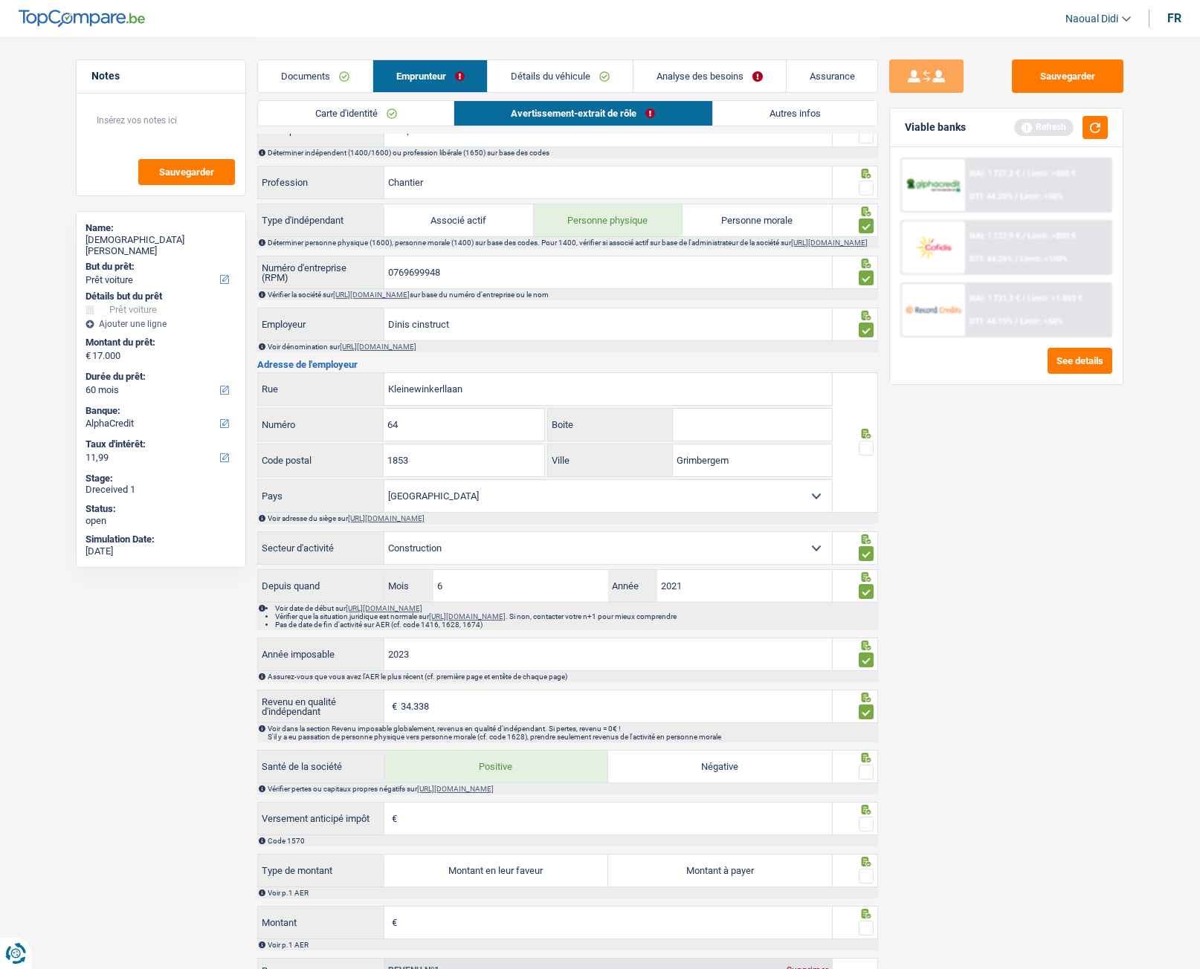
click at [865, 186] on span at bounding box center [866, 188] width 15 height 15
click at [0, 0] on input "radio" at bounding box center [0, 0] width 0 height 0
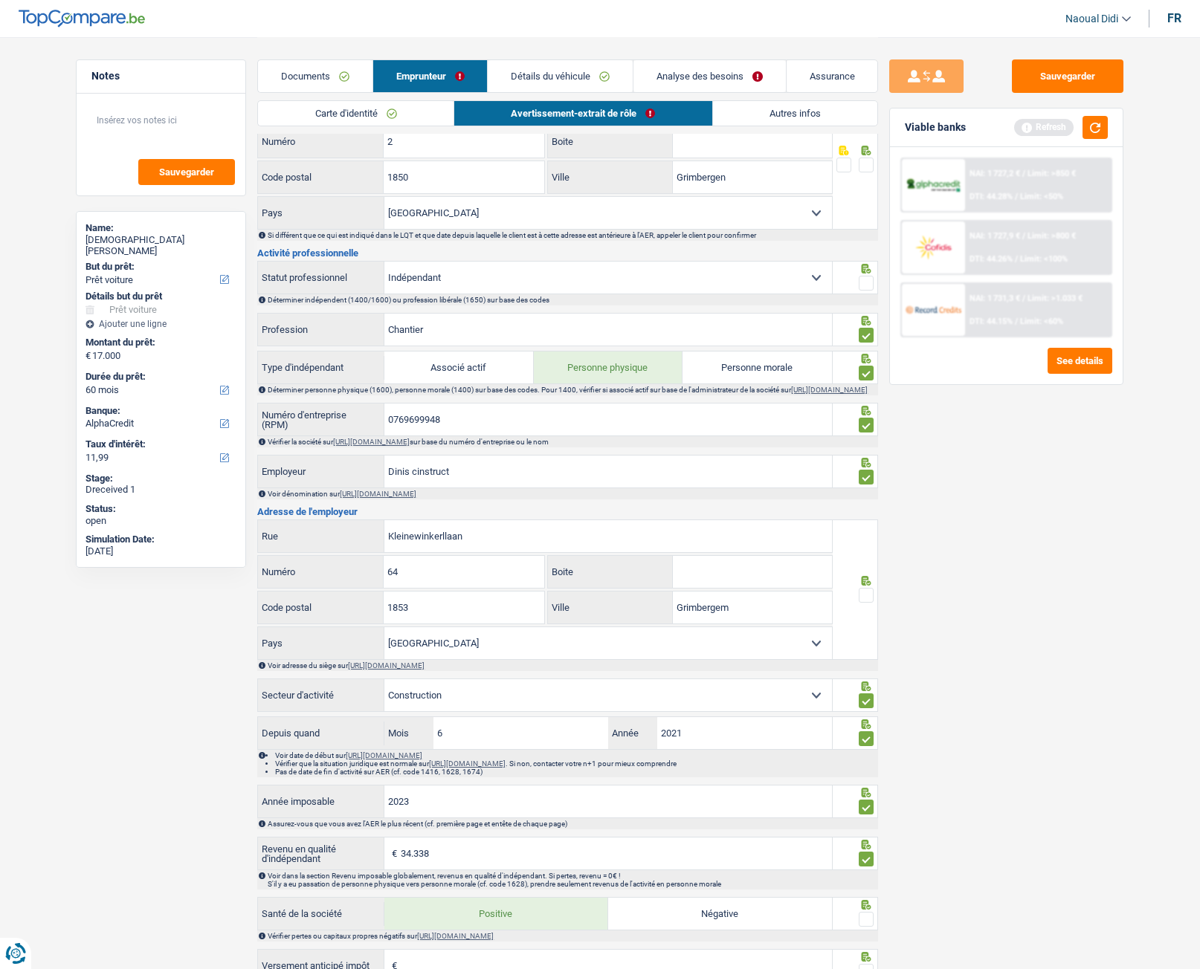
scroll to position [429, 0]
click at [864, 282] on span at bounding box center [866, 284] width 15 height 15
click at [0, 0] on input "radio" at bounding box center [0, 0] width 0 height 0
click at [864, 165] on span at bounding box center [866, 166] width 15 height 15
click at [0, 0] on input "radio" at bounding box center [0, 0] width 0 height 0
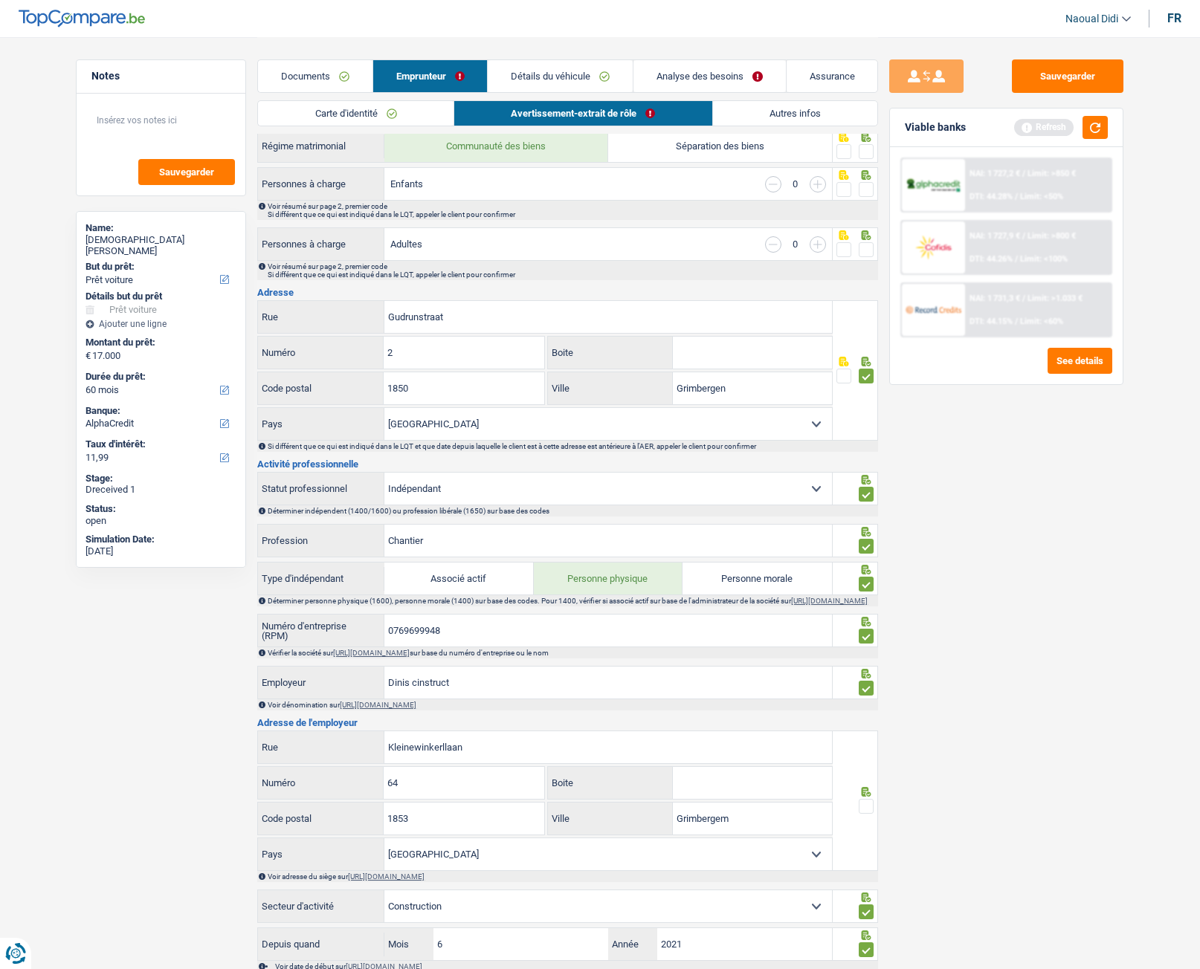
scroll to position [206, 0]
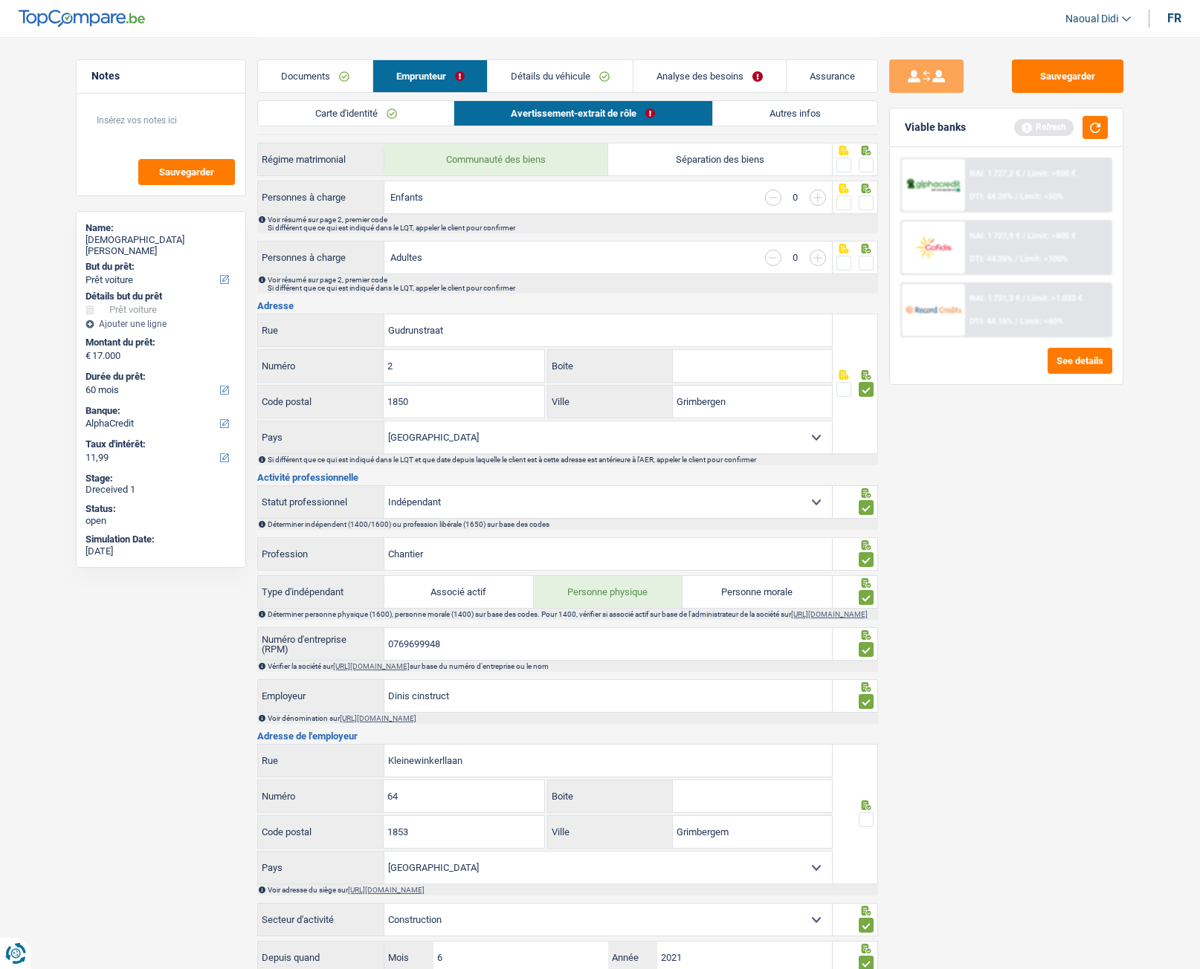
click at [866, 263] on span at bounding box center [866, 263] width 15 height 15
click at [0, 0] on input "radio" at bounding box center [0, 0] width 0 height 0
click at [868, 198] on span at bounding box center [866, 203] width 15 height 15
click at [0, 0] on input "radio" at bounding box center [0, 0] width 0 height 0
click at [866, 155] on icon at bounding box center [867, 151] width 10 height 10
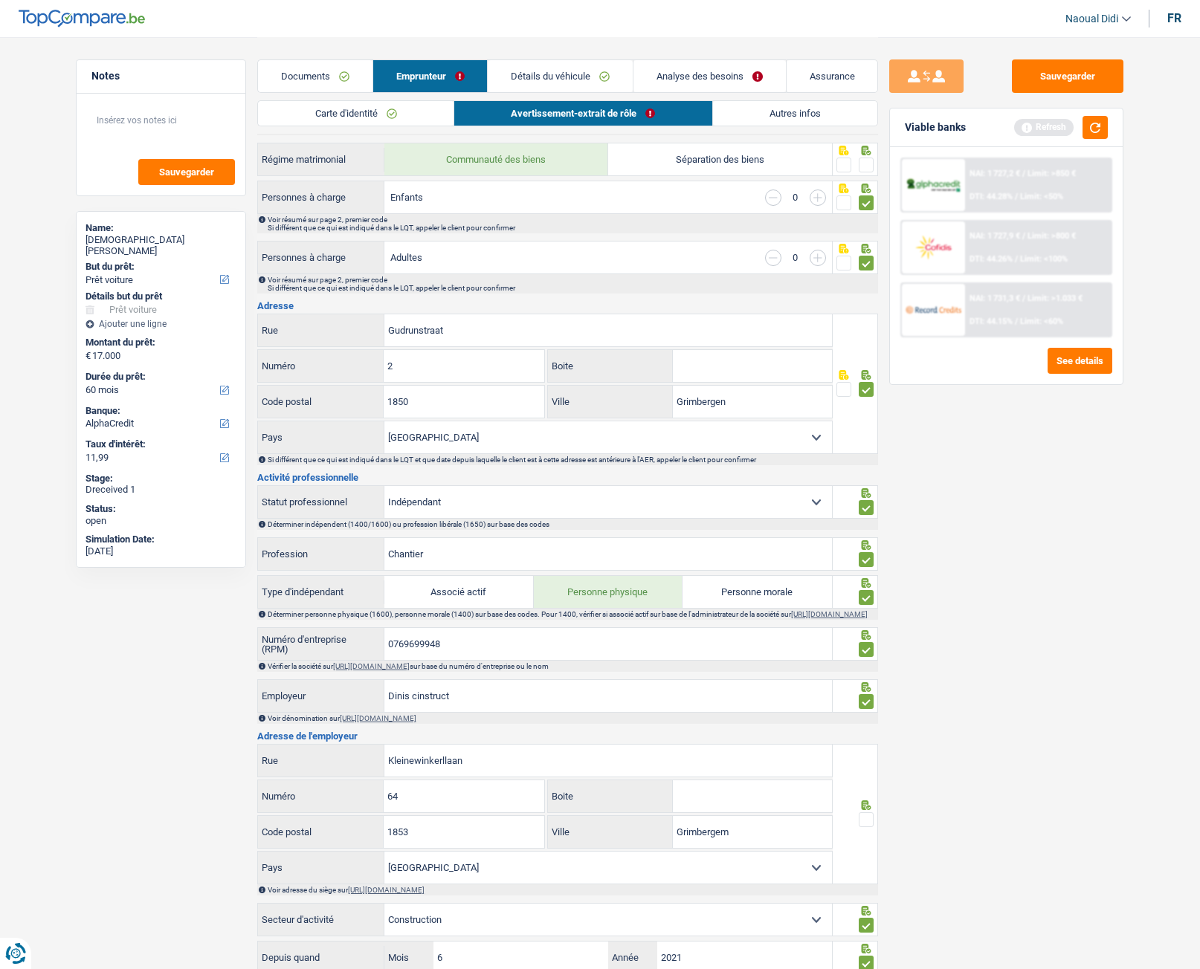
click at [868, 169] on span at bounding box center [866, 165] width 15 height 15
click at [0, 0] on input "radio" at bounding box center [0, 0] width 0 height 0
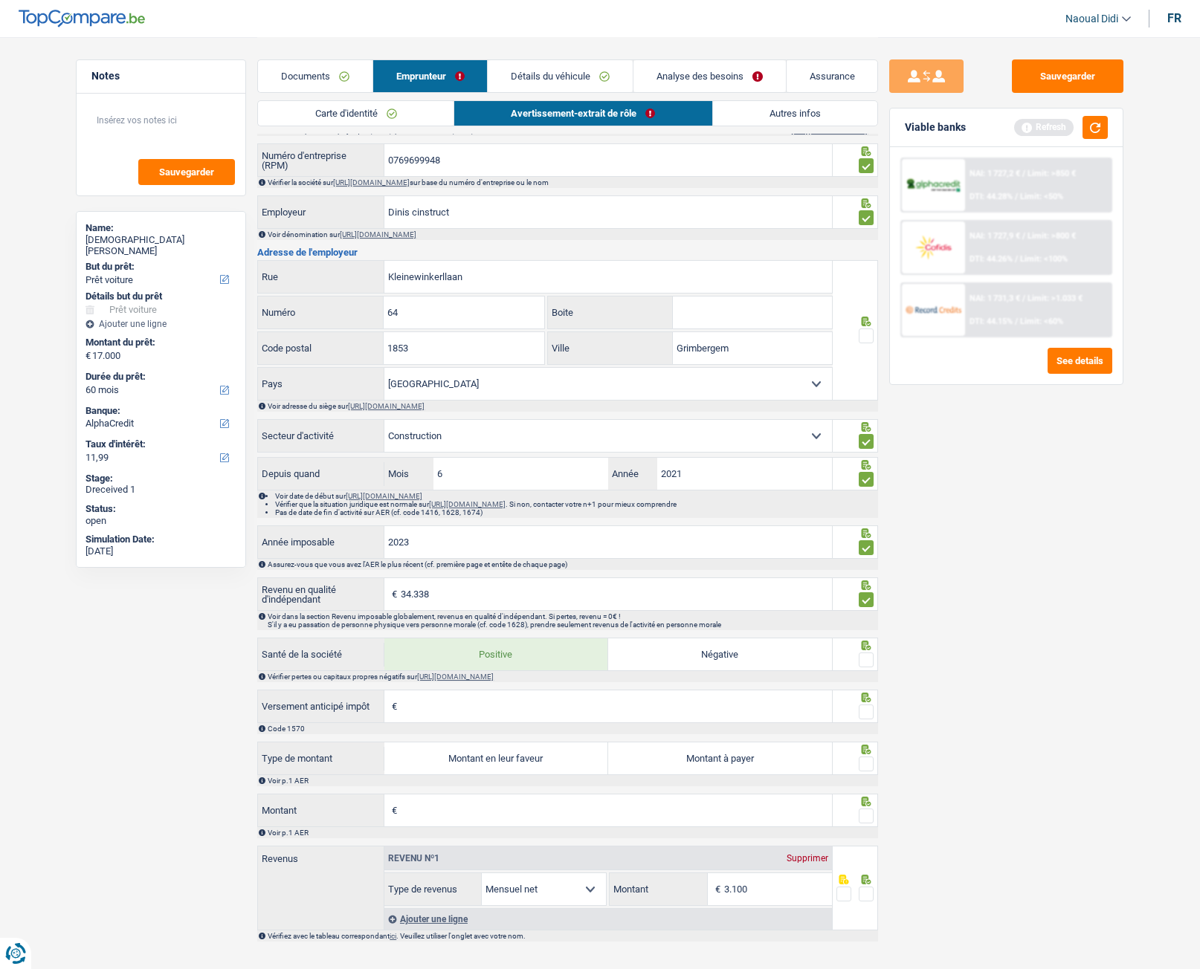
scroll to position [726, 0]
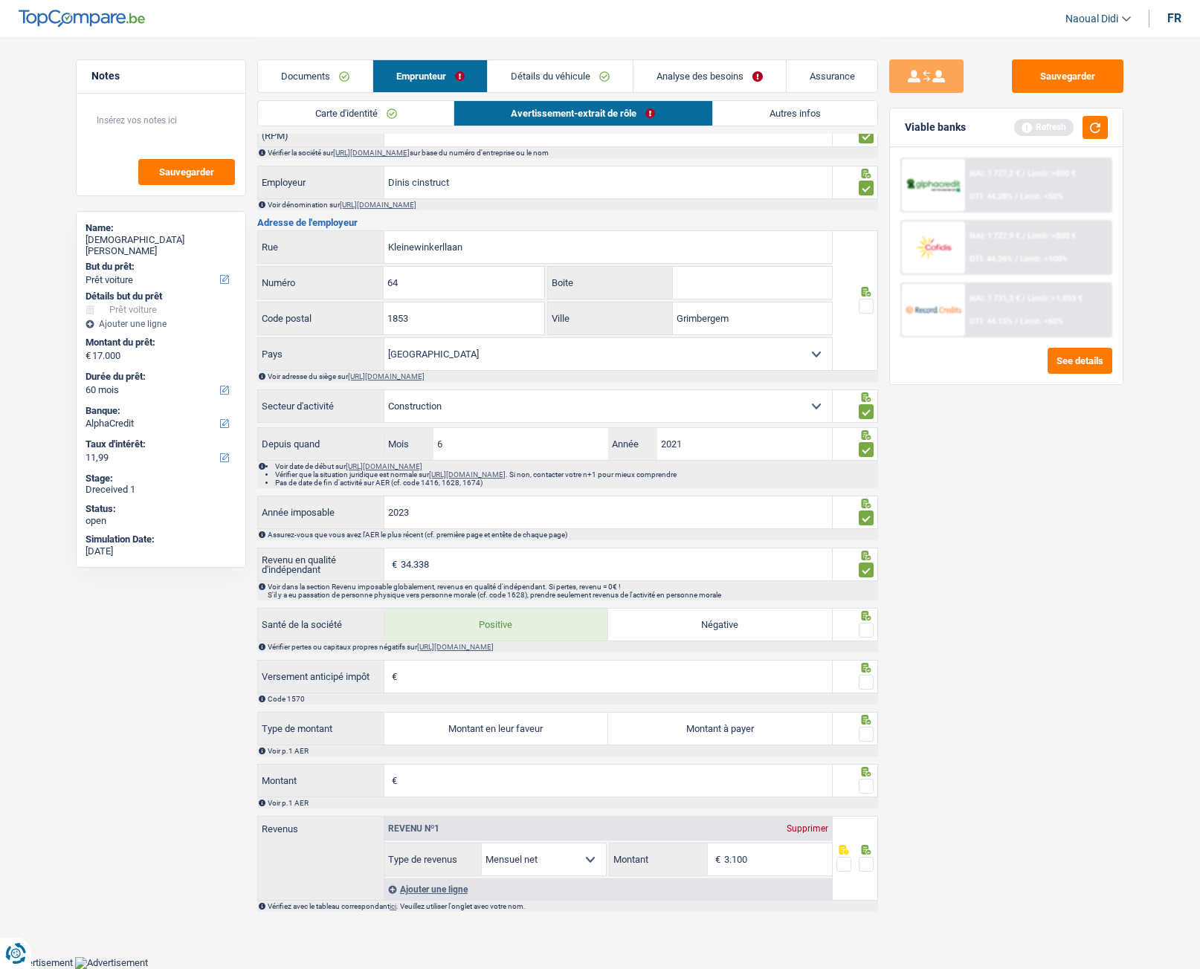
click at [437, 680] on input "Versement anticipé impôt" at bounding box center [616, 677] width 431 height 32
click at [702, 738] on label "Montant à payer" at bounding box center [720, 729] width 224 height 32
click at [702, 738] on input "Montant à payer" at bounding box center [720, 729] width 224 height 32
radio input "true"
type input "2.862"
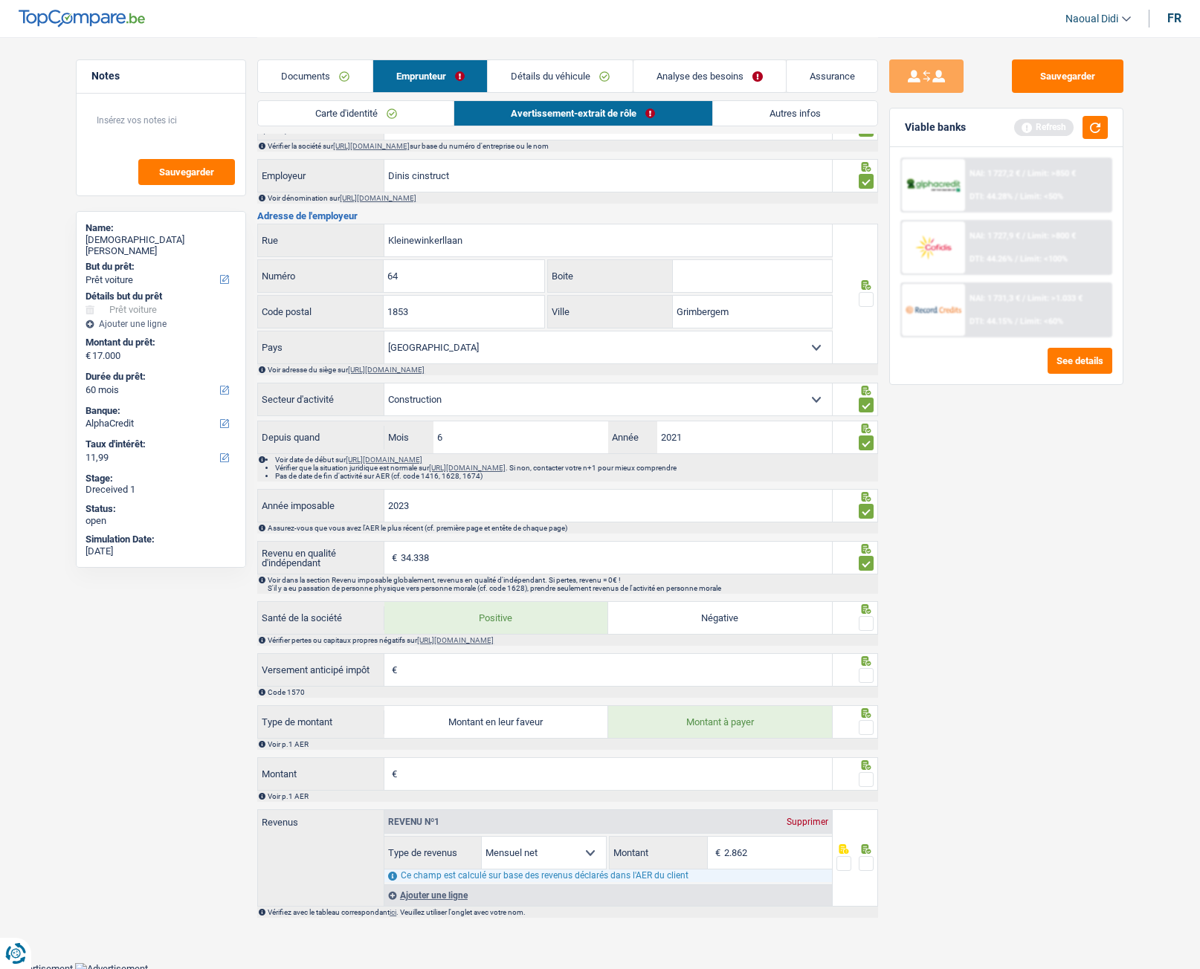
click at [461, 782] on input "Montant" at bounding box center [616, 774] width 431 height 32
type input "4.444"
click at [788, 862] on input "2.862" at bounding box center [778, 853] width 108 height 32
type input "2.491"
click at [867, 631] on span at bounding box center [866, 623] width 15 height 15
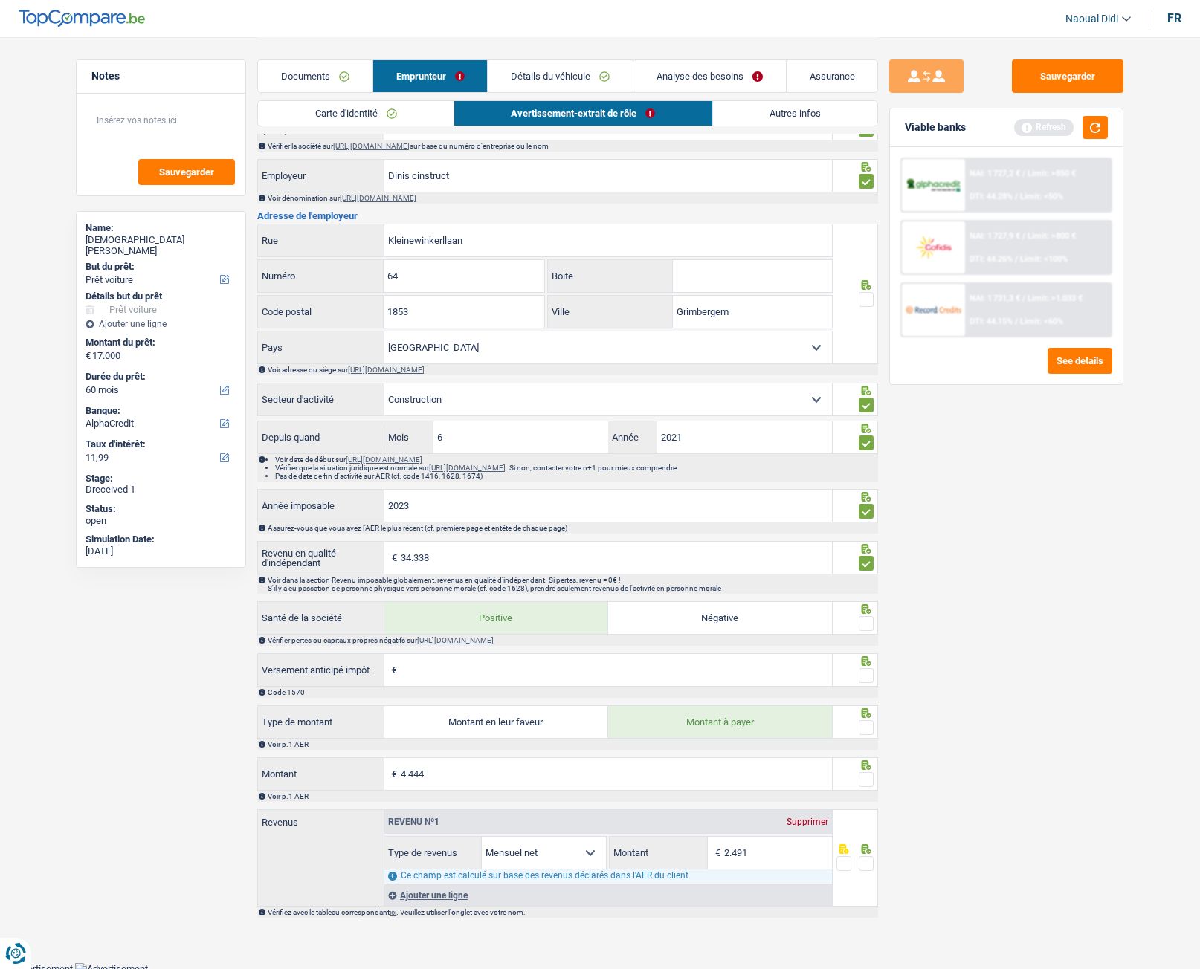
click at [0, 0] on input "radio" at bounding box center [0, 0] width 0 height 0
click at [868, 682] on span at bounding box center [866, 675] width 15 height 15
click at [0, 0] on input "radio" at bounding box center [0, 0] width 0 height 0
click at [867, 735] on span at bounding box center [866, 727] width 15 height 15
click at [0, 0] on input "radio" at bounding box center [0, 0] width 0 height 0
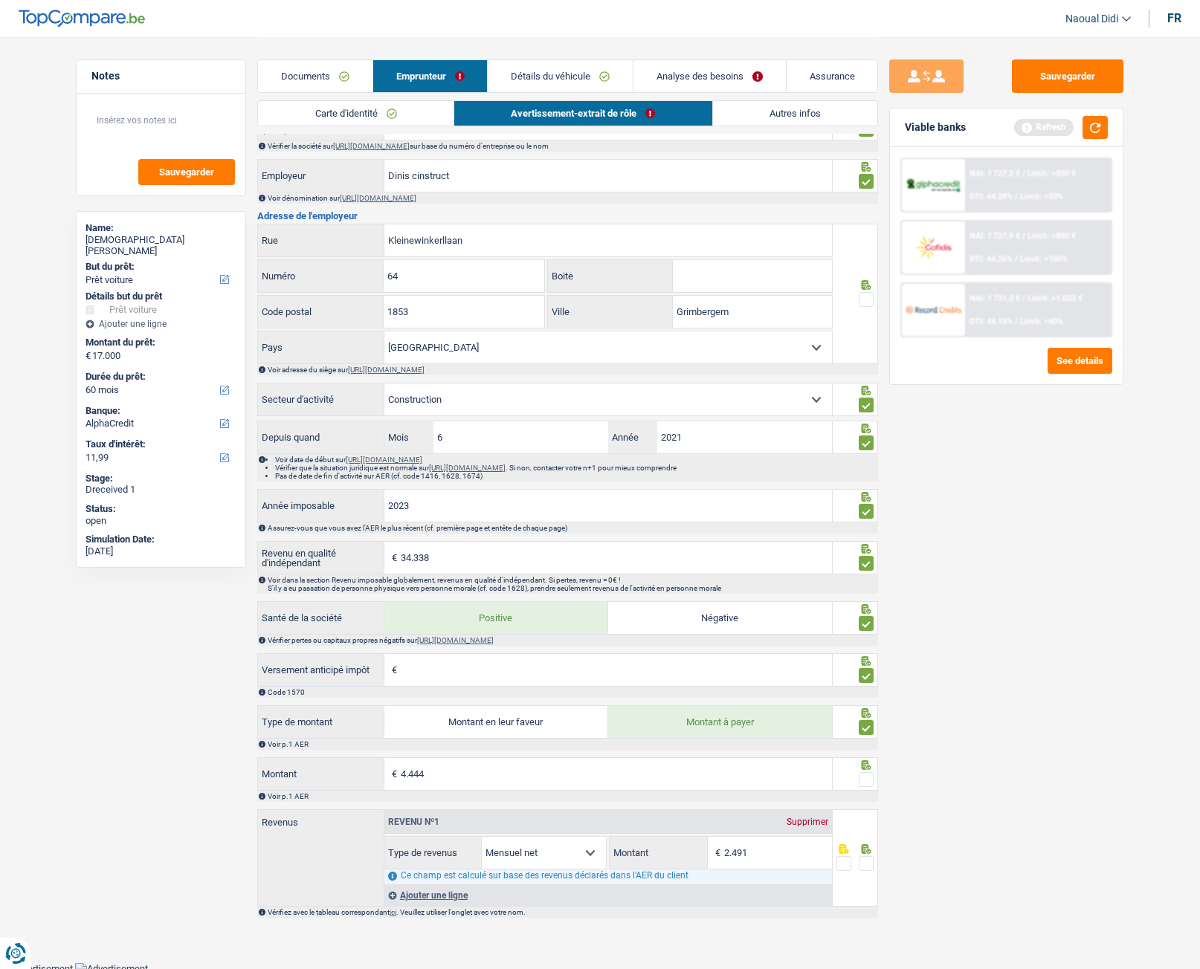
click at [870, 789] on div at bounding box center [866, 780] width 15 height 19
click at [865, 868] on span at bounding box center [866, 863] width 15 height 15
click at [0, 0] on input "radio" at bounding box center [0, 0] width 0 height 0
click at [865, 786] on span at bounding box center [866, 779] width 15 height 15
click at [0, 0] on input "radio" at bounding box center [0, 0] width 0 height 0
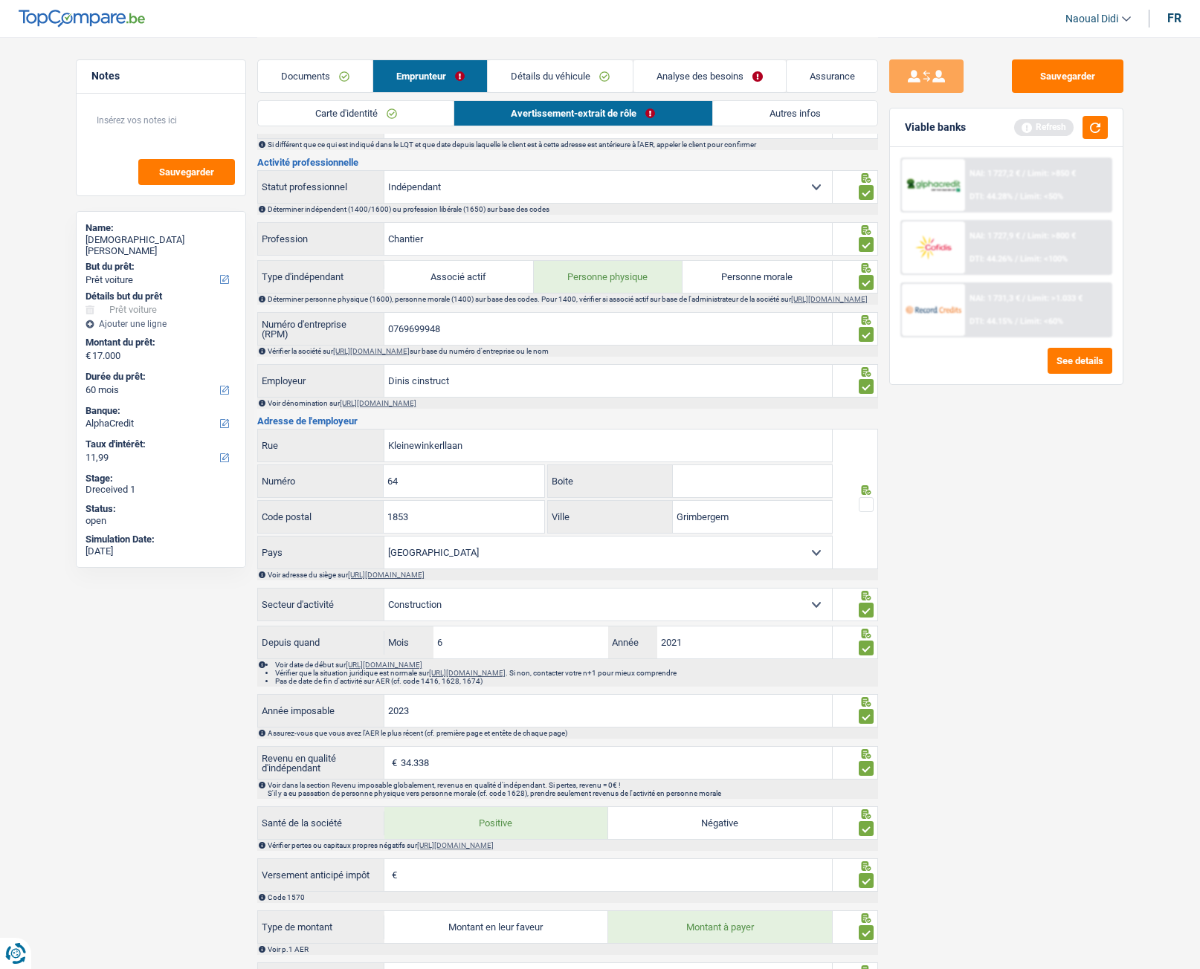
scroll to position [503, 0]
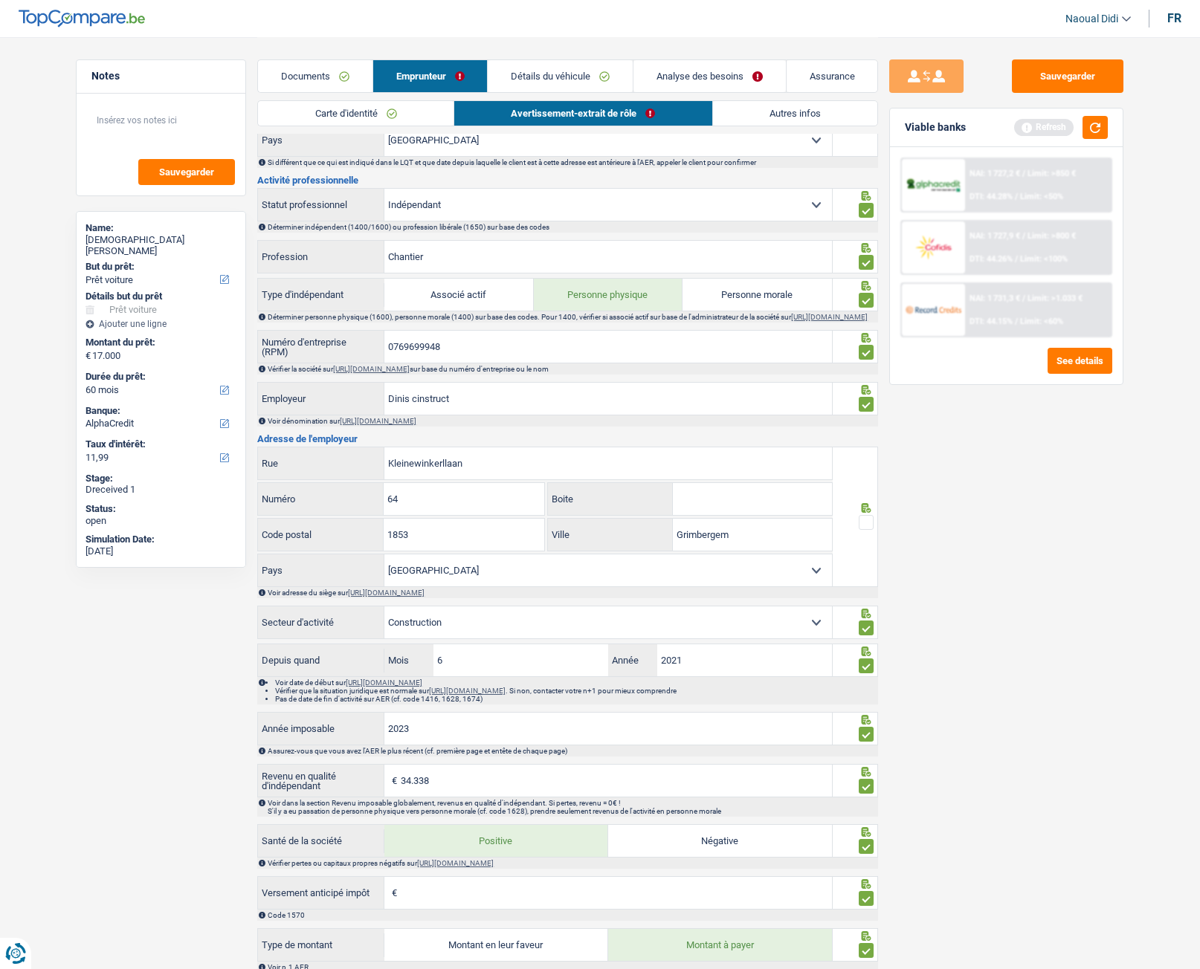
click at [871, 530] on span at bounding box center [866, 522] width 15 height 15
click at [0, 0] on input "radio" at bounding box center [0, 0] width 0 height 0
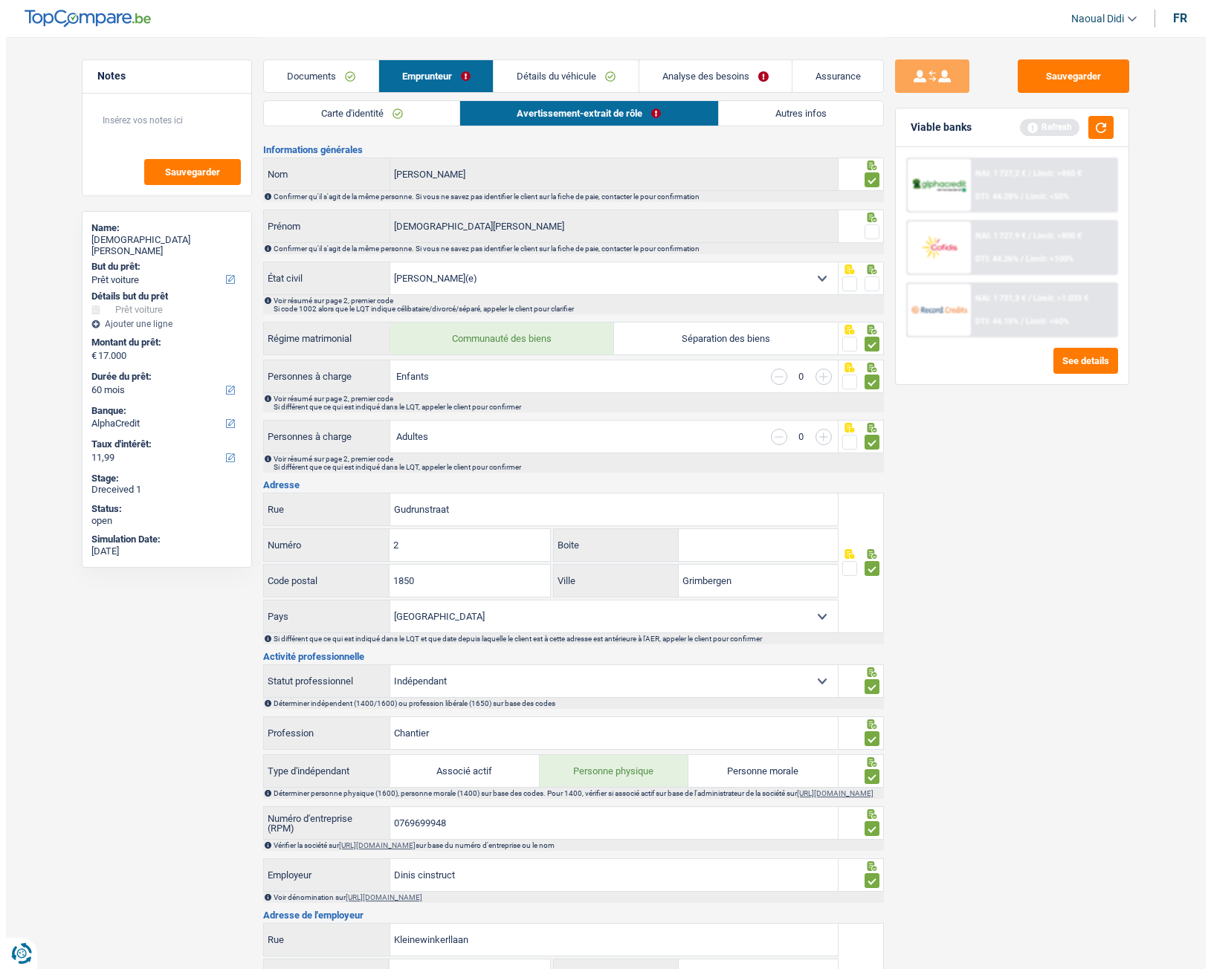
scroll to position [0, 0]
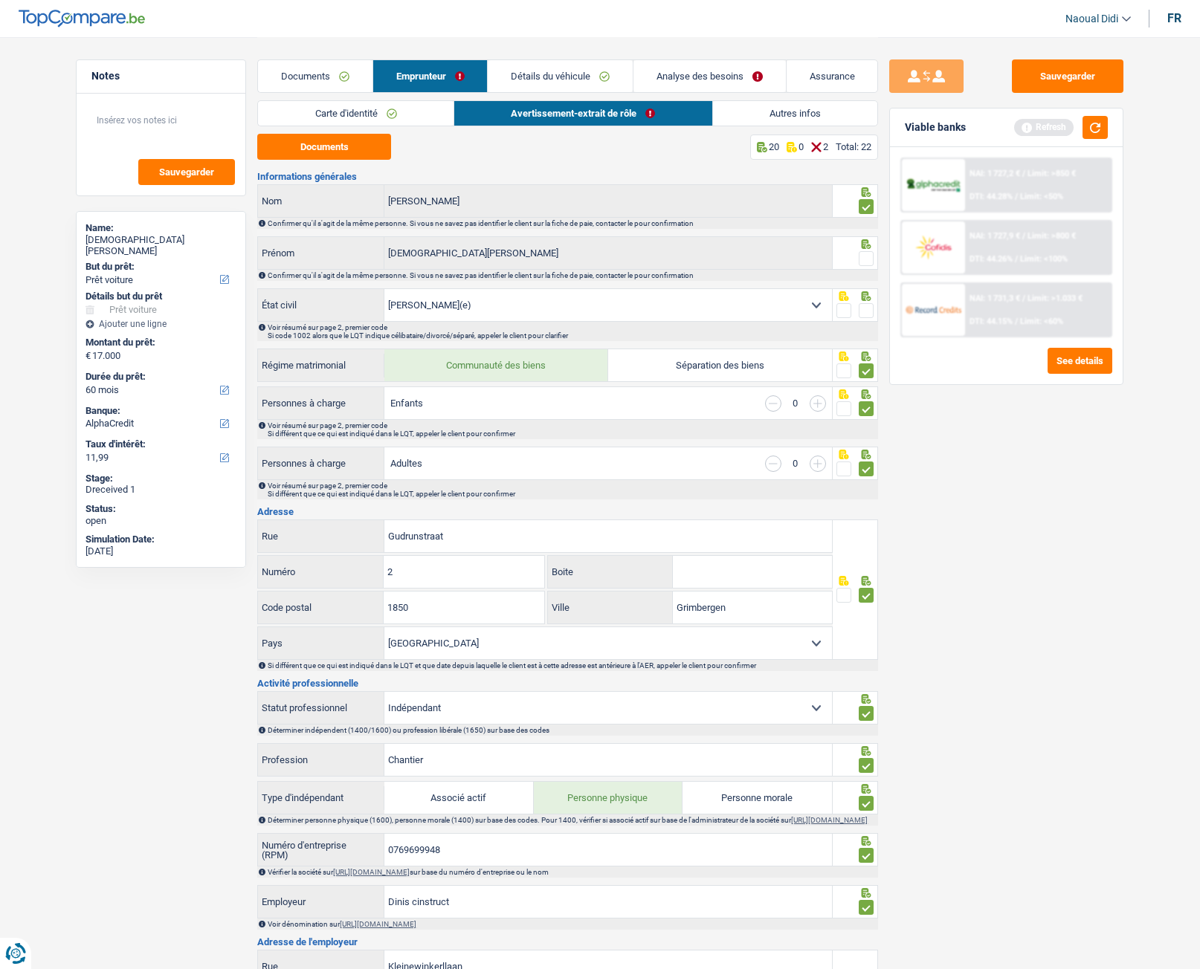
click at [868, 304] on span at bounding box center [866, 310] width 15 height 15
click at [0, 0] on input "radio" at bounding box center [0, 0] width 0 height 0
click at [867, 262] on span at bounding box center [866, 258] width 15 height 15
click at [0, 0] on input "radio" at bounding box center [0, 0] width 0 height 0
click at [1046, 75] on button "Sauvegarder" at bounding box center [1068, 75] width 112 height 33
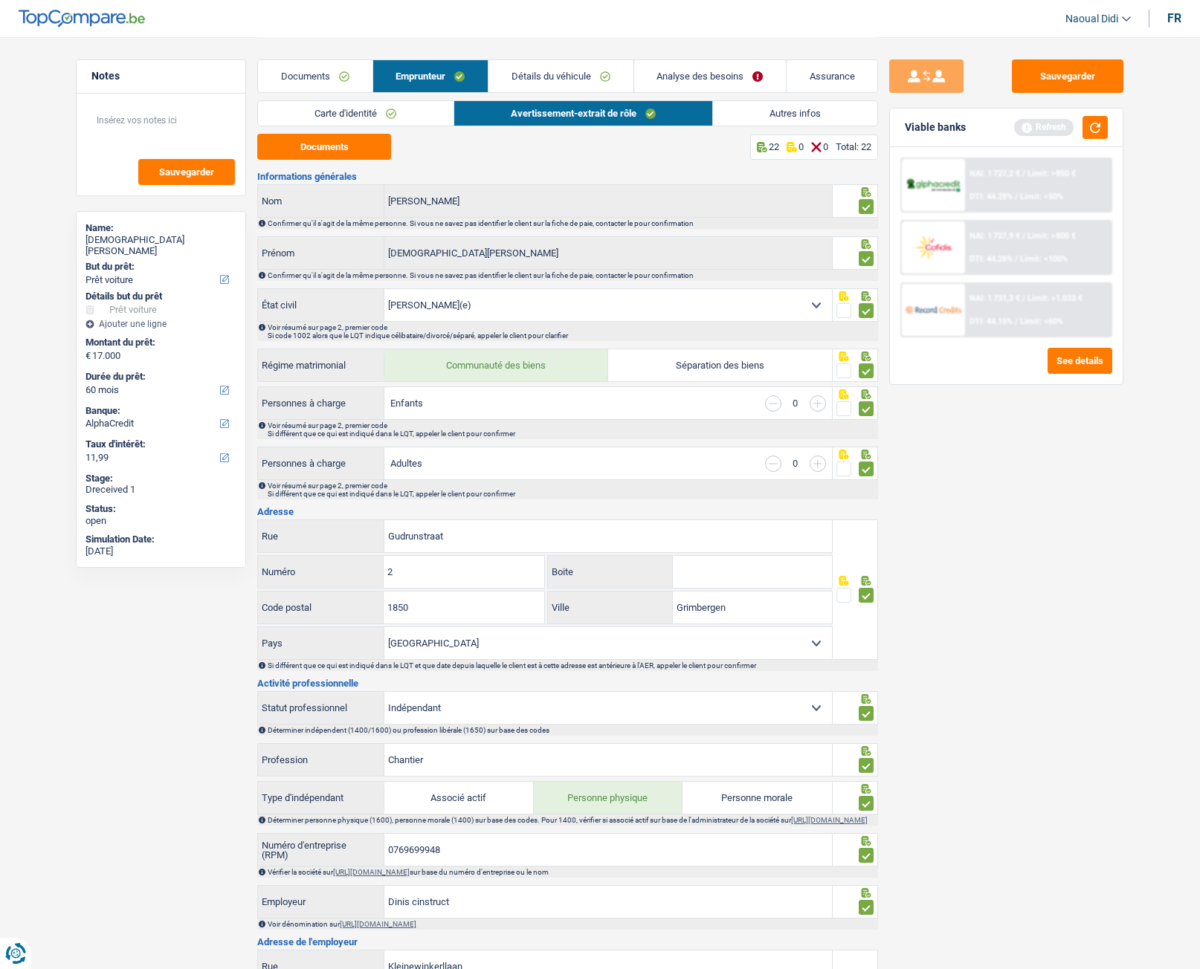
click at [793, 115] on link "Autres infos" at bounding box center [795, 113] width 164 height 25
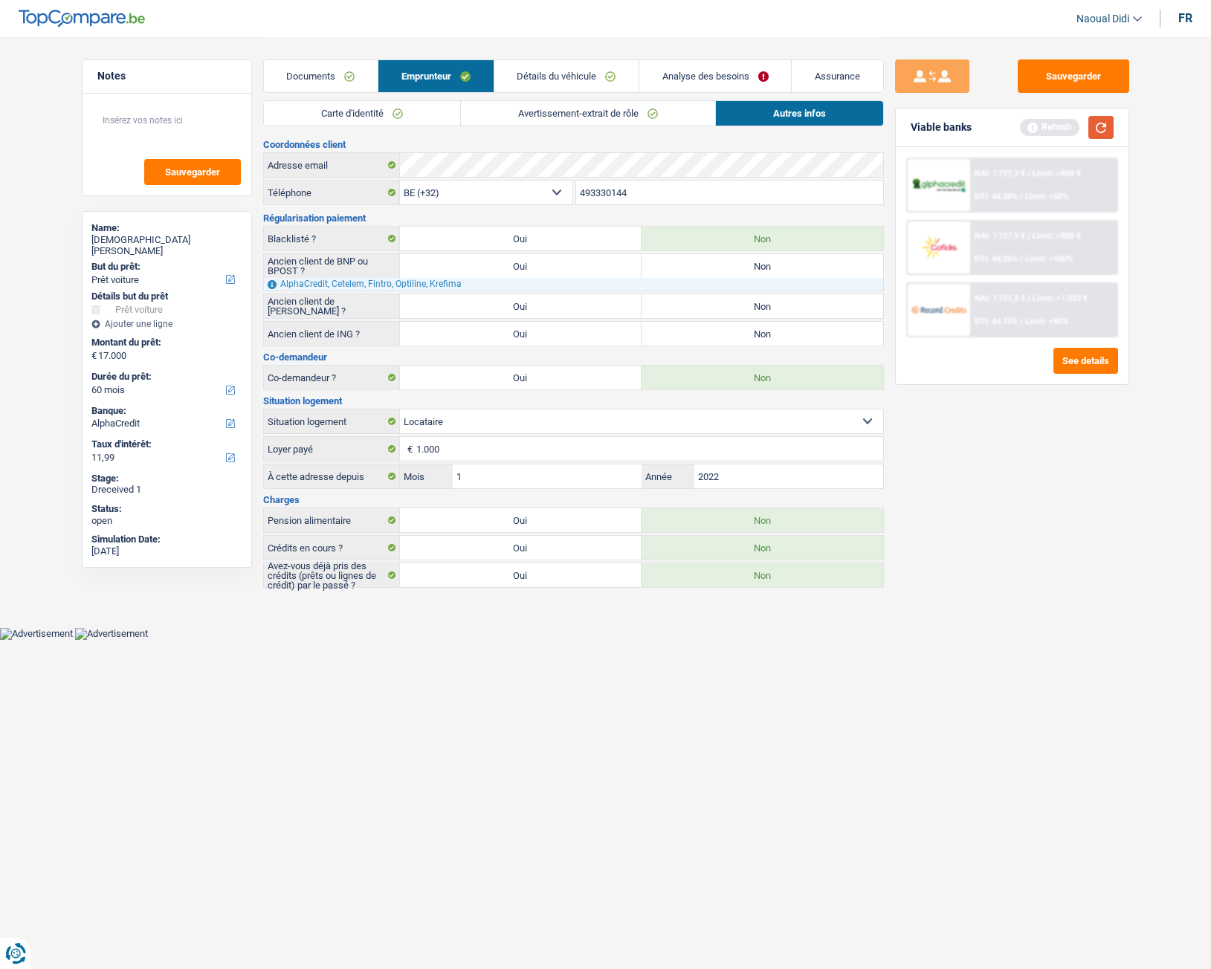
click at [1104, 126] on button "button" at bounding box center [1100, 127] width 25 height 23
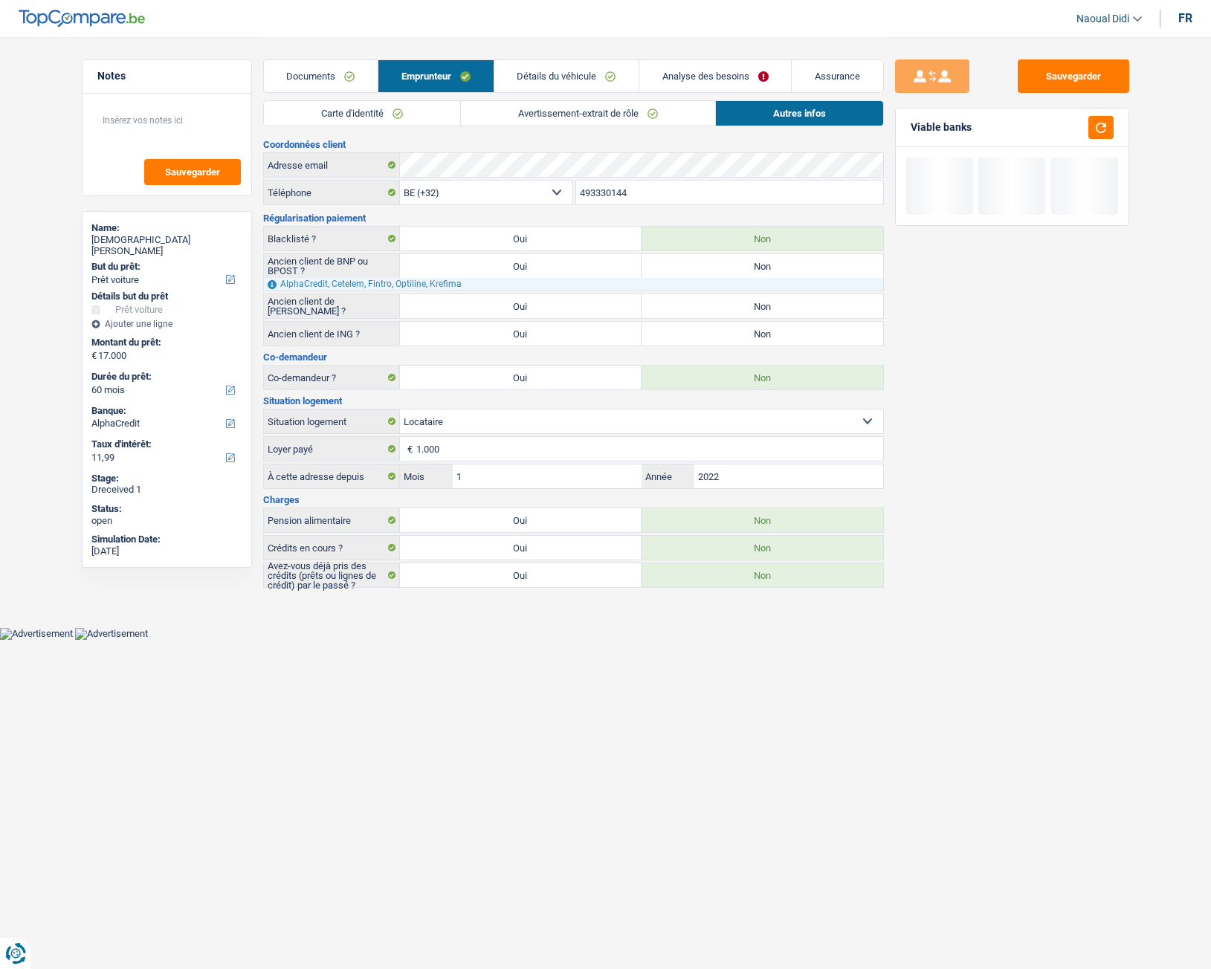
click at [713, 78] on link "Analyse des besoins" at bounding box center [715, 76] width 152 height 32
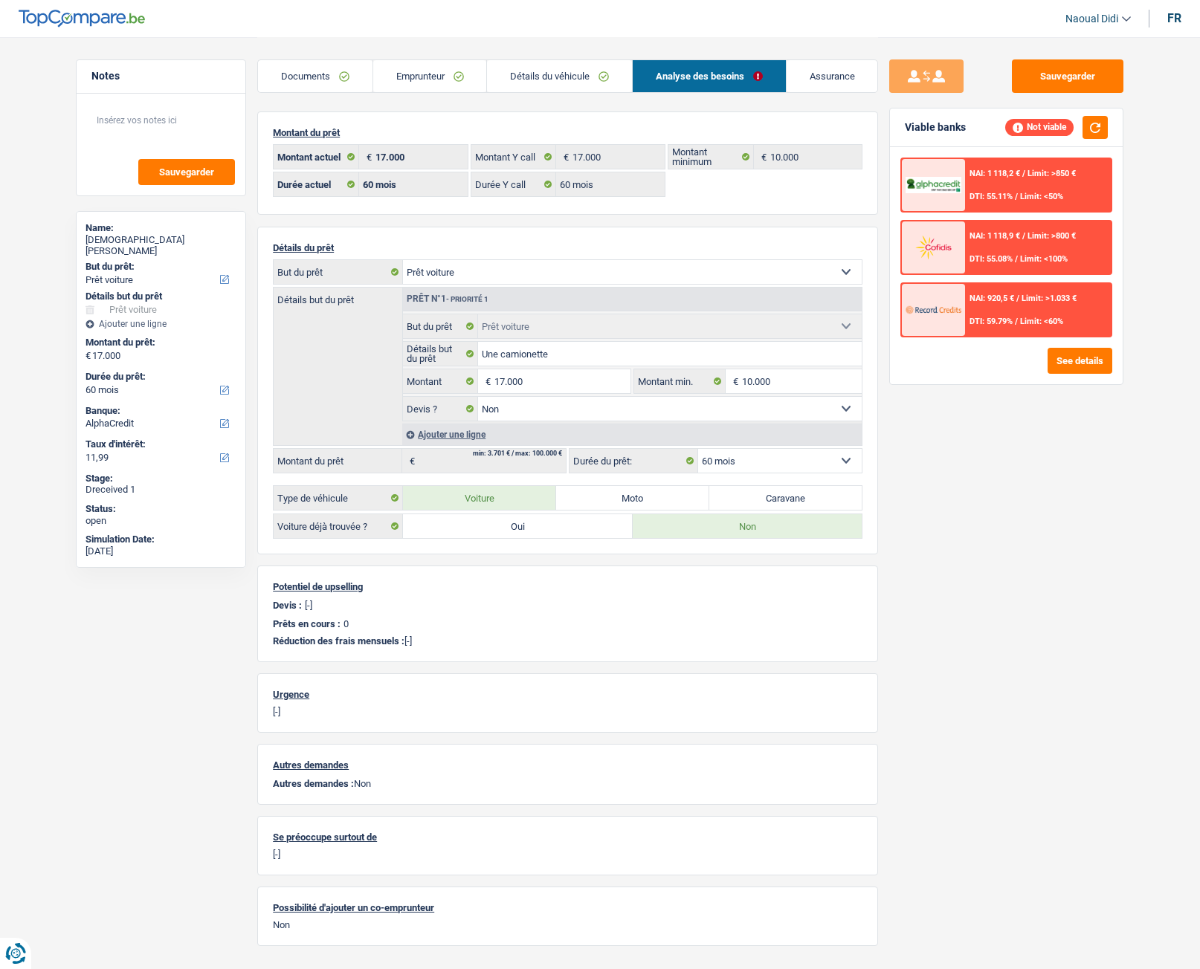
click at [502, 280] on select "Confort maison: meubles, textile, peinture, électroménager, outillage non-profe…" at bounding box center [632, 272] width 459 height 24
click at [986, 537] on div "Sauvegarder Viable banks Not viable NAI: 1 118,2 € / Limit: >850 € DTI: 55.11% …" at bounding box center [1006, 502] width 256 height 886
click at [501, 274] on select "Confort maison: meubles, textile, peinture, électroménager, outillage non-profe…" at bounding box center [632, 272] width 459 height 24
select select "other"
click at [403, 260] on select "Confort maison: meubles, textile, peinture, électroménager, outillage non-profe…" at bounding box center [632, 272] width 459 height 24
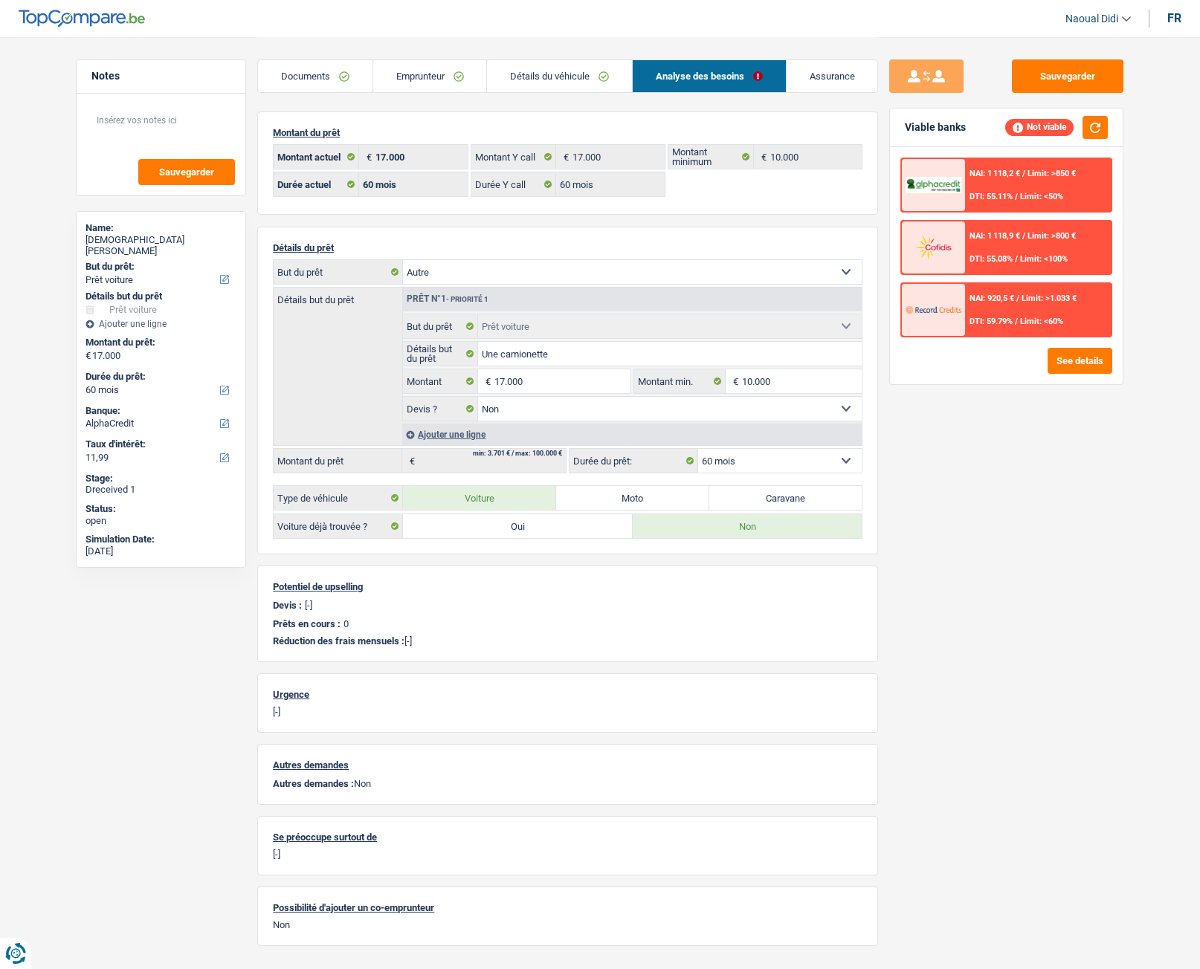
select select "other"
select select "84"
select select "other"
select select
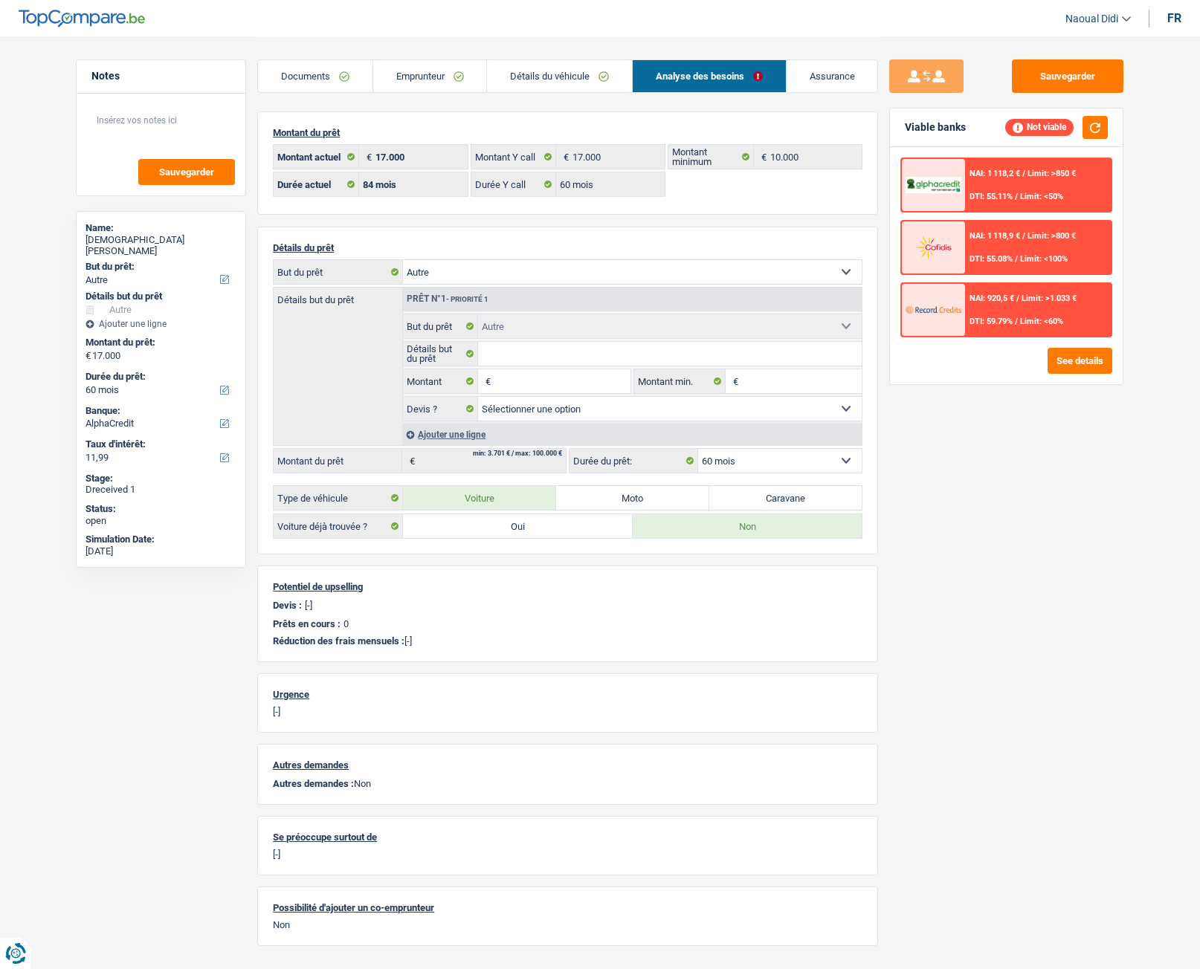
select select "84"
select select "car"
select select "false"
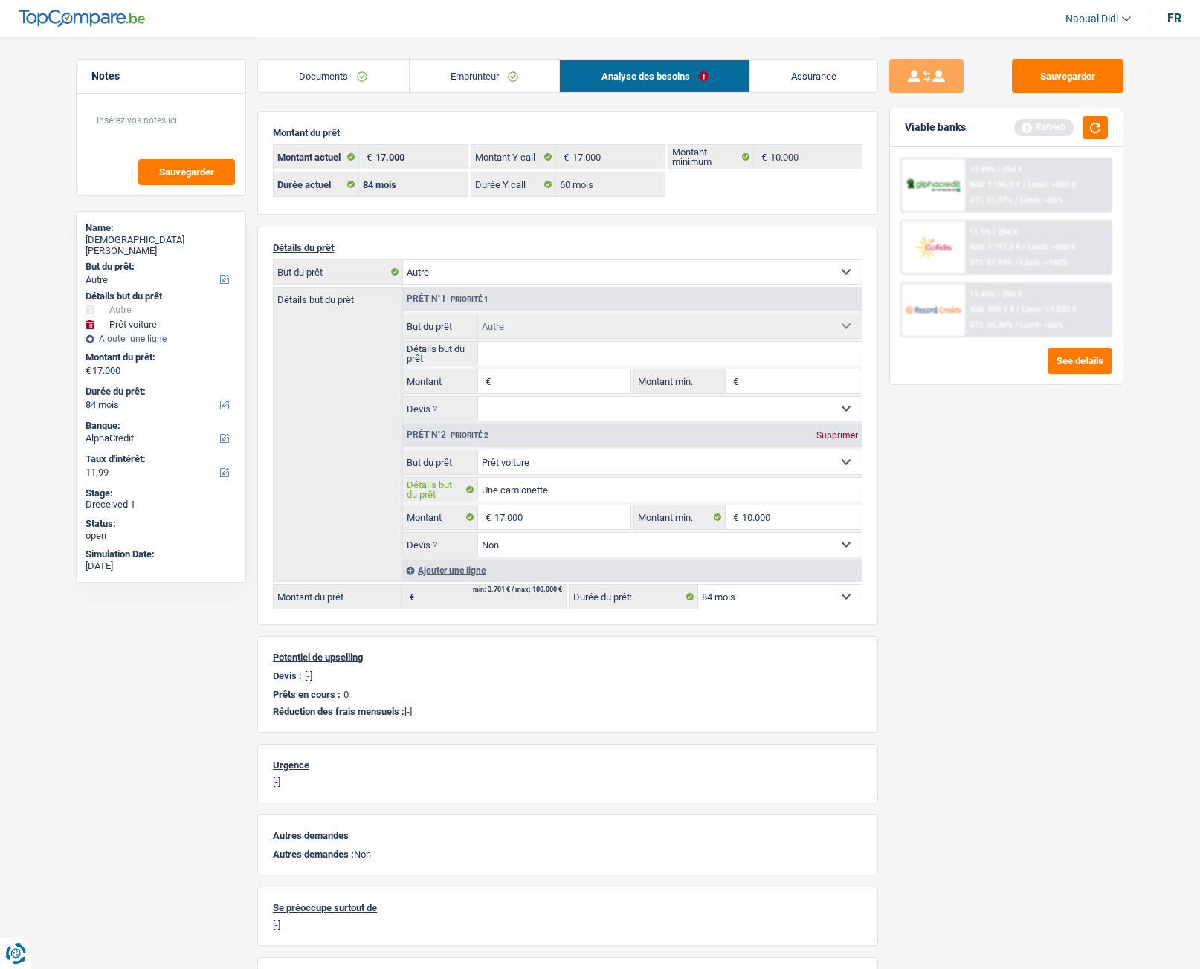
click at [563, 496] on input "Une camionette" at bounding box center [670, 490] width 384 height 24
click at [500, 353] on input "Détails but du prêt" at bounding box center [670, 354] width 384 height 24
type input "Une camionette"
click at [533, 388] on input "Montant" at bounding box center [562, 381] width 136 height 24
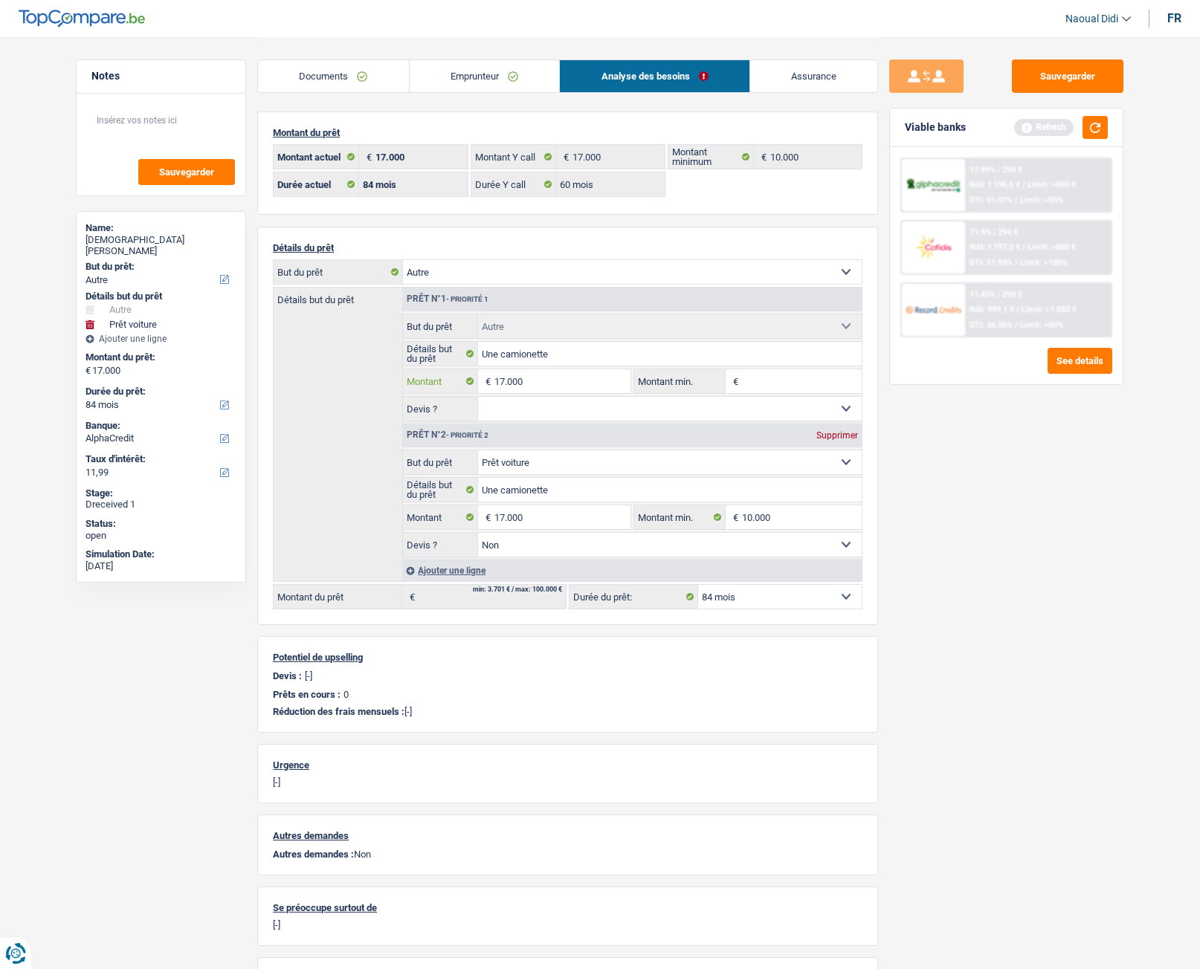
type input "17.000"
type input "34.000"
select select "120"
type input "34.000"
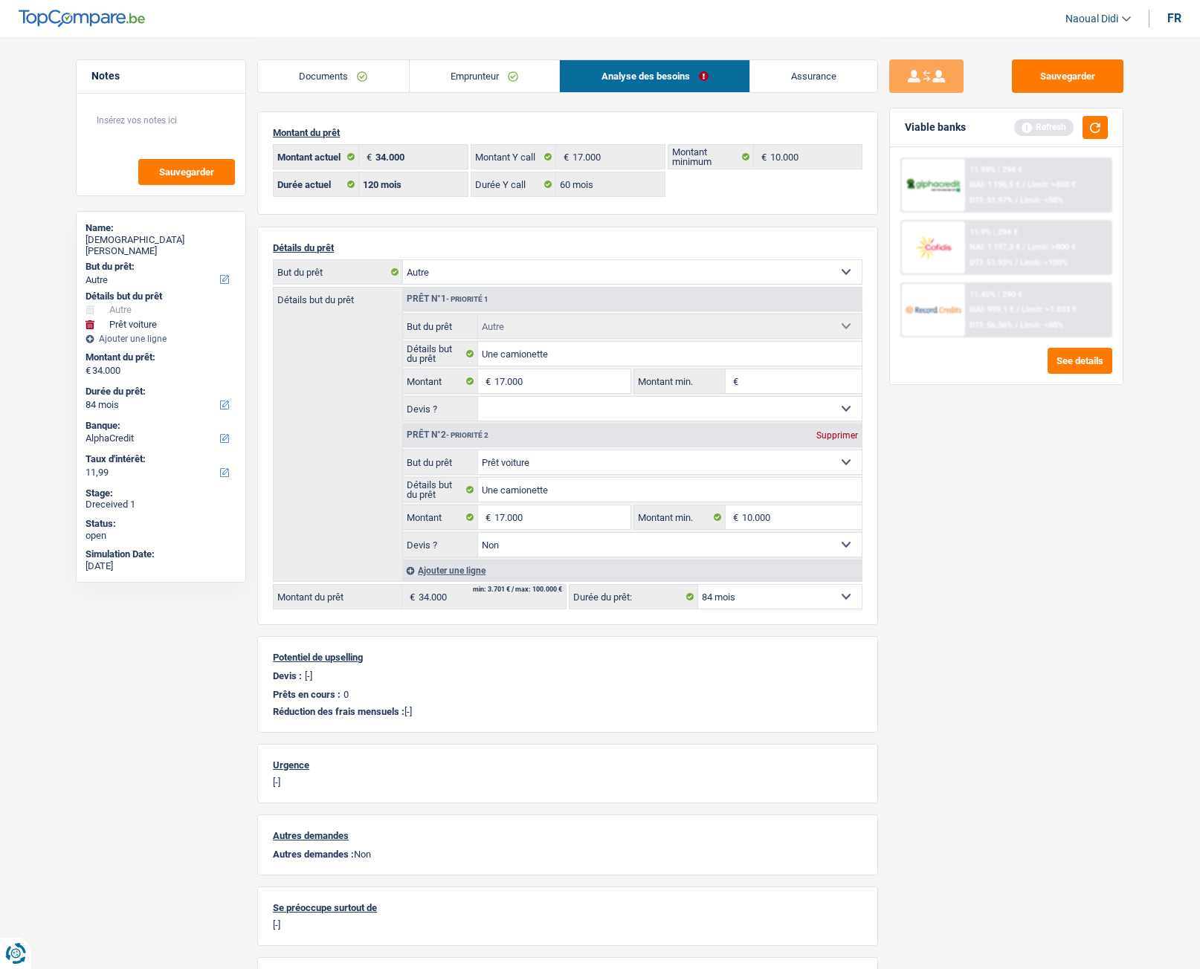
select select "120"
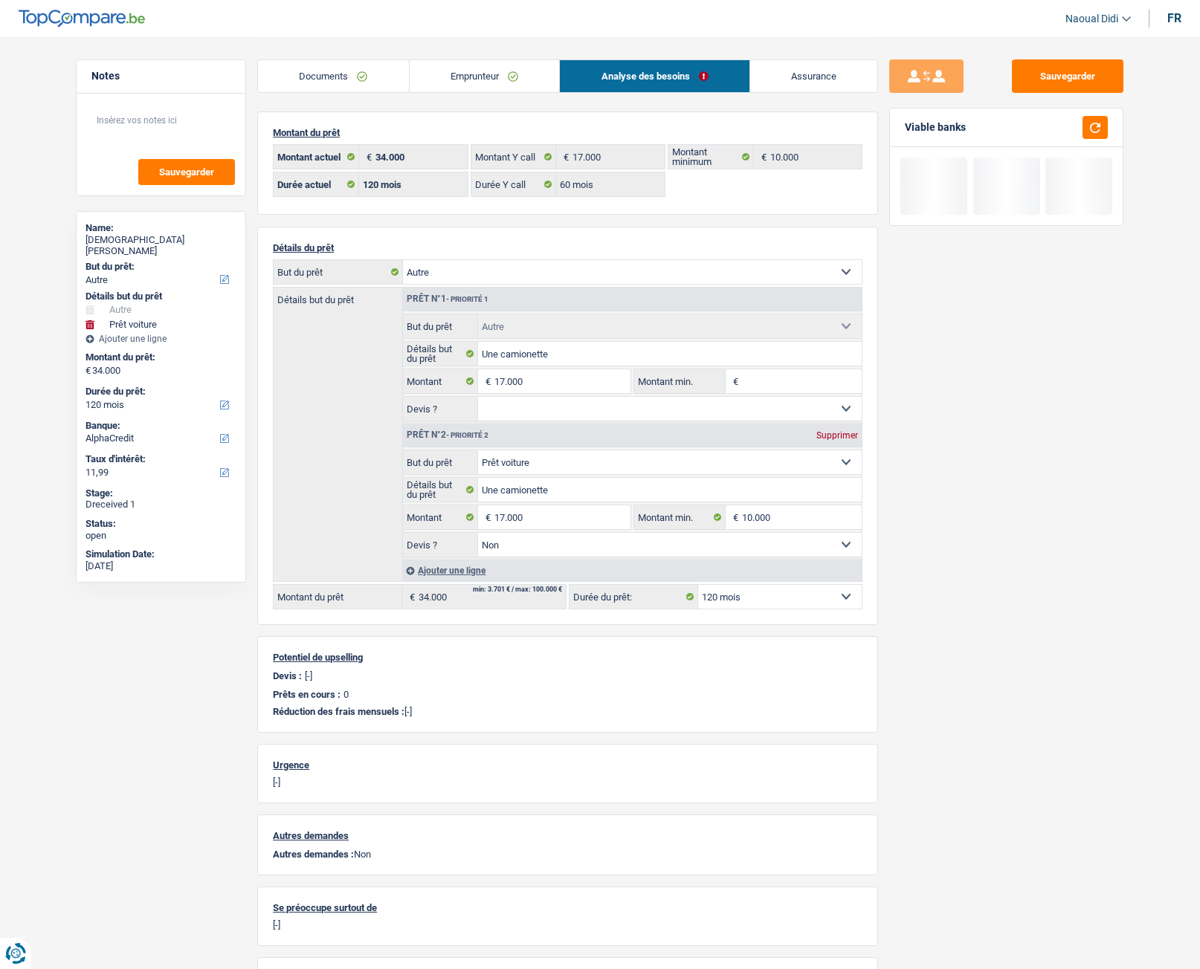
click at [842, 436] on div "Supprimer" at bounding box center [837, 435] width 49 height 9
type input "17.000"
select select "84"
type input "17.000"
select select "84"
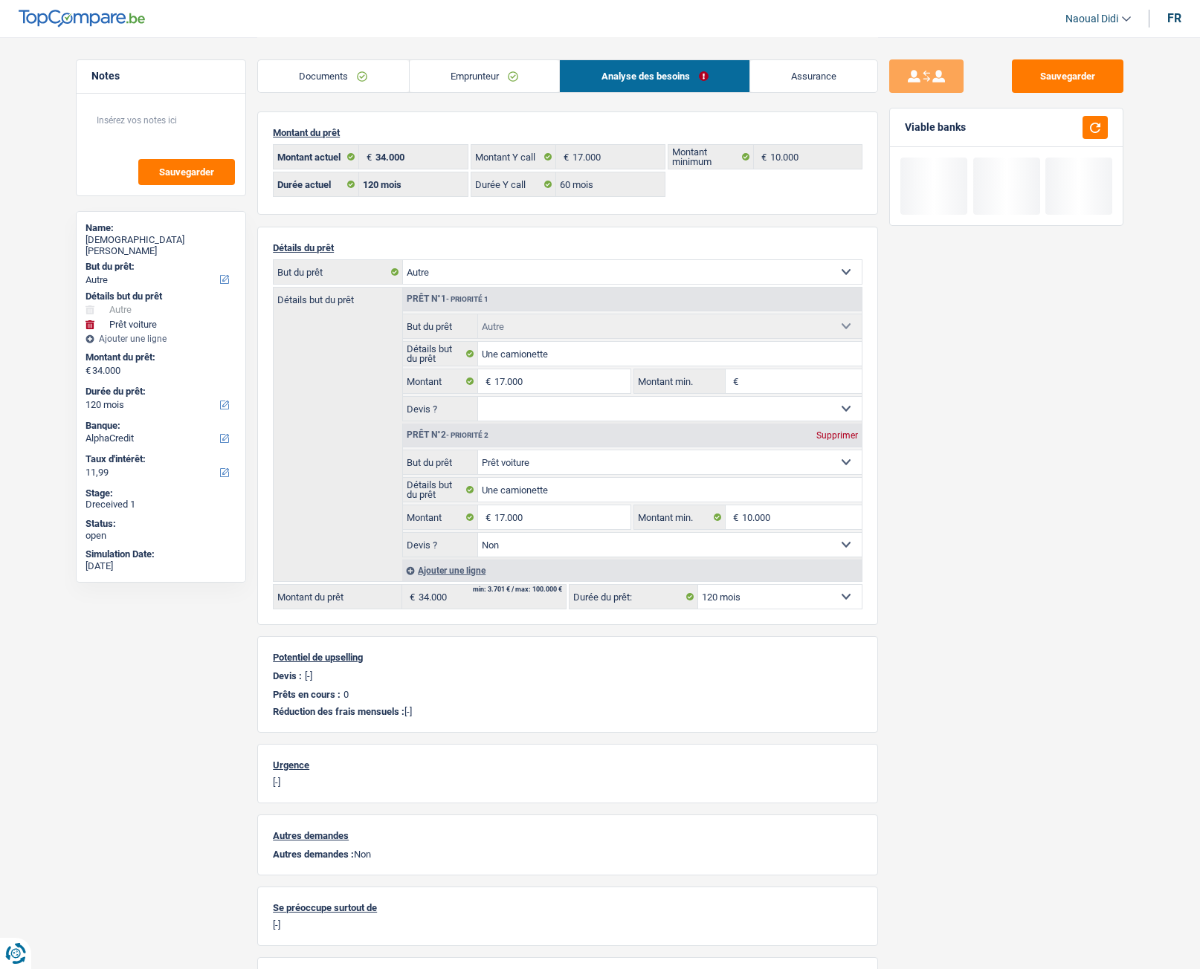
type input "17.000"
select select "84"
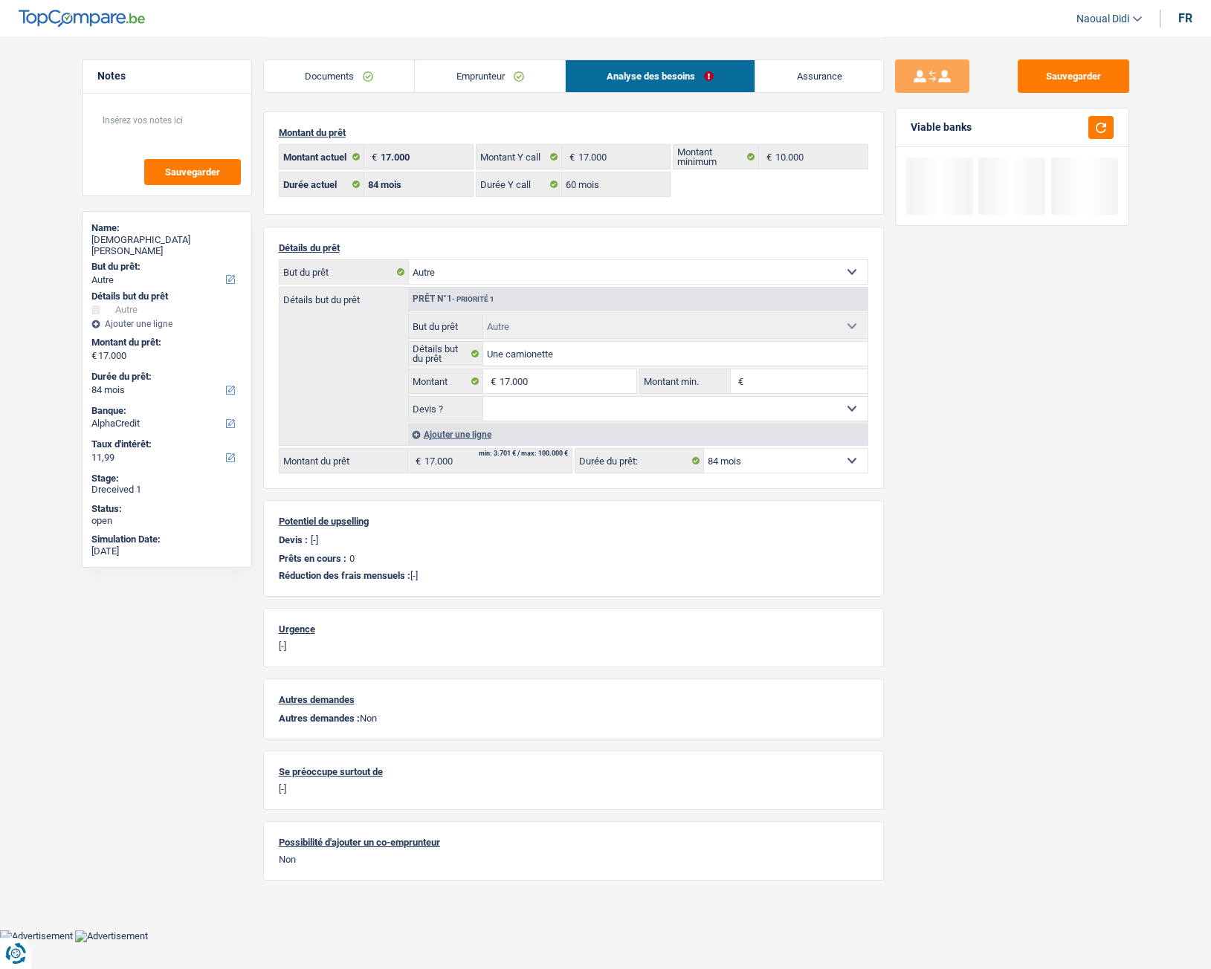
click at [900, 506] on div "Sauvegarder Viable banks" at bounding box center [1012, 502] width 256 height 886
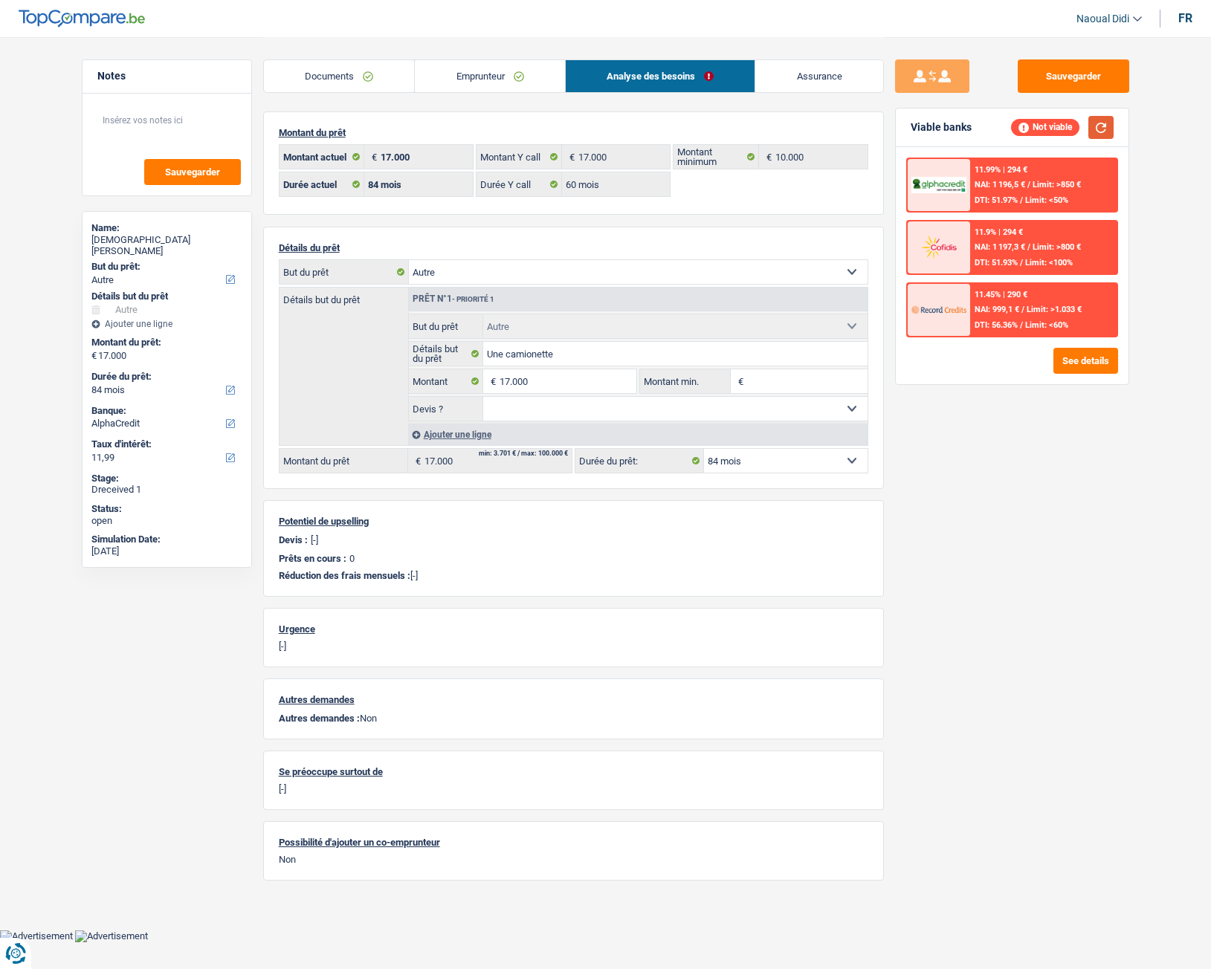
click at [1106, 133] on button "button" at bounding box center [1100, 127] width 25 height 23
click at [1079, 362] on button "See details" at bounding box center [1085, 361] width 65 height 26
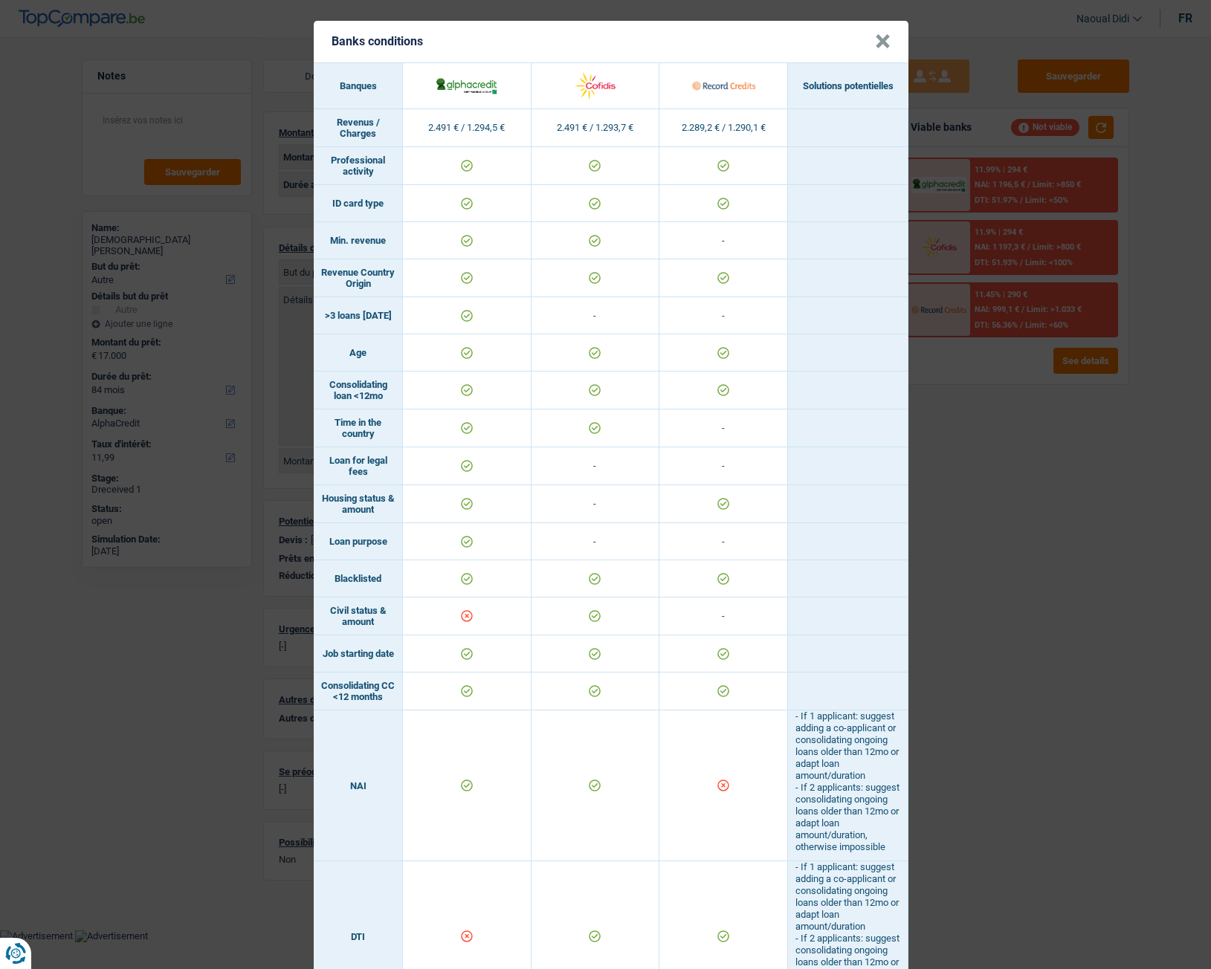
click at [881, 45] on button "×" at bounding box center [883, 41] width 16 height 15
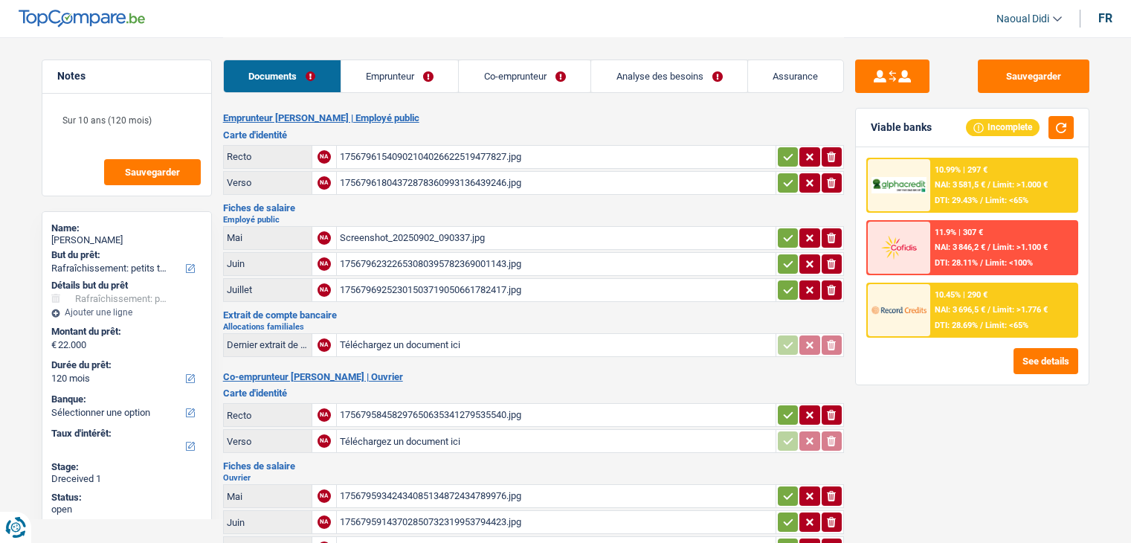
select select "houseOrGarden"
select select "120"
click at [424, 161] on div "17567961540902104026622519477827.jpg" at bounding box center [556, 157] width 433 height 22
click at [387, 179] on div "17567961804372878360993136439246.jpg" at bounding box center [556, 183] width 433 height 22
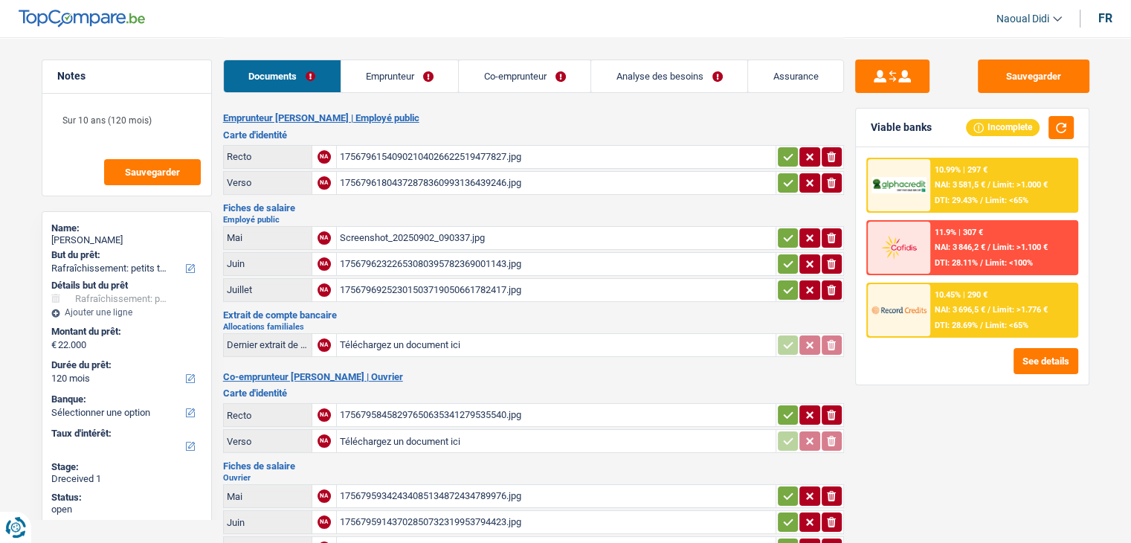
click at [408, 235] on div "Screenshot_20250902_090337.jpg" at bounding box center [556, 238] width 433 height 22
click at [383, 262] on div "17567962322653080395782369001143.jpg" at bounding box center [556, 264] width 433 height 22
click at [402, 281] on div "17567969252301503719050661782417.jpg" at bounding box center [556, 290] width 433 height 22
click at [418, 408] on div "17567958458297650635341279535540.jpg" at bounding box center [556, 415] width 433 height 22
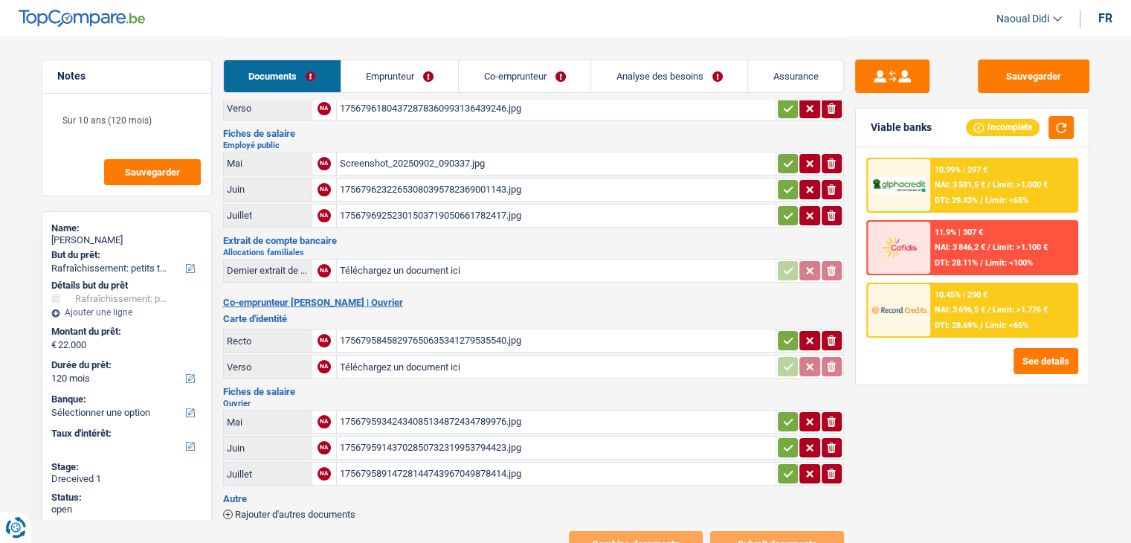
click at [429, 416] on div "17567959342434085134872434789976.jpg" at bounding box center [556, 421] width 433 height 22
click at [442, 335] on div "17567958458297650635341279535540.jpg" at bounding box center [556, 340] width 433 height 22
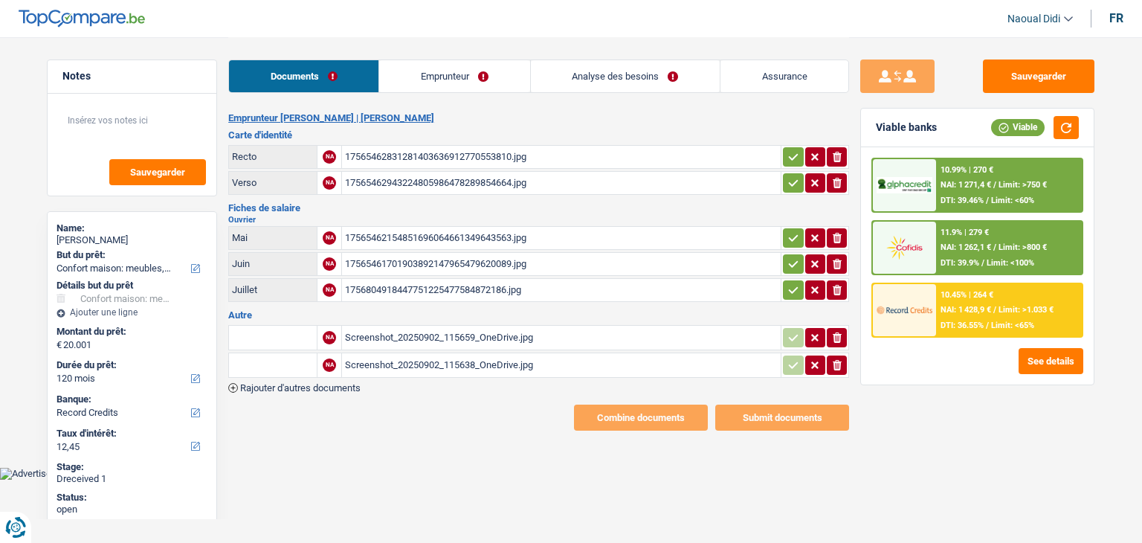
select select "household"
select select "120"
select select "record credits"
click at [381, 158] on div "17565462831281403636912770553810.jpg" at bounding box center [561, 157] width 433 height 22
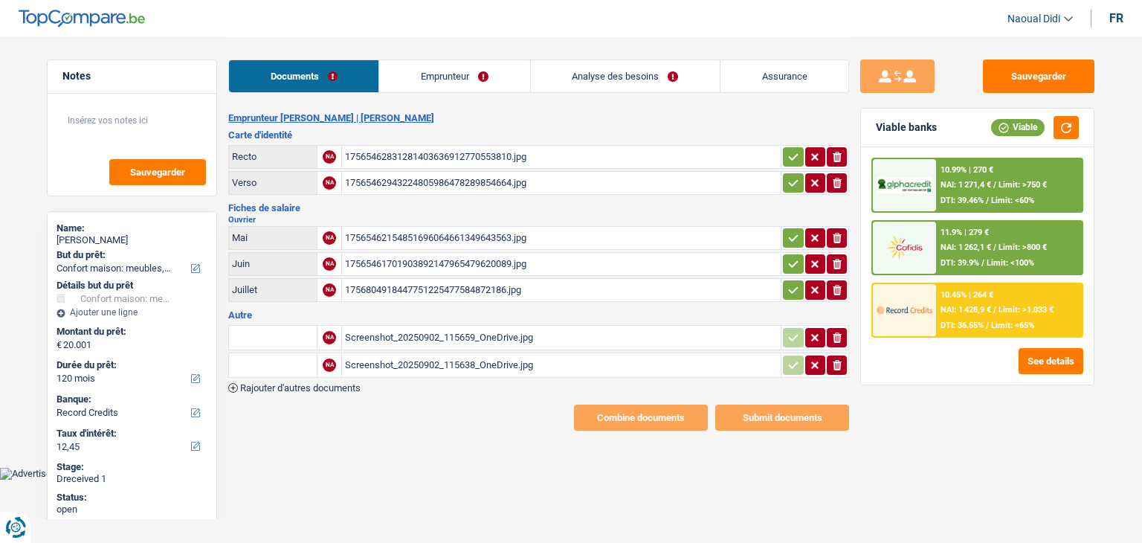
click at [420, 182] on div "17565462943224805986478289854664.jpg" at bounding box center [561, 183] width 433 height 22
click at [396, 236] on div "17565462154851696064661349643563.jpg" at bounding box center [561, 238] width 433 height 22
click at [433, 328] on div "Screenshot_20250902_115659_OneDrive.jpg" at bounding box center [561, 337] width 433 height 22
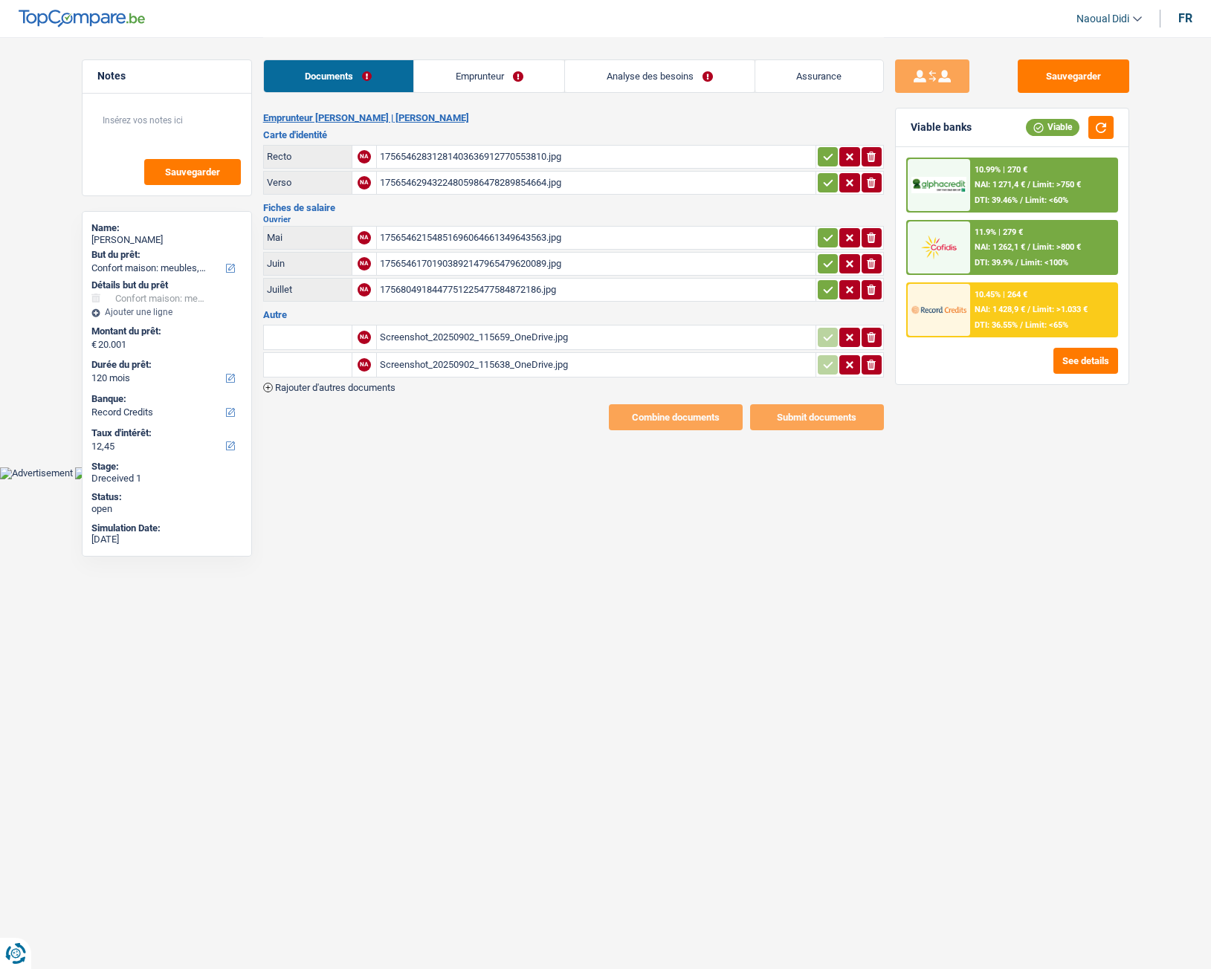
click at [515, 150] on div "17565462831281403636912770553810.jpg" at bounding box center [596, 157] width 433 height 22
click at [488, 88] on link "Emprunteur" at bounding box center [489, 76] width 150 height 32
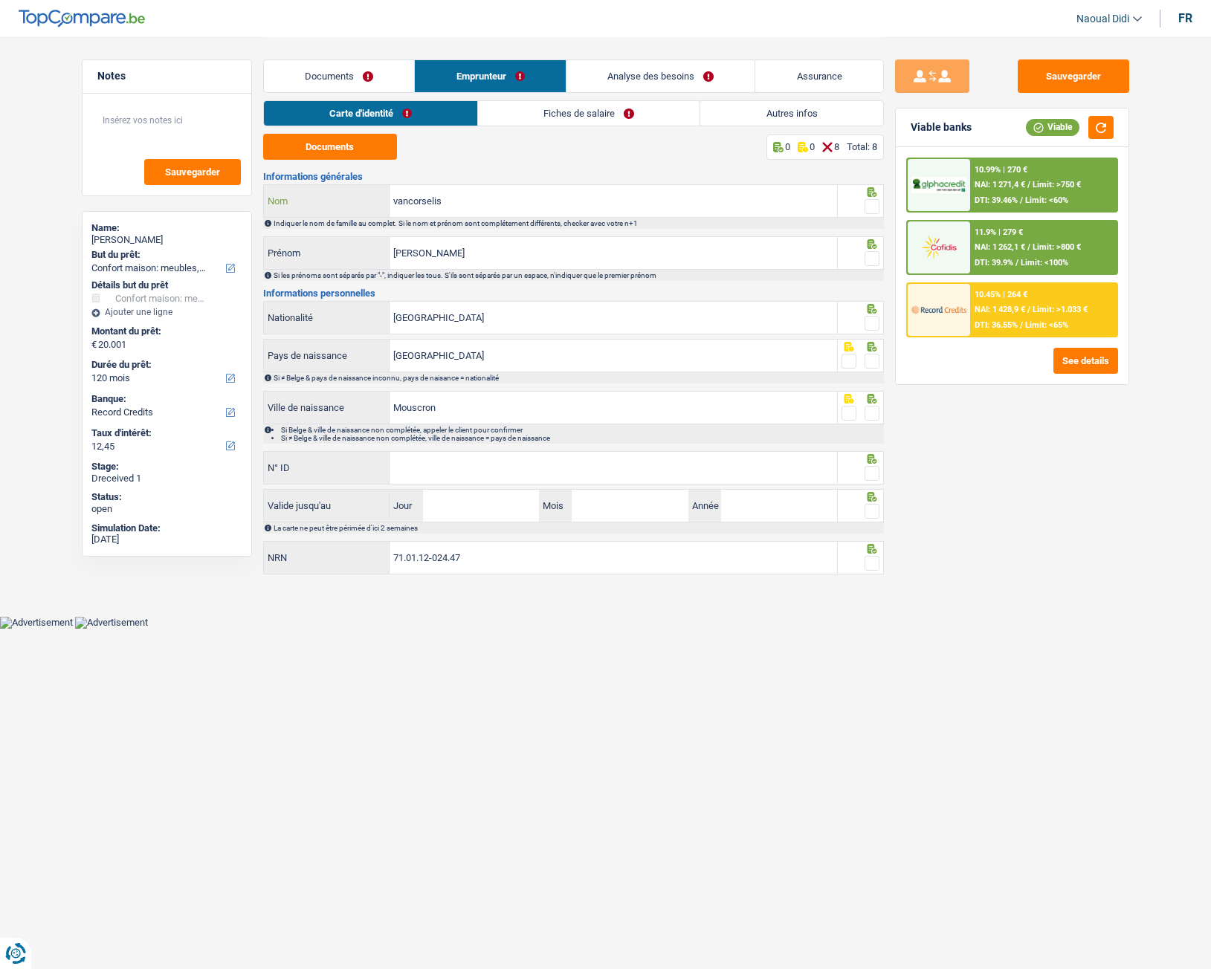
click at [468, 198] on input "vancorselis" at bounding box center [614, 201] width 448 height 32
click at [871, 210] on span at bounding box center [872, 206] width 15 height 15
click at [0, 0] on input "radio" at bounding box center [0, 0] width 0 height 0
click at [876, 258] on span at bounding box center [872, 258] width 15 height 15
click at [0, 0] on input "radio" at bounding box center [0, 0] width 0 height 0
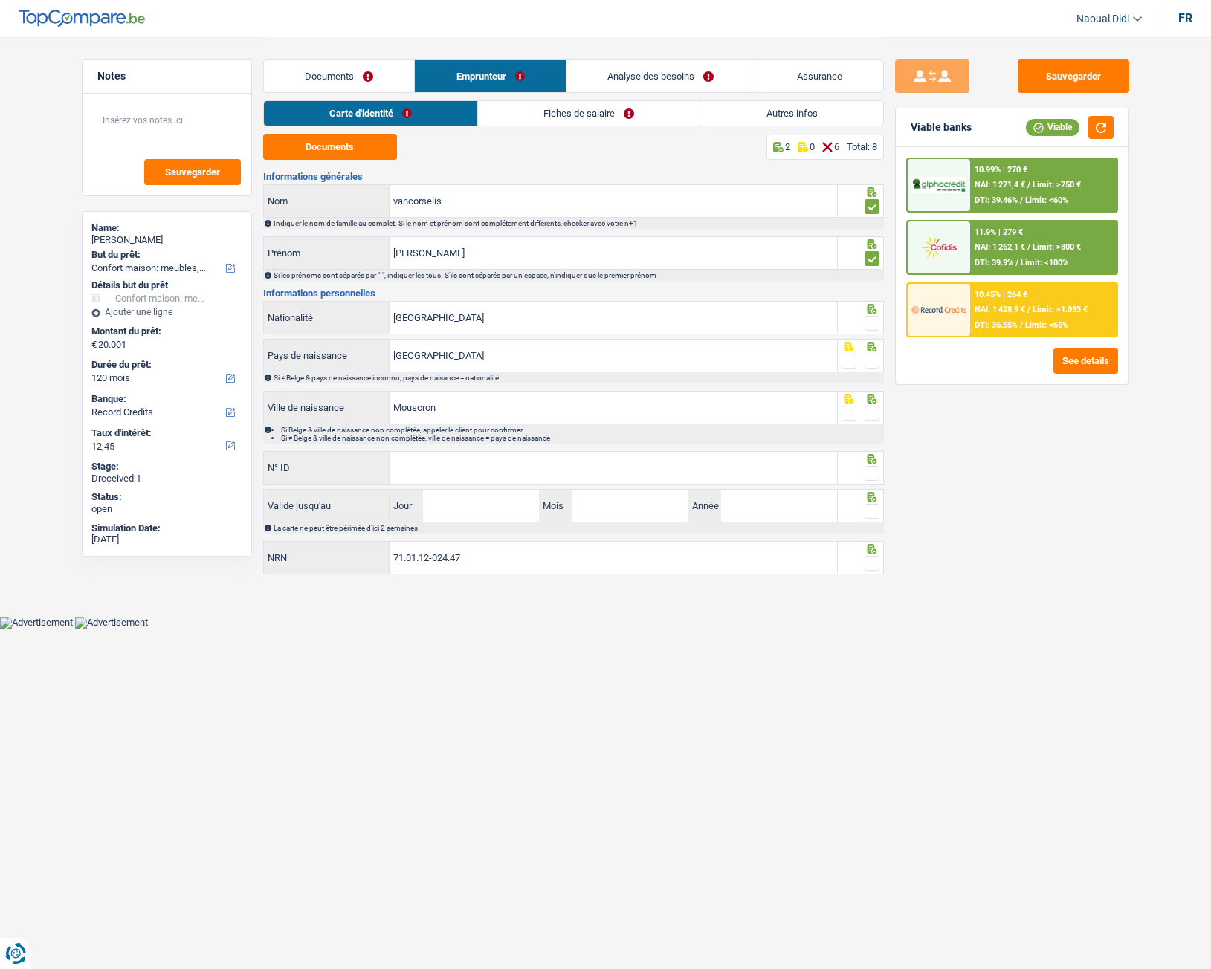
click at [870, 322] on span at bounding box center [872, 323] width 15 height 15
click at [0, 0] on input "radio" at bounding box center [0, 0] width 0 height 0
click at [872, 360] on span at bounding box center [872, 361] width 15 height 15
click at [0, 0] on input "radio" at bounding box center [0, 0] width 0 height 0
click at [869, 414] on span at bounding box center [872, 413] width 15 height 15
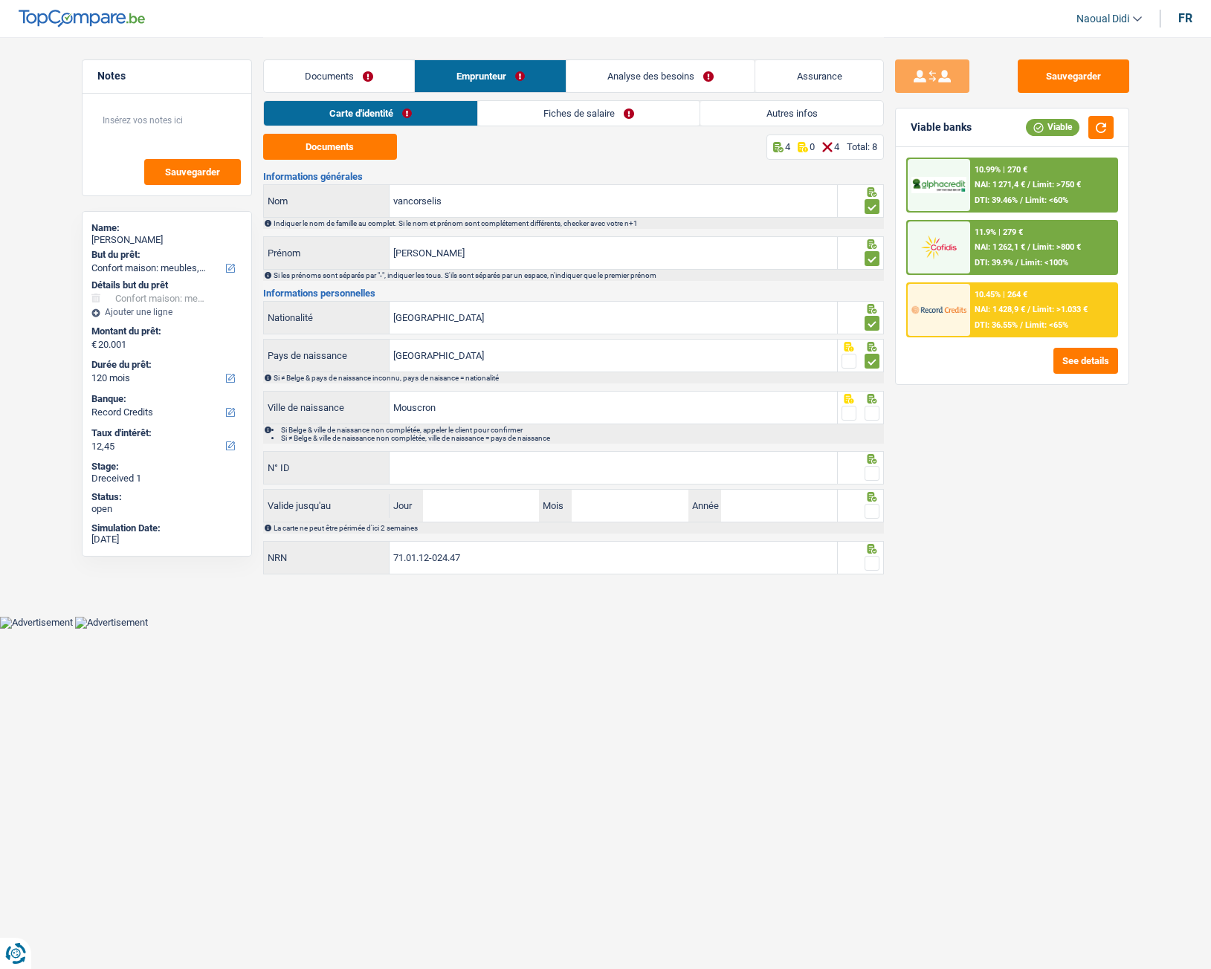
click at [0, 0] on input "radio" at bounding box center [0, 0] width 0 height 0
click at [671, 473] on input "N° ID" at bounding box center [614, 468] width 448 height 32
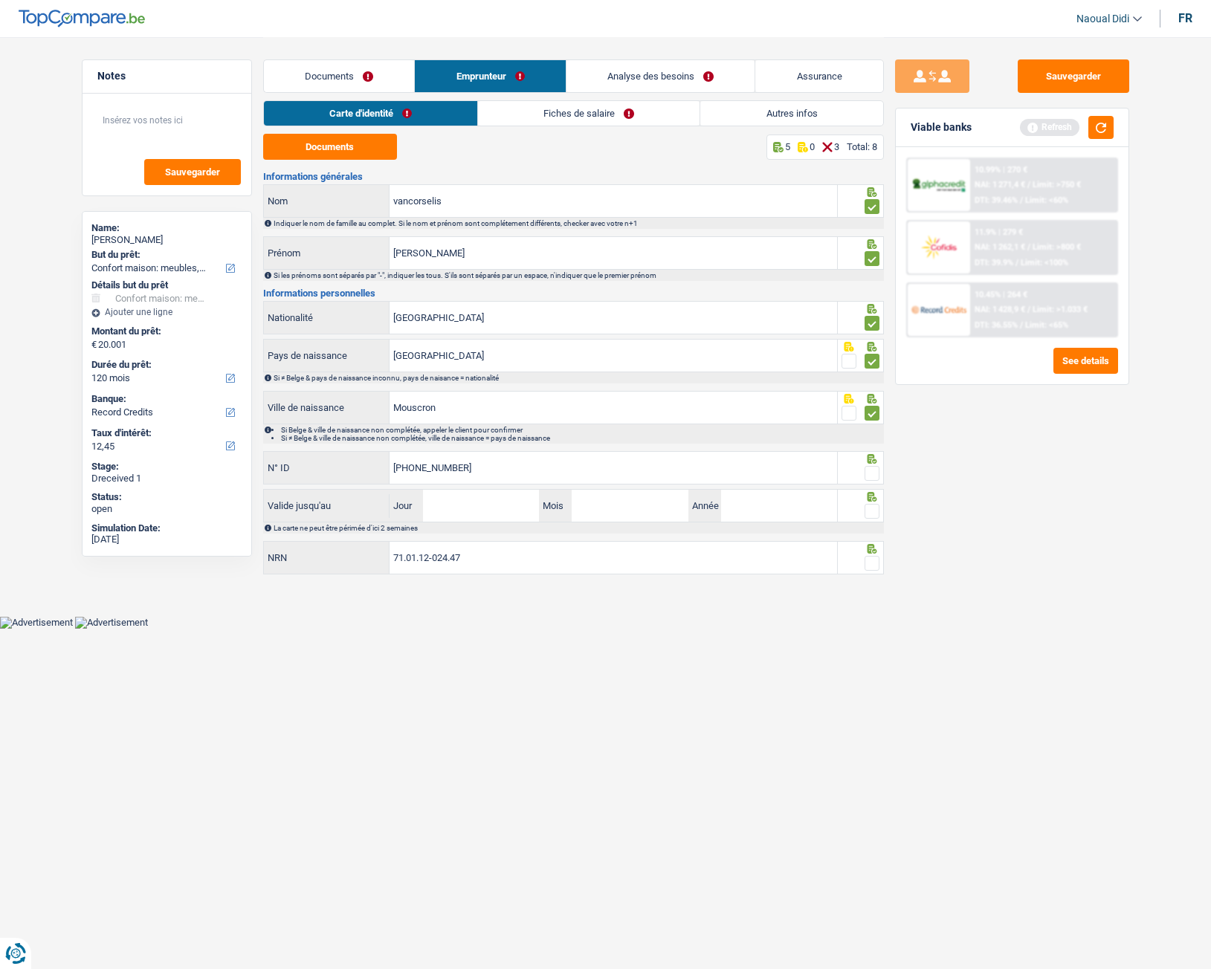
type input "592-8345363-49"
click at [488, 501] on input "Jour" at bounding box center [481, 506] width 116 height 32
type input "04"
type input "07"
type input "2028"
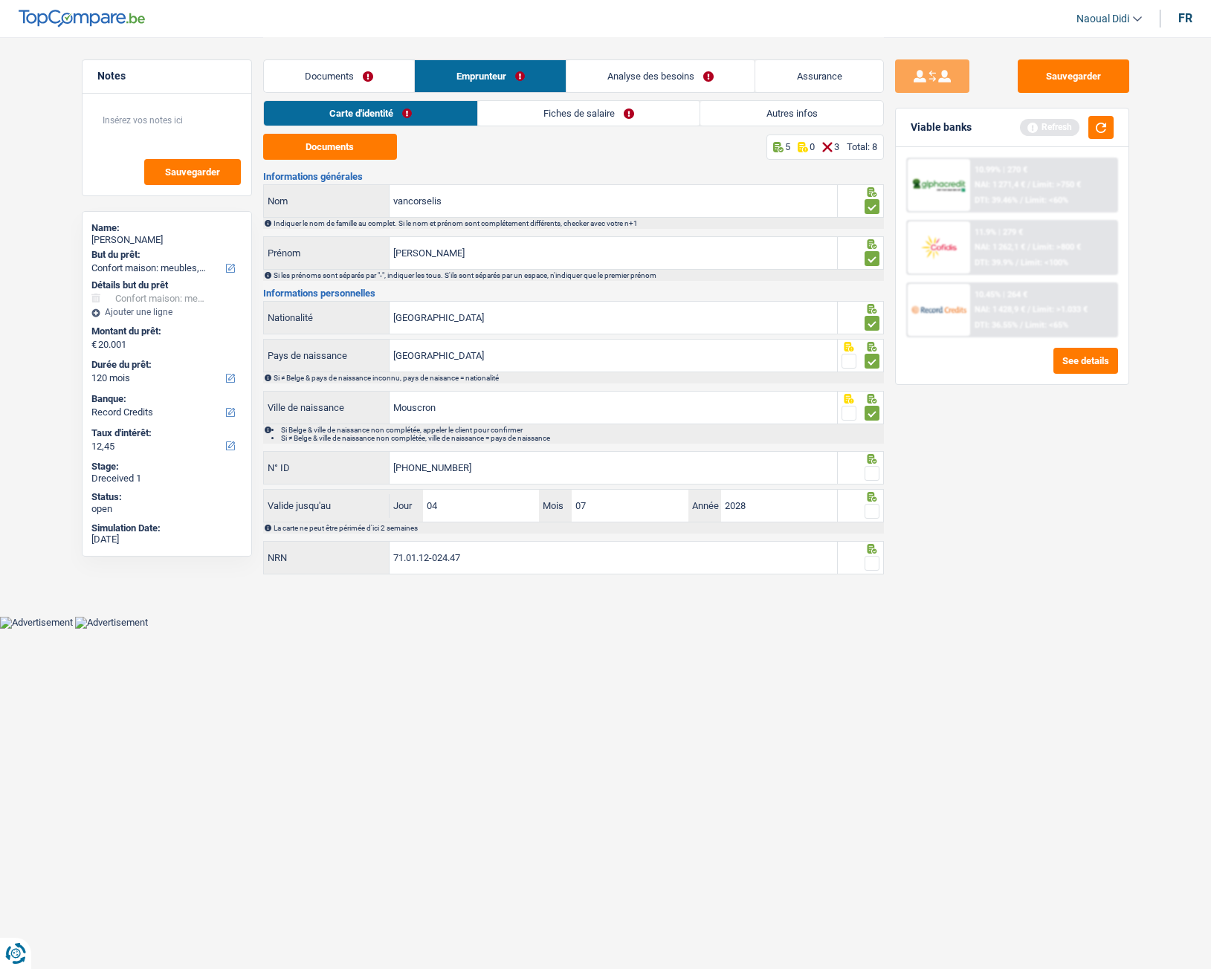
click at [330, 82] on link "Documents" at bounding box center [339, 76] width 151 height 32
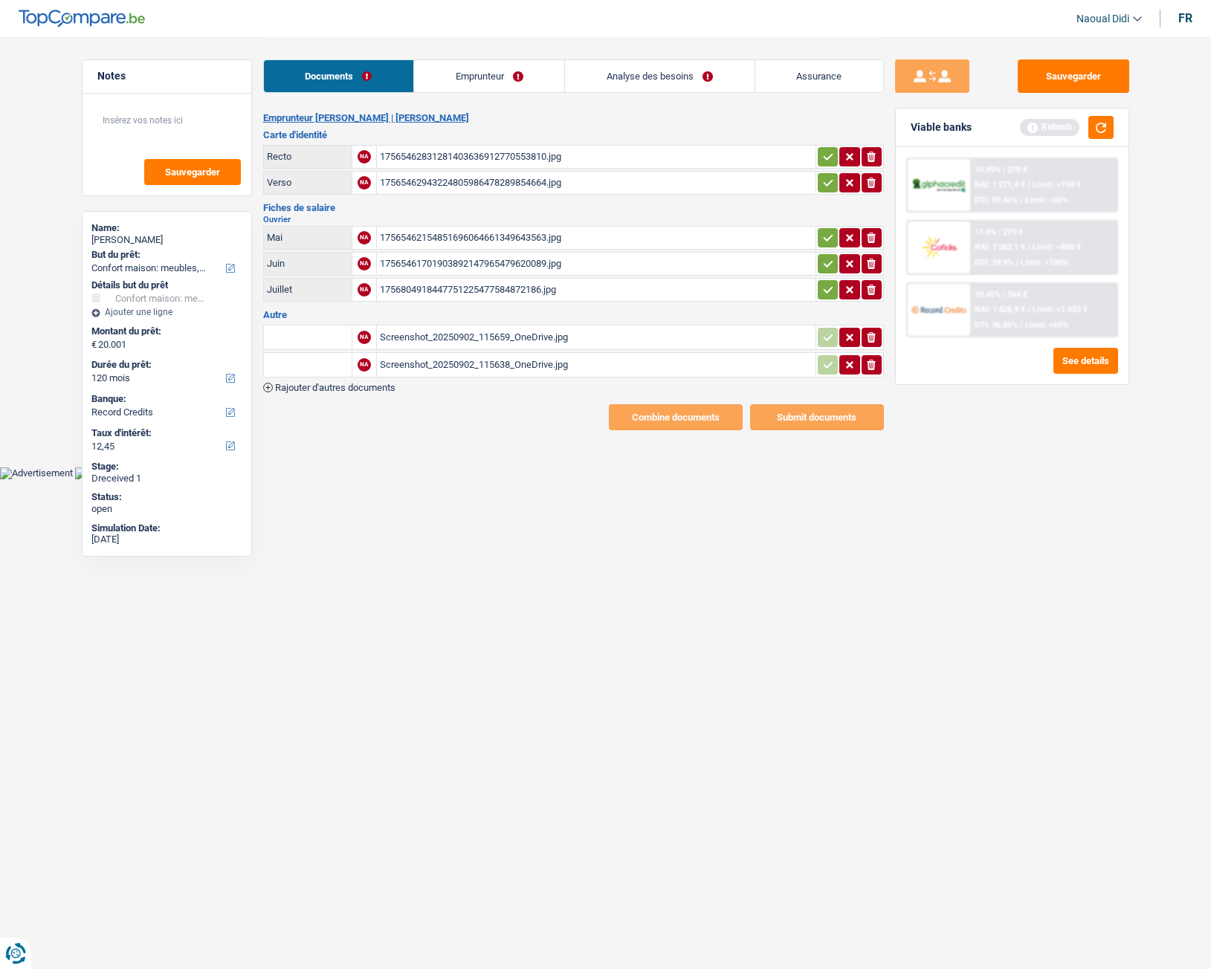
click at [430, 182] on div "17565462943224805986478289854664.jpg" at bounding box center [596, 183] width 433 height 22
click at [453, 68] on link "Emprunteur" at bounding box center [489, 76] width 150 height 32
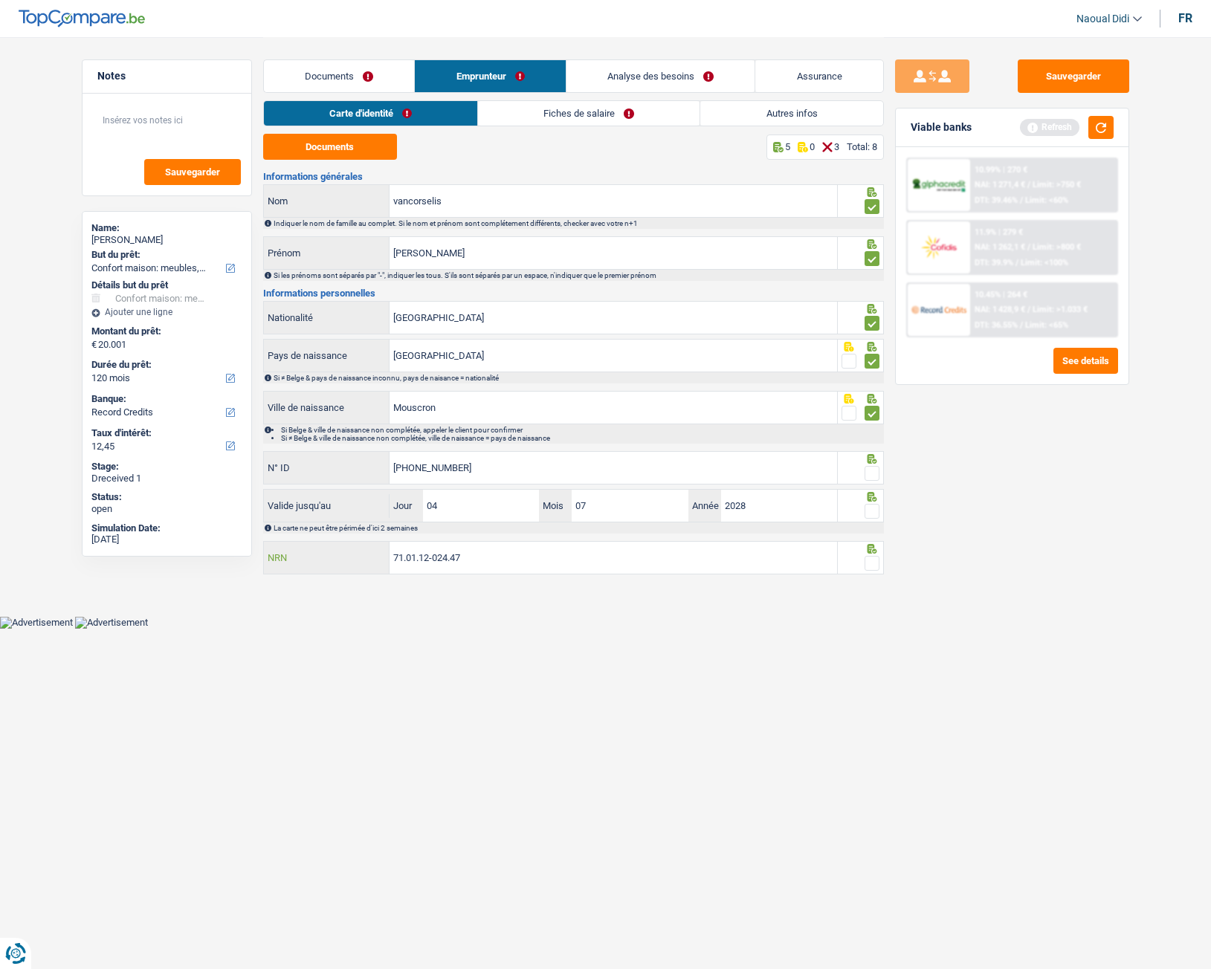
click at [479, 542] on input "71.01.12-024.47" at bounding box center [614, 558] width 448 height 32
click at [872, 542] on span at bounding box center [872, 563] width 15 height 15
click at [0, 0] on input "radio" at bounding box center [0, 0] width 0 height 0
click at [874, 511] on span at bounding box center [872, 511] width 15 height 15
click at [0, 0] on input "radio" at bounding box center [0, 0] width 0 height 0
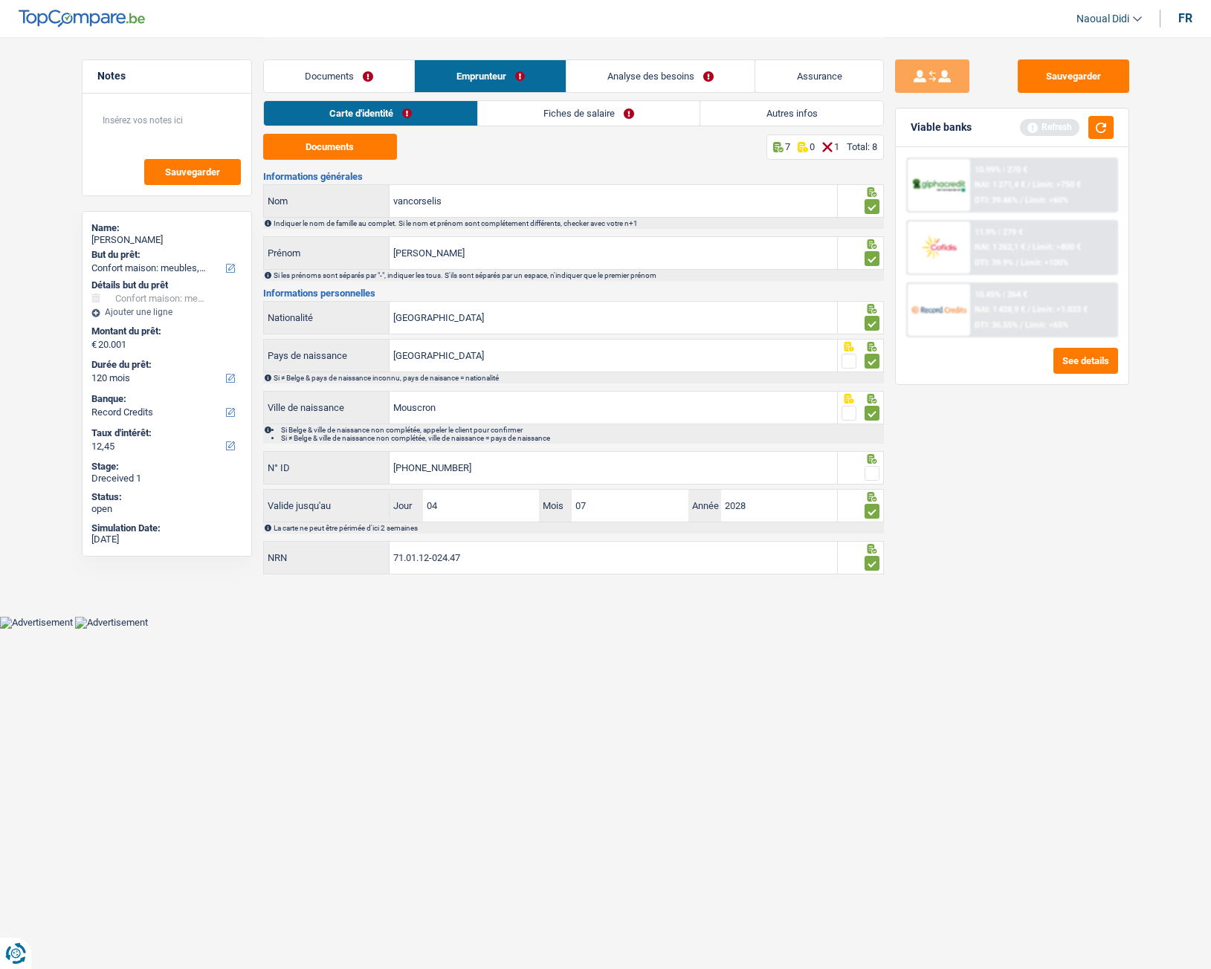
click at [873, 465] on div at bounding box center [872, 474] width 15 height 19
click at [869, 471] on span at bounding box center [872, 473] width 15 height 15
click at [0, 0] on input "radio" at bounding box center [0, 0] width 0 height 0
click at [1046, 85] on button "Sauvegarder" at bounding box center [1074, 75] width 112 height 33
click at [603, 109] on link "Fiches de salaire" at bounding box center [590, 113] width 222 height 25
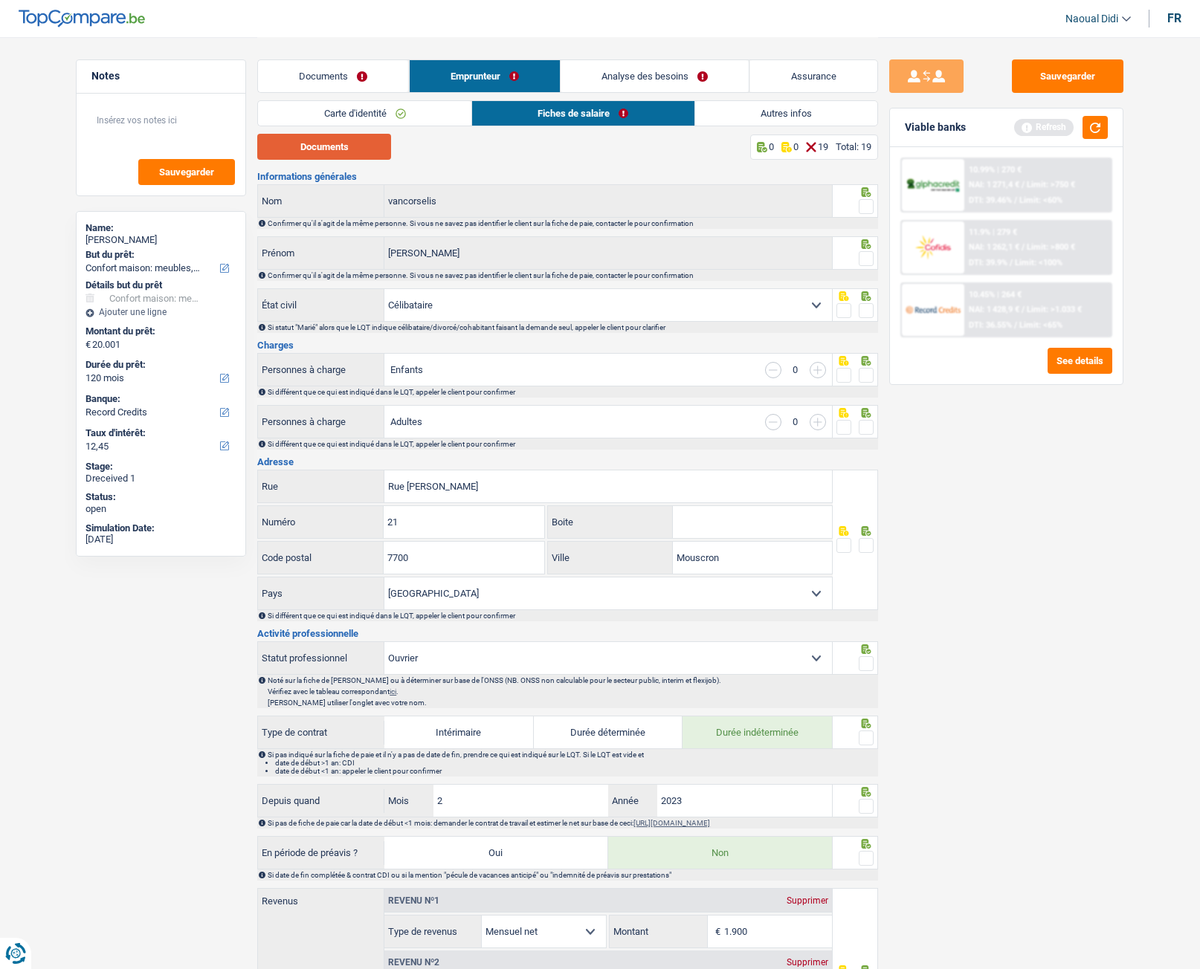
click at [346, 149] on button "Documents" at bounding box center [324, 147] width 134 height 26
click at [401, 110] on link "Carte d'identité" at bounding box center [364, 113] width 213 height 25
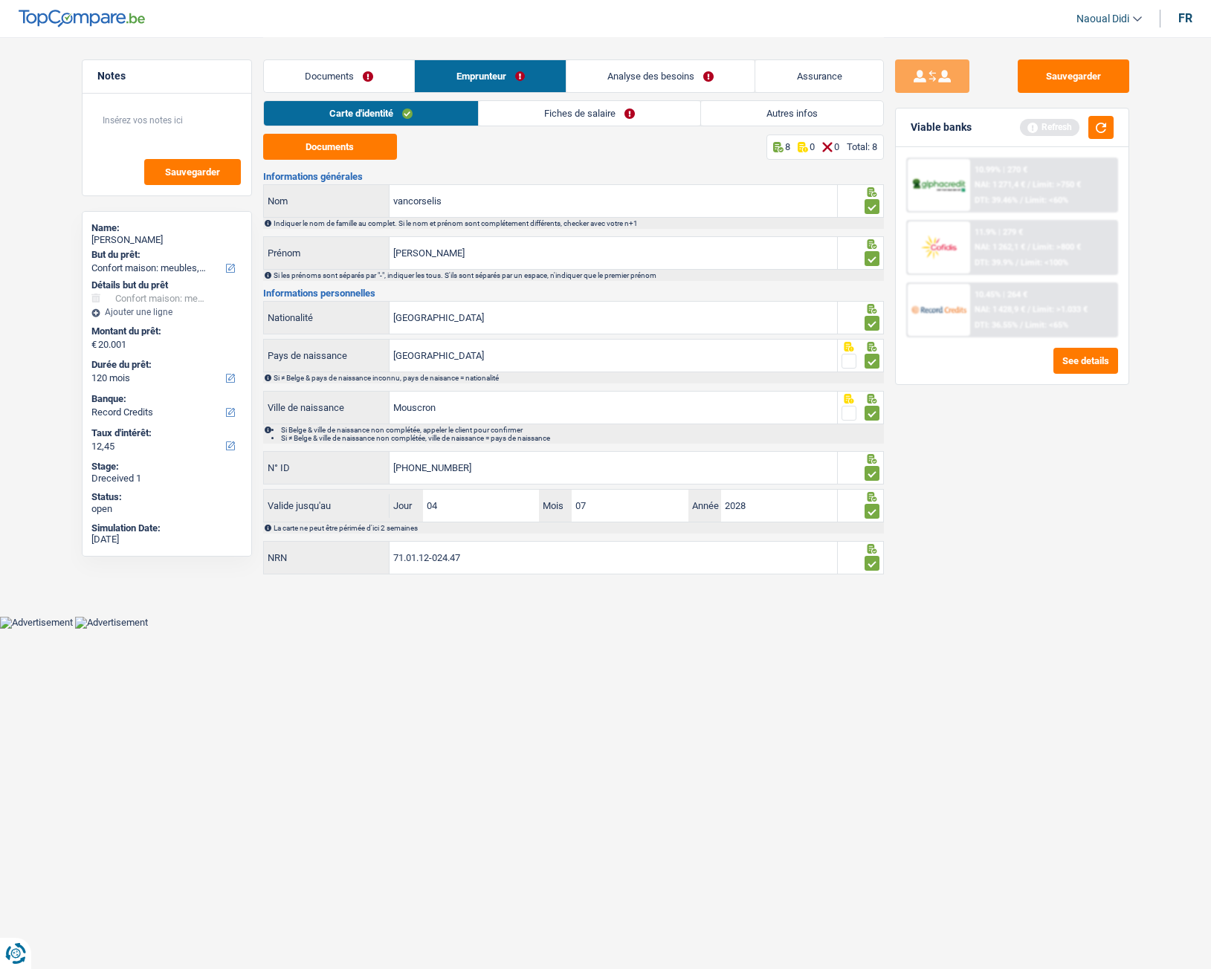
click at [563, 120] on link "Fiches de salaire" at bounding box center [590, 113] width 222 height 25
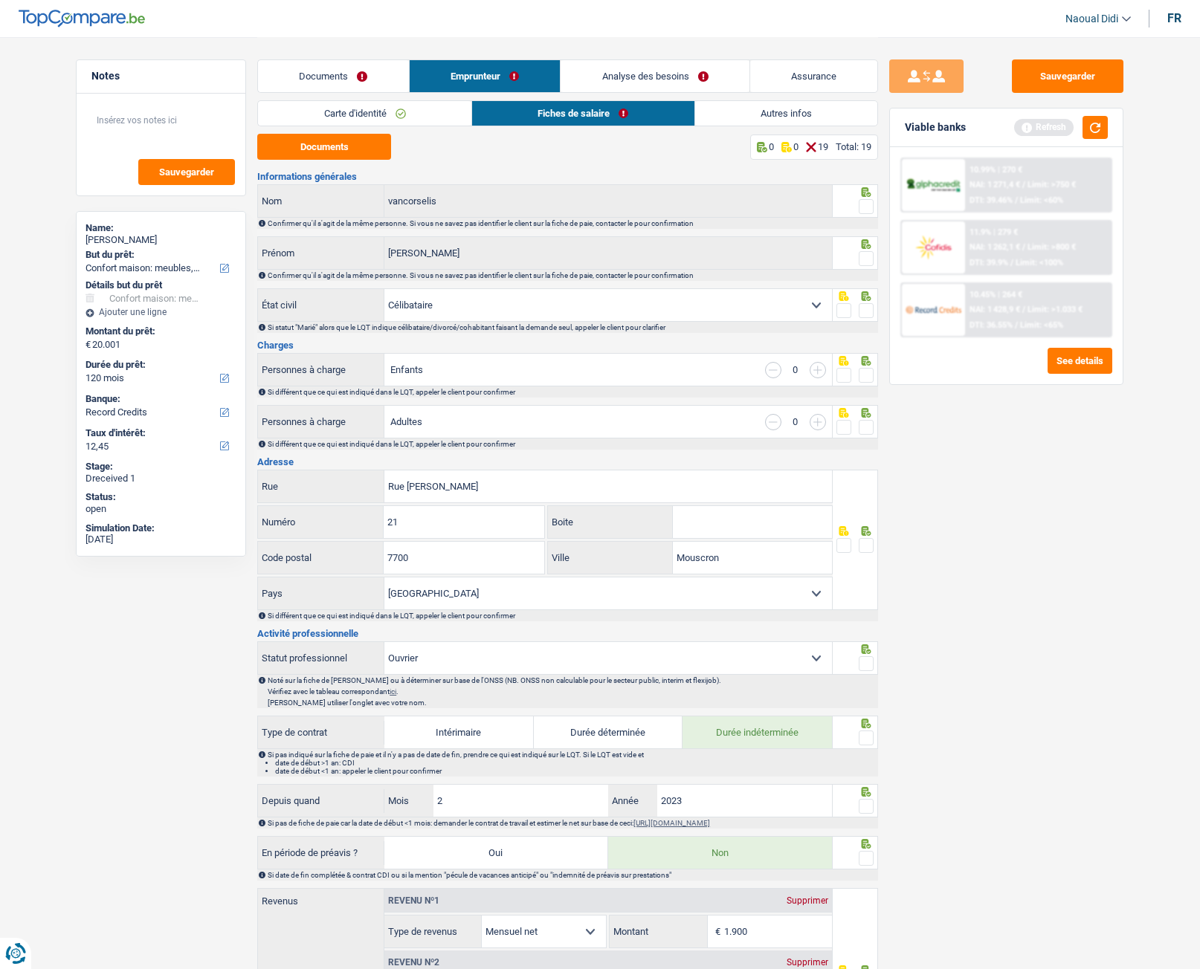
click at [868, 204] on span at bounding box center [866, 206] width 15 height 15
click at [0, 0] on input "radio" at bounding box center [0, 0] width 0 height 0
click at [867, 259] on span at bounding box center [866, 258] width 15 height 15
click at [0, 0] on input "radio" at bounding box center [0, 0] width 0 height 0
click at [869, 311] on span at bounding box center [866, 310] width 15 height 15
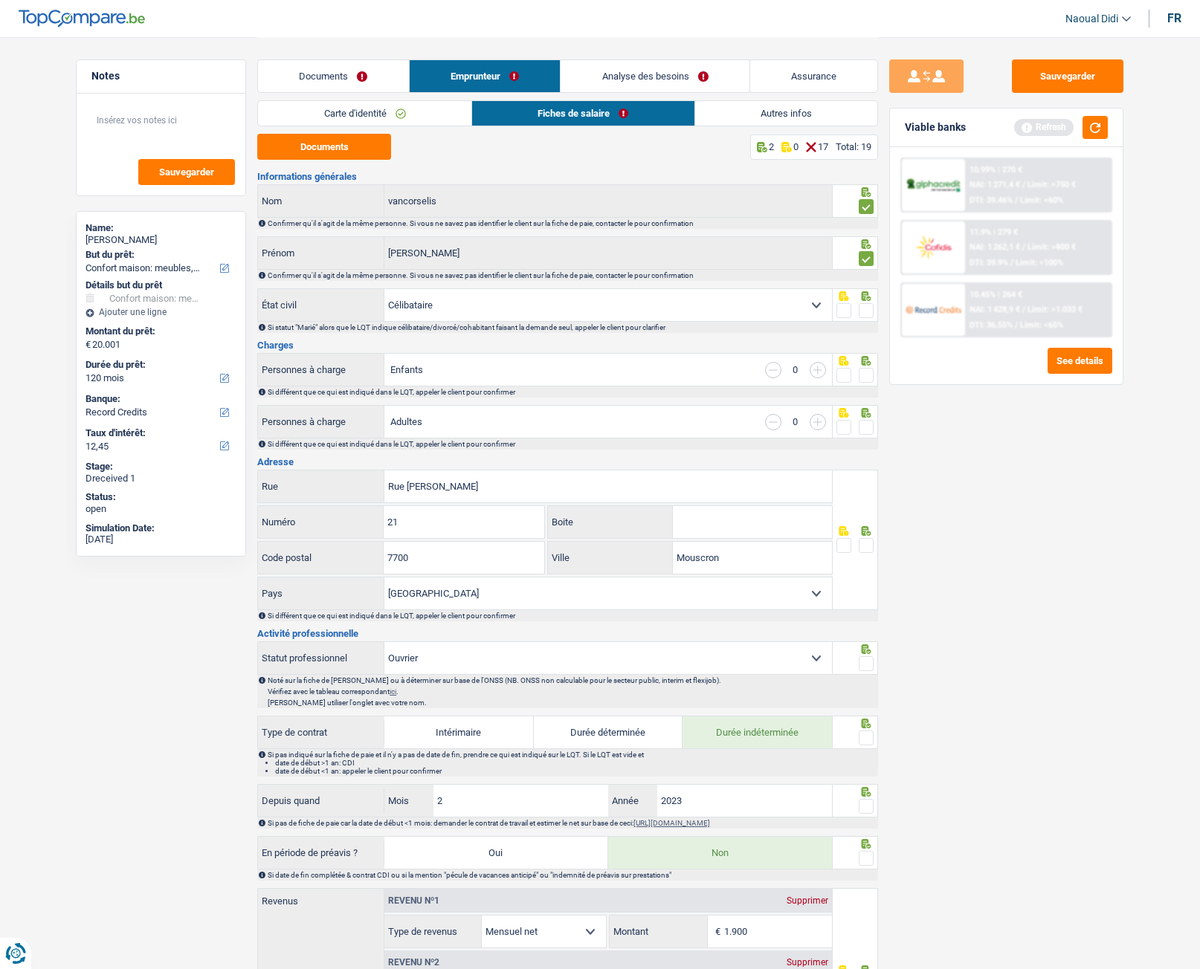
click at [0, 0] on input "radio" at bounding box center [0, 0] width 0 height 0
click at [862, 378] on span at bounding box center [866, 375] width 15 height 15
click at [0, 0] on input "radio" at bounding box center [0, 0] width 0 height 0
click at [865, 431] on span at bounding box center [866, 427] width 15 height 15
click at [0, 0] on input "radio" at bounding box center [0, 0] width 0 height 0
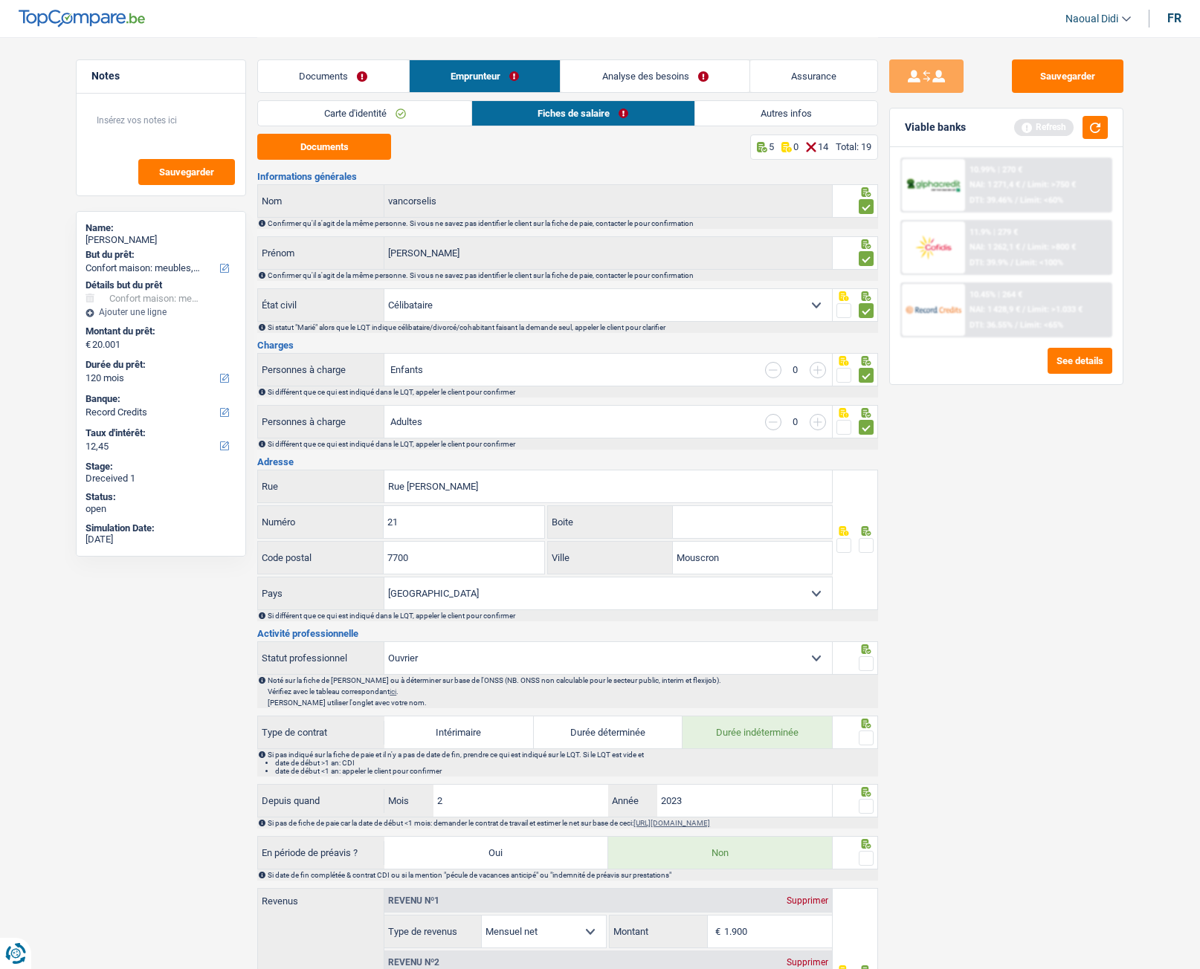
click at [355, 110] on link "Carte d'identité" at bounding box center [364, 113] width 213 height 25
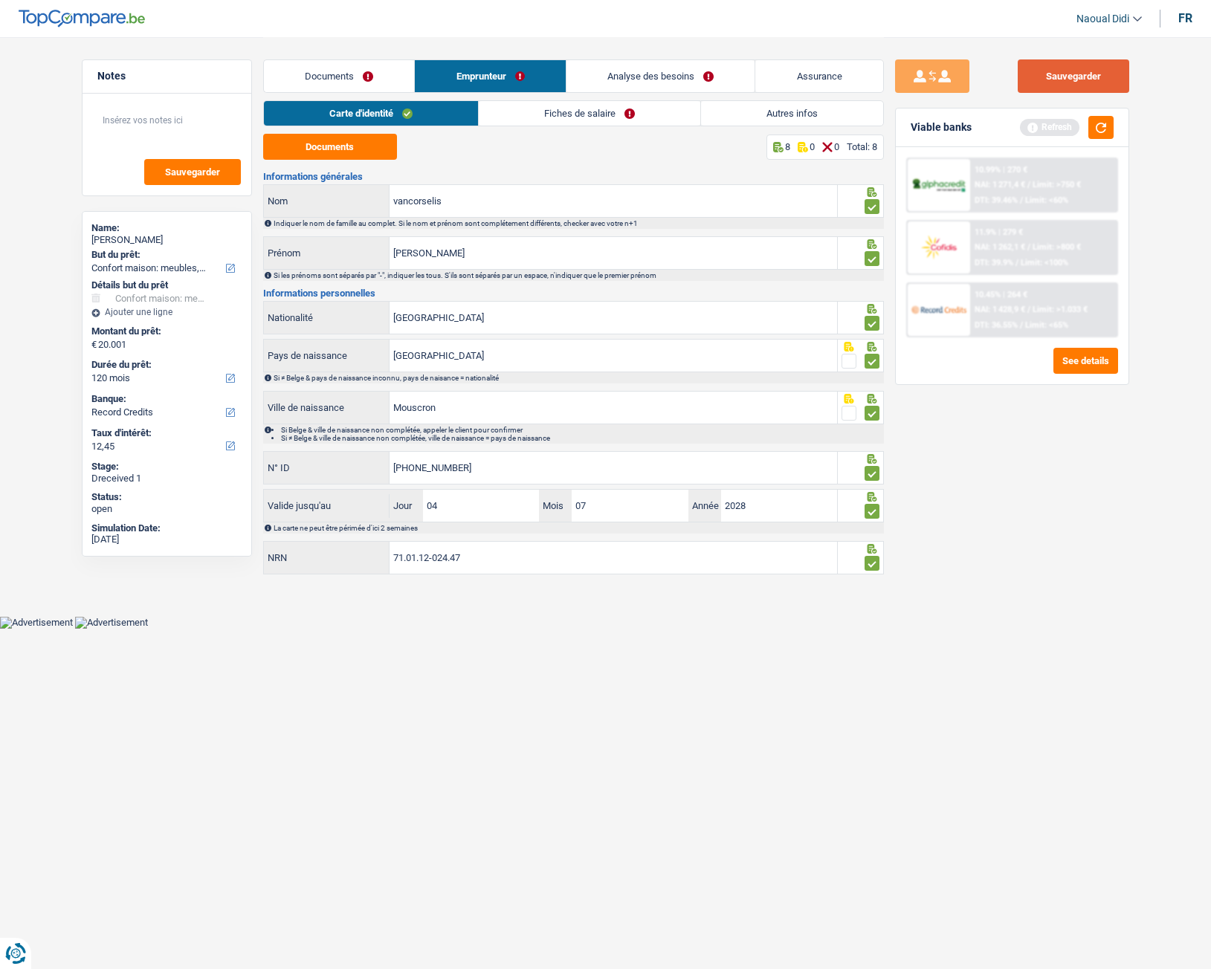
click at [1068, 71] on button "Sauvegarder" at bounding box center [1074, 75] width 112 height 33
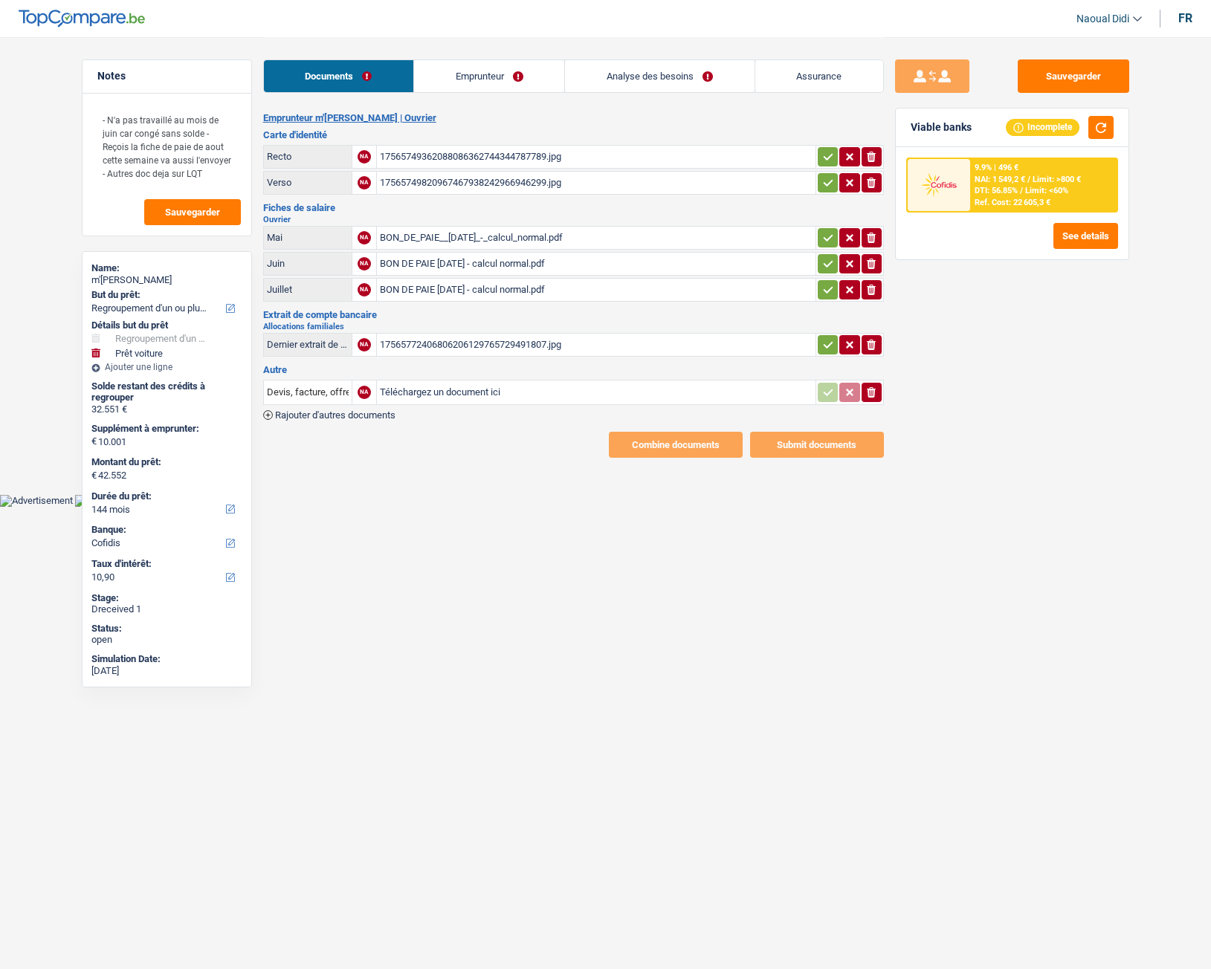
select select "refinancing"
select select "car"
select select "144"
select select "cofidis"
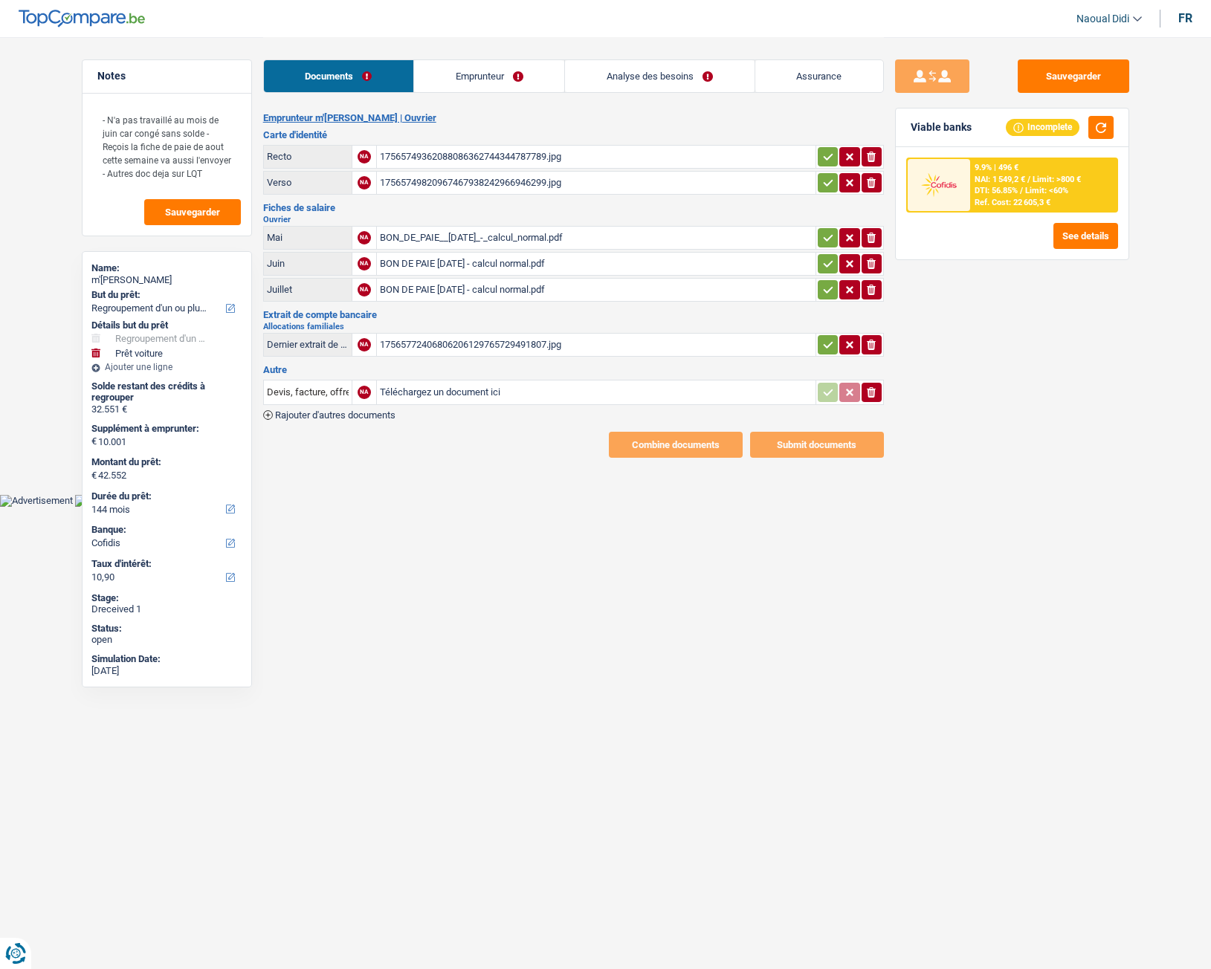
click at [433, 156] on div "17565749362088086362744344787789.jpg" at bounding box center [596, 157] width 433 height 22
click at [478, 237] on div "BON_DE_PAIE__[DATE]_-_calcul_normal.pdf" at bounding box center [596, 238] width 433 height 22
click at [466, 237] on div "BON_DE_PAIE__[DATE]_-_calcul_normal.pdf" at bounding box center [596, 238] width 433 height 22
click at [463, 265] on div "BON DE PAIE [DATE] - calcul normal.pdf" at bounding box center [596, 264] width 433 height 22
click at [479, 284] on div "BON DE PAIE [DATE] - calcul normal.pdf" at bounding box center [596, 290] width 433 height 22
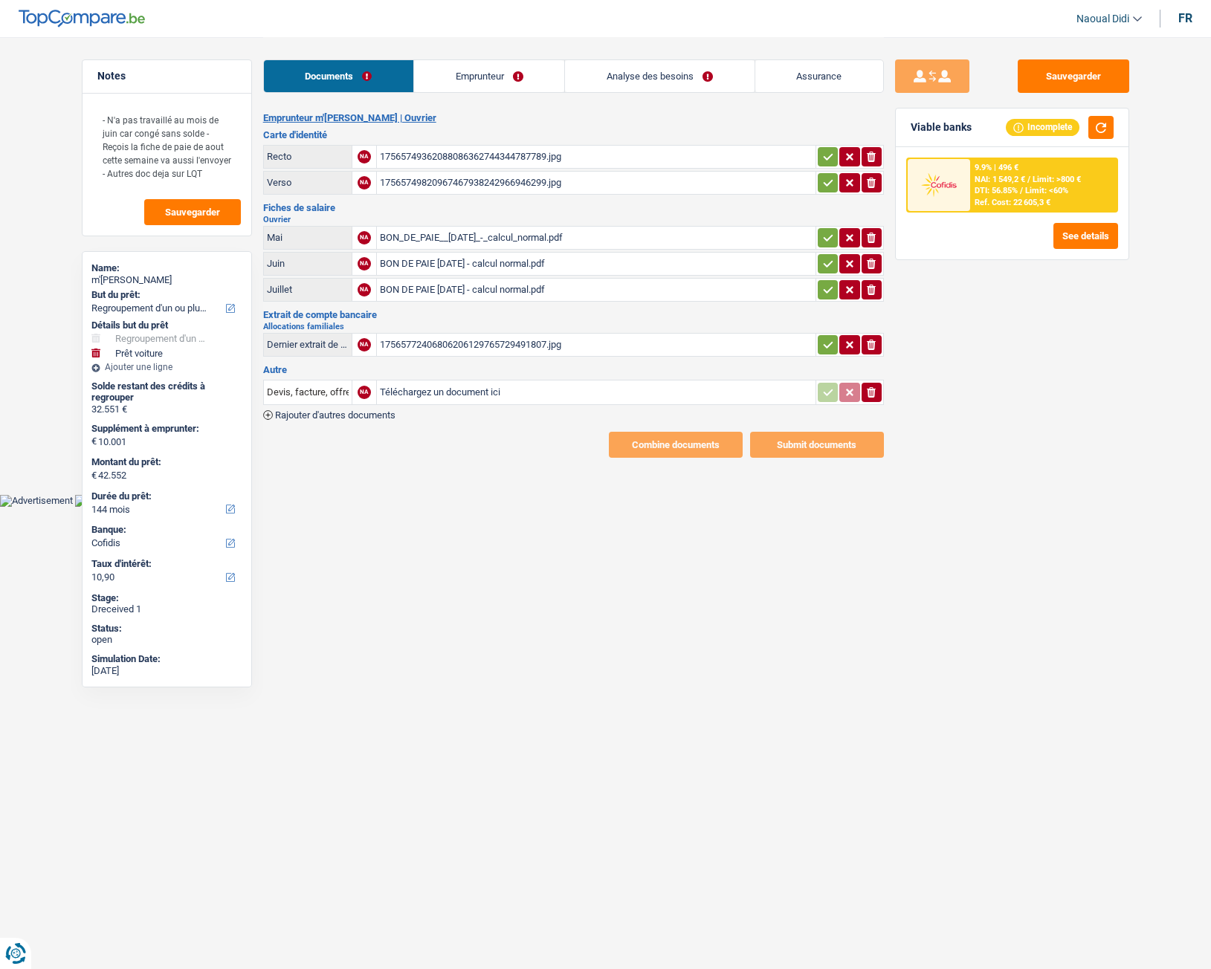
click at [459, 261] on div "BON DE PAIE [DATE] - calcul normal.pdf" at bounding box center [596, 264] width 433 height 22
click at [450, 289] on div "BON DE PAIE [DATE] - calcul normal.pdf" at bounding box center [596, 290] width 433 height 22
click at [1051, 90] on button "Sauvegarder" at bounding box center [1074, 75] width 112 height 33
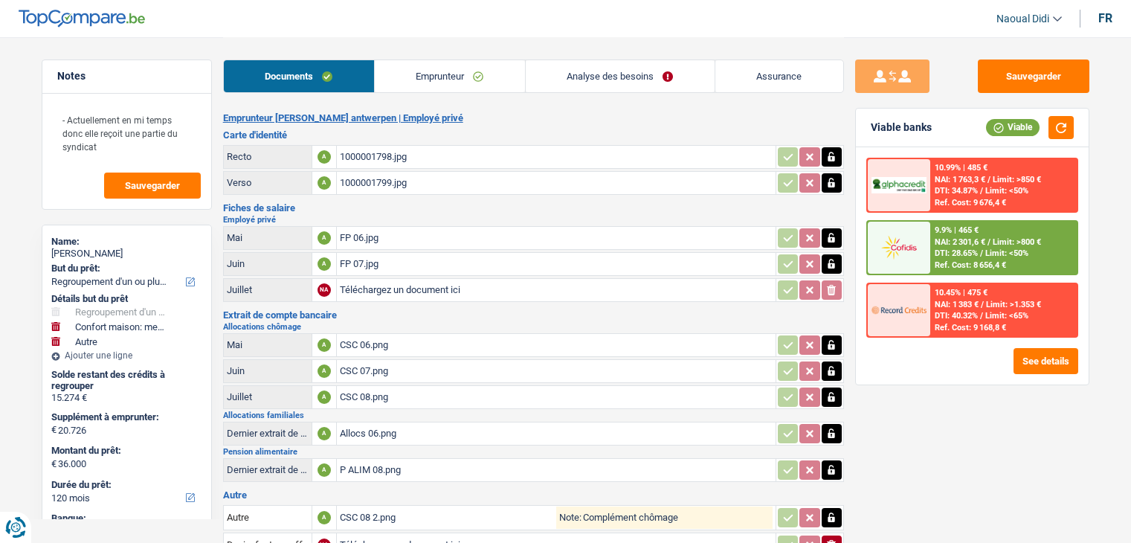
select select "refinancing"
select select "household"
select select "other"
select select "120"
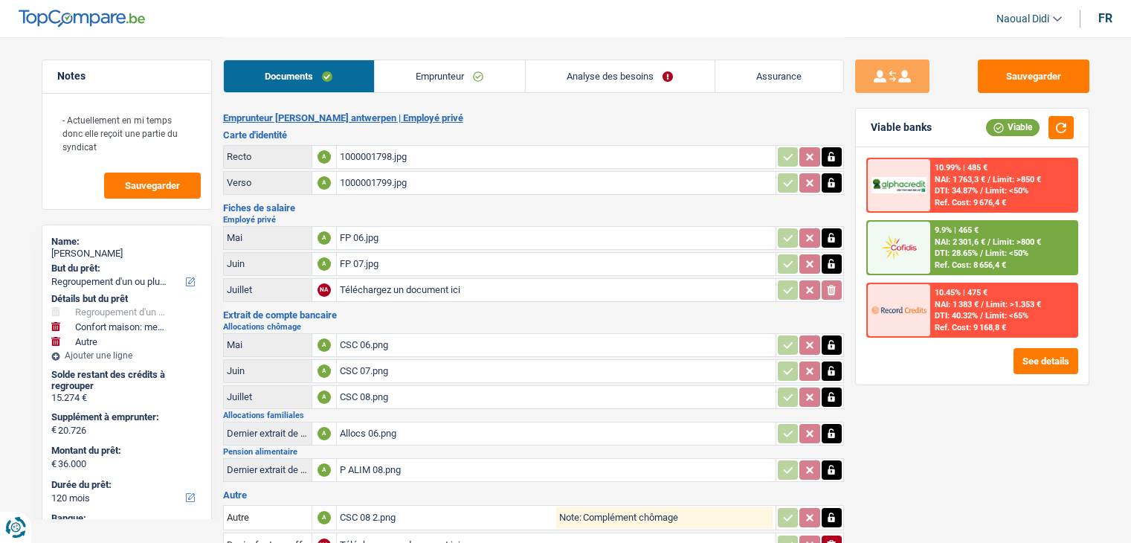
select select "cofidis"
select select "120"
select select "72"
select select "refinancing"
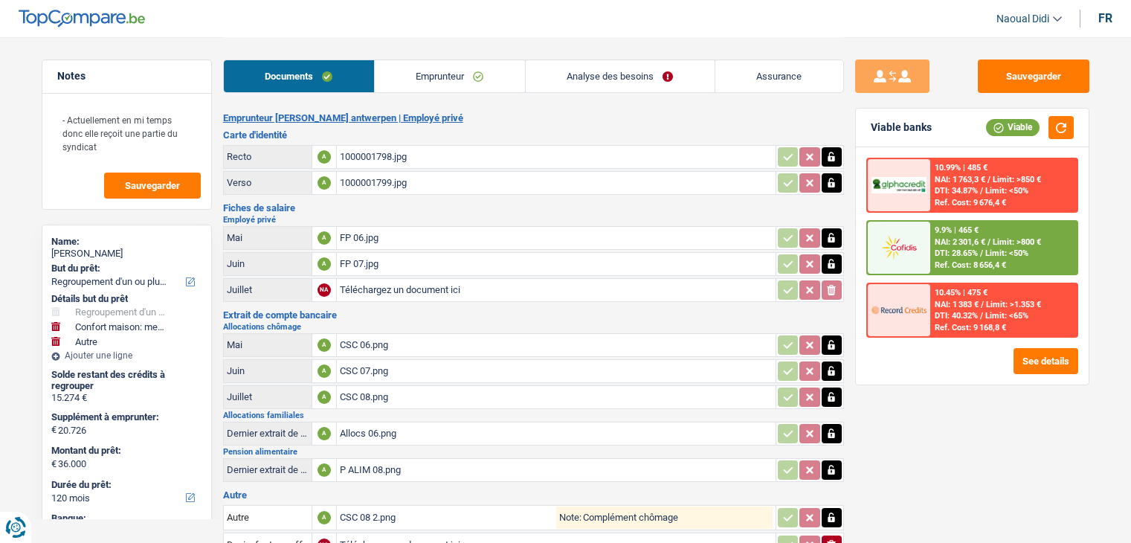
select select "household"
select select "other"
select select "120"
click at [595, 68] on link "Analyse des besoins" at bounding box center [620, 76] width 189 height 32
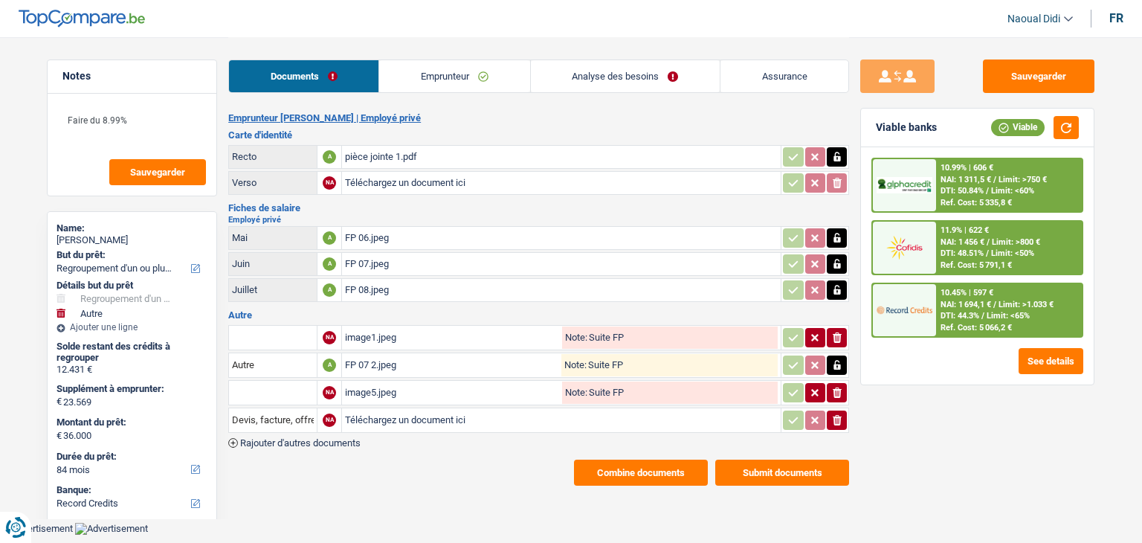
select select "refinancing"
select select "other"
select select "84"
select select "record credits"
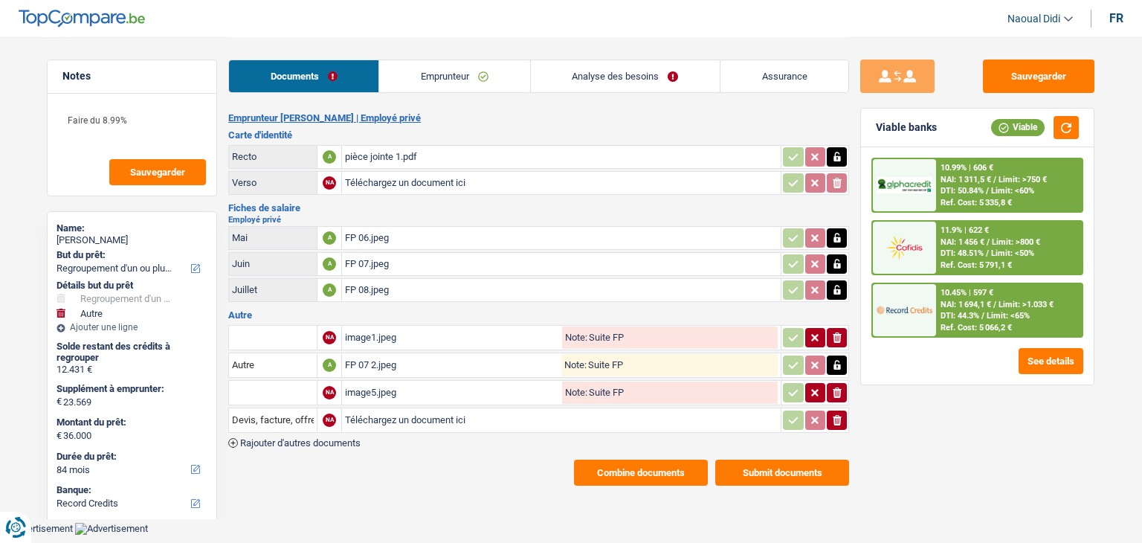
click at [595, 72] on link "Analyse des besoins" at bounding box center [625, 76] width 189 height 32
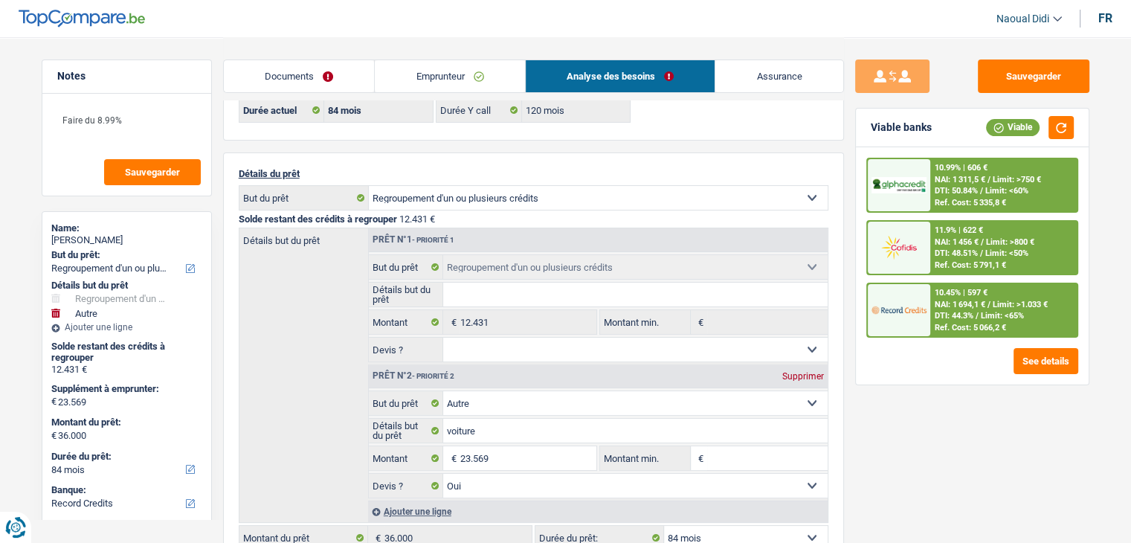
scroll to position [149, 0]
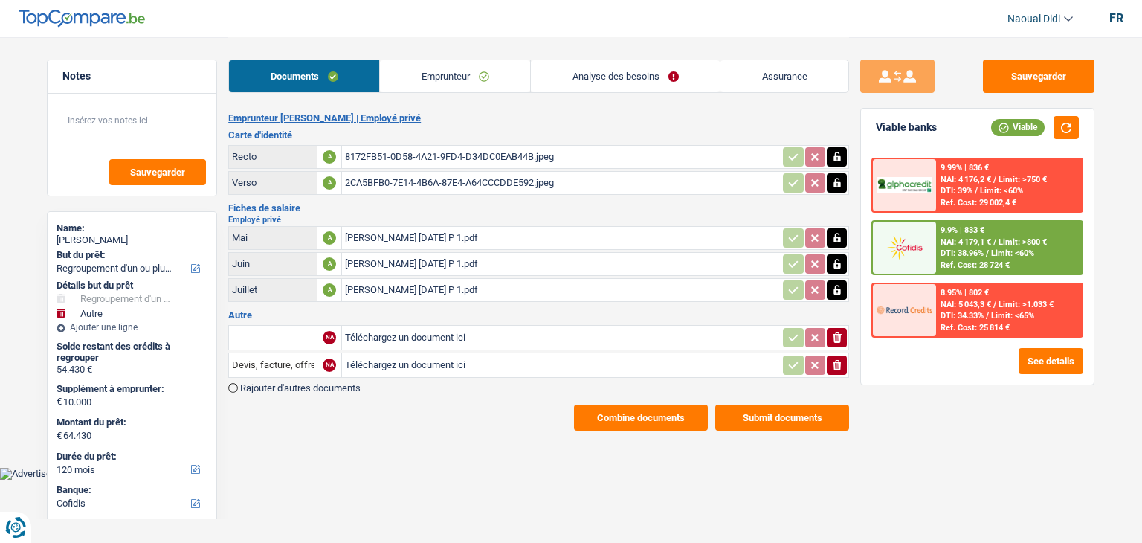
select select "refinancing"
select select "other"
select select "120"
select select "cofidis"
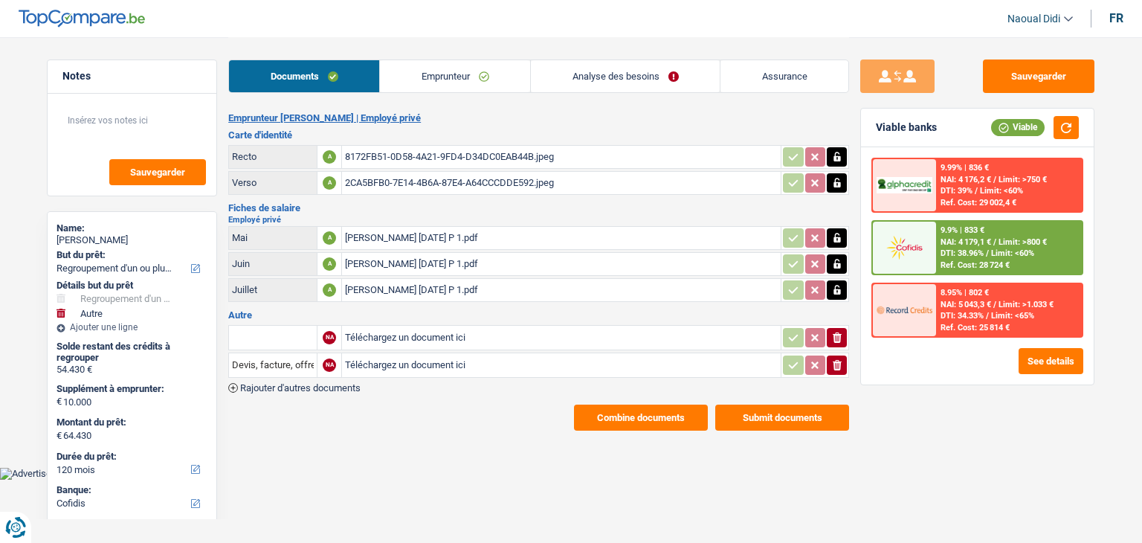
select select "120"
select select "144"
select select "refinancing"
select select "other"
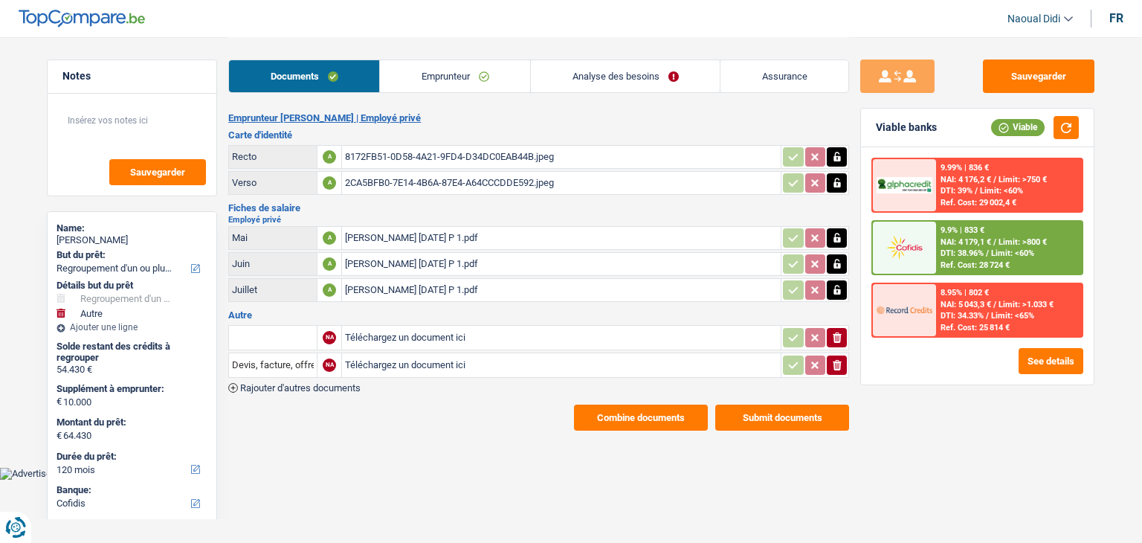
select select "120"
click at [612, 75] on link "Analyse des besoins" at bounding box center [625, 76] width 189 height 32
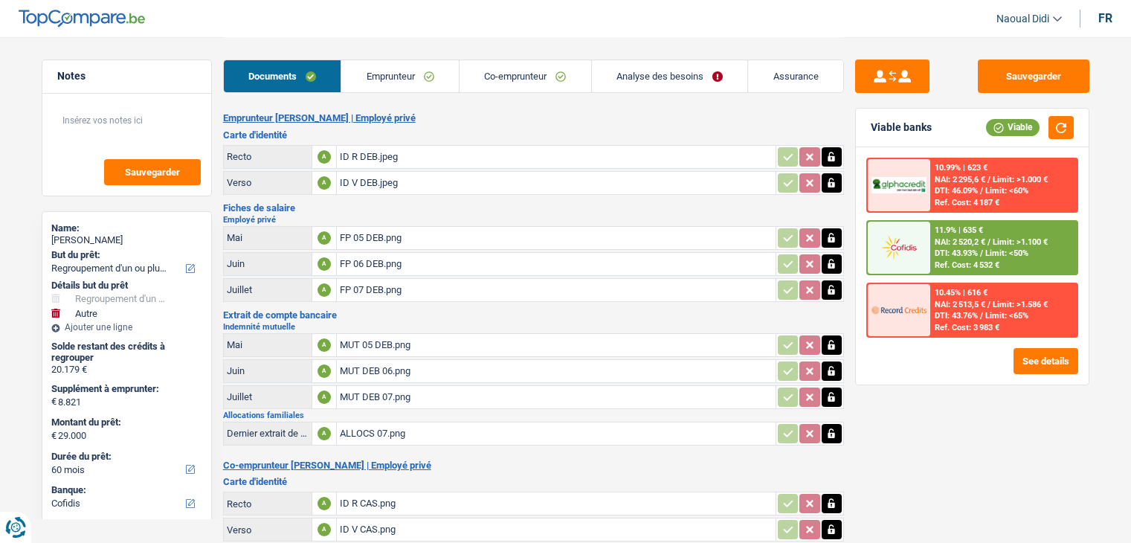
select select "refinancing"
select select "other"
select select "60"
select select "cofidis"
